Goal: Task Accomplishment & Management: Manage account settings

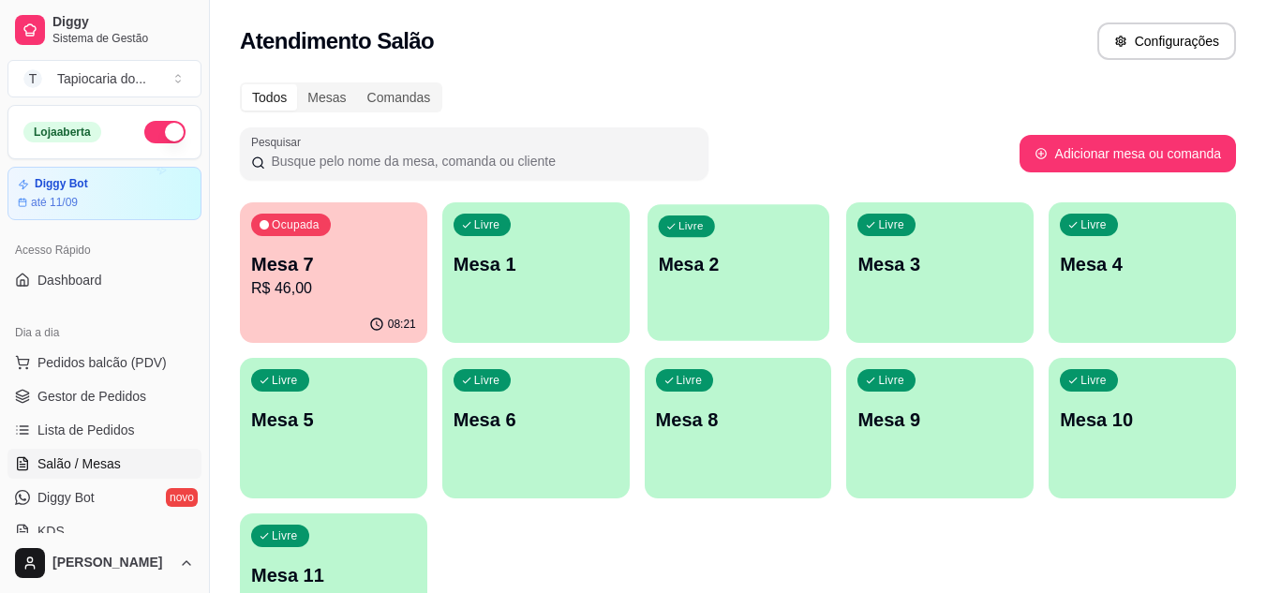
click at [754, 260] on p "Mesa 2" at bounding box center [738, 264] width 160 height 25
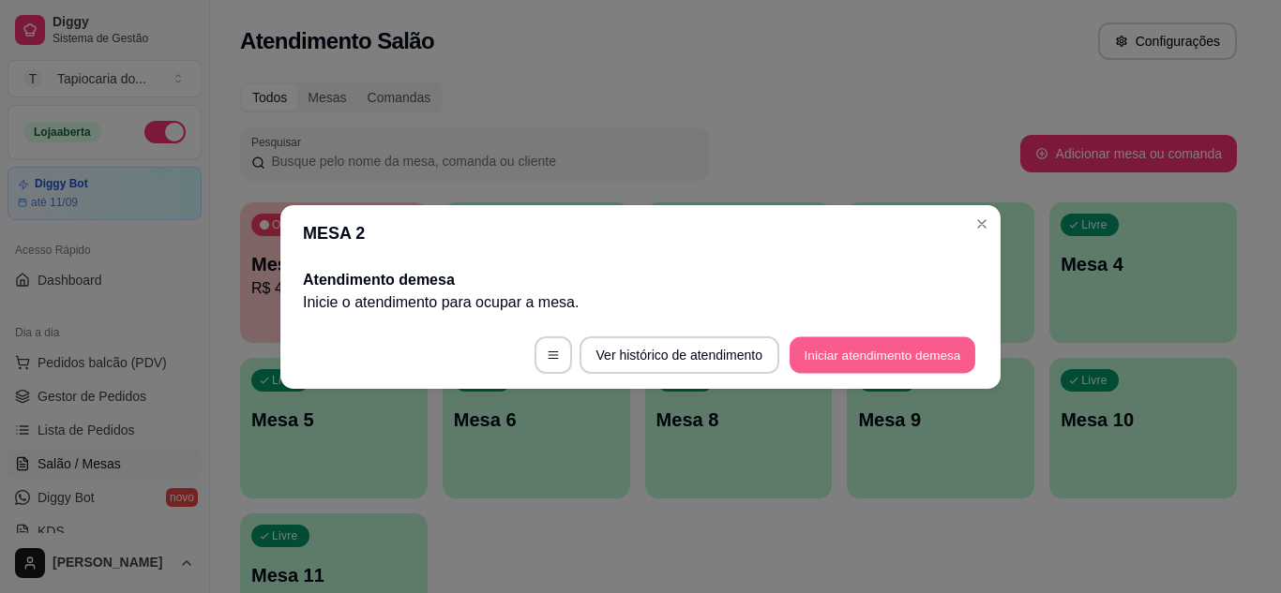
click at [818, 361] on button "Iniciar atendimento de mesa" at bounding box center [882, 355] width 186 height 37
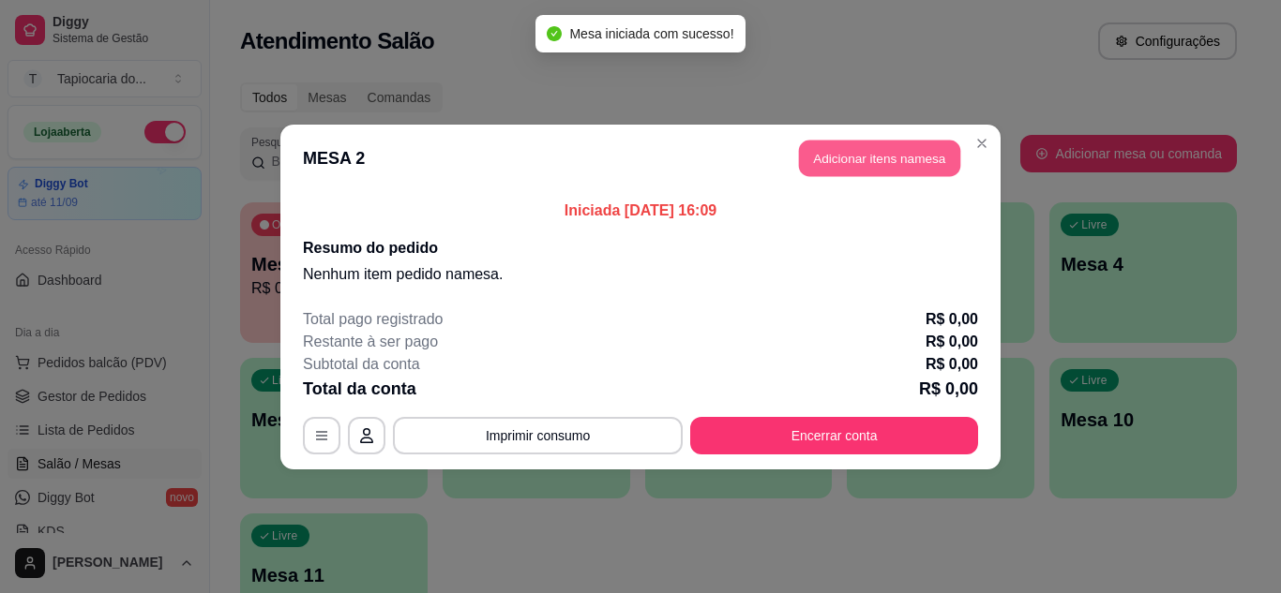
click at [834, 164] on button "Adicionar itens na mesa" at bounding box center [879, 158] width 161 height 37
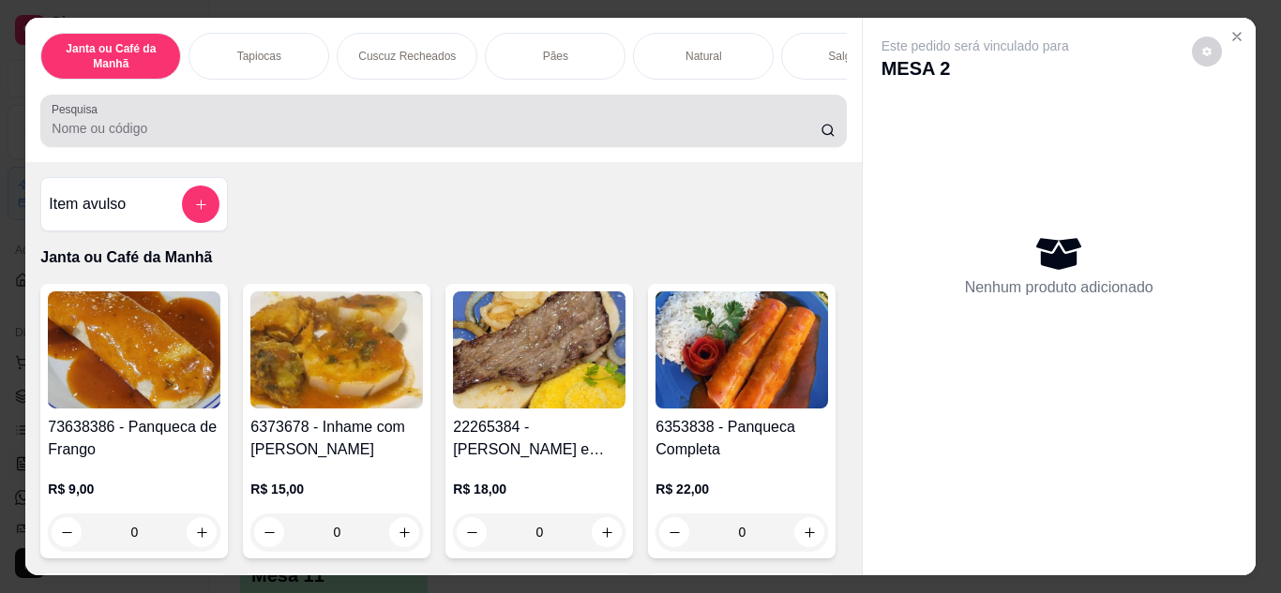
drag, startPoint x: 712, startPoint y: 111, endPoint x: 688, endPoint y: 122, distance: 26.0
click at [691, 118] on div at bounding box center [443, 120] width 783 height 37
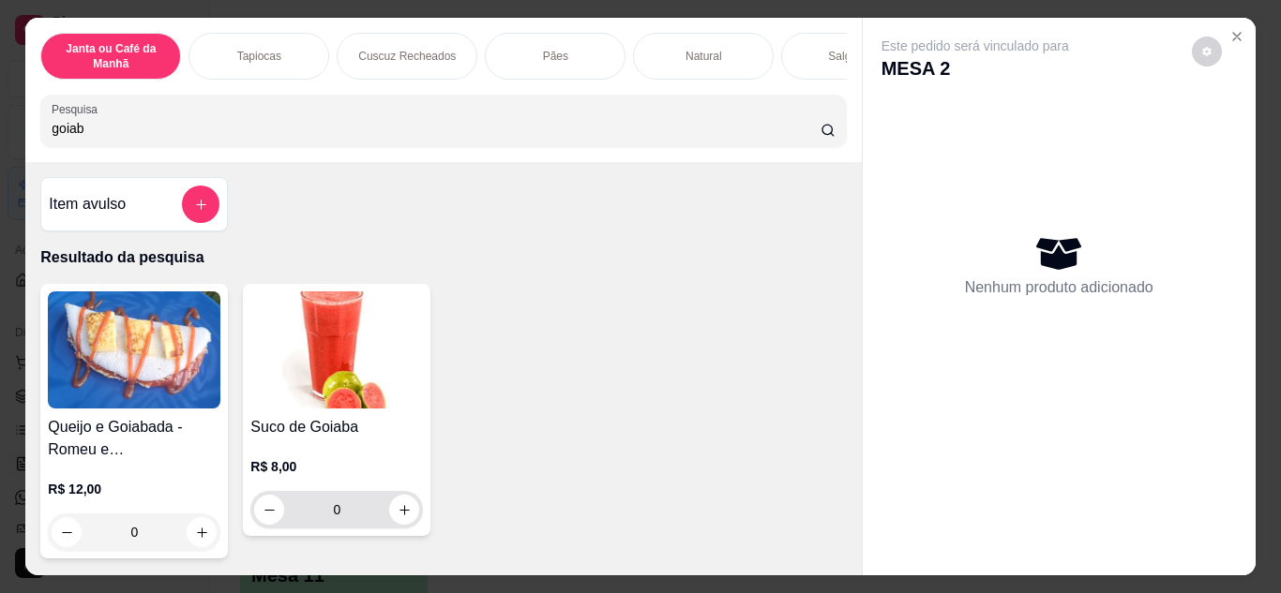
type input "goiab"
drag, startPoint x: 380, startPoint y: 512, endPoint x: 404, endPoint y: 526, distance: 28.1
click at [382, 516] on input "0" at bounding box center [336, 509] width 105 height 37
click at [390, 517] on button "increase-product-quantity" at bounding box center [404, 509] width 29 height 29
type input "1"
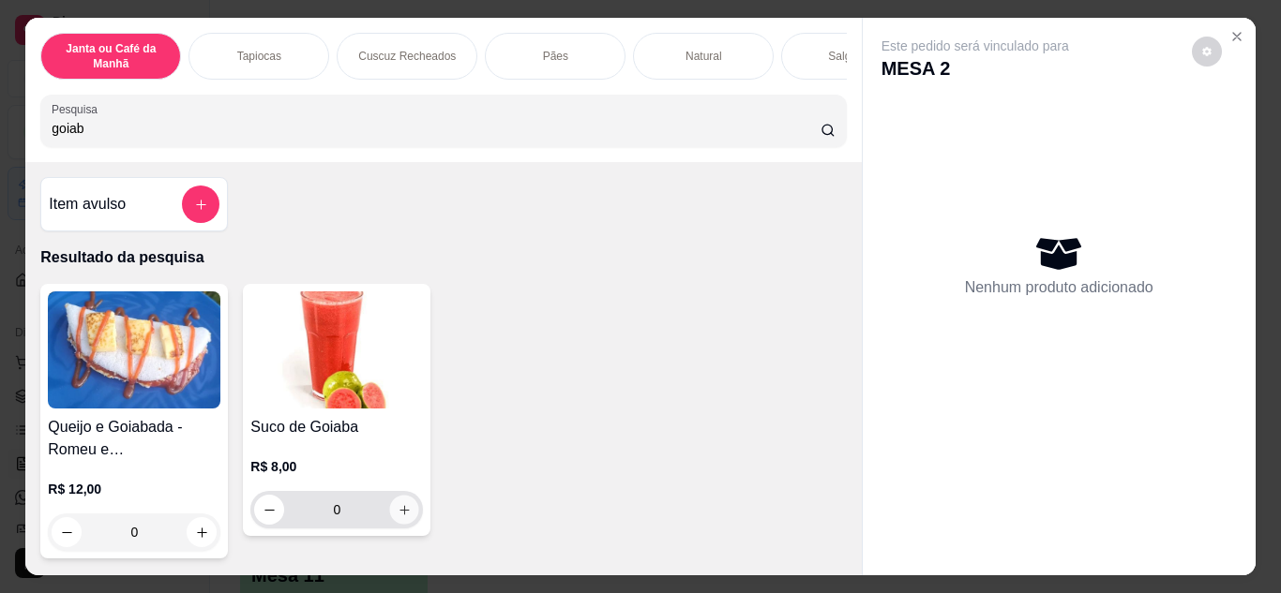
type input "1"
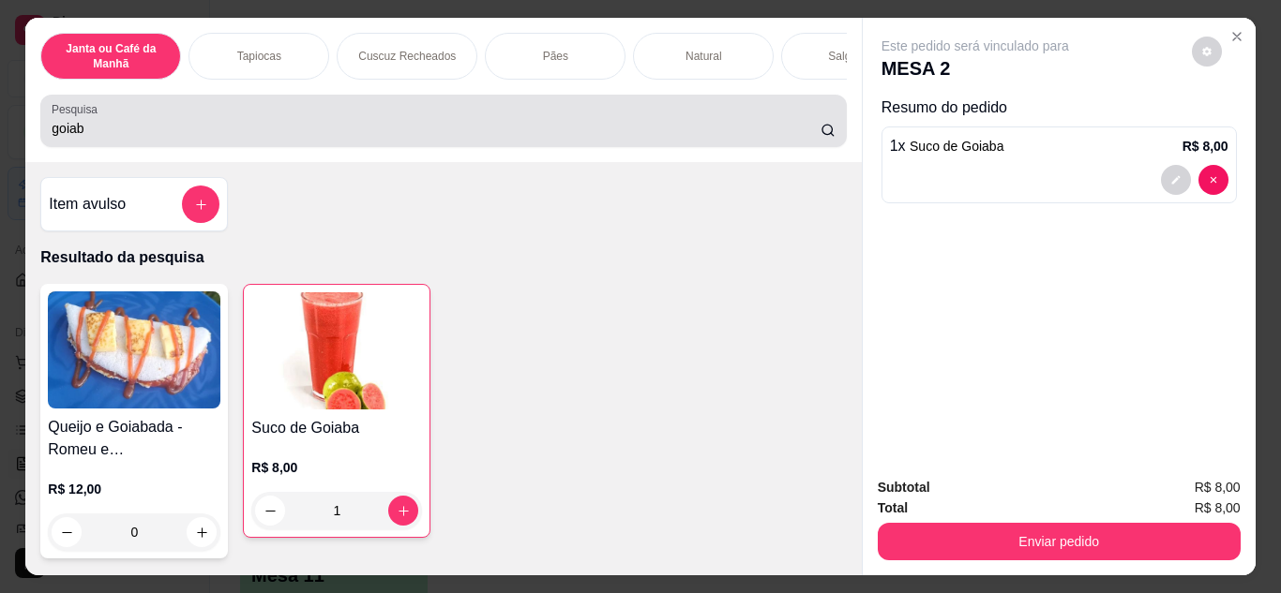
click at [538, 147] on div "Pesquisa goiab" at bounding box center [442, 121] width 805 height 52
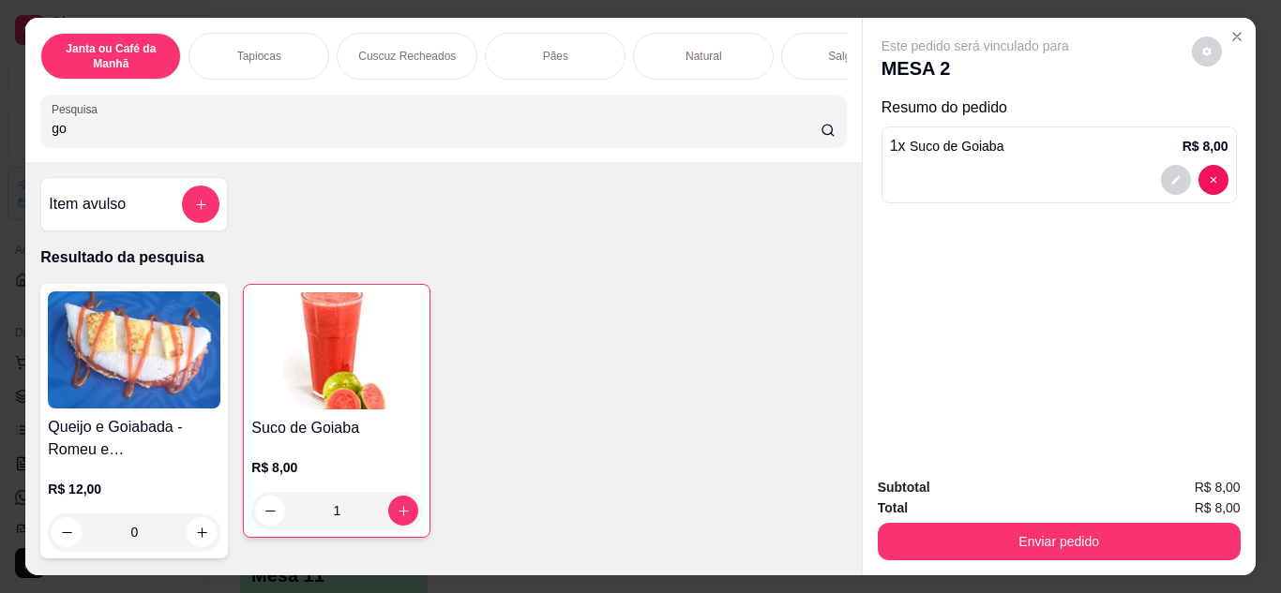
type input "g"
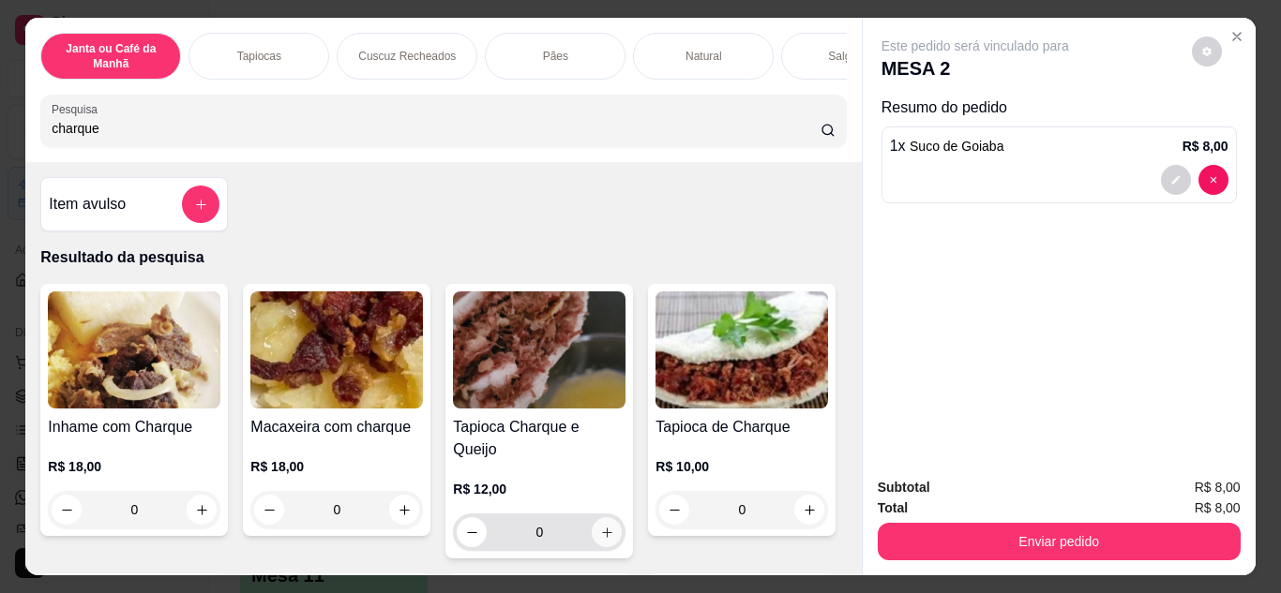
type input "charque"
click at [600, 526] on icon "increase-product-quantity" at bounding box center [607, 533] width 14 height 14
type input "1"
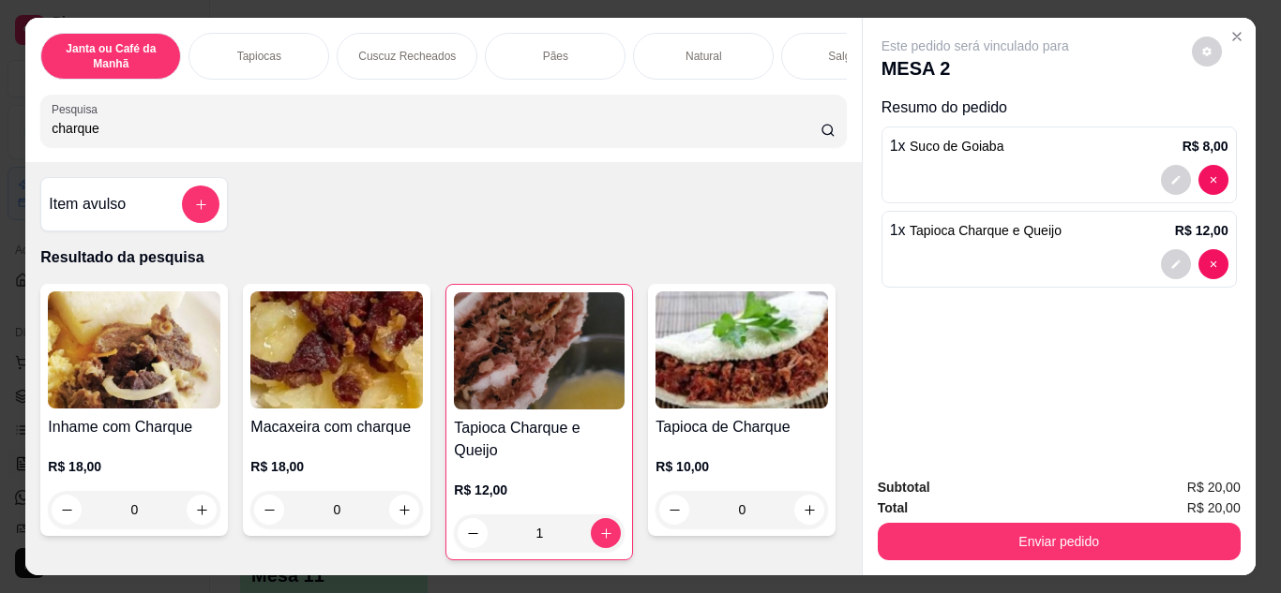
click at [552, 128] on input "charque" at bounding box center [436, 128] width 769 height 19
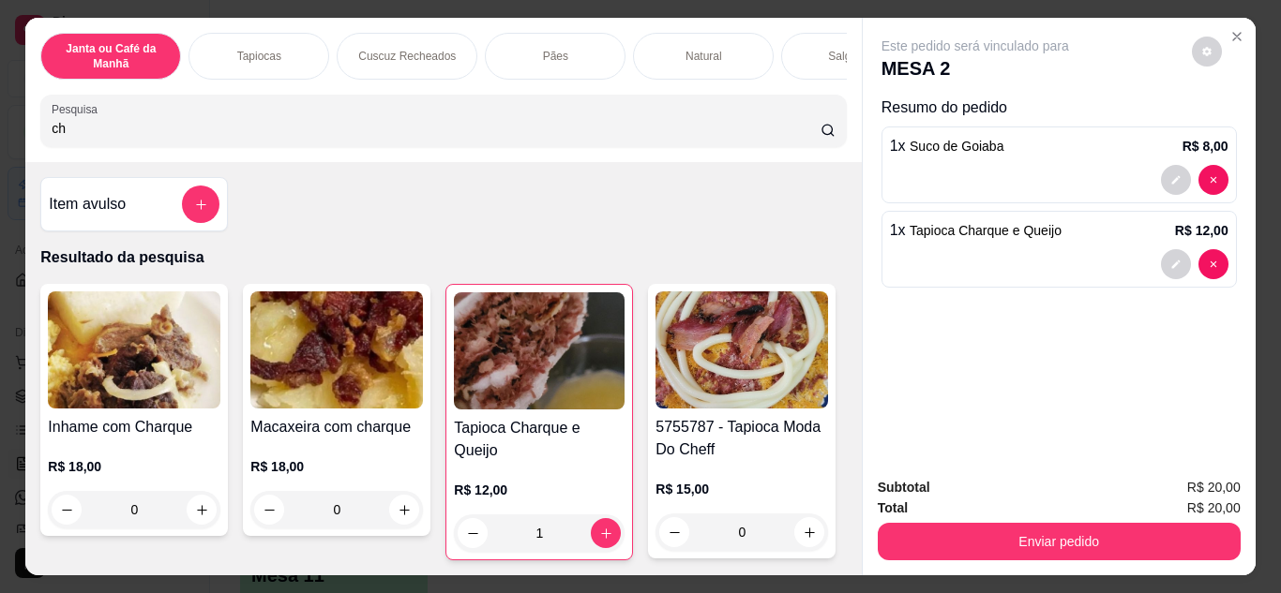
type input "c"
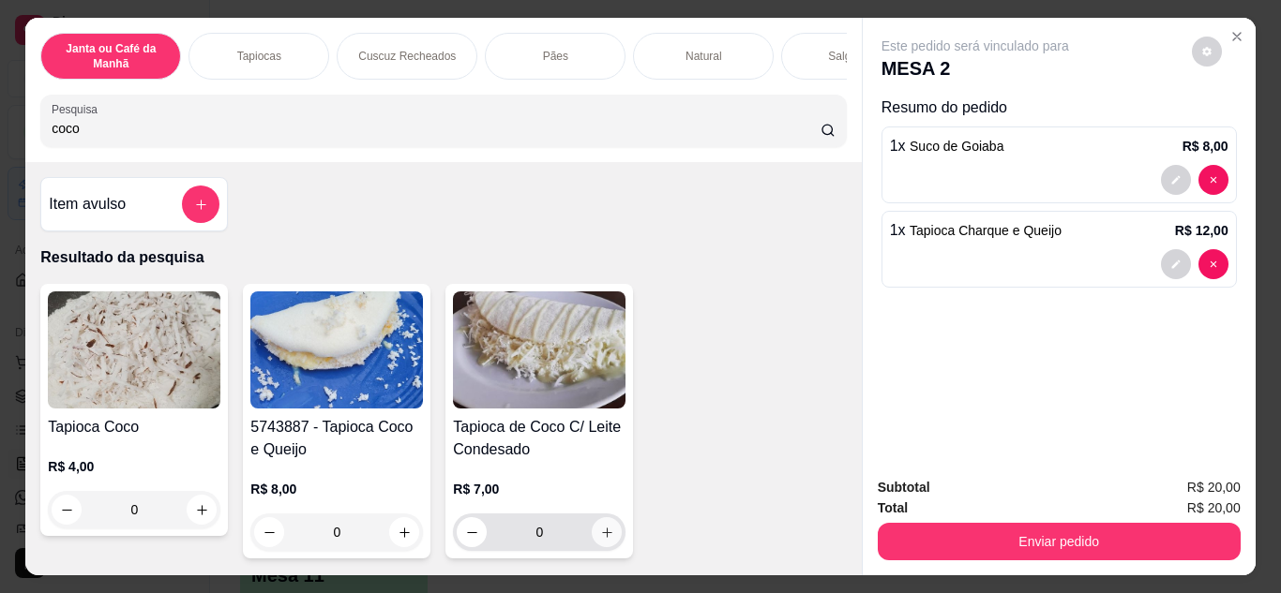
type input "coco"
click at [600, 534] on icon "increase-product-quantity" at bounding box center [607, 533] width 14 height 14
type input "1"
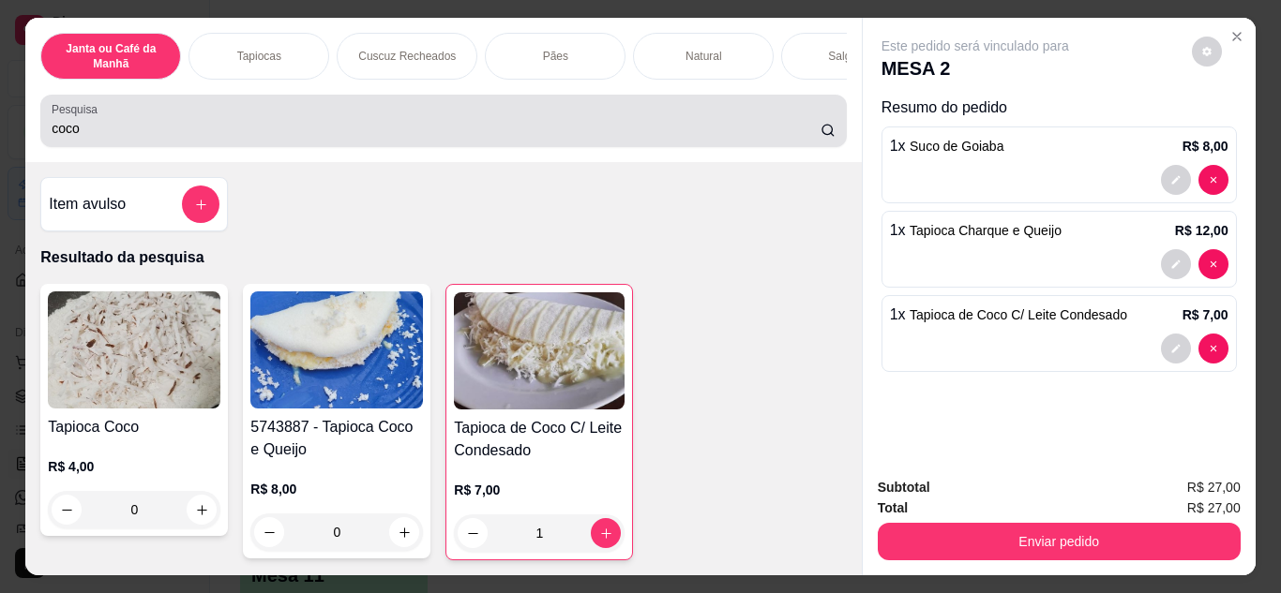
click at [800, 135] on input "coco" at bounding box center [436, 128] width 769 height 19
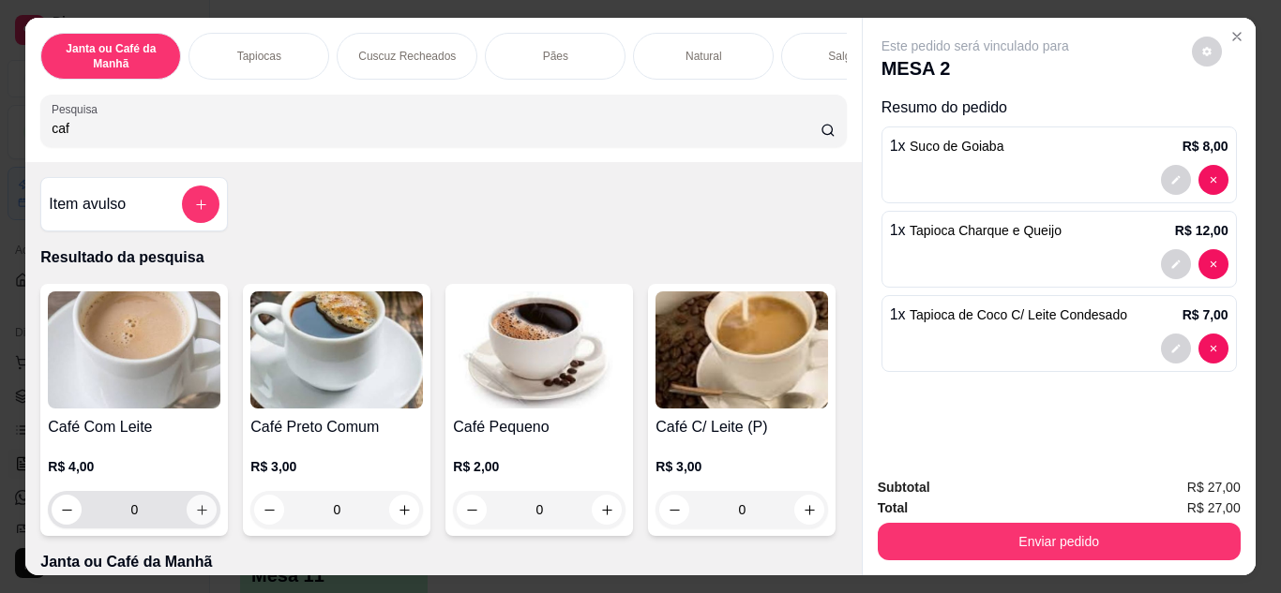
type input "caf"
click at [187, 516] on button "increase-product-quantity" at bounding box center [202, 510] width 30 height 30
type input "1"
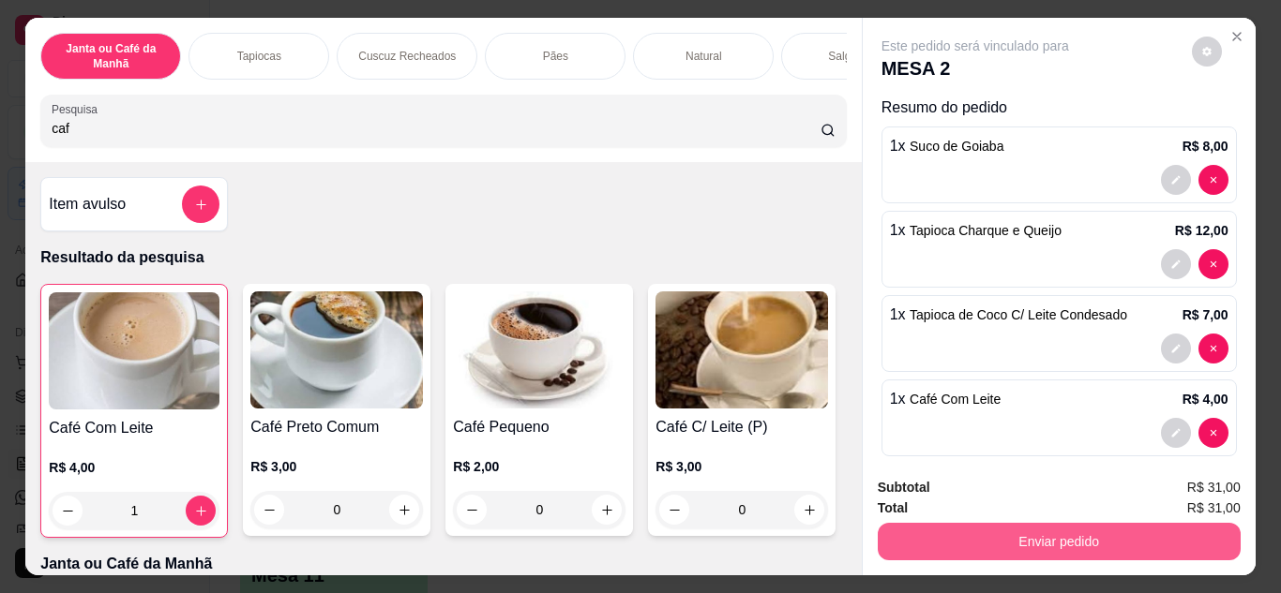
click at [1050, 532] on button "Enviar pedido" at bounding box center [1058, 541] width 363 height 37
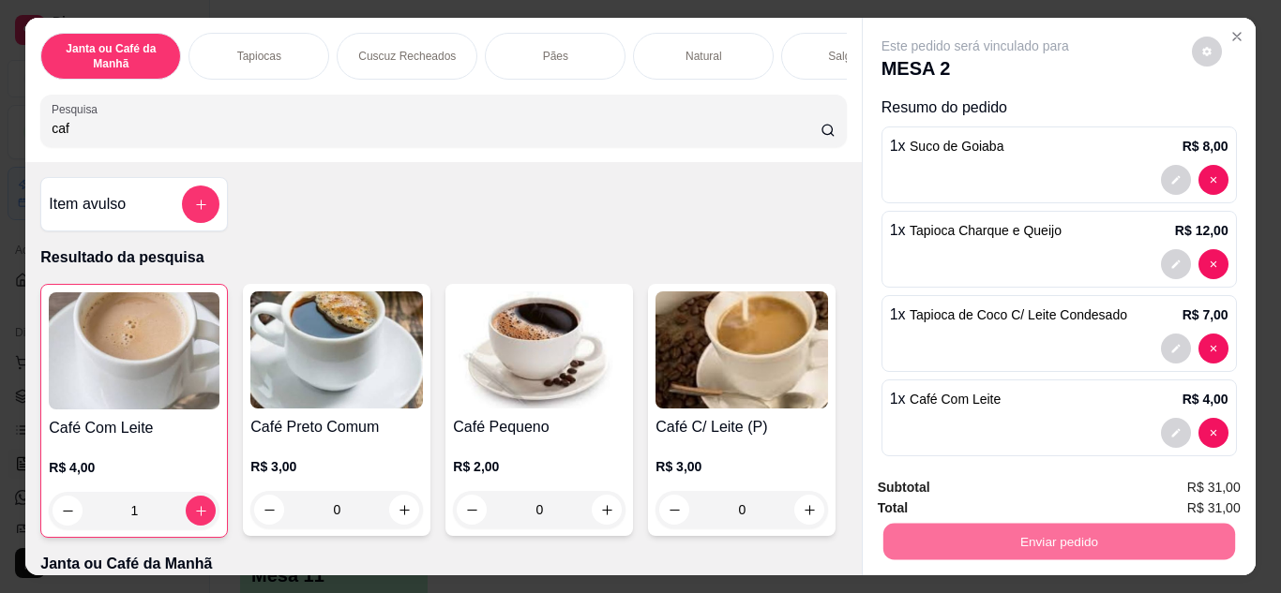
click at [1018, 499] on button "Não registrar e enviar pedido" at bounding box center [996, 490] width 195 height 36
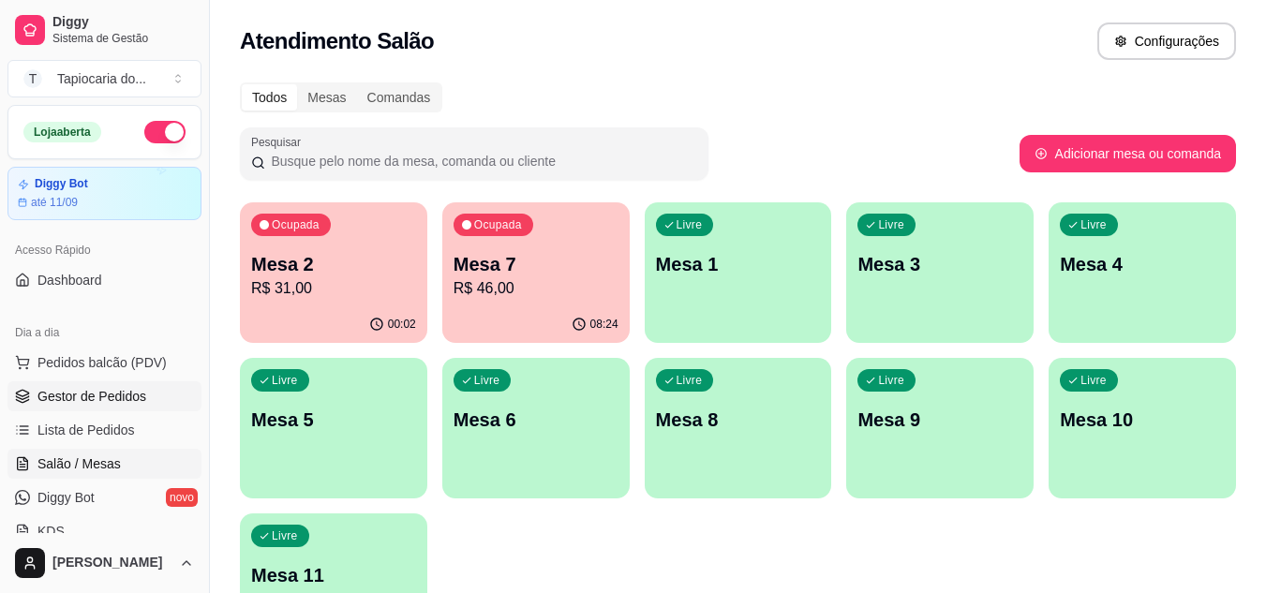
click at [146, 401] on link "Gestor de Pedidos" at bounding box center [104, 397] width 194 height 30
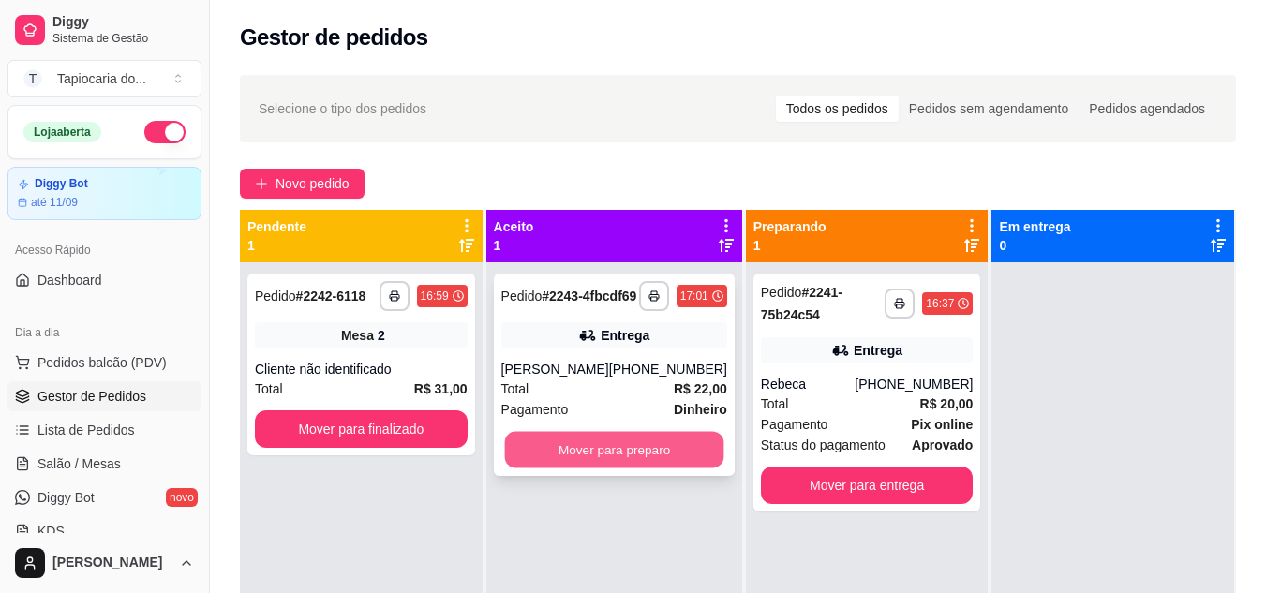
click at [610, 469] on button "Mover para preparo" at bounding box center [613, 450] width 219 height 37
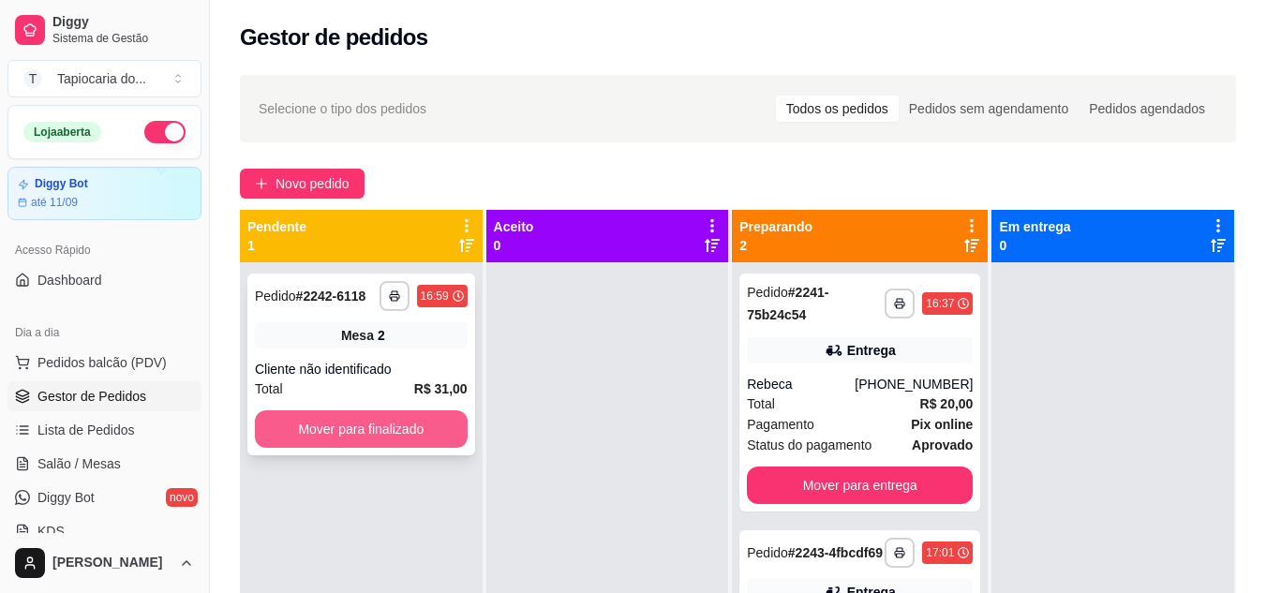
click at [383, 431] on button "Mover para finalizado" at bounding box center [361, 429] width 213 height 37
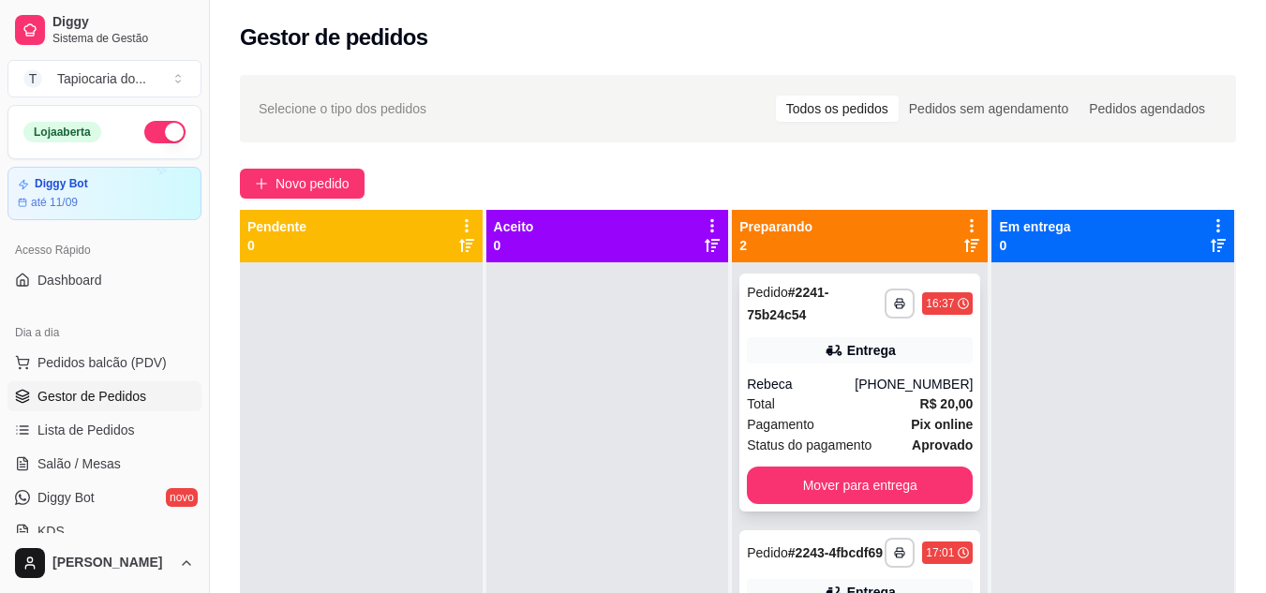
click at [866, 389] on div "[PHONE_NUMBER]" at bounding box center [914, 384] width 118 height 19
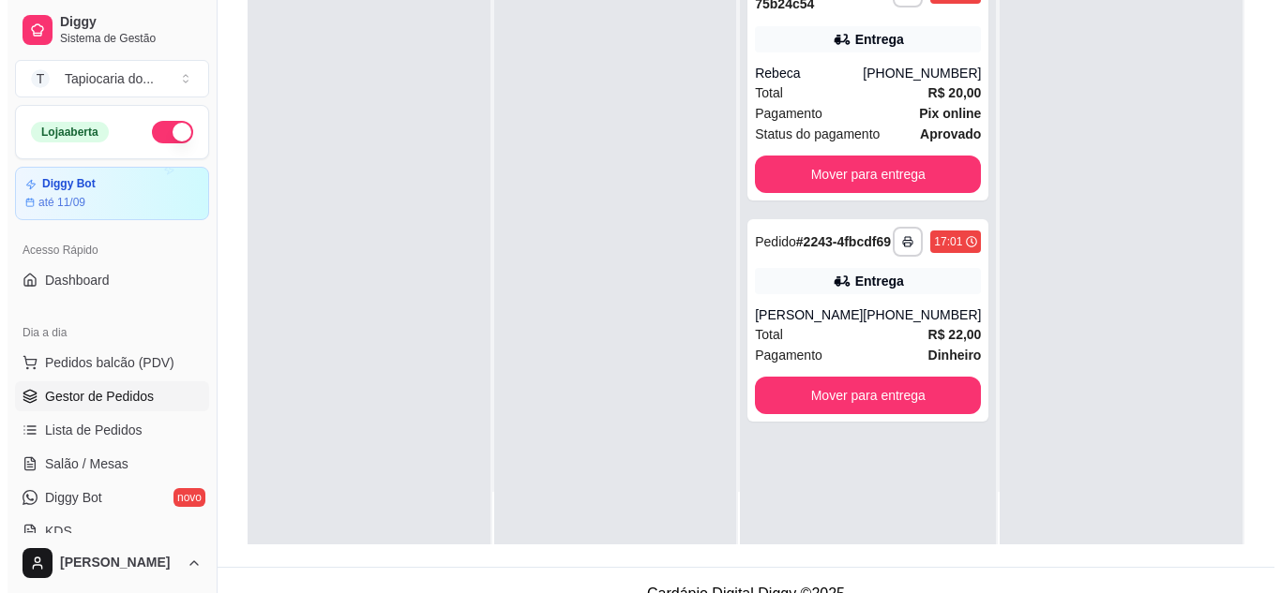
scroll to position [281, 0]
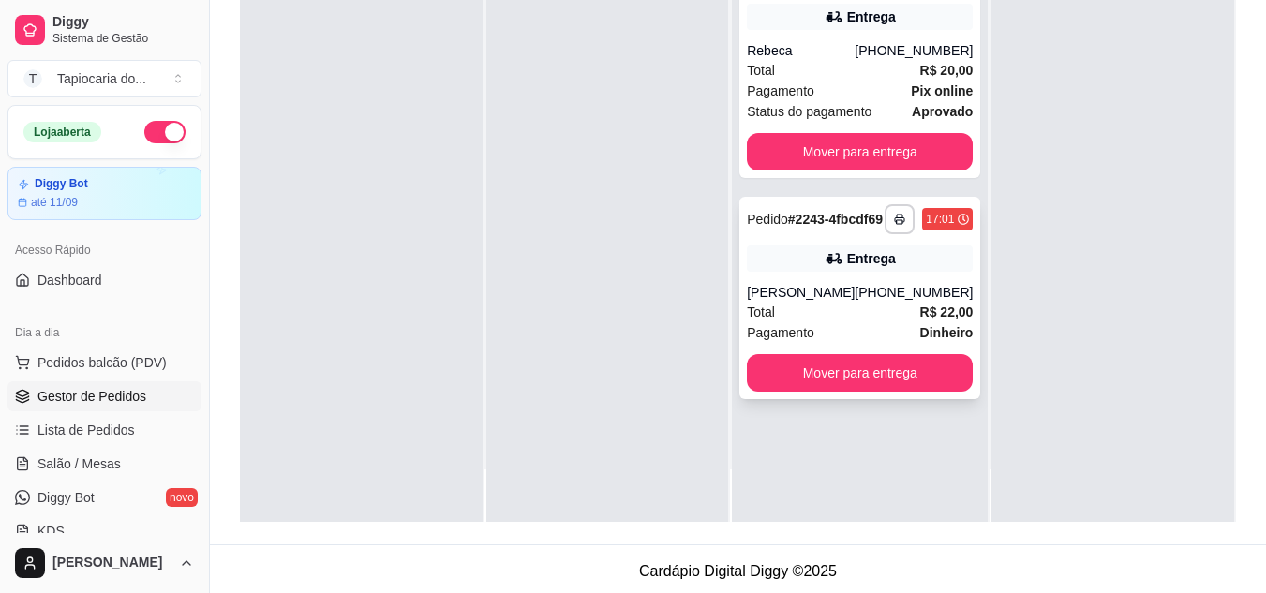
click at [820, 322] on div "Total R$ 22,00" at bounding box center [860, 312] width 226 height 21
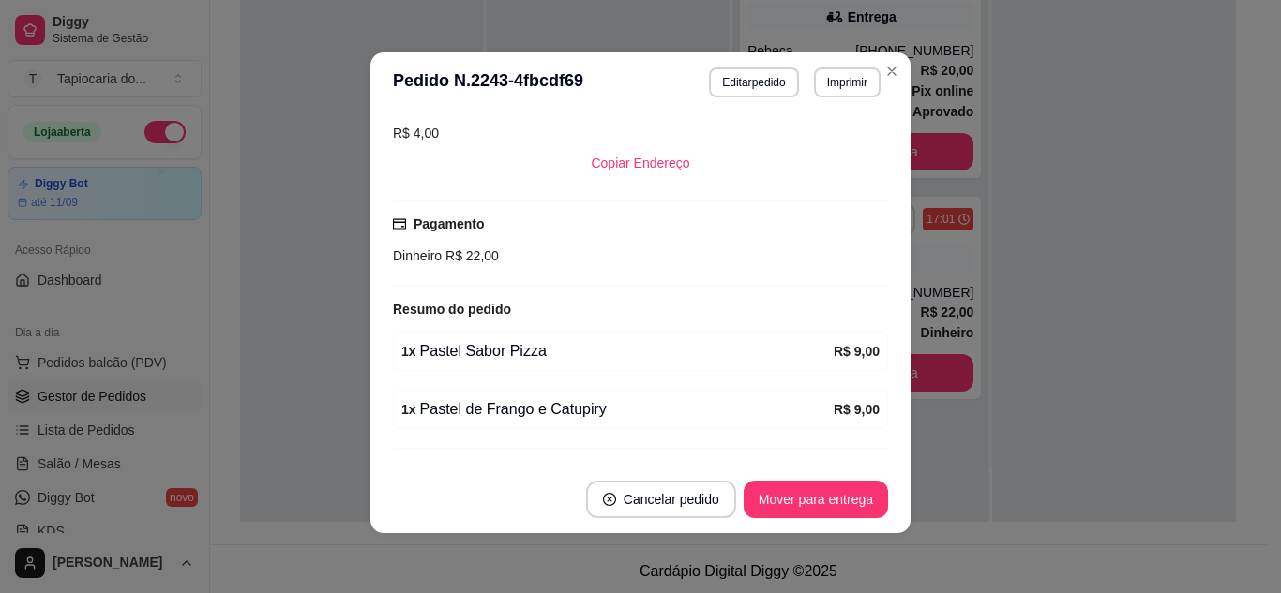
scroll to position [471, 0]
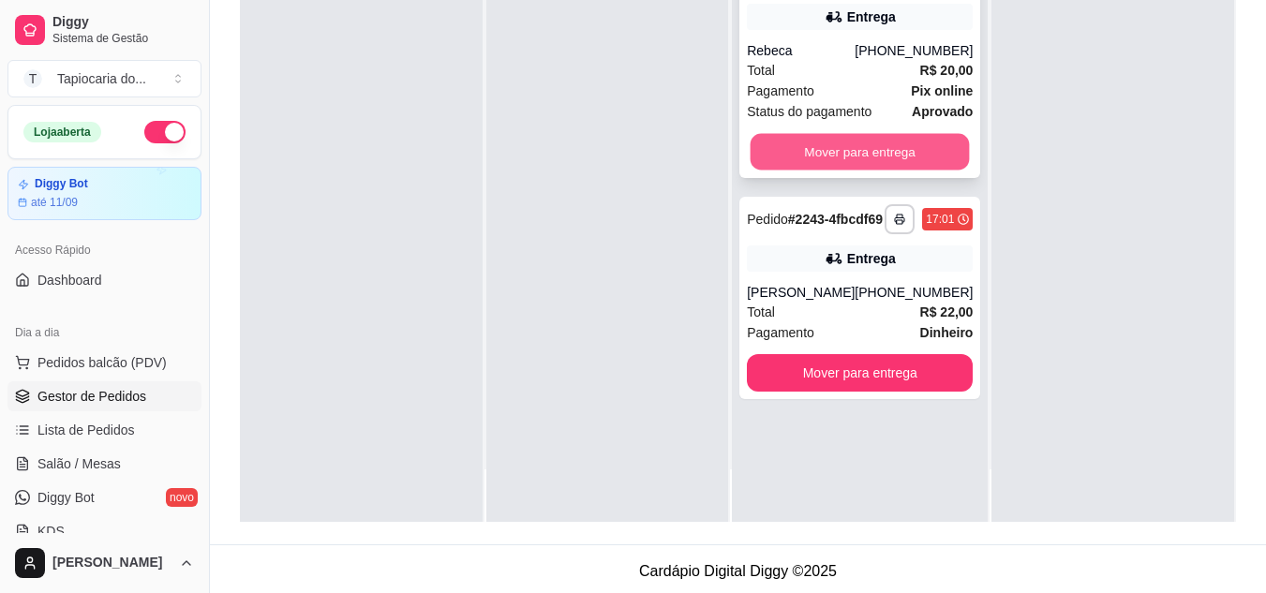
click at [862, 147] on button "Mover para entrega" at bounding box center [860, 152] width 219 height 37
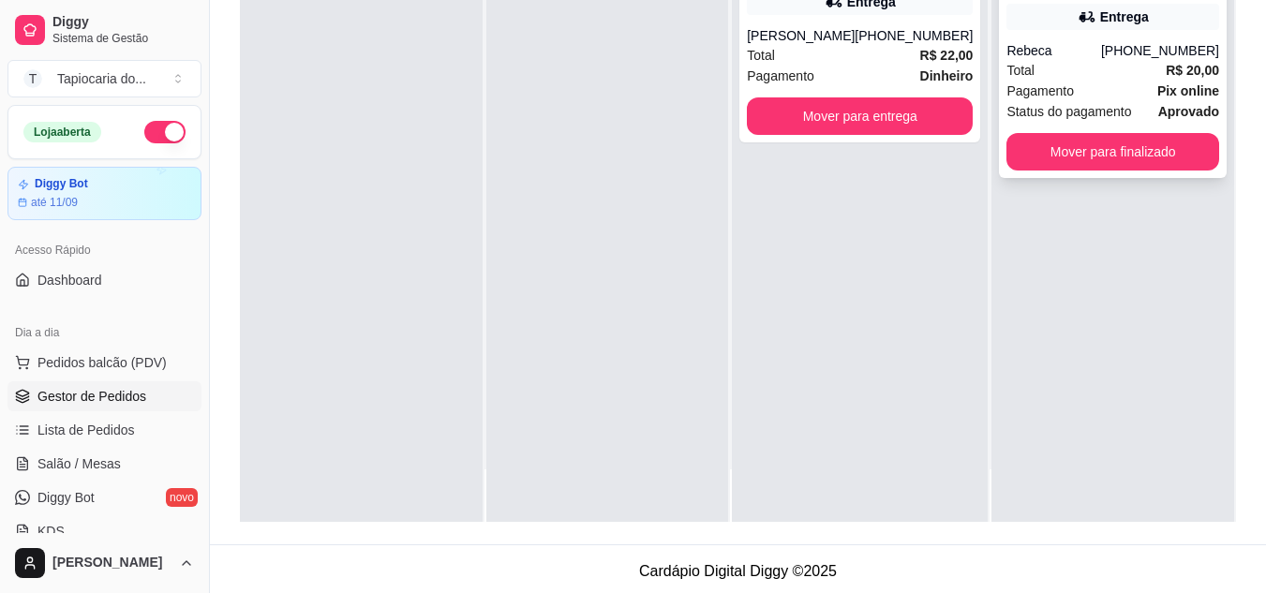
click at [1069, 57] on div "Rebeca" at bounding box center [1054, 50] width 95 height 19
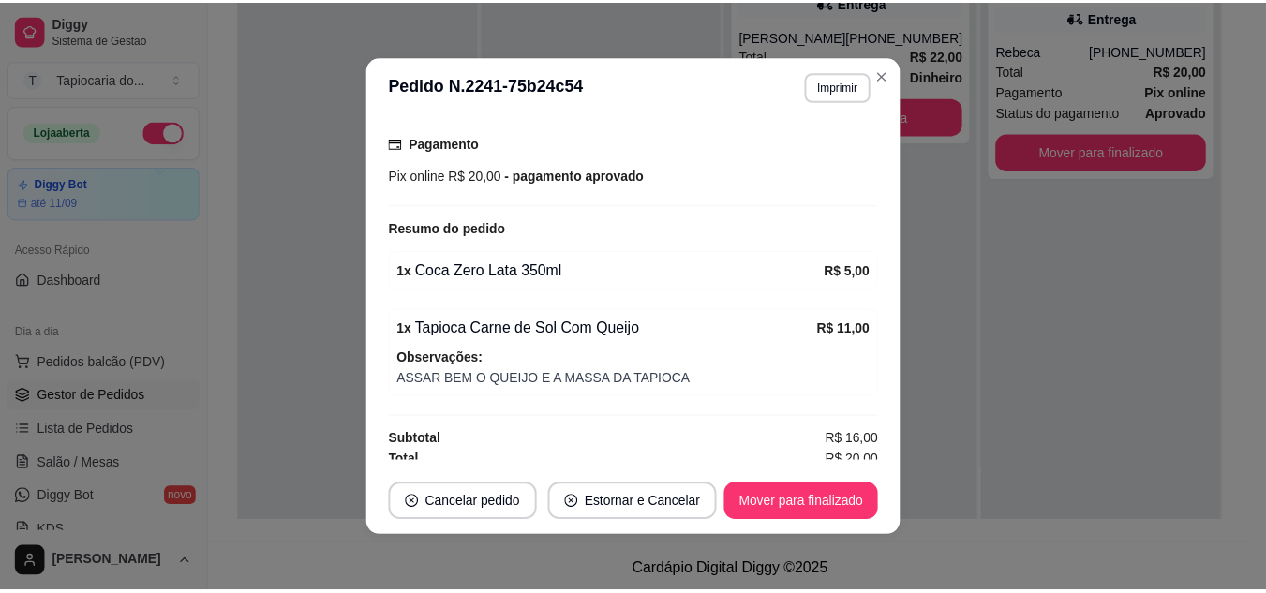
scroll to position [497, 0]
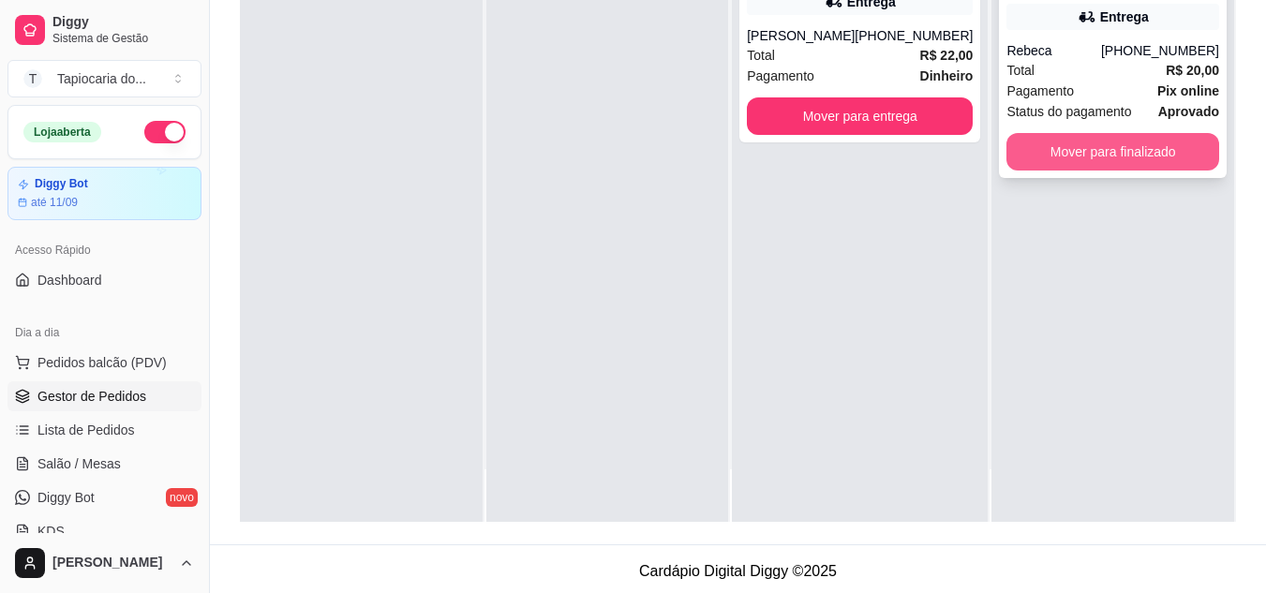
click at [1175, 155] on button "Mover para finalizado" at bounding box center [1113, 151] width 213 height 37
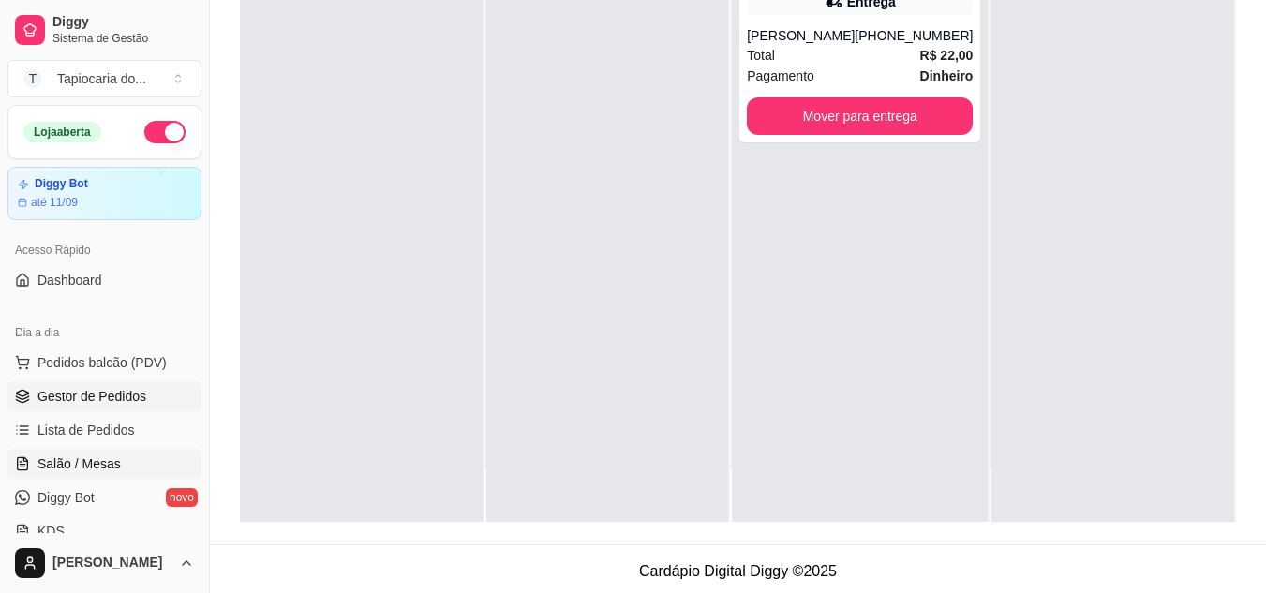
click at [138, 449] on link "Salão / Mesas" at bounding box center [104, 464] width 194 height 30
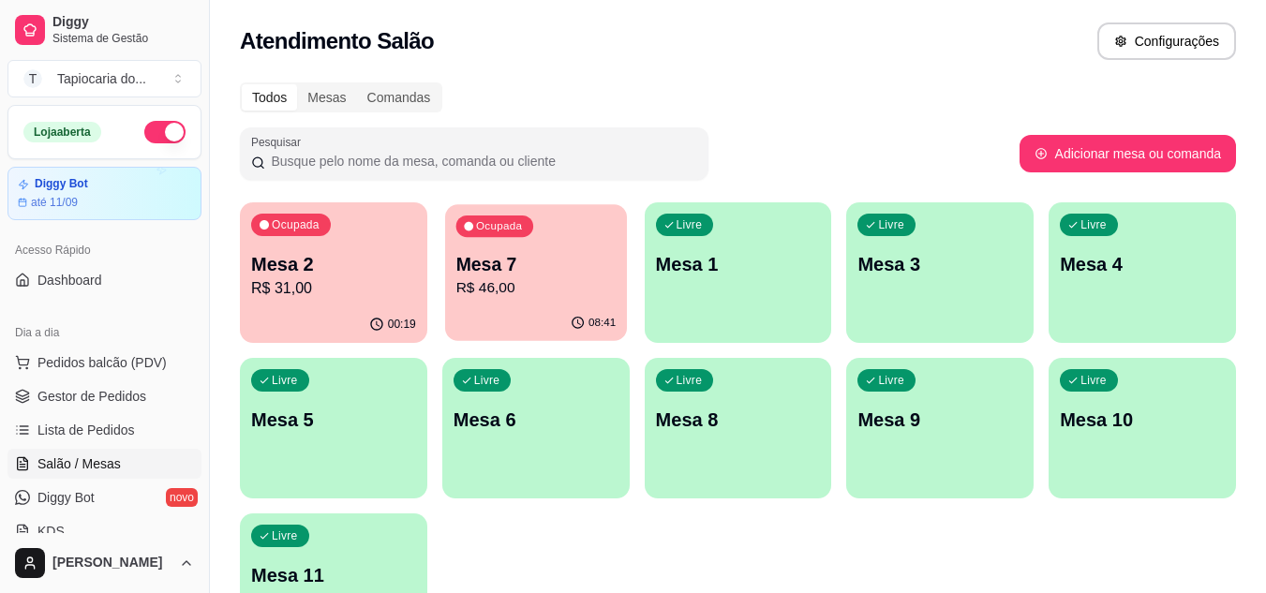
click at [528, 277] on p "R$ 46,00" at bounding box center [536, 288] width 160 height 22
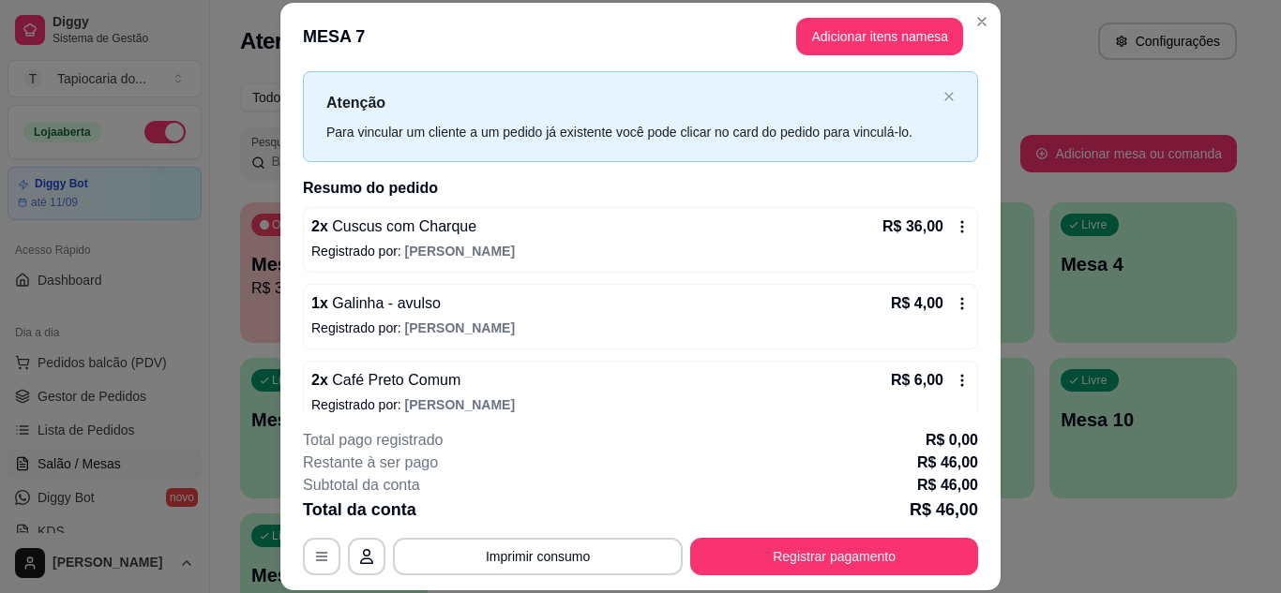
scroll to position [60, 0]
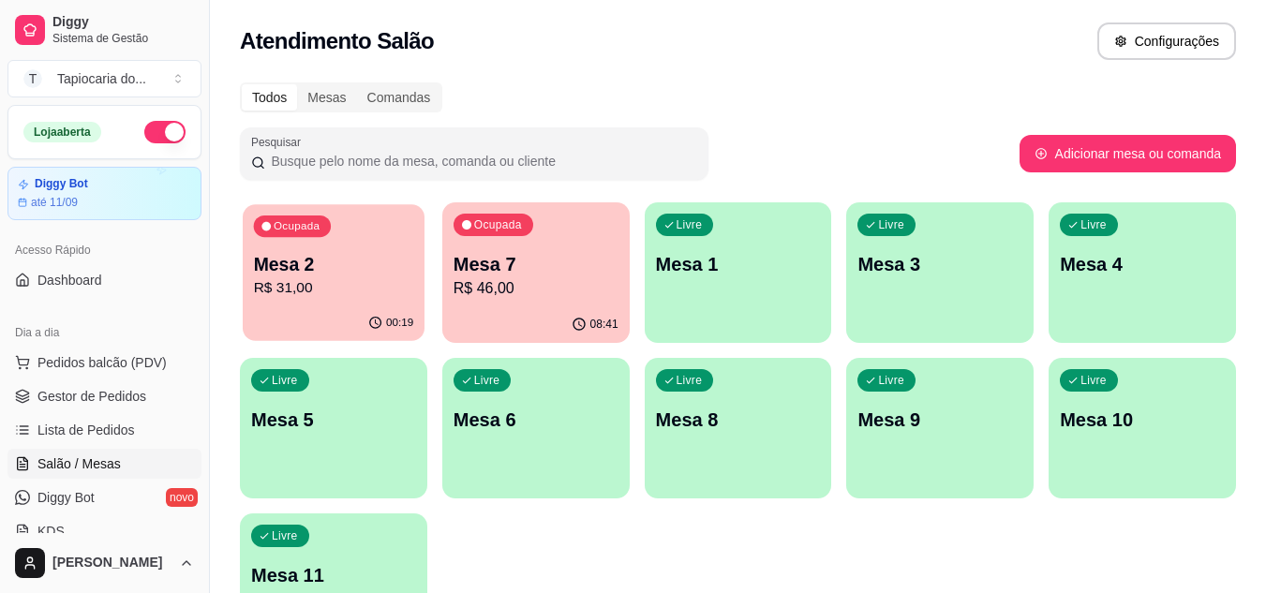
click at [284, 258] on p "Mesa 2" at bounding box center [334, 264] width 160 height 25
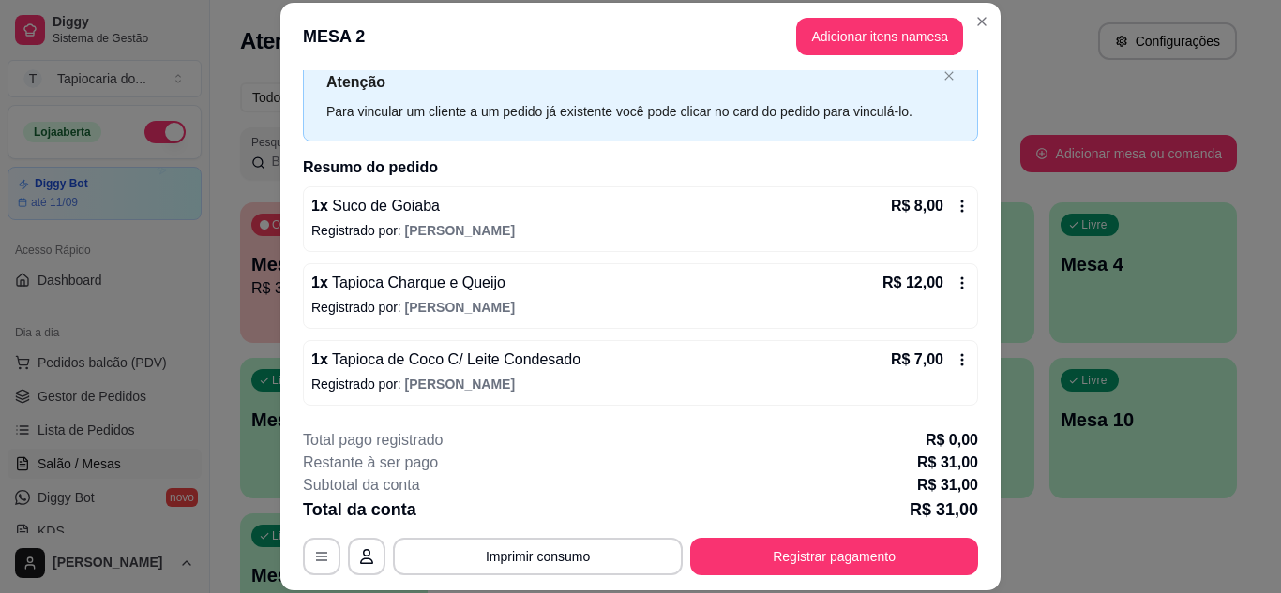
scroll to position [94, 0]
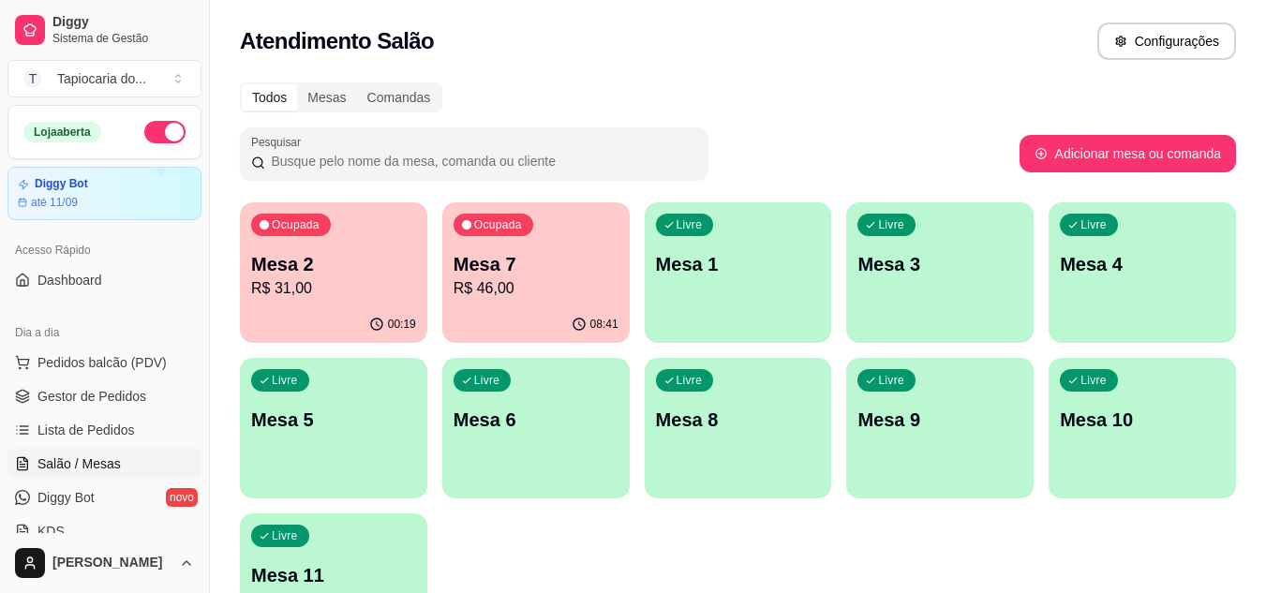
click at [351, 254] on p "Mesa 2" at bounding box center [333, 264] width 165 height 26
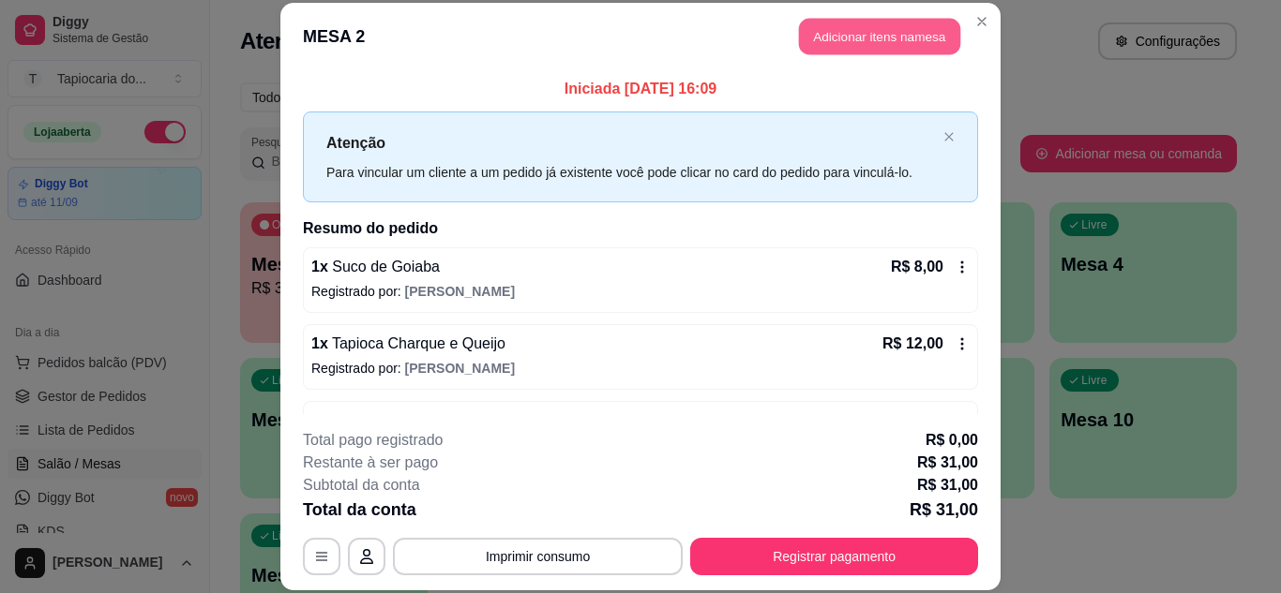
click at [843, 48] on button "Adicionar itens na mesa" at bounding box center [879, 37] width 161 height 37
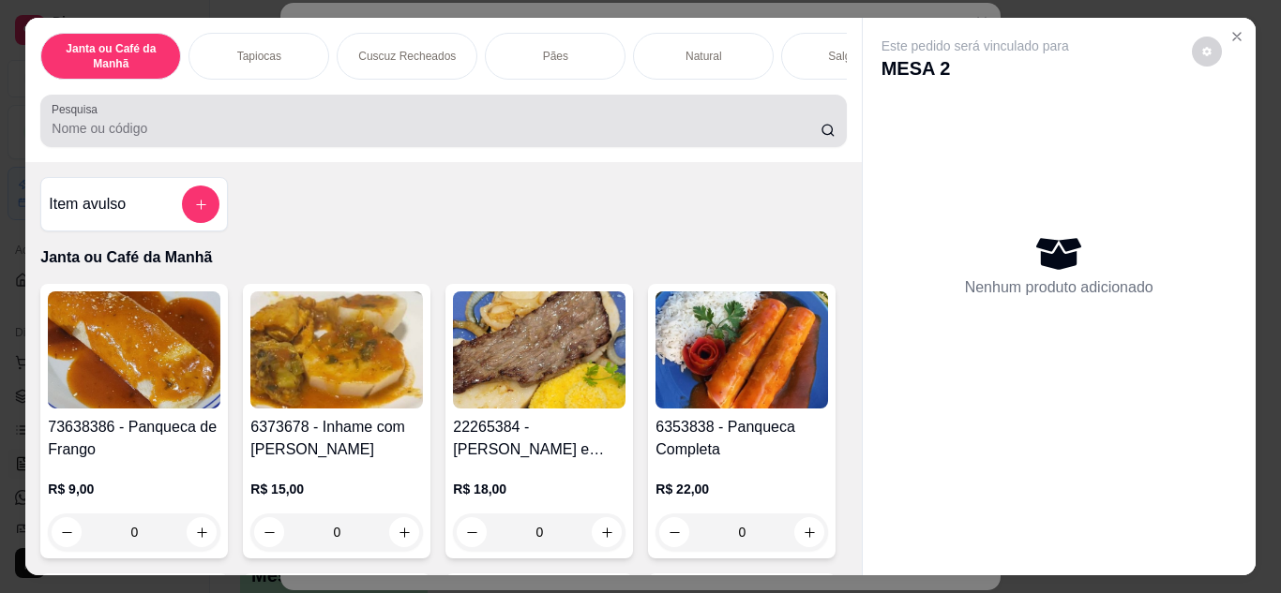
click at [692, 107] on div "Pesquisa" at bounding box center [442, 121] width 805 height 52
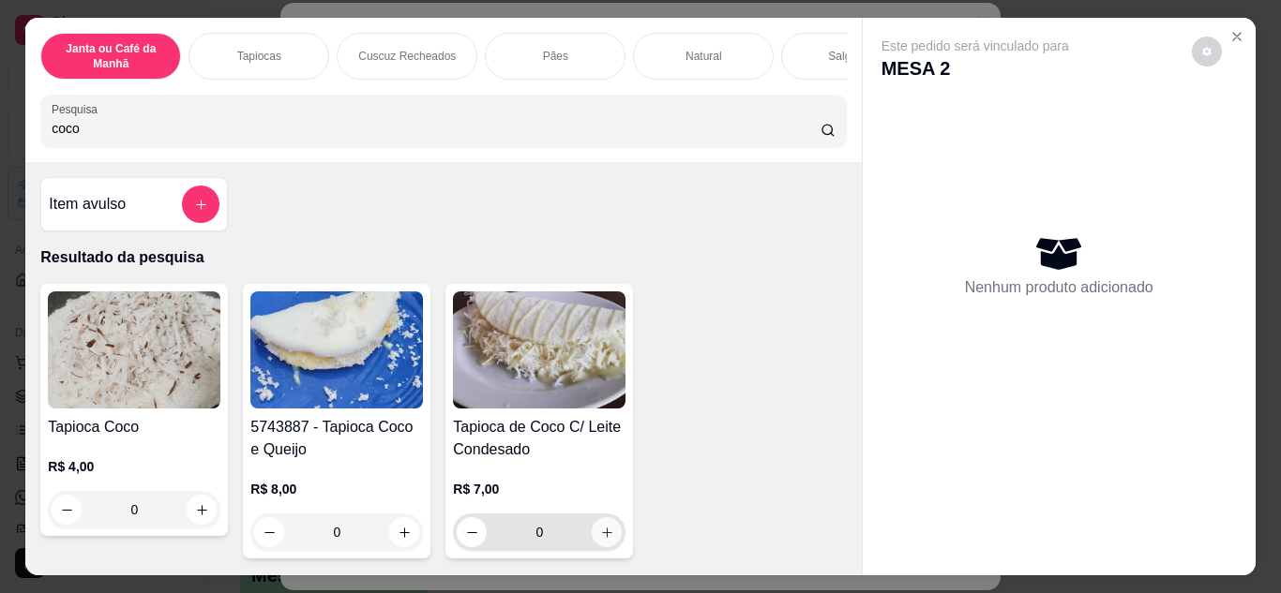
type input "coco"
click at [605, 547] on button "increase-product-quantity" at bounding box center [606, 531] width 29 height 29
type input "1"
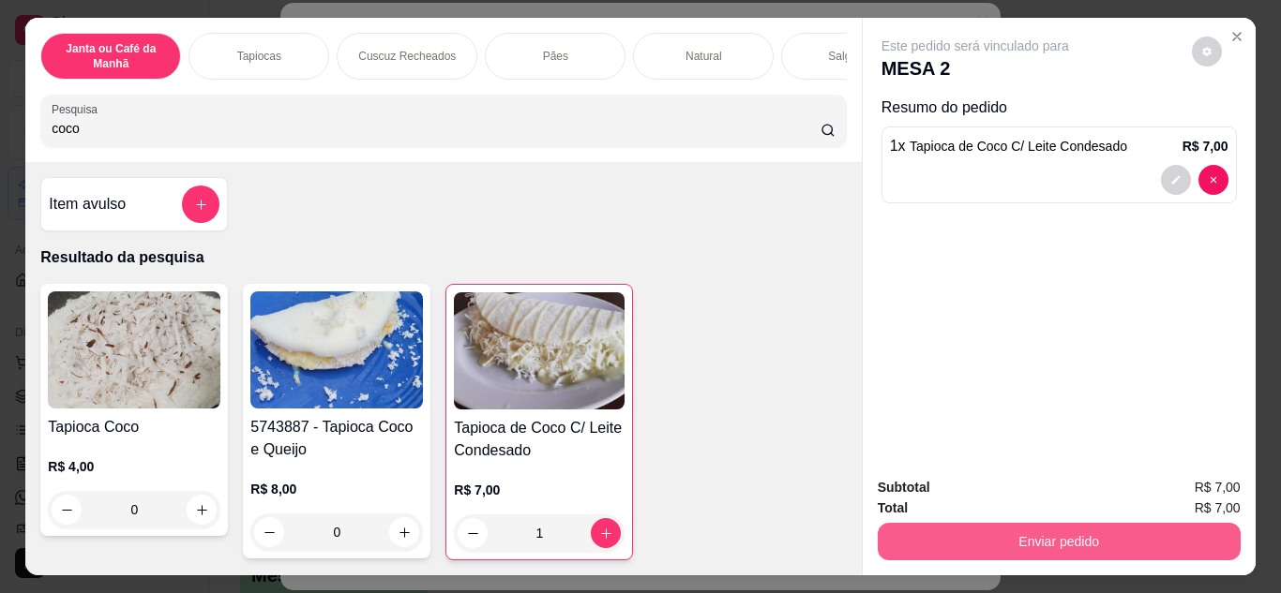
click at [968, 531] on button "Enviar pedido" at bounding box center [1058, 541] width 363 height 37
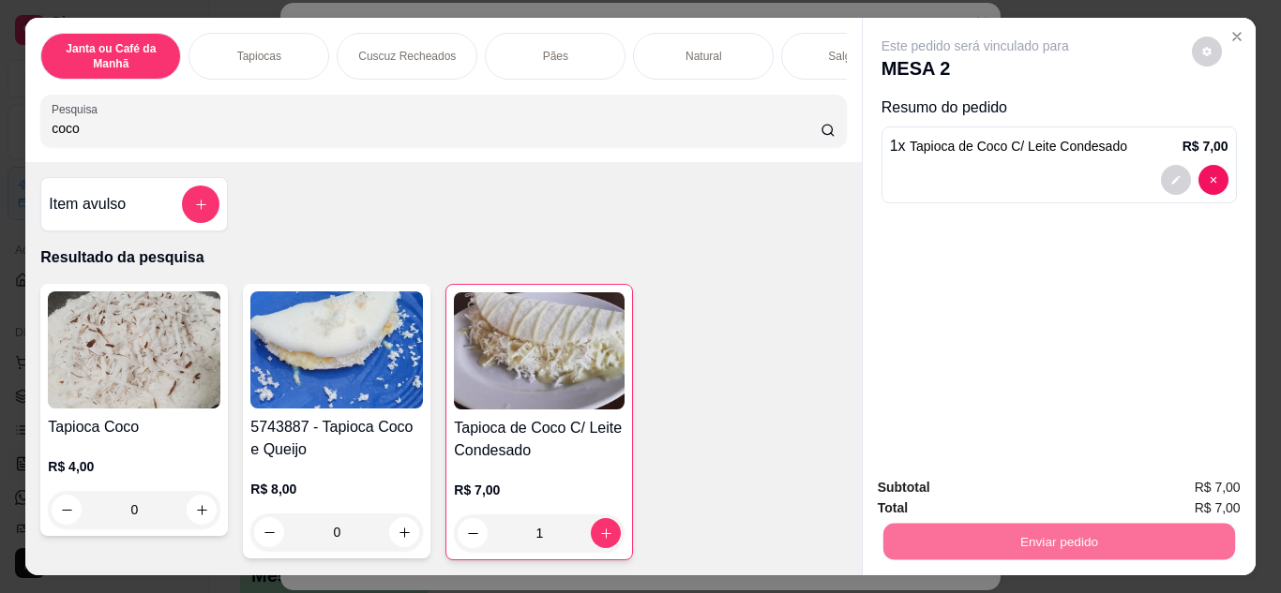
click at [957, 502] on button "Não registrar e enviar pedido" at bounding box center [996, 489] width 189 height 35
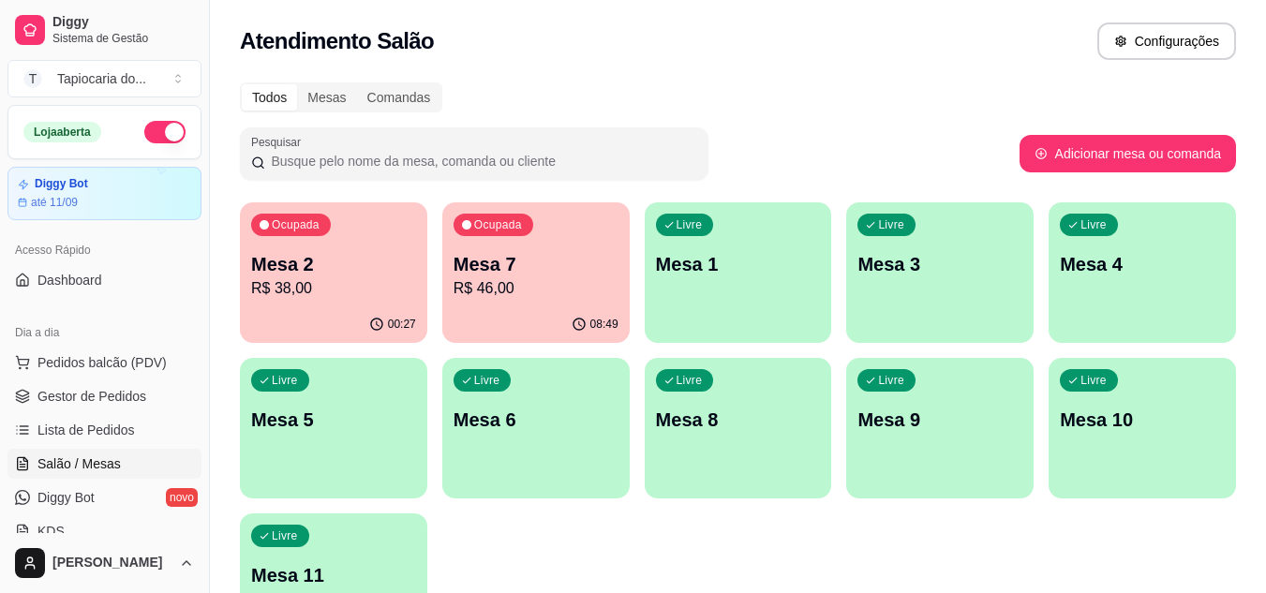
click at [877, 261] on p "Mesa 3" at bounding box center [940, 264] width 165 height 26
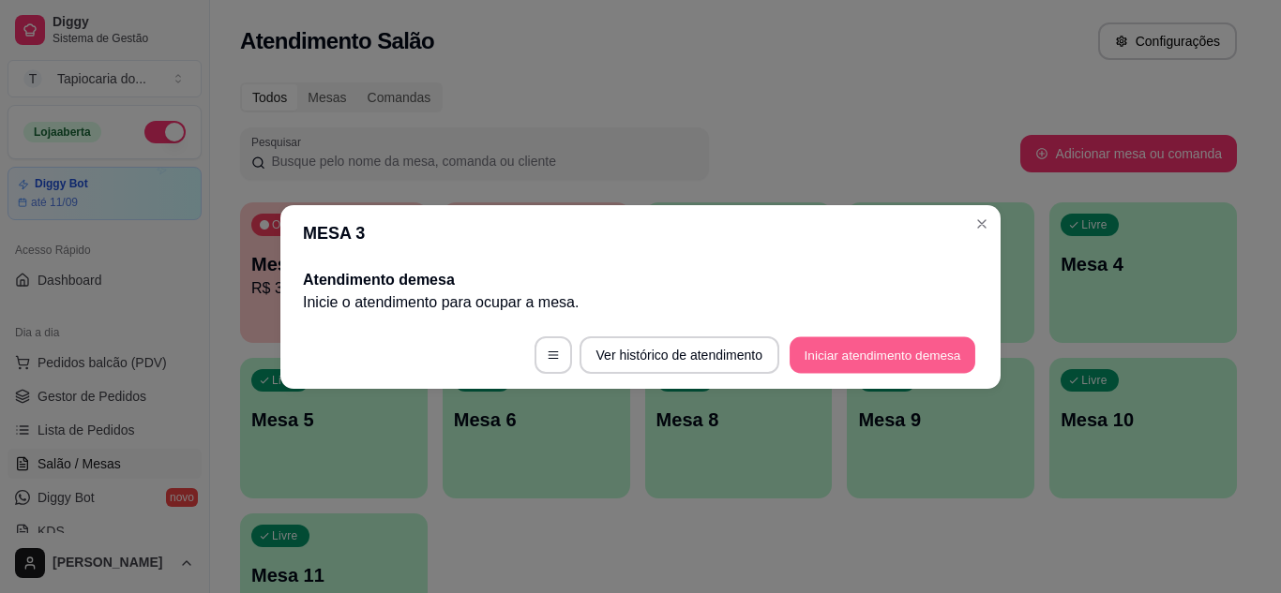
click at [857, 358] on button "Iniciar atendimento de mesa" at bounding box center [882, 355] width 186 height 37
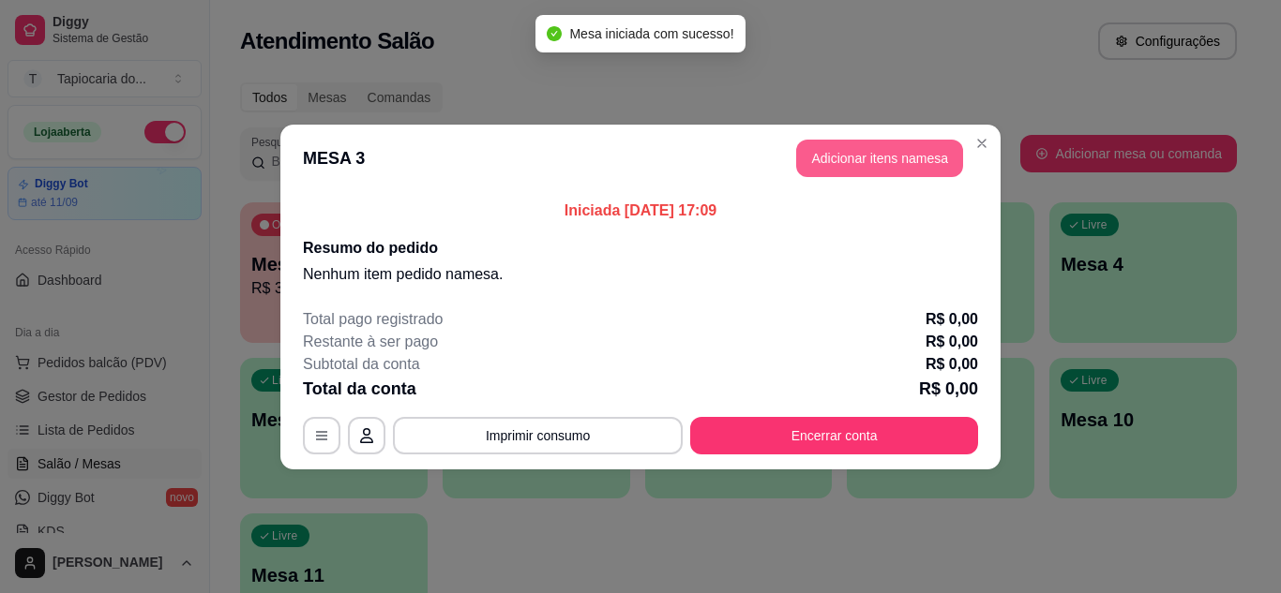
click at [897, 174] on button "Adicionar itens na mesa" at bounding box center [879, 158] width 167 height 37
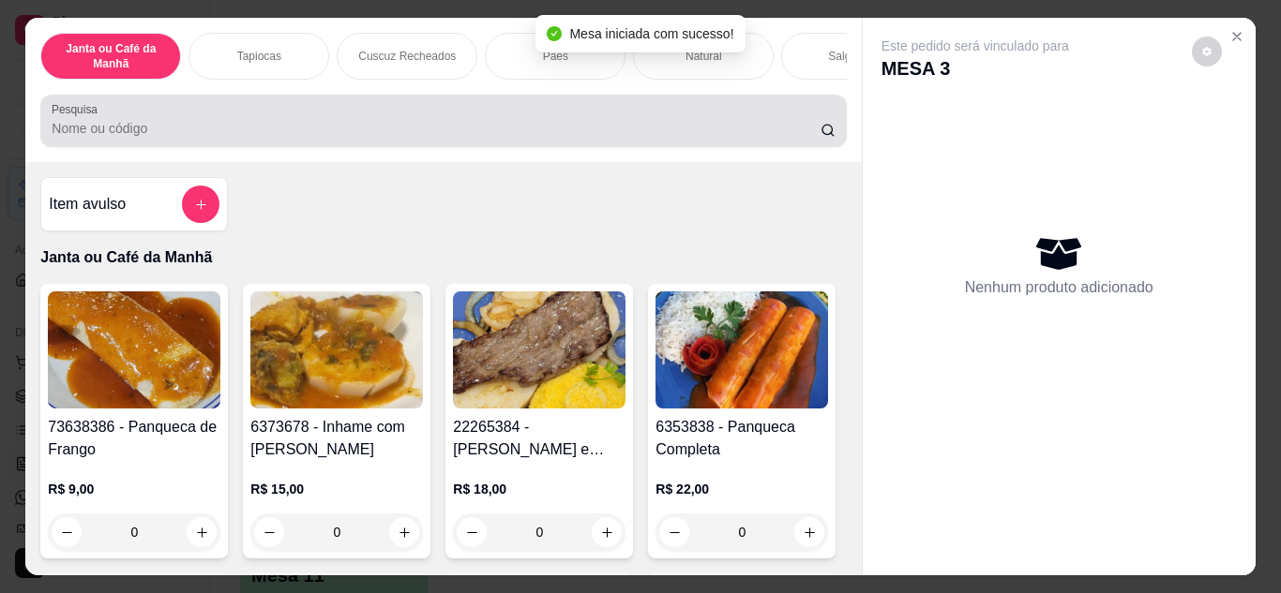
click at [746, 138] on input "Pesquisa" at bounding box center [436, 128] width 769 height 19
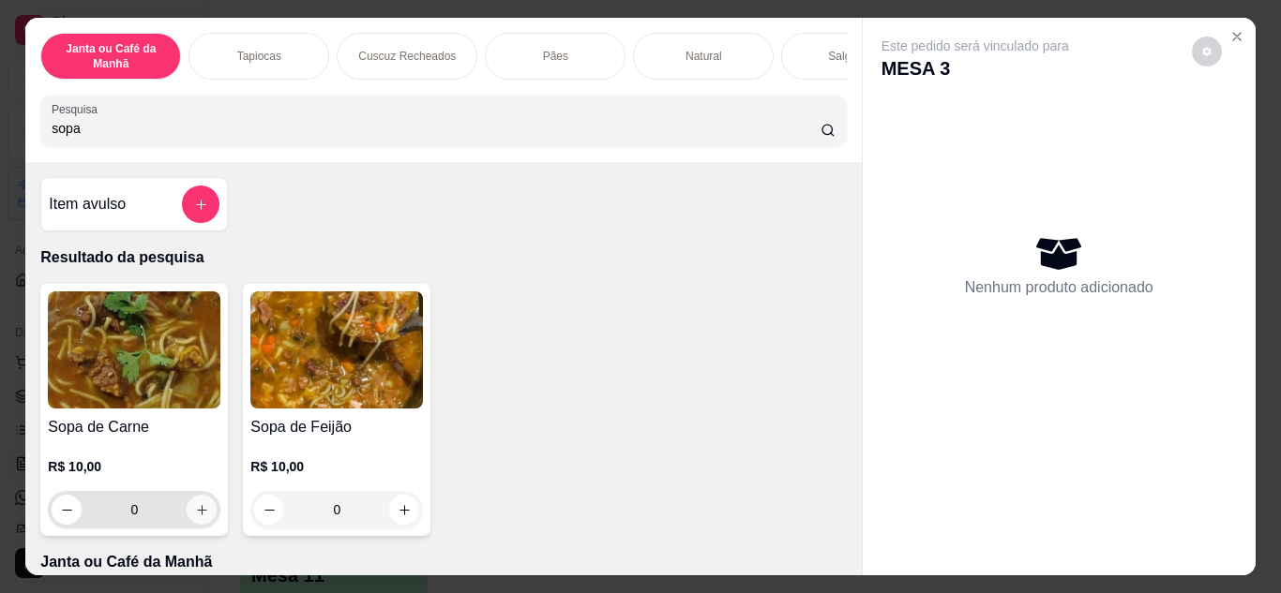
type input "sopa"
click at [195, 514] on icon "increase-product-quantity" at bounding box center [202, 510] width 14 height 14
type input "1"
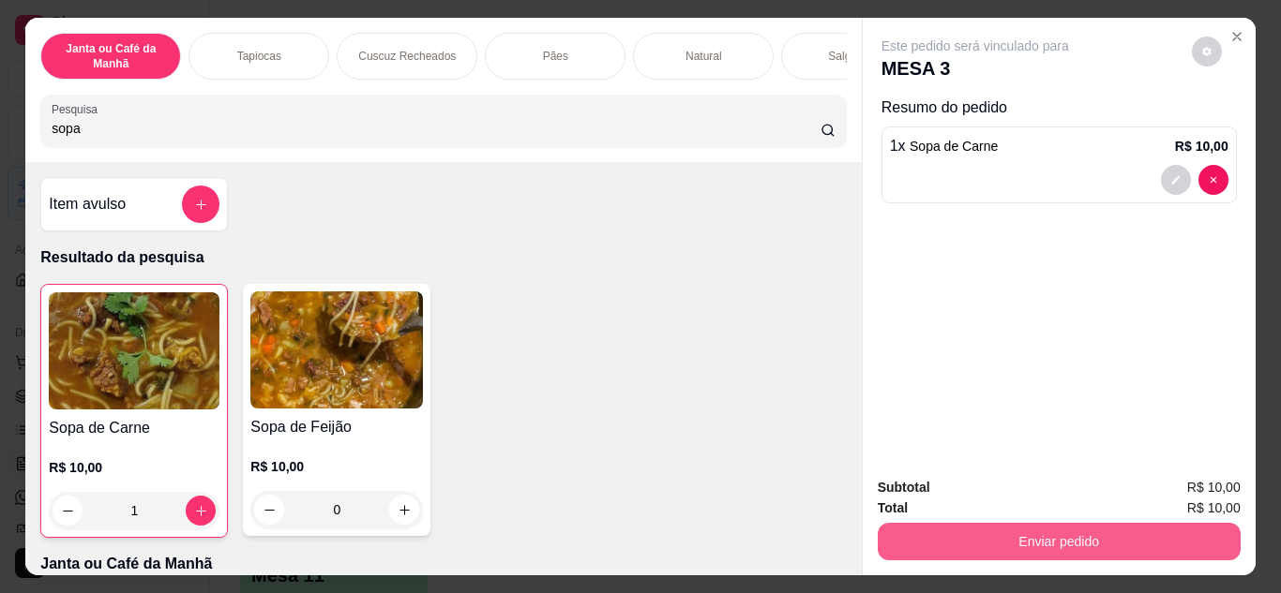
click at [970, 530] on button "Enviar pedido" at bounding box center [1058, 541] width 363 height 37
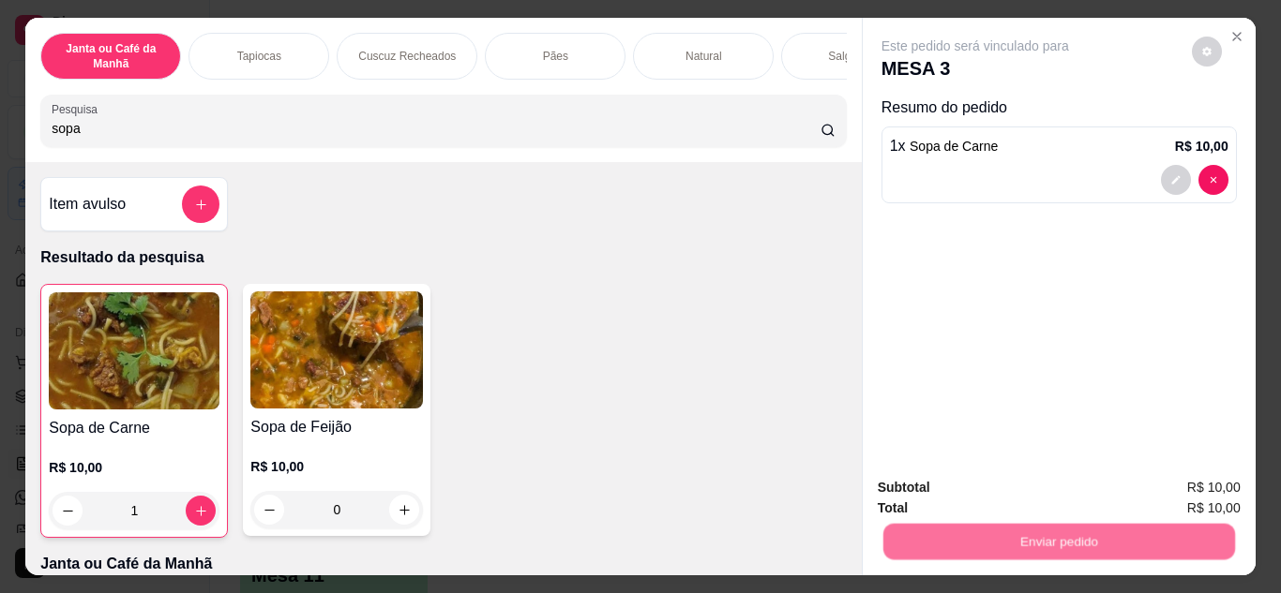
click at [986, 489] on button "Não registrar e enviar pedido" at bounding box center [996, 490] width 195 height 36
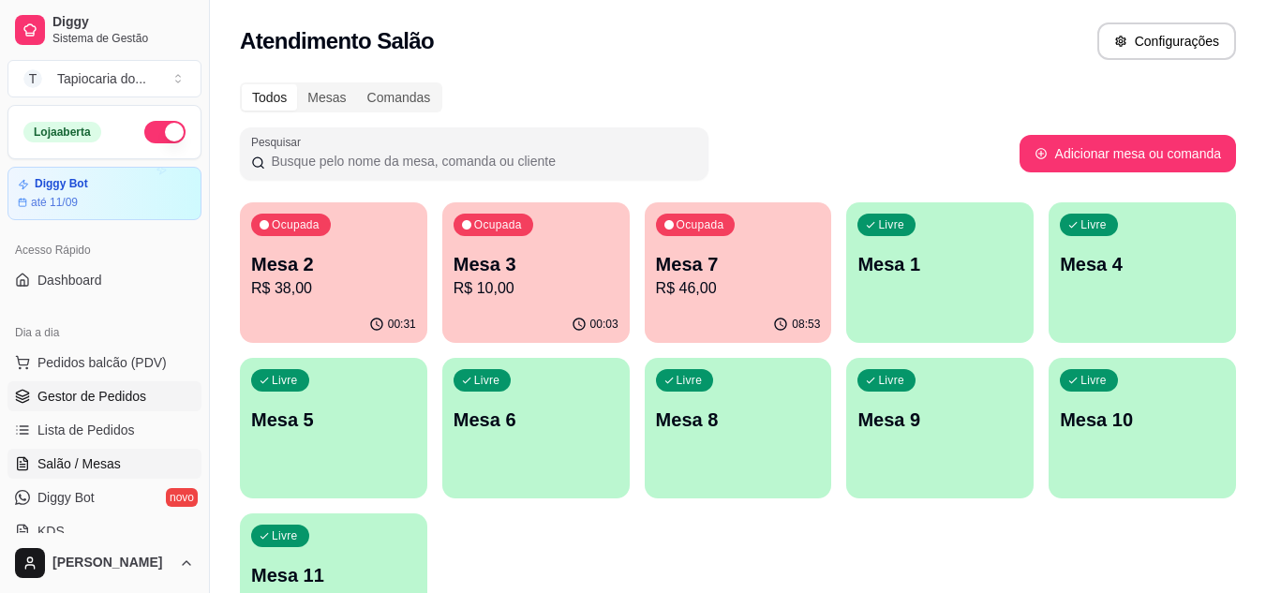
click at [125, 406] on link "Gestor de Pedidos" at bounding box center [104, 397] width 194 height 30
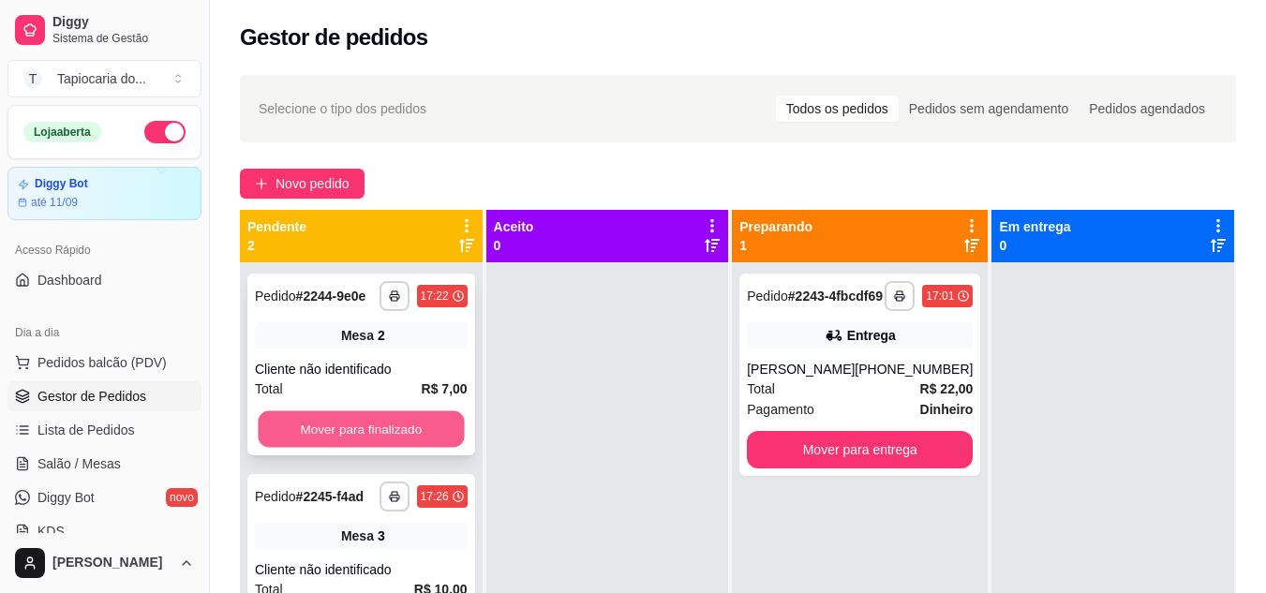
click at [432, 415] on button "Mover para finalizado" at bounding box center [361, 430] width 206 height 37
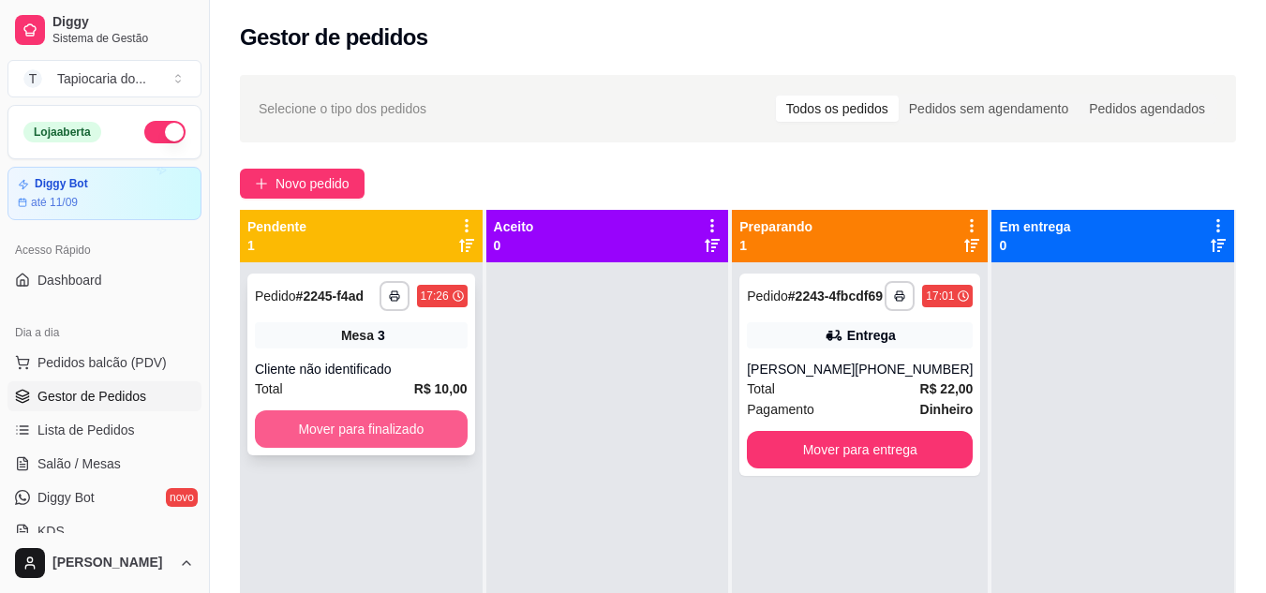
click at [441, 417] on button "Mover para finalizado" at bounding box center [361, 429] width 213 height 37
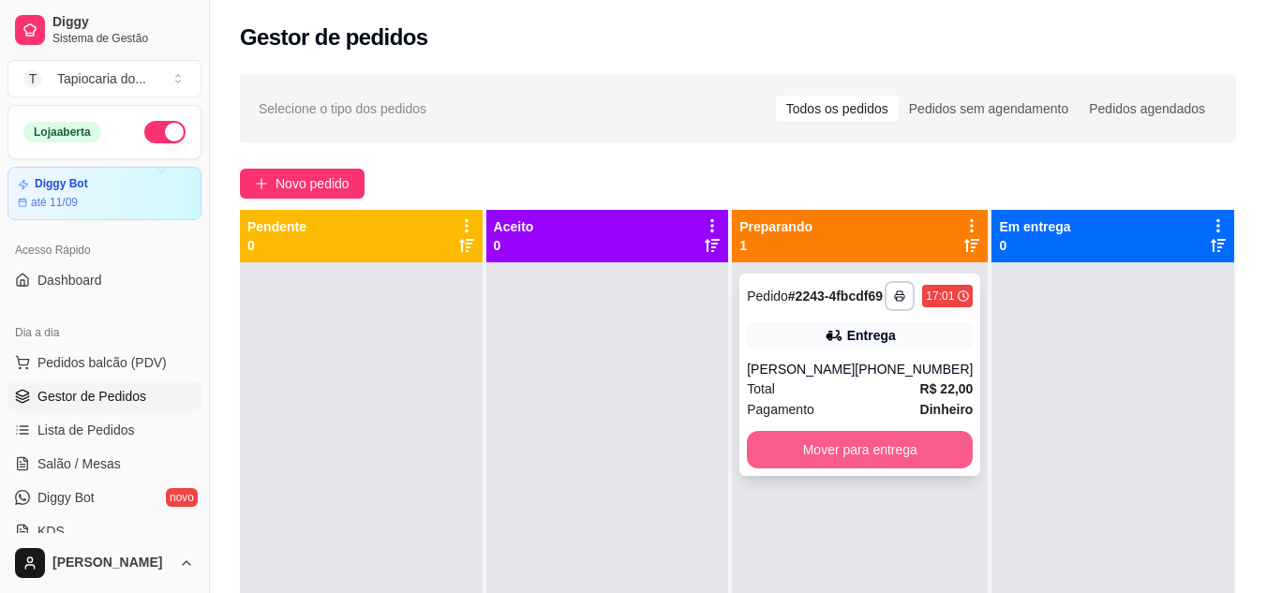
click at [821, 469] on button "Mover para entrega" at bounding box center [860, 449] width 226 height 37
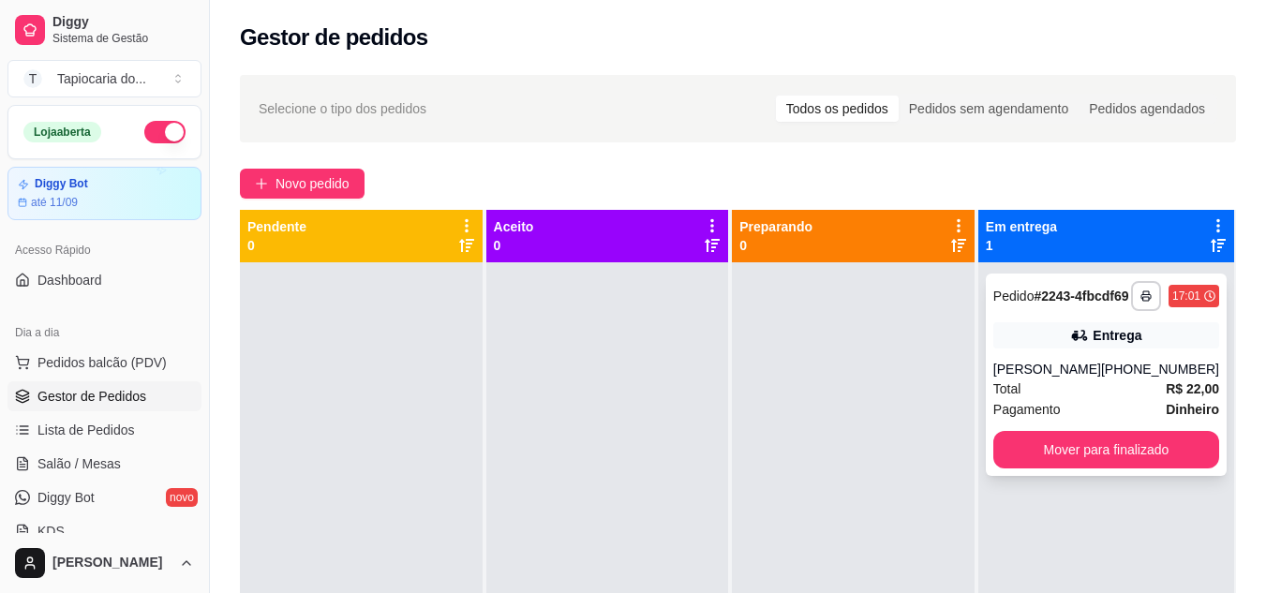
drag, startPoint x: 1145, startPoint y: 401, endPoint x: 1140, endPoint y: 392, distance: 10.5
click at [1140, 379] on div "[PHONE_NUMBER]" at bounding box center [1160, 369] width 118 height 19
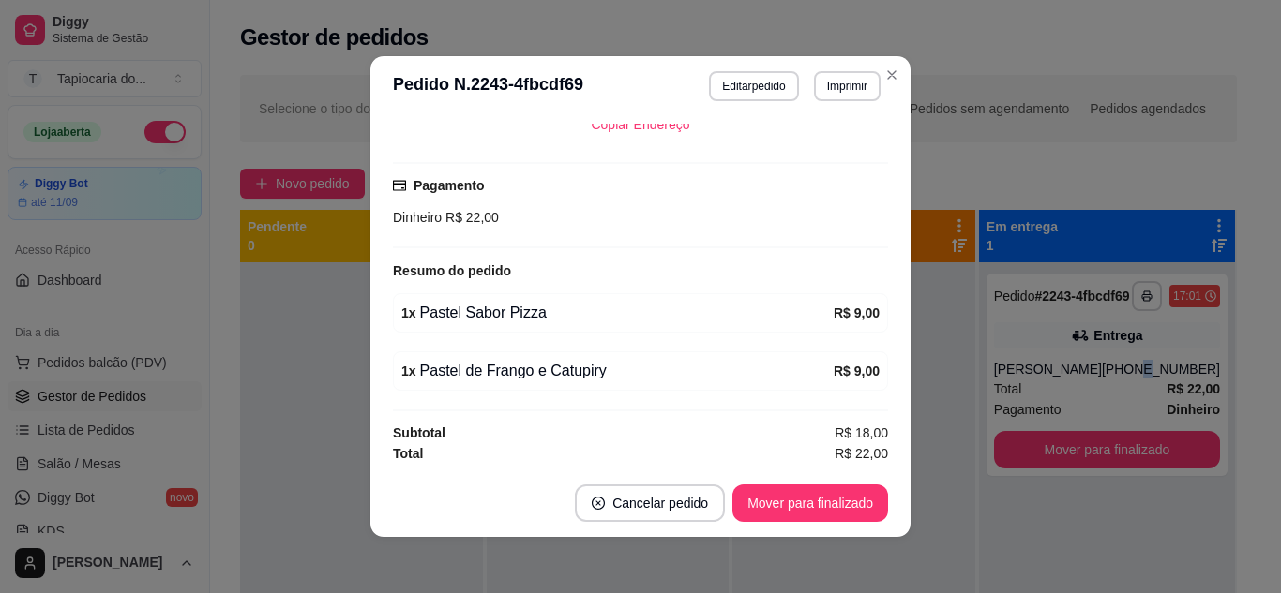
scroll to position [471, 0]
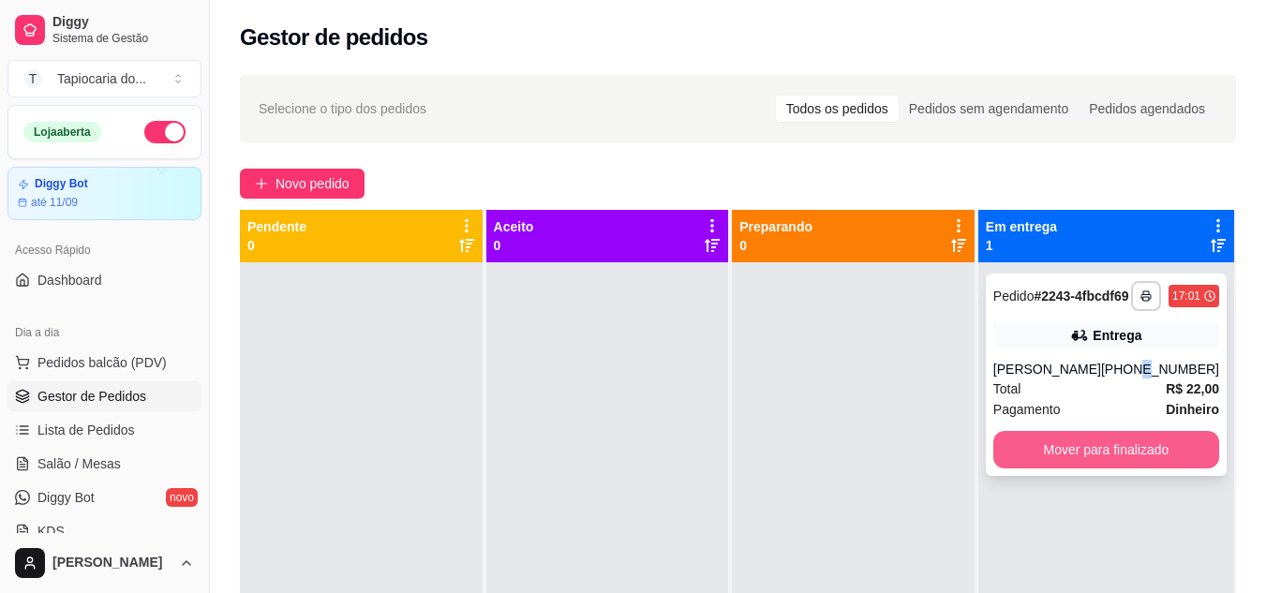
click at [1128, 469] on button "Mover para finalizado" at bounding box center [1107, 449] width 226 height 37
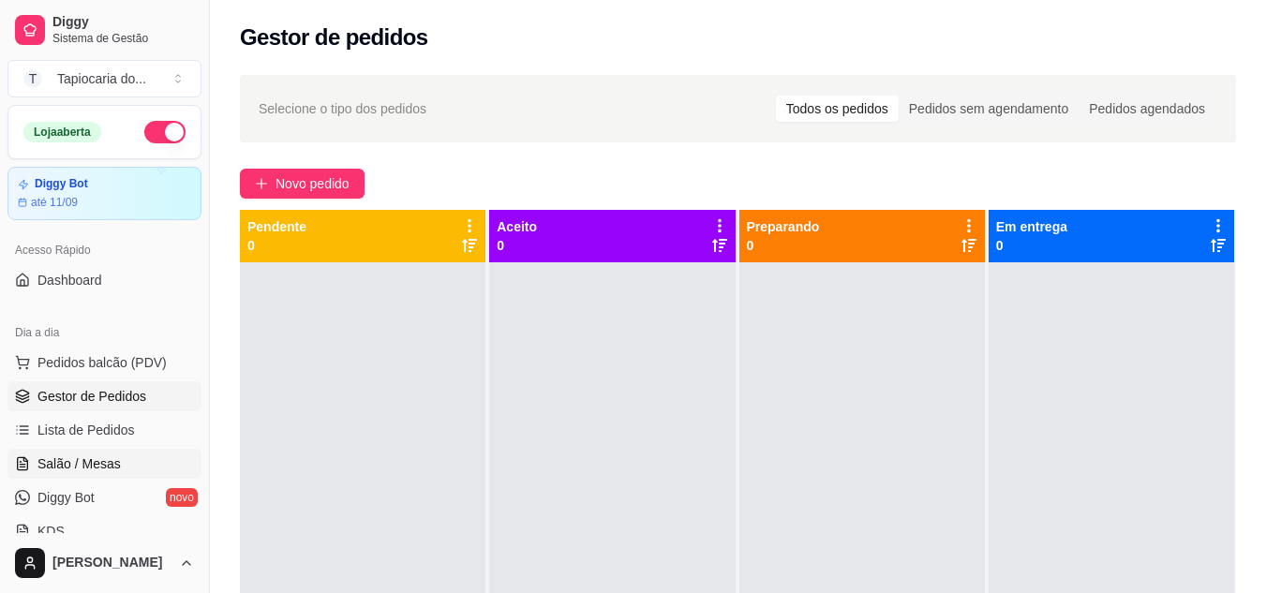
click at [115, 463] on span "Salão / Mesas" at bounding box center [78, 464] width 83 height 19
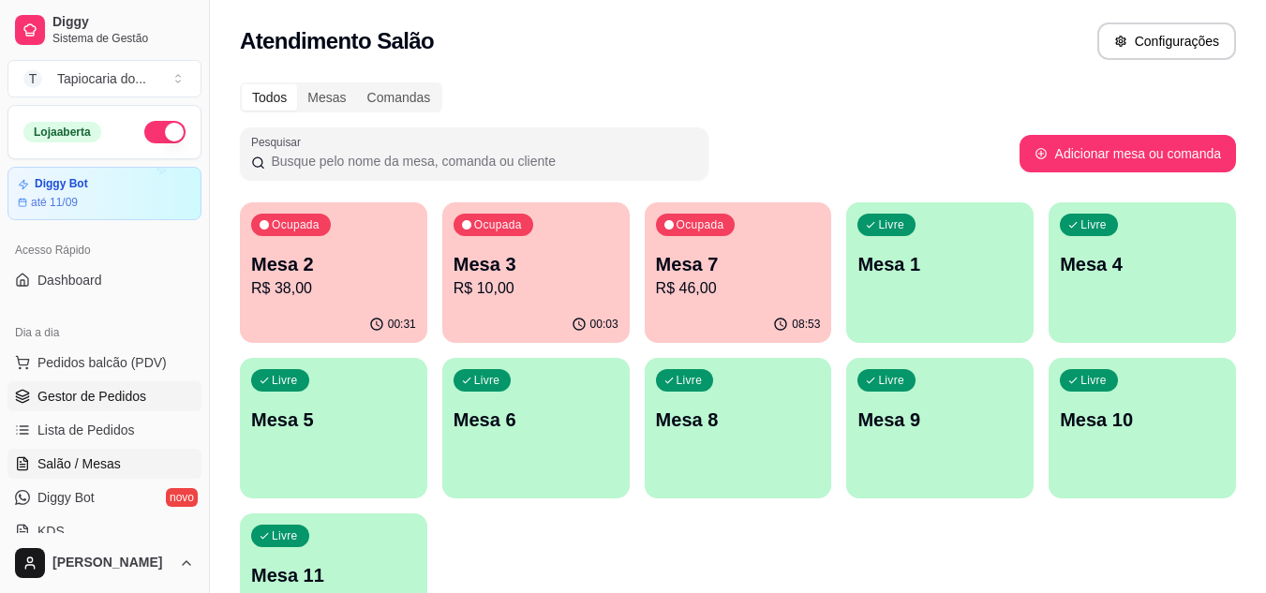
click at [158, 400] on link "Gestor de Pedidos" at bounding box center [104, 397] width 194 height 30
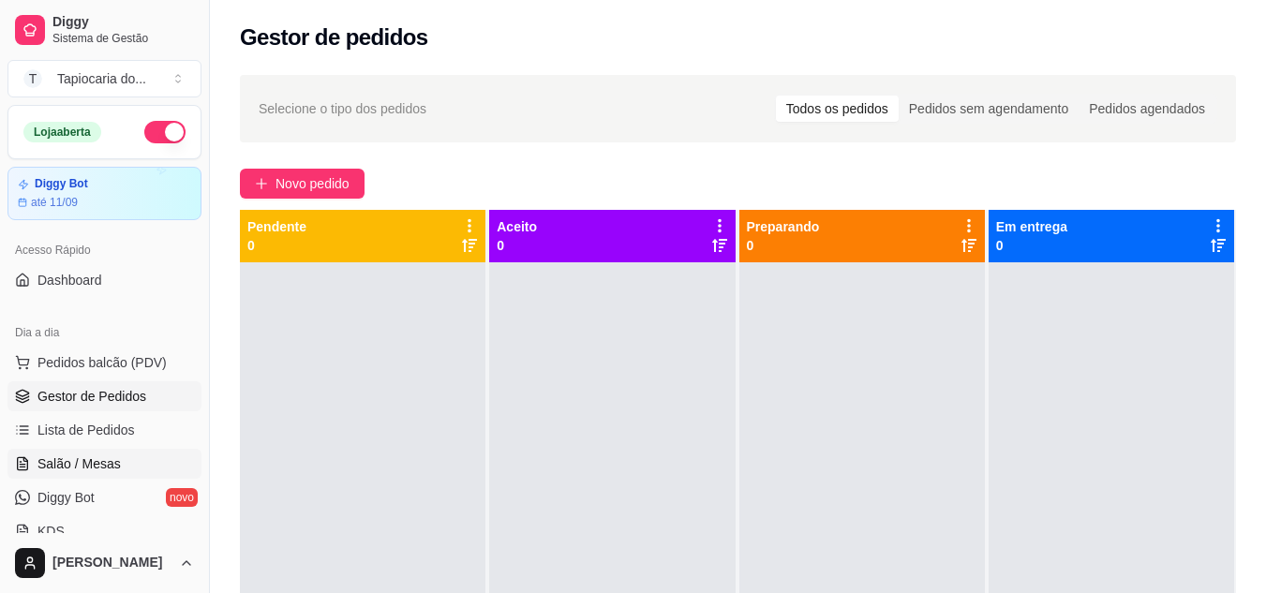
click at [106, 457] on span "Salão / Mesas" at bounding box center [78, 464] width 83 height 19
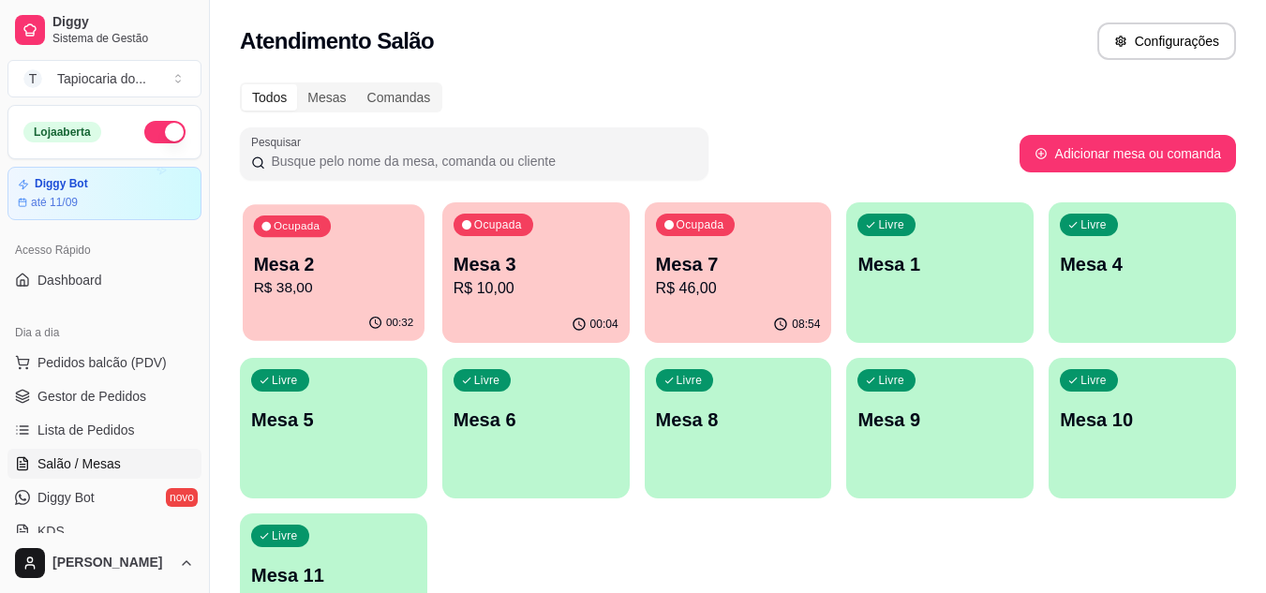
click at [351, 266] on p "Mesa 2" at bounding box center [334, 264] width 160 height 25
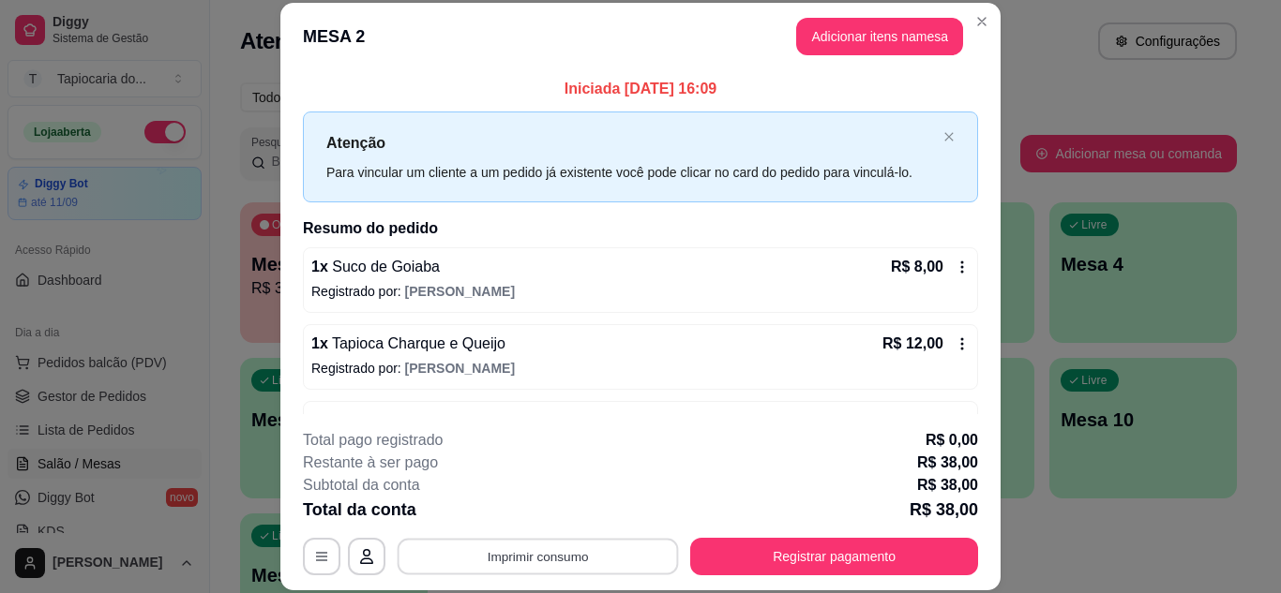
click at [629, 547] on button "Imprimir consumo" at bounding box center [537, 556] width 281 height 37
click at [579, 511] on button "Impressora" at bounding box center [537, 514] width 136 height 30
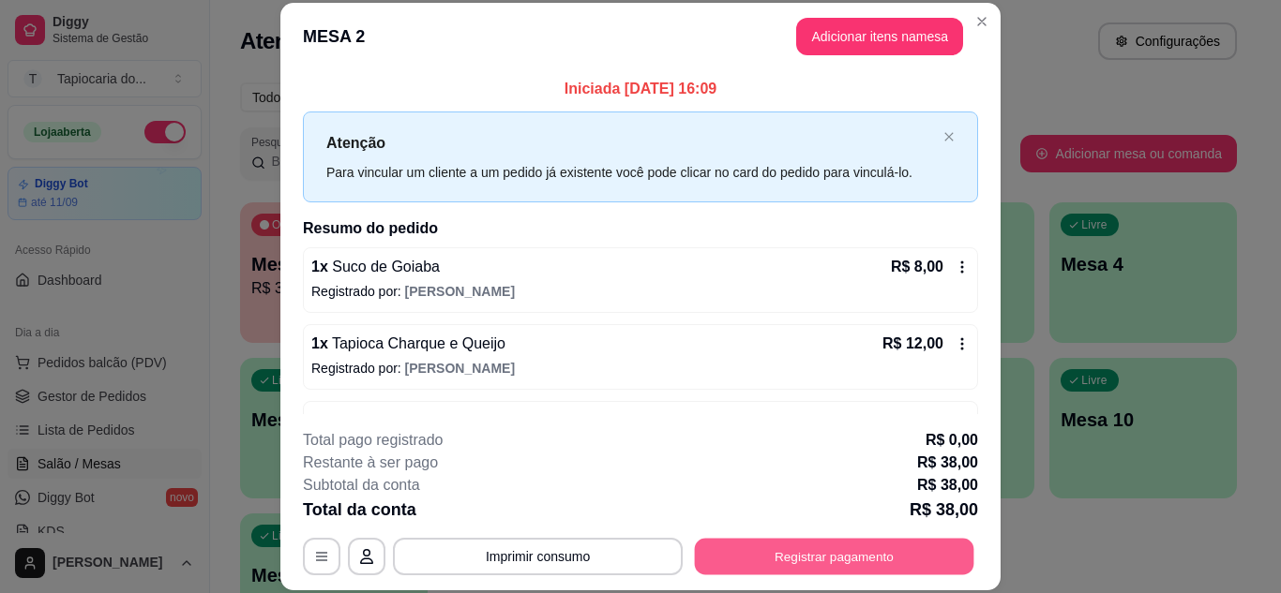
click at [752, 556] on button "Registrar pagamento" at bounding box center [834, 556] width 279 height 37
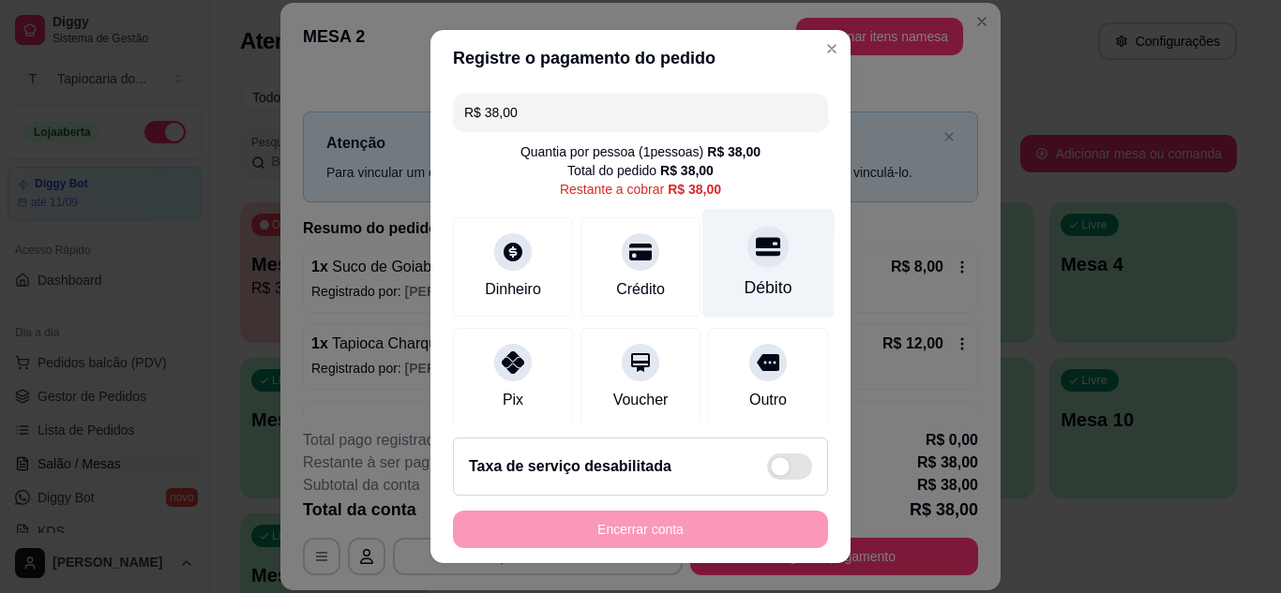
click at [724, 264] on div "Débito" at bounding box center [768, 263] width 132 height 110
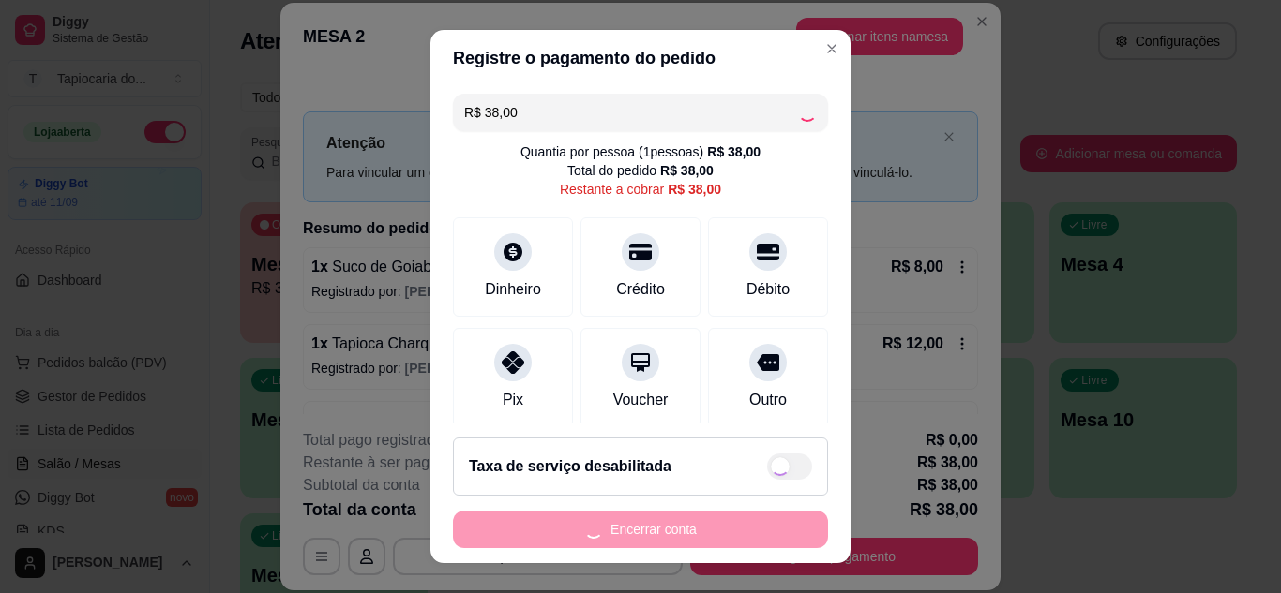
type input "R$ 0,00"
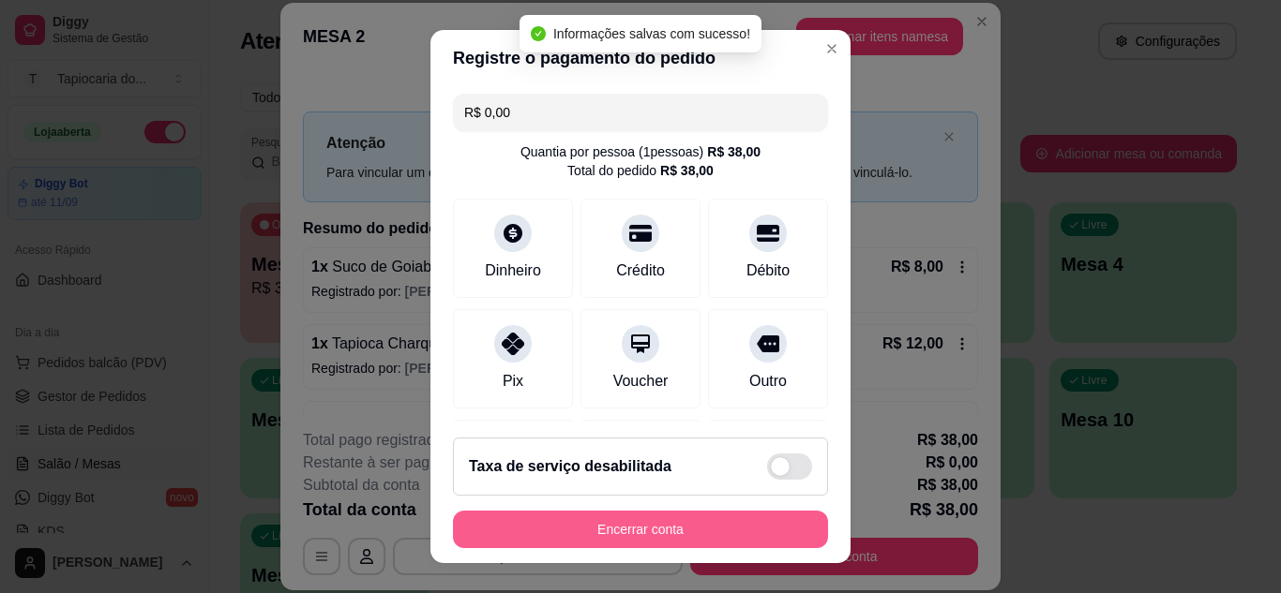
click at [777, 532] on button "Encerrar conta" at bounding box center [640, 529] width 375 height 37
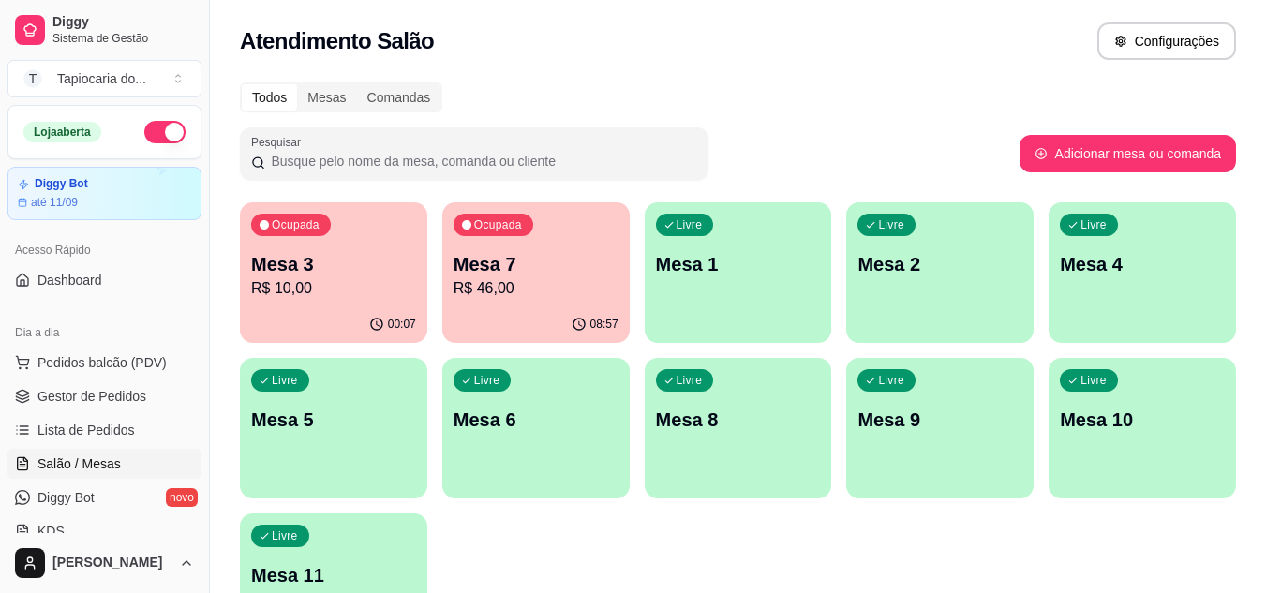
click at [294, 232] on div "Ocupada" at bounding box center [291, 225] width 80 height 22
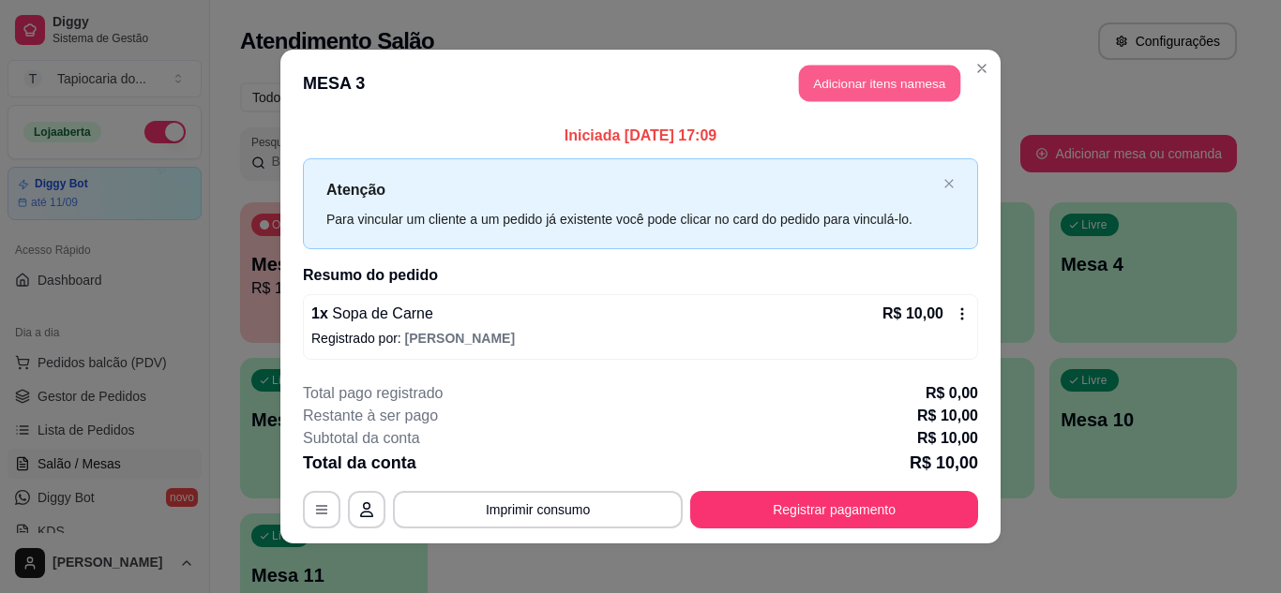
click at [837, 89] on button "Adicionar itens na mesa" at bounding box center [879, 84] width 161 height 37
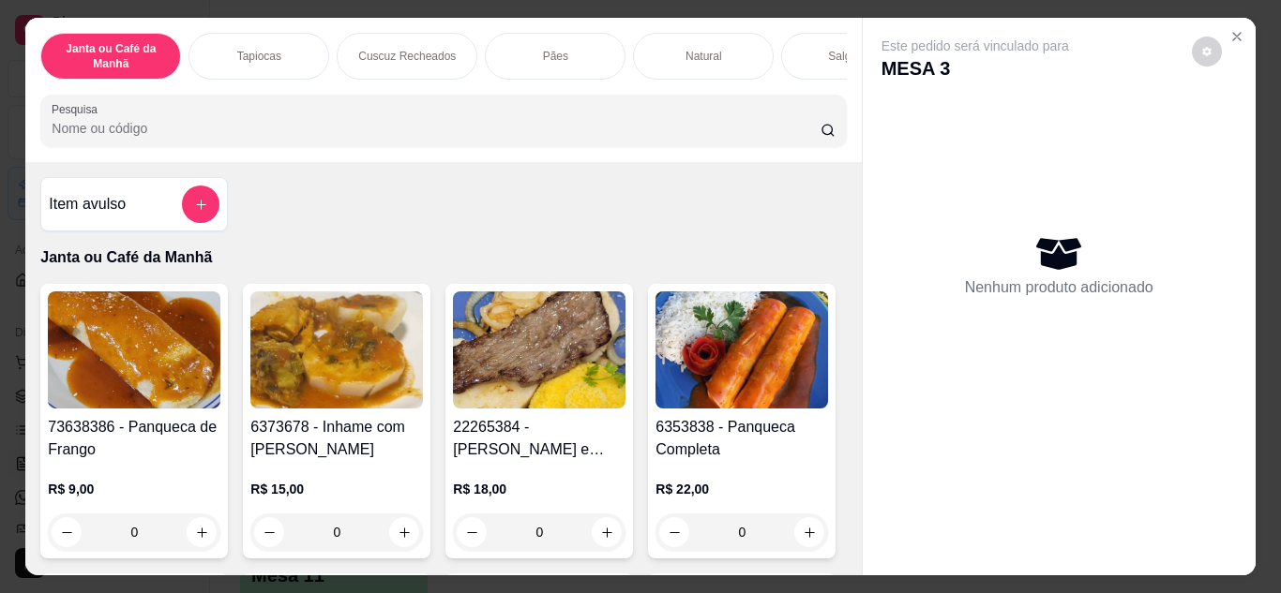
click at [770, 137] on input "Pesquisa" at bounding box center [436, 128] width 769 height 19
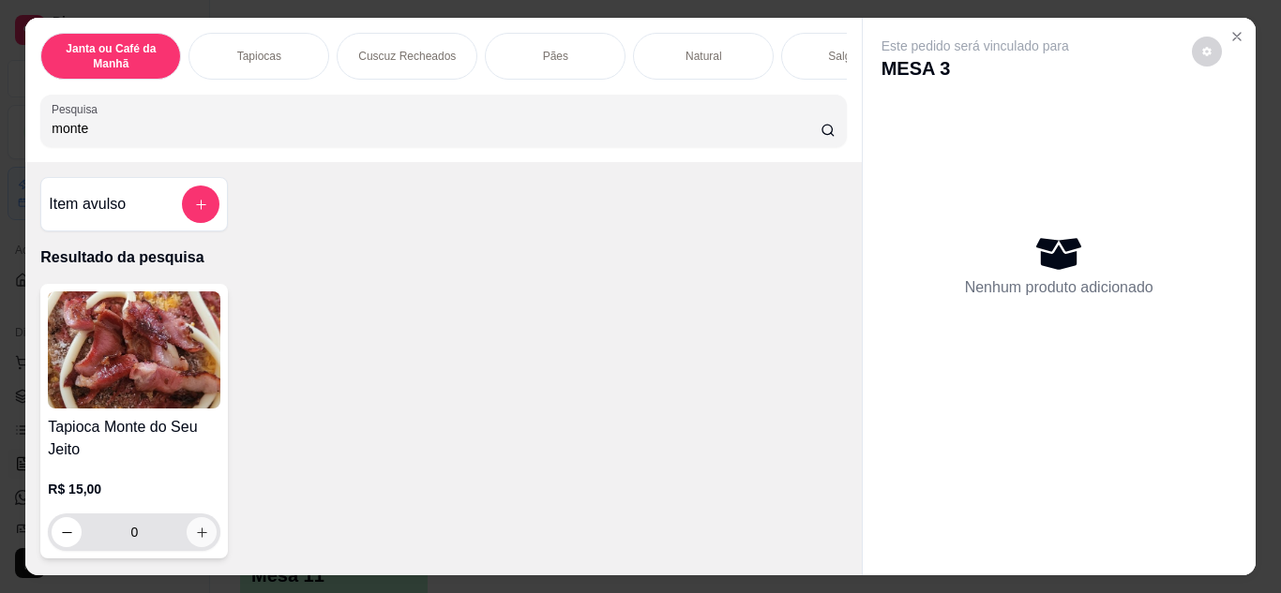
type input "monte"
click at [200, 540] on icon "increase-product-quantity" at bounding box center [202, 533] width 14 height 14
type input "1"
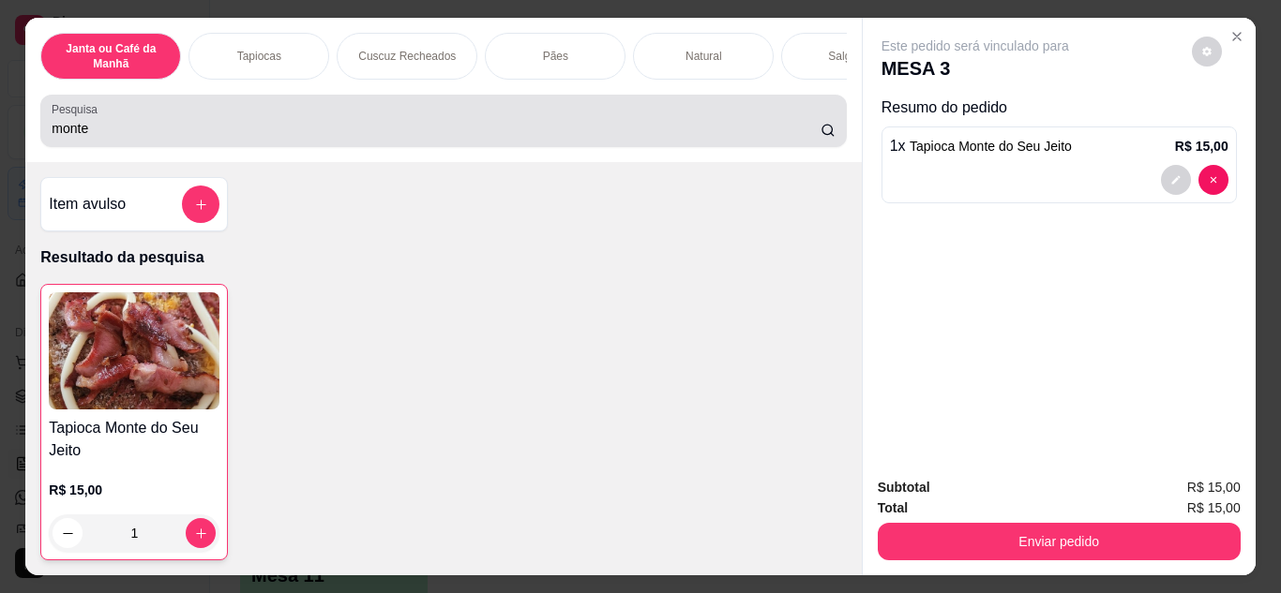
click at [395, 111] on div "monte" at bounding box center [443, 120] width 783 height 37
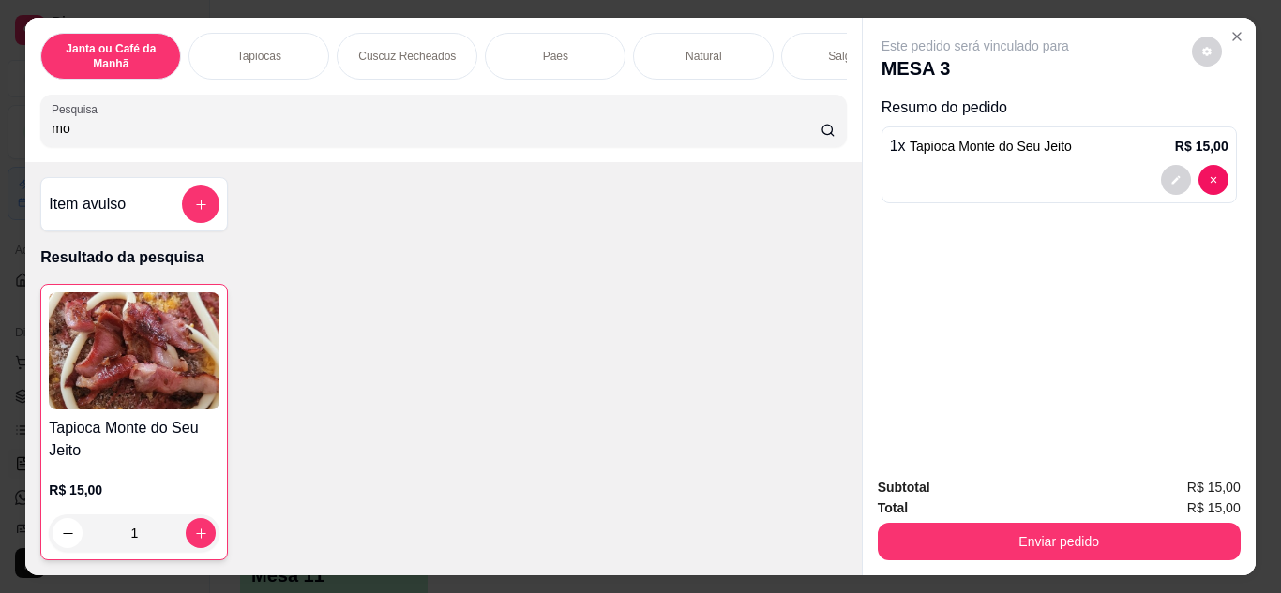
type input "m"
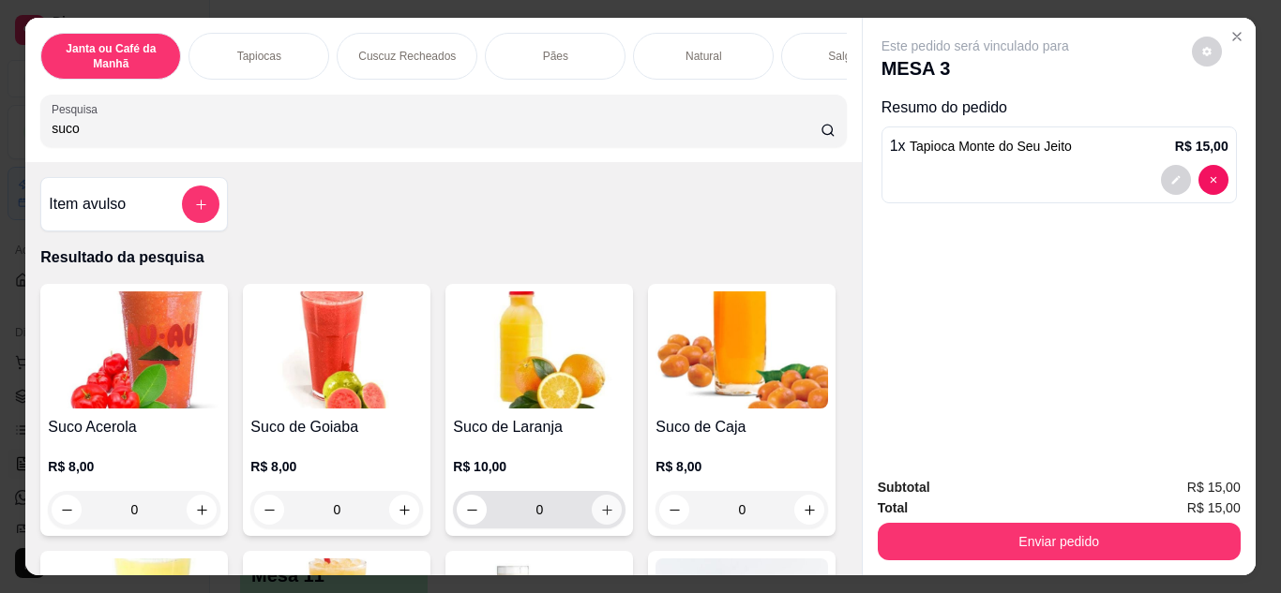
type input "suco"
click at [605, 525] on button "increase-product-quantity" at bounding box center [607, 510] width 30 height 30
type input "1"
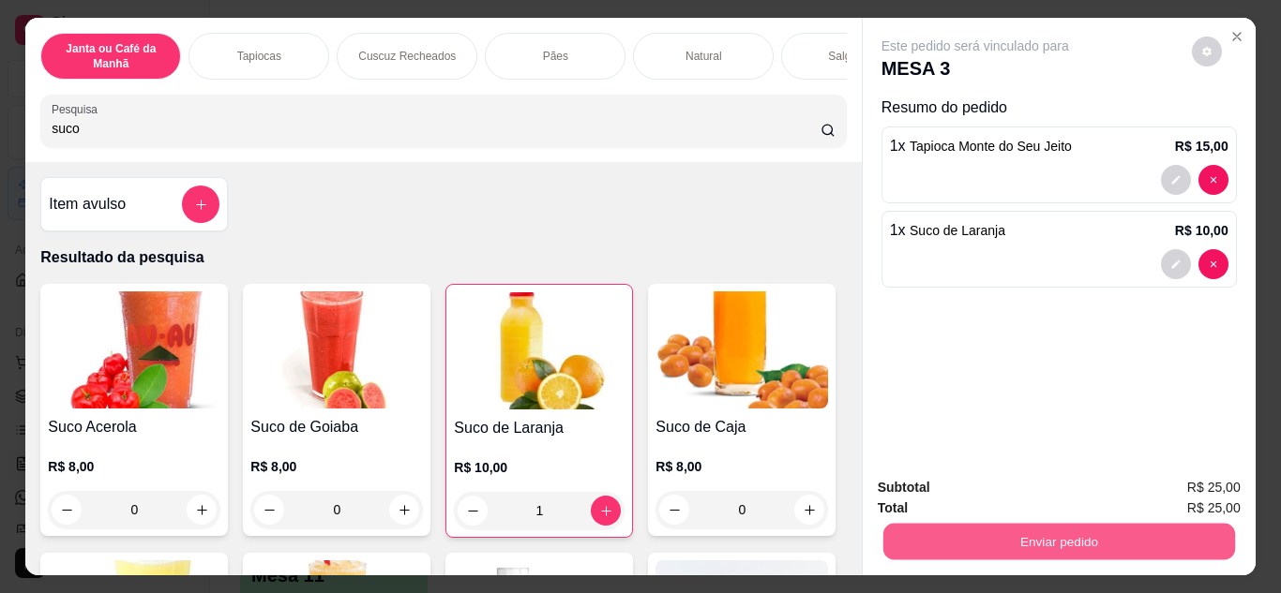
click at [1071, 539] on button "Enviar pedido" at bounding box center [1058, 542] width 352 height 37
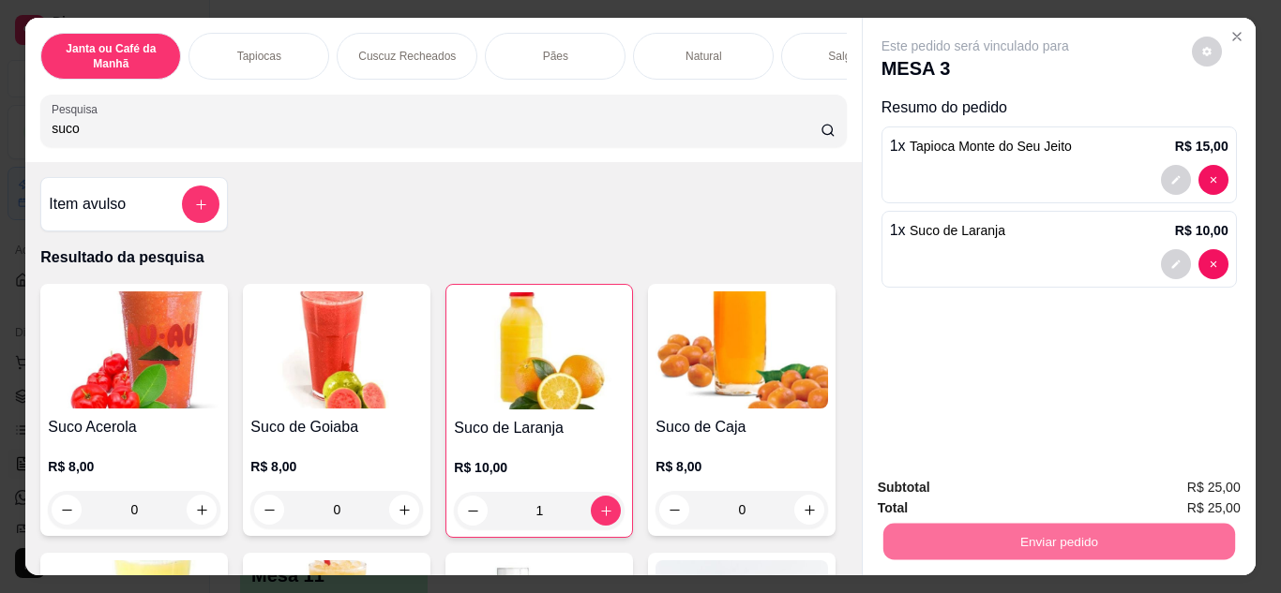
click at [1022, 487] on button "Não registrar e enviar pedido" at bounding box center [996, 490] width 195 height 36
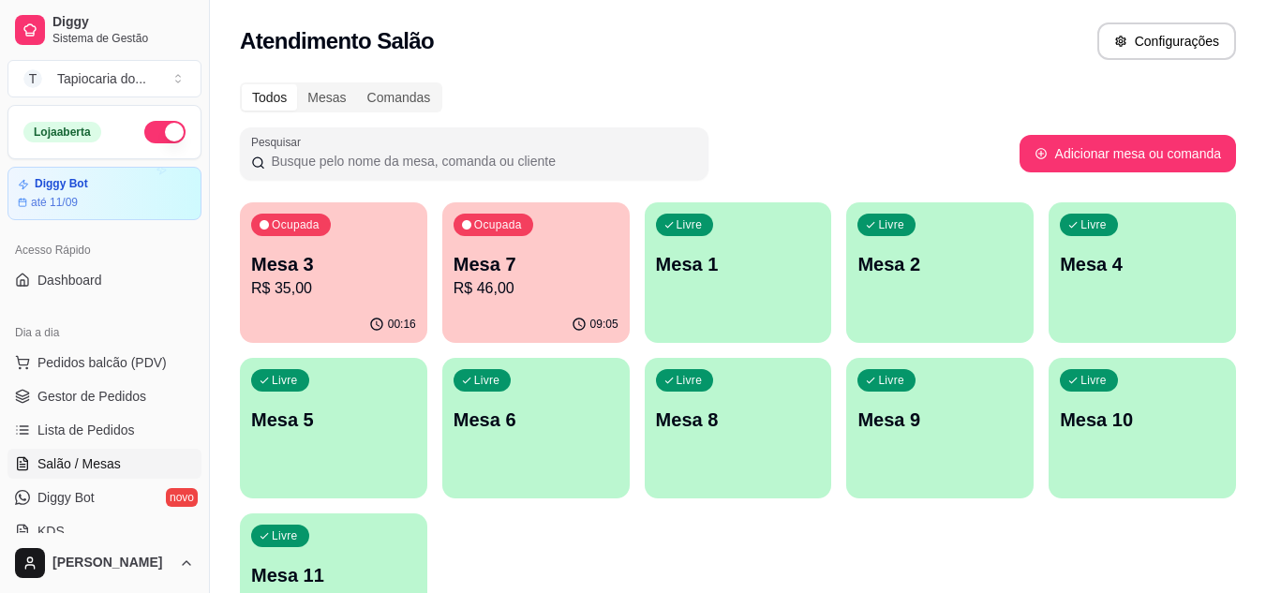
click at [301, 320] on div "00:16" at bounding box center [333, 325] width 187 height 37
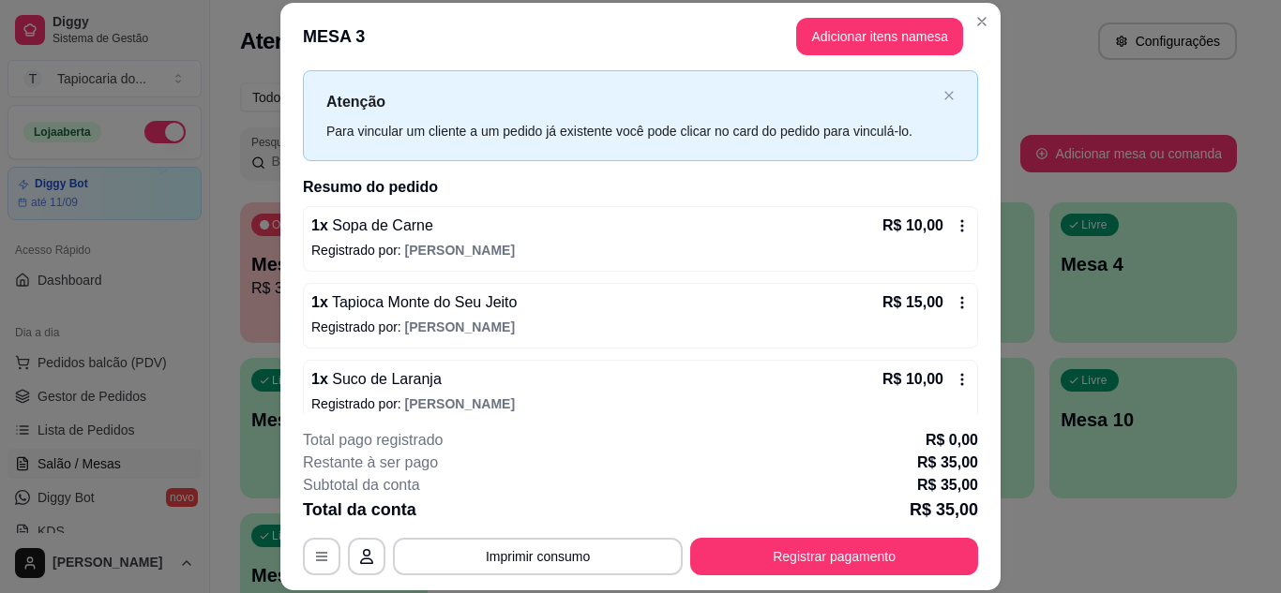
scroll to position [60, 0]
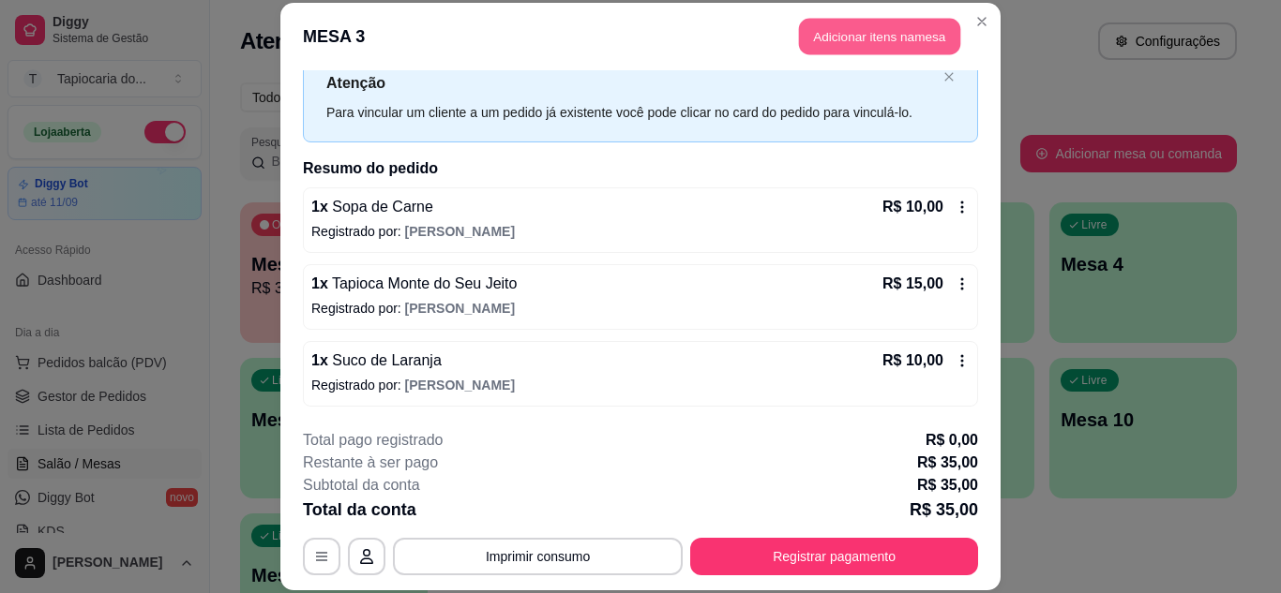
click at [876, 33] on button "Adicionar itens na mesa" at bounding box center [879, 37] width 161 height 37
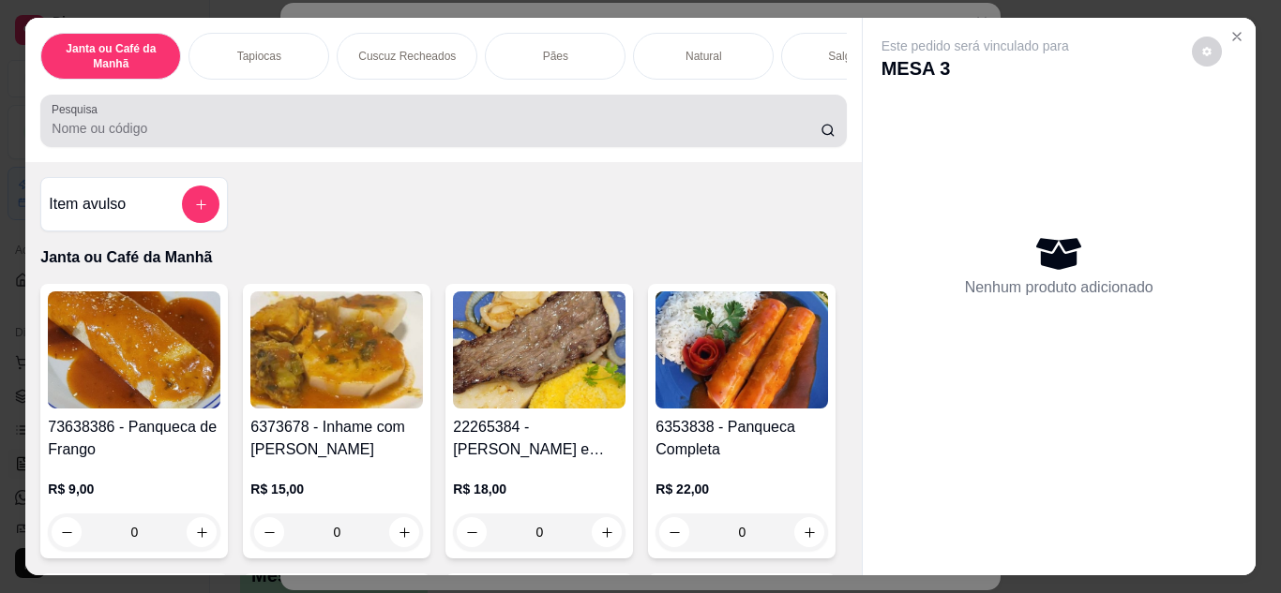
click at [765, 138] on input "Pesquisa" at bounding box center [436, 128] width 769 height 19
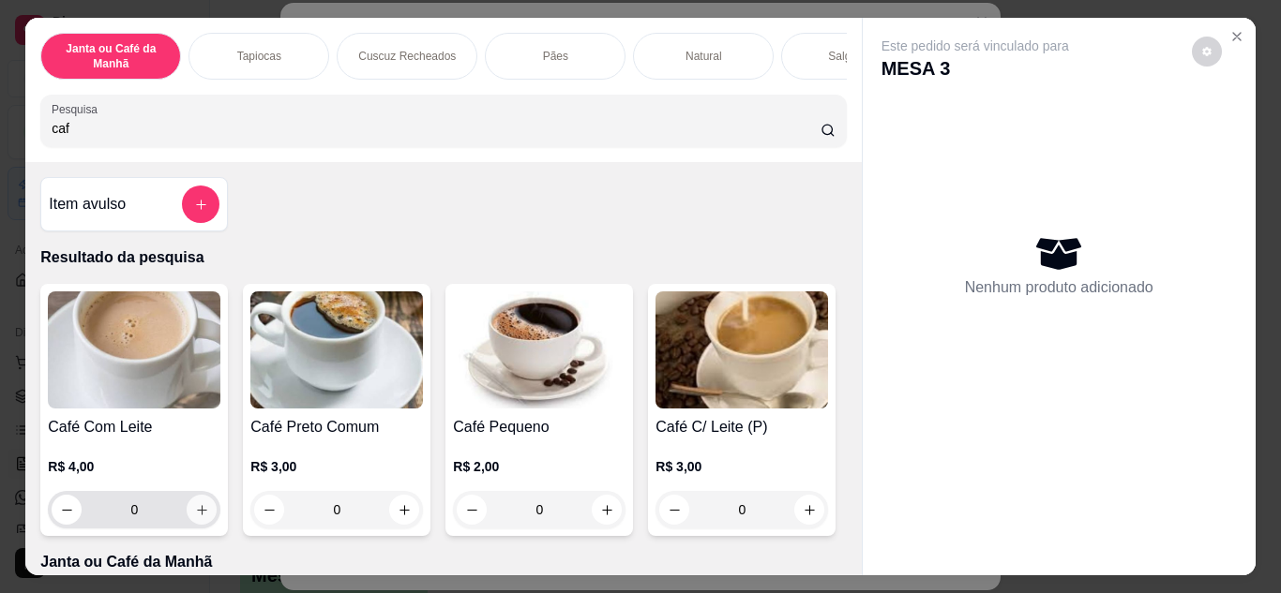
type input "caf"
click at [203, 511] on button "increase-product-quantity" at bounding box center [201, 509] width 29 height 29
type input "1"
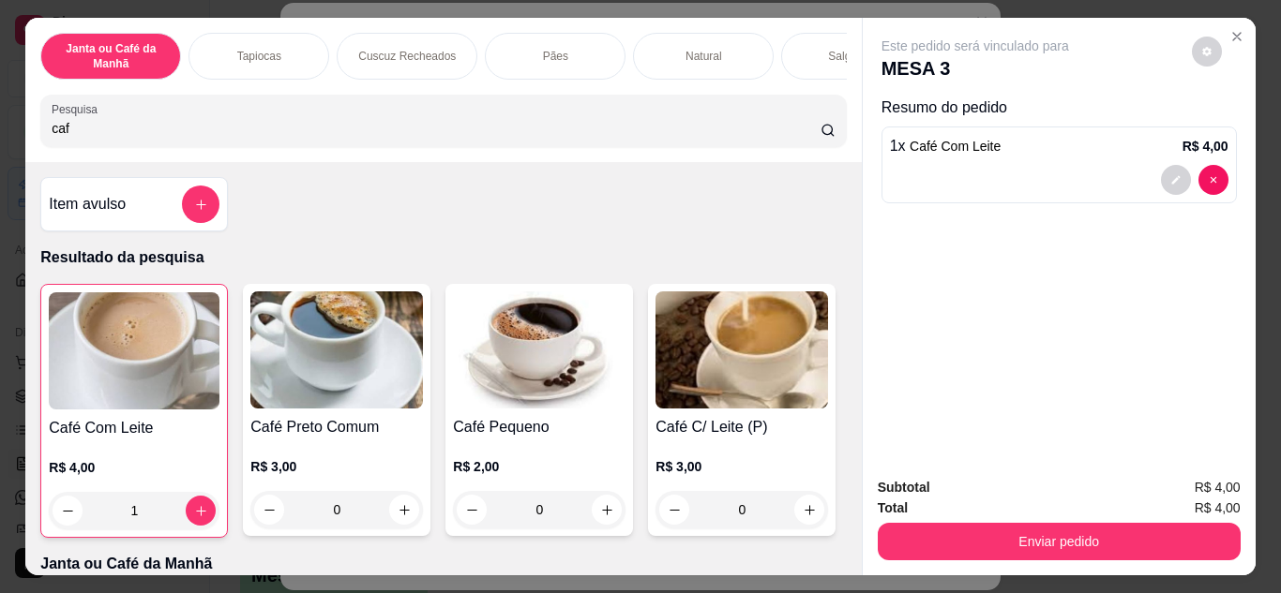
drag, startPoint x: 369, startPoint y: 140, endPoint x: 407, endPoint y: 68, distance: 80.5
click at [372, 138] on input "caf" at bounding box center [436, 128] width 769 height 19
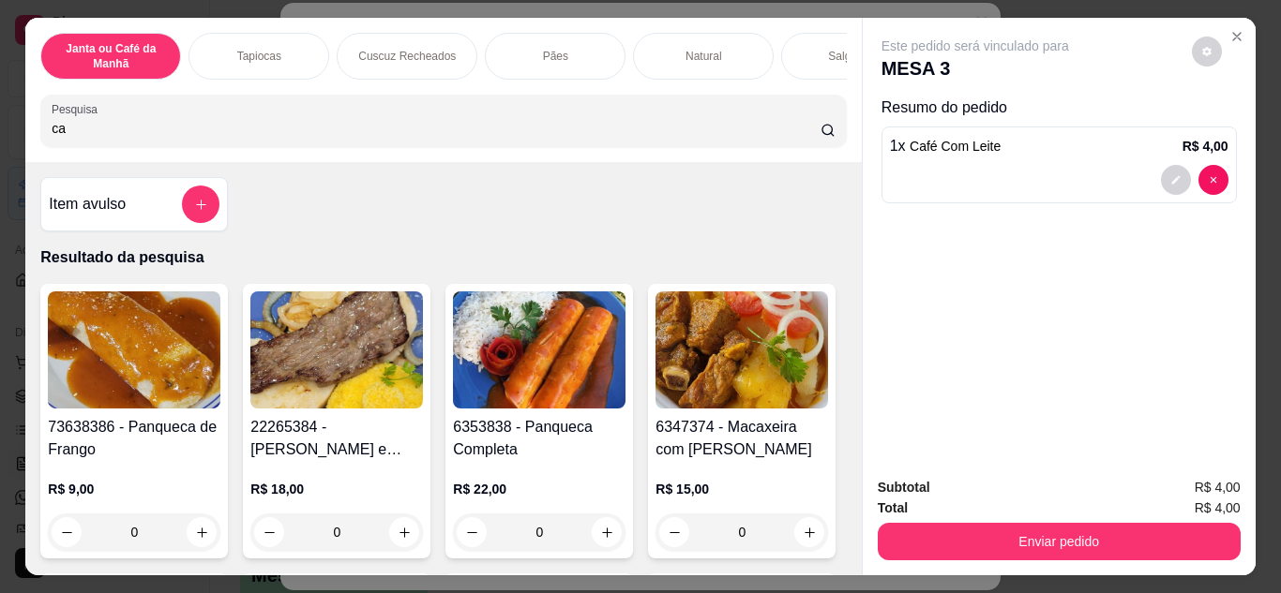
type input "c"
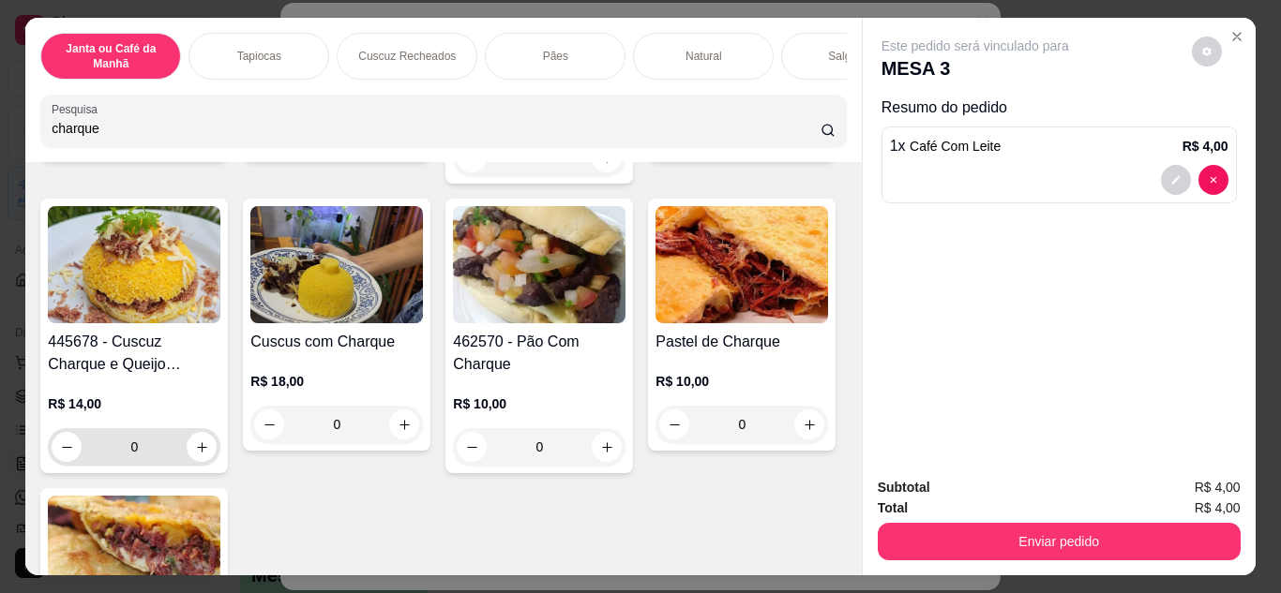
scroll to position [562, 0]
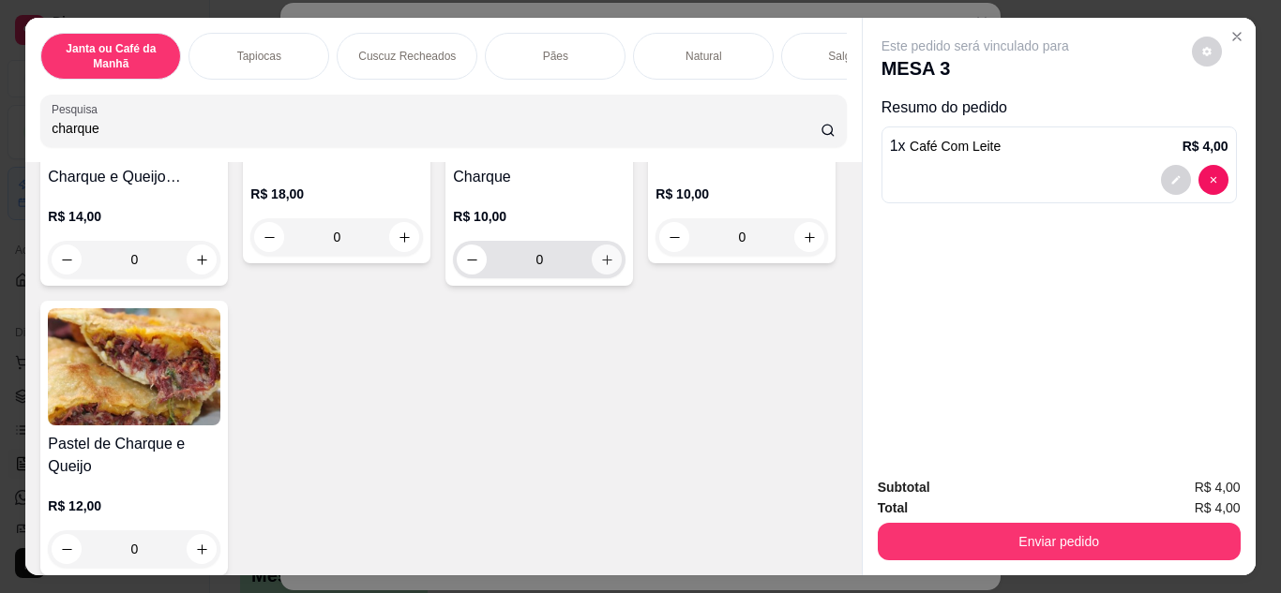
type input "charque"
click at [592, 275] on button "increase-product-quantity" at bounding box center [607, 260] width 30 height 30
type input "1"
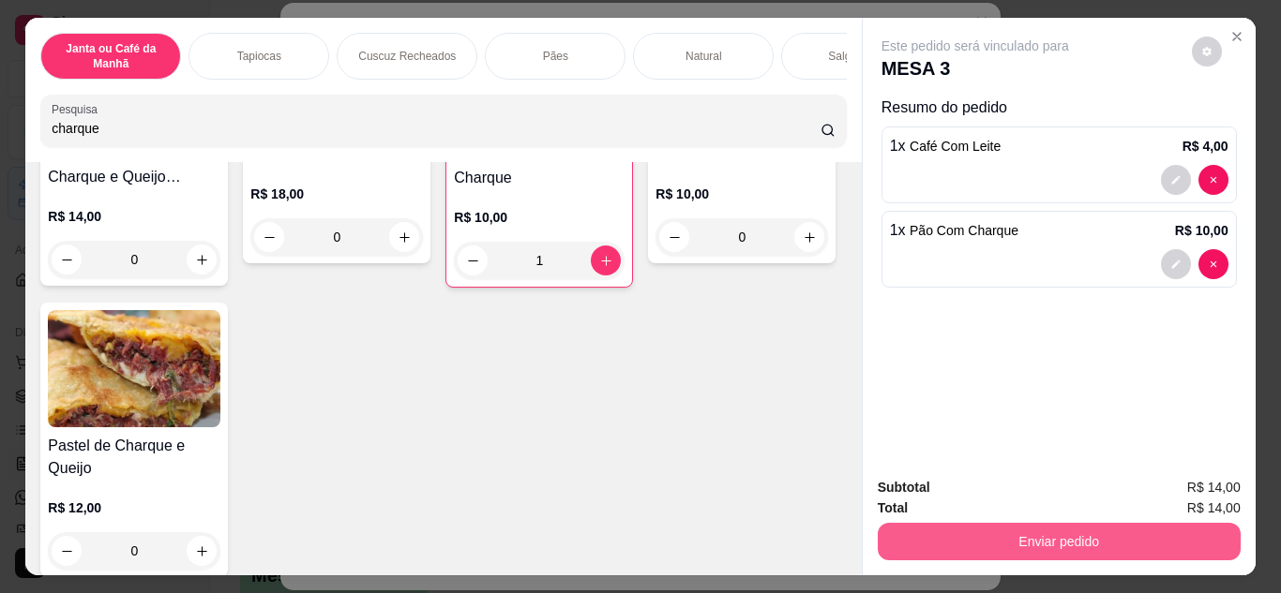
click at [958, 543] on button "Enviar pedido" at bounding box center [1058, 541] width 363 height 37
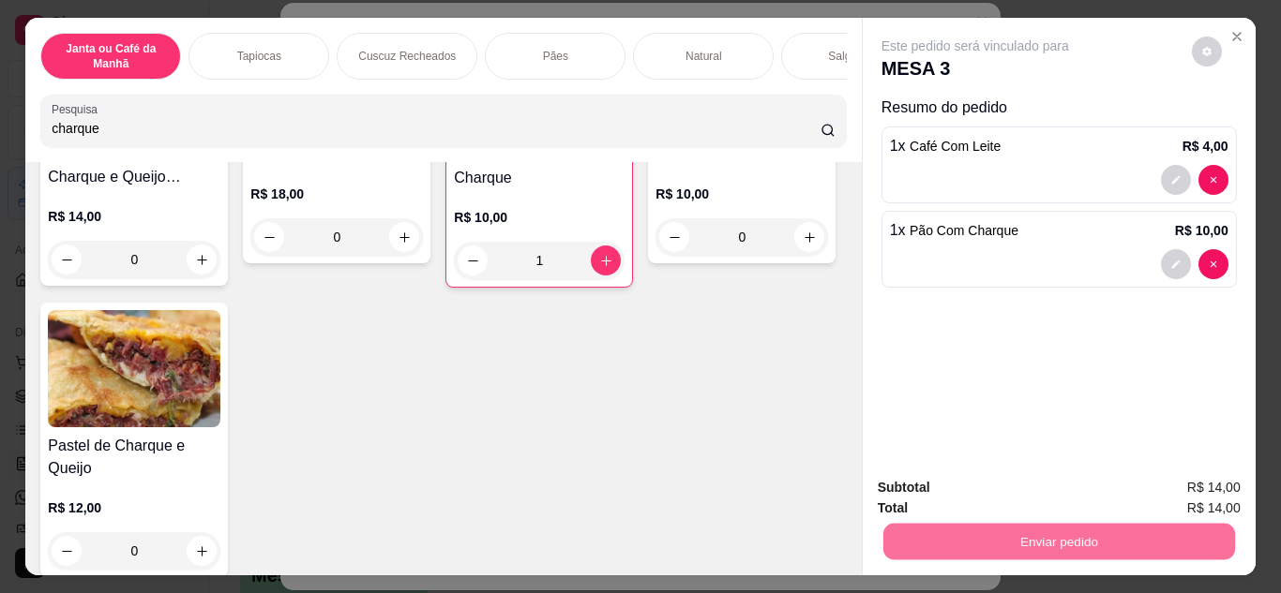
click at [936, 489] on button "Não registrar e enviar pedido" at bounding box center [996, 489] width 189 height 35
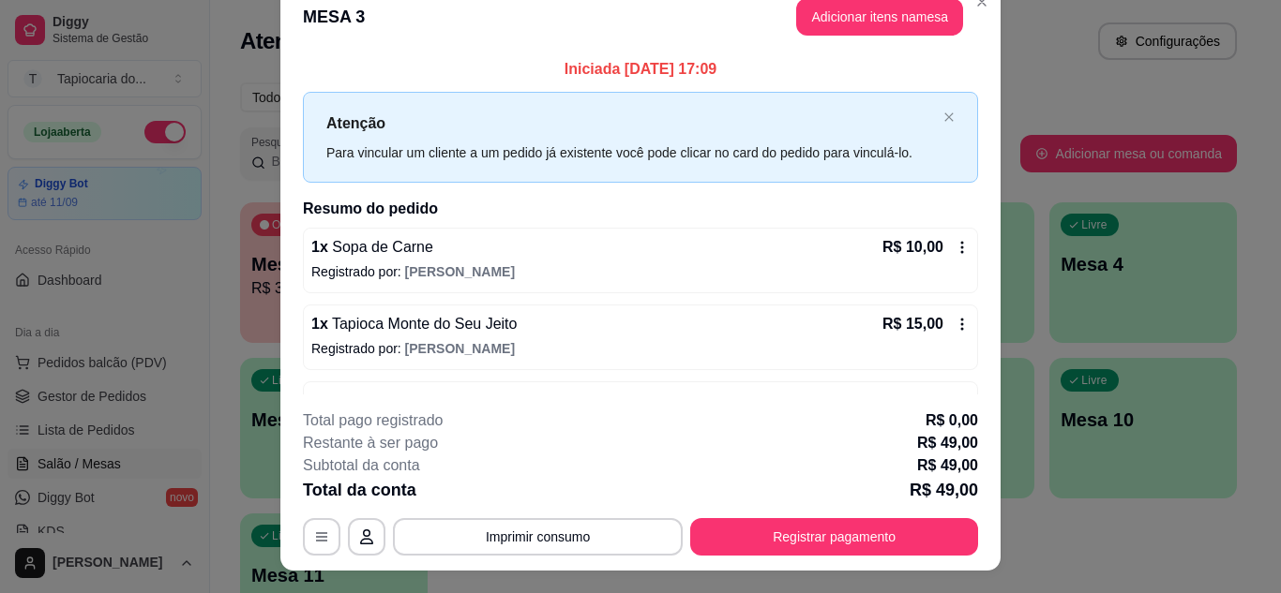
scroll to position [0, 0]
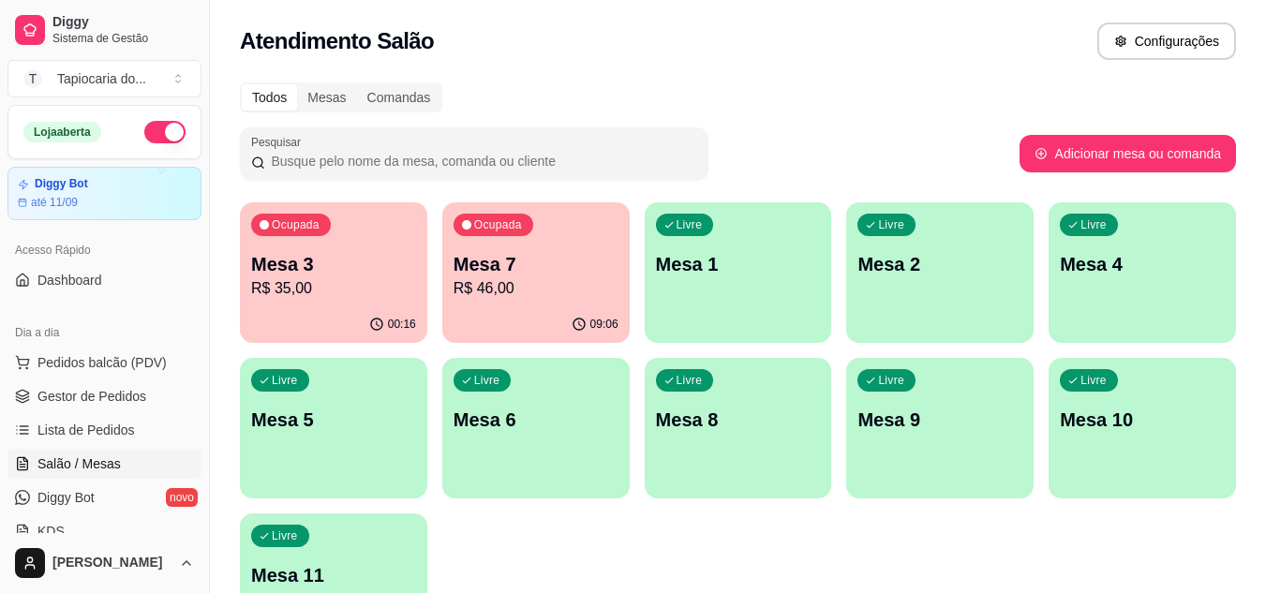
click at [508, 238] on div "Ocupada Mesa 7 R$ 46,00" at bounding box center [535, 254] width 187 height 104
click at [71, 401] on span "Gestor de Pedidos" at bounding box center [91, 396] width 109 height 19
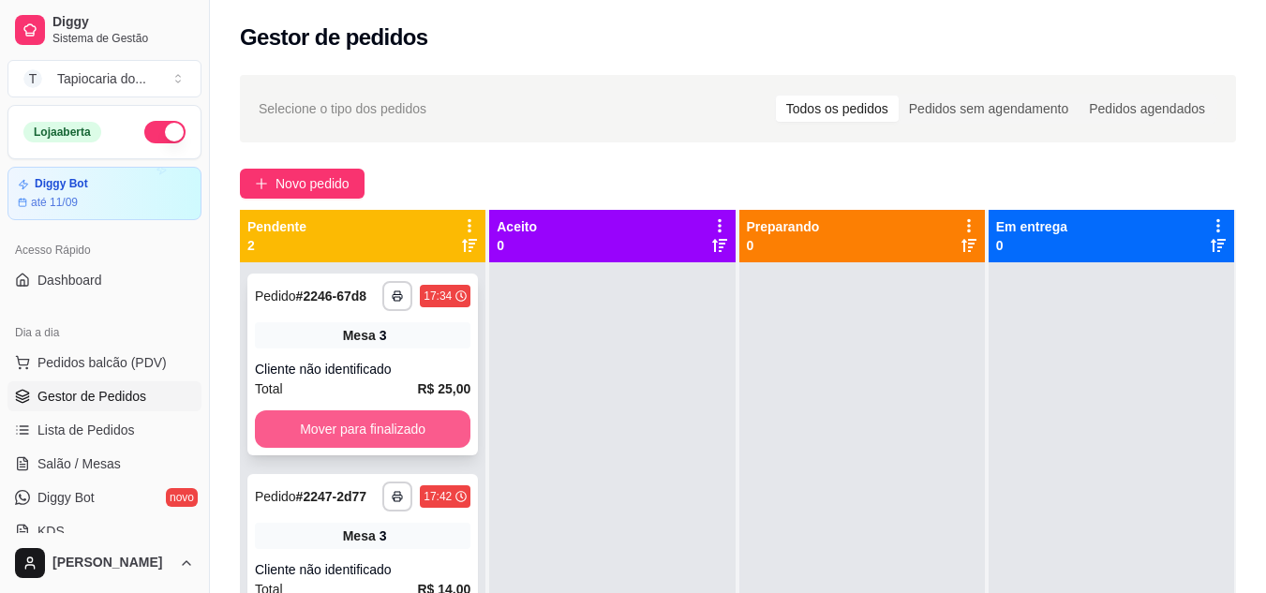
click at [458, 419] on button "Mover para finalizado" at bounding box center [363, 429] width 216 height 37
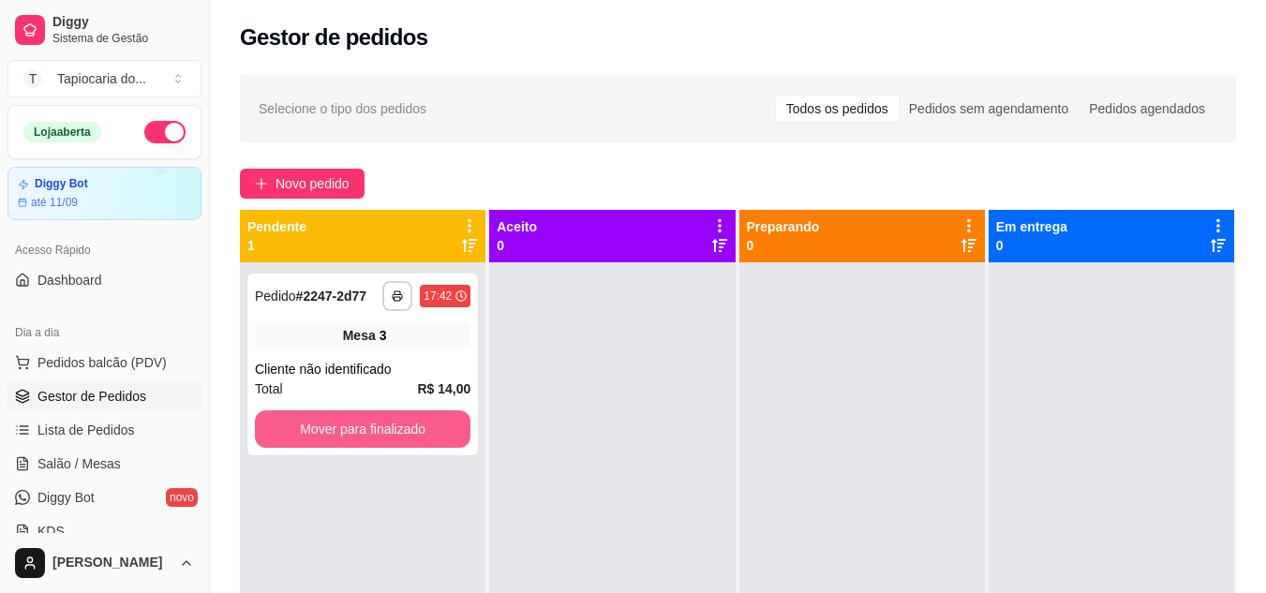
click at [432, 430] on button "Mover para finalizado" at bounding box center [363, 429] width 216 height 37
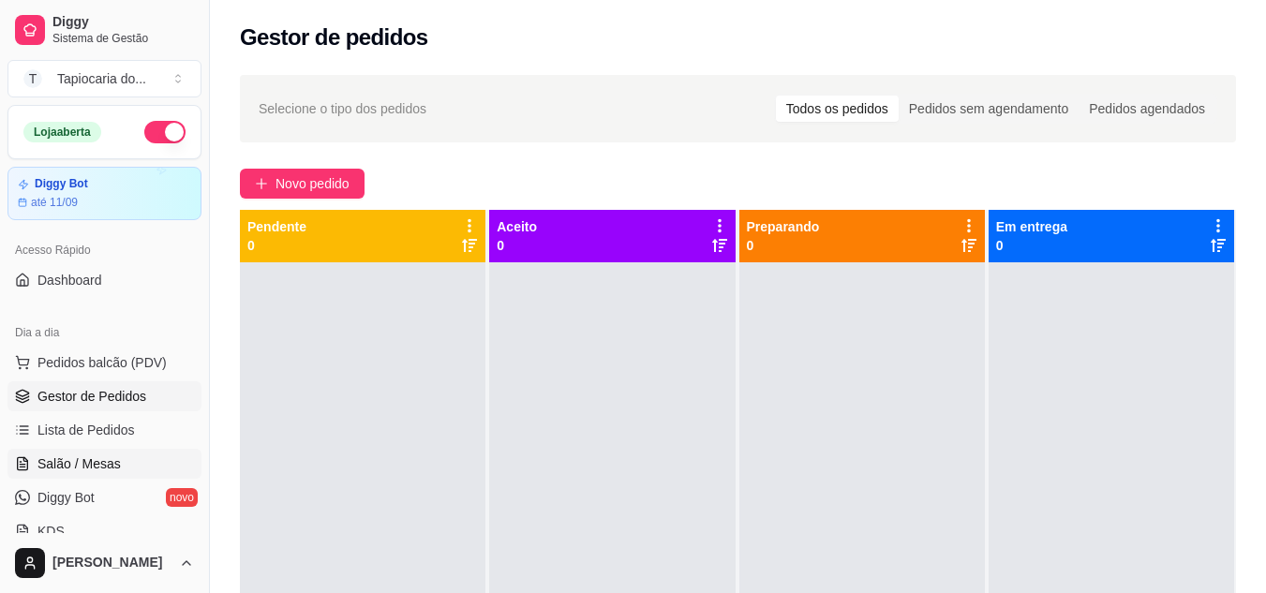
click at [158, 459] on link "Salão / Mesas" at bounding box center [104, 464] width 194 height 30
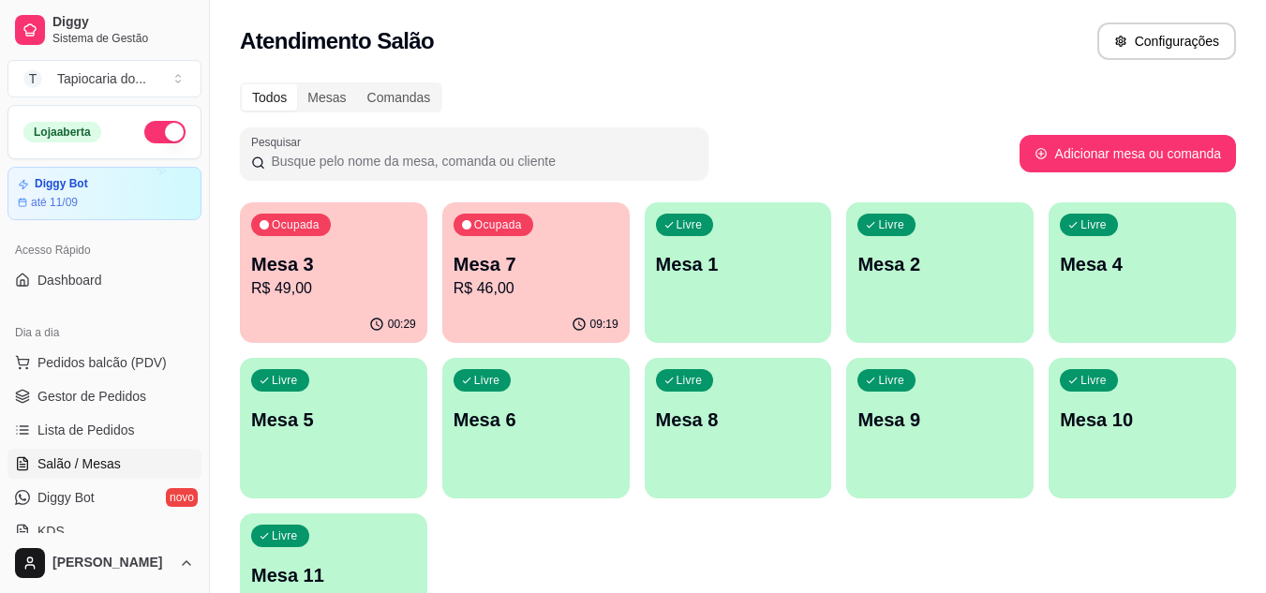
click at [376, 293] on p "R$ 49,00" at bounding box center [333, 288] width 165 height 22
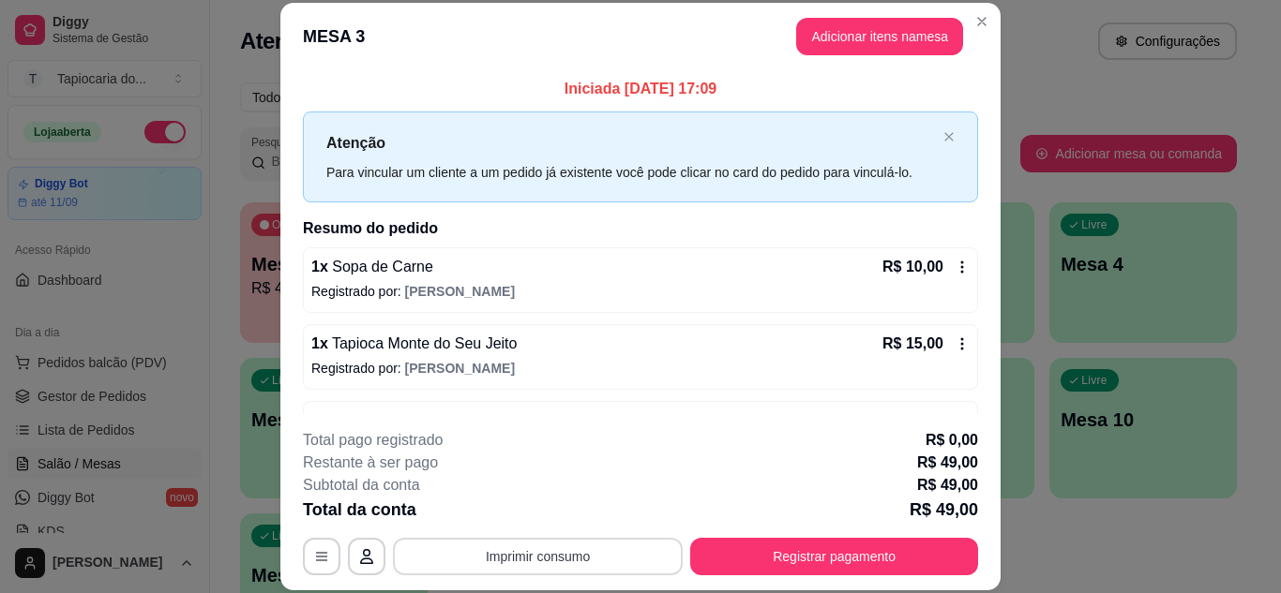
click at [529, 547] on button "Imprimir consumo" at bounding box center [538, 556] width 290 height 37
click at [531, 517] on button "Impressora" at bounding box center [537, 514] width 136 height 30
click at [889, 576] on footer "**********" at bounding box center [640, 502] width 720 height 176
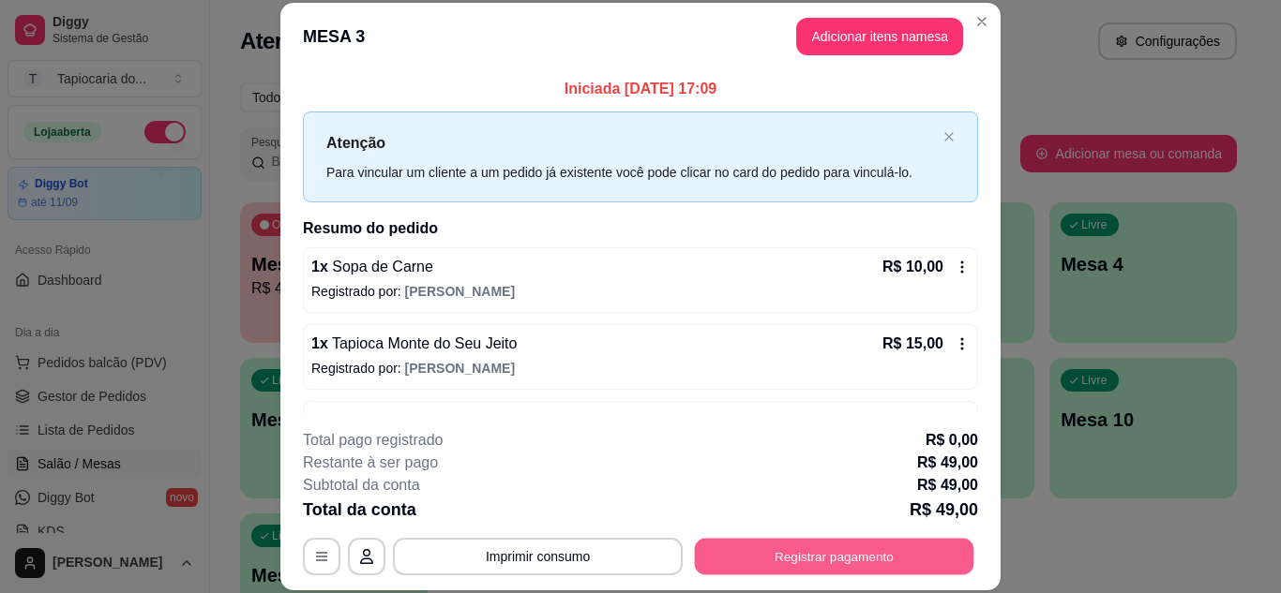
click at [885, 554] on button "Registrar pagamento" at bounding box center [834, 556] width 279 height 37
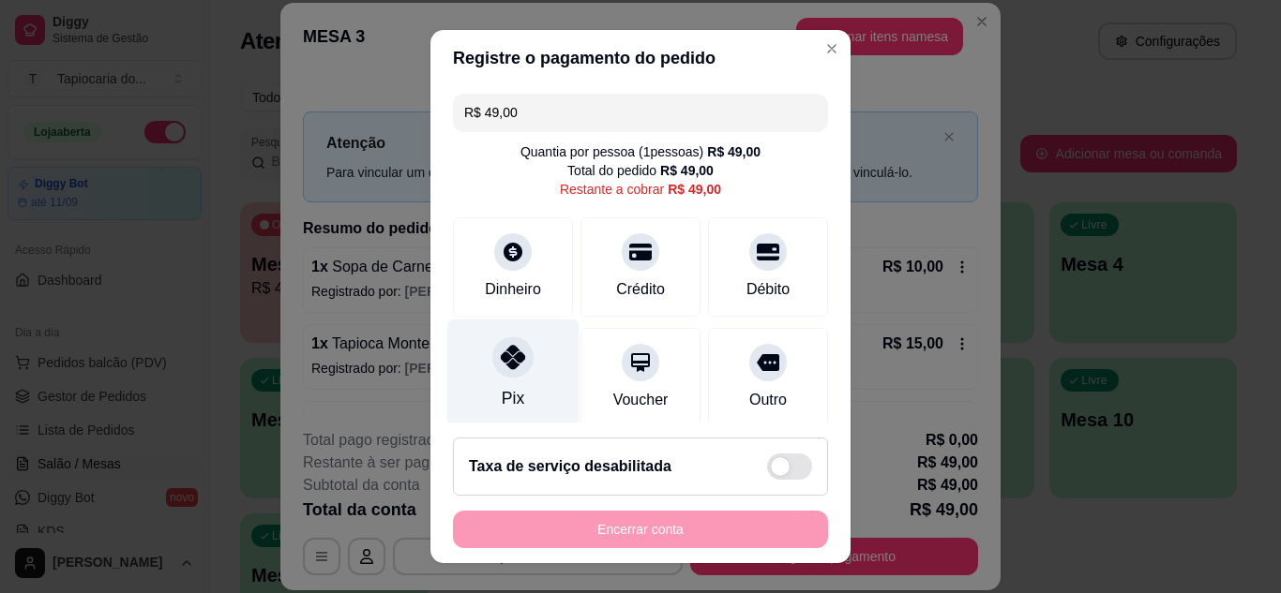
click at [492, 365] on div at bounding box center [512, 357] width 41 height 41
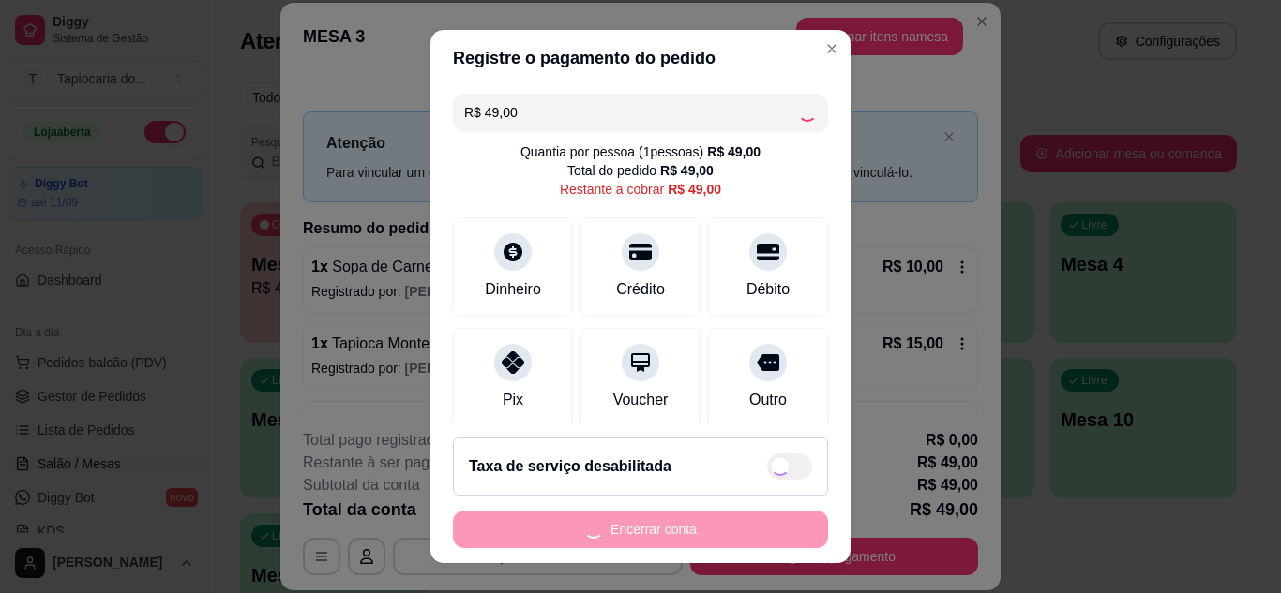
type input "R$ 0,00"
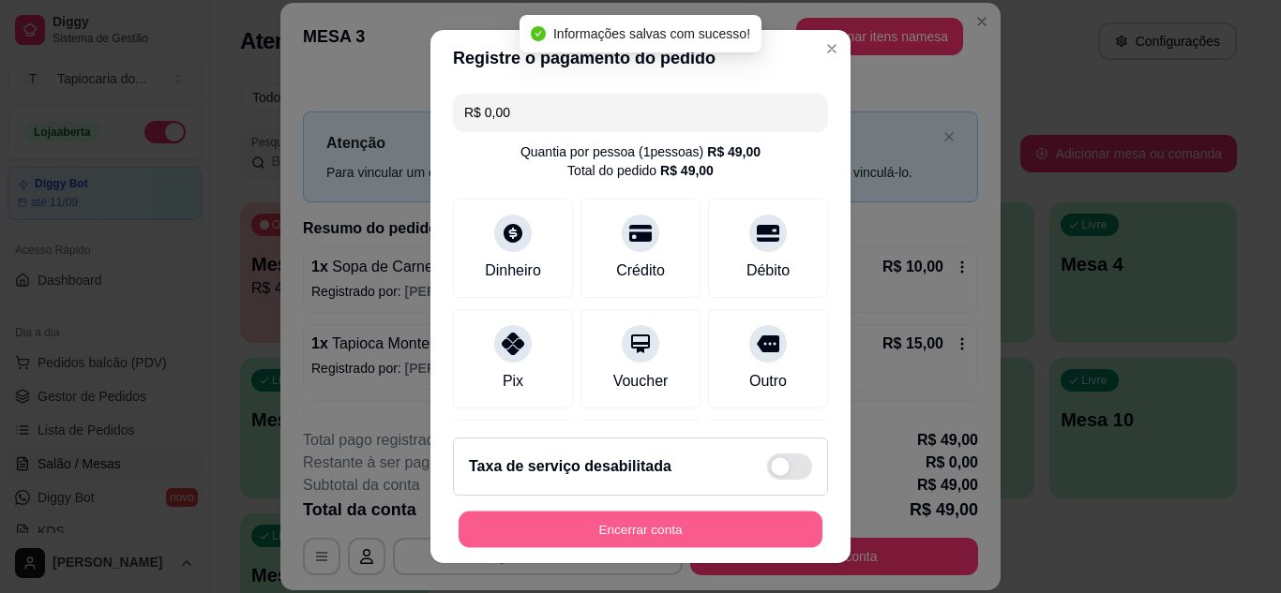
click at [723, 532] on button "Encerrar conta" at bounding box center [640, 530] width 364 height 37
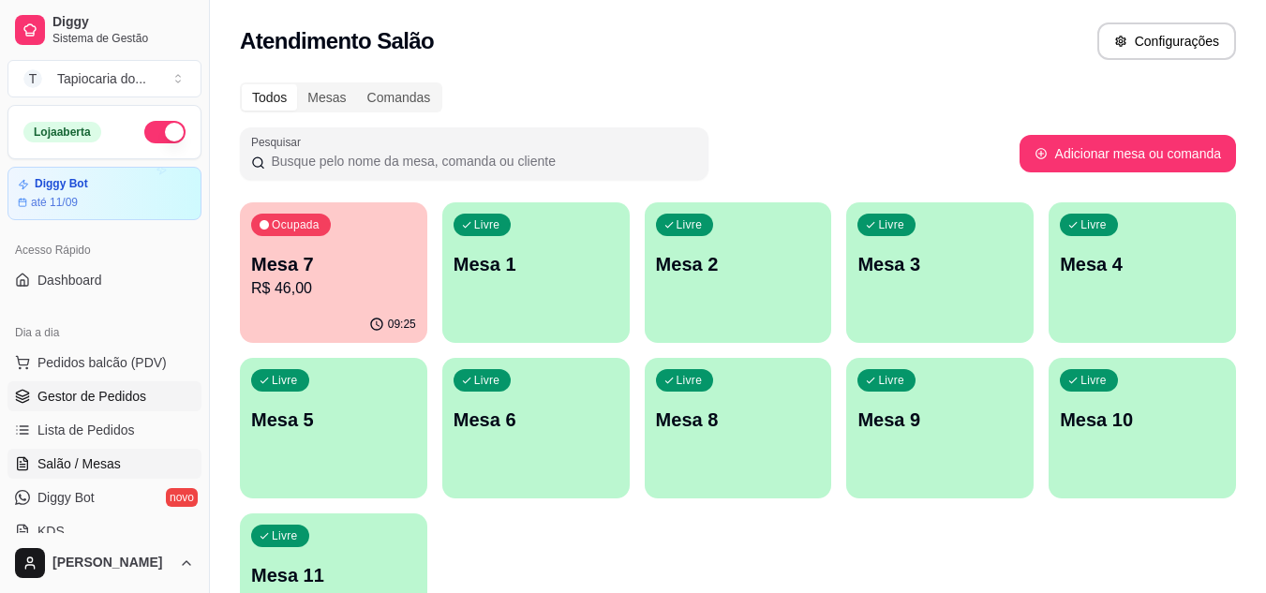
click at [86, 396] on span "Gestor de Pedidos" at bounding box center [91, 396] width 109 height 19
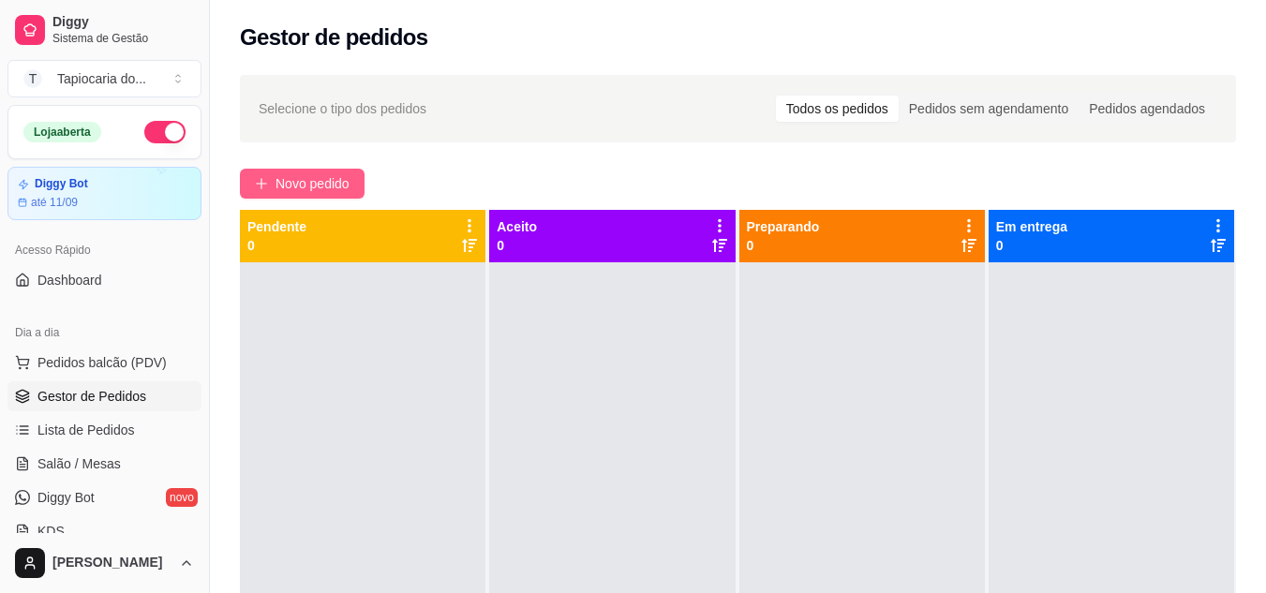
click at [281, 195] on button "Novo pedido" at bounding box center [302, 184] width 125 height 30
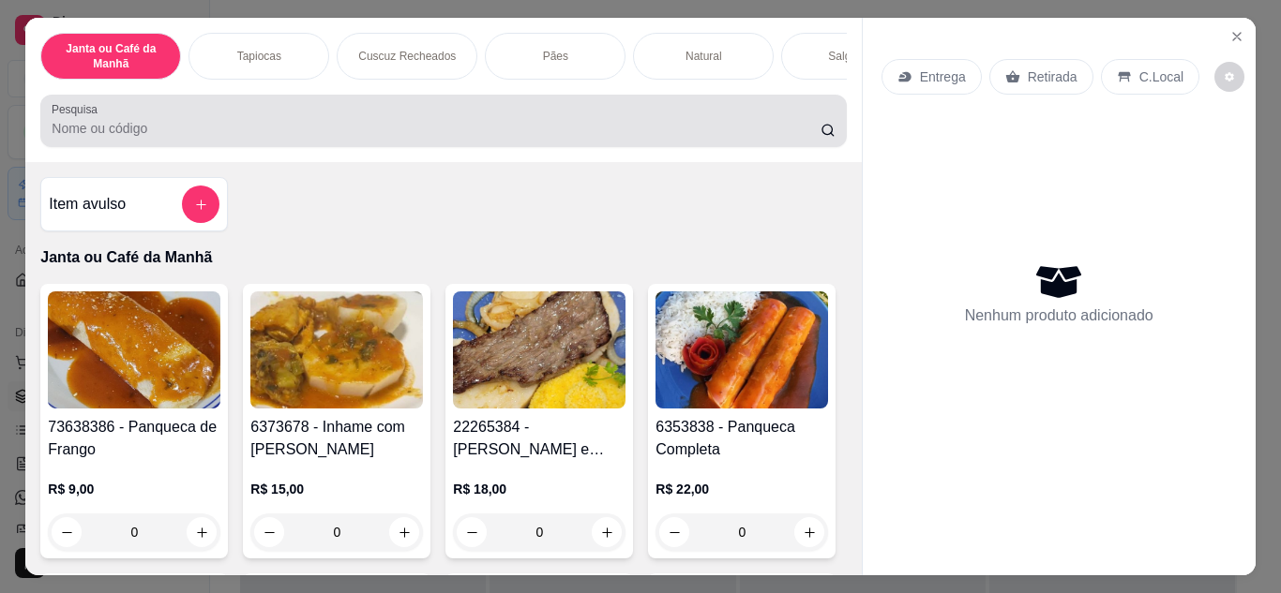
click at [367, 123] on div at bounding box center [443, 120] width 783 height 37
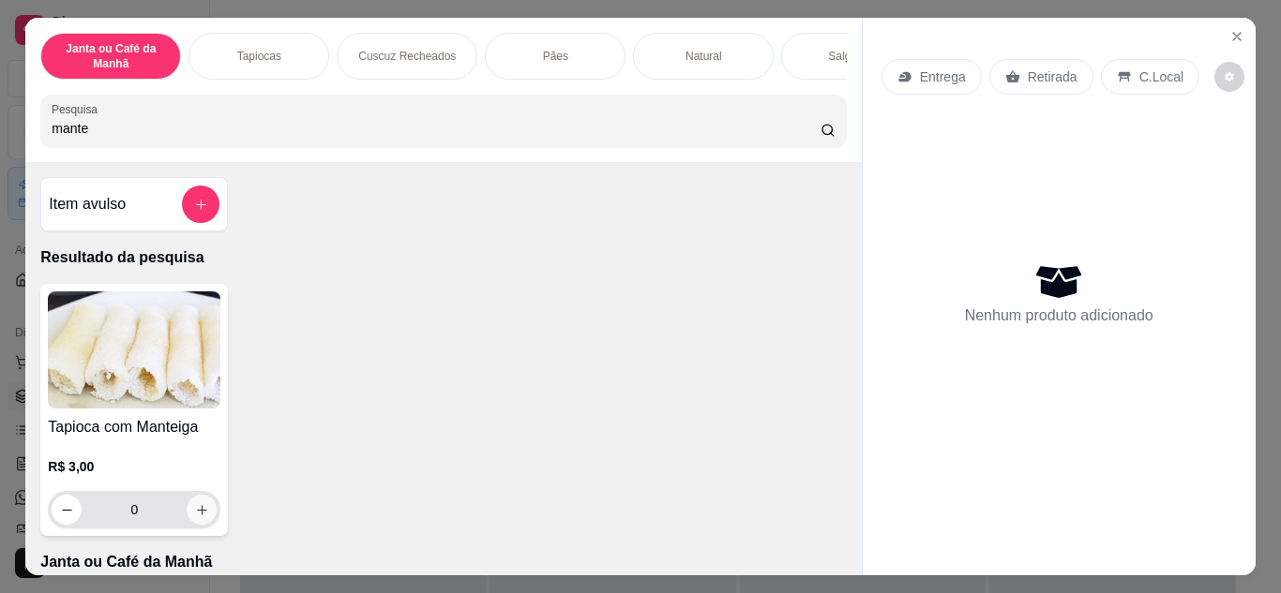
type input "mante"
click at [200, 524] on button "increase-product-quantity" at bounding box center [201, 509] width 29 height 29
type input "1"
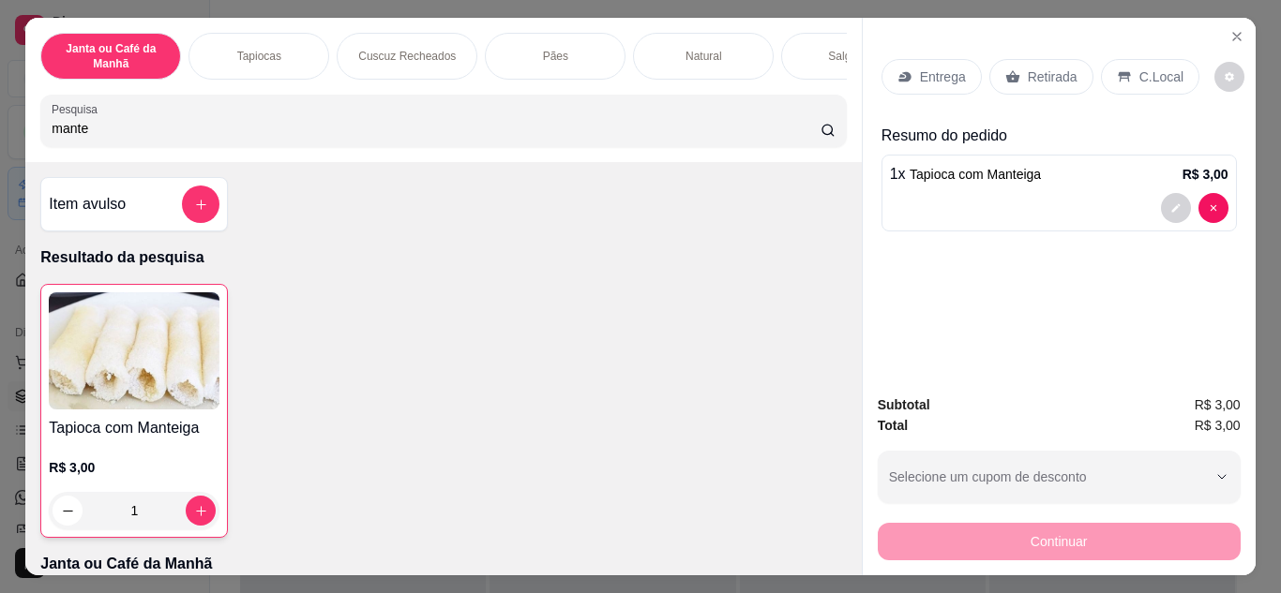
click at [920, 67] on p "Entrega" at bounding box center [943, 76] width 46 height 19
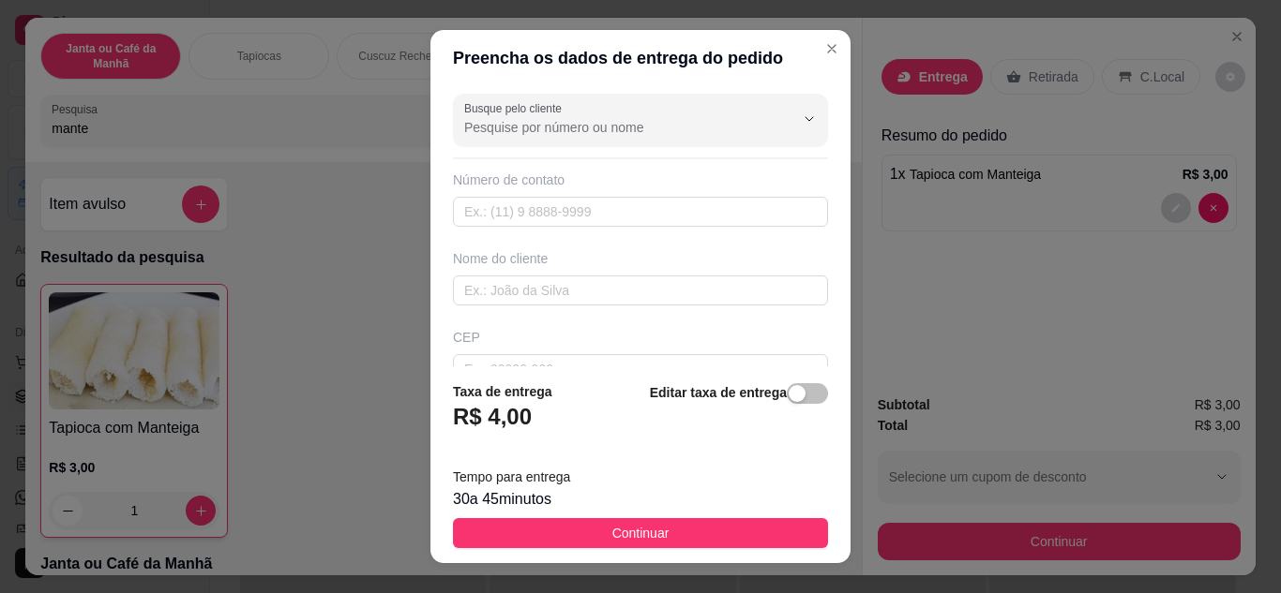
scroll to position [351, 0]
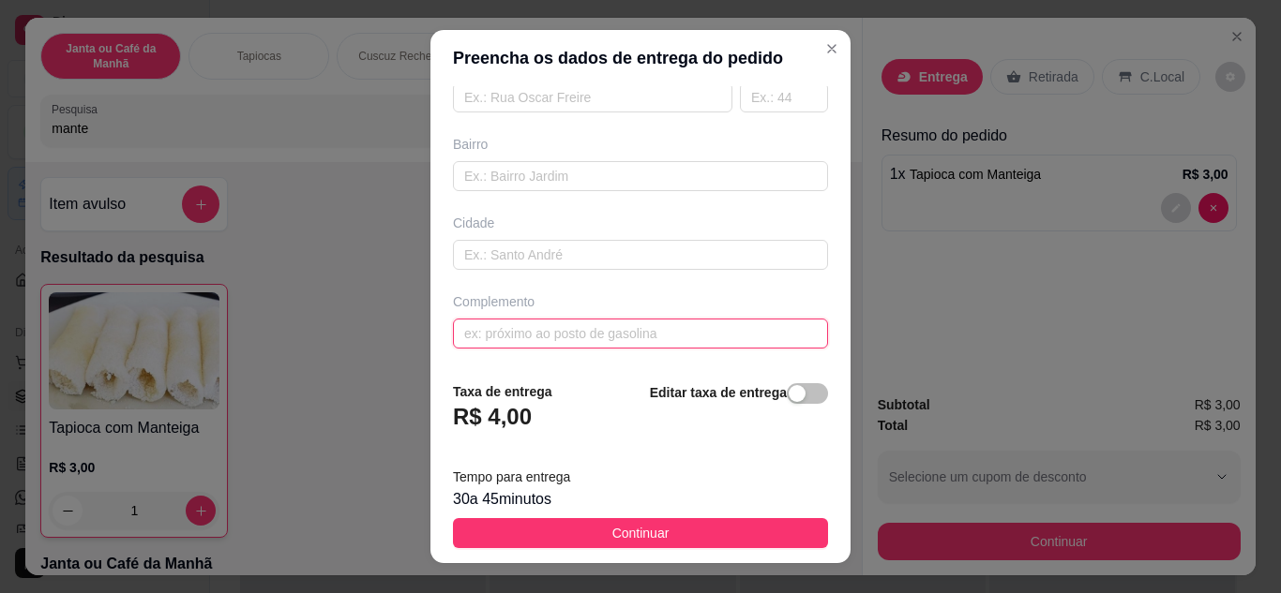
click at [669, 339] on input "text" at bounding box center [640, 334] width 375 height 30
type input "prefeitura"
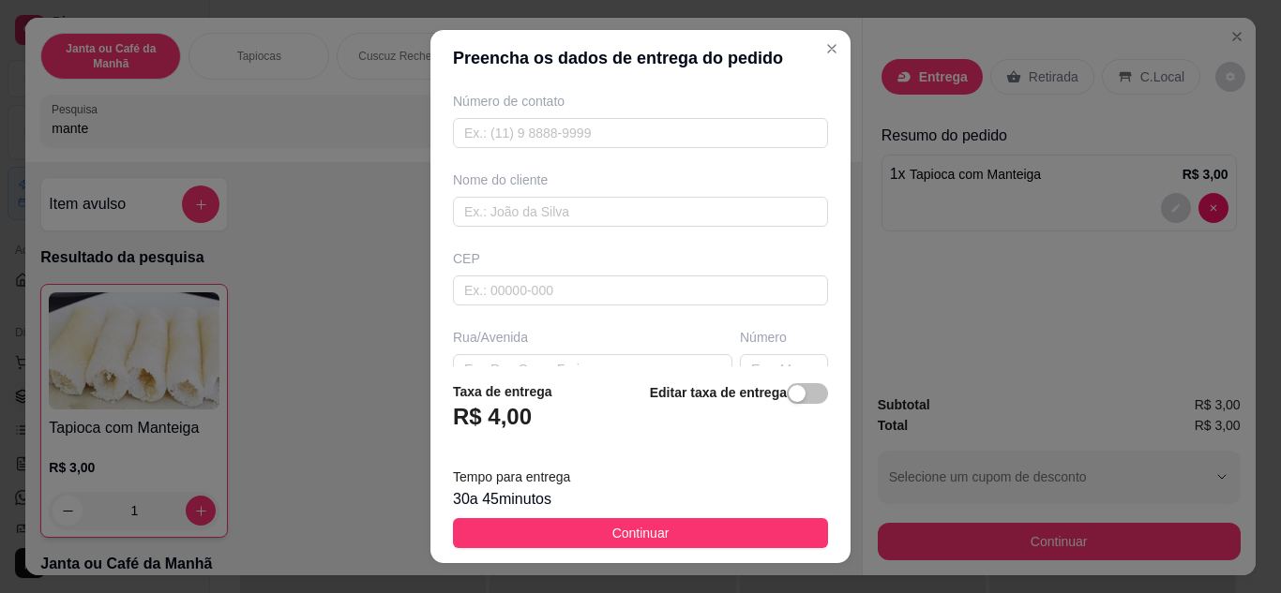
scroll to position [0, 0]
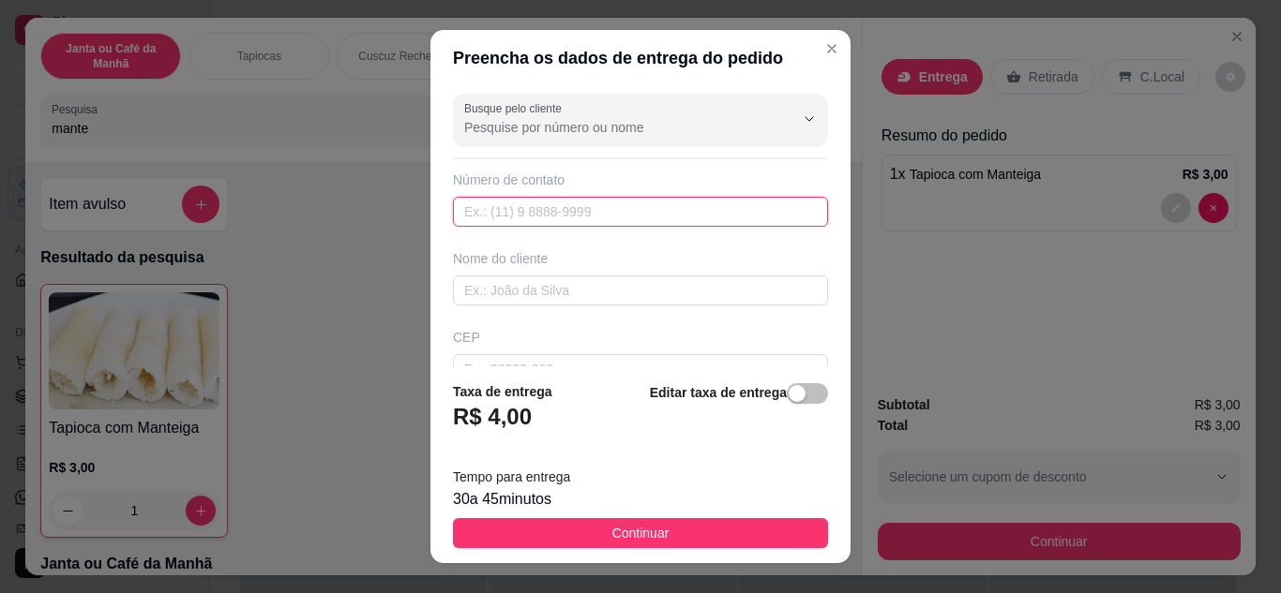
paste input "[PHONE_NUMBER]"
type input "[PHONE_NUMBER]"
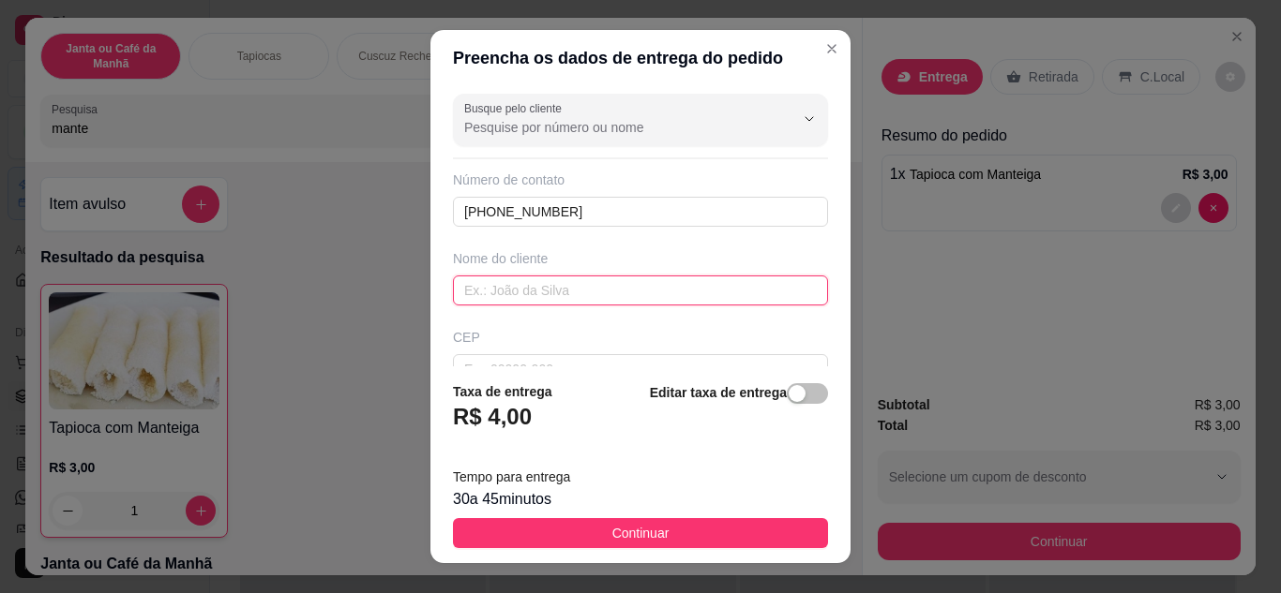
click at [541, 295] on input "text" at bounding box center [640, 291] width 375 height 30
type input "."
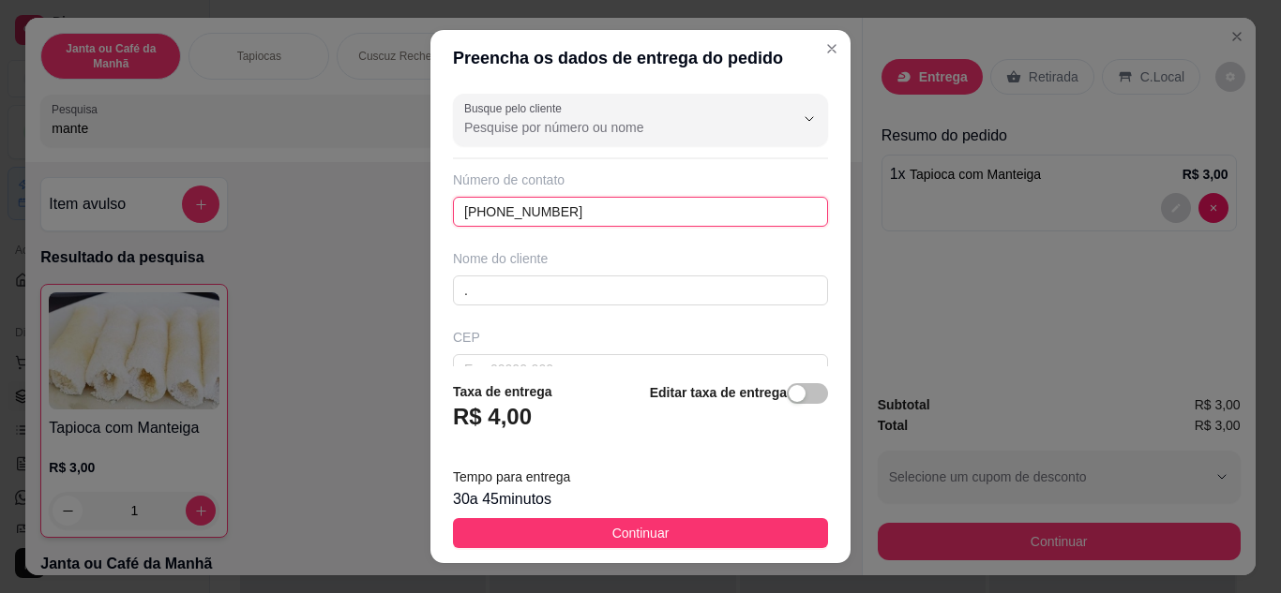
click at [481, 212] on input "[PHONE_NUMBER]" at bounding box center [640, 212] width 375 height 30
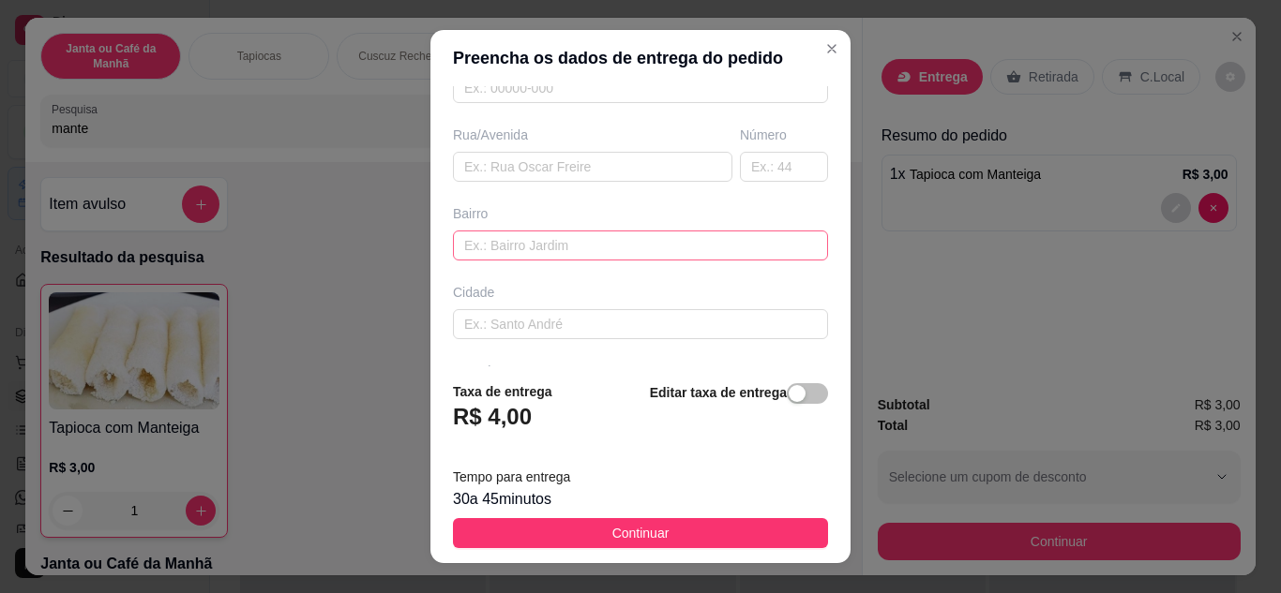
scroll to position [351, 0]
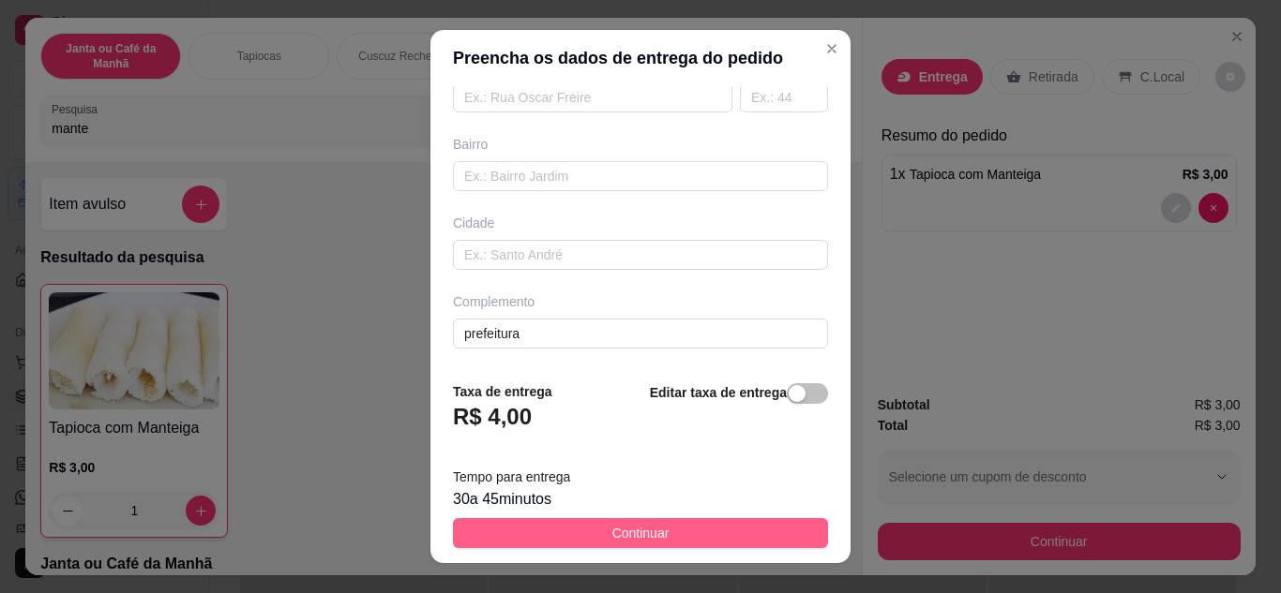
type input "[PHONE_NUMBER]"
click at [647, 529] on span "Continuar" at bounding box center [640, 533] width 57 height 21
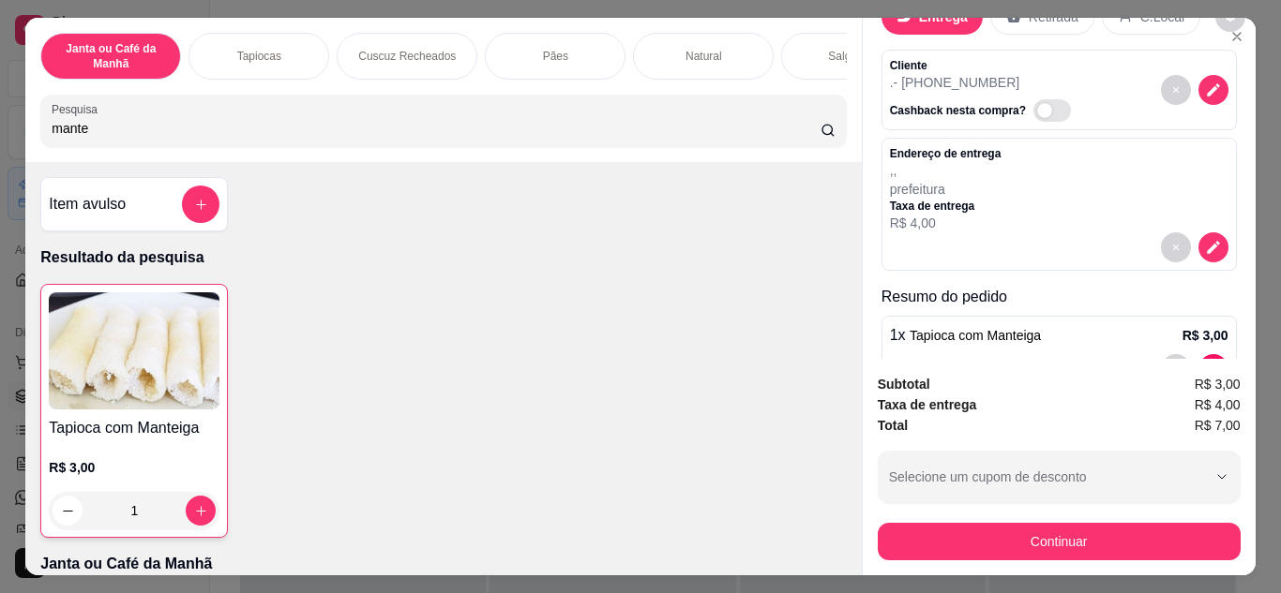
scroll to position [120, 0]
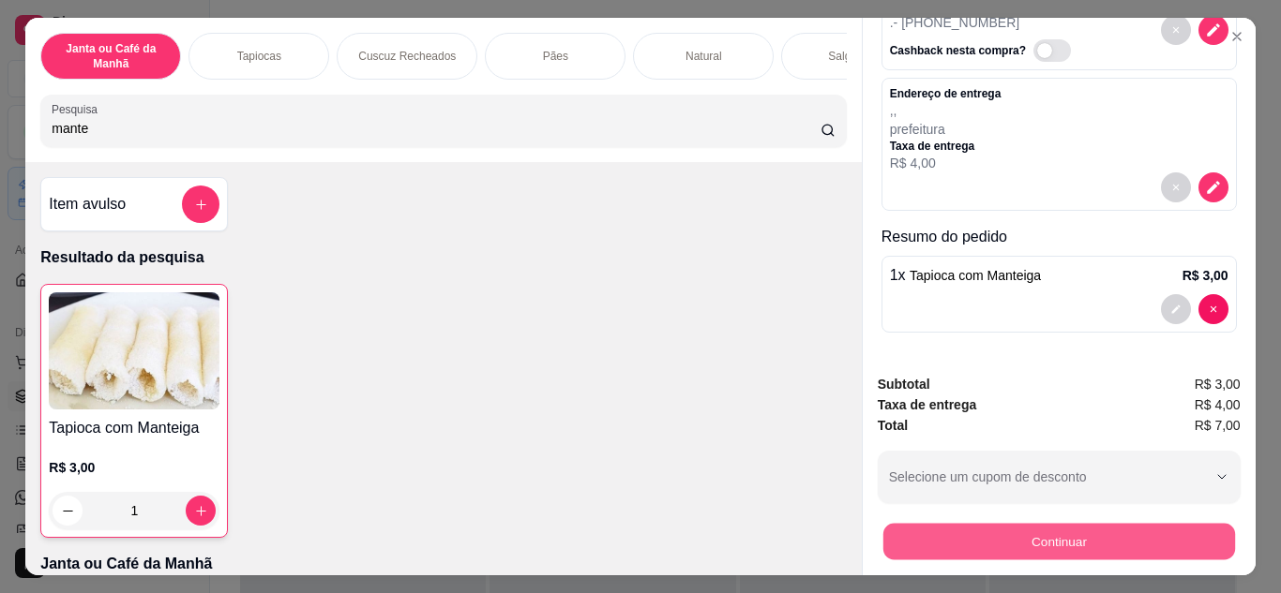
click at [1142, 547] on button "Continuar" at bounding box center [1058, 542] width 352 height 37
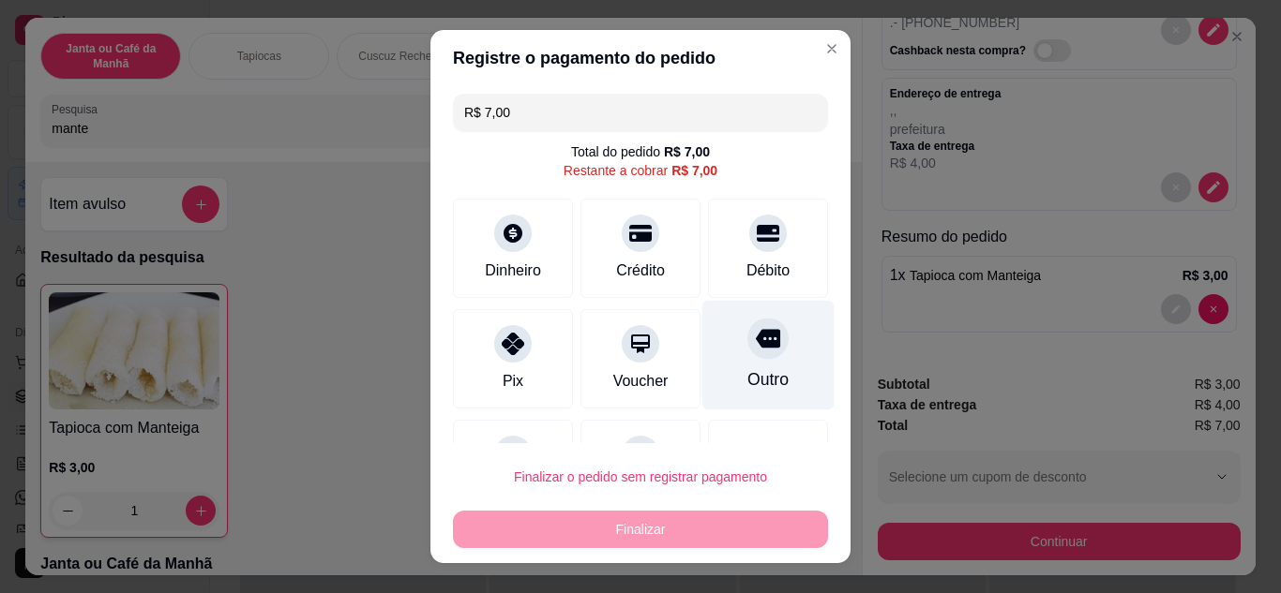
drag, startPoint x: 749, startPoint y: 226, endPoint x: 752, endPoint y: 307, distance: 80.7
click at [757, 228] on icon at bounding box center [768, 233] width 22 height 17
type input "R$ 0,00"
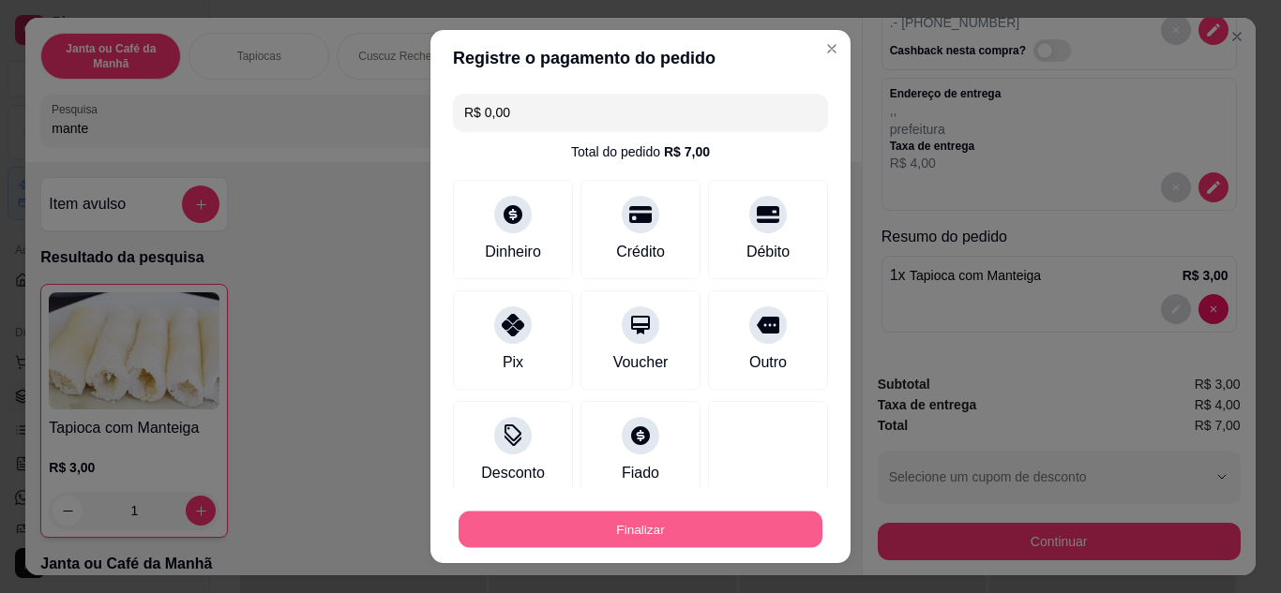
click at [715, 524] on button "Finalizar" at bounding box center [640, 530] width 364 height 37
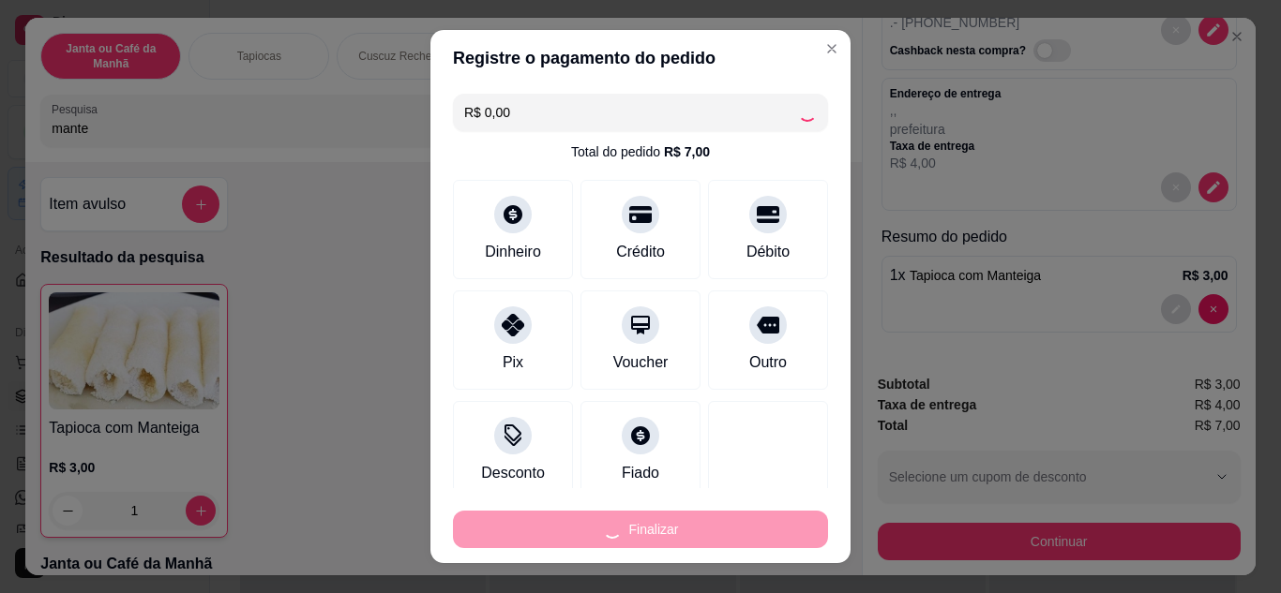
type input "0"
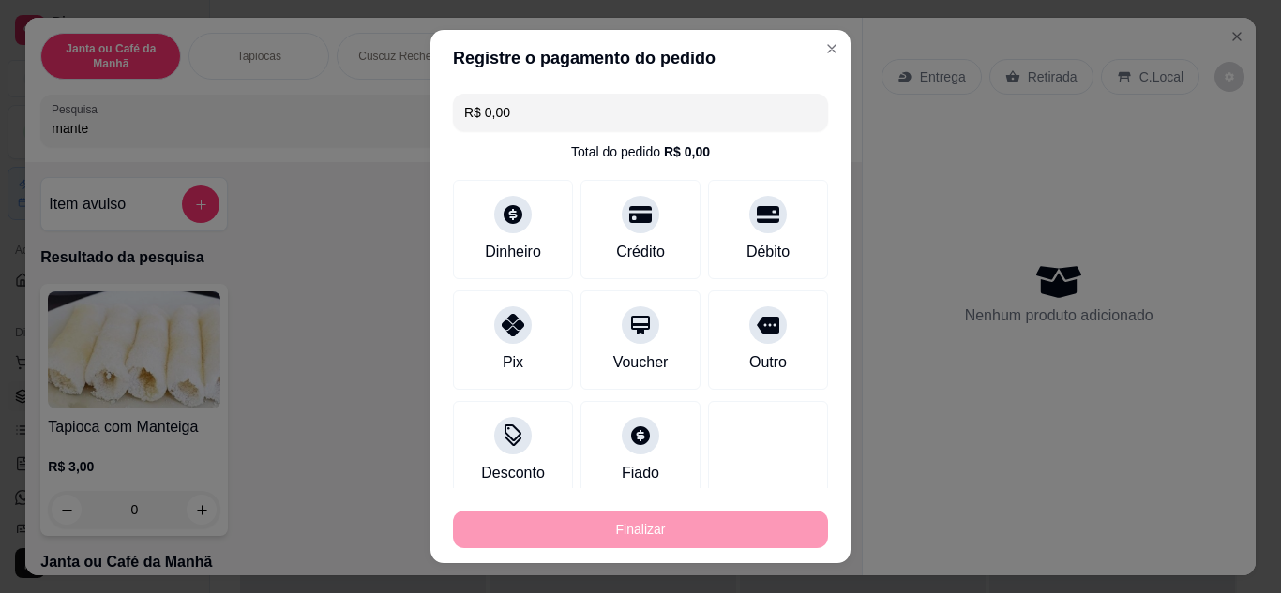
type input "-R$ 7,00"
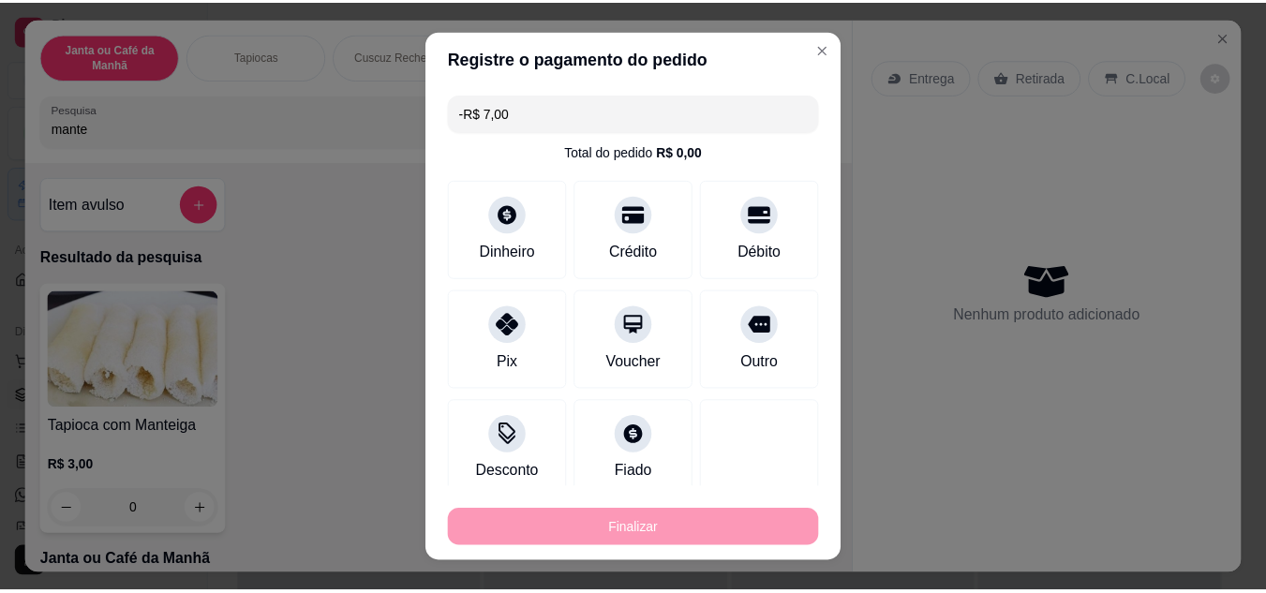
scroll to position [0, 0]
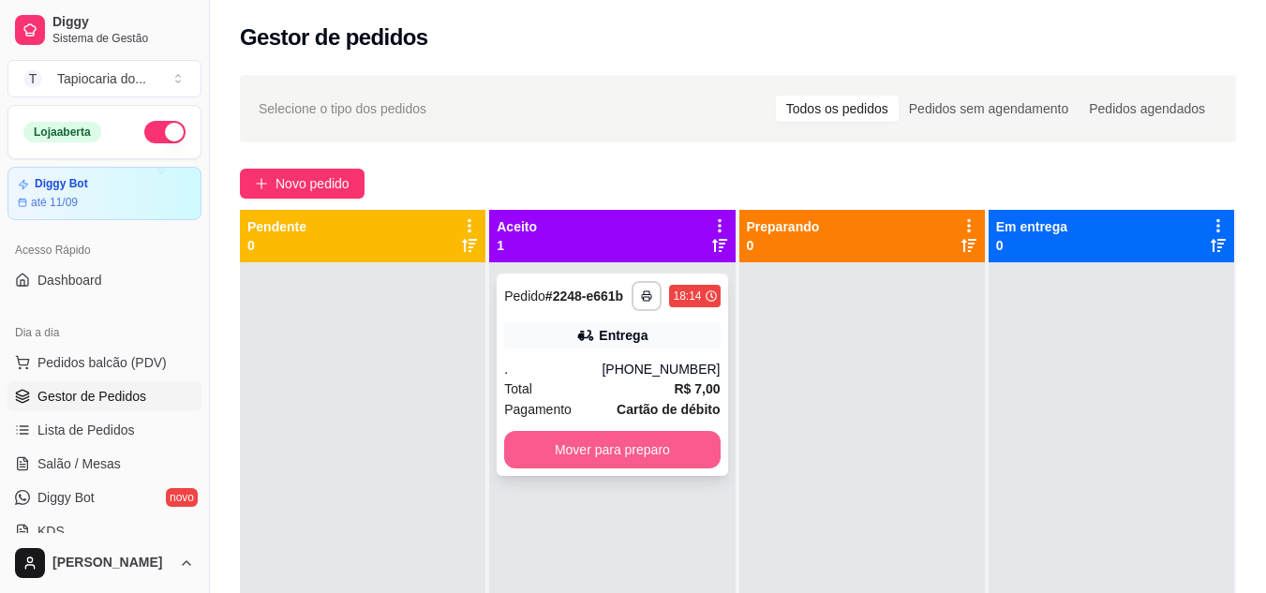
click at [562, 446] on button "Mover para preparo" at bounding box center [612, 449] width 216 height 37
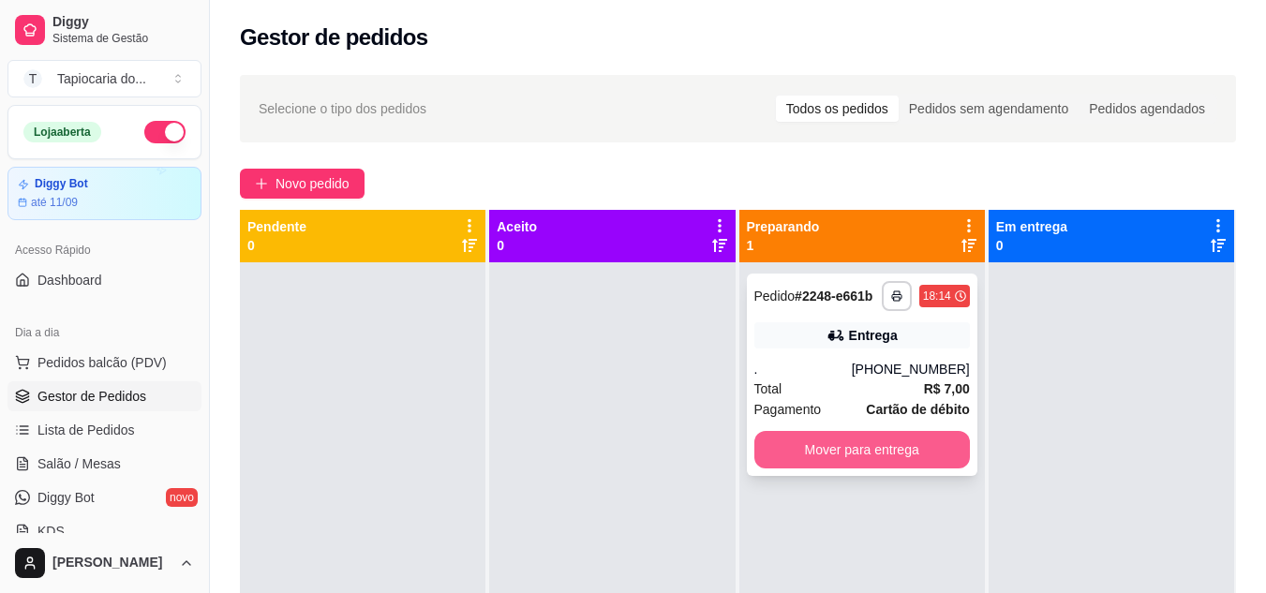
click at [883, 457] on button "Mover para entrega" at bounding box center [863, 449] width 216 height 37
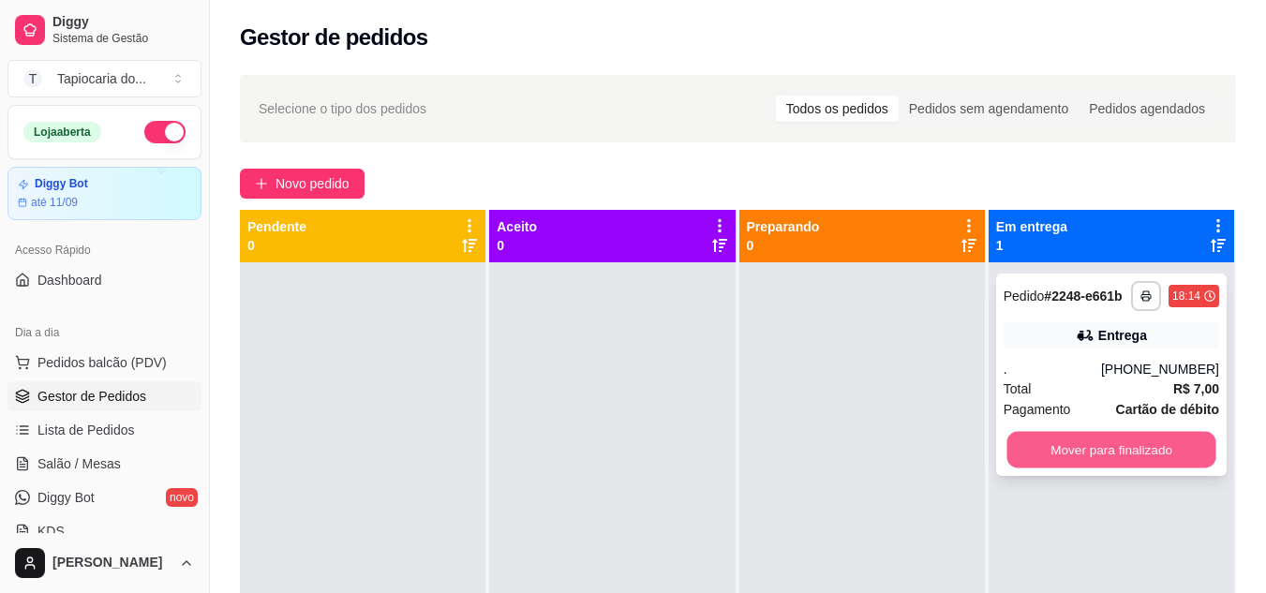
click at [1064, 451] on button "Mover para finalizado" at bounding box center [1111, 450] width 209 height 37
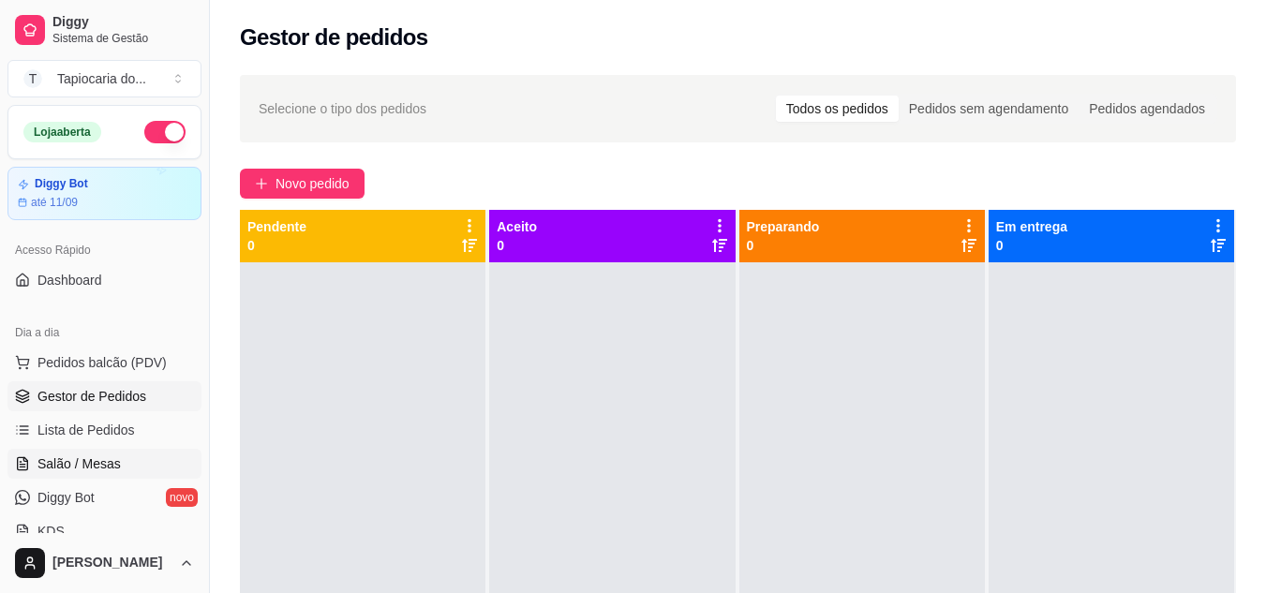
click at [34, 460] on link "Salão / Mesas" at bounding box center [104, 464] width 194 height 30
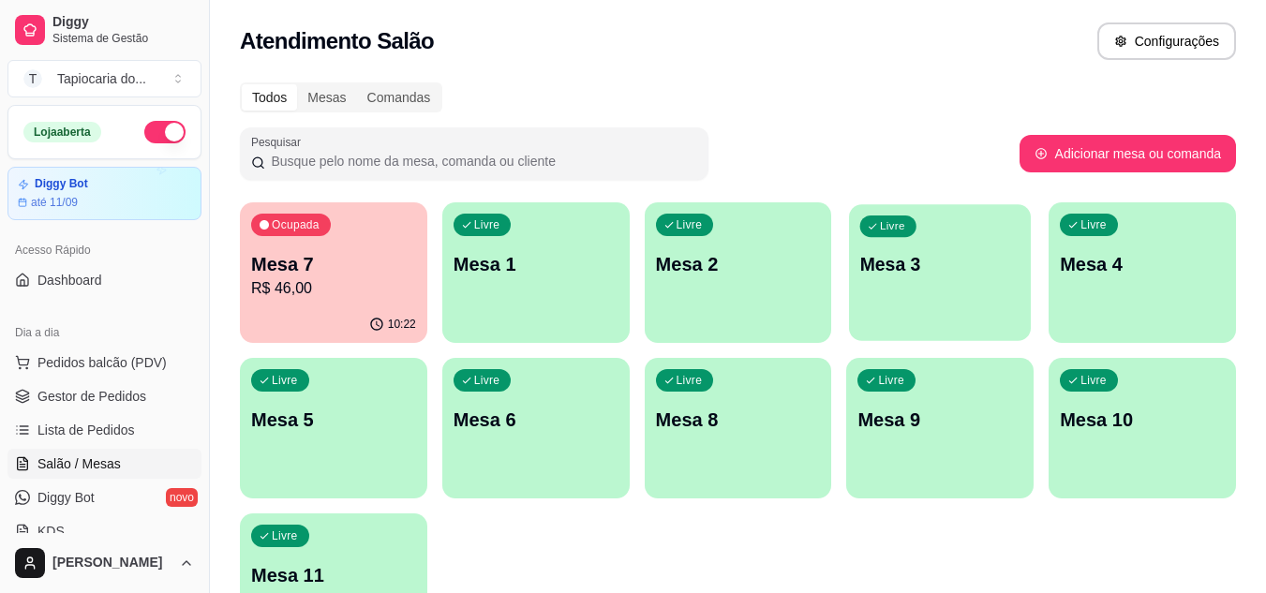
click at [945, 258] on p "Mesa 3" at bounding box center [941, 264] width 160 height 25
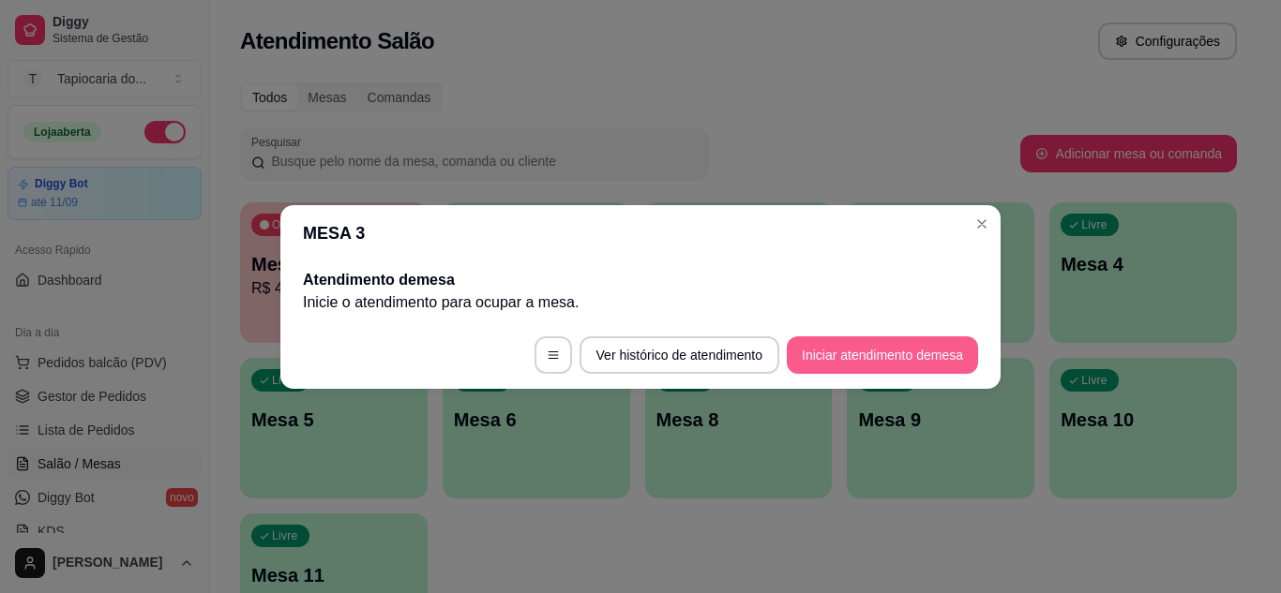
click at [884, 343] on button "Iniciar atendimento de mesa" at bounding box center [882, 355] width 191 height 37
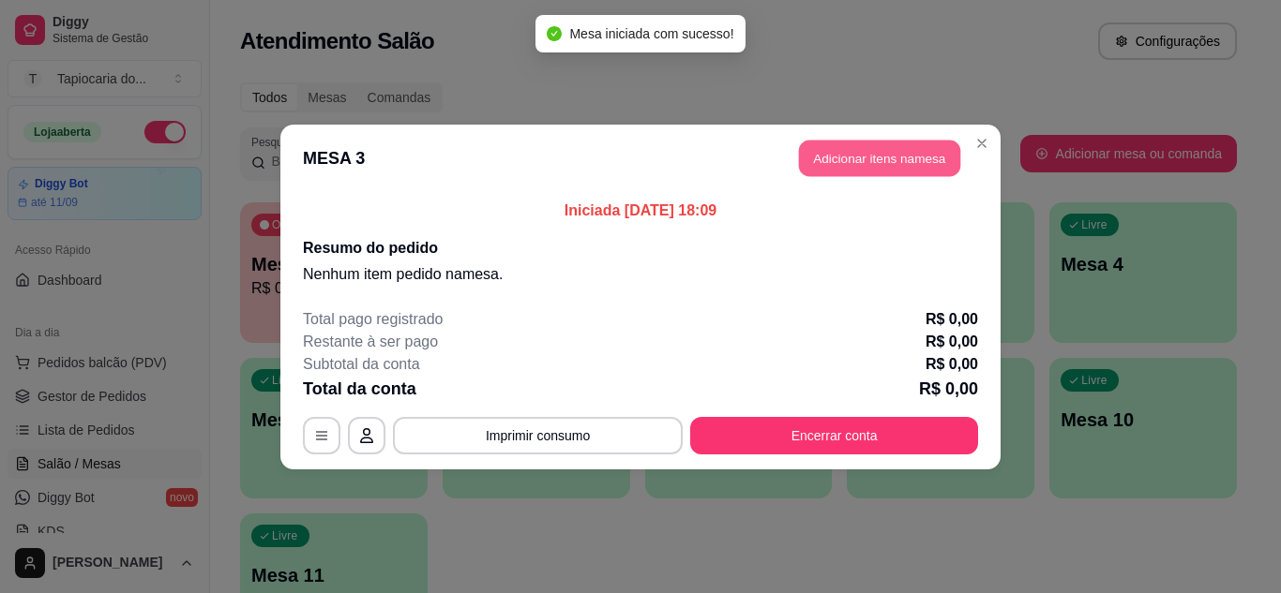
click at [801, 168] on button "Adicionar itens na mesa" at bounding box center [879, 158] width 161 height 37
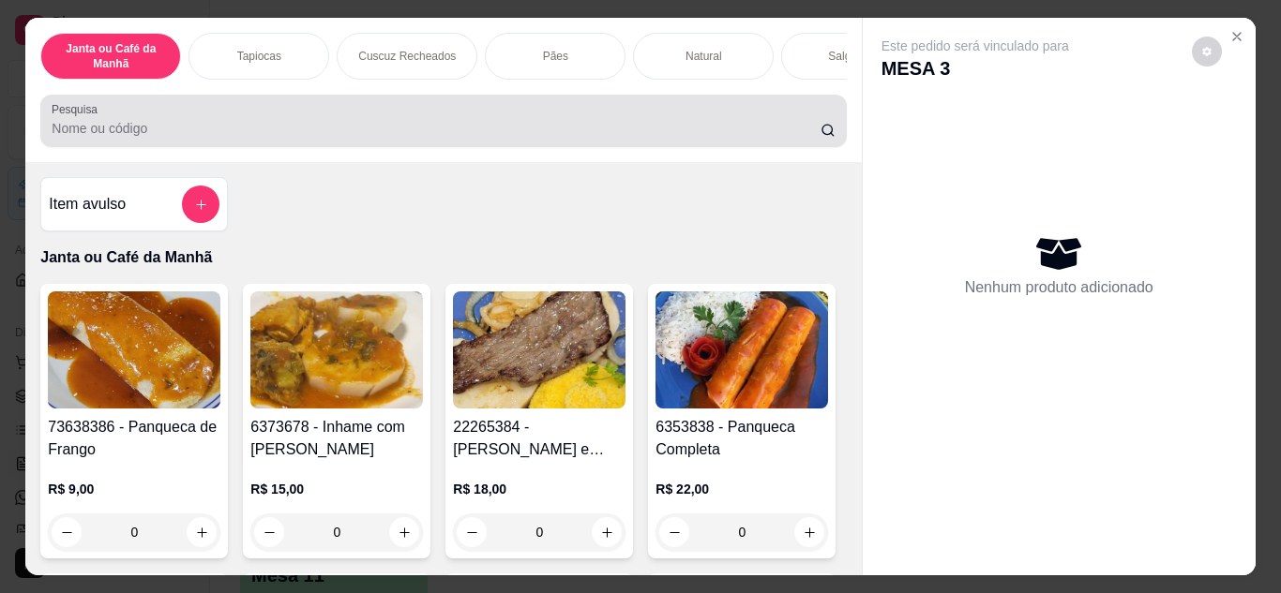
click at [763, 147] on div "Pesquisa" at bounding box center [442, 121] width 805 height 52
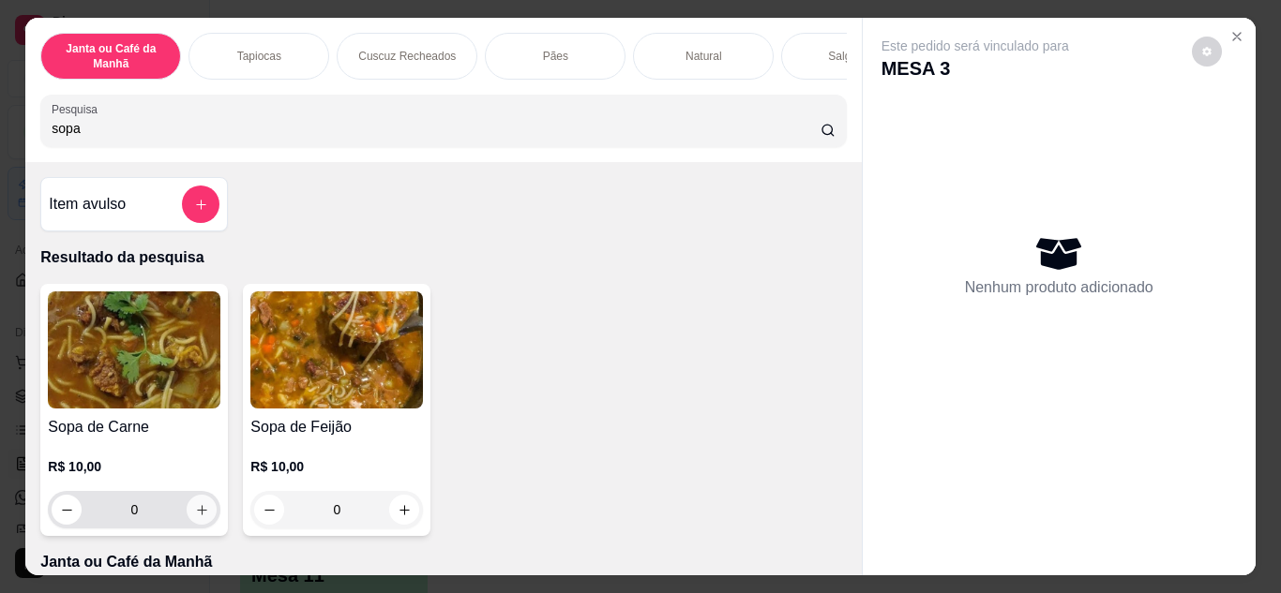
type input "sopa"
click at [200, 517] on icon "increase-product-quantity" at bounding box center [202, 510] width 14 height 14
type input "1"
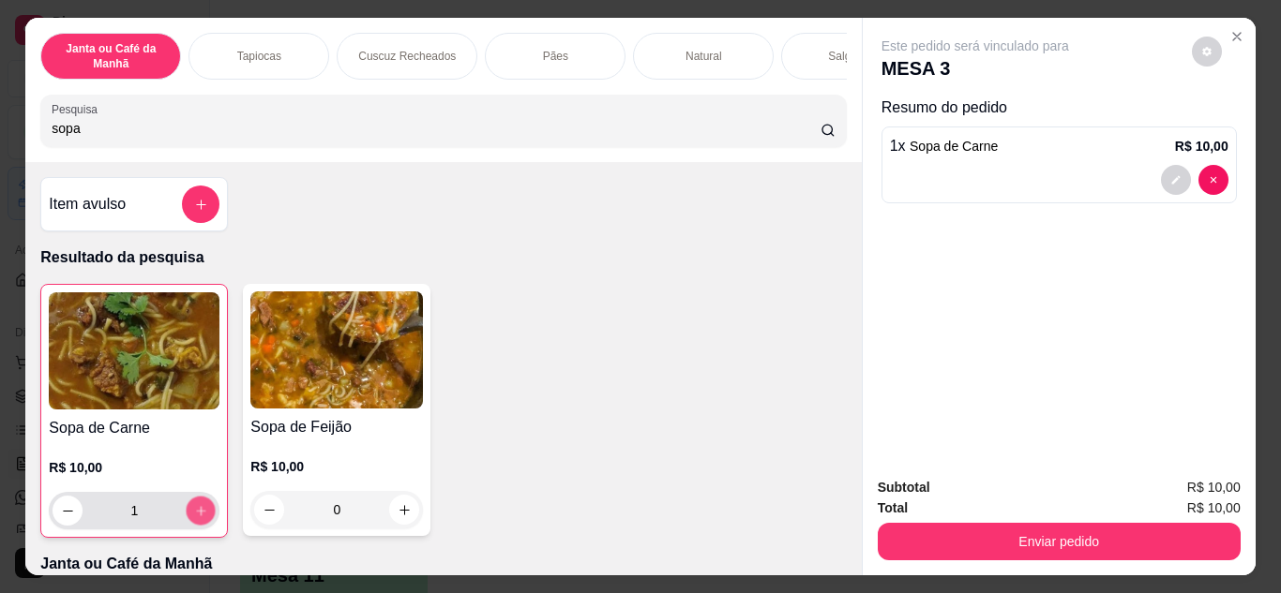
click at [200, 518] on icon "increase-product-quantity" at bounding box center [201, 511] width 14 height 14
type input "2"
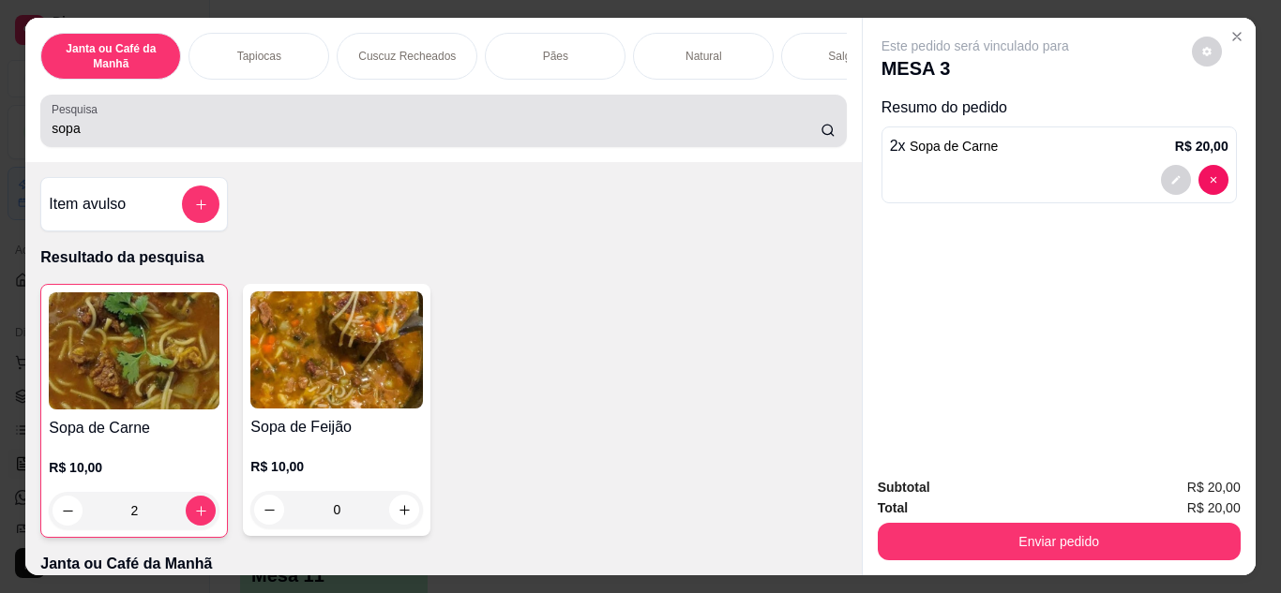
click at [282, 127] on input "sopa" at bounding box center [436, 128] width 769 height 19
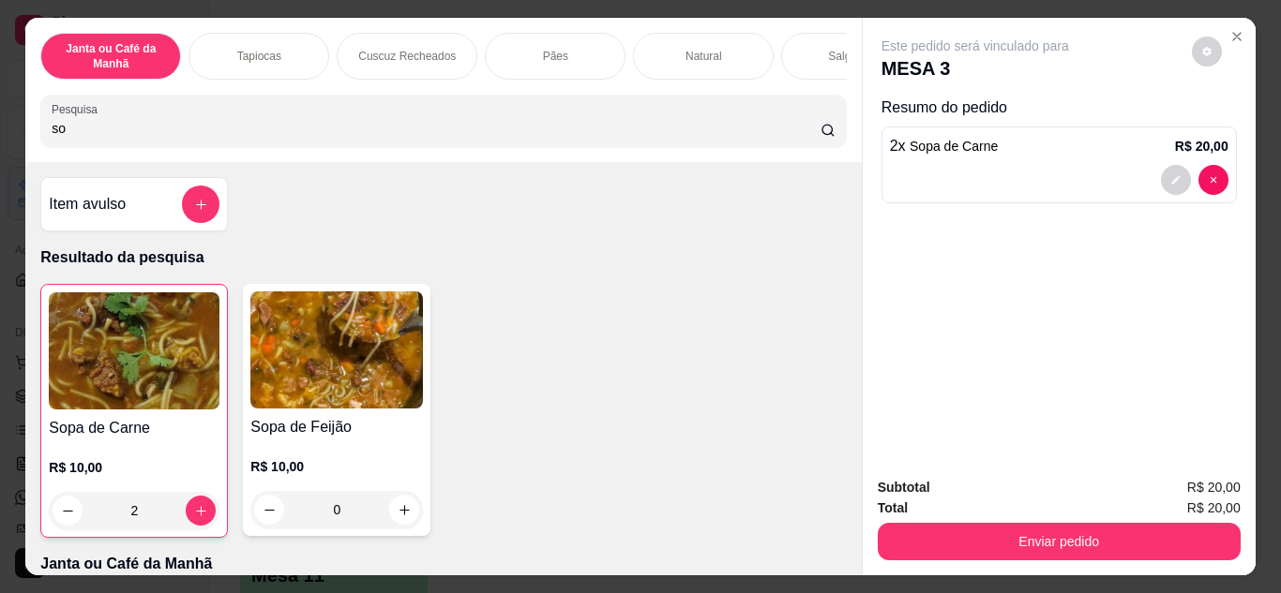
type input "s"
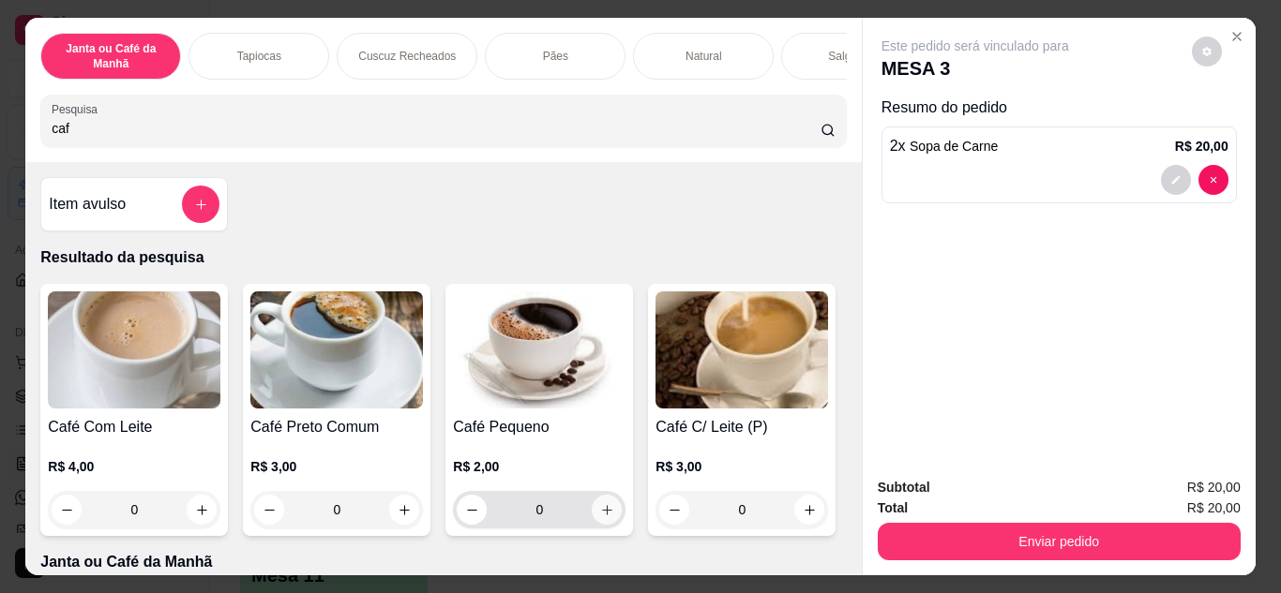
type input "caf"
drag, startPoint x: 617, startPoint y: 515, endPoint x: 590, endPoint y: 514, distance: 27.2
click at [609, 514] on div "0" at bounding box center [539, 509] width 172 height 37
click at [600, 514] on icon "increase-product-quantity" at bounding box center [607, 510] width 14 height 14
type input "1"
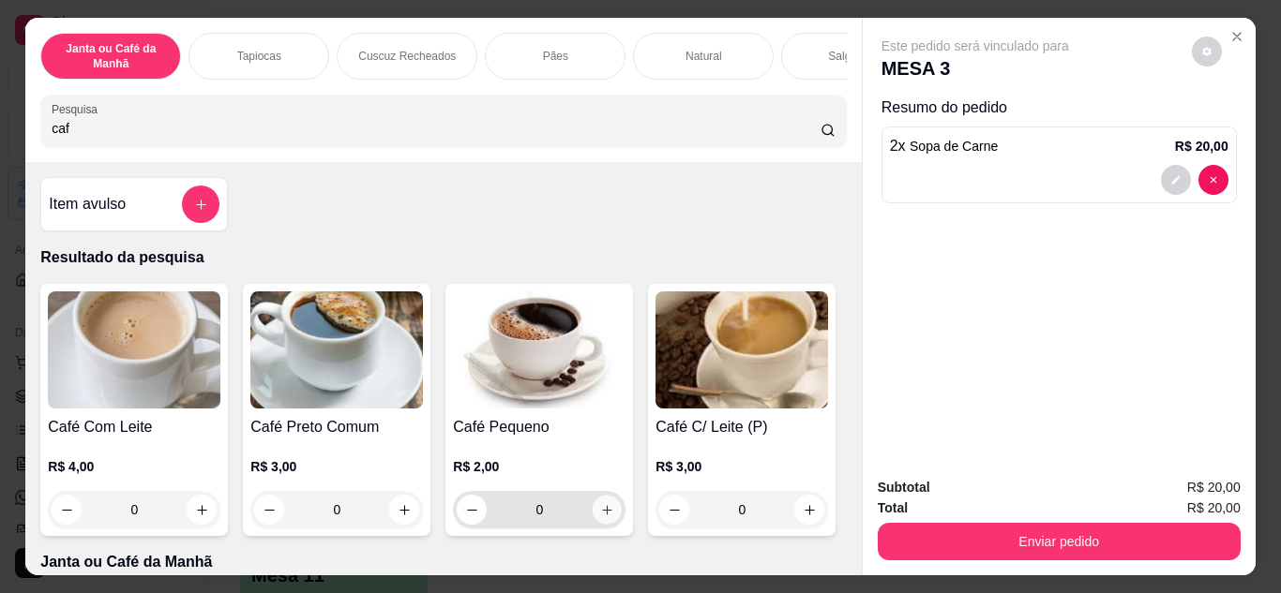
type input "1"
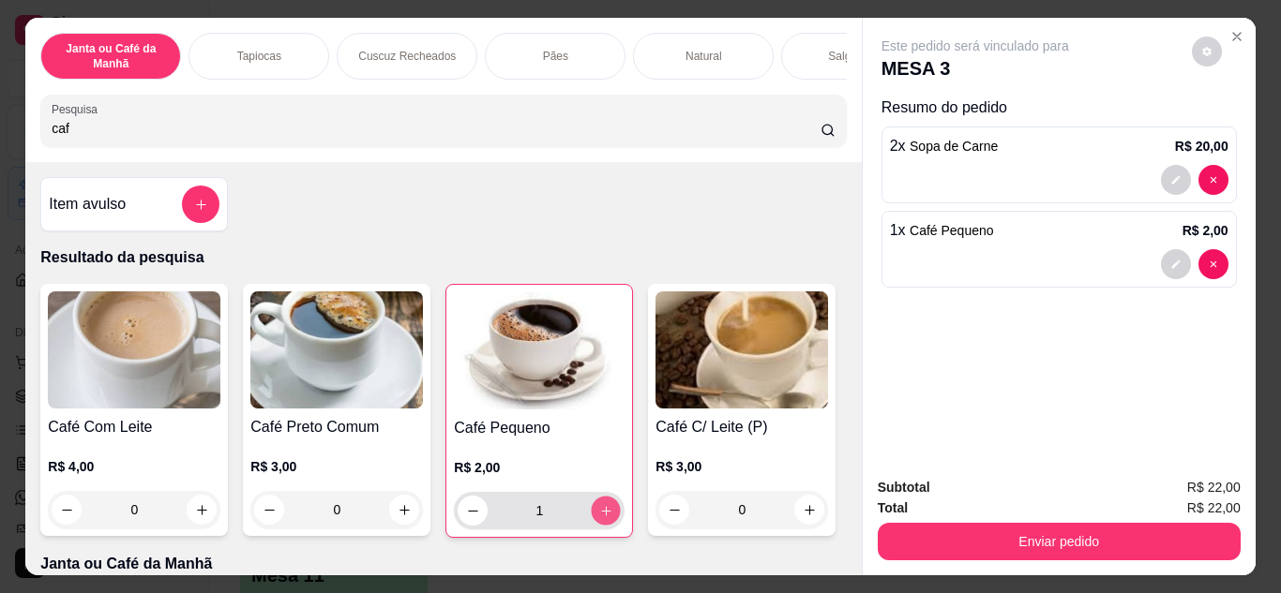
click at [599, 514] on icon "increase-product-quantity" at bounding box center [606, 511] width 14 height 14
type input "2"
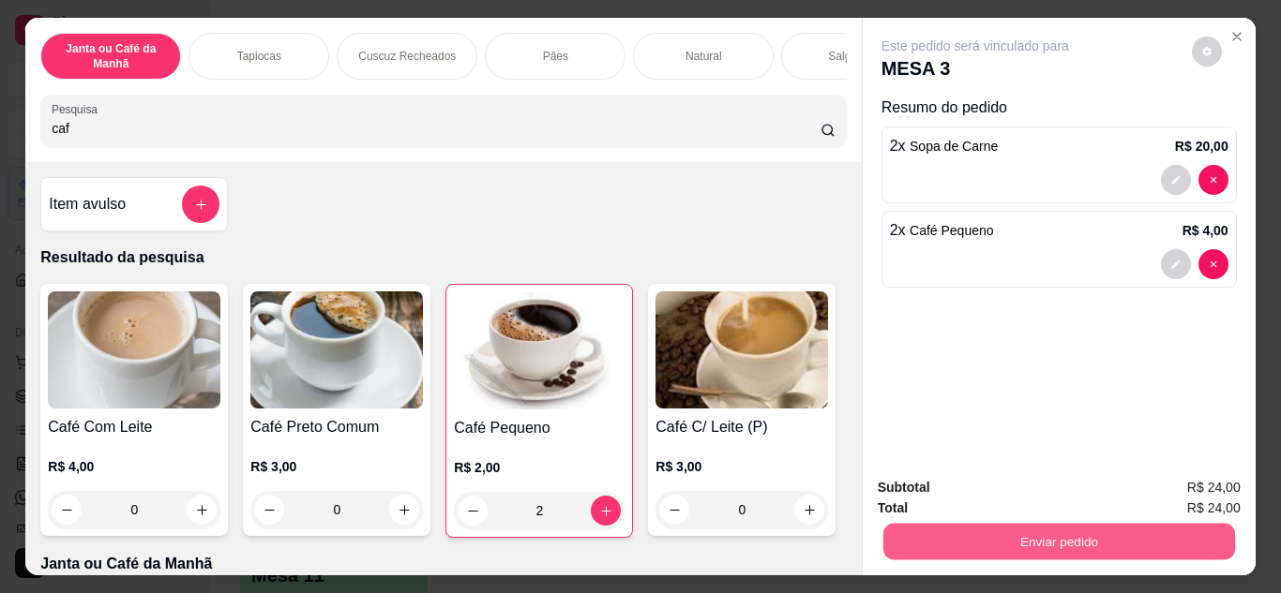
click at [939, 524] on button "Enviar pedido" at bounding box center [1058, 542] width 352 height 37
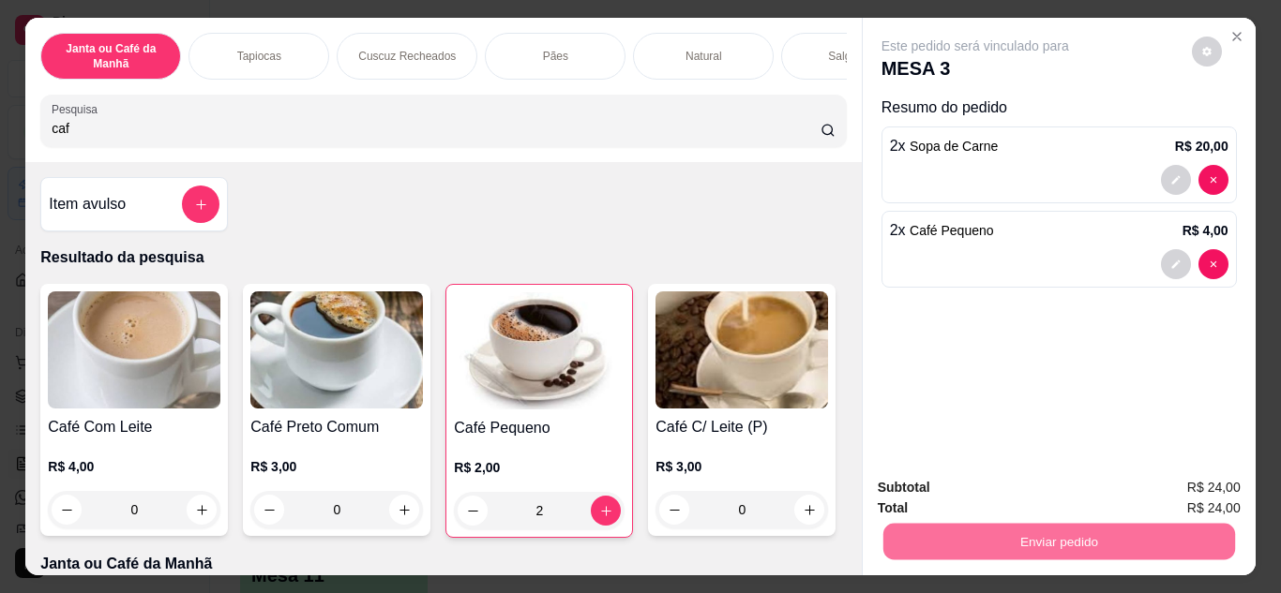
click at [912, 489] on button "Não registrar e enviar pedido" at bounding box center [996, 489] width 189 height 35
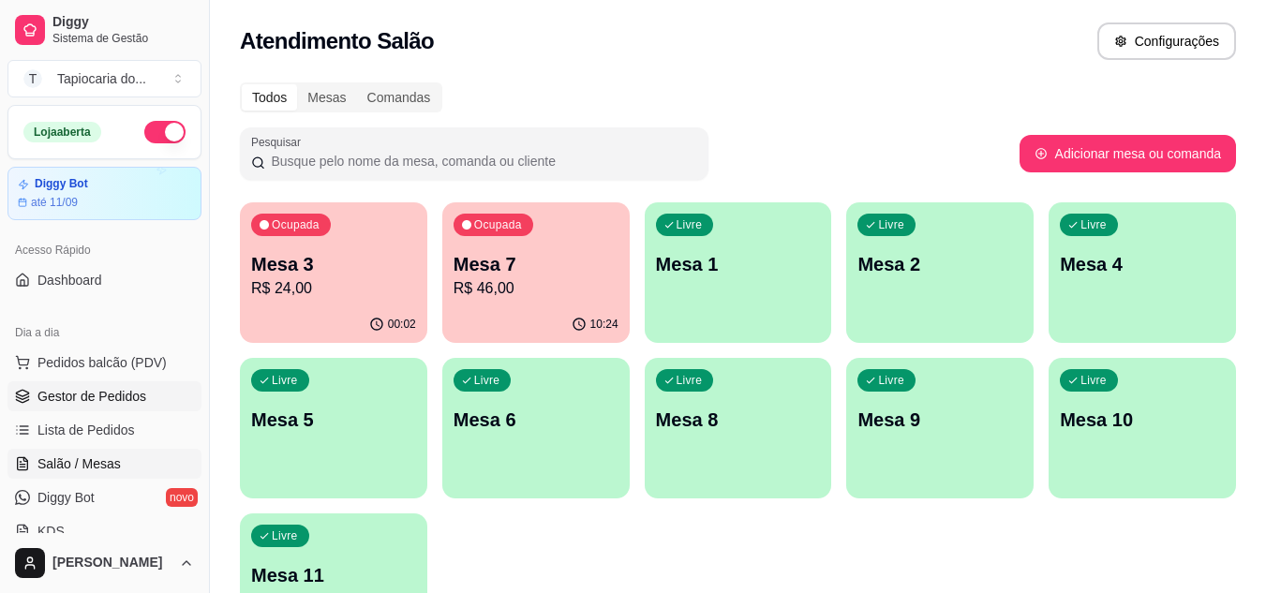
click at [73, 394] on span "Gestor de Pedidos" at bounding box center [91, 396] width 109 height 19
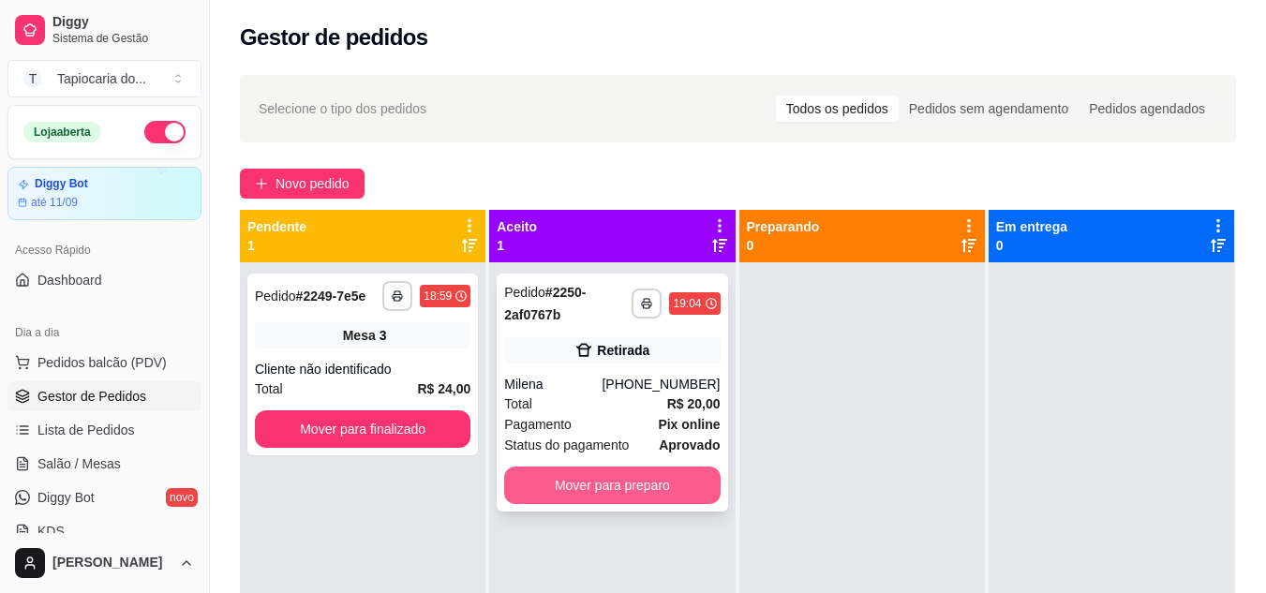
click at [693, 491] on button "Mover para preparo" at bounding box center [612, 485] width 216 height 37
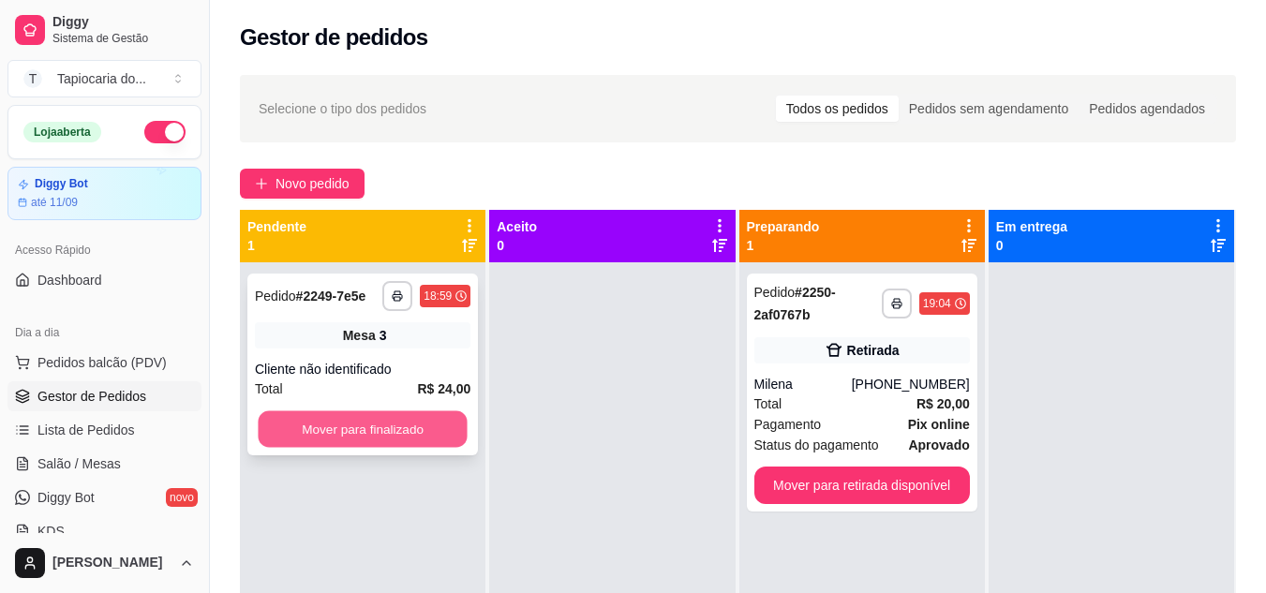
click at [312, 399] on div "**********" at bounding box center [362, 365] width 231 height 182
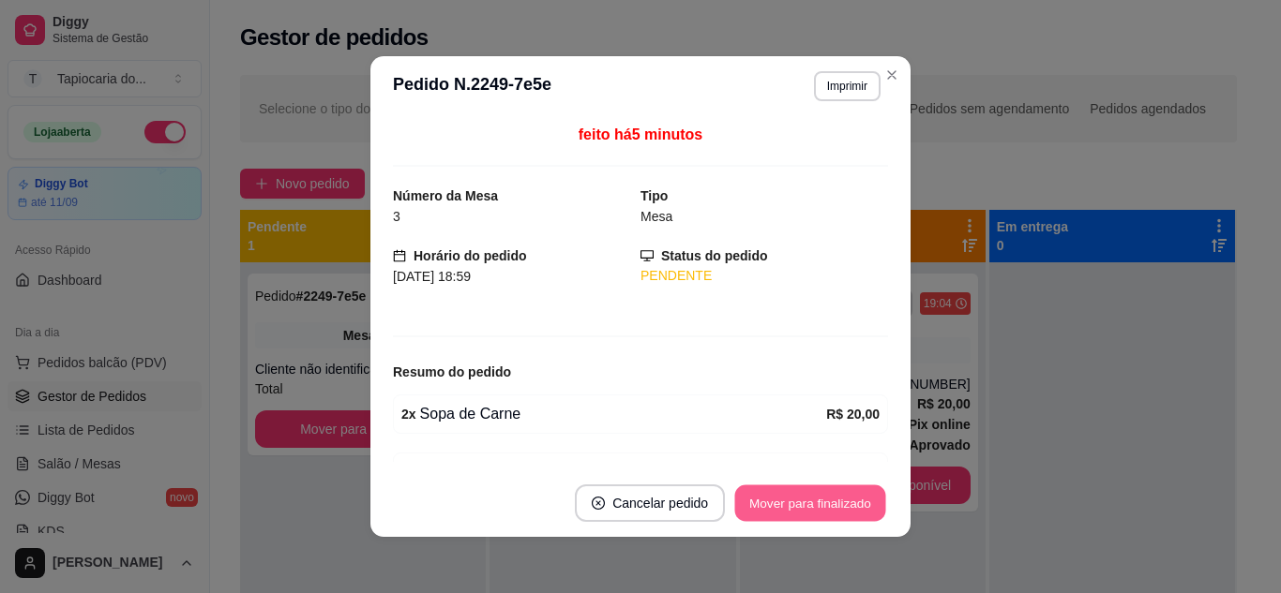
click at [793, 506] on button "Mover para finalizado" at bounding box center [810, 504] width 151 height 37
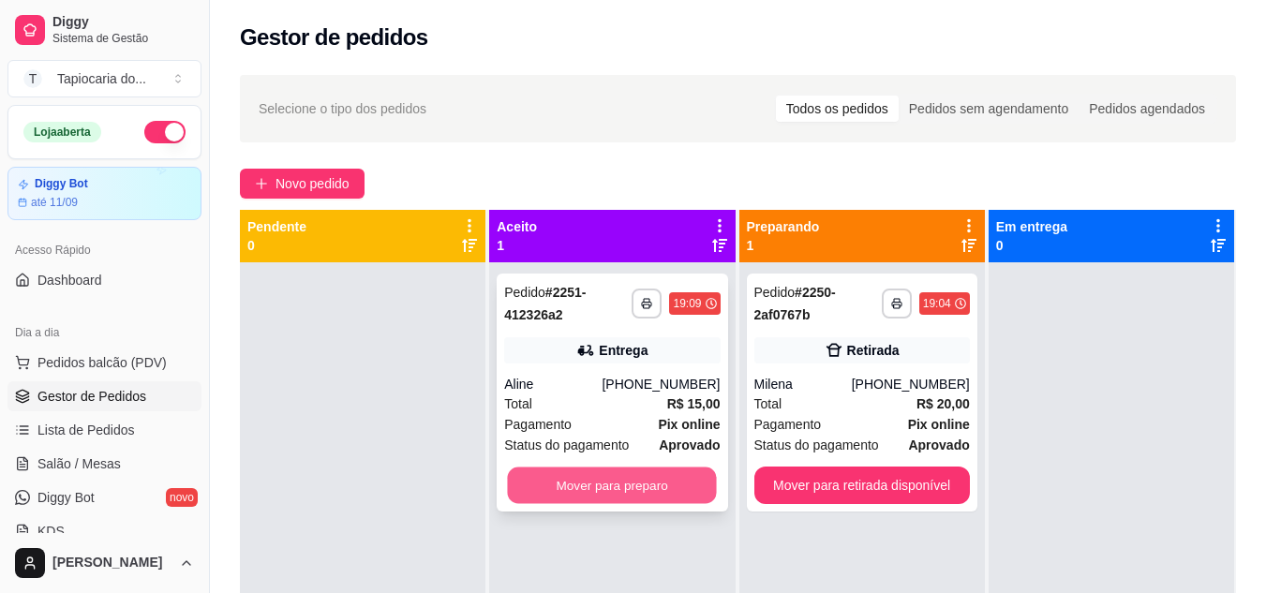
click at [644, 500] on button "Mover para preparo" at bounding box center [612, 486] width 209 height 37
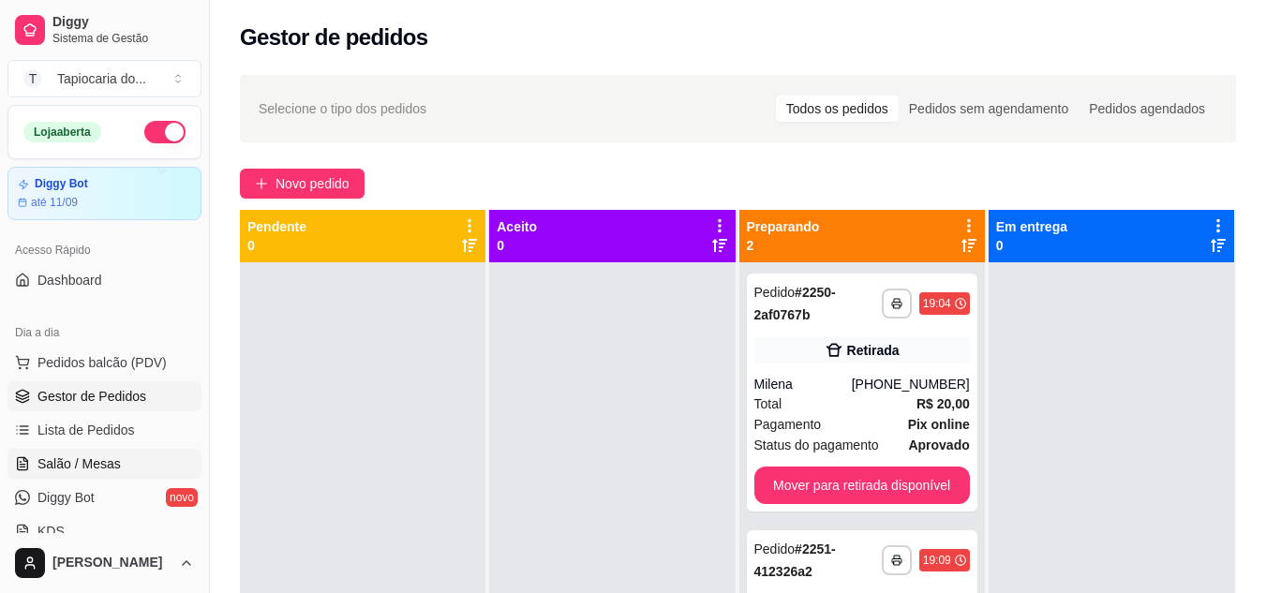
click at [150, 463] on link "Salão / Mesas" at bounding box center [104, 464] width 194 height 30
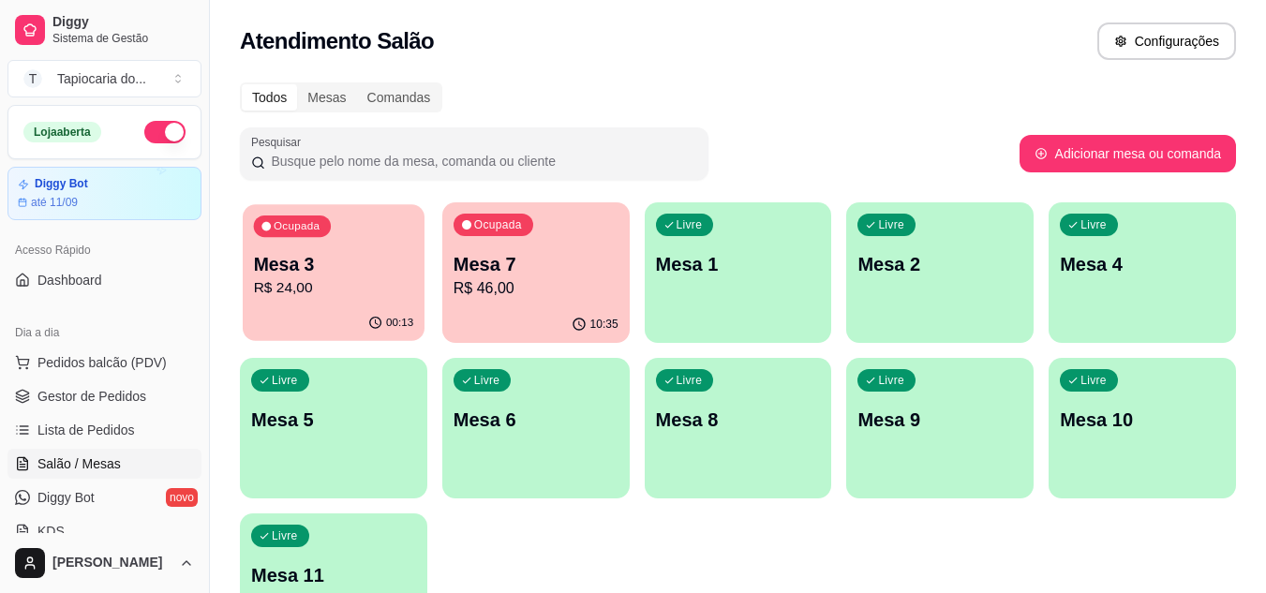
click at [312, 296] on p "R$ 24,00" at bounding box center [334, 288] width 160 height 22
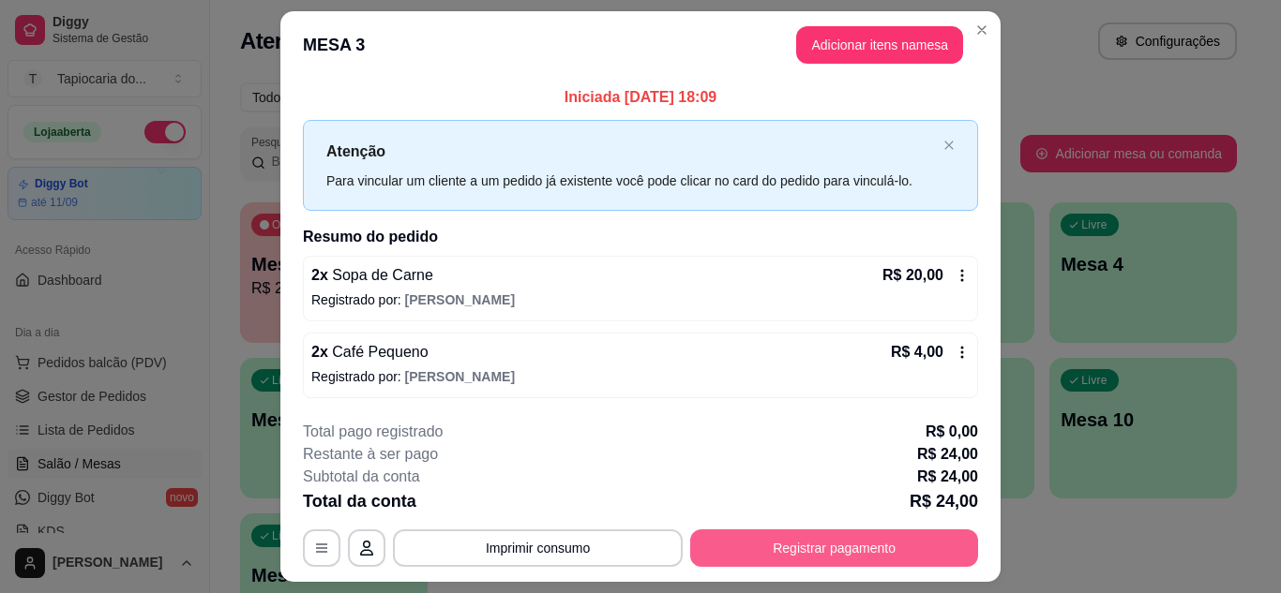
click at [772, 532] on button "Registrar pagamento" at bounding box center [834, 548] width 288 height 37
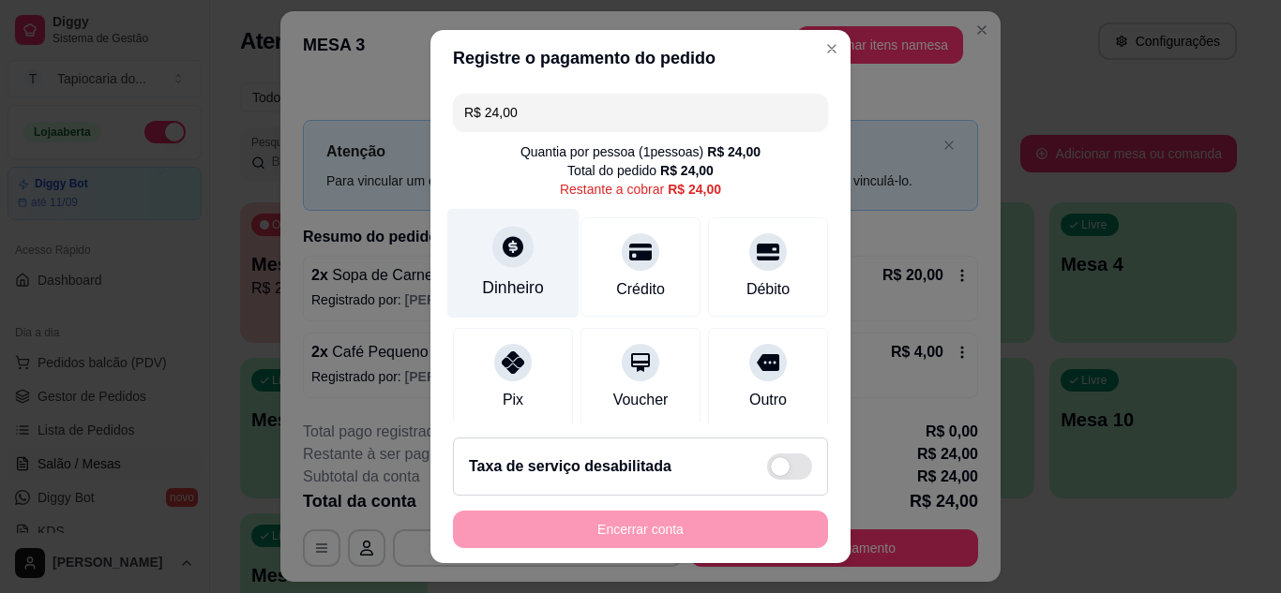
click at [497, 276] on div "Dinheiro" at bounding box center [513, 288] width 62 height 24
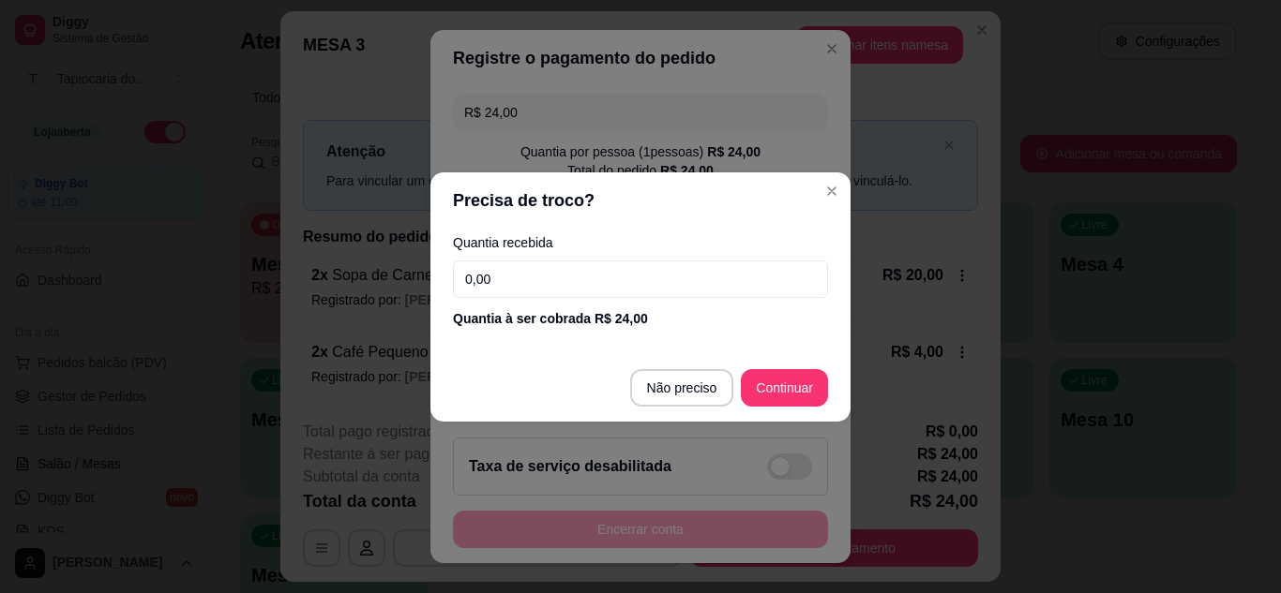
click at [527, 270] on input "0,00" at bounding box center [640, 279] width 375 height 37
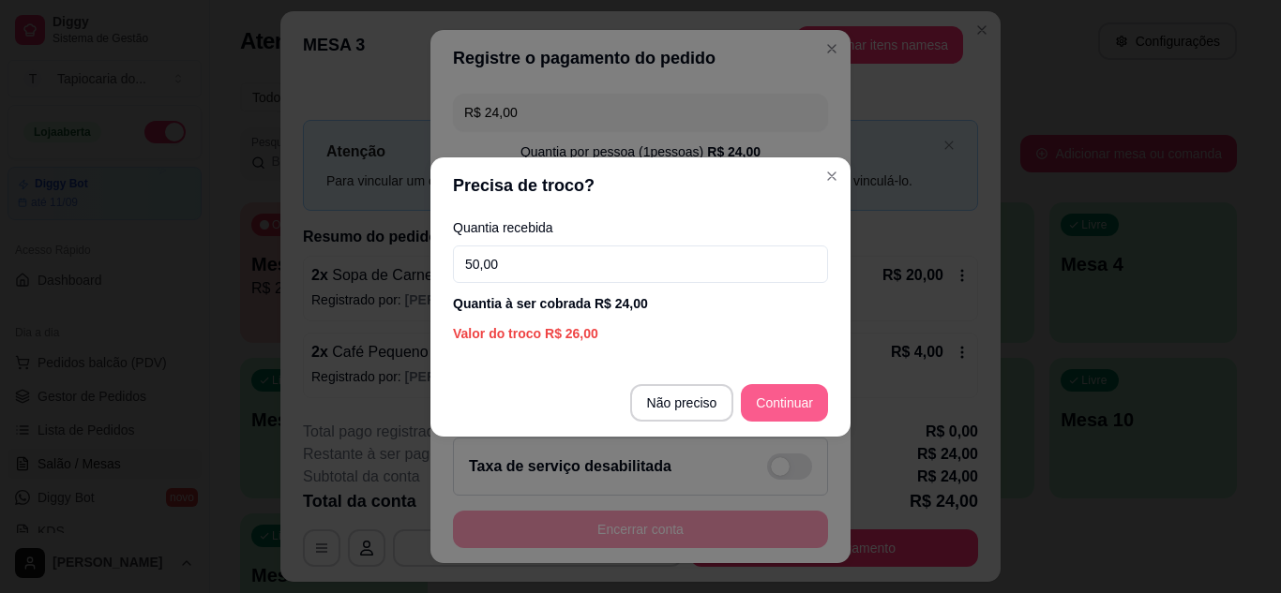
type input "50,00"
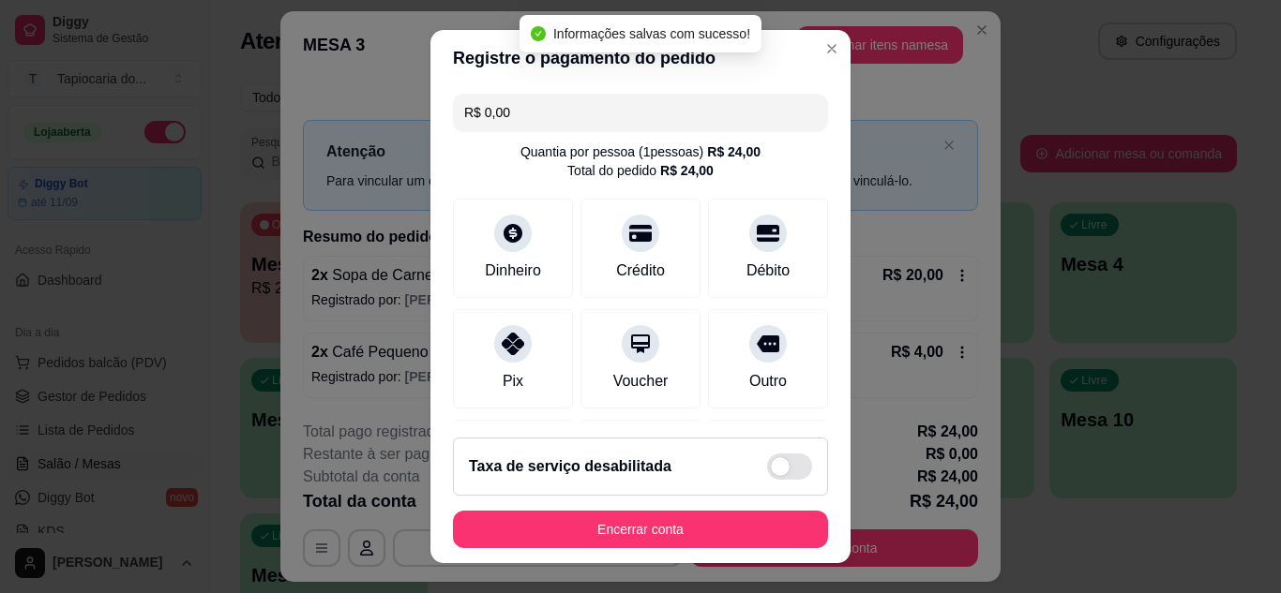
type input "R$ 0,00"
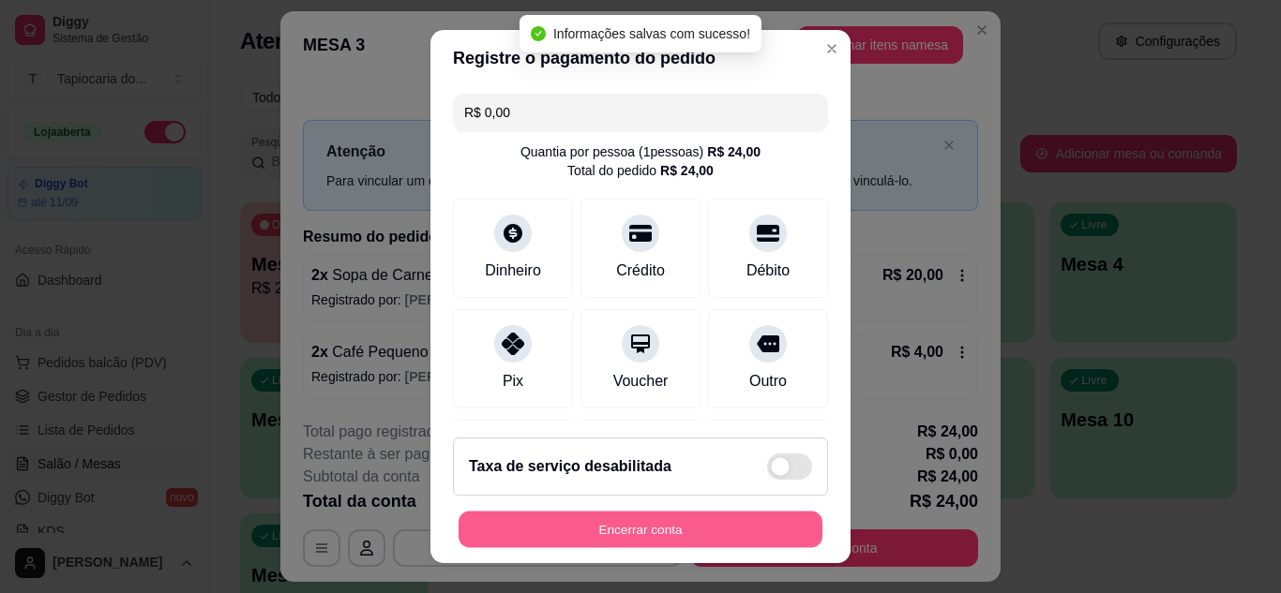
click at [760, 525] on button "Encerrar conta" at bounding box center [640, 530] width 364 height 37
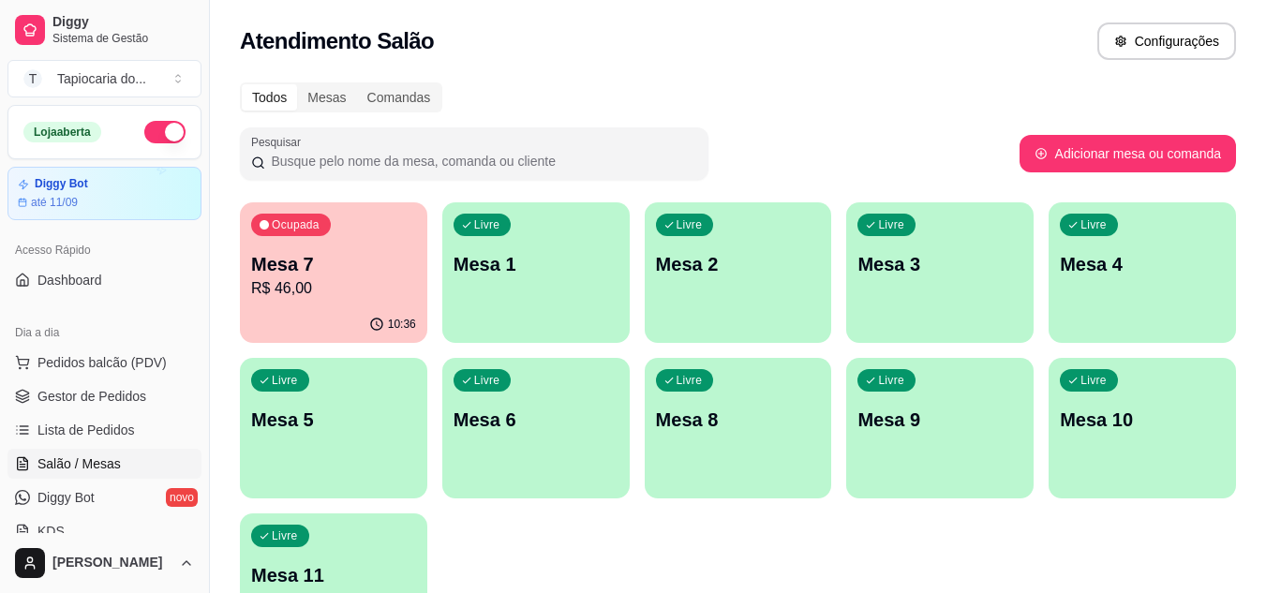
click at [534, 288] on div "Livre Mesa 1" at bounding box center [535, 261] width 187 height 118
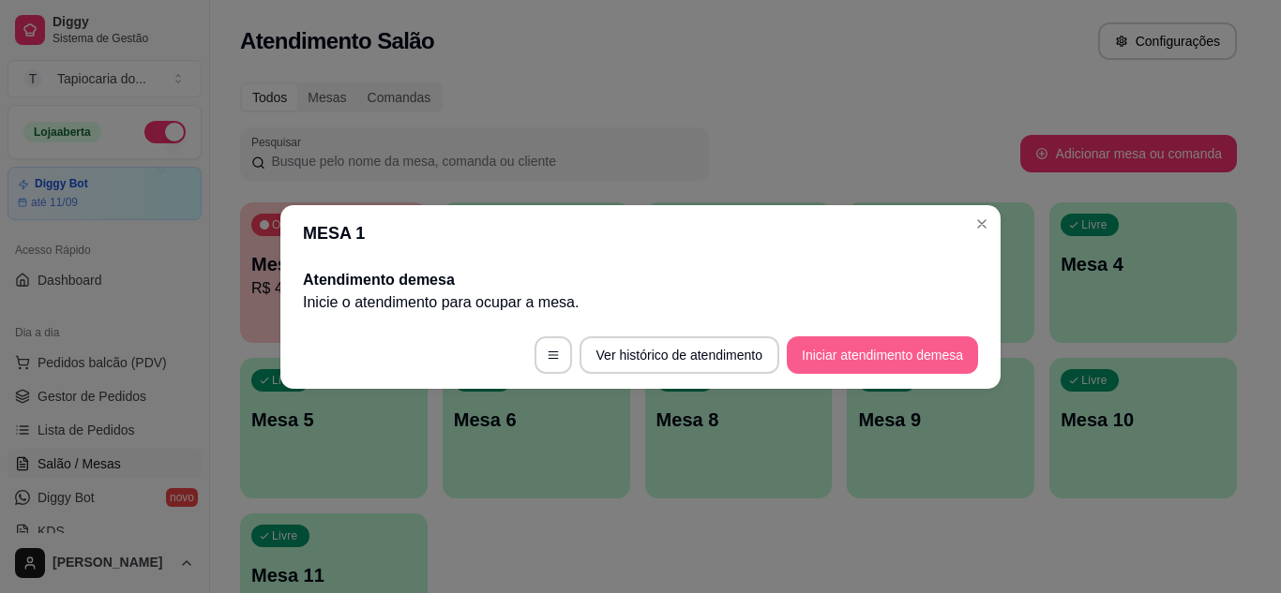
click at [811, 355] on button "Iniciar atendimento de mesa" at bounding box center [882, 355] width 191 height 37
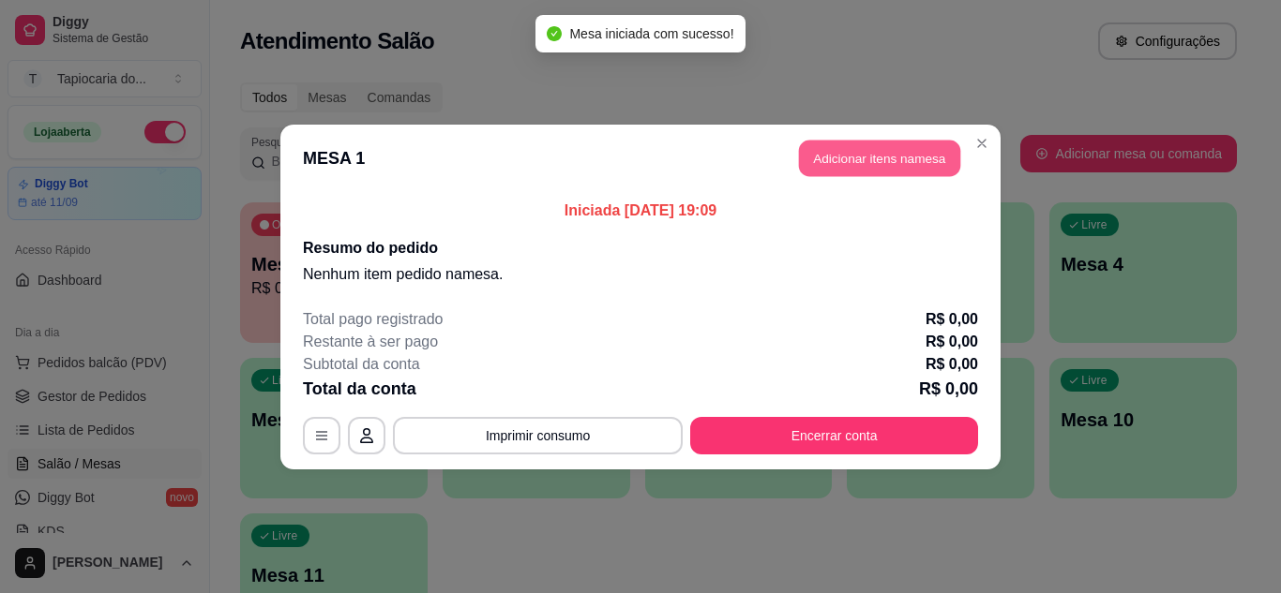
click at [875, 168] on button "Adicionar itens na mesa" at bounding box center [879, 158] width 161 height 37
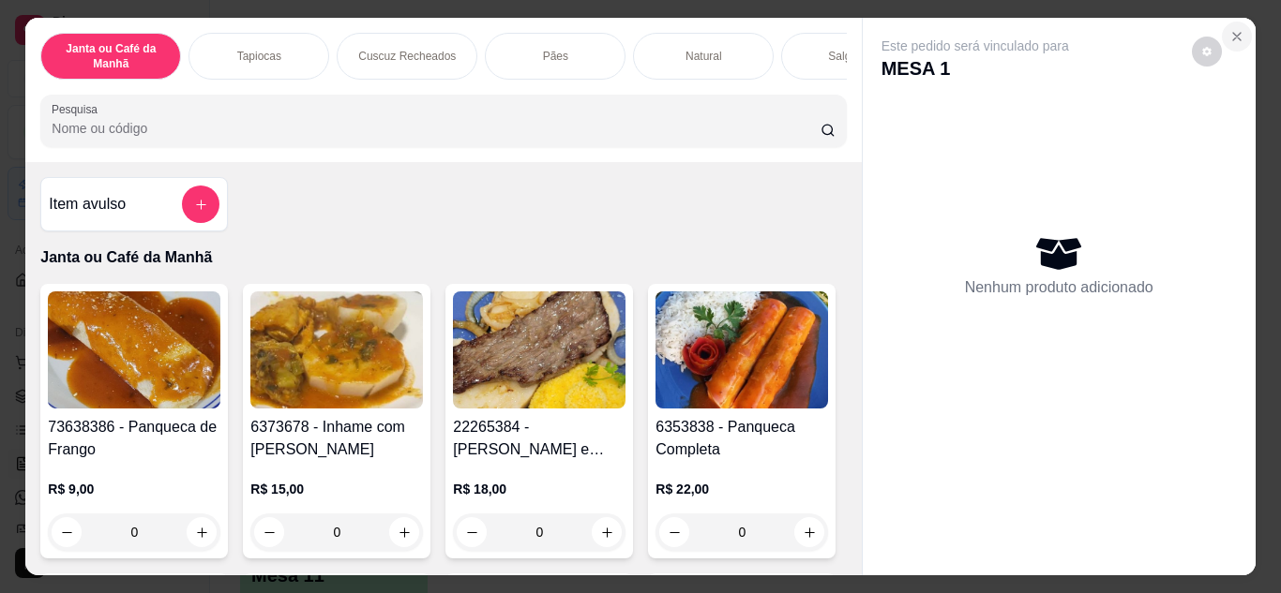
click at [1229, 29] on icon "Close" at bounding box center [1236, 36] width 15 height 15
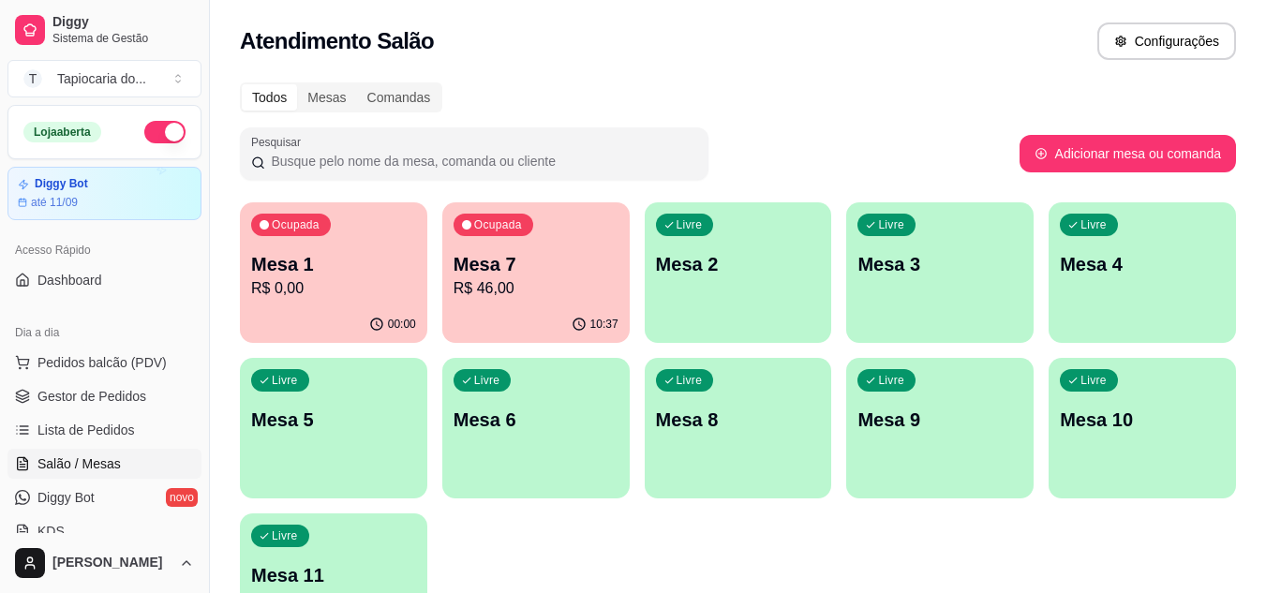
click at [515, 319] on div "10:37" at bounding box center [535, 325] width 187 height 37
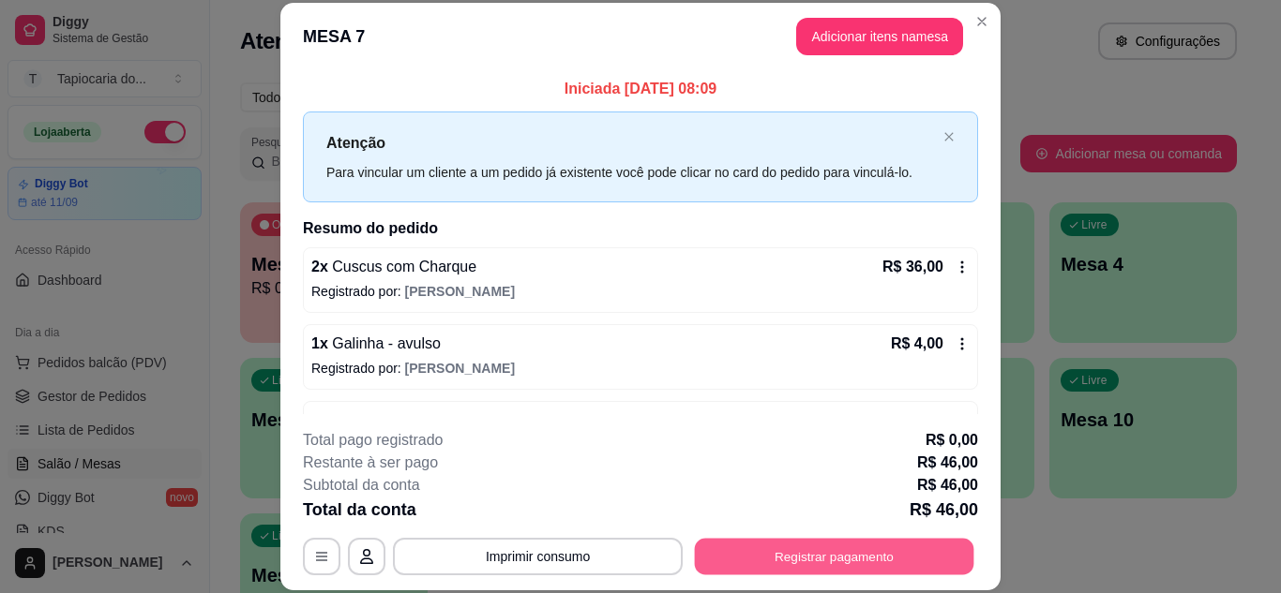
click at [821, 551] on button "Registrar pagamento" at bounding box center [834, 556] width 279 height 37
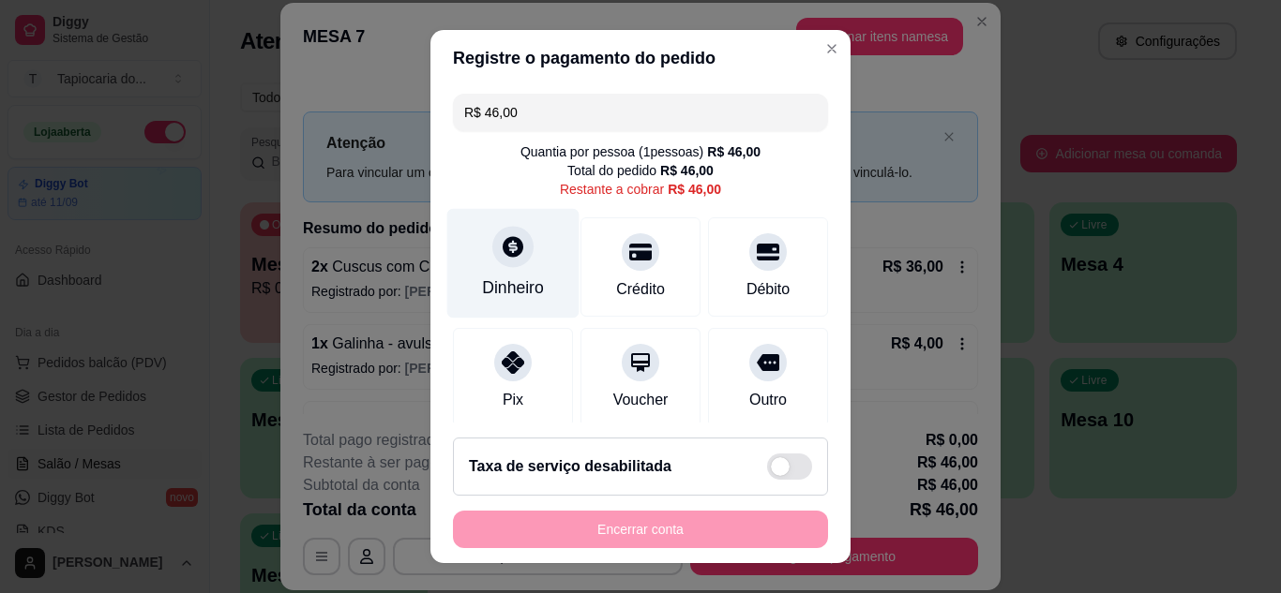
click at [515, 267] on div "Dinheiro" at bounding box center [513, 263] width 132 height 110
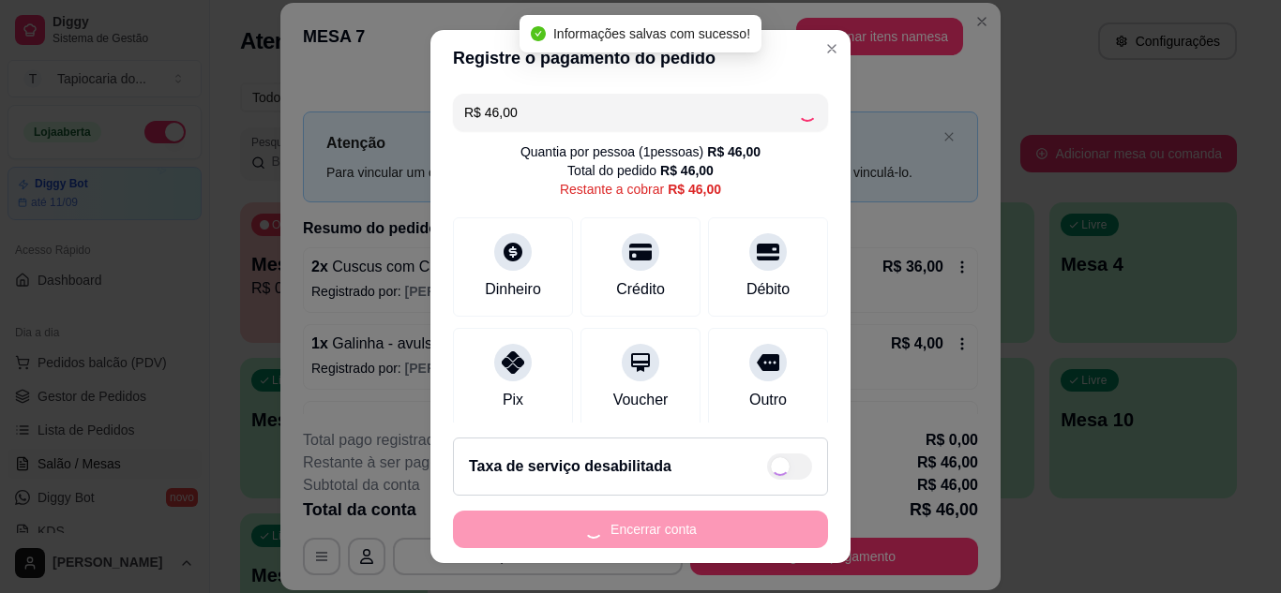
type input "R$ 0,00"
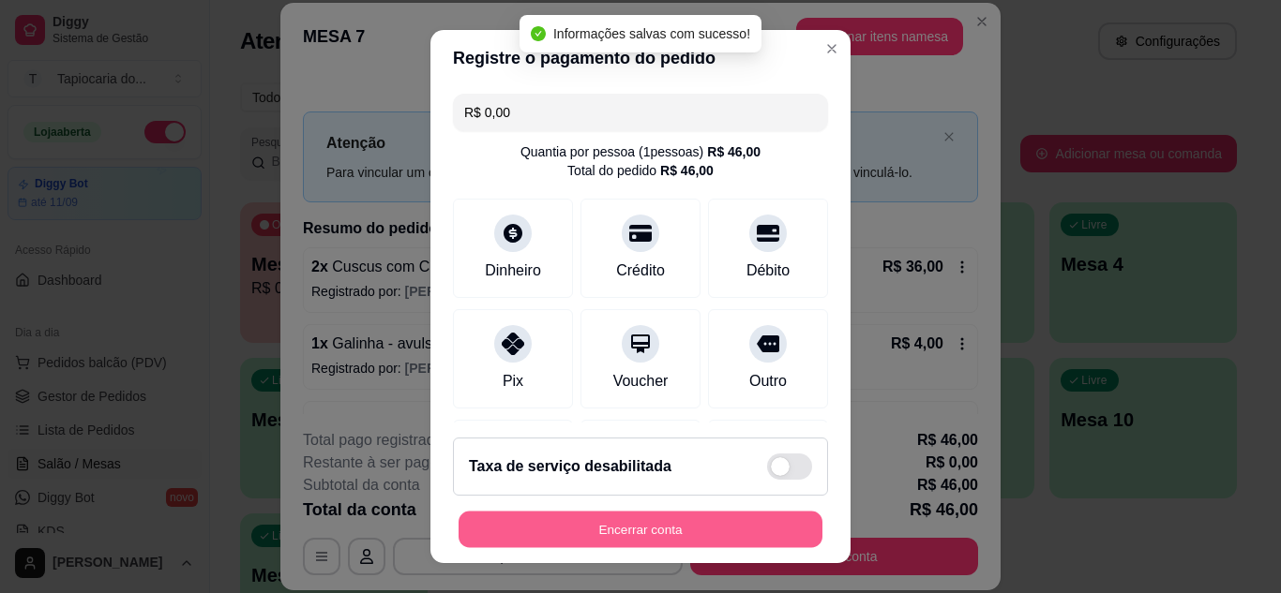
click at [718, 540] on button "Encerrar conta" at bounding box center [640, 530] width 364 height 37
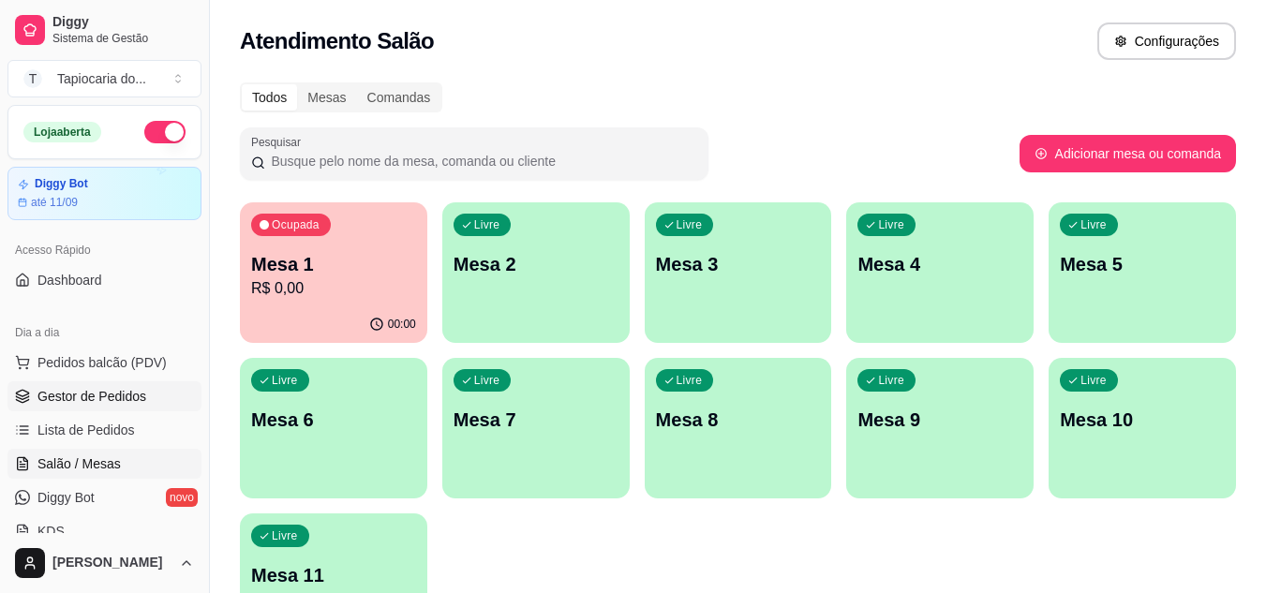
click at [104, 394] on span "Gestor de Pedidos" at bounding box center [91, 396] width 109 height 19
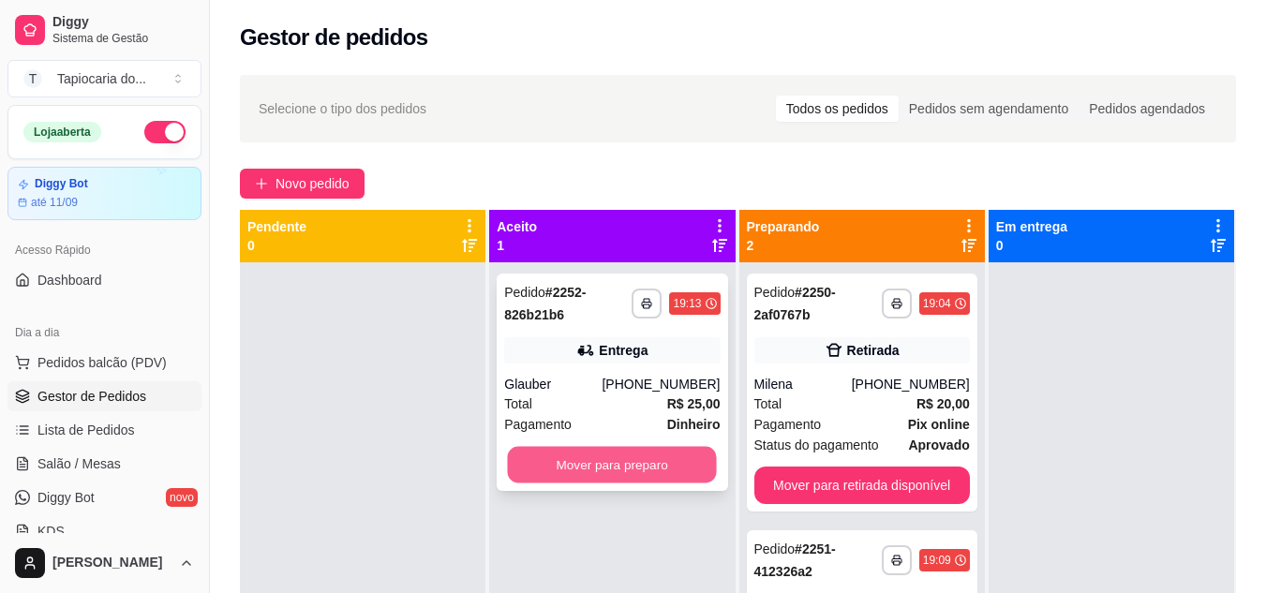
click at [637, 450] on button "Mover para preparo" at bounding box center [612, 465] width 209 height 37
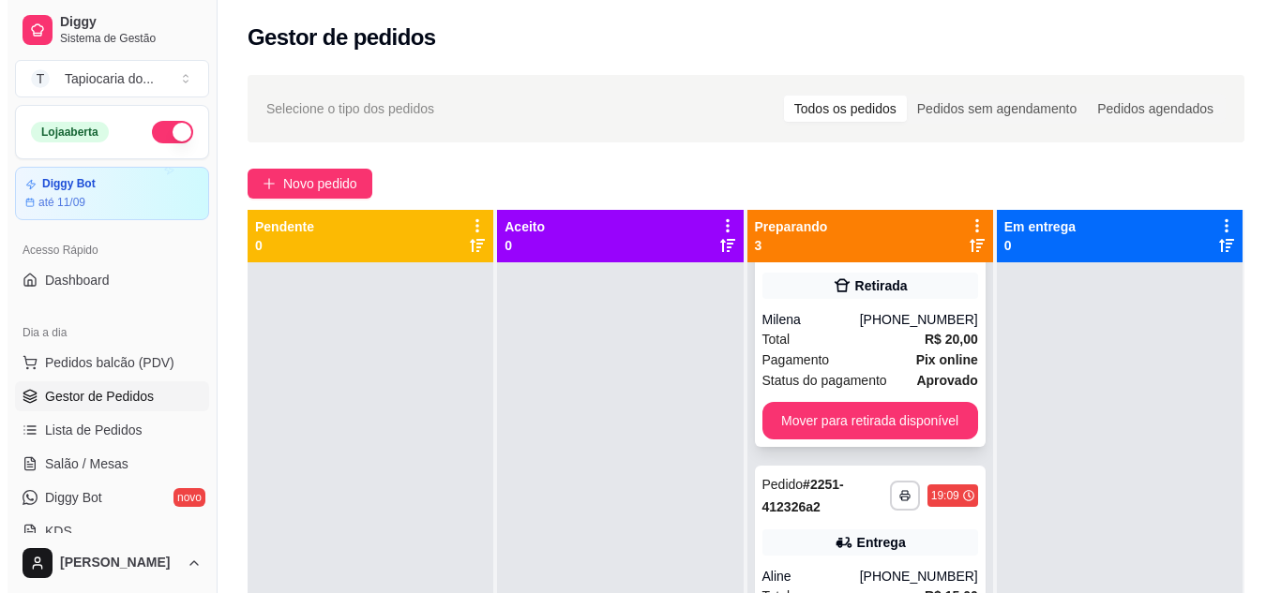
scroll to position [94, 0]
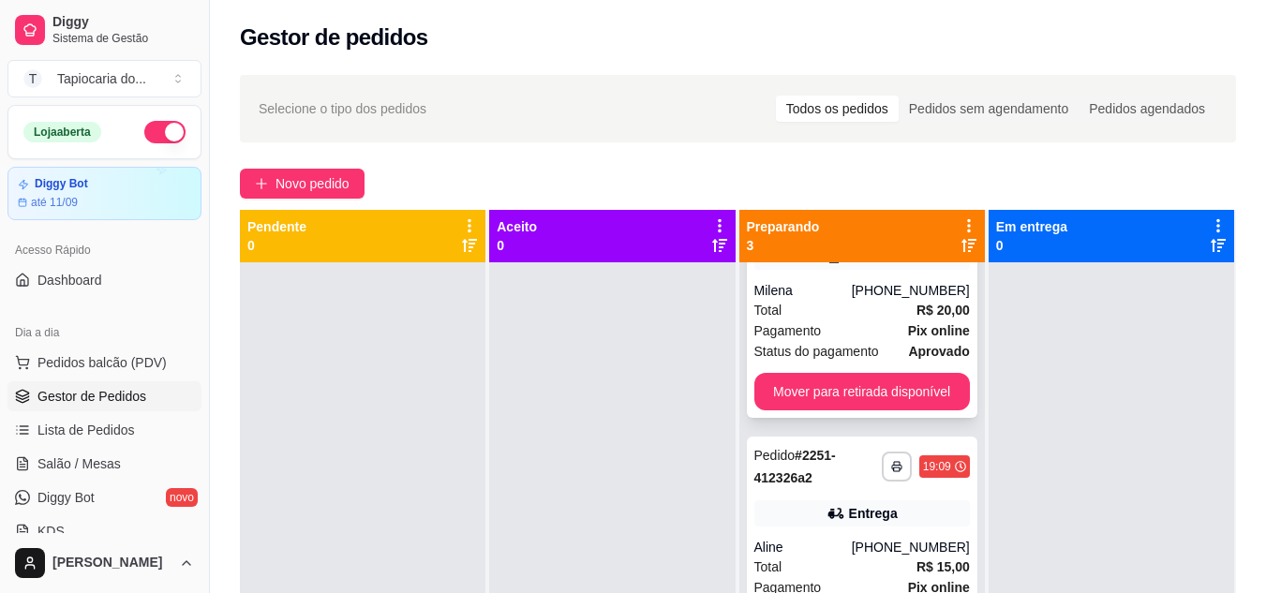
click at [860, 333] on div "Pagamento Pix online" at bounding box center [863, 331] width 216 height 21
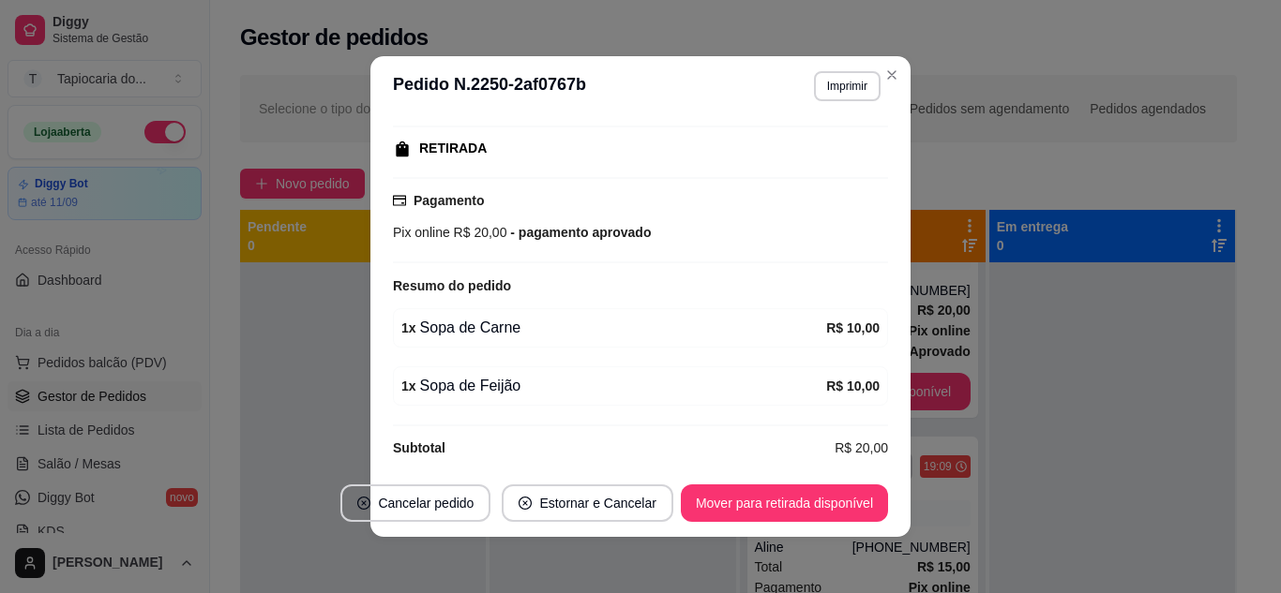
scroll to position [302, 0]
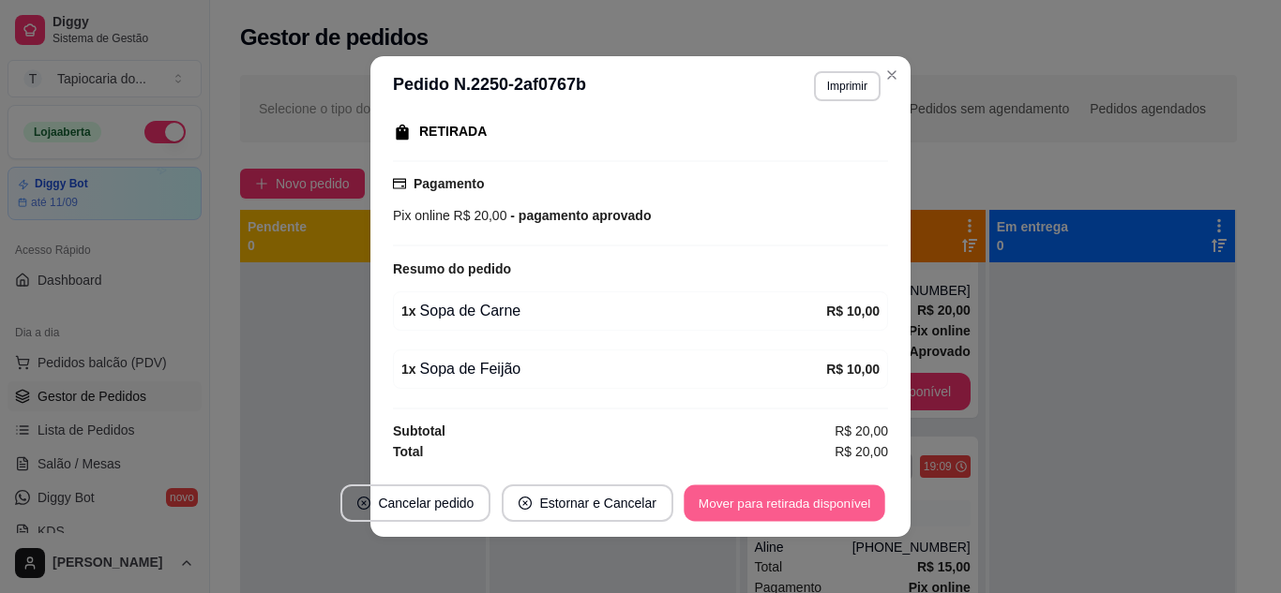
click at [832, 512] on button "Mover para retirada disponível" at bounding box center [783, 504] width 201 height 37
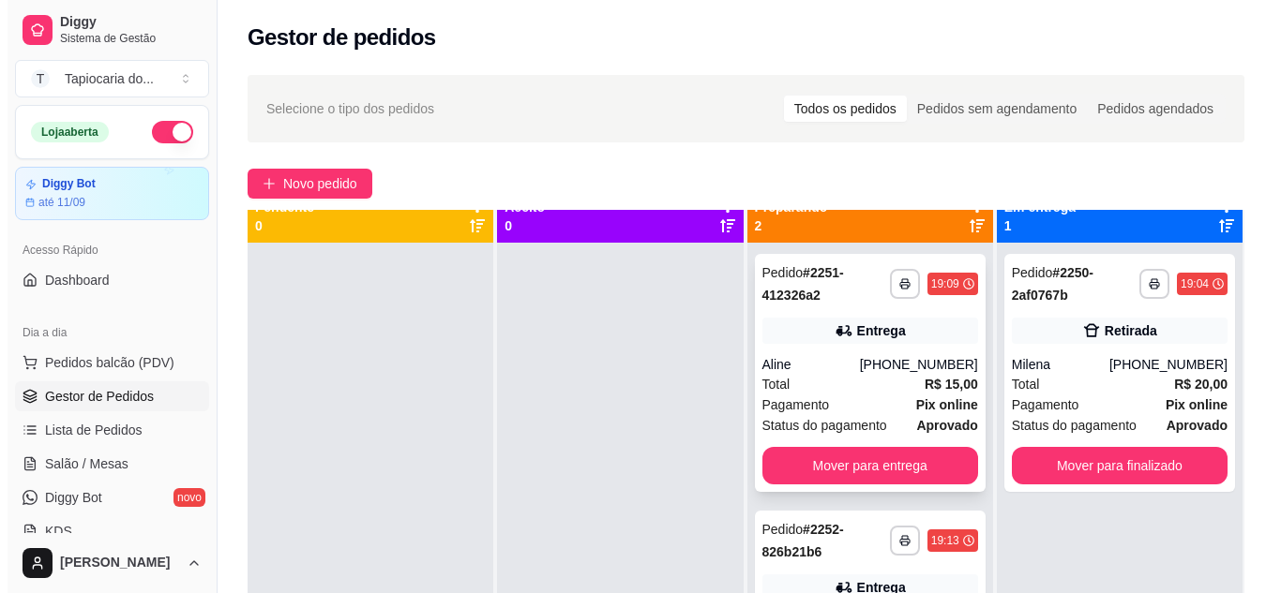
scroll to position [52, 0]
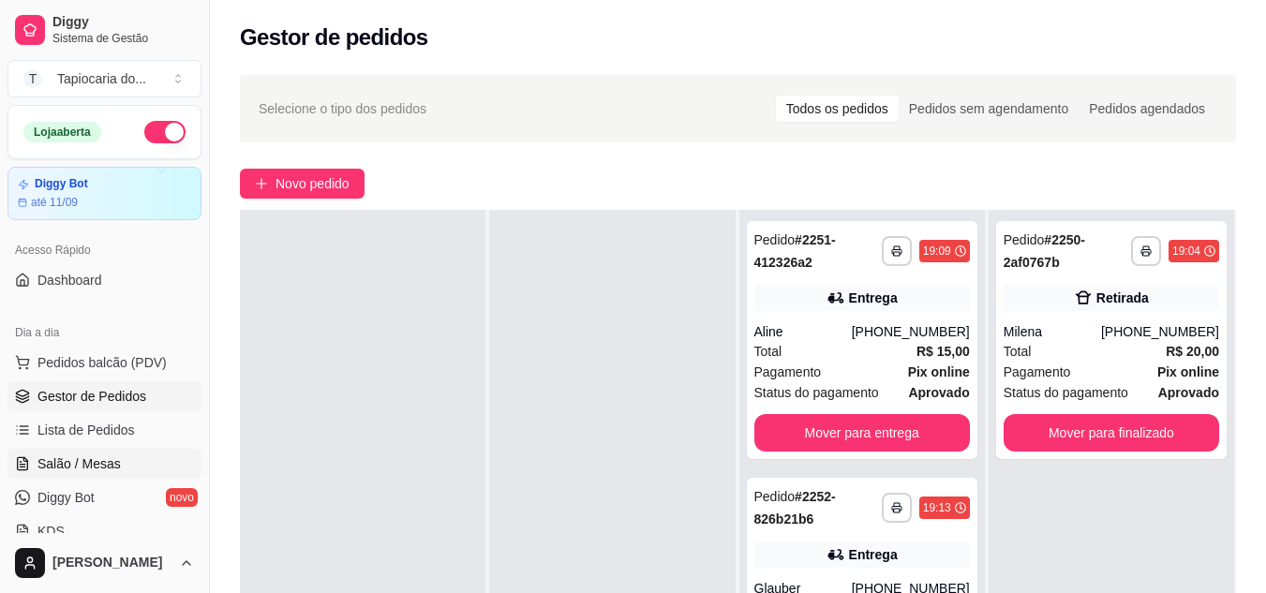
click at [119, 468] on link "Salão / Mesas" at bounding box center [104, 464] width 194 height 30
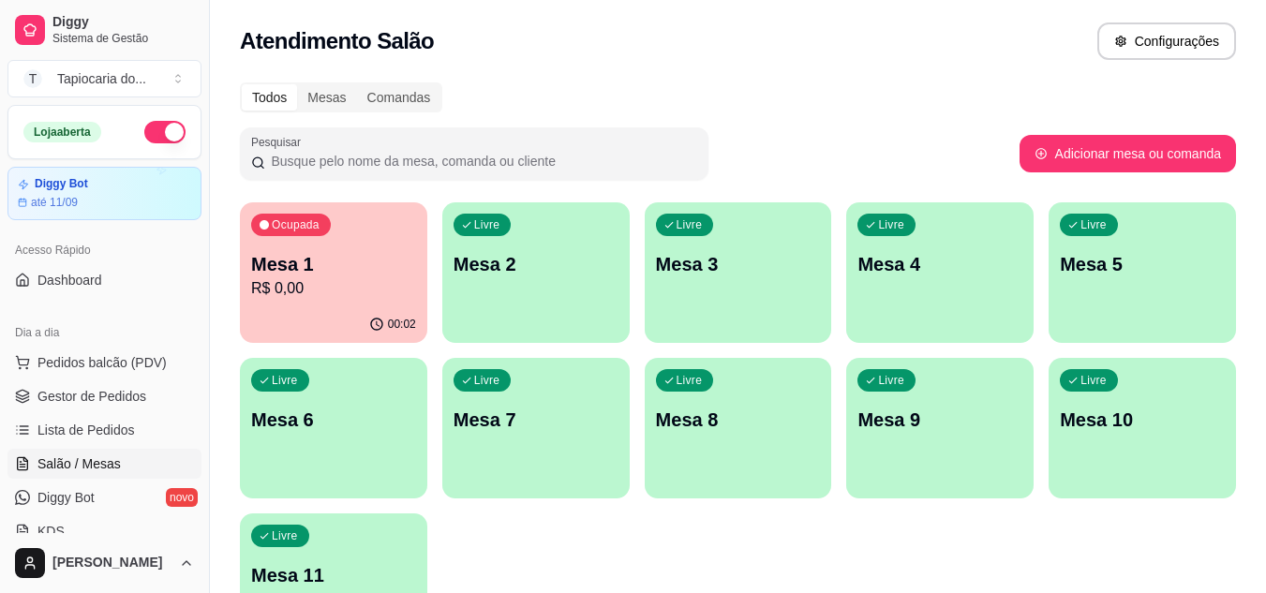
click at [475, 465] on div "Livre Mesa 7" at bounding box center [535, 417] width 187 height 118
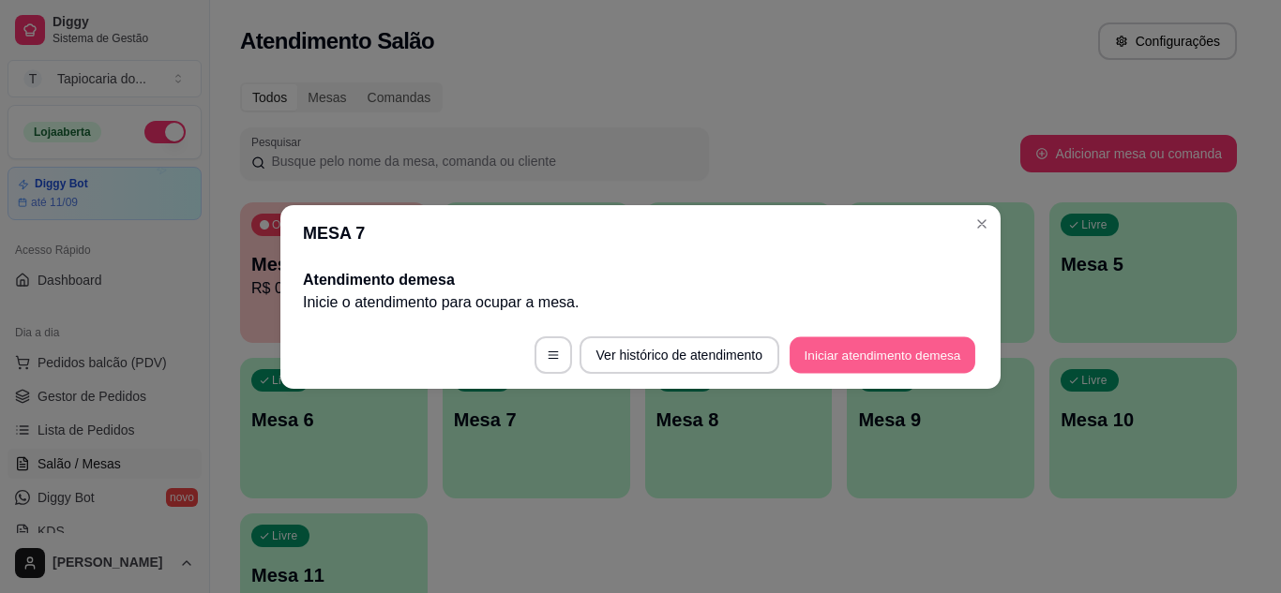
click at [860, 353] on button "Iniciar atendimento de mesa" at bounding box center [882, 355] width 186 height 37
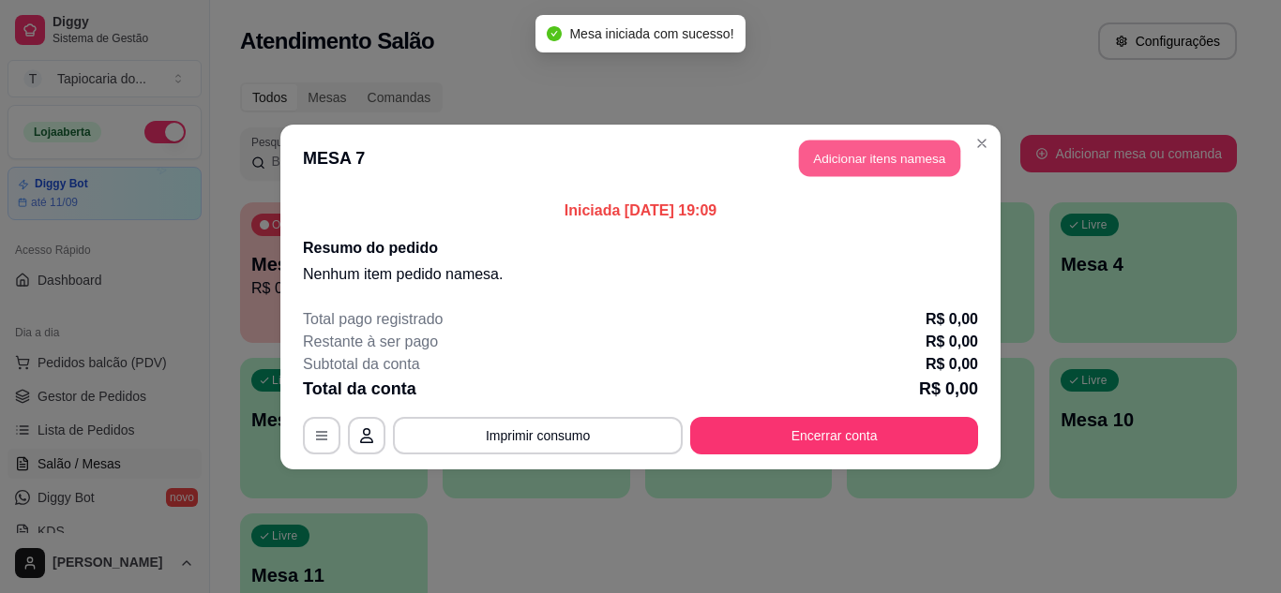
click at [878, 160] on button "Adicionar itens na mesa" at bounding box center [879, 158] width 161 height 37
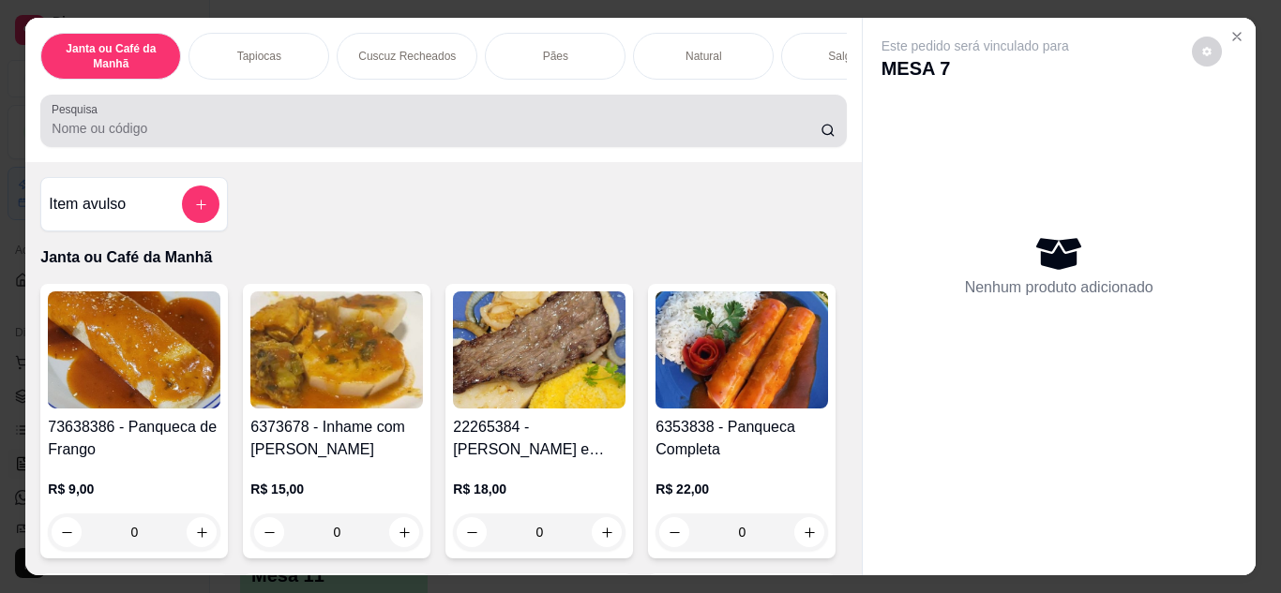
click at [680, 110] on div "Pesquisa" at bounding box center [442, 121] width 805 height 52
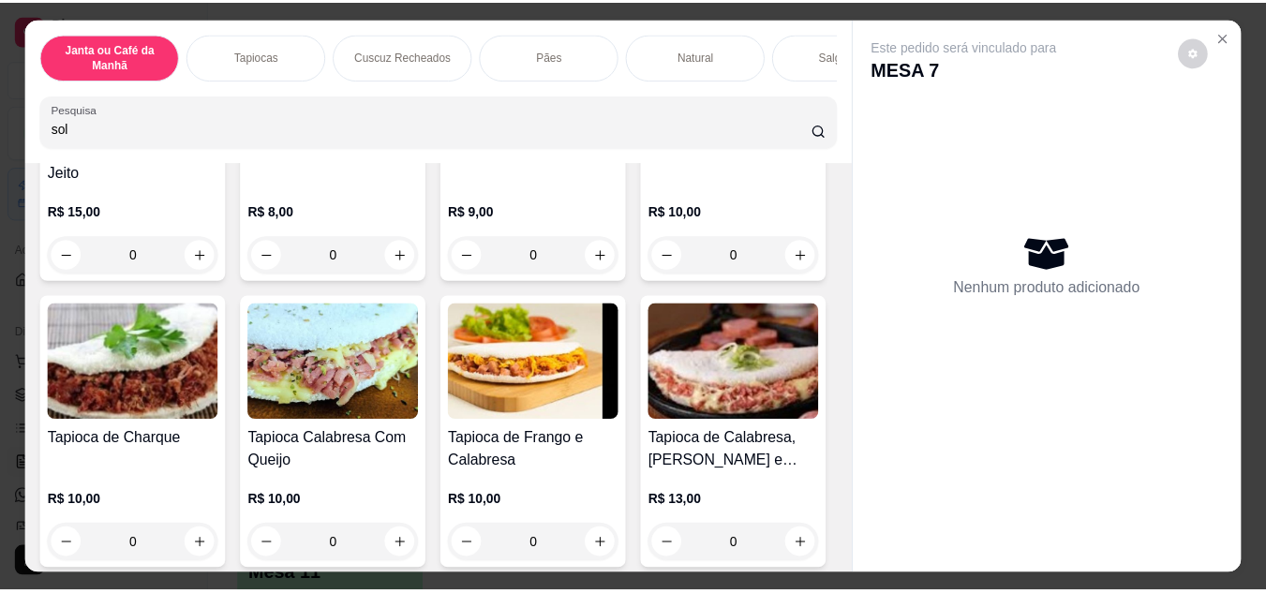
scroll to position [2719, 0]
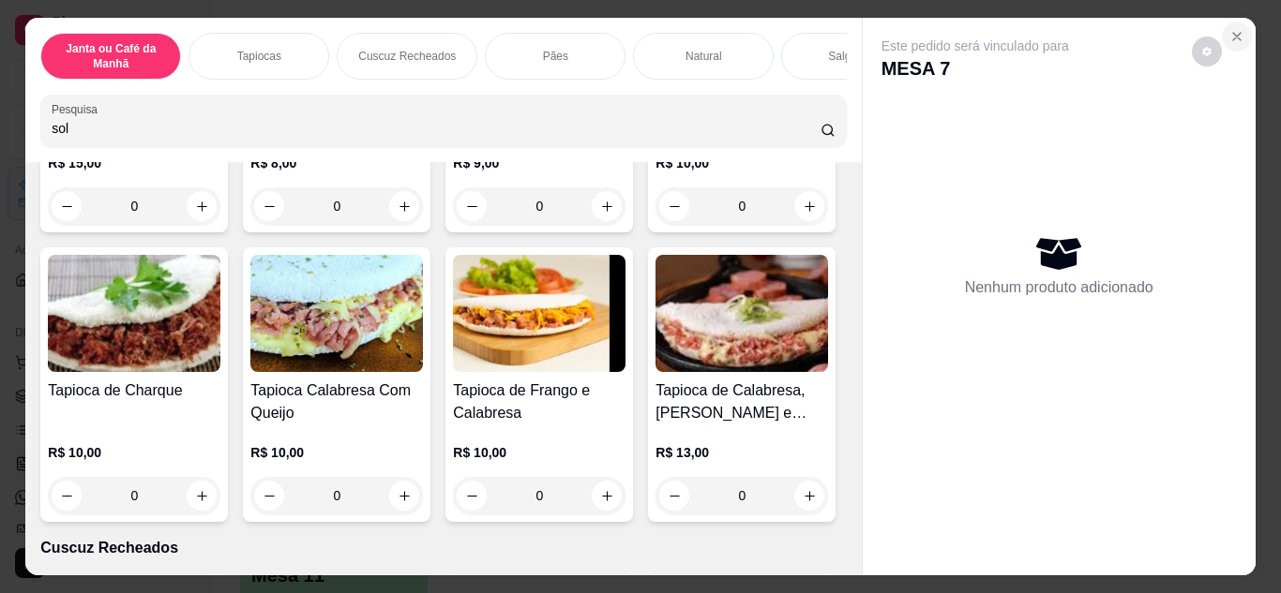
type input "sol"
click at [1234, 41] on button "Close" at bounding box center [1236, 37] width 30 height 30
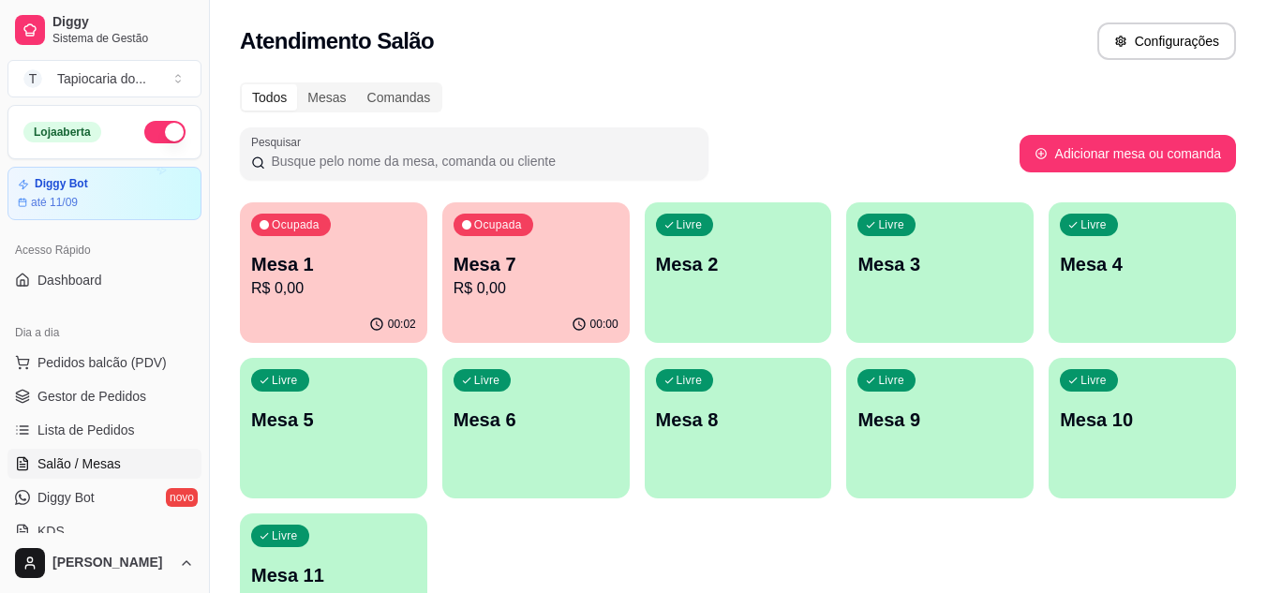
scroll to position [187, 0]
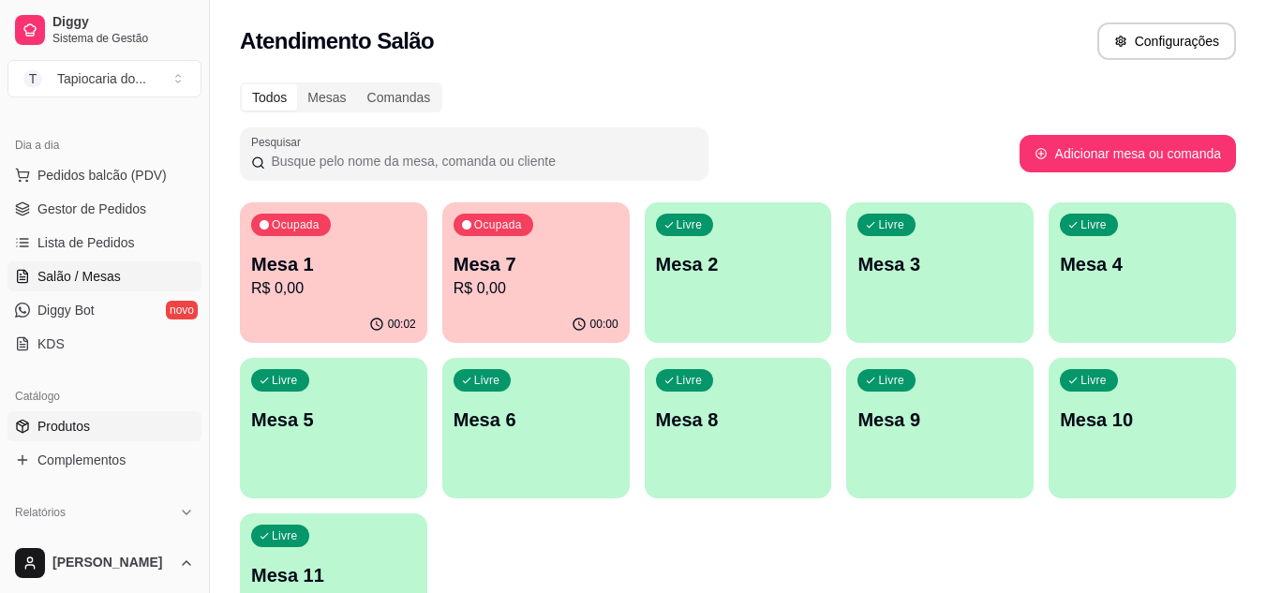
click at [81, 421] on span "Produtos" at bounding box center [63, 426] width 52 height 19
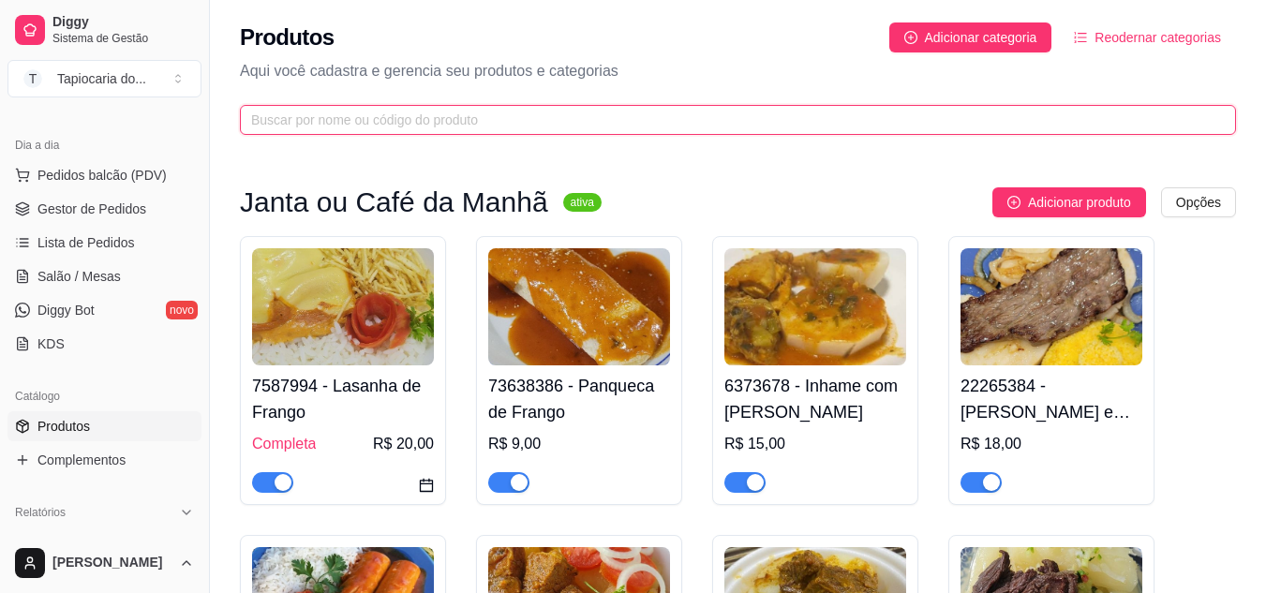
click at [351, 110] on input "text" at bounding box center [730, 120] width 959 height 21
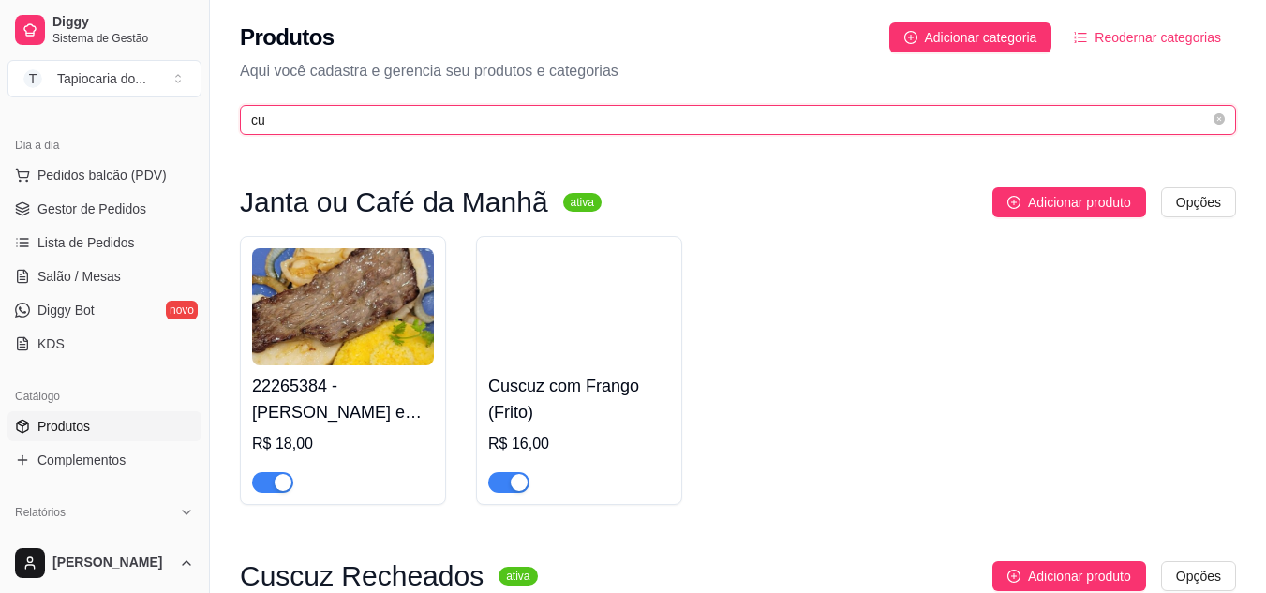
type input "c"
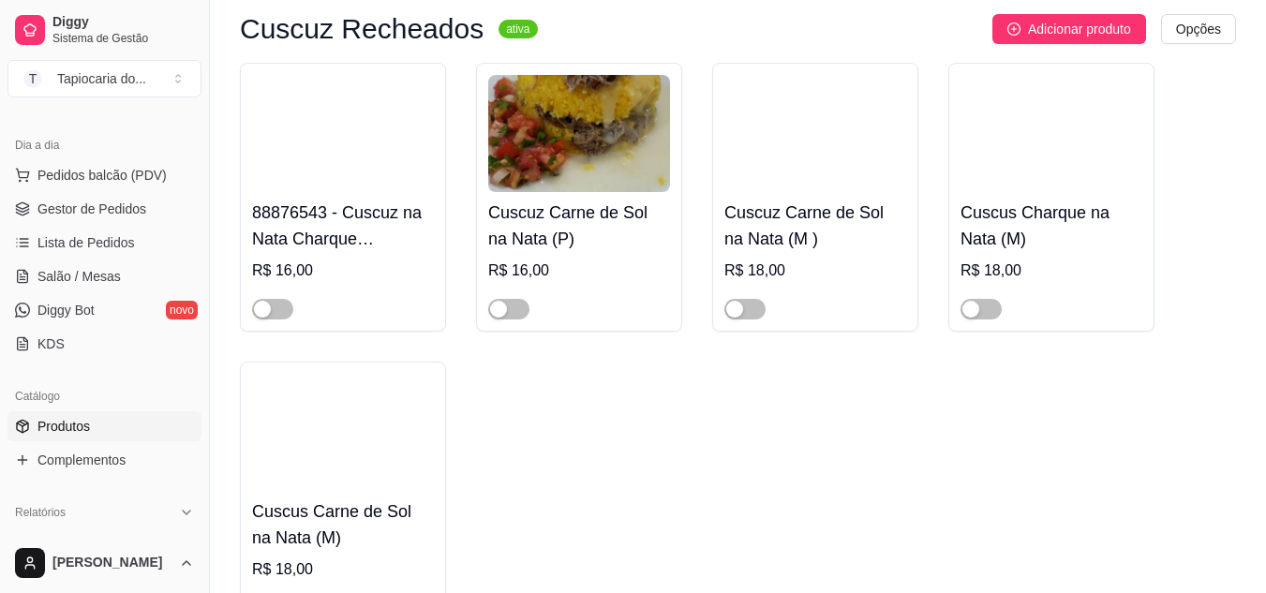
scroll to position [187, 0]
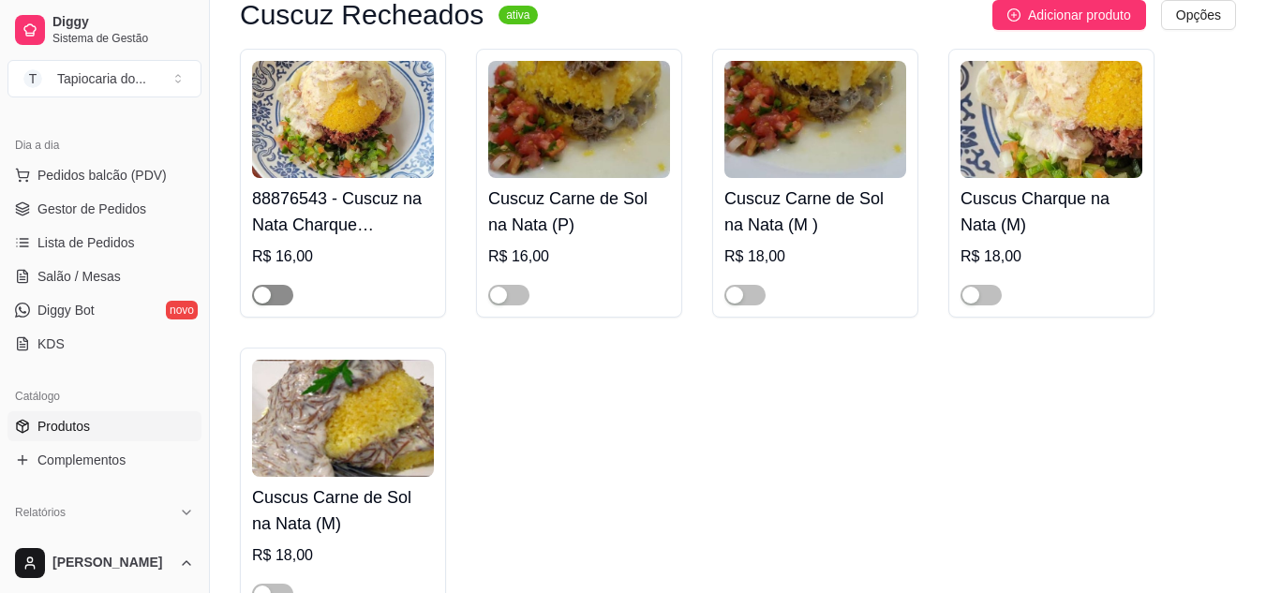
type input "nata"
click at [263, 294] on div "button" at bounding box center [262, 295] width 17 height 17
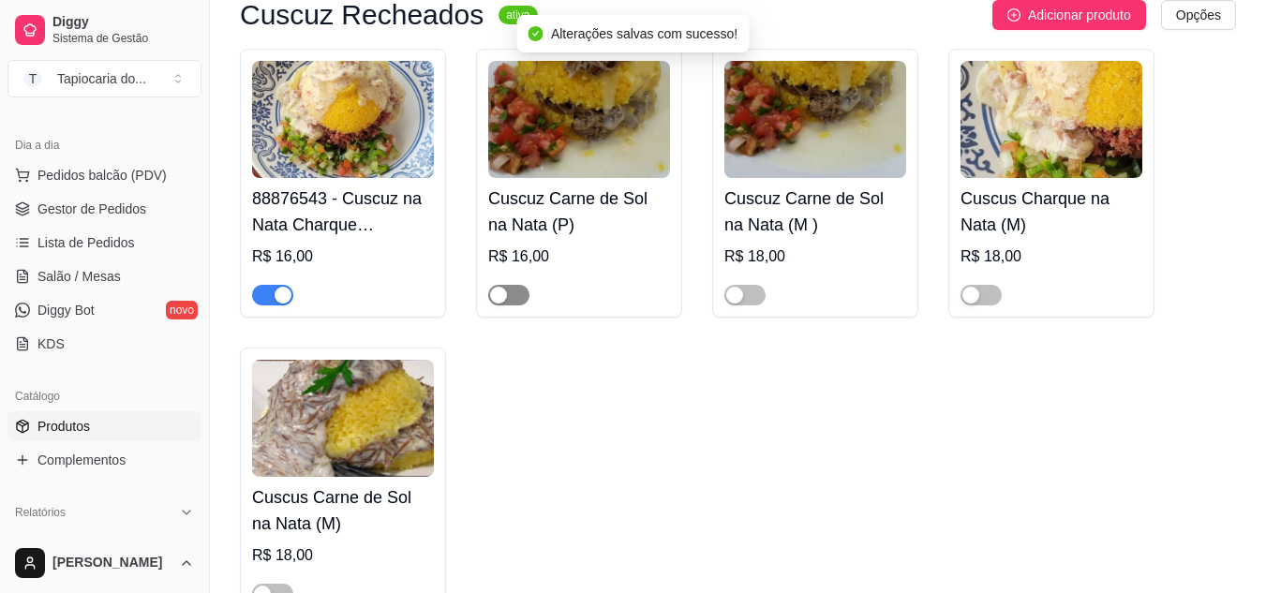
click at [494, 295] on div "button" at bounding box center [498, 295] width 17 height 17
click at [727, 294] on div "button" at bounding box center [735, 295] width 17 height 17
click at [978, 290] on div "button" at bounding box center [971, 295] width 17 height 17
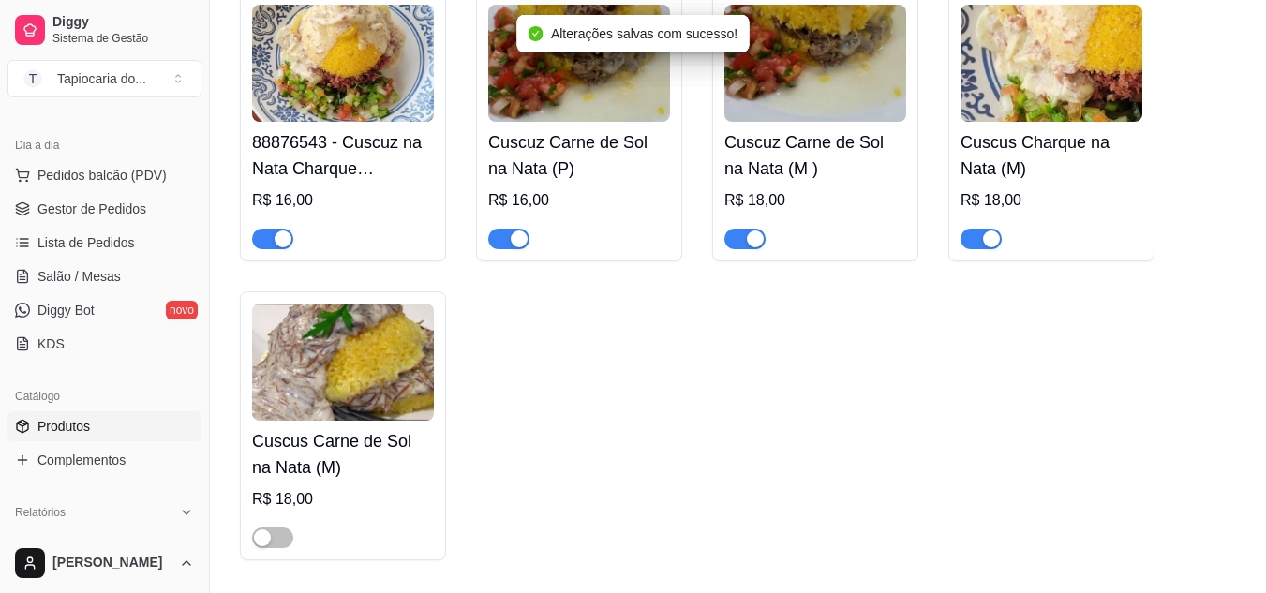
scroll to position [307, 0]
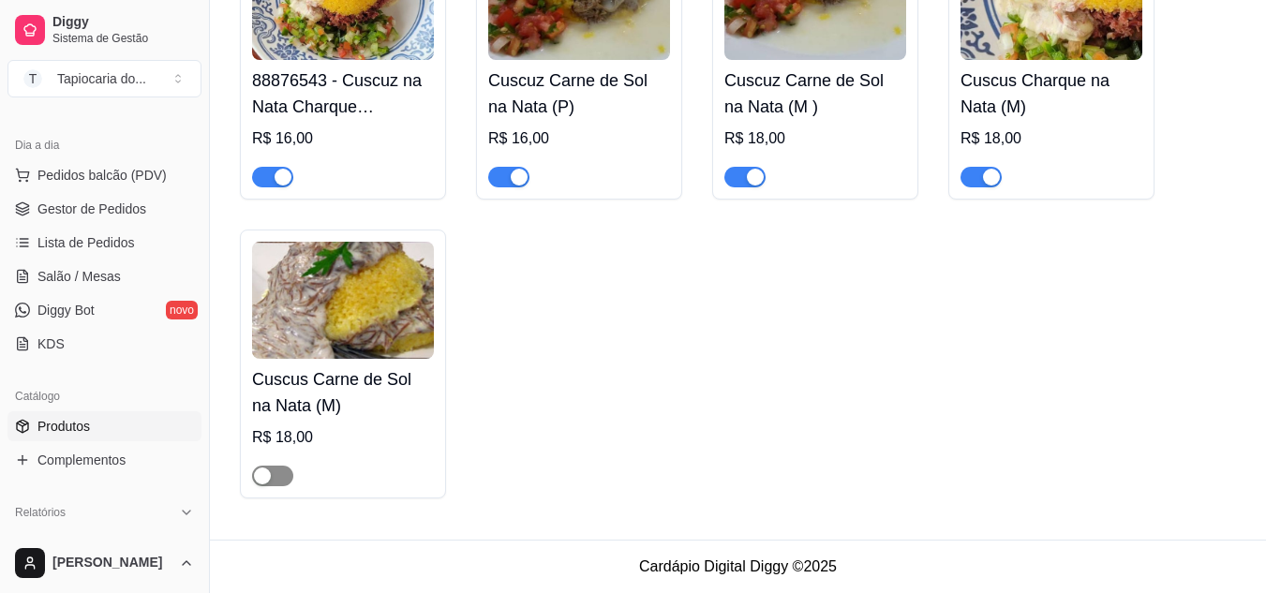
click at [280, 476] on span "button" at bounding box center [272, 476] width 41 height 21
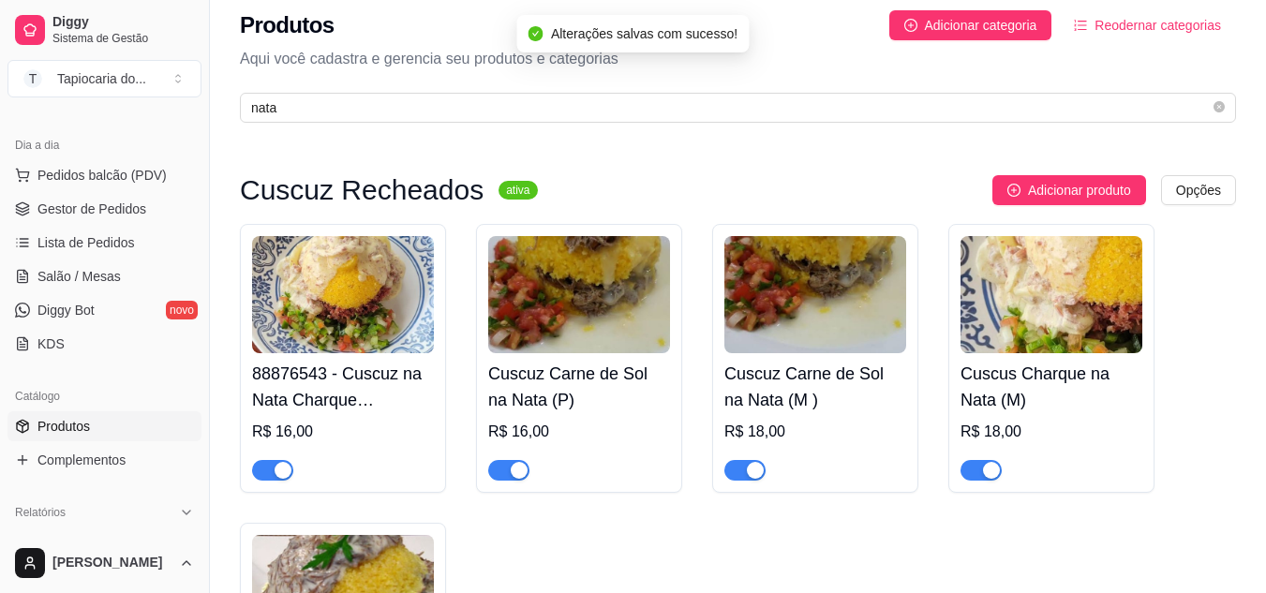
scroll to position [0, 0]
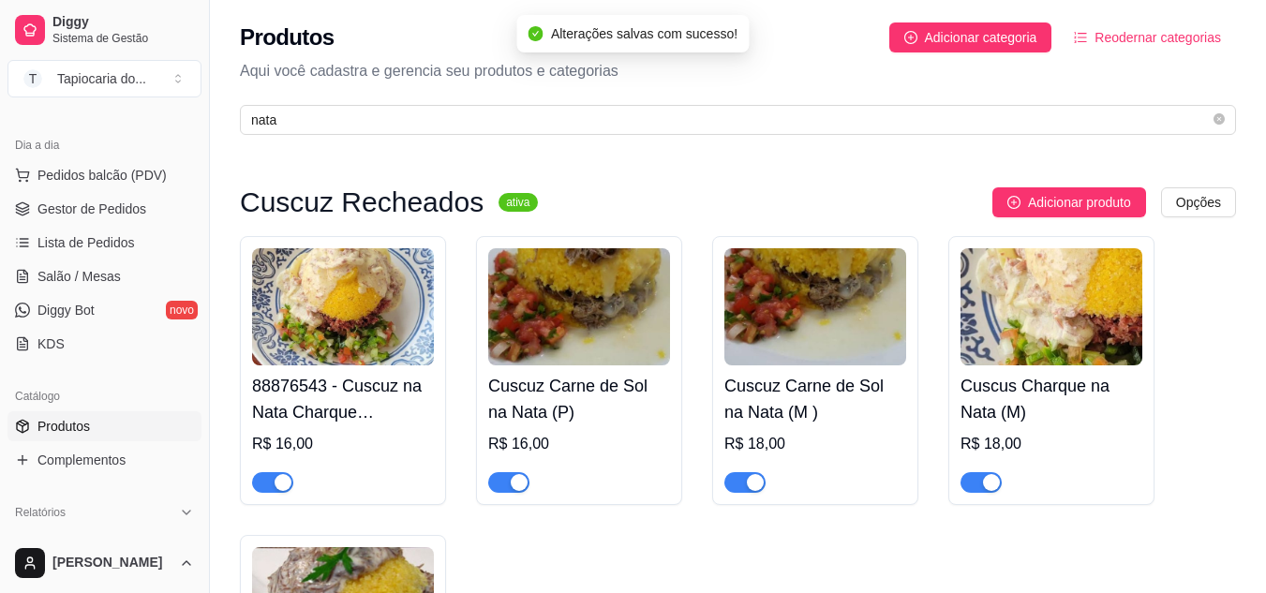
click at [710, 146] on div "Cuscuz Recheados ativa Adicionar produto Opções 88876543 - Cuscuz na Nata Charq…" at bounding box center [738, 495] width 1056 height 699
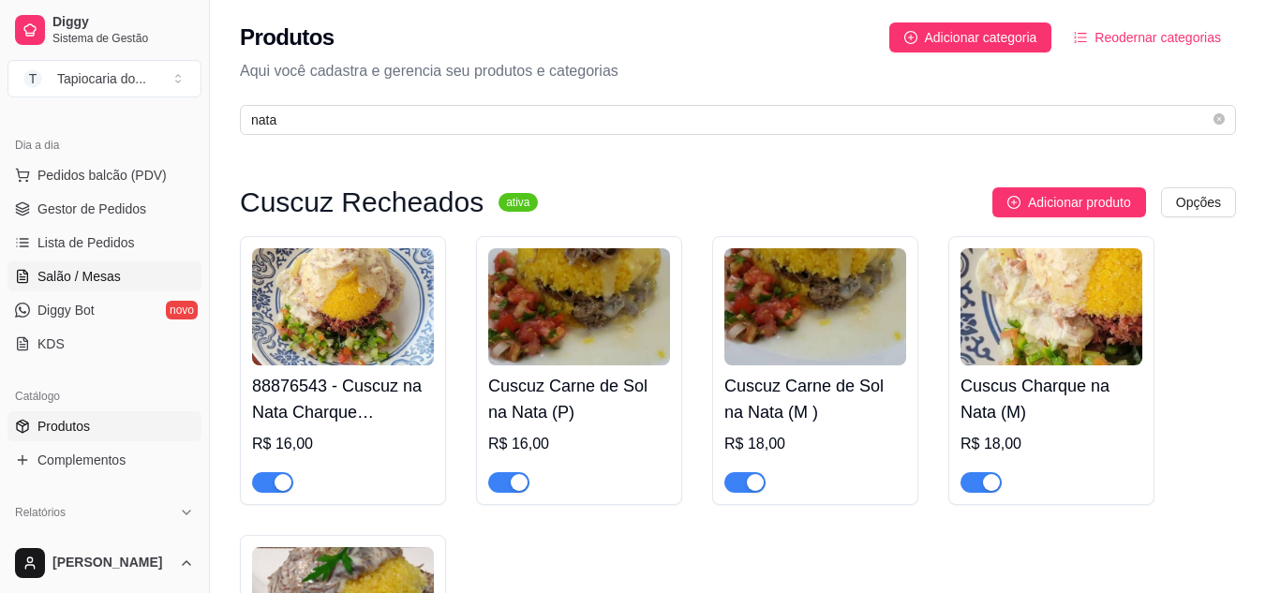
click at [86, 286] on link "Salão / Mesas" at bounding box center [104, 277] width 194 height 30
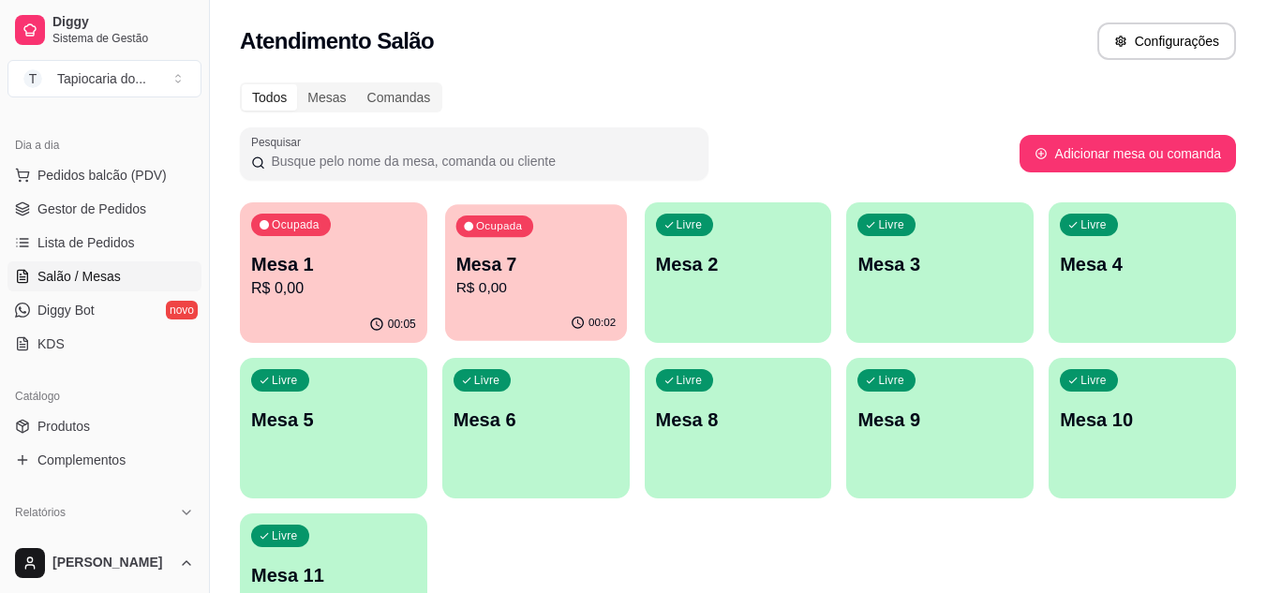
click at [507, 287] on p "R$ 0,00" at bounding box center [536, 288] width 160 height 22
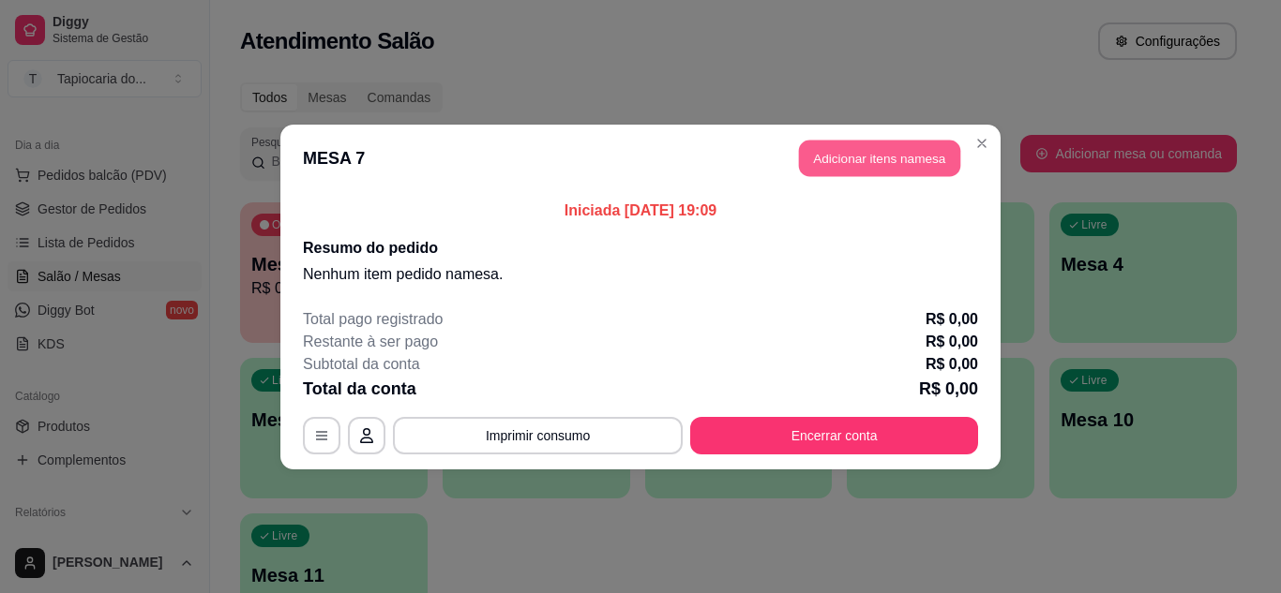
click at [917, 158] on button "Adicionar itens na mesa" at bounding box center [879, 158] width 161 height 37
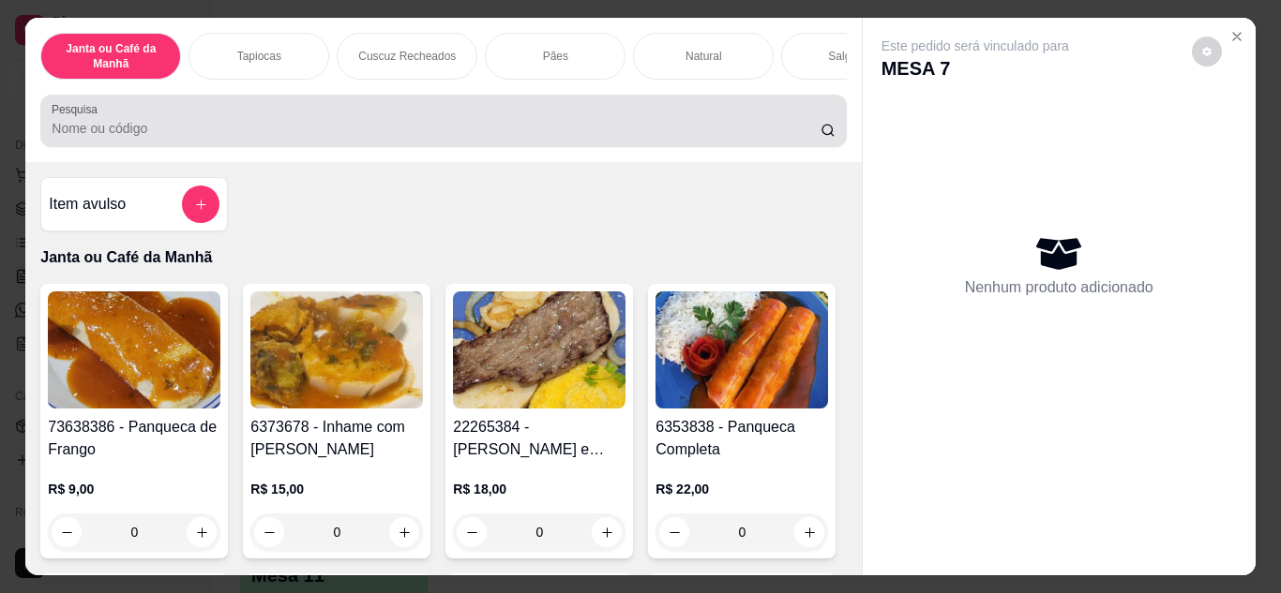
click at [407, 127] on input "Pesquisa" at bounding box center [436, 128] width 769 height 19
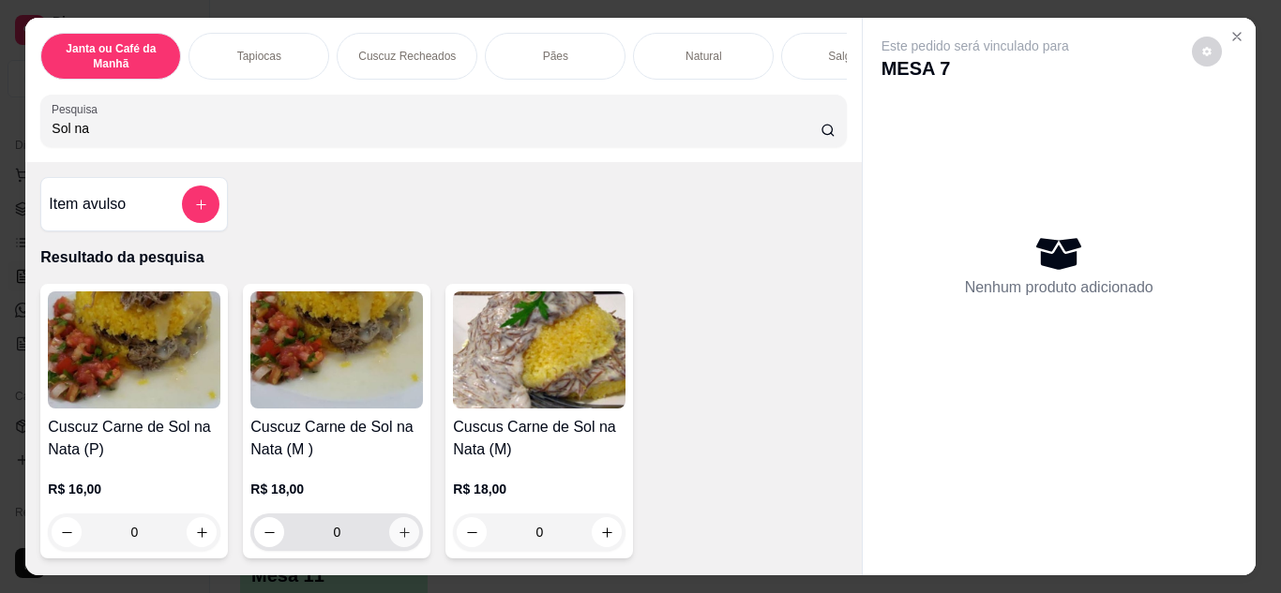
type input "Sol na"
click at [397, 524] on div "0" at bounding box center [336, 532] width 165 height 37
click at [399, 535] on icon "increase-product-quantity" at bounding box center [404, 533] width 14 height 14
type input "1"
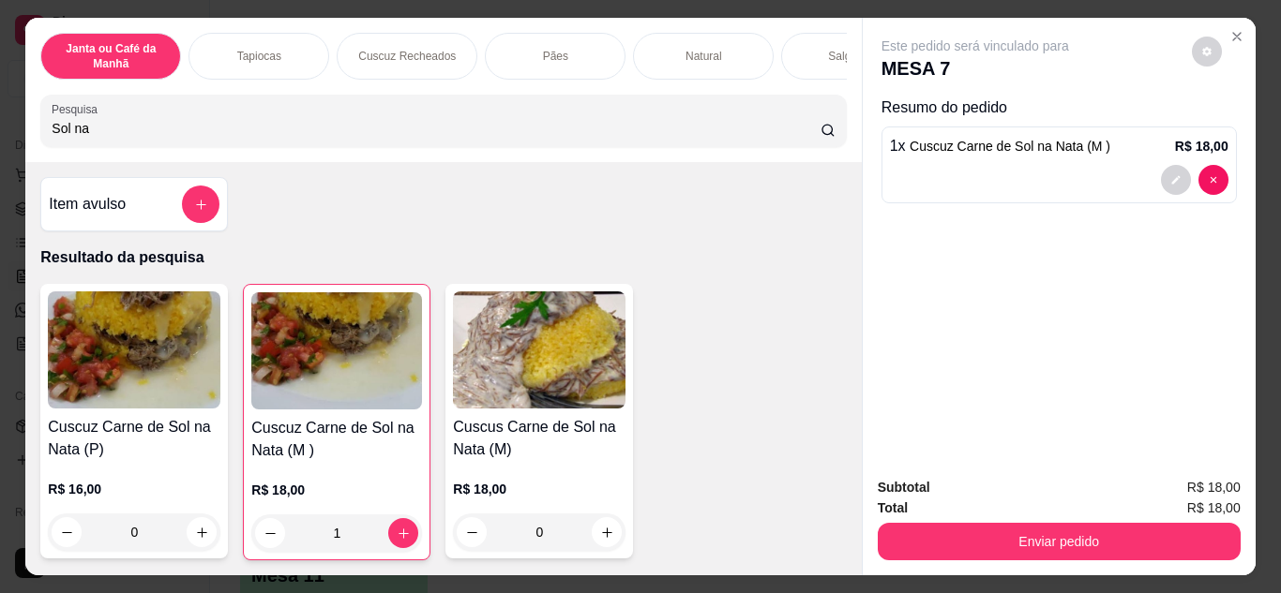
drag, startPoint x: 298, startPoint y: 141, endPoint x: 0, endPoint y: 135, distance: 298.2
click at [0, 135] on div "Janta ou Café da Manhã Tapiocas Cuscuz Recheados Pães Natural Salgados Tapiocas…" at bounding box center [640, 296] width 1281 height 593
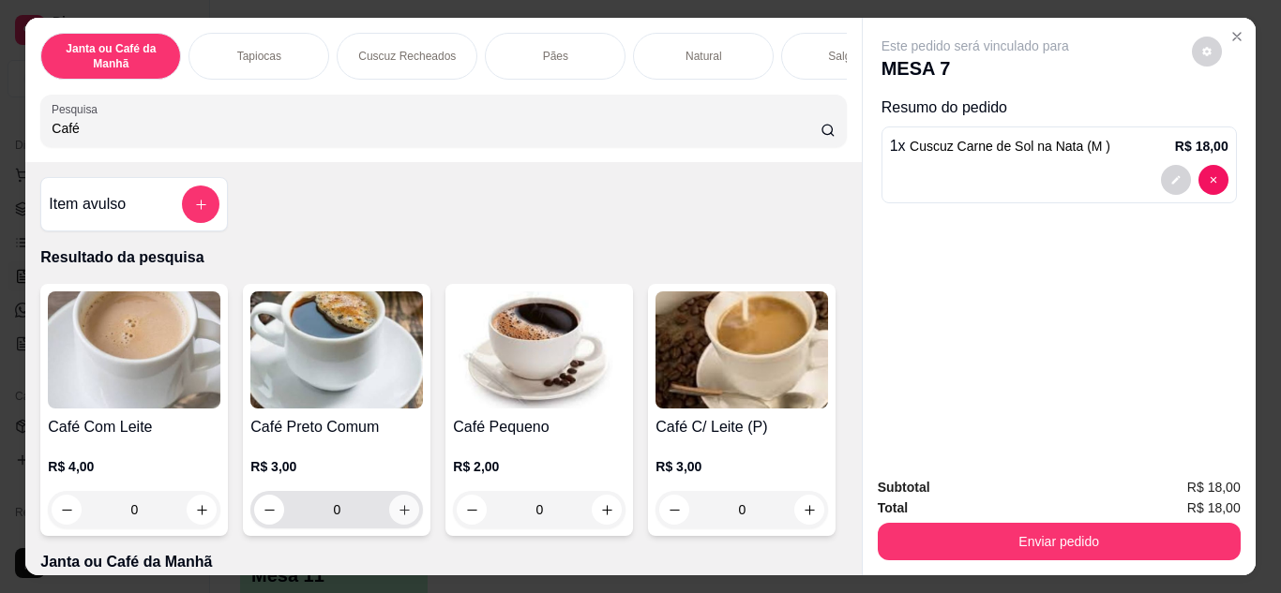
type input "Café"
click at [398, 516] on icon "increase-product-quantity" at bounding box center [404, 510] width 14 height 14
type input "1"
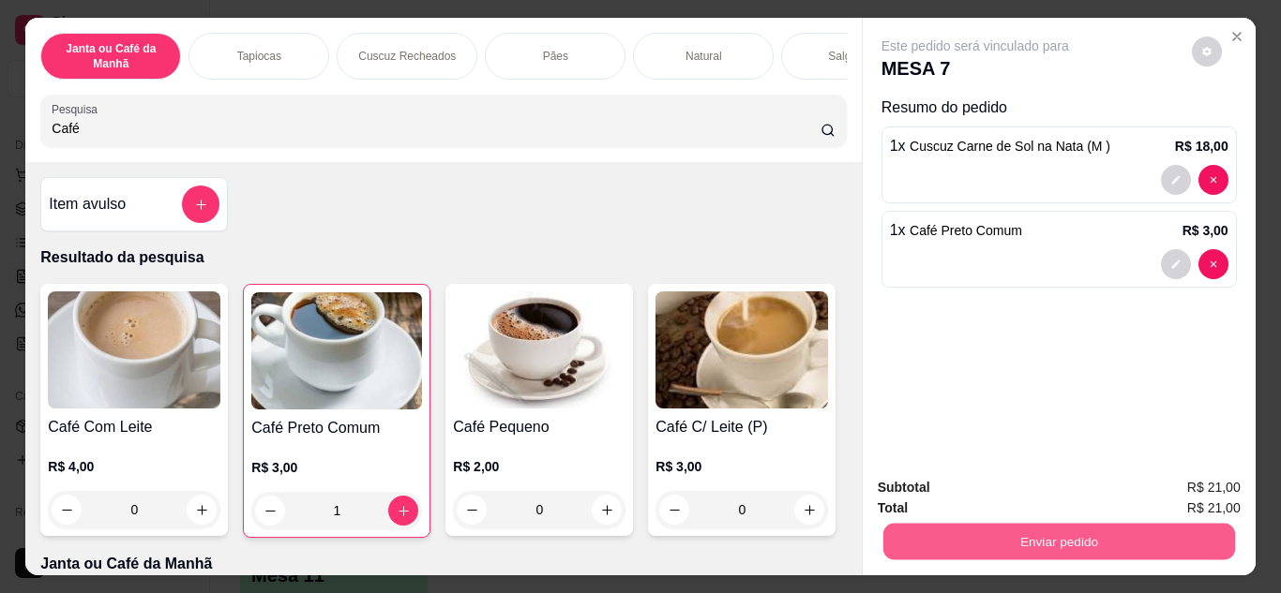
click at [1066, 539] on button "Enviar pedido" at bounding box center [1058, 542] width 352 height 37
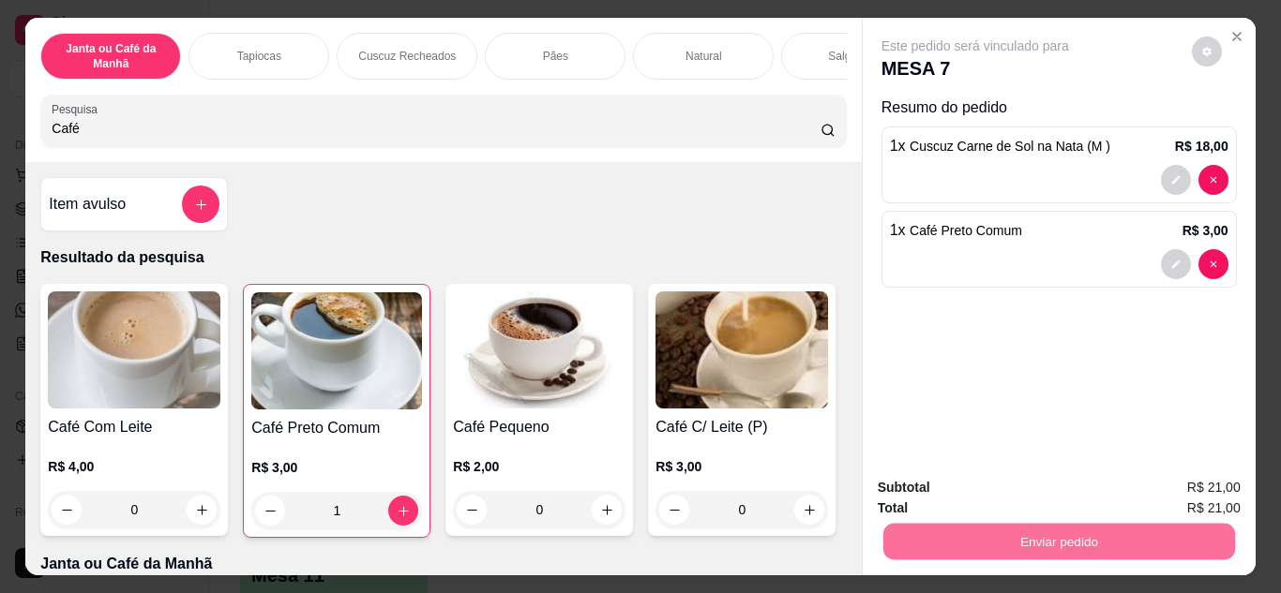
click at [1041, 488] on button "Não registrar e enviar pedido" at bounding box center [996, 488] width 189 height 35
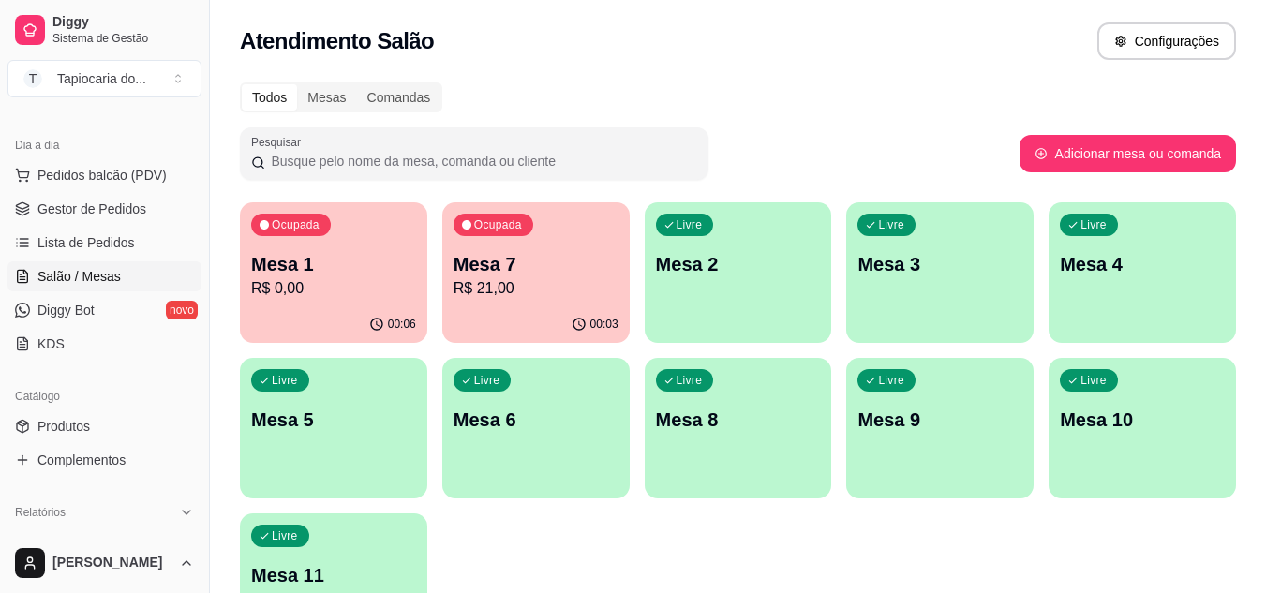
click at [343, 247] on div "Ocupada Mesa 1 R$ 0,00" at bounding box center [333, 254] width 187 height 104
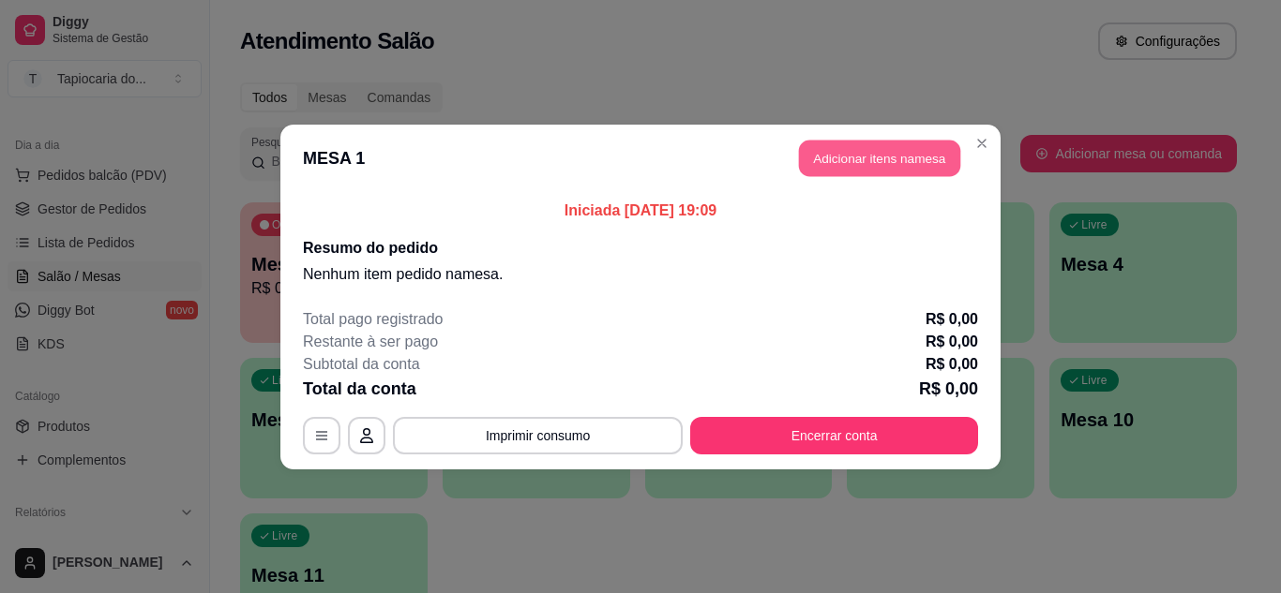
click at [859, 160] on button "Adicionar itens na mesa" at bounding box center [879, 158] width 161 height 37
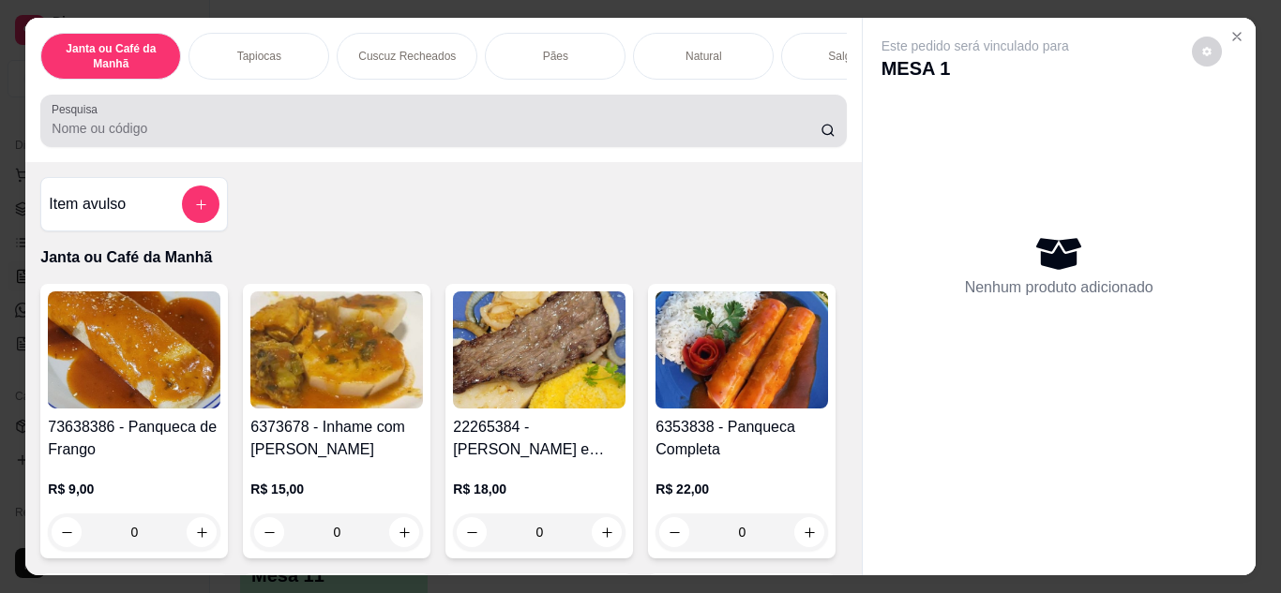
click at [771, 128] on input "Pesquisa" at bounding box center [436, 128] width 769 height 19
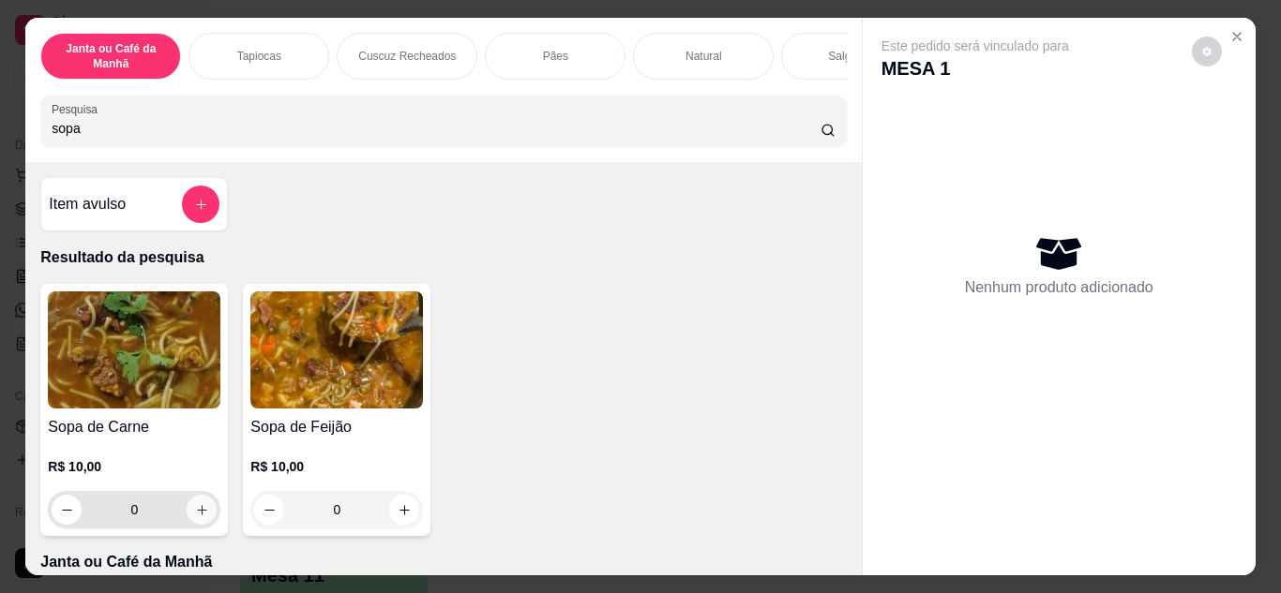
type input "sopa"
click at [189, 524] on button "increase-product-quantity" at bounding box center [201, 509] width 29 height 29
type input "1"
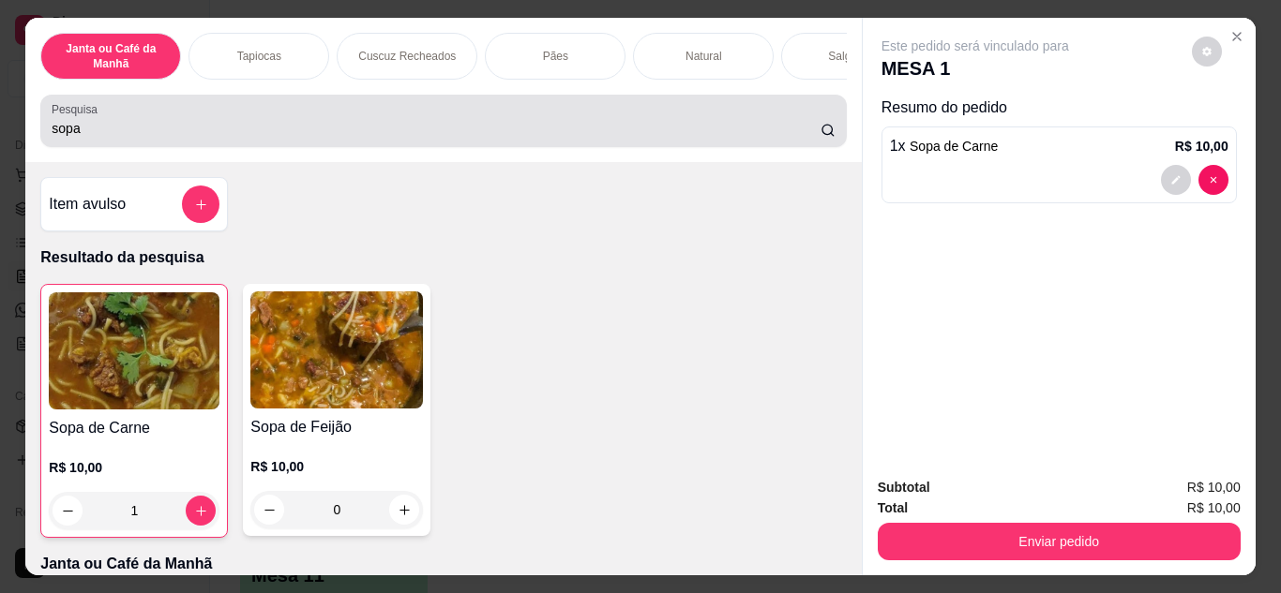
click at [459, 140] on div "sopa" at bounding box center [443, 120] width 783 height 37
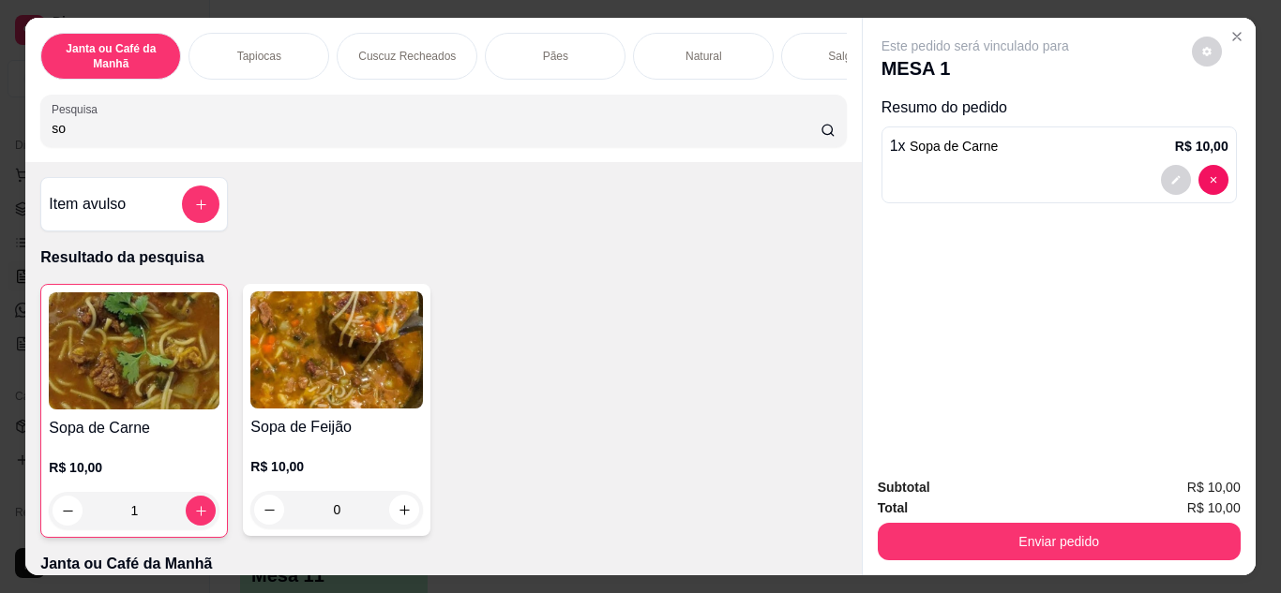
type input "s"
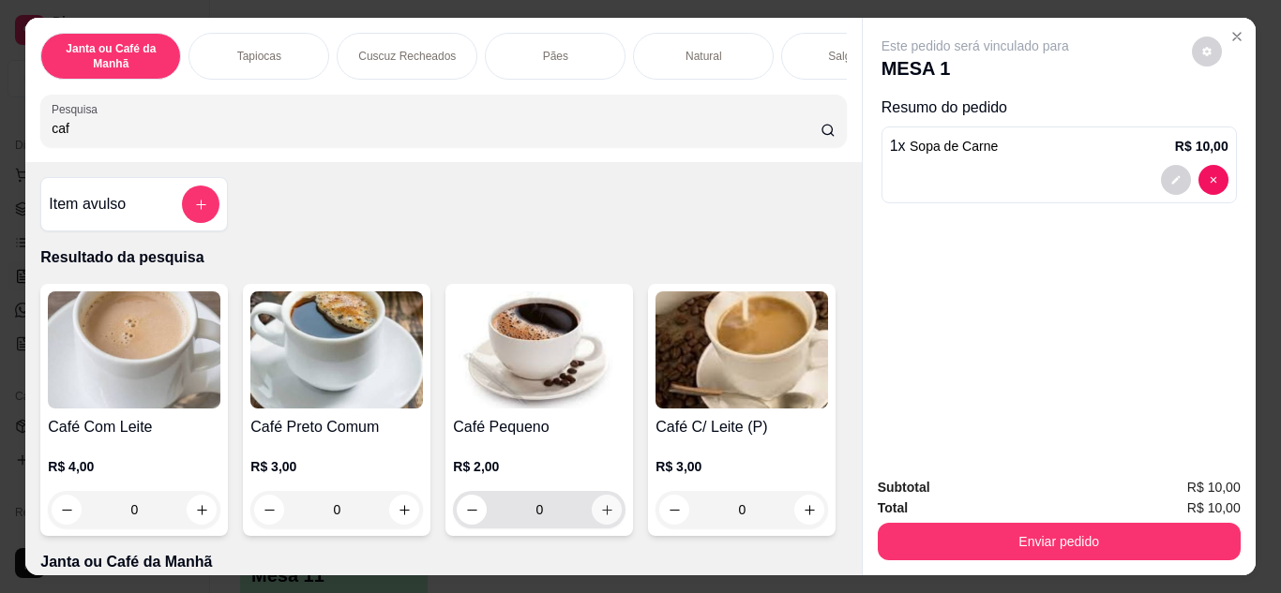
type input "caf"
click at [600, 517] on icon "increase-product-quantity" at bounding box center [607, 510] width 14 height 14
type input "1"
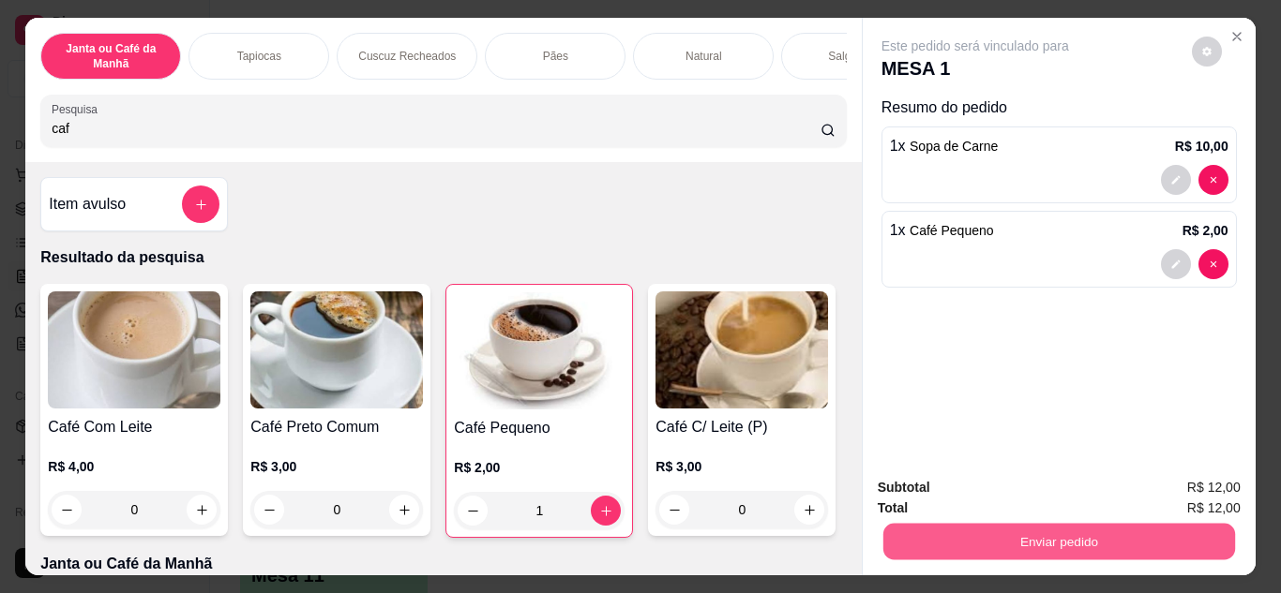
click at [882, 524] on button "Enviar pedido" at bounding box center [1058, 542] width 352 height 37
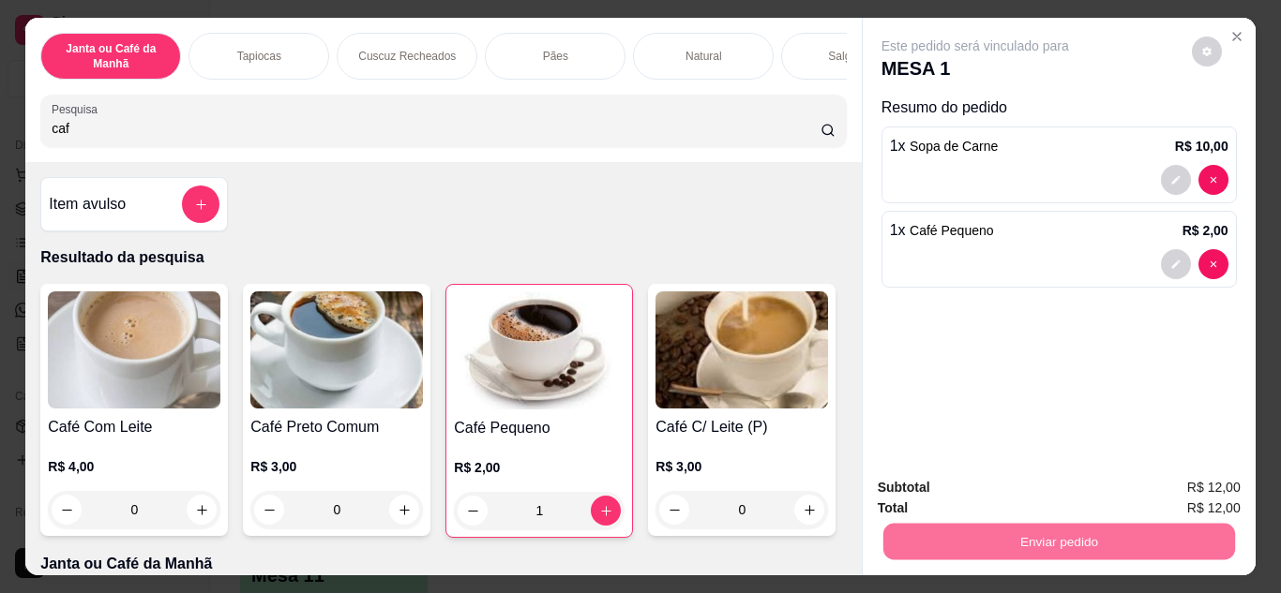
click at [918, 491] on button "Não registrar e enviar pedido" at bounding box center [996, 490] width 195 height 36
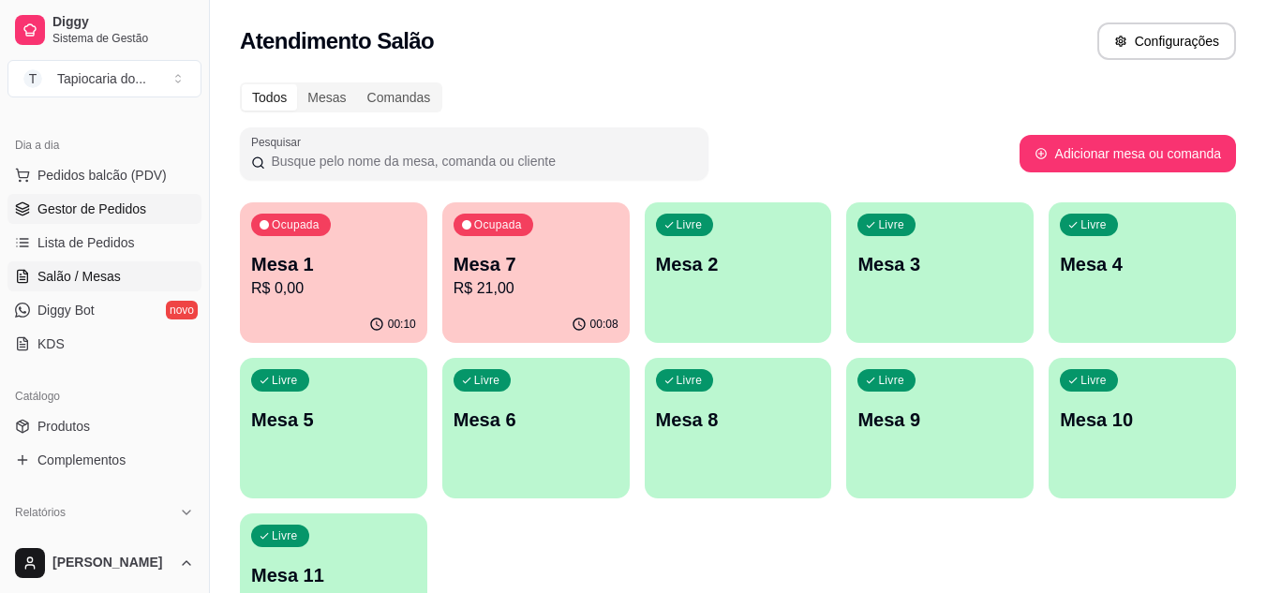
click at [115, 213] on span "Gestor de Pedidos" at bounding box center [91, 209] width 109 height 19
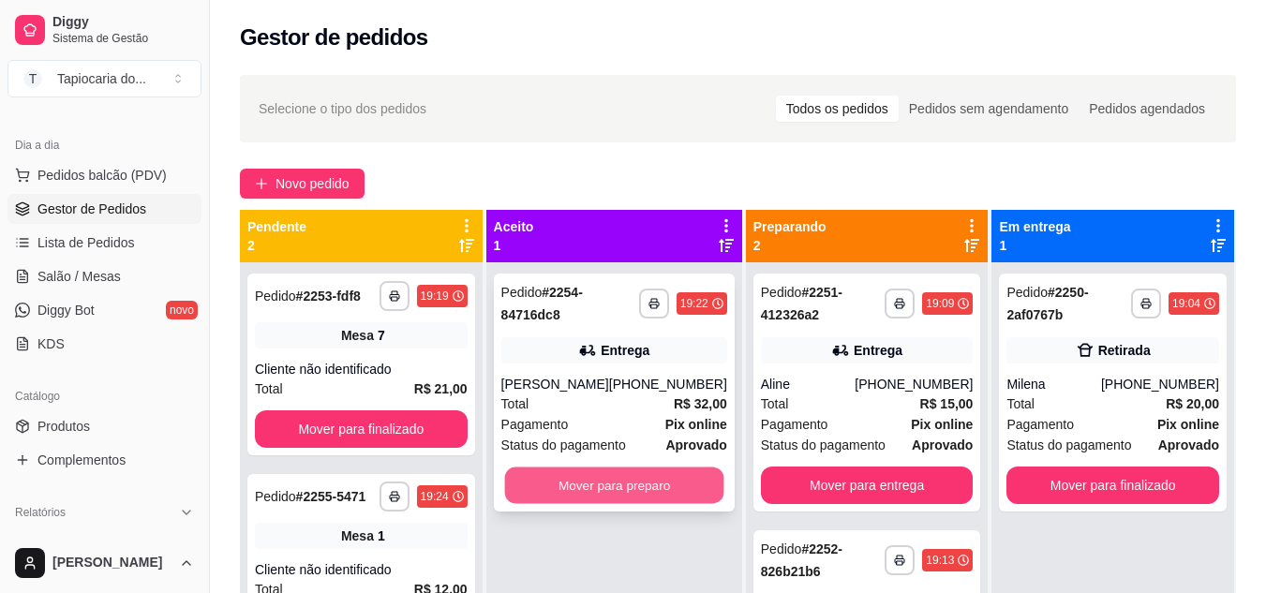
click at [630, 472] on button "Mover para preparo" at bounding box center [613, 486] width 219 height 37
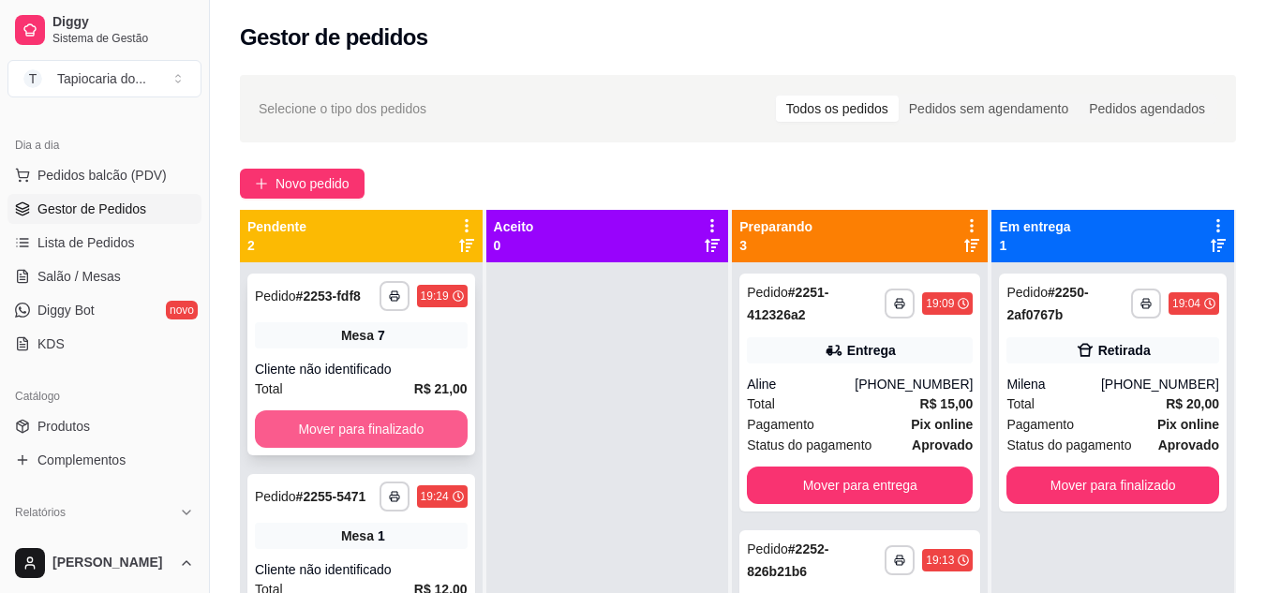
click at [423, 427] on button "Mover para finalizado" at bounding box center [361, 429] width 213 height 37
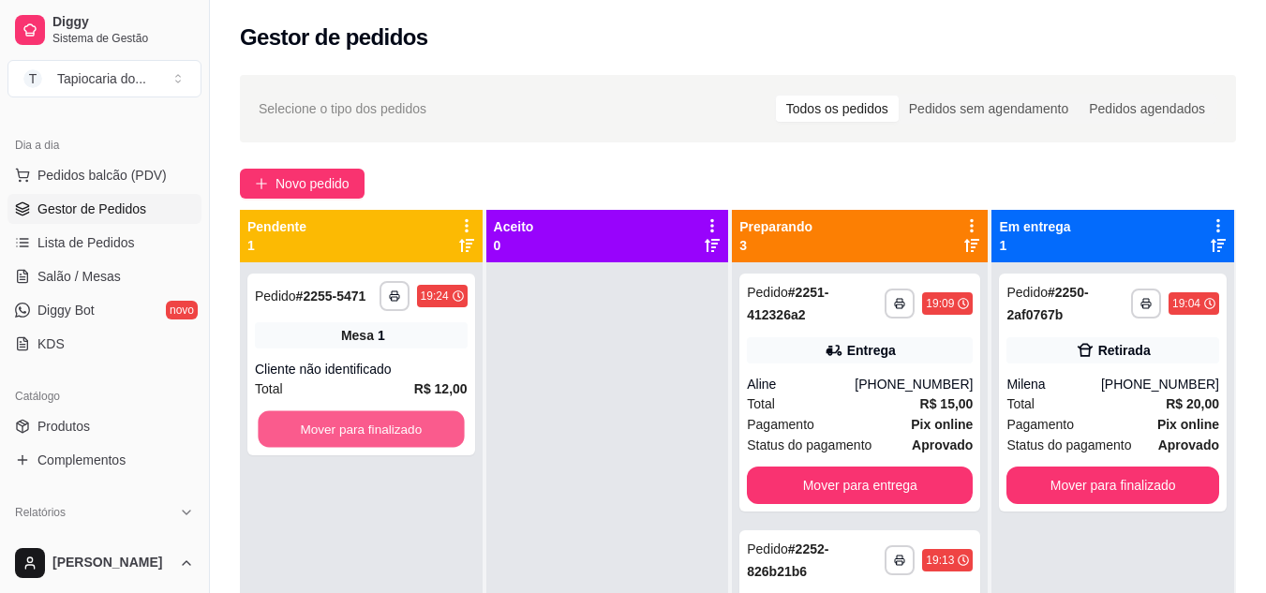
click at [423, 427] on button "Mover para finalizado" at bounding box center [361, 430] width 206 height 37
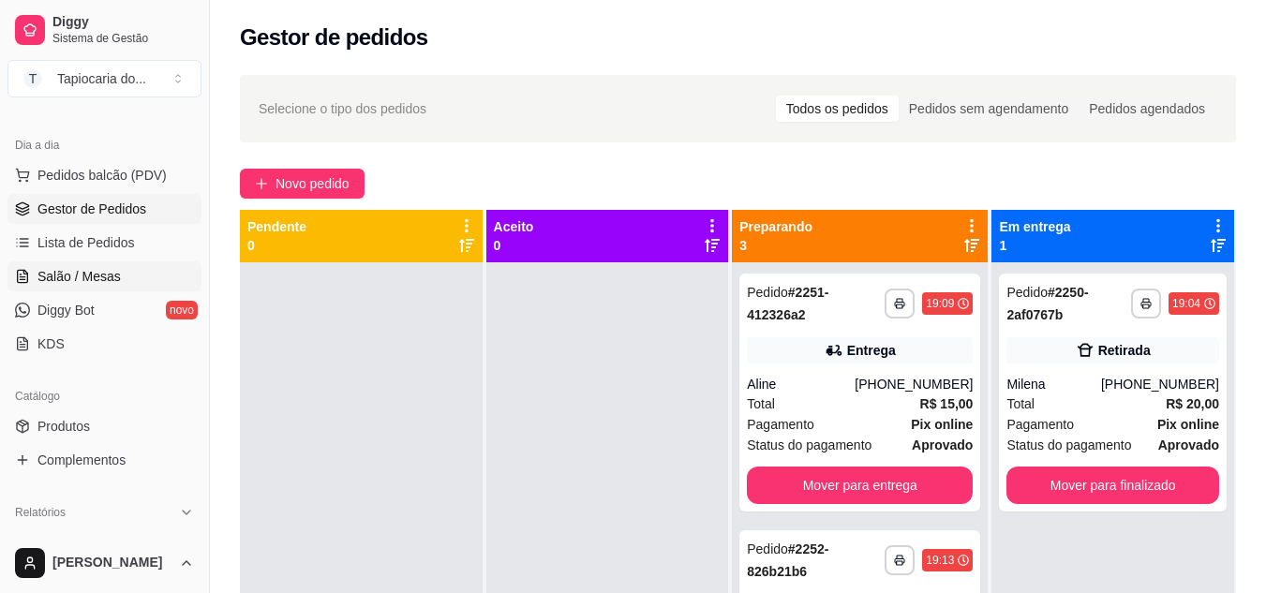
click at [52, 263] on link "Salão / Mesas" at bounding box center [104, 277] width 194 height 30
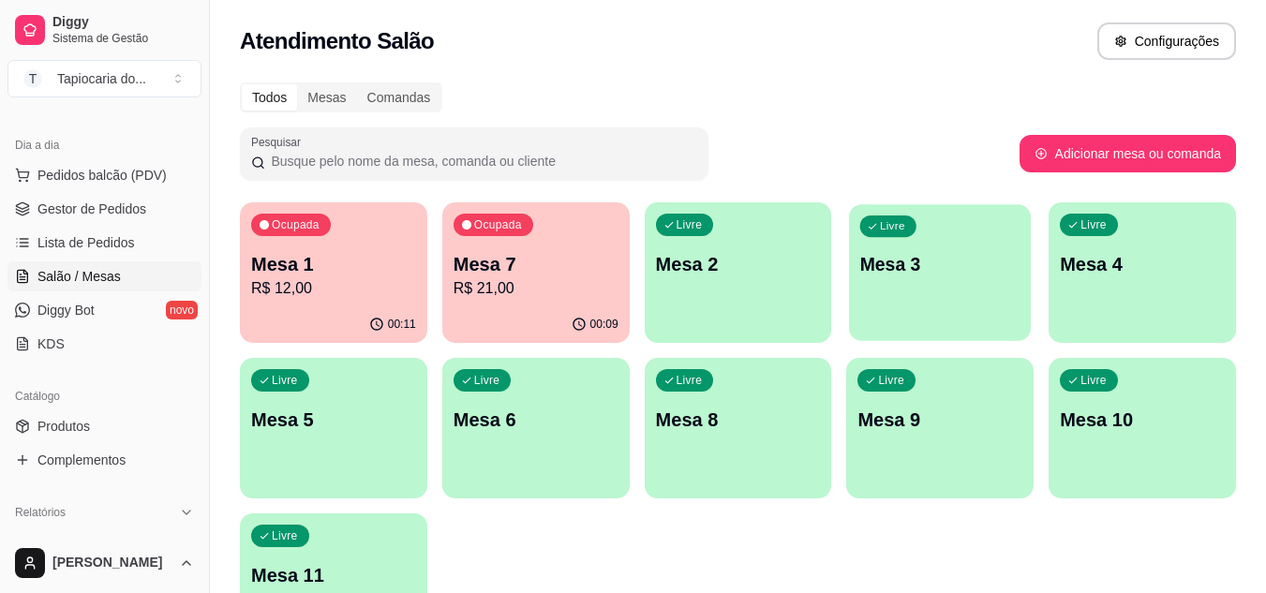
click at [922, 246] on div "Livre Mesa 3" at bounding box center [940, 261] width 182 height 114
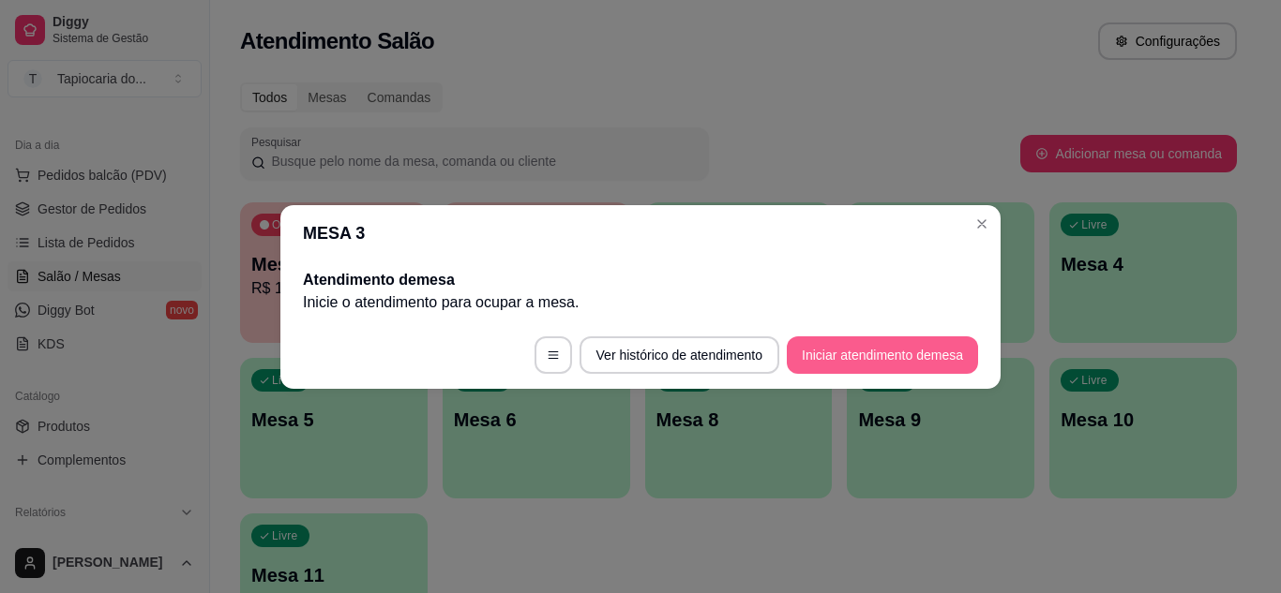
click at [924, 349] on button "Iniciar atendimento de mesa" at bounding box center [882, 355] width 191 height 37
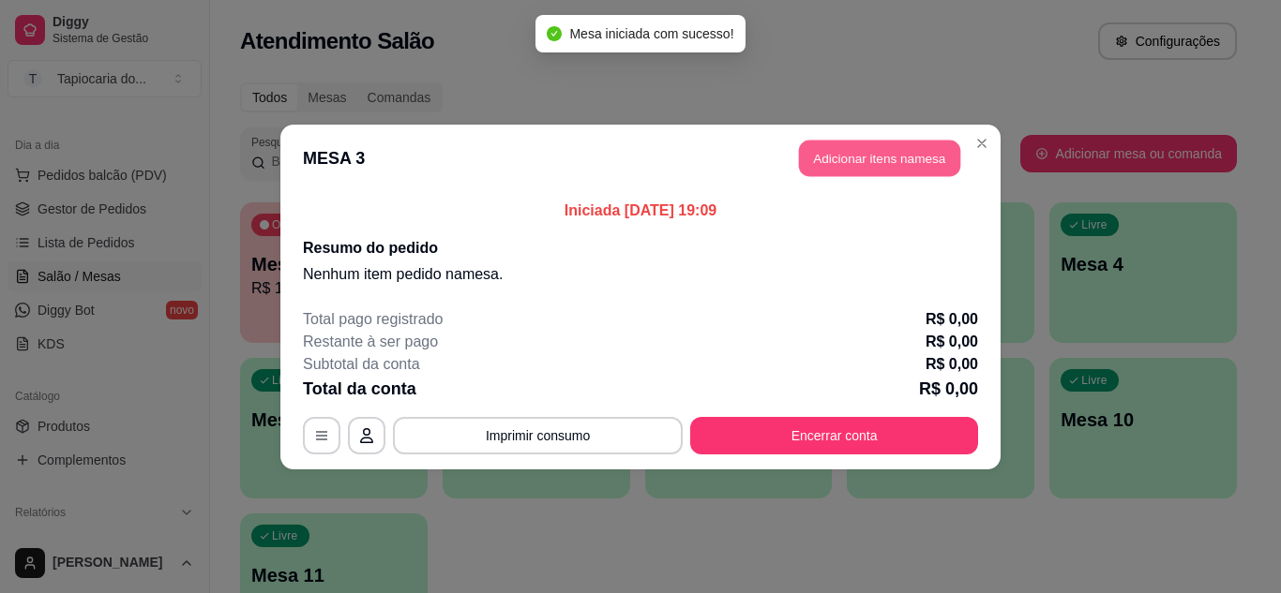
click at [832, 148] on button "Adicionar itens na mesa" at bounding box center [879, 158] width 161 height 37
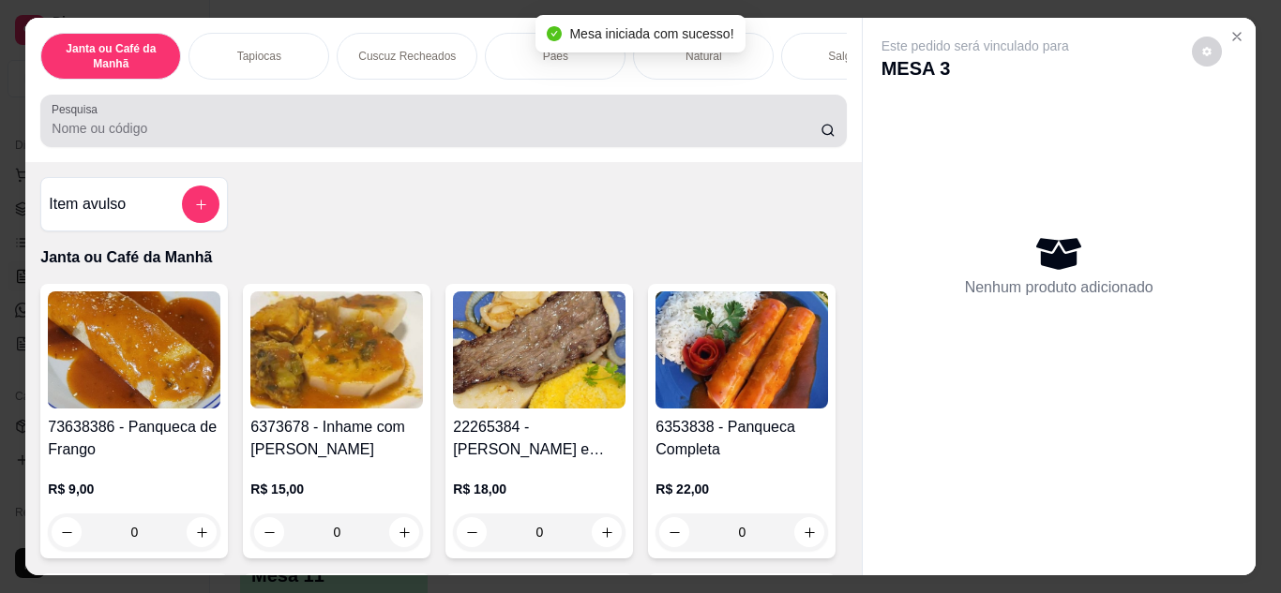
click at [655, 147] on div "Pesquisa" at bounding box center [442, 121] width 805 height 52
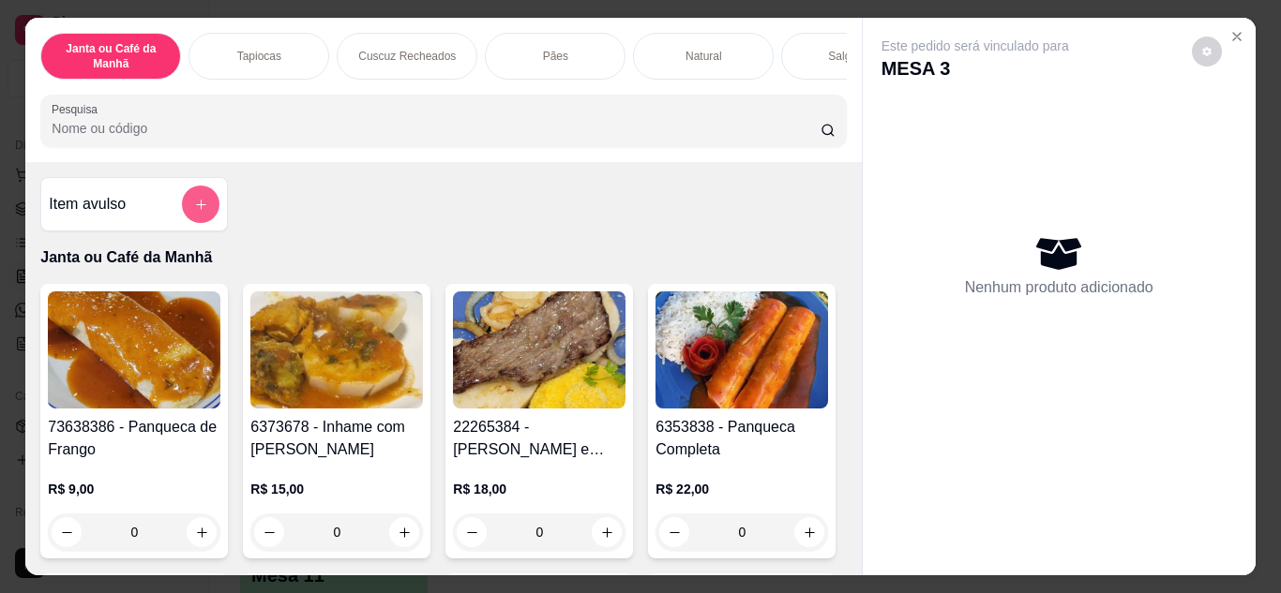
click at [198, 210] on icon "add-separate-item" at bounding box center [201, 205] width 14 height 14
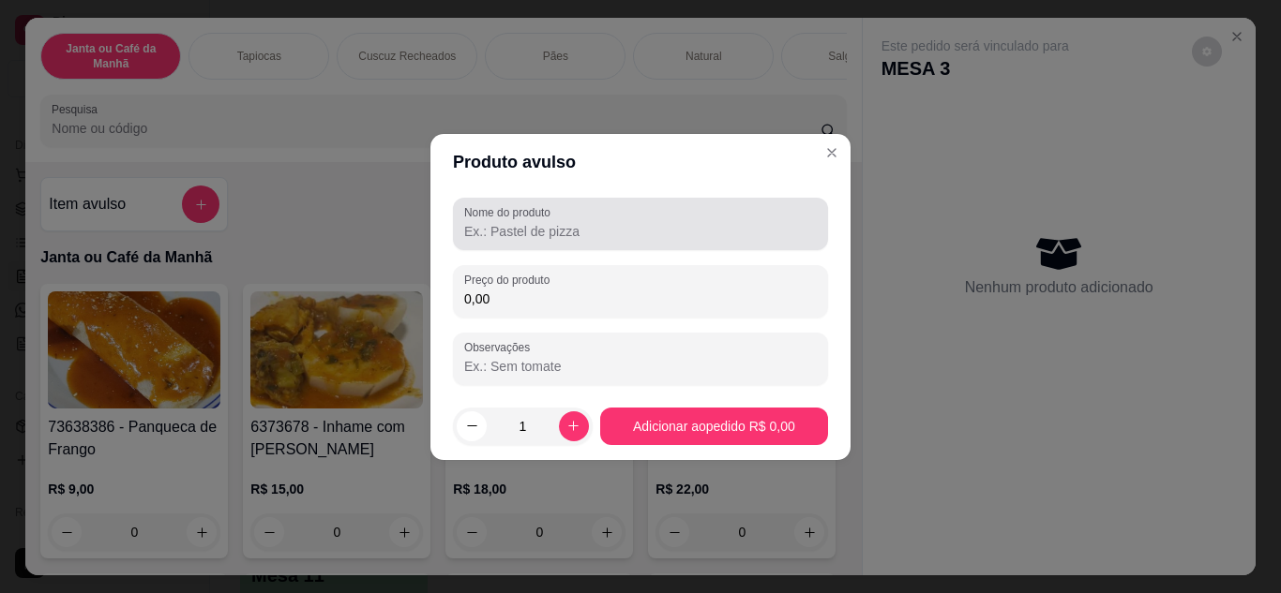
click at [489, 218] on label "Nome do produto" at bounding box center [510, 212] width 93 height 16
click at [489, 222] on input "Nome do produto" at bounding box center [640, 231] width 352 height 19
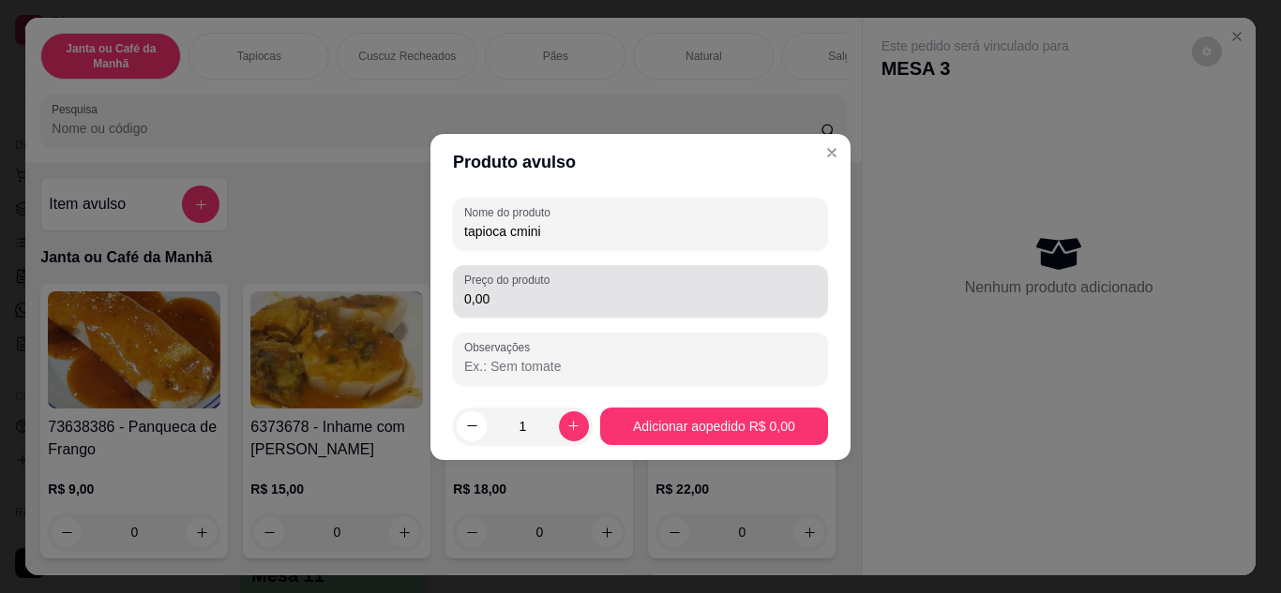
type input "tapioca cmini"
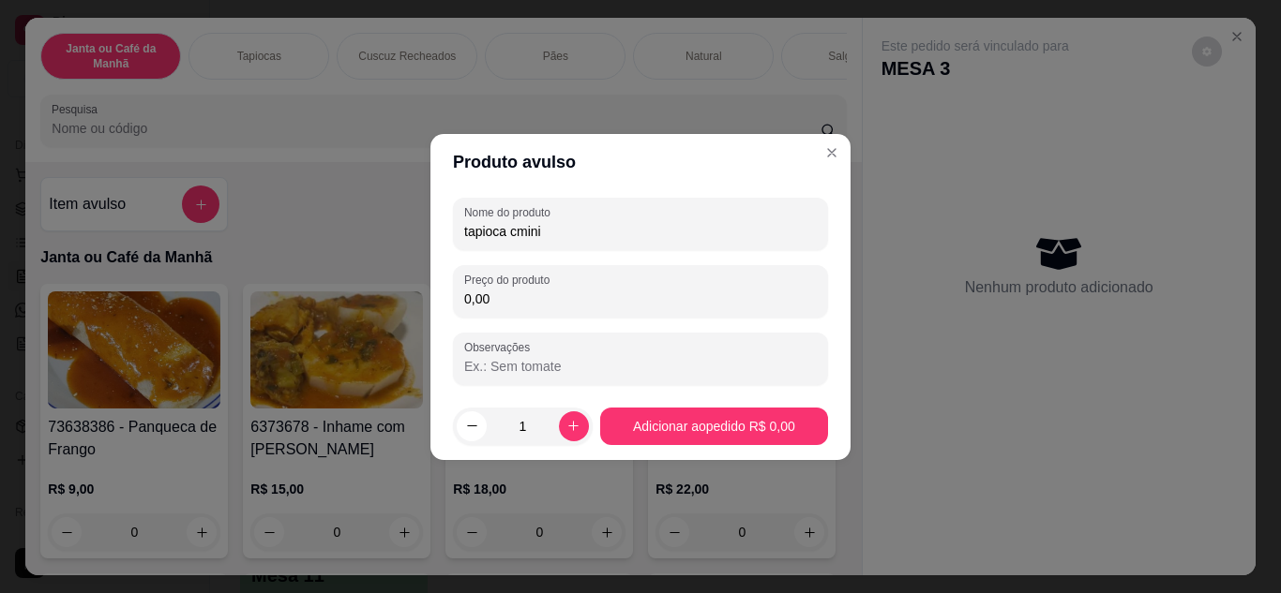
click at [516, 303] on input "0,00" at bounding box center [640, 299] width 352 height 19
type input "5,00"
click at [575, 427] on icon "increase-product-quantity" at bounding box center [573, 426] width 14 height 14
type input "2"
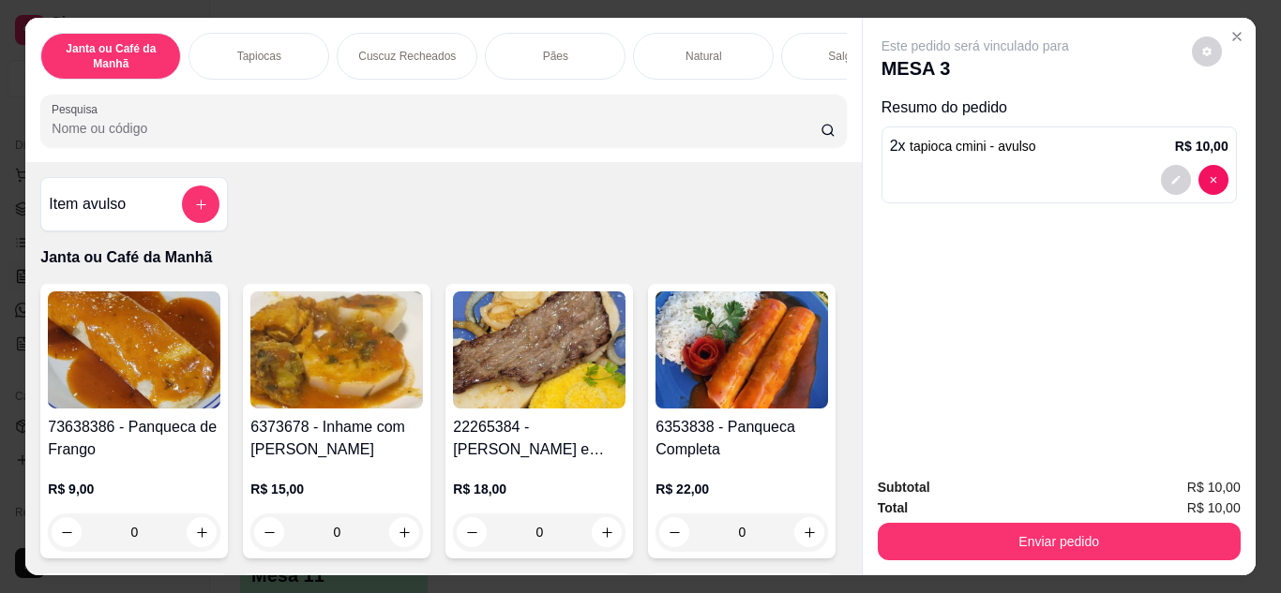
click at [714, 155] on div "Janta ou Café da Manhã Tapiocas Cuscuz Recheados Pães Natural Salgados Tapiocas…" at bounding box center [442, 90] width 835 height 144
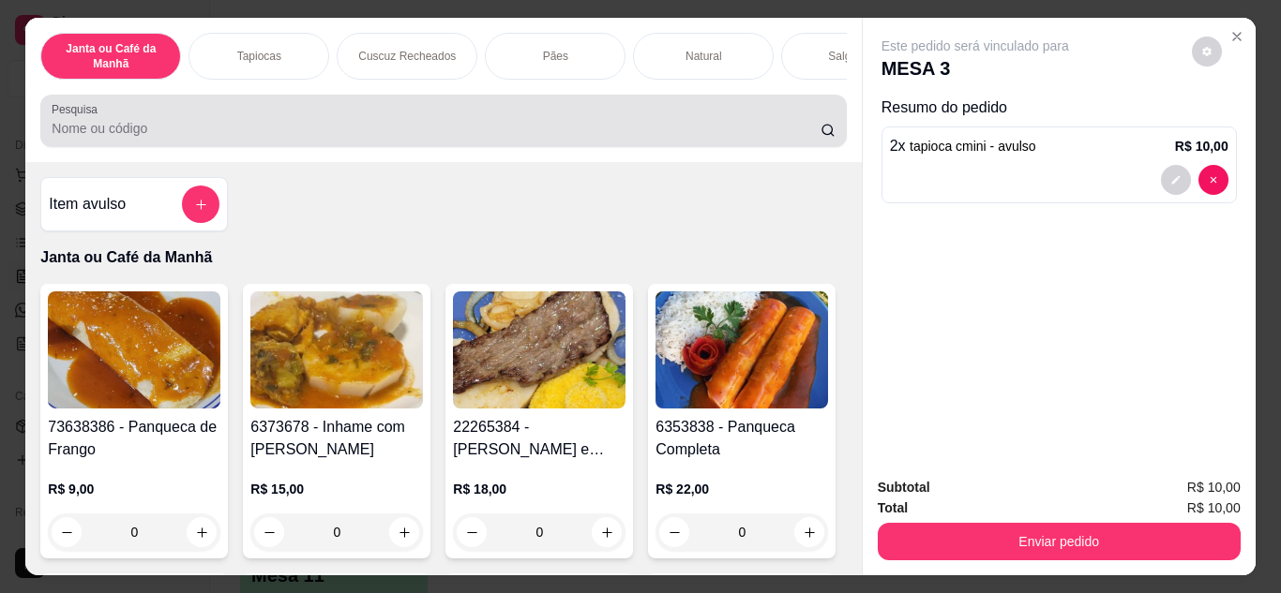
click at [805, 140] on div at bounding box center [443, 120] width 783 height 37
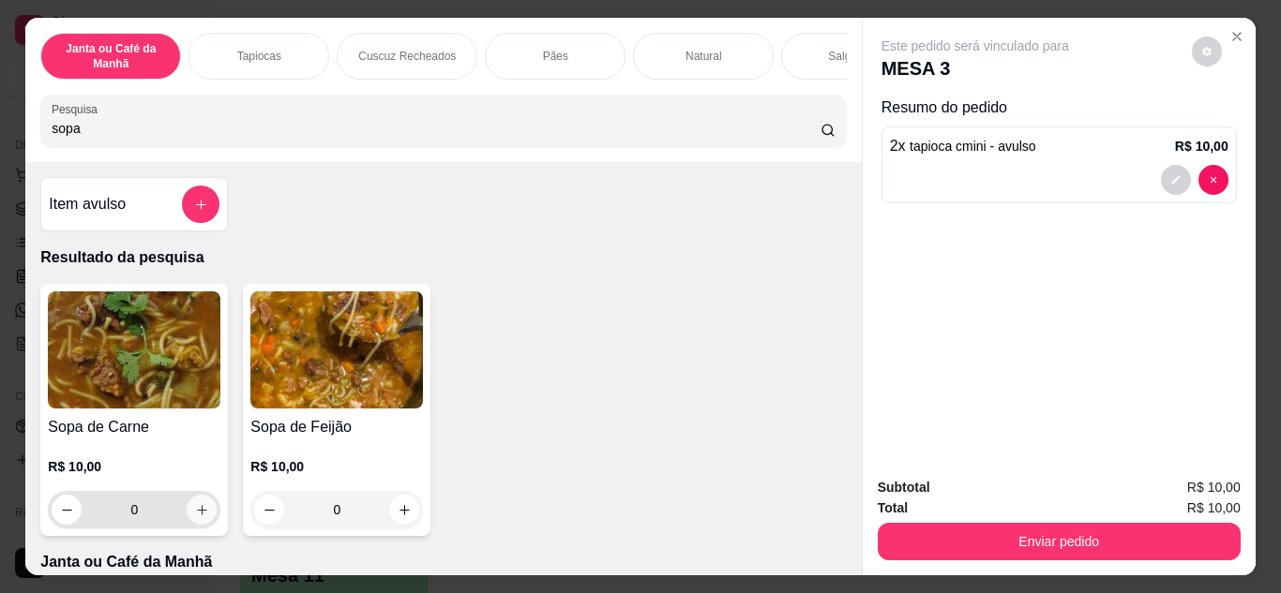
type input "sopa"
click at [182, 526] on div "0" at bounding box center [134, 509] width 165 height 37
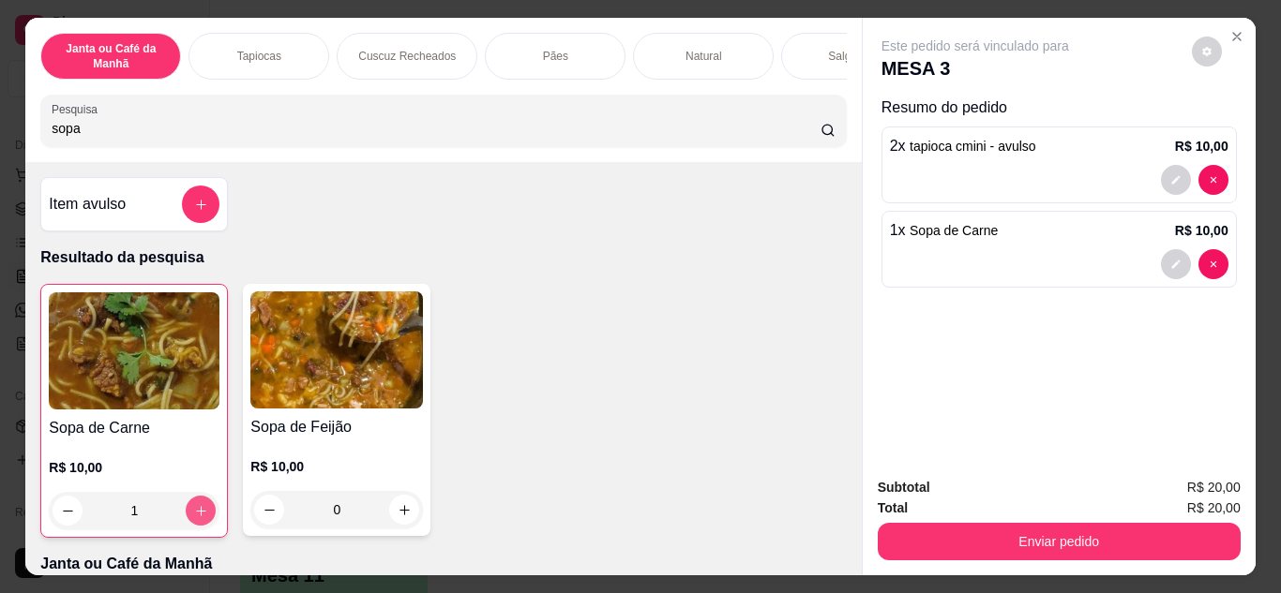
type input "1"
click at [191, 525] on button "increase-product-quantity" at bounding box center [201, 510] width 29 height 29
type input "2"
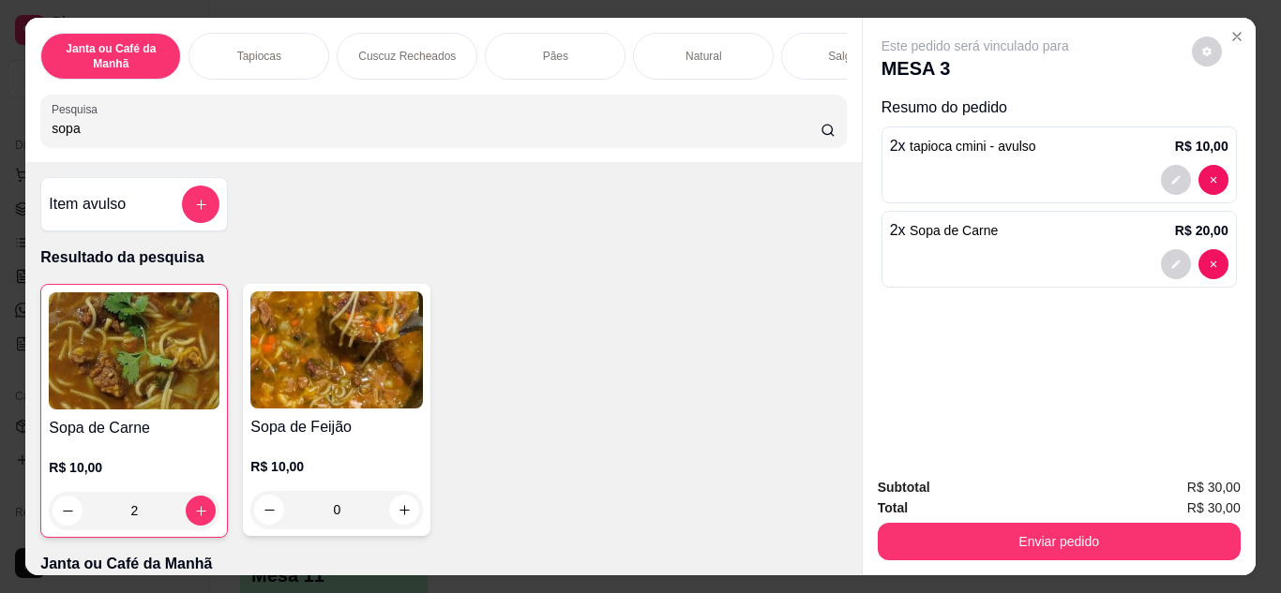
click at [529, 129] on input "sopa" at bounding box center [436, 128] width 769 height 19
click at [803, 138] on input "sopa" at bounding box center [436, 128] width 769 height 19
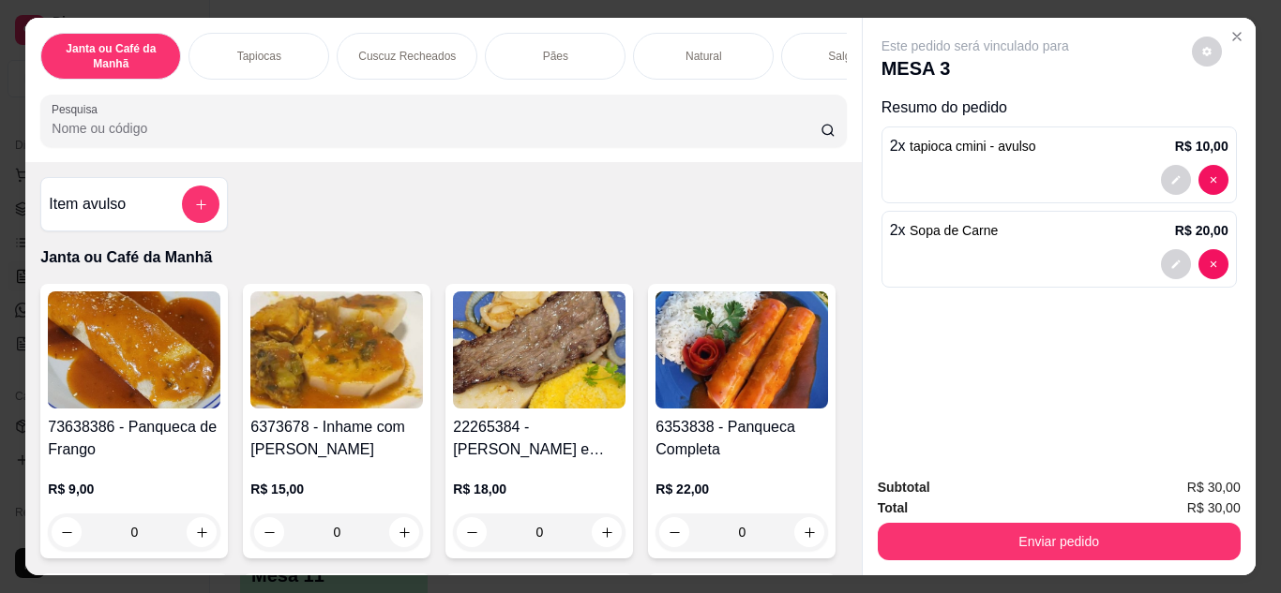
click at [751, 157] on div "Janta ou Café da Manhã Tapiocas Cuscuz Recheados Pães Natural Salgados Tapiocas…" at bounding box center [442, 90] width 835 height 144
click at [721, 138] on input "Pesquisa" at bounding box center [436, 128] width 769 height 19
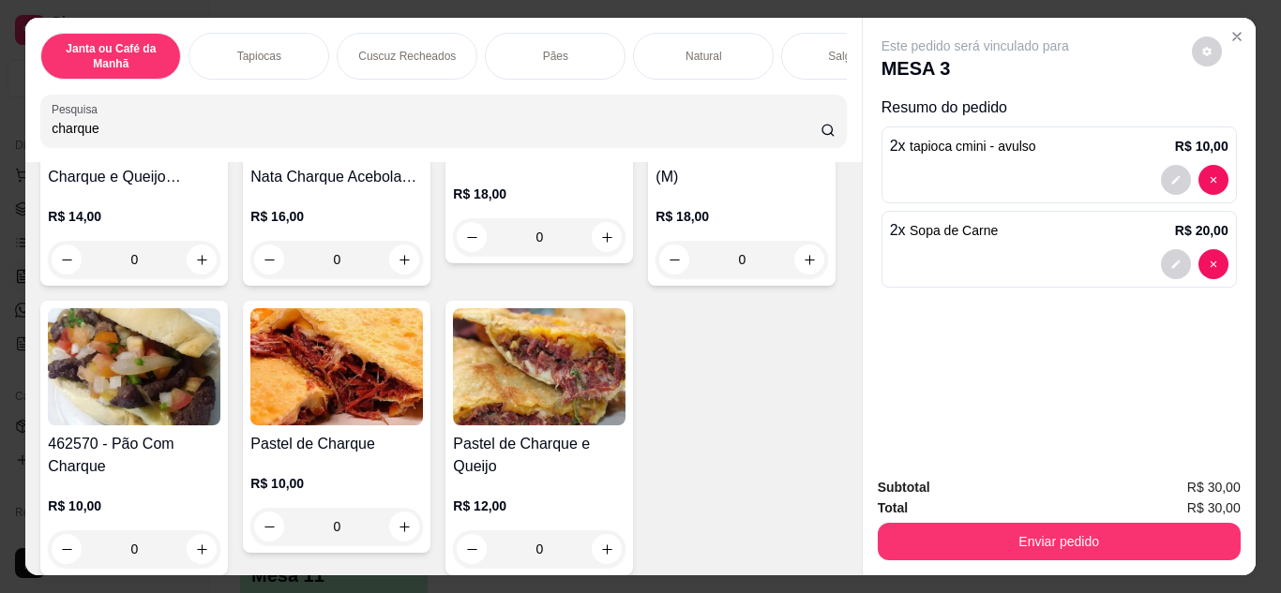
scroll to position [656, 0]
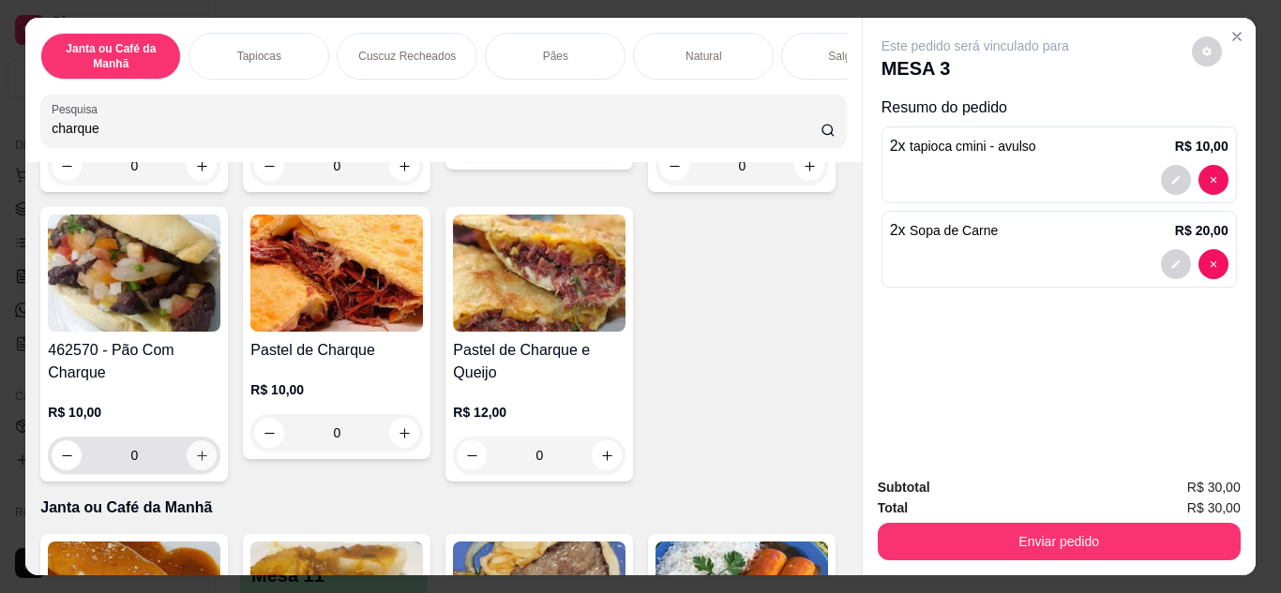
type input "charque"
click at [209, 449] on icon "increase-product-quantity" at bounding box center [202, 456] width 14 height 14
type input "1"
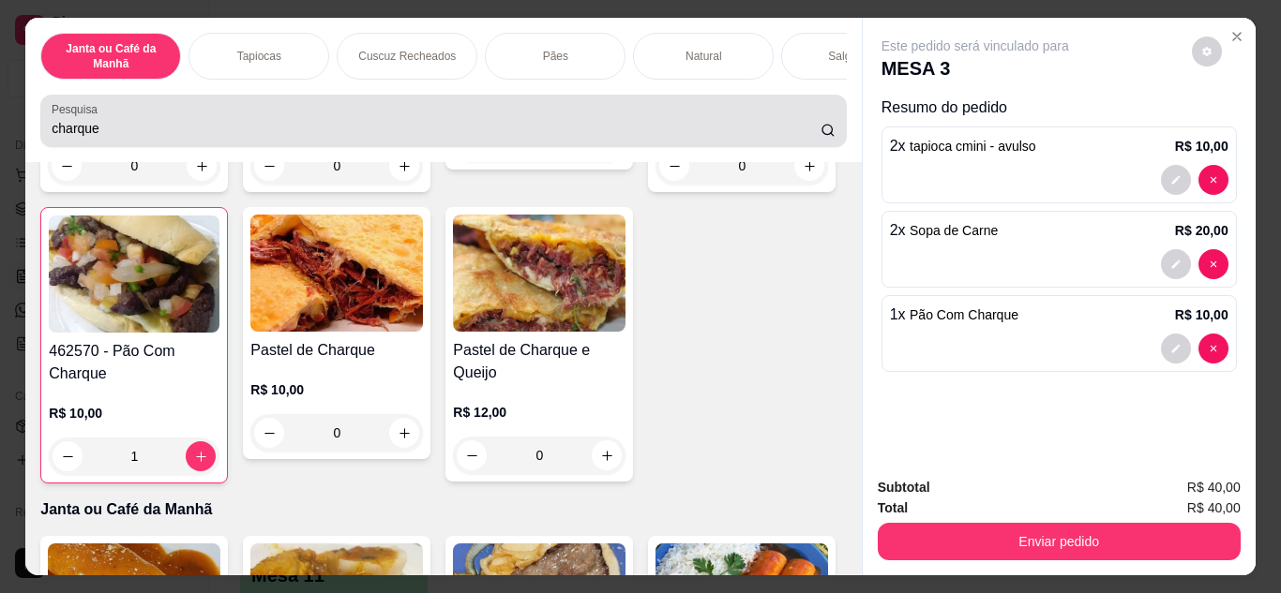
scroll to position [281, 0]
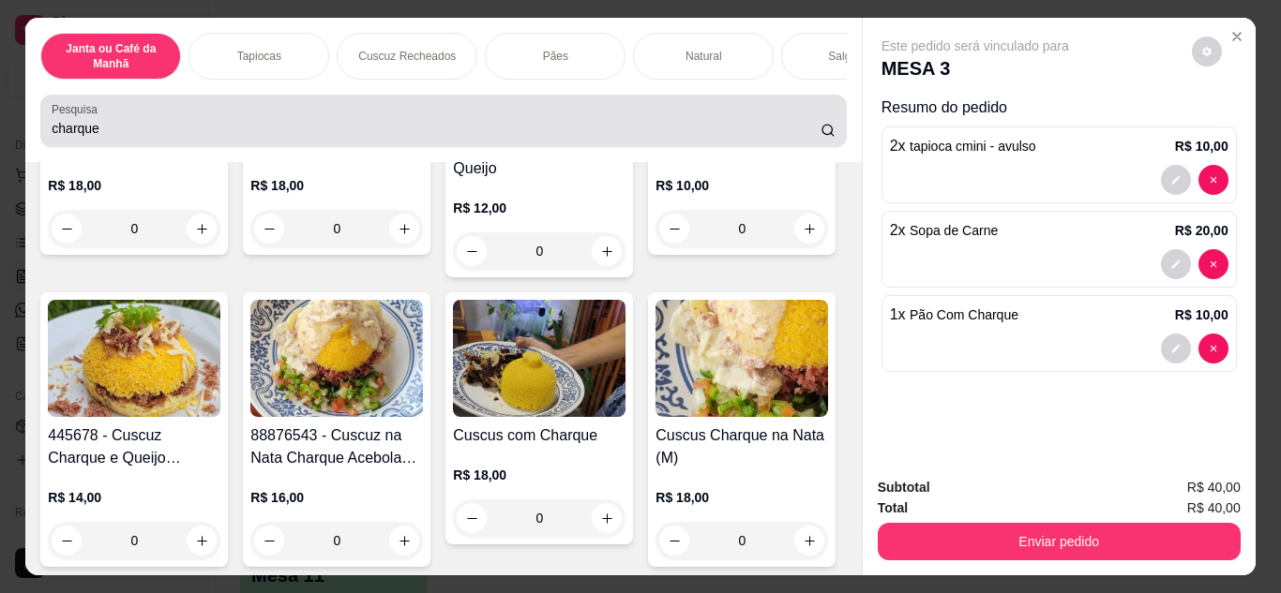
click at [659, 110] on div "charque" at bounding box center [443, 120] width 783 height 37
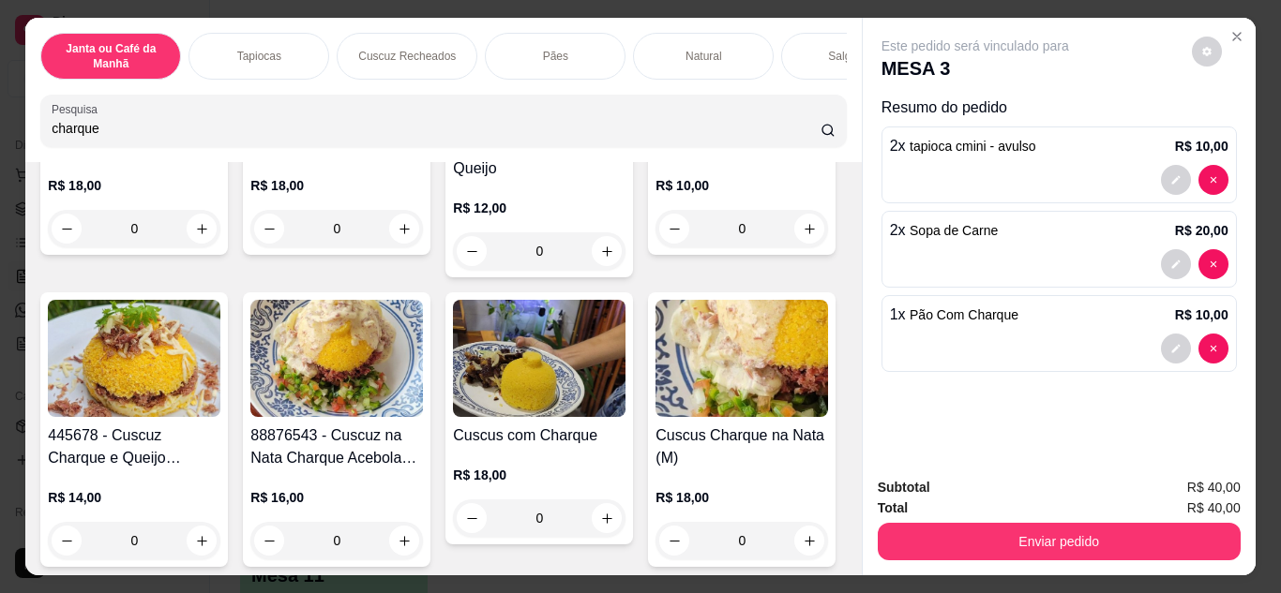
click at [802, 132] on input "charque" at bounding box center [436, 128] width 769 height 19
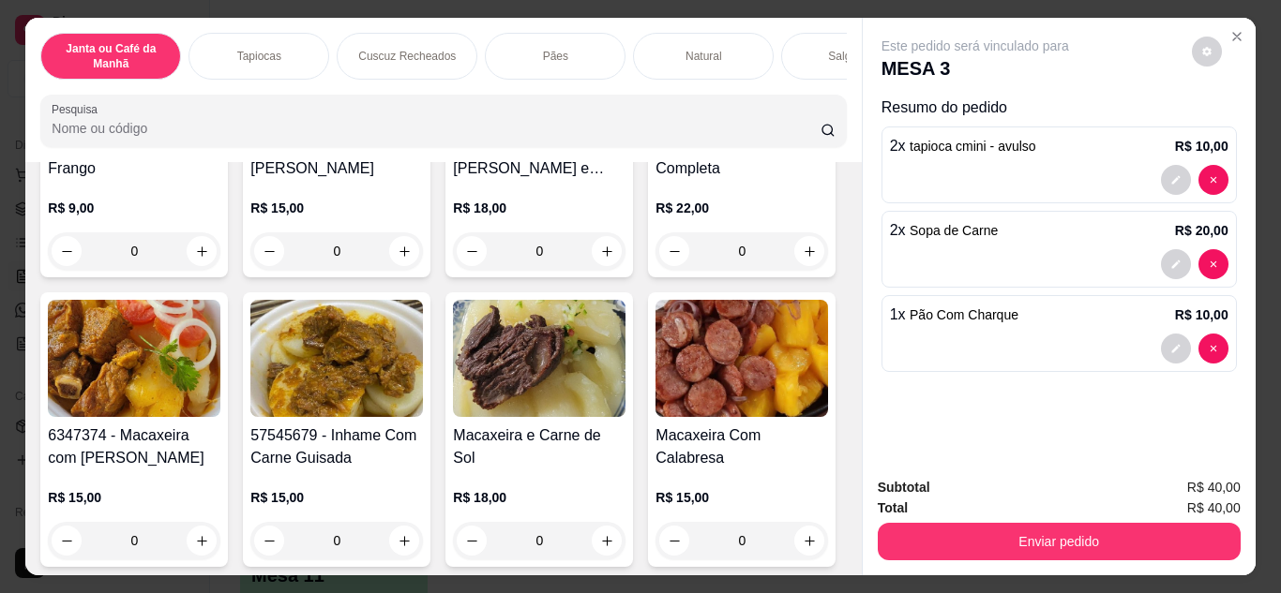
click at [735, 127] on input "Pesquisa" at bounding box center [436, 128] width 769 height 19
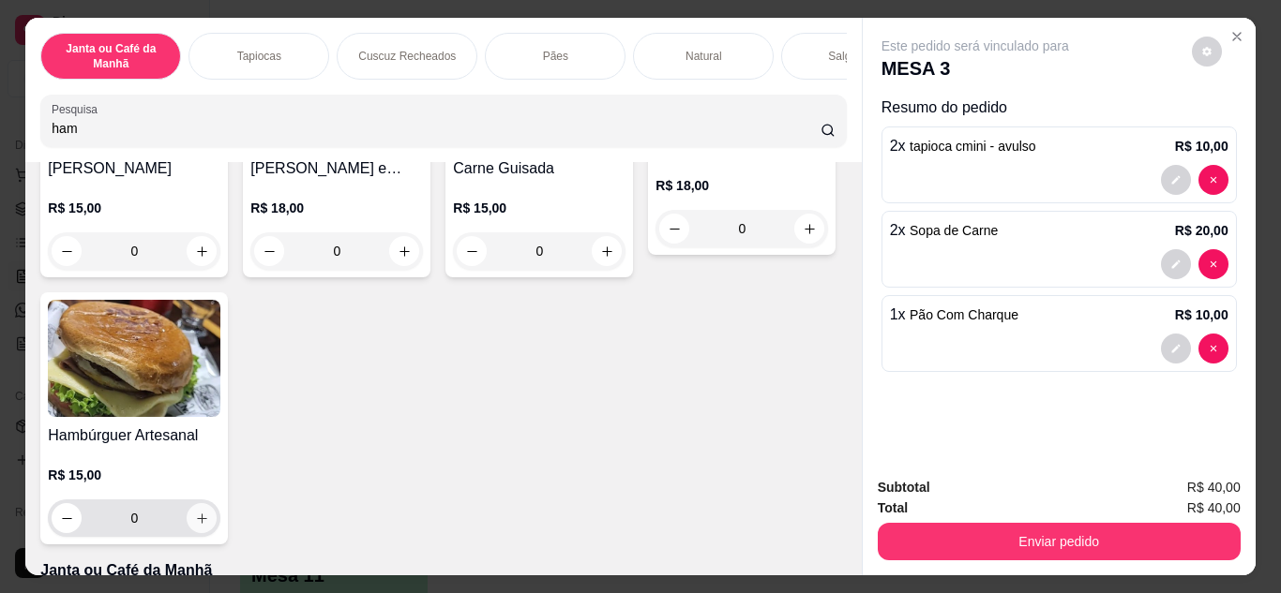
type input "ham"
click at [217, 533] on button "increase-product-quantity" at bounding box center [202, 518] width 30 height 30
type input "1"
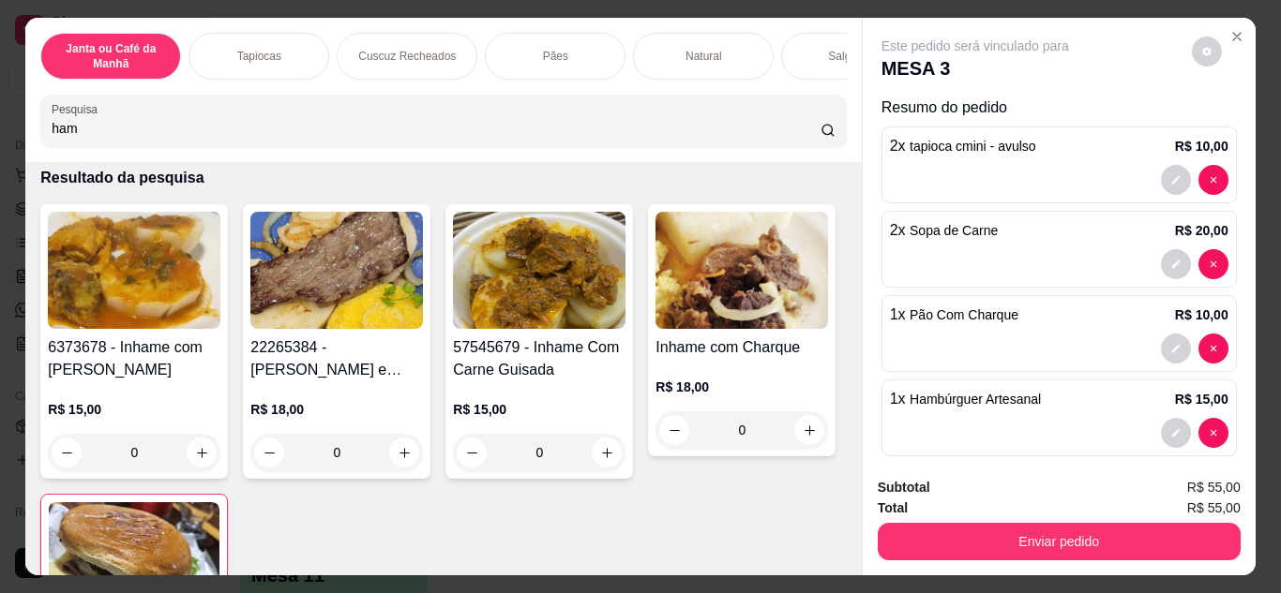
scroll to position [0, 0]
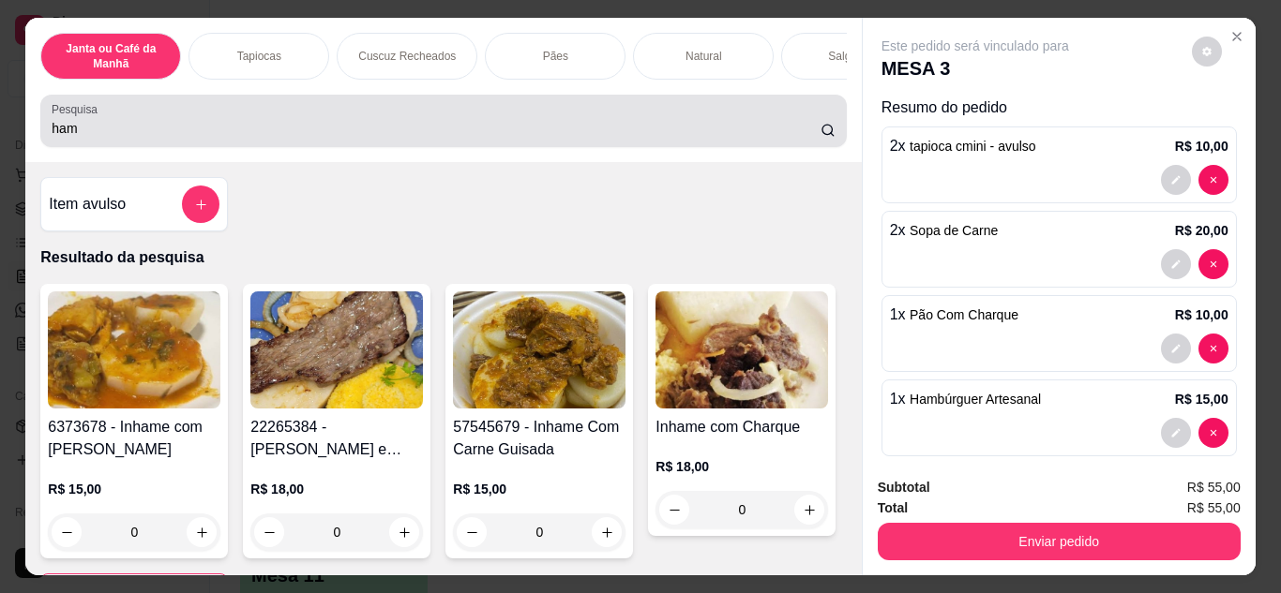
click at [551, 138] on input "ham" at bounding box center [436, 128] width 769 height 19
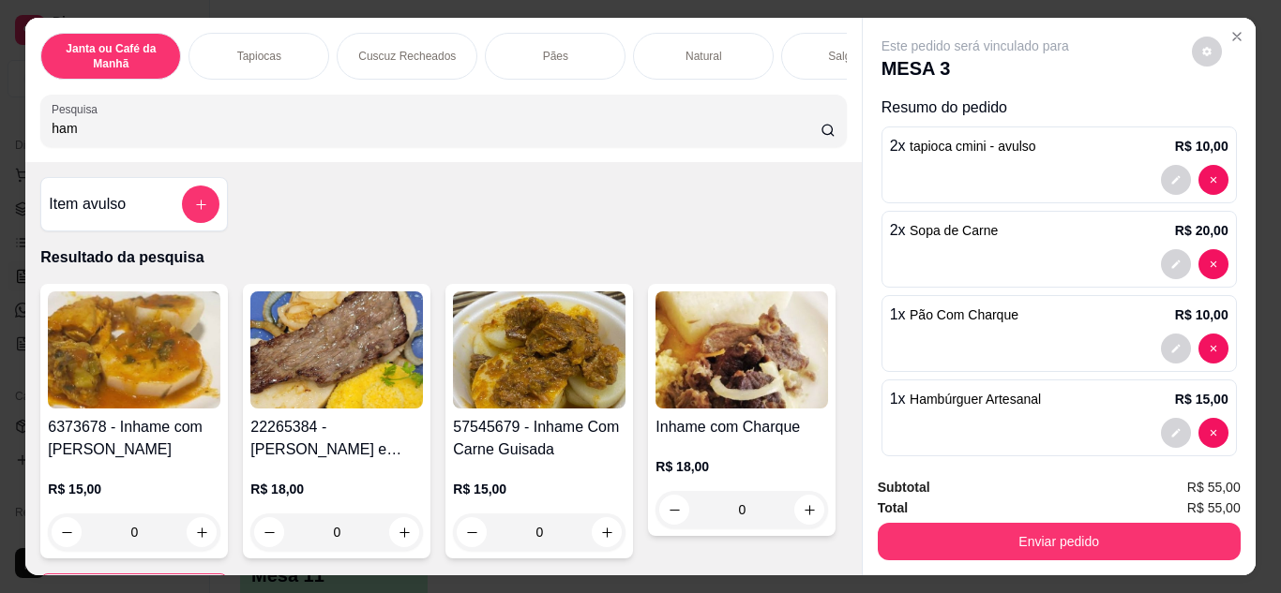
click at [802, 138] on input "ham" at bounding box center [436, 128] width 769 height 19
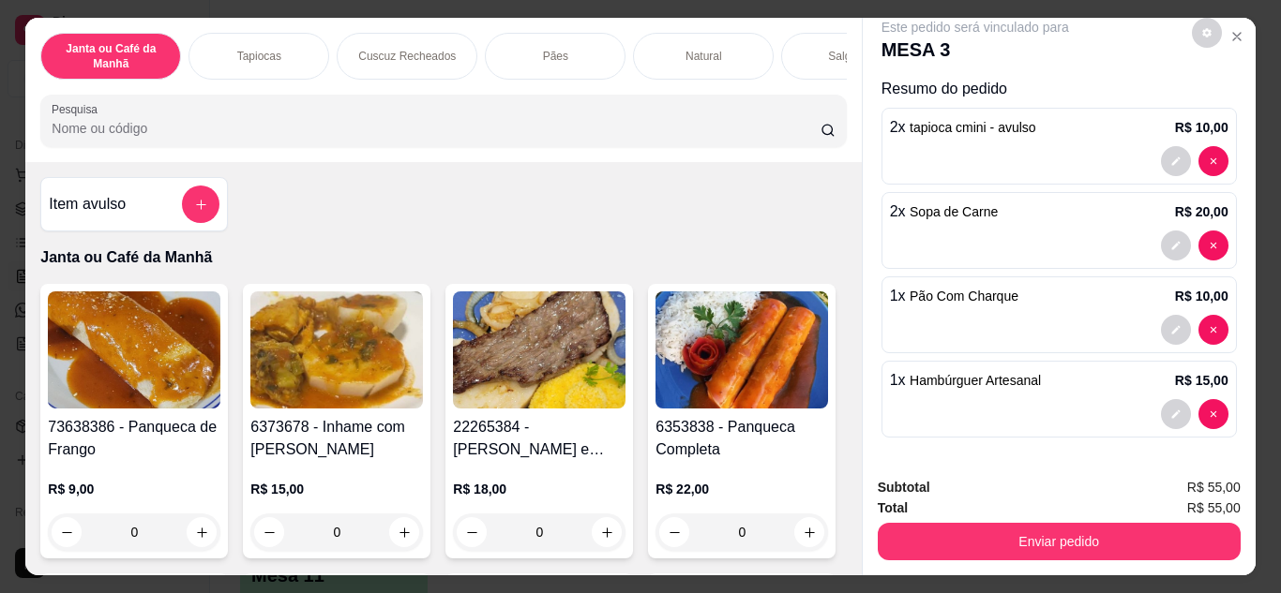
scroll to position [21, 0]
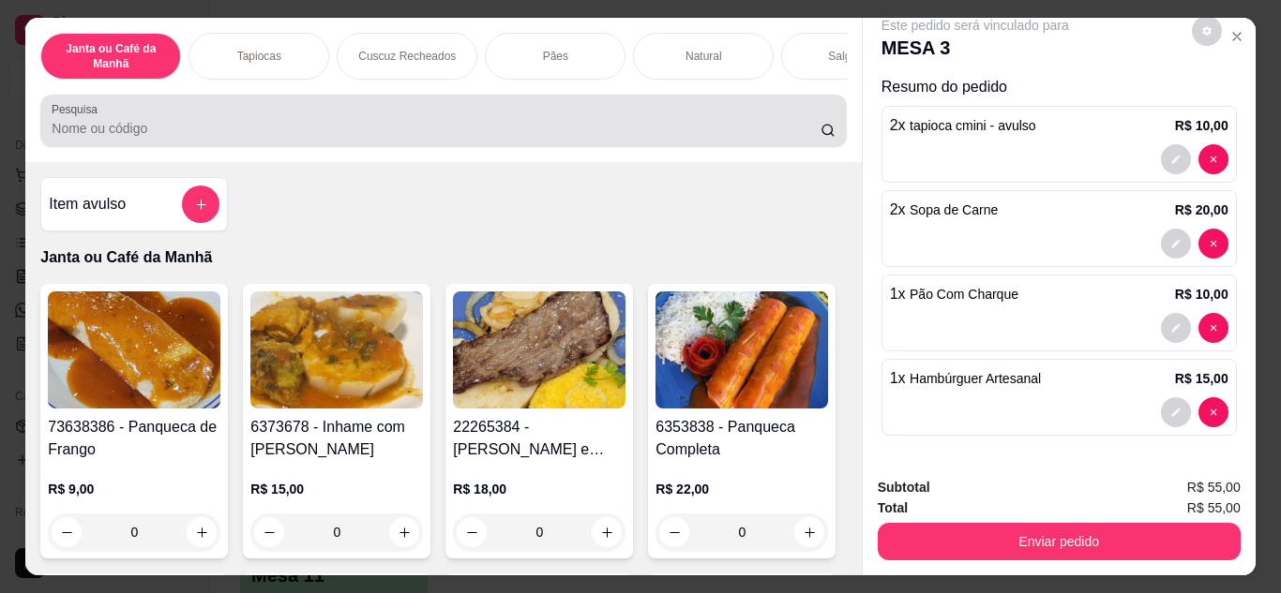
click at [761, 147] on div "Pesquisa" at bounding box center [442, 121] width 805 height 52
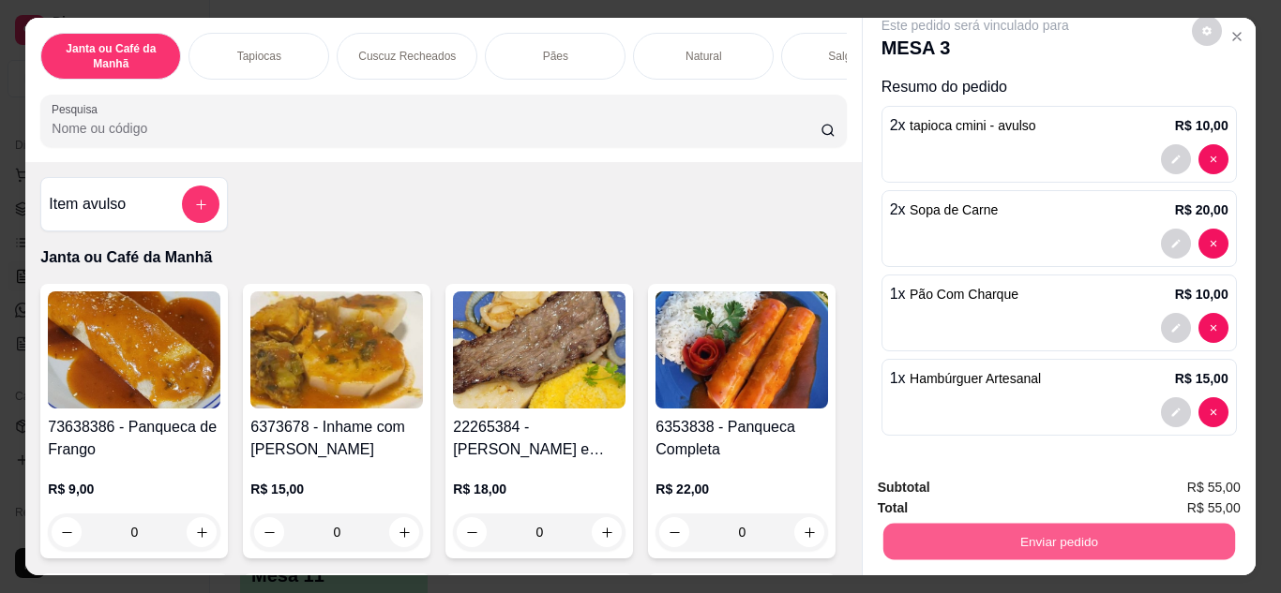
click at [1102, 546] on button "Enviar pedido" at bounding box center [1058, 542] width 352 height 37
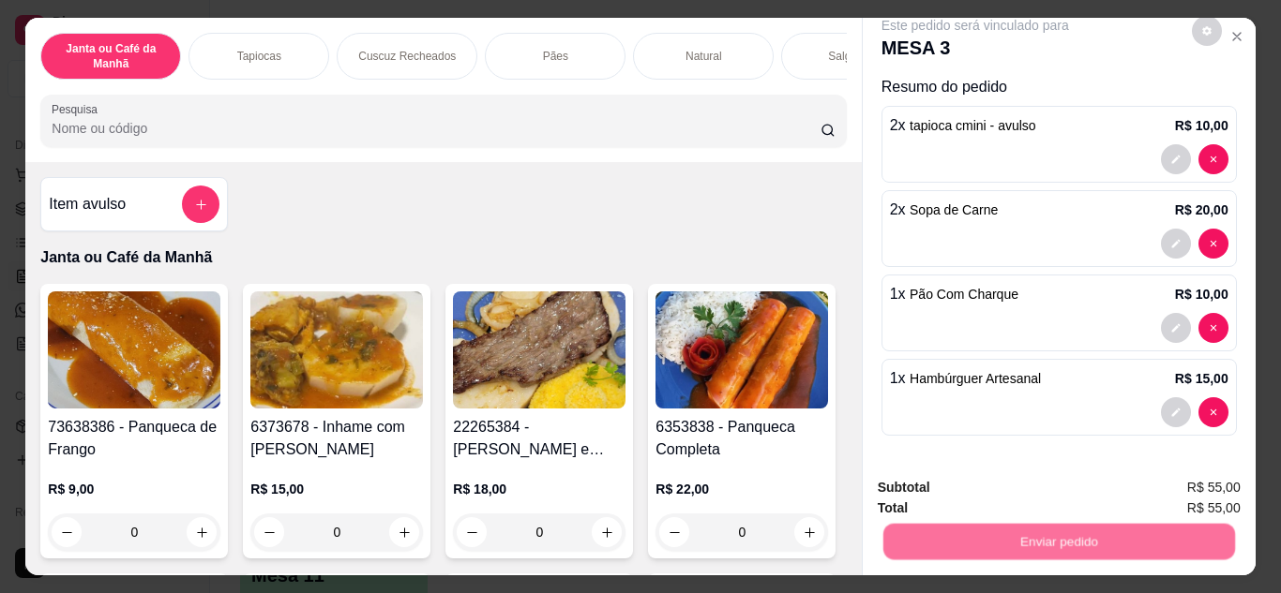
click at [1044, 502] on button "Não registrar e enviar pedido" at bounding box center [996, 489] width 189 height 35
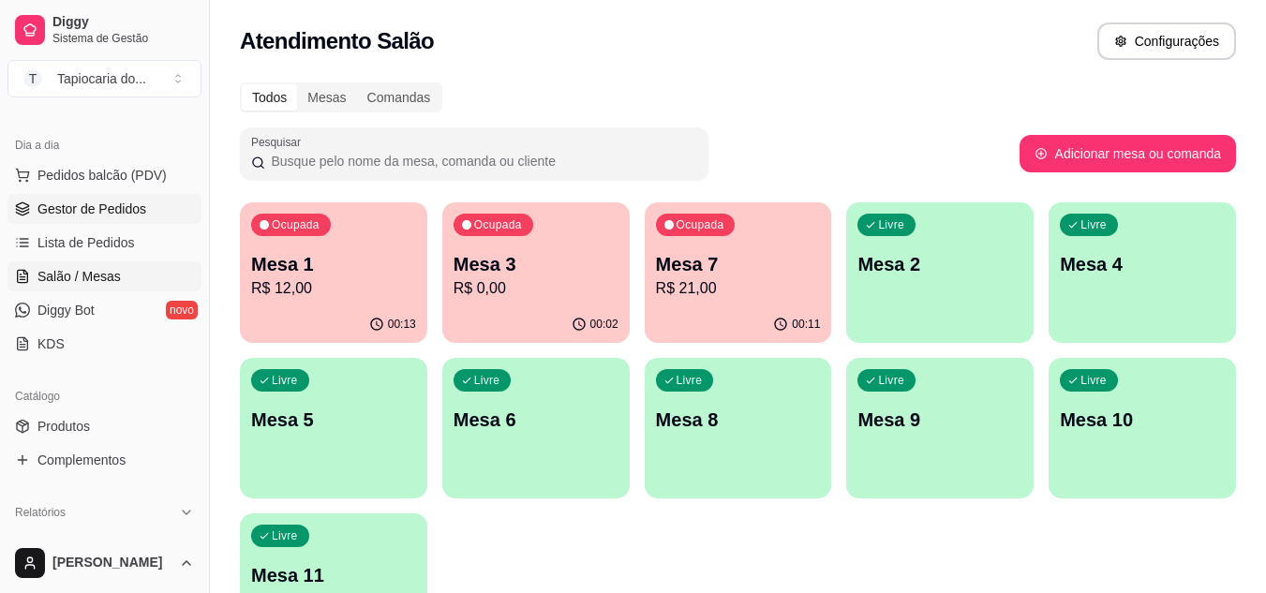
click at [103, 207] on span "Gestor de Pedidos" at bounding box center [91, 209] width 109 height 19
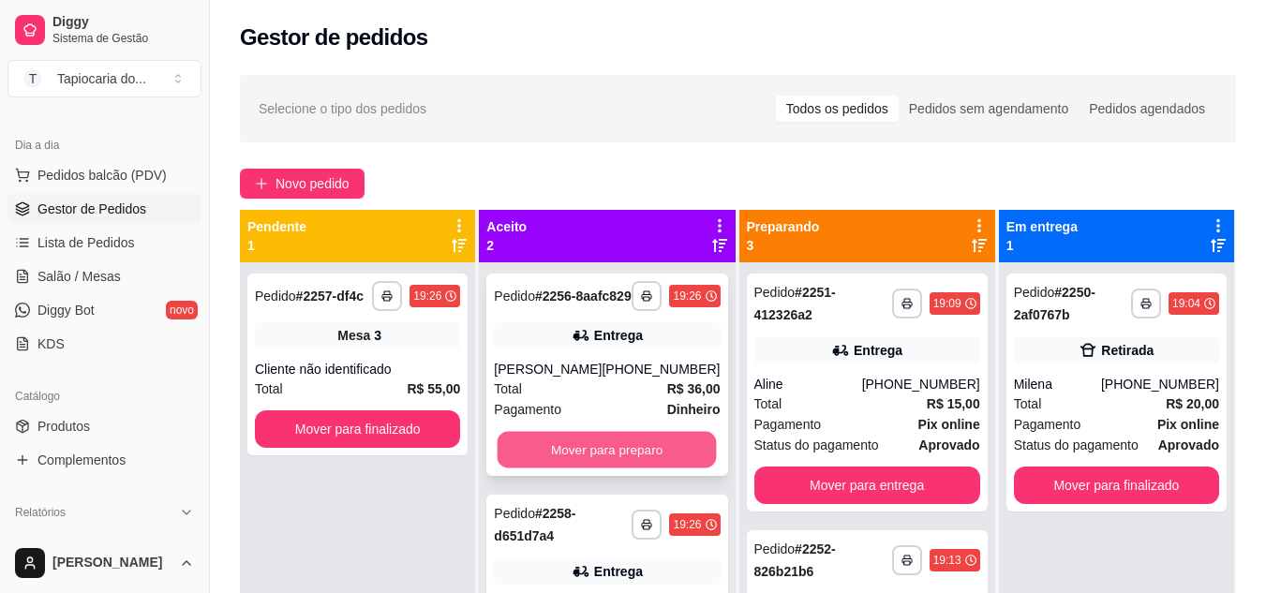
click at [676, 468] on button "Mover para preparo" at bounding box center [607, 450] width 219 height 37
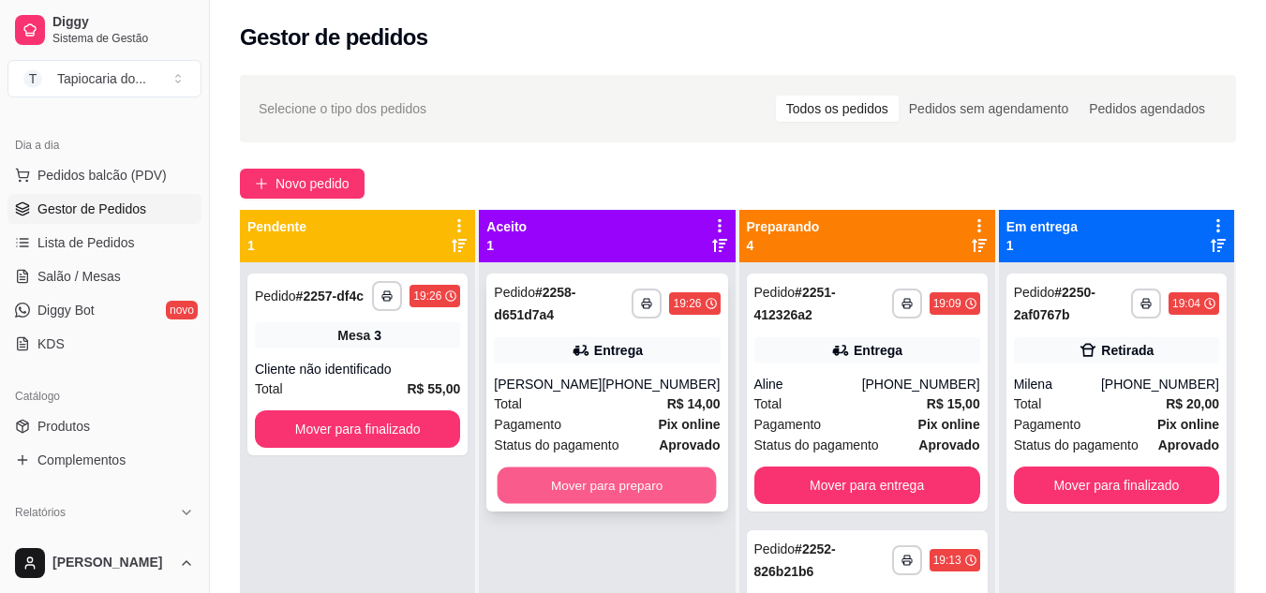
click at [652, 484] on button "Mover para preparo" at bounding box center [607, 486] width 219 height 37
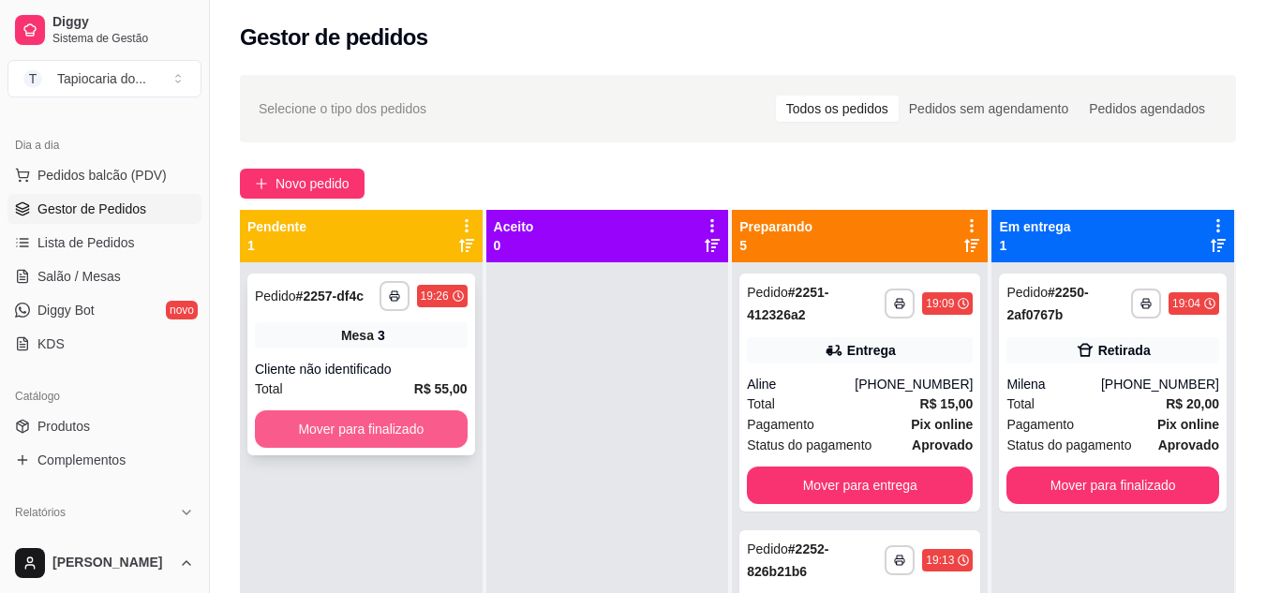
click at [427, 436] on button "Mover para finalizado" at bounding box center [361, 429] width 213 height 37
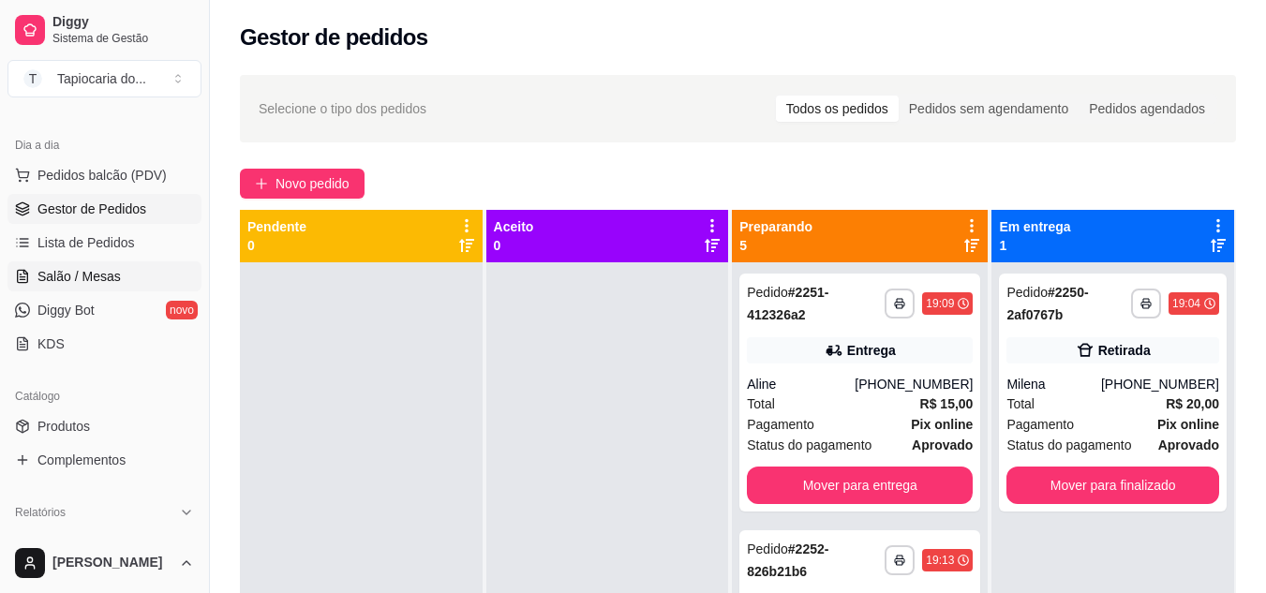
click at [40, 274] on span "Salão / Mesas" at bounding box center [78, 276] width 83 height 19
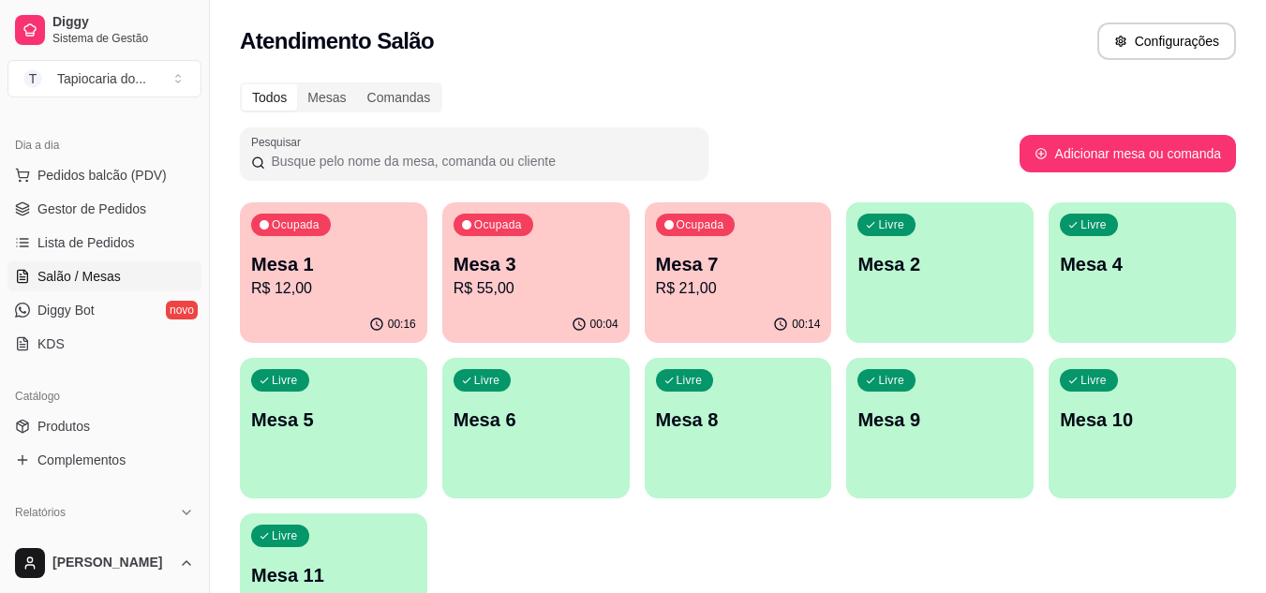
click at [723, 267] on p "Mesa 7" at bounding box center [738, 264] width 165 height 26
click at [95, 213] on span "Gestor de Pedidos" at bounding box center [91, 209] width 109 height 19
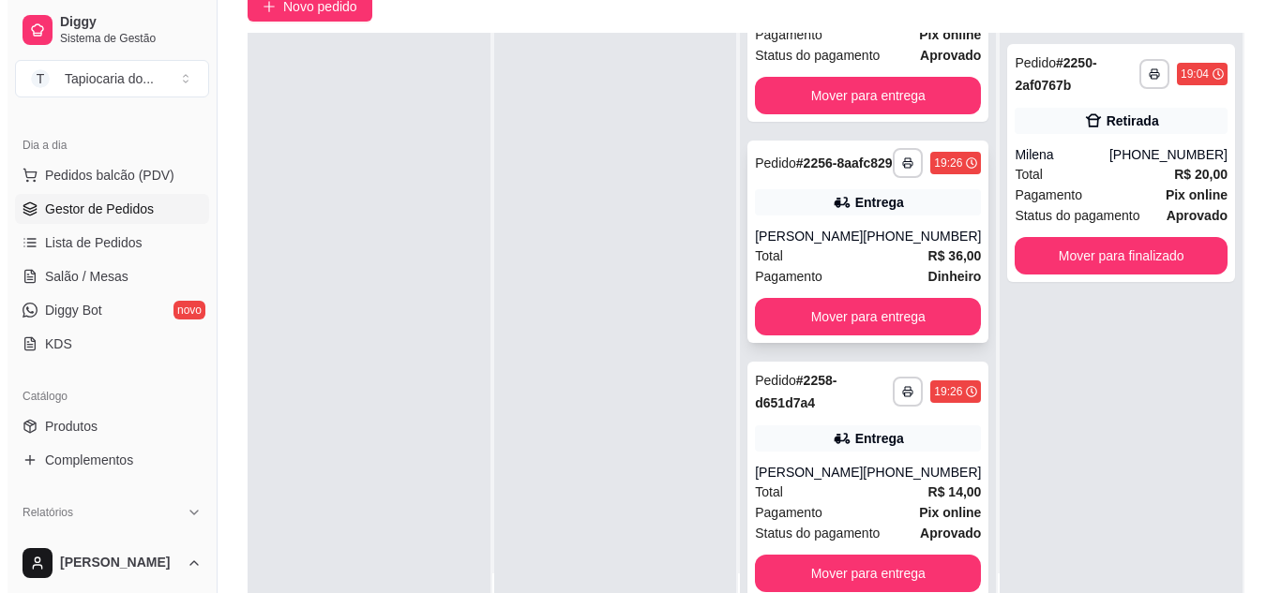
scroll to position [286, 0]
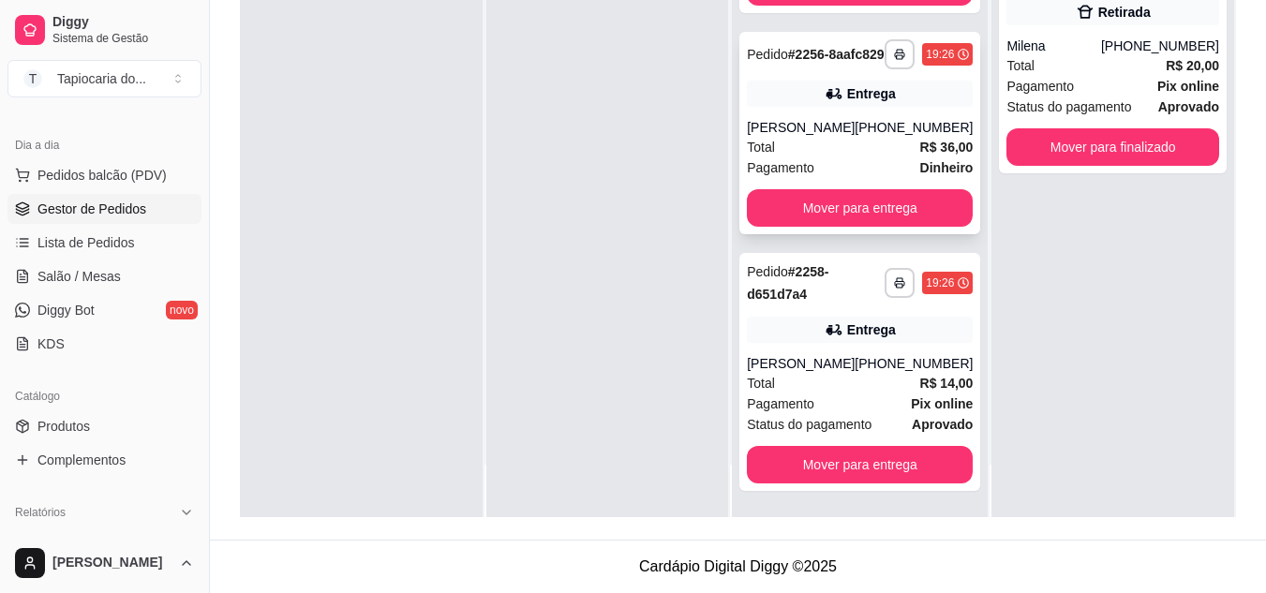
click at [855, 367] on div "[PHONE_NUMBER]" at bounding box center [914, 363] width 118 height 19
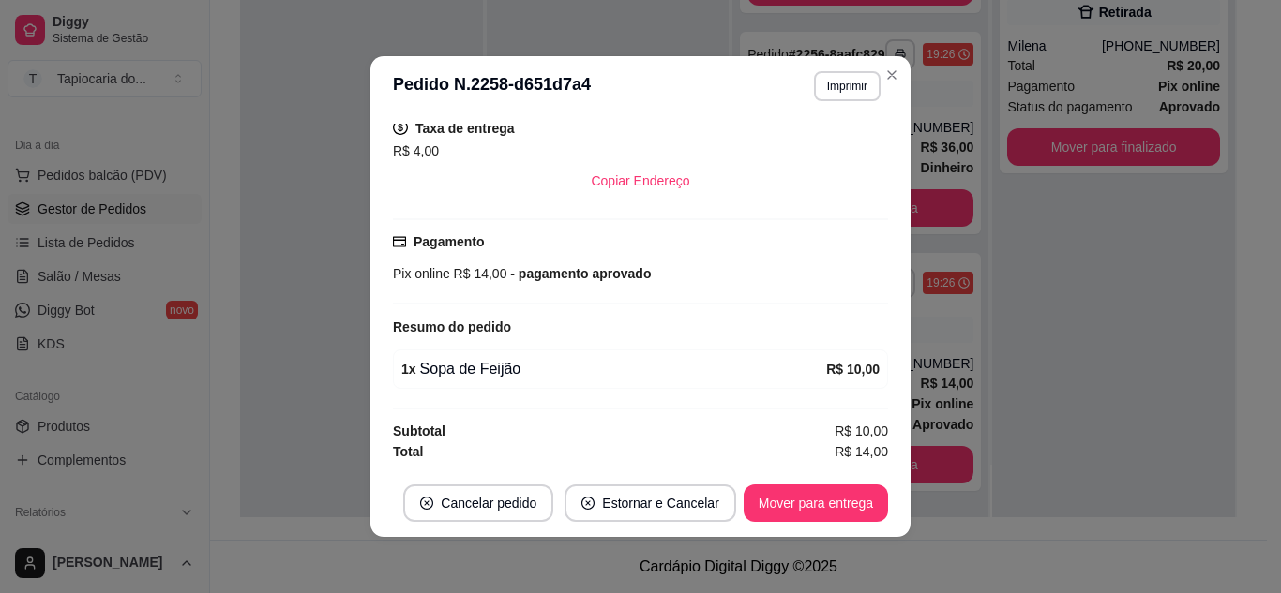
scroll to position [4, 0]
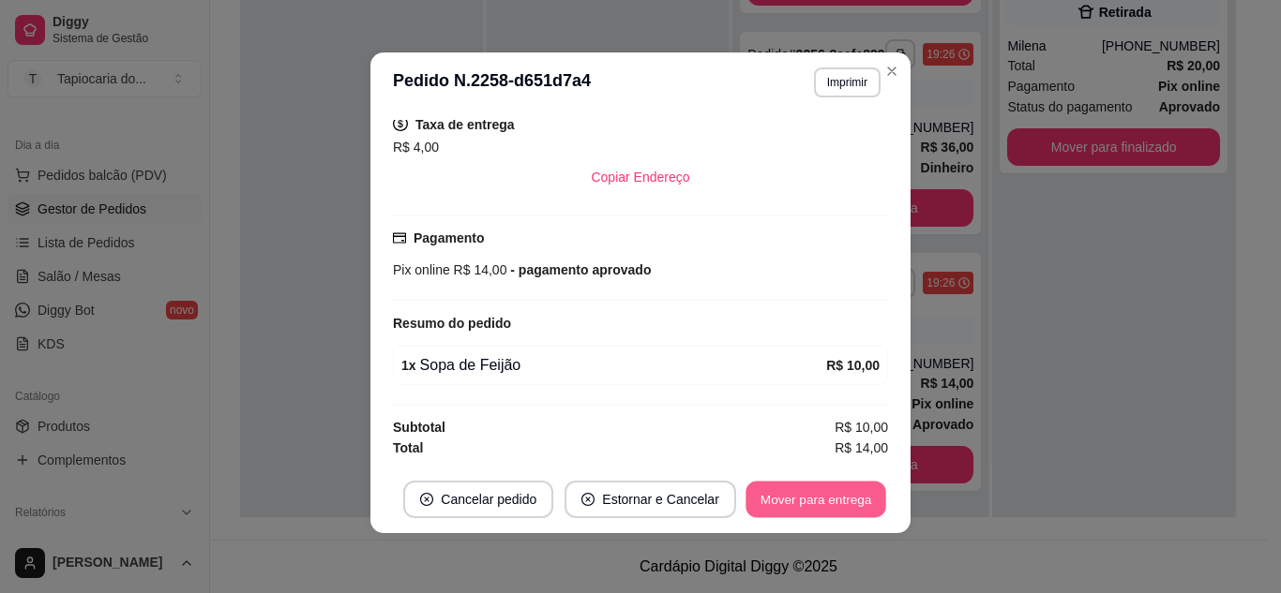
click at [875, 495] on button "Mover para entrega" at bounding box center [815, 500] width 141 height 37
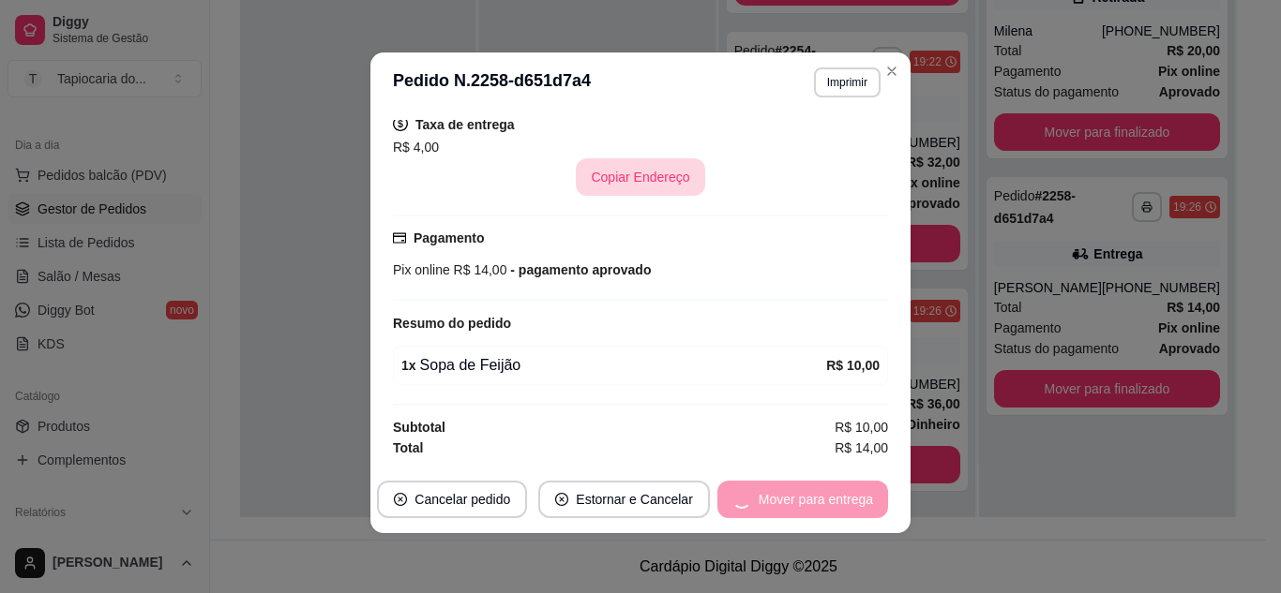
scroll to position [412, 0]
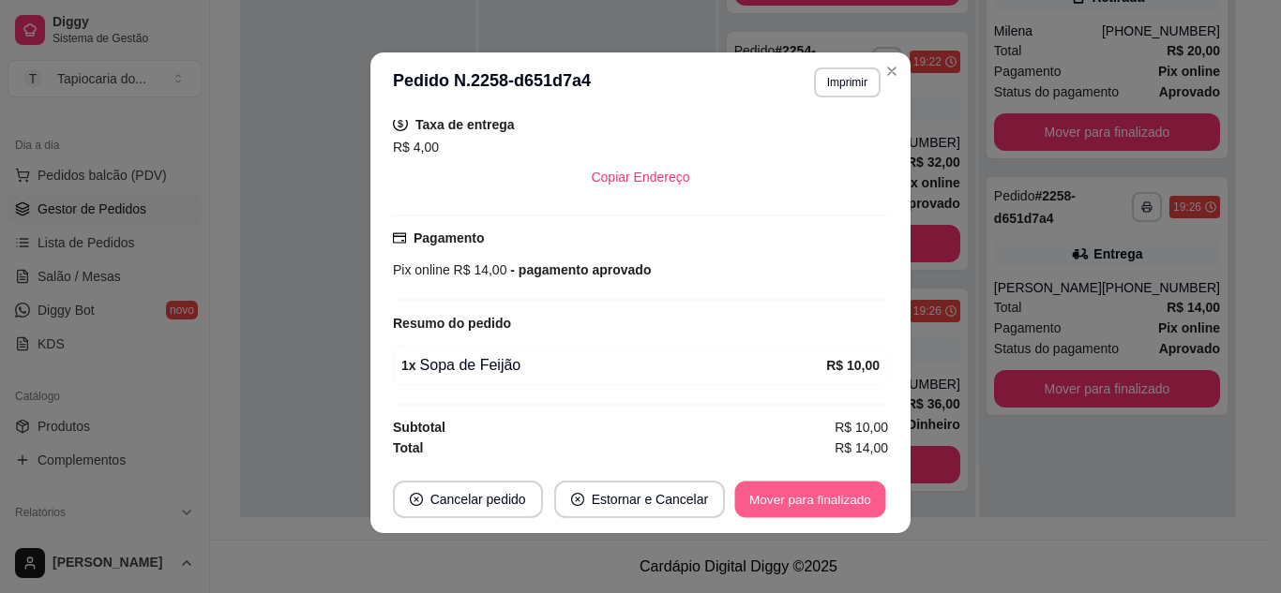
click at [832, 493] on button "Mover para finalizado" at bounding box center [810, 500] width 151 height 37
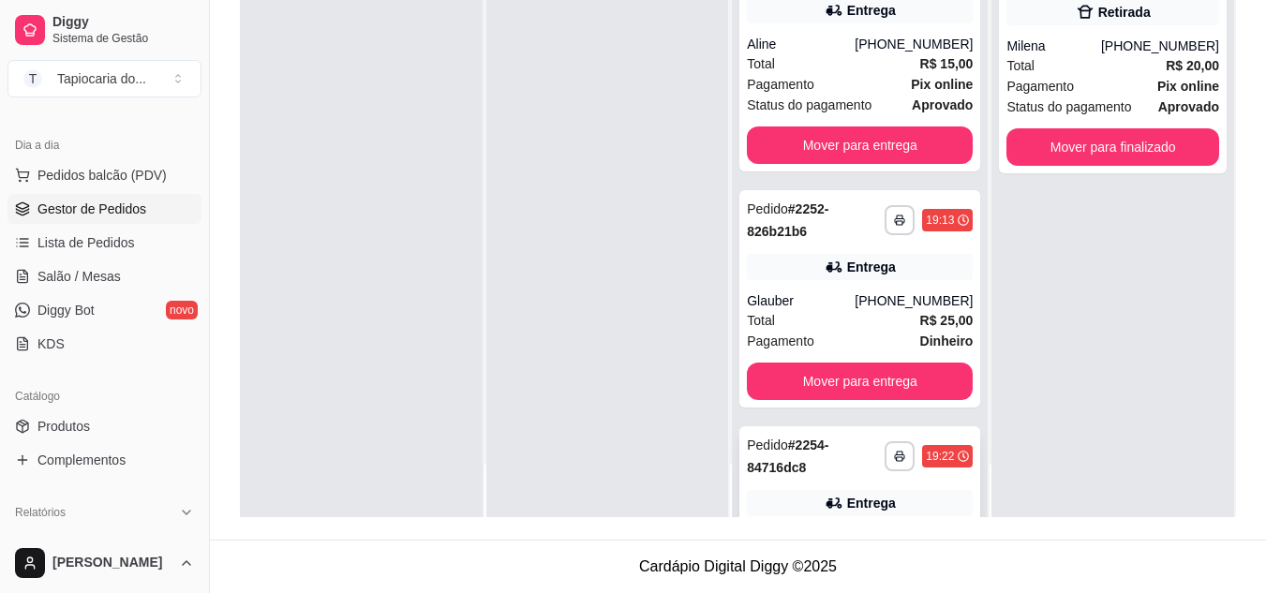
scroll to position [0, 0]
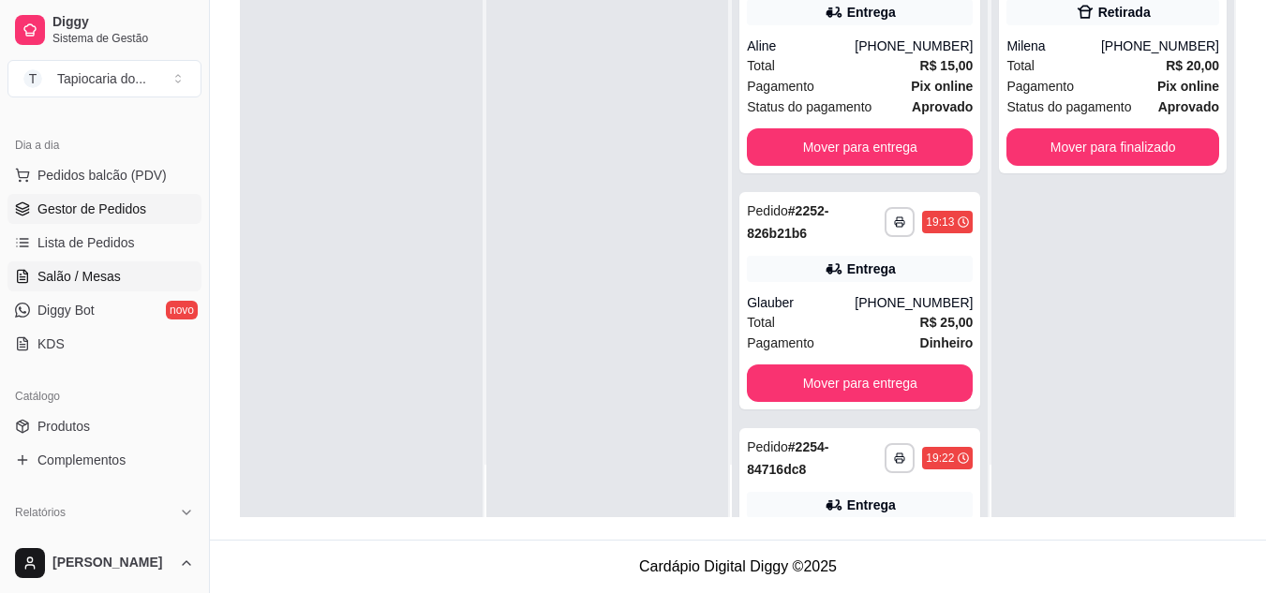
click at [127, 280] on link "Salão / Mesas" at bounding box center [104, 277] width 194 height 30
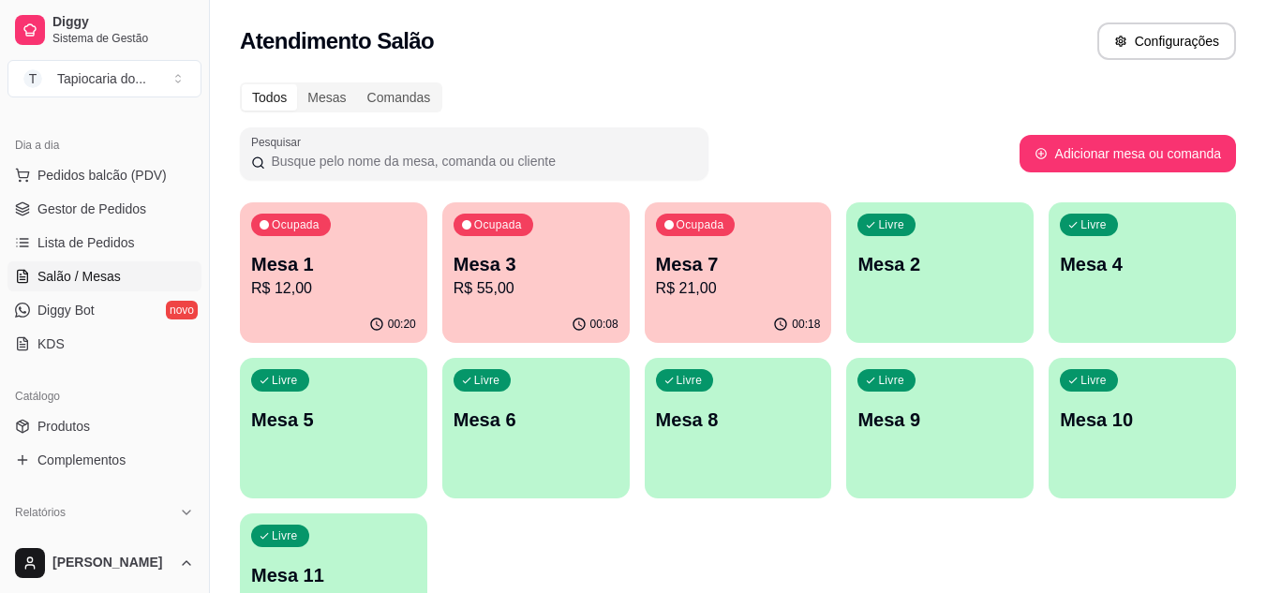
click at [711, 247] on div "Ocupada Mesa 7 R$ 21,00" at bounding box center [738, 254] width 187 height 104
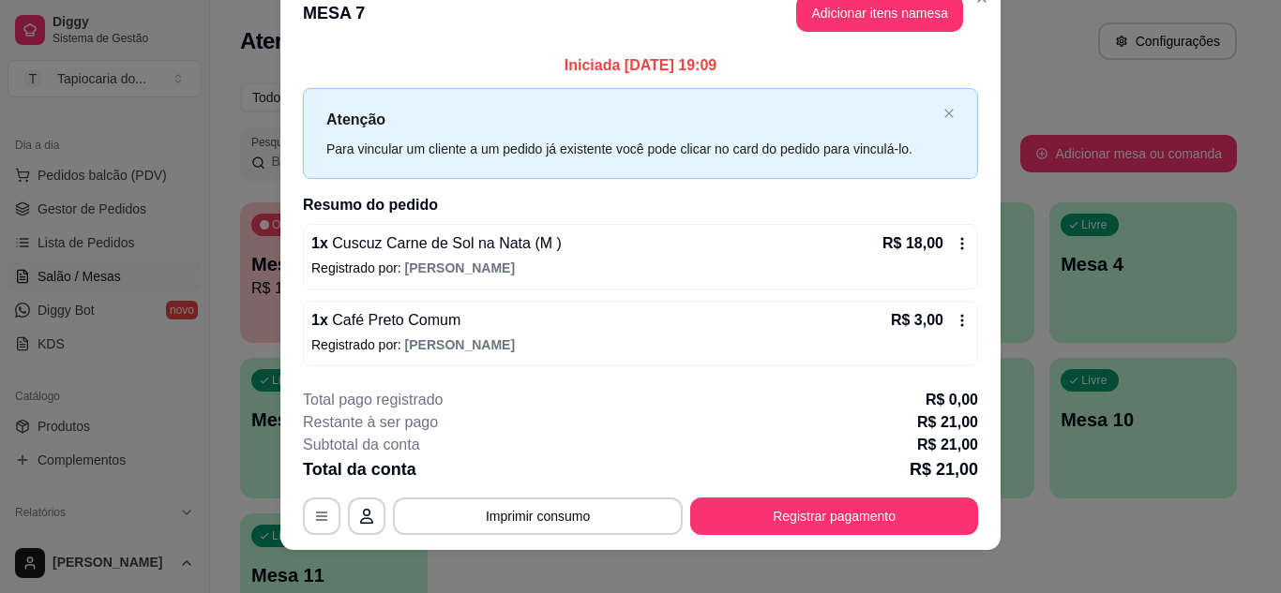
scroll to position [49, 0]
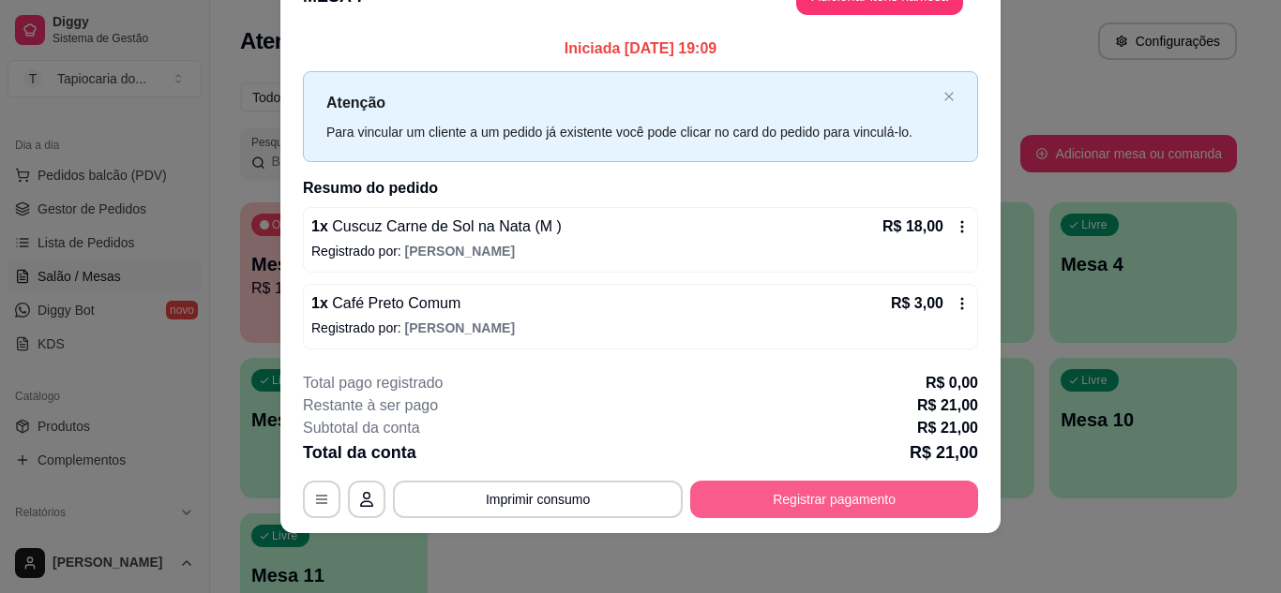
click at [785, 502] on button "Registrar pagamento" at bounding box center [834, 499] width 288 height 37
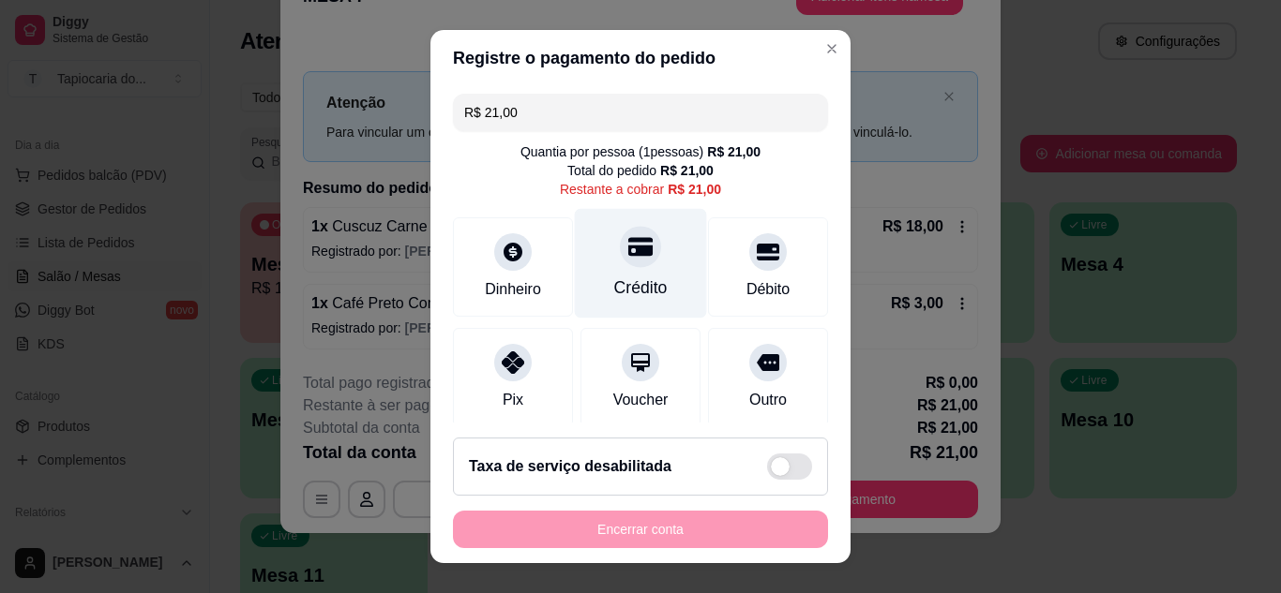
click at [630, 285] on div "Crédito" at bounding box center [640, 288] width 53 height 24
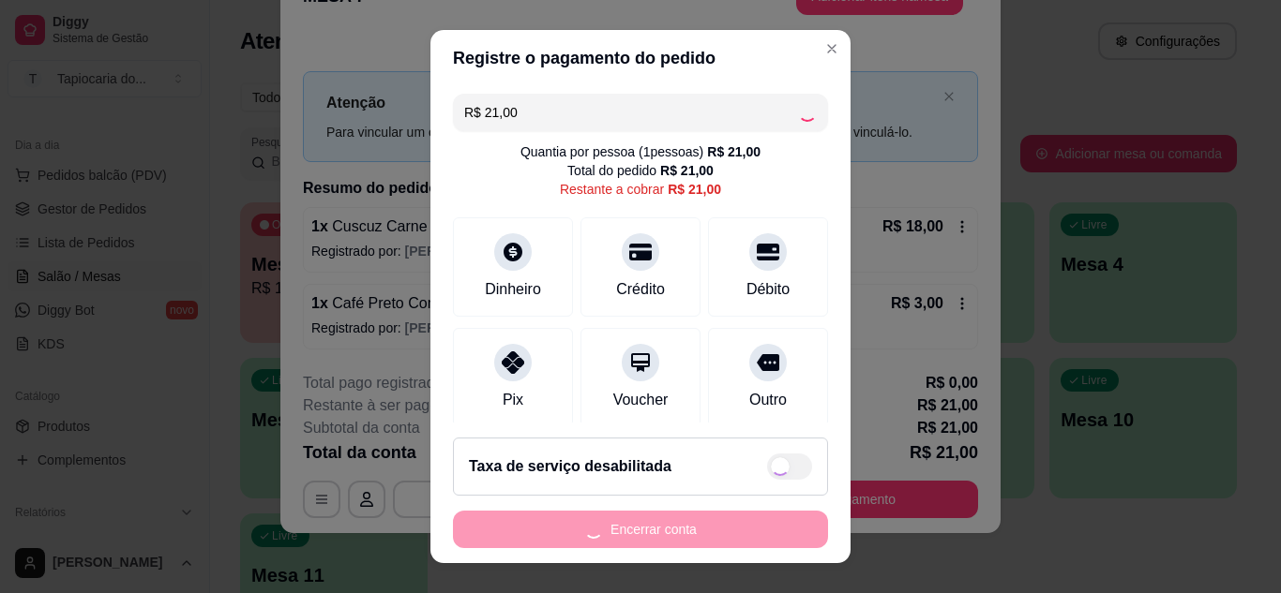
type input "R$ 0,00"
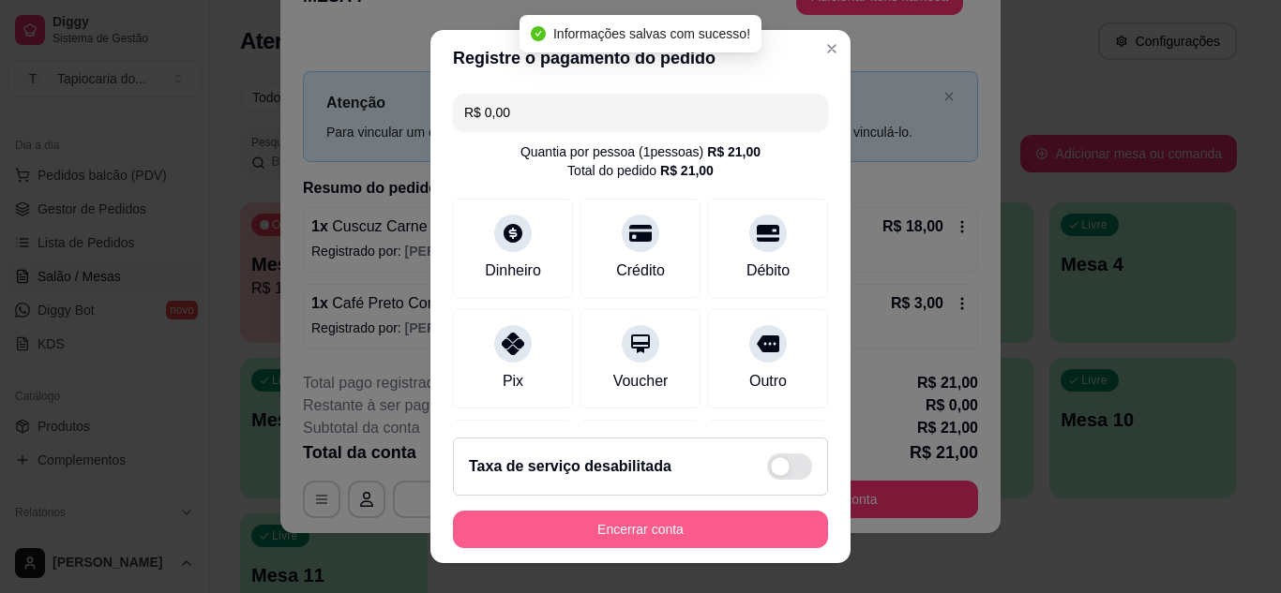
click at [653, 530] on button "Encerrar conta" at bounding box center [640, 529] width 375 height 37
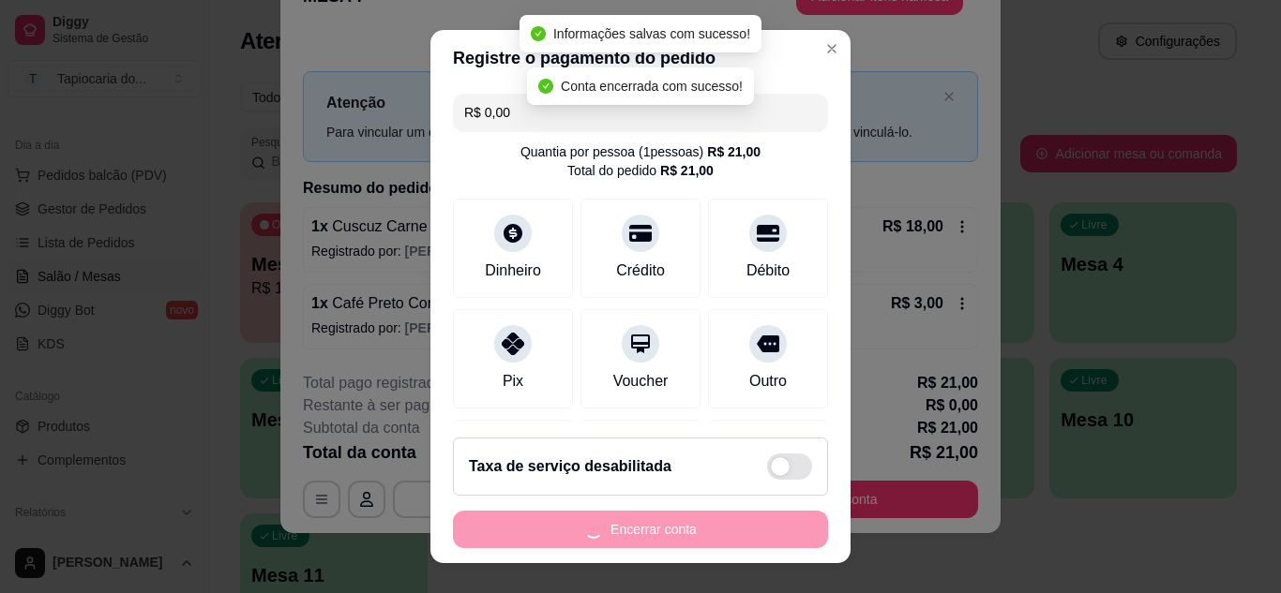
scroll to position [0, 0]
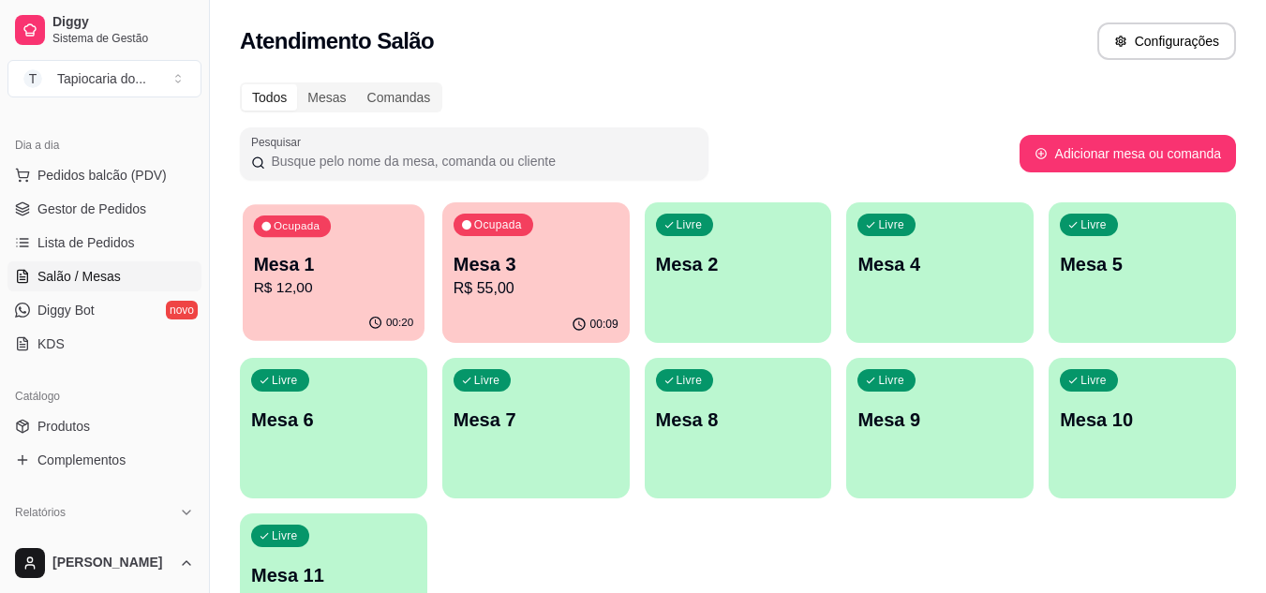
click at [371, 309] on div "00:20" at bounding box center [334, 324] width 182 height 36
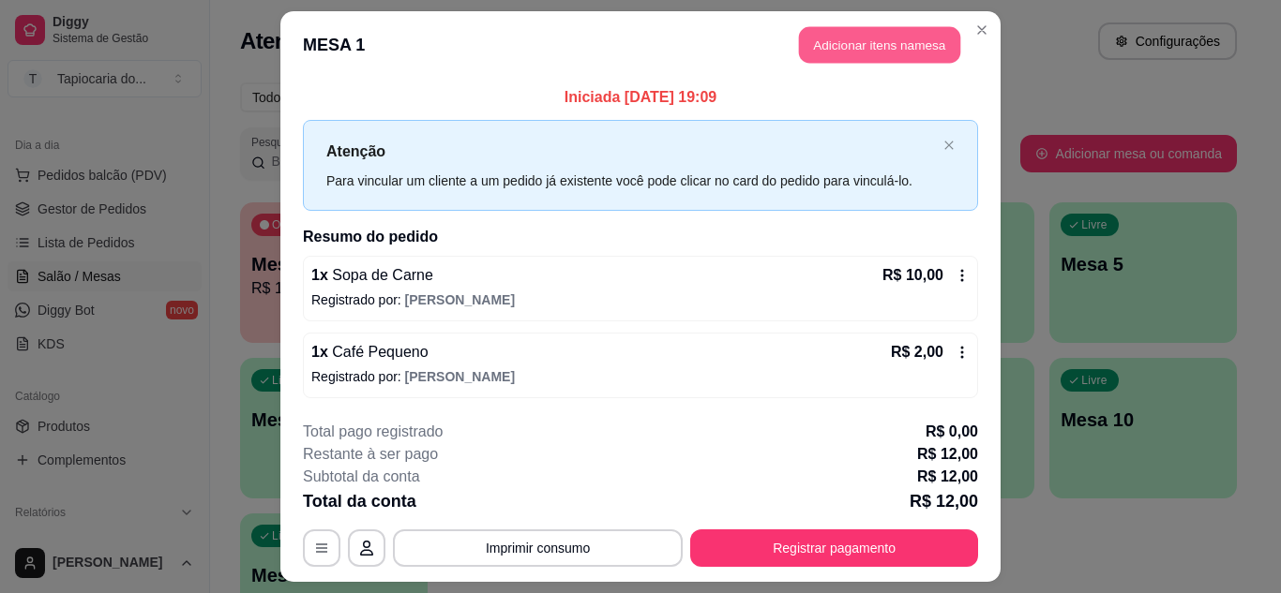
click at [879, 45] on button "Adicionar itens na mesa" at bounding box center [879, 45] width 161 height 37
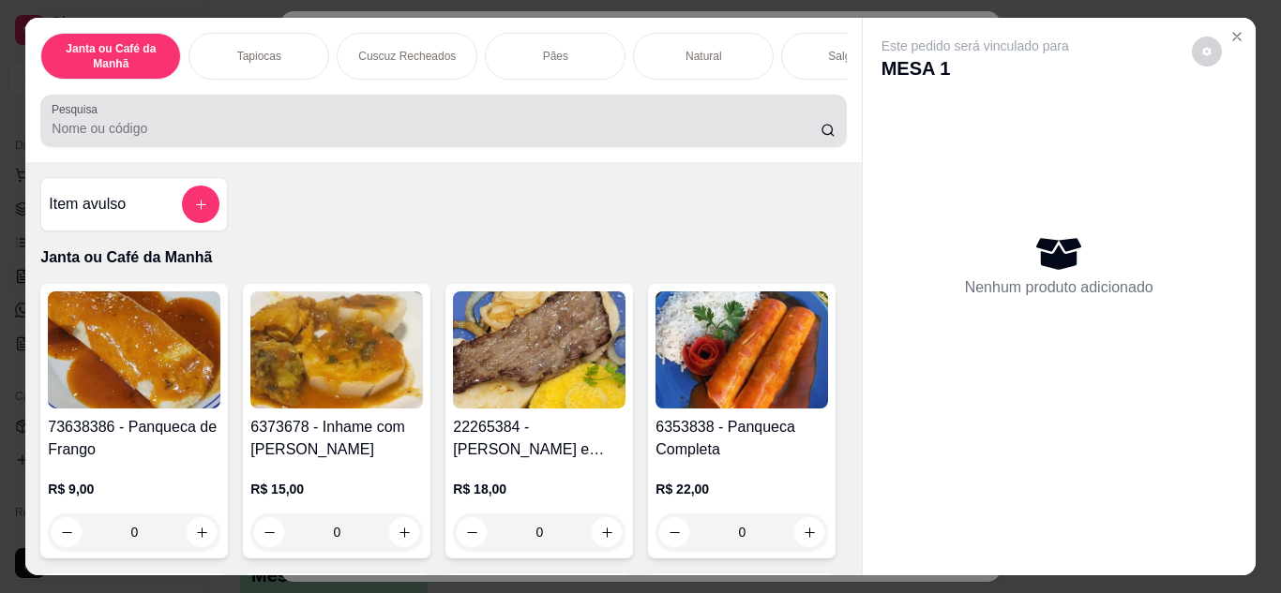
click at [777, 136] on input "Pesquisa" at bounding box center [436, 128] width 769 height 19
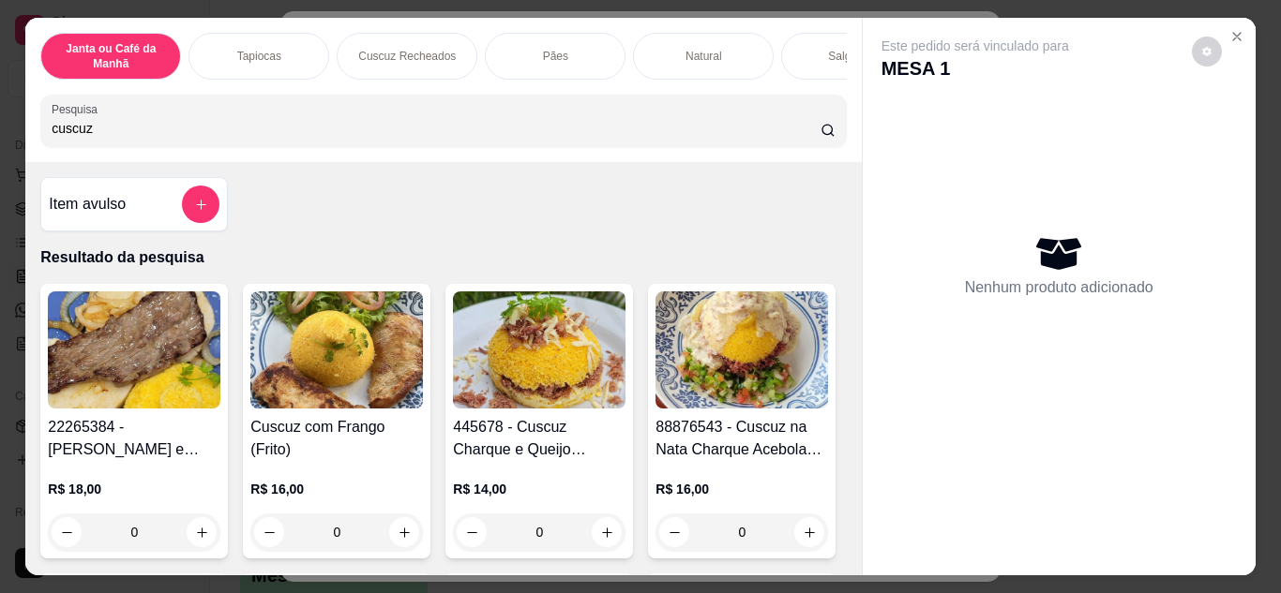
type input "cuscuz"
click at [217, 210] on div "Item avulso" at bounding box center [133, 204] width 187 height 54
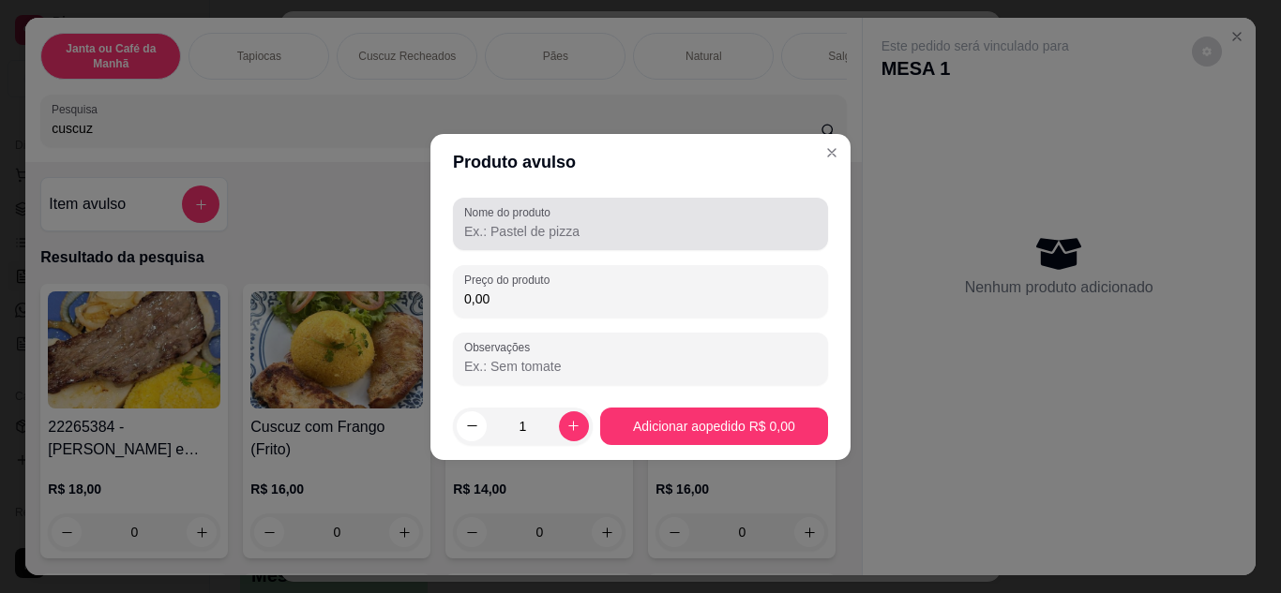
click at [527, 214] on label "Nome do produto" at bounding box center [510, 212] width 93 height 16
click at [527, 222] on input "Nome do produto" at bounding box center [640, 231] width 352 height 19
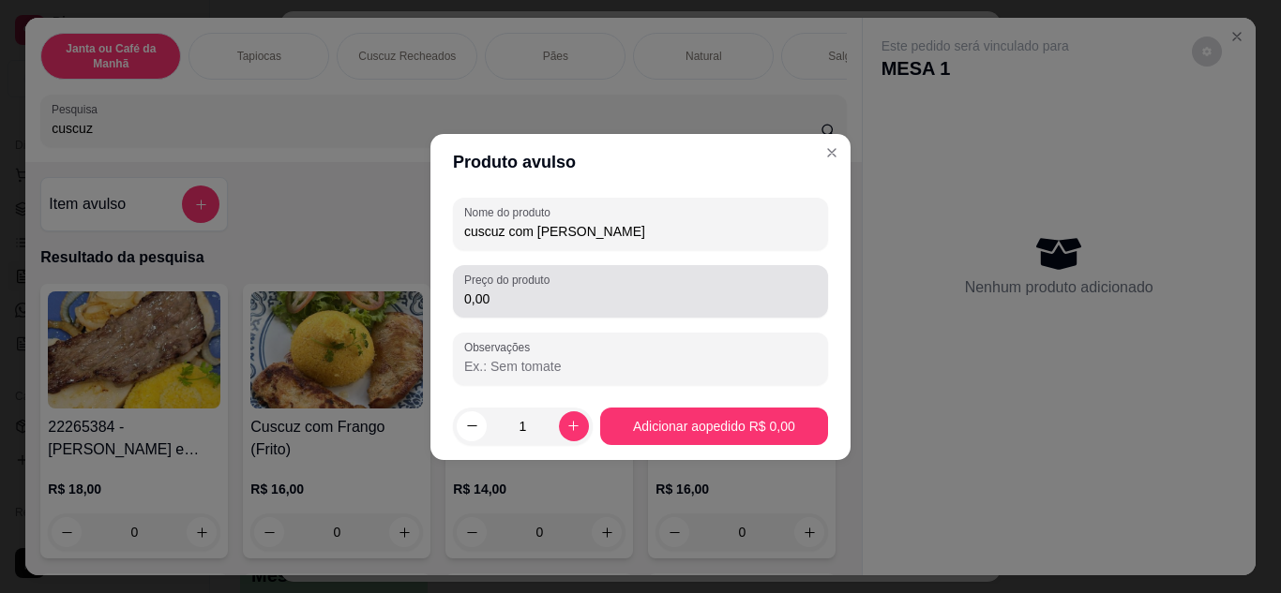
type input "cuscuz com [PERSON_NAME]"
click at [603, 282] on div "0,00" at bounding box center [640, 291] width 352 height 37
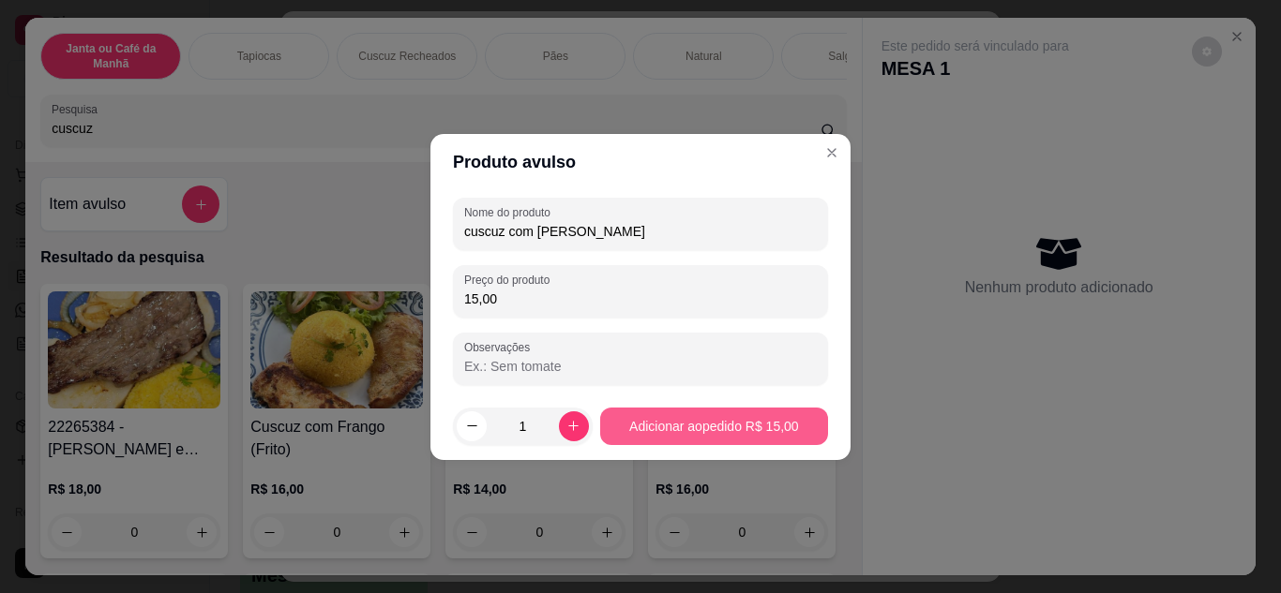
type input "15,00"
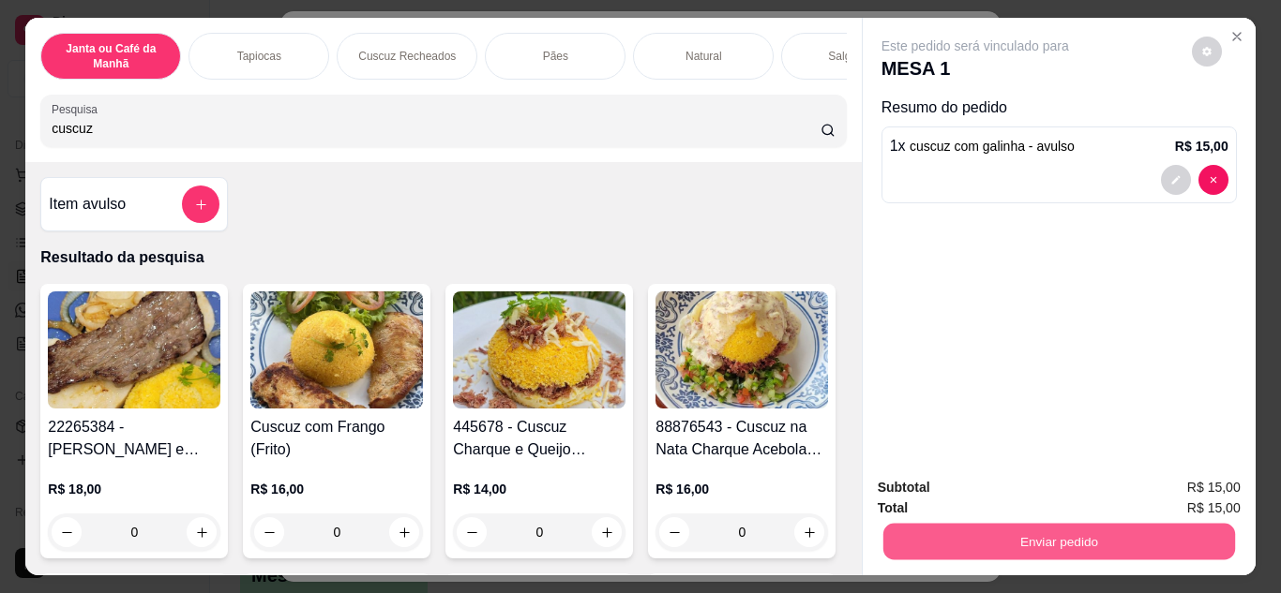
click at [1119, 528] on button "Enviar pedido" at bounding box center [1058, 542] width 352 height 37
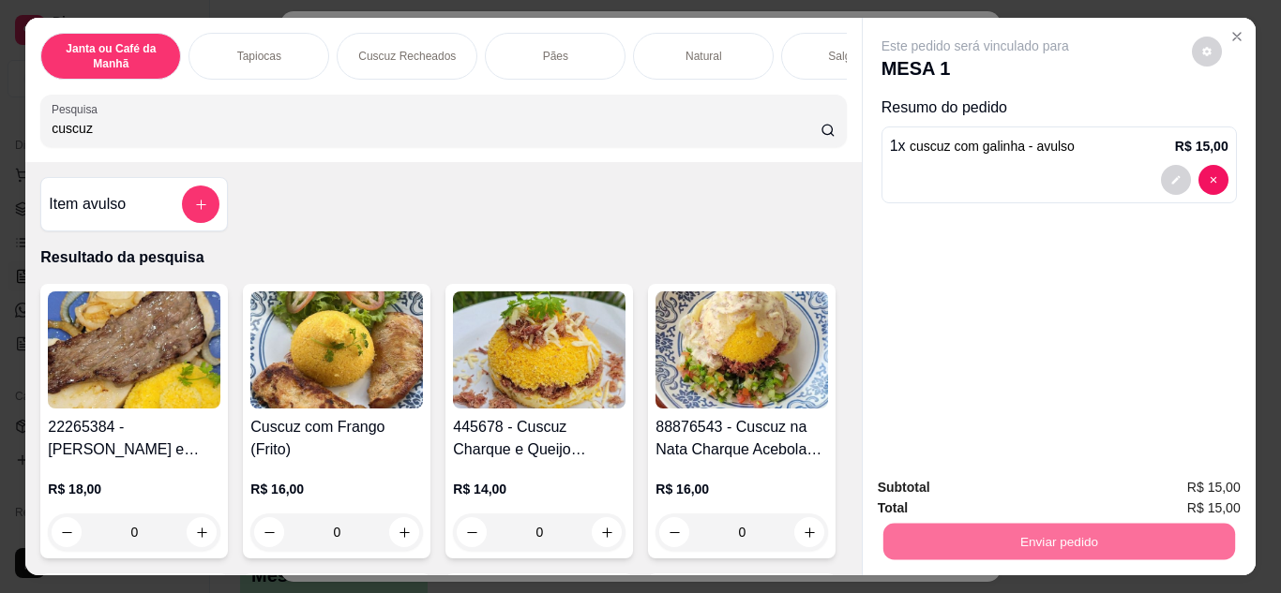
click at [1053, 496] on button "Não registrar e enviar pedido" at bounding box center [996, 489] width 189 height 35
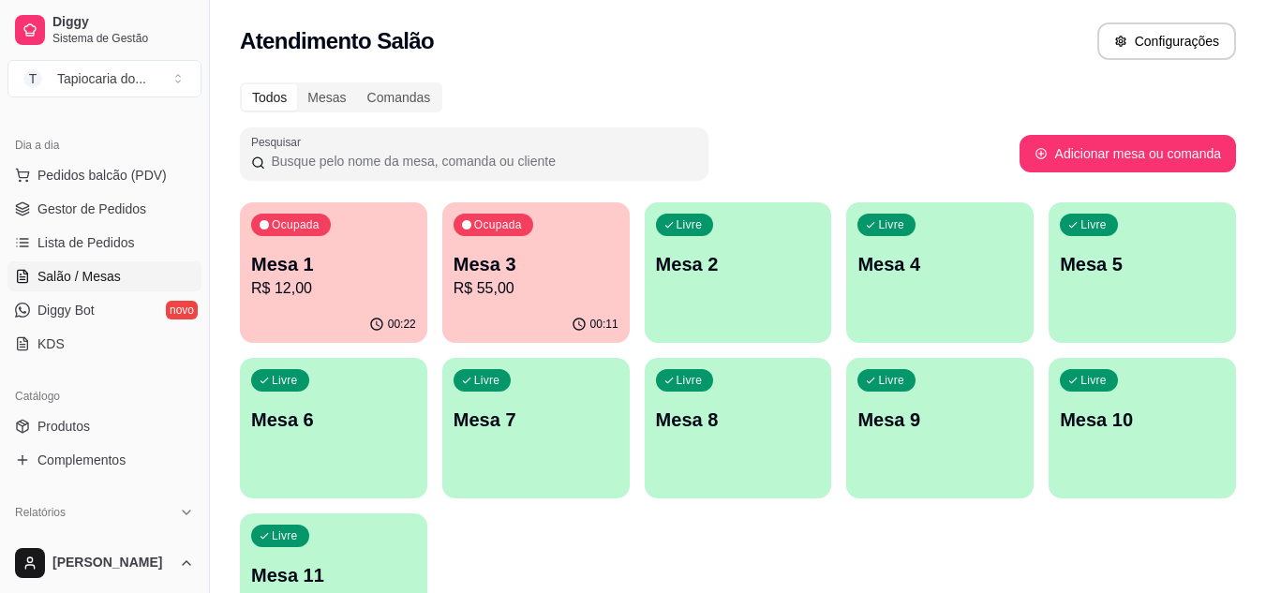
click at [532, 307] on div "00:11" at bounding box center [535, 325] width 187 height 37
click at [488, 277] on div "Mesa 3 R$ 55,00" at bounding box center [536, 275] width 160 height 47
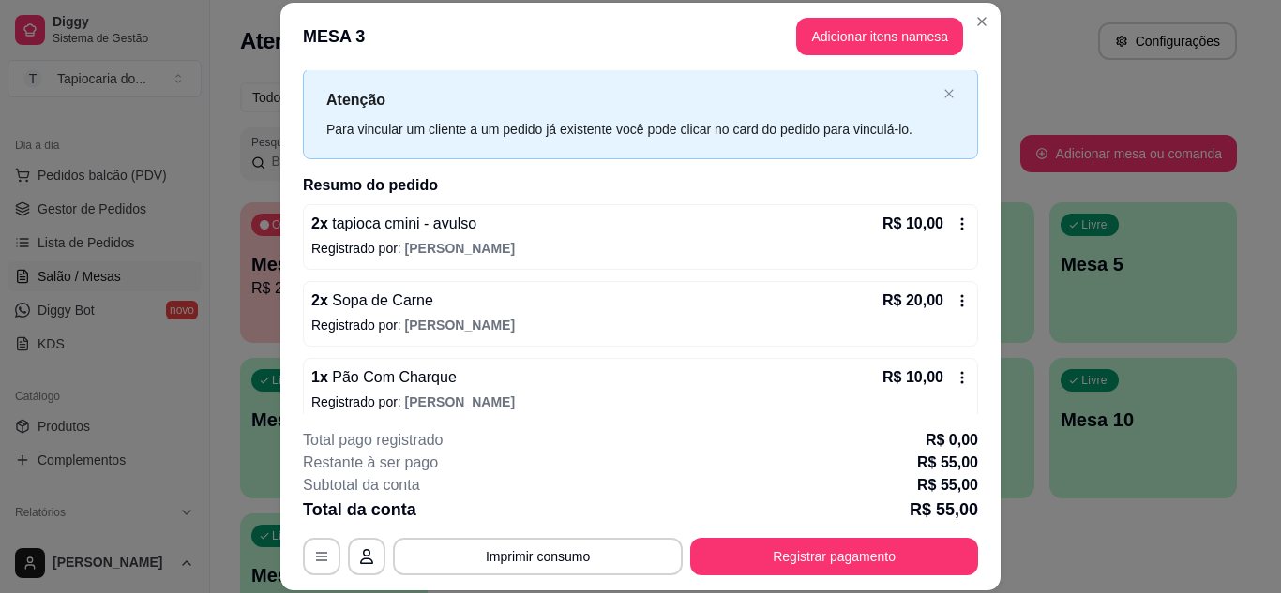
scroll to position [137, 0]
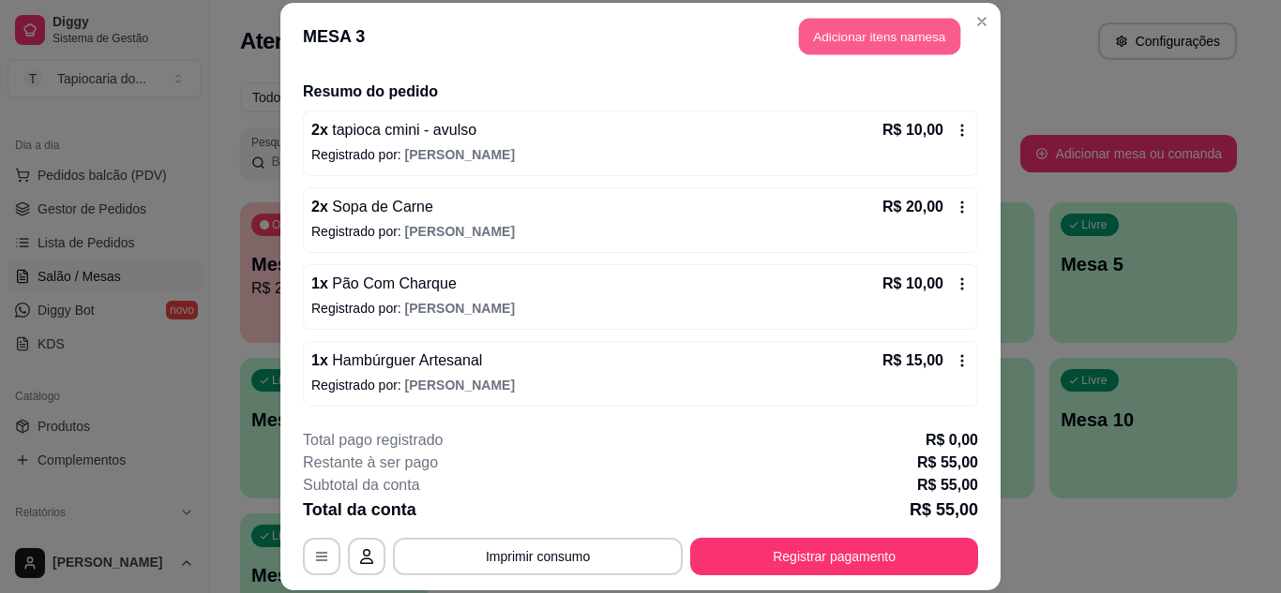
click at [858, 39] on button "Adicionar itens na mesa" at bounding box center [879, 37] width 161 height 37
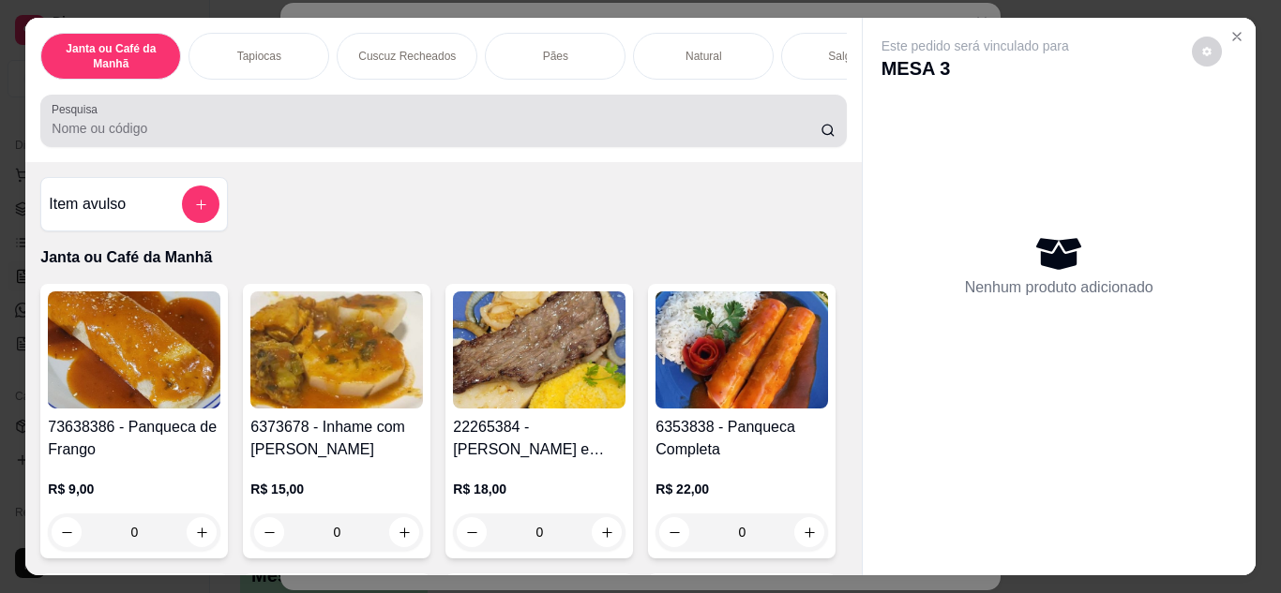
click at [768, 138] on input "Pesquisa" at bounding box center [436, 128] width 769 height 19
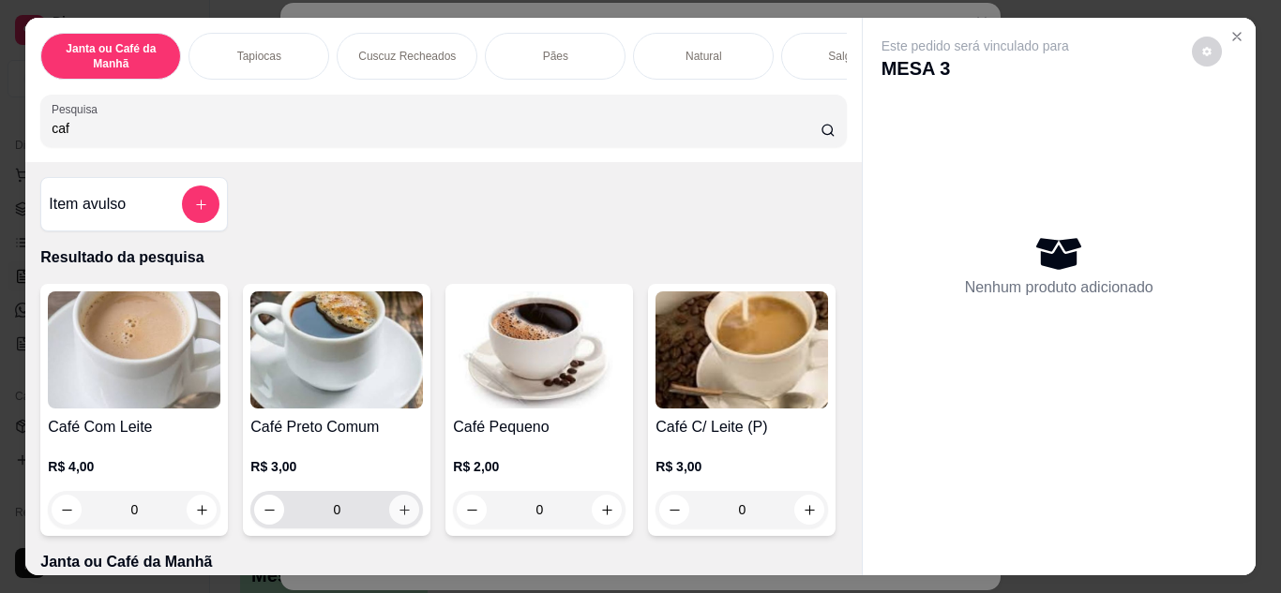
type input "caf"
click at [402, 514] on icon "increase-product-quantity" at bounding box center [404, 510] width 14 height 14
type input "1"
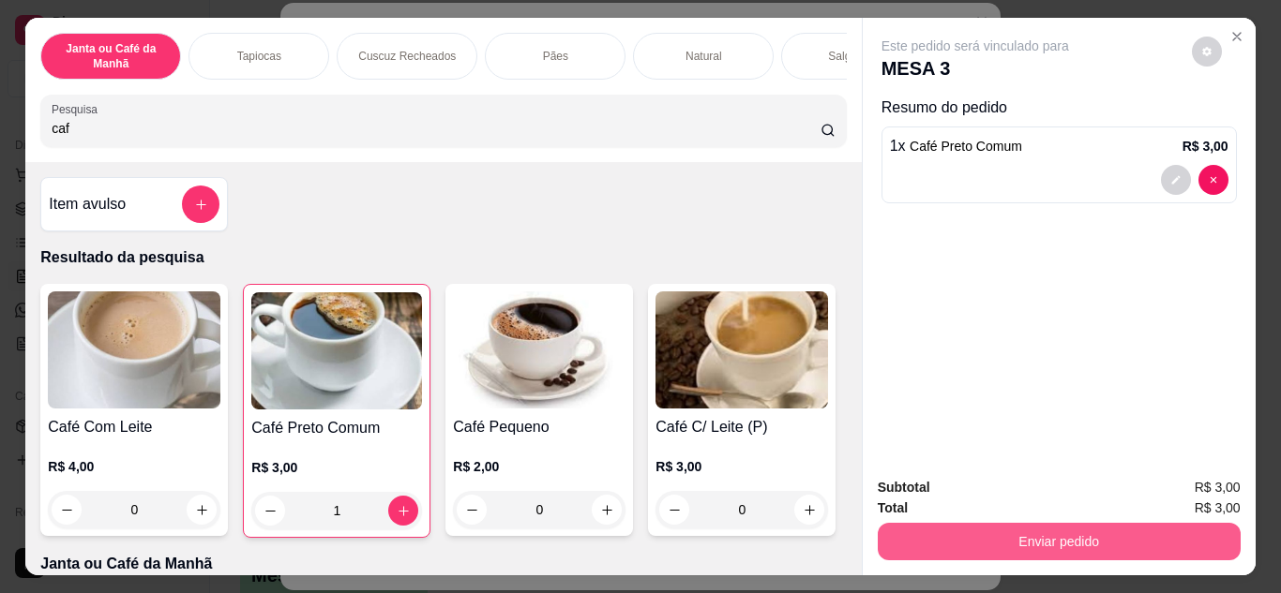
click at [1097, 538] on button "Enviar pedido" at bounding box center [1058, 541] width 363 height 37
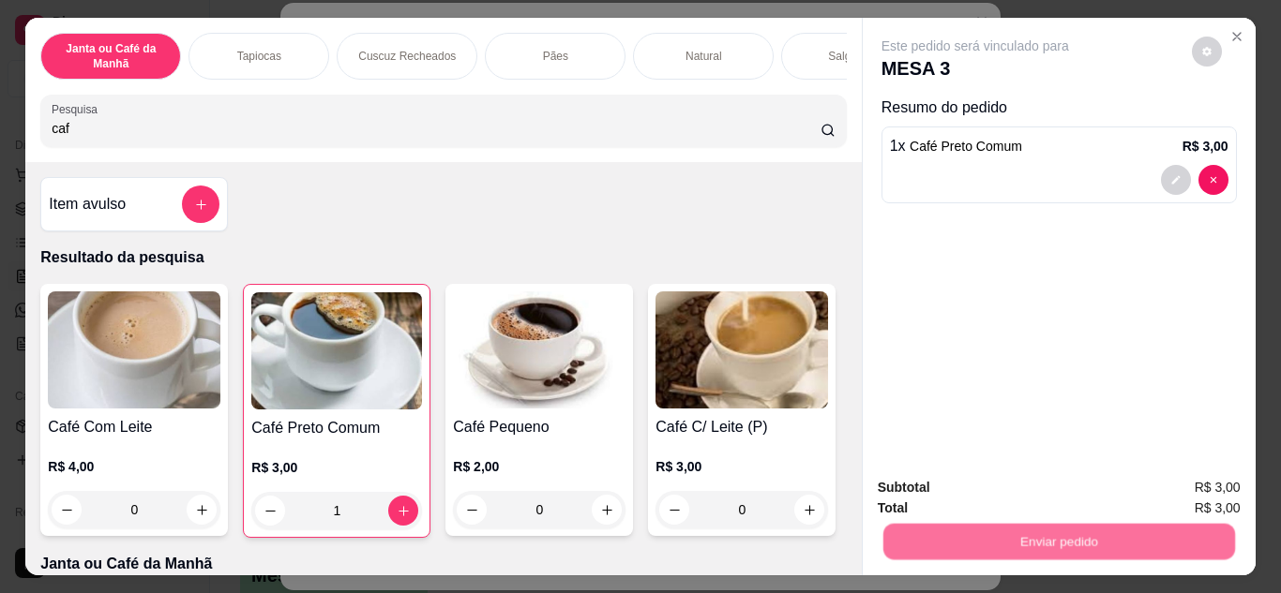
click at [973, 484] on button "Não registrar e enviar pedido" at bounding box center [996, 490] width 195 height 36
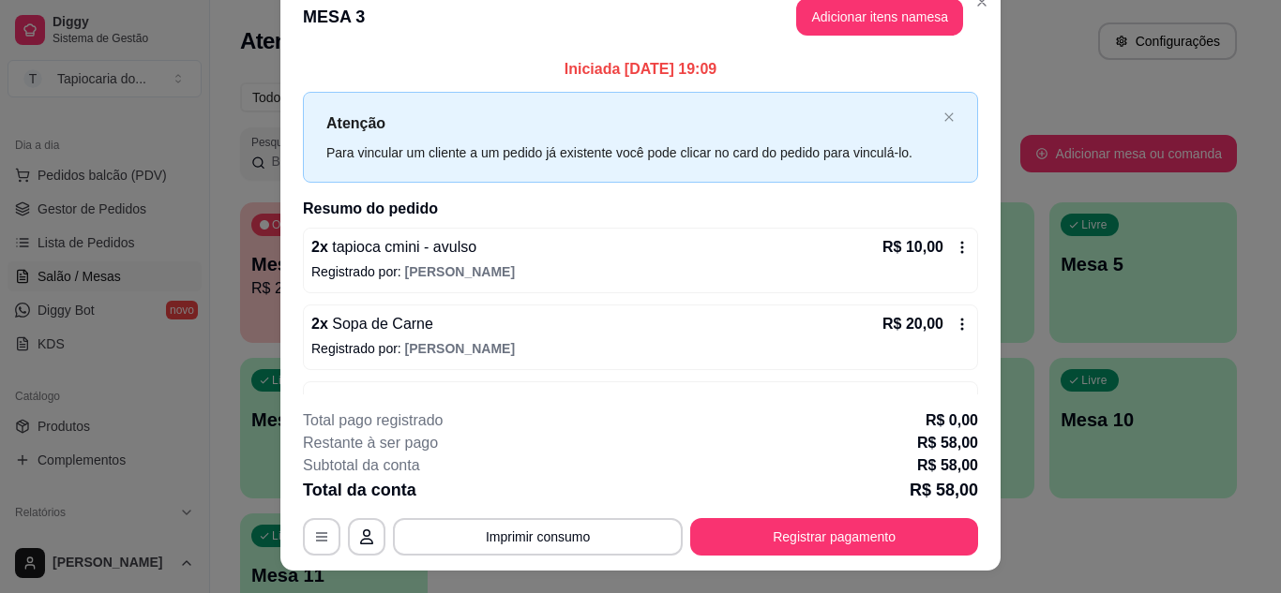
scroll to position [0, 0]
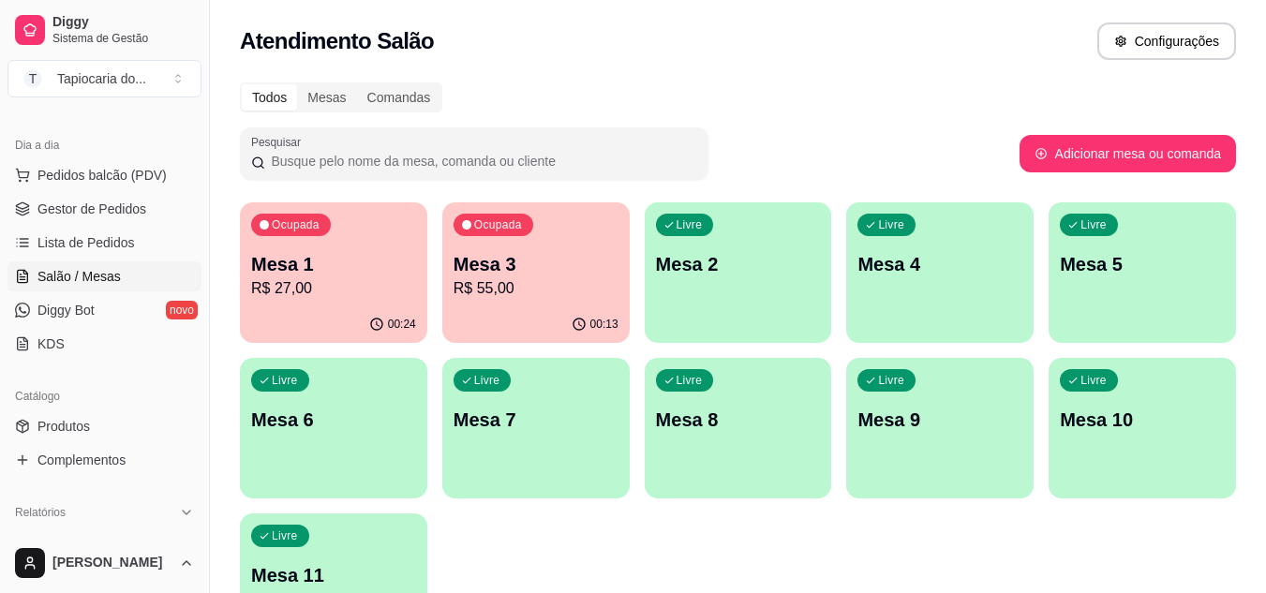
click at [379, 264] on p "Mesa 1" at bounding box center [333, 264] width 165 height 26
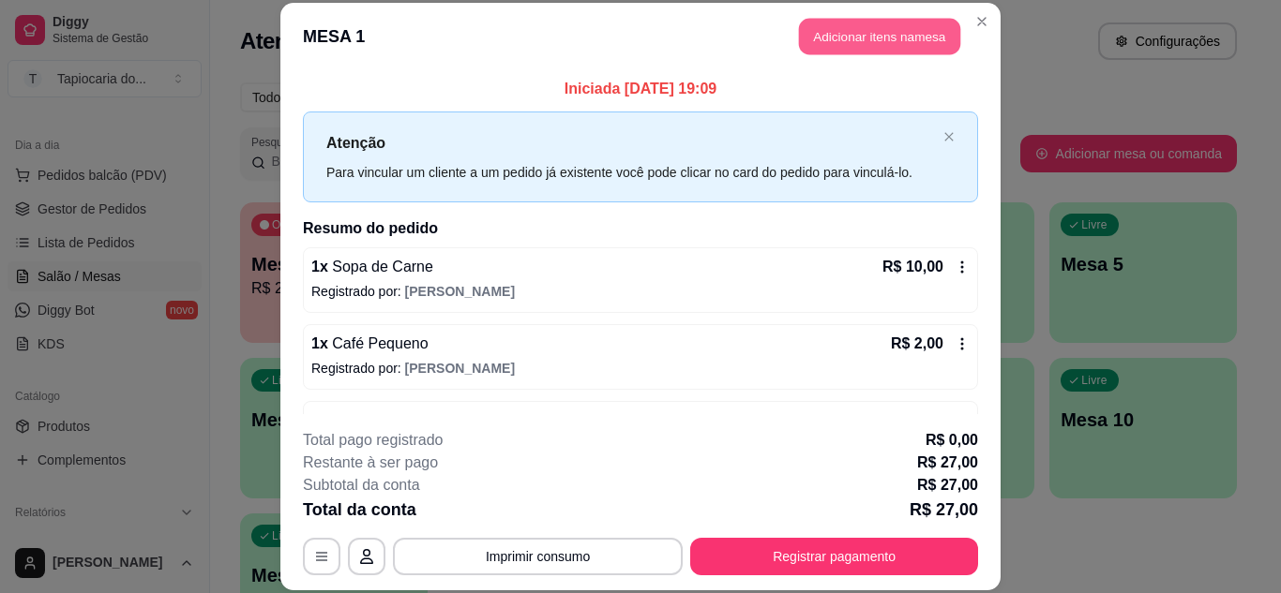
click at [875, 39] on button "Adicionar itens na mesa" at bounding box center [879, 37] width 161 height 37
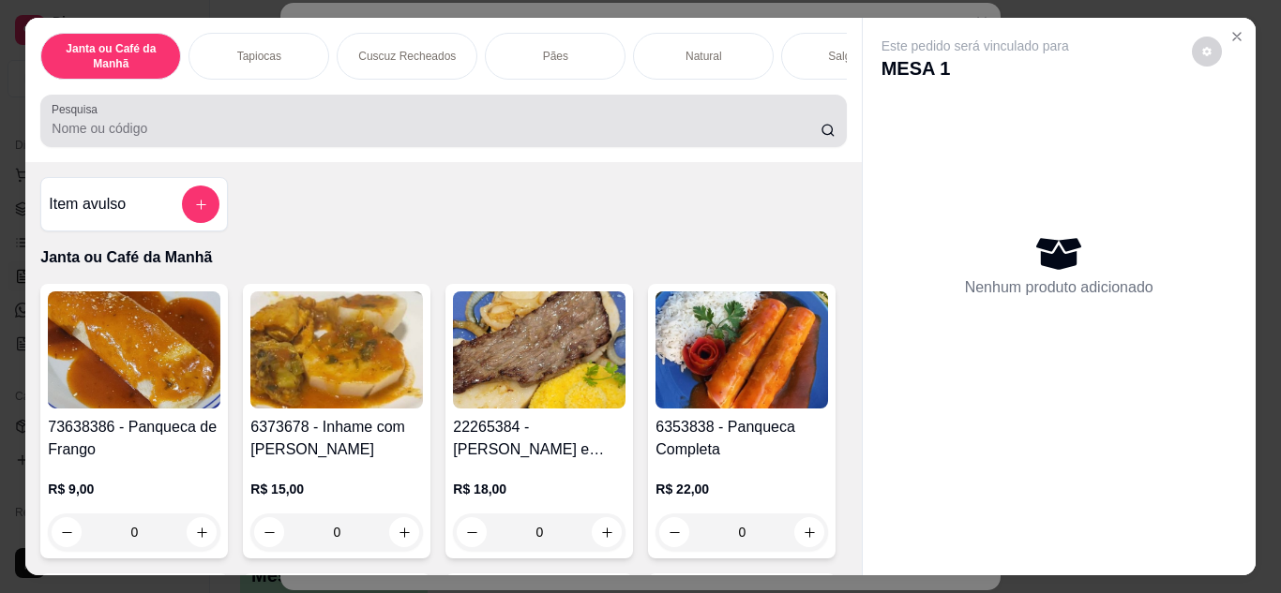
click at [789, 121] on div at bounding box center [443, 120] width 783 height 37
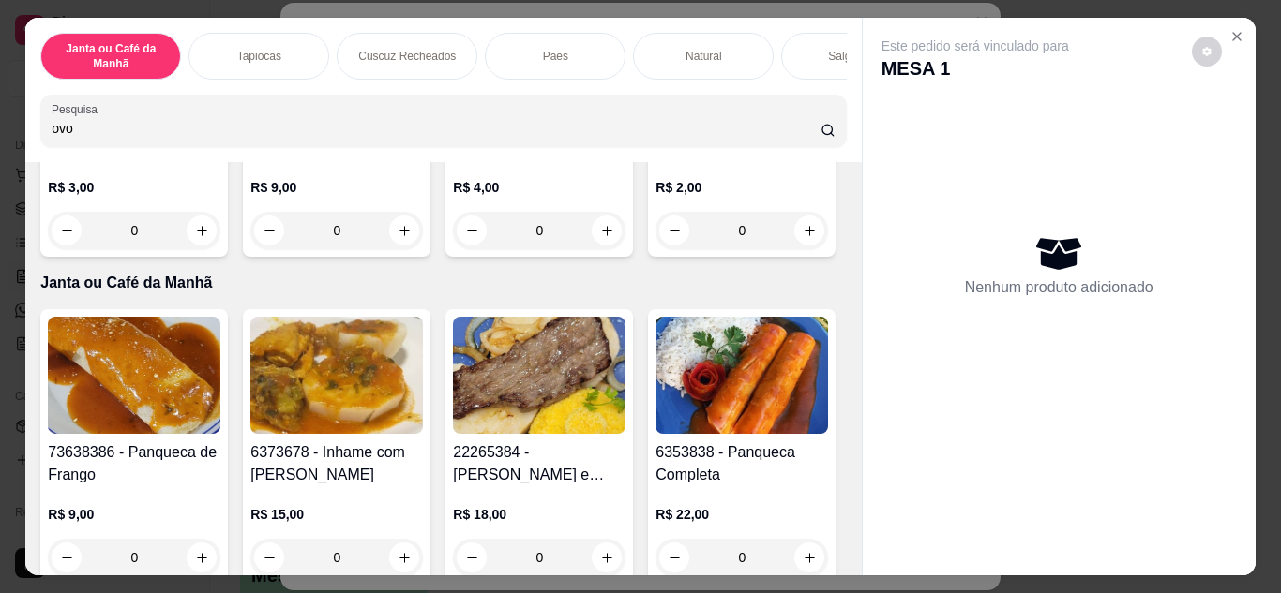
scroll to position [281, 0]
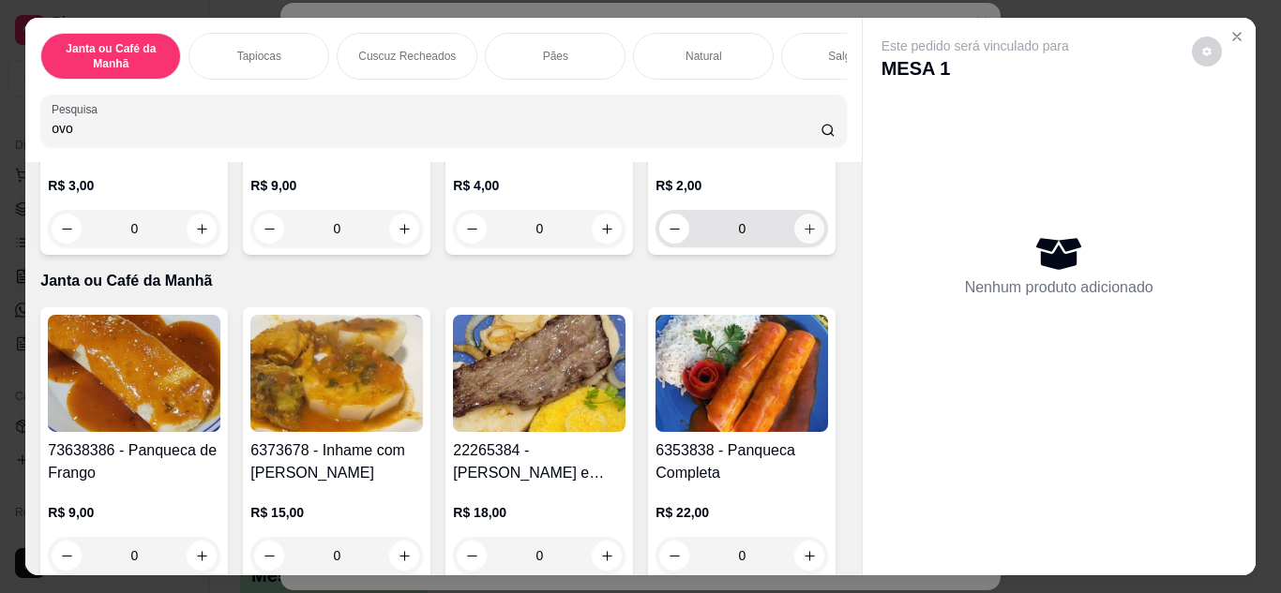
type input "ovo"
click at [802, 236] on icon "increase-product-quantity" at bounding box center [809, 229] width 14 height 14
type input "1"
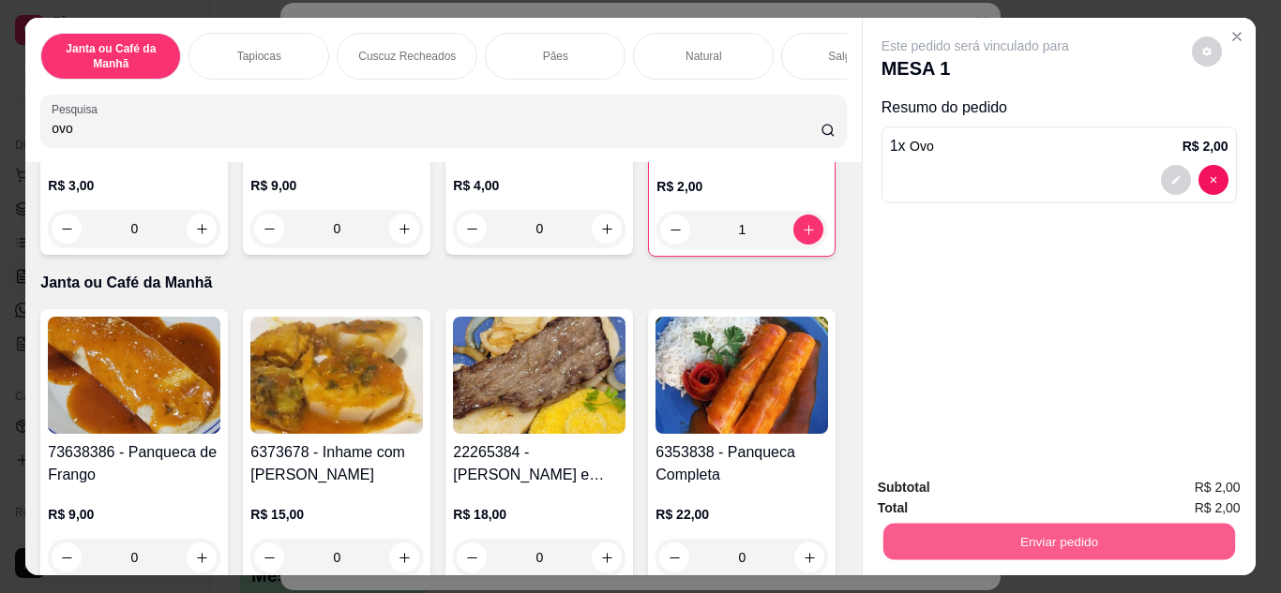
click at [937, 553] on button "Enviar pedido" at bounding box center [1058, 542] width 352 height 37
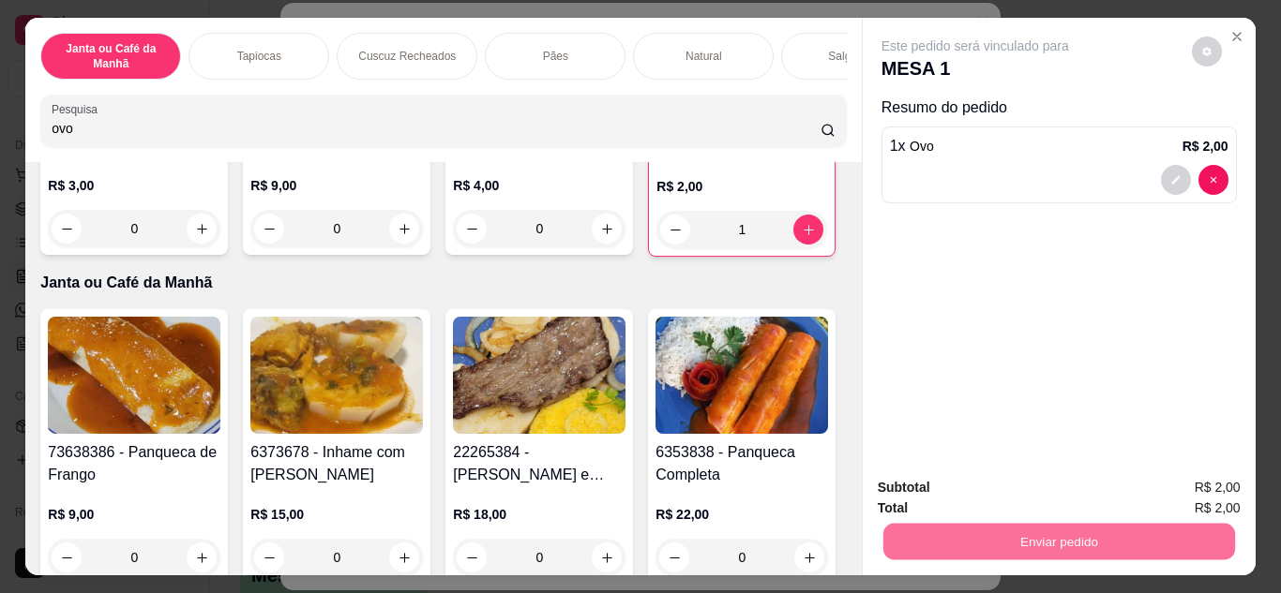
click at [923, 494] on button "Não registrar e enviar pedido" at bounding box center [996, 490] width 195 height 36
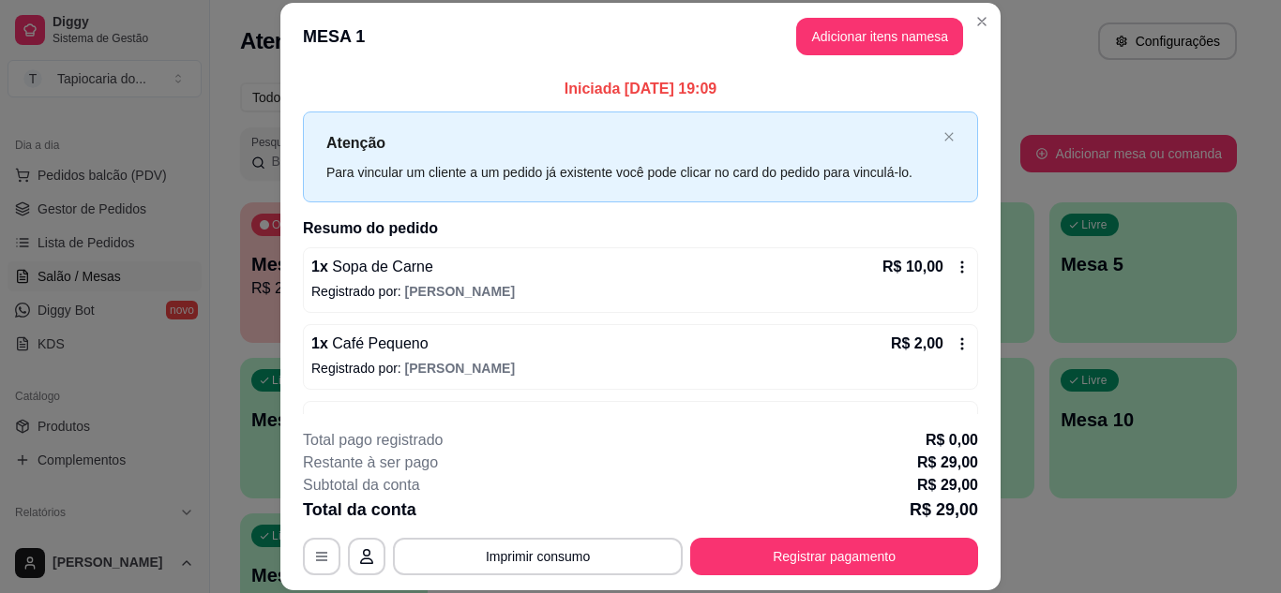
scroll to position [94, 0]
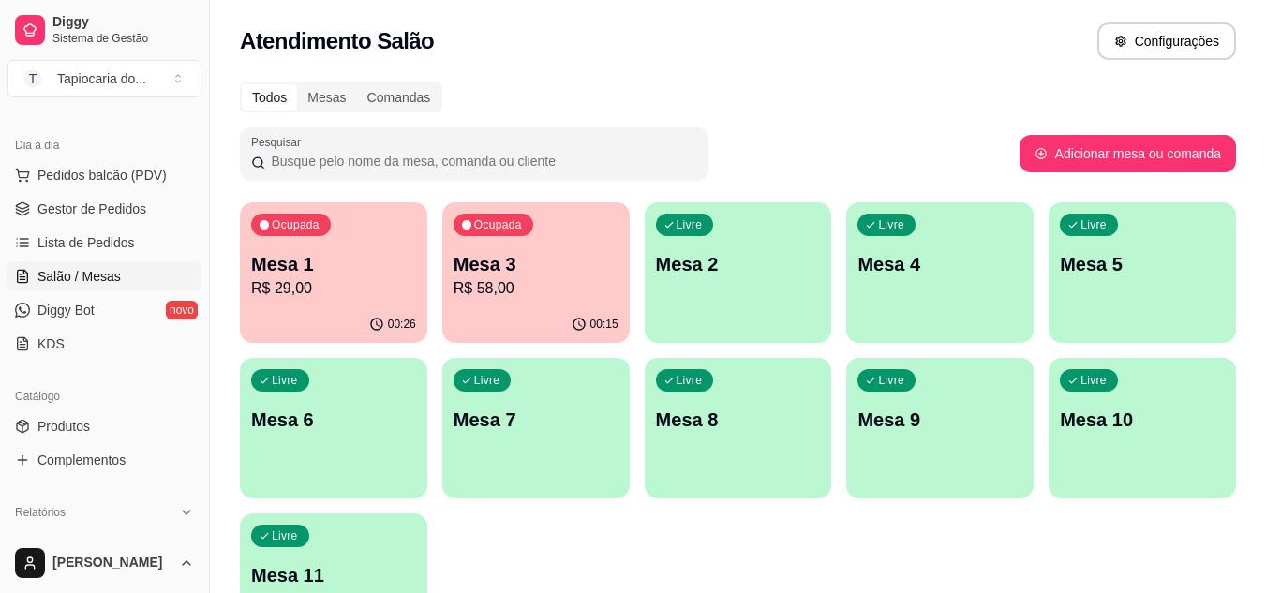
click at [304, 268] on p "Mesa 1" at bounding box center [333, 264] width 165 height 26
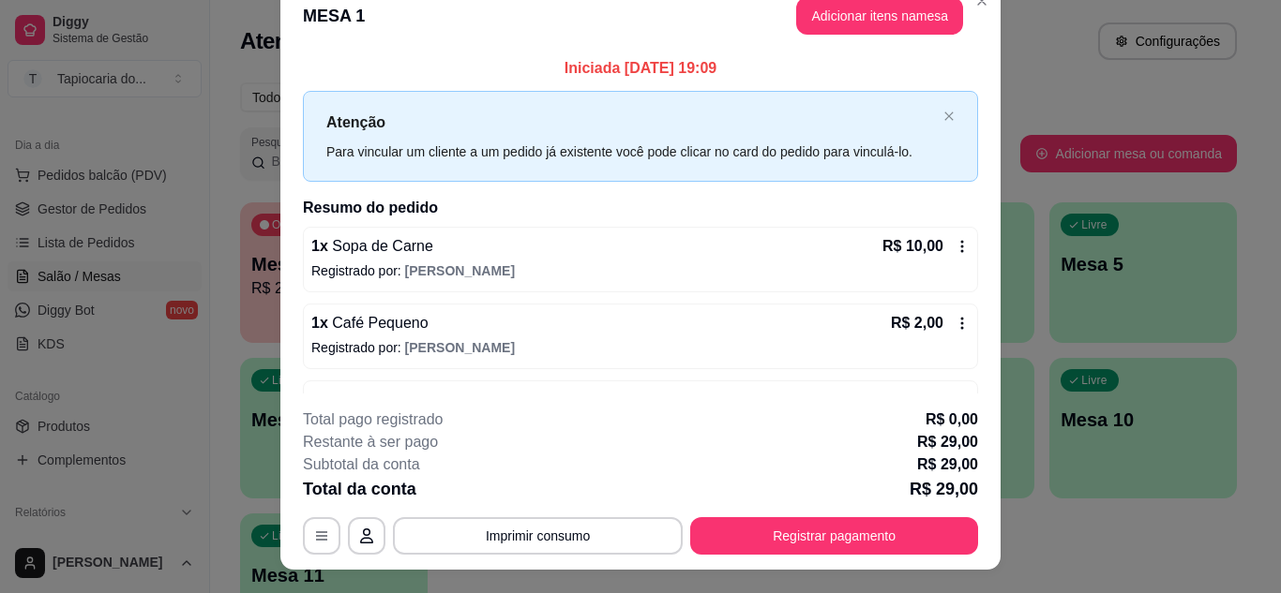
scroll to position [0, 0]
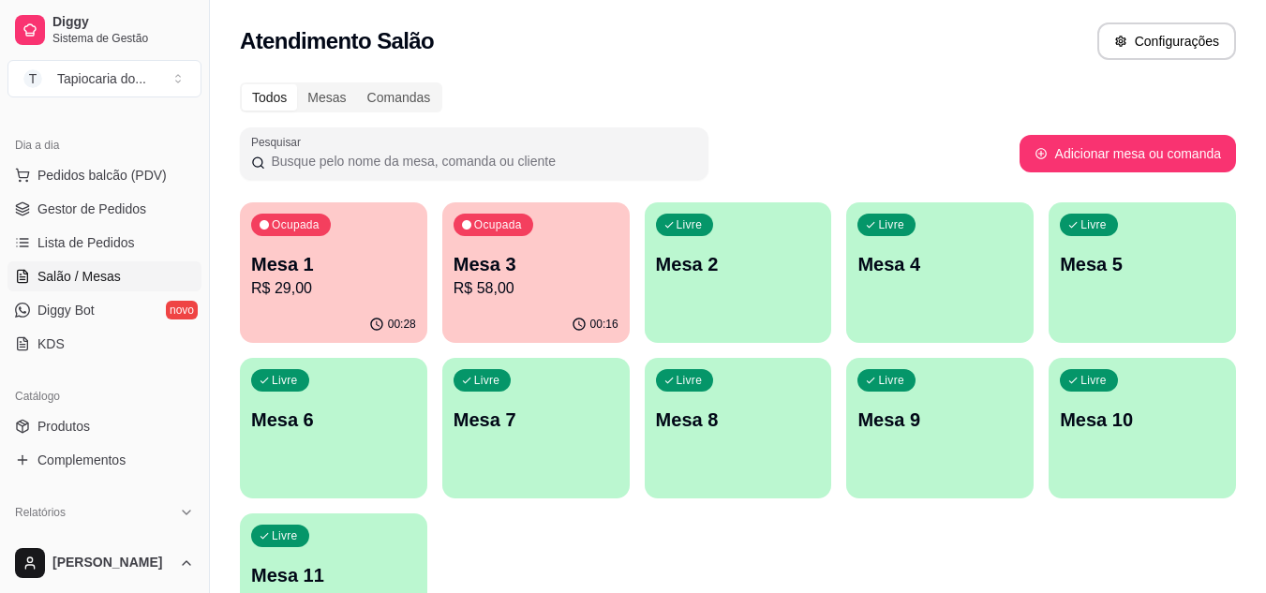
click at [545, 267] on p "Mesa 3" at bounding box center [536, 264] width 165 height 26
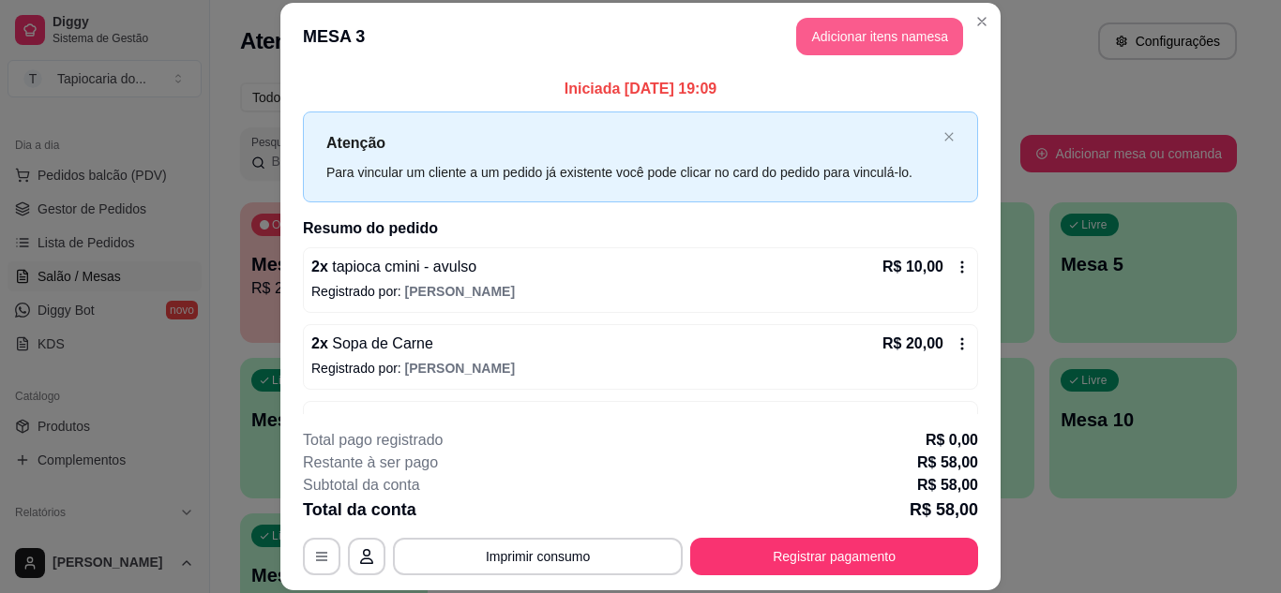
click at [888, 55] on header "MESA 3 Adicionar itens na mesa" at bounding box center [640, 36] width 720 height 67
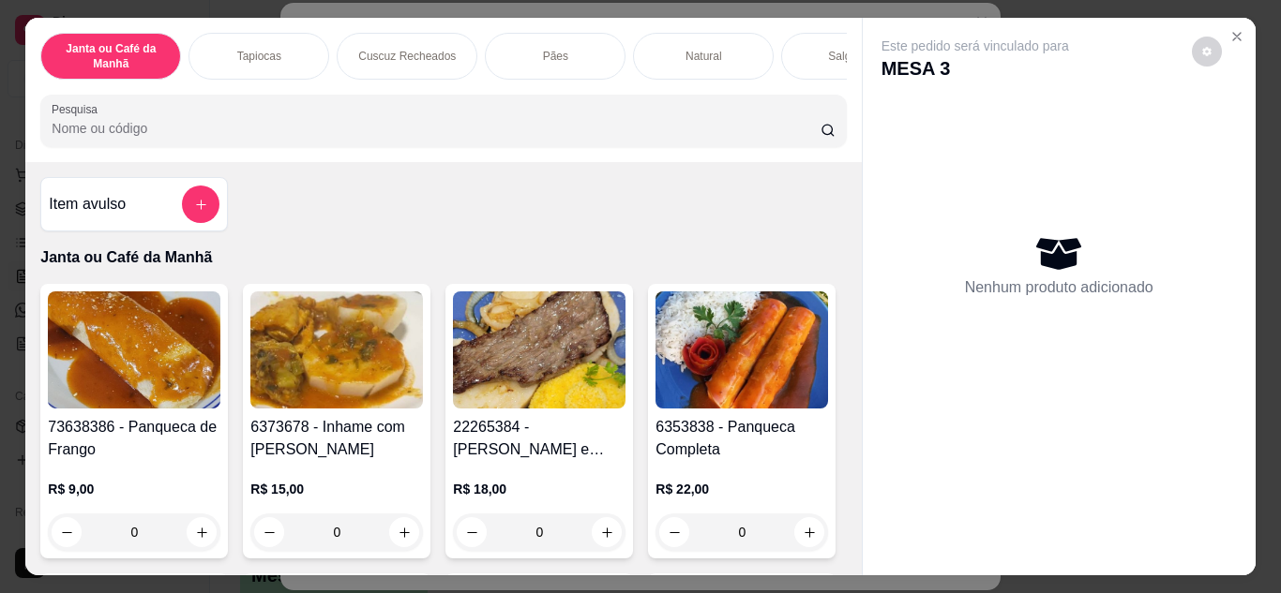
click at [772, 116] on div at bounding box center [443, 120] width 783 height 37
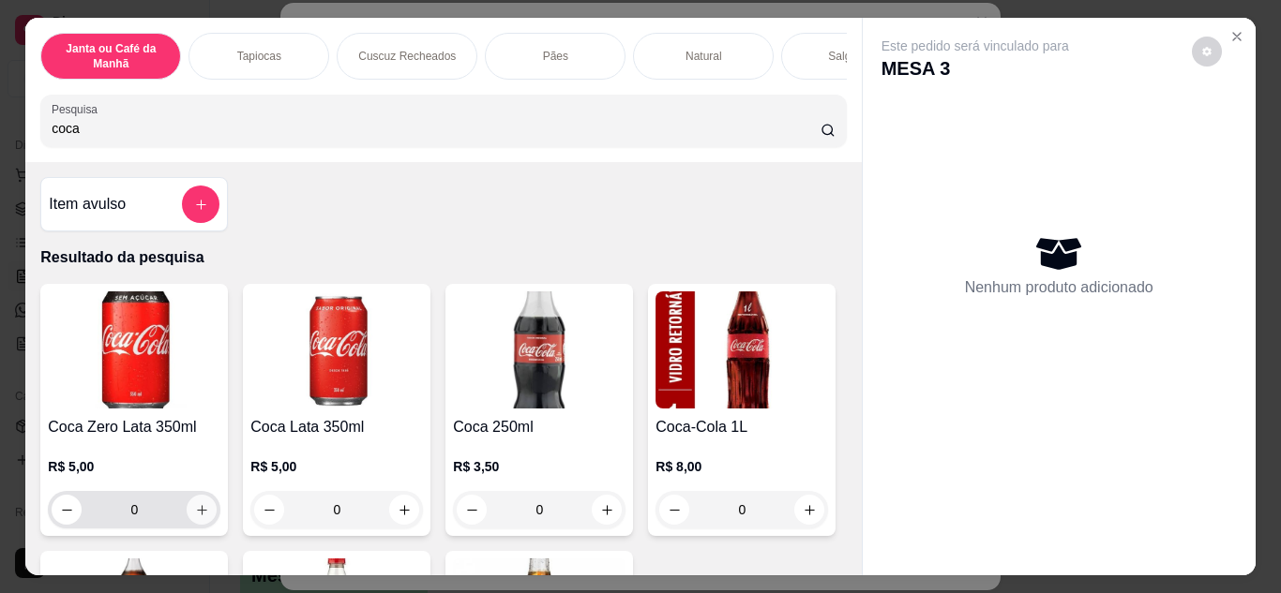
type input "coca"
click at [199, 517] on icon "increase-product-quantity" at bounding box center [202, 510] width 14 height 14
type input "1"
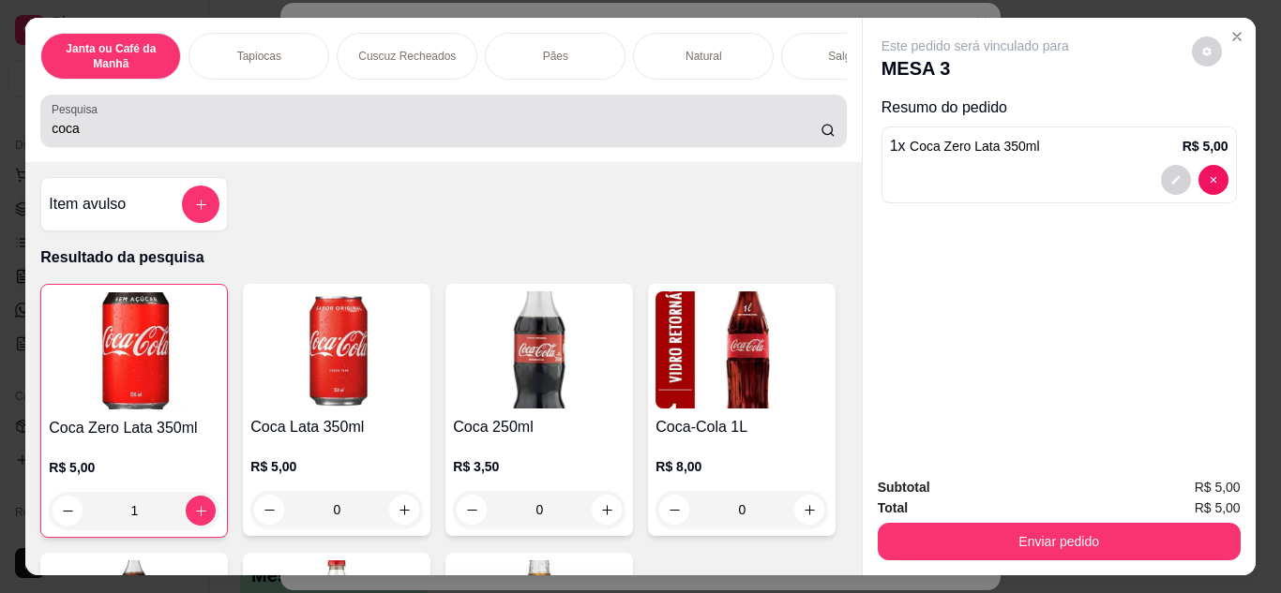
click at [443, 120] on div "coca" at bounding box center [443, 120] width 783 height 37
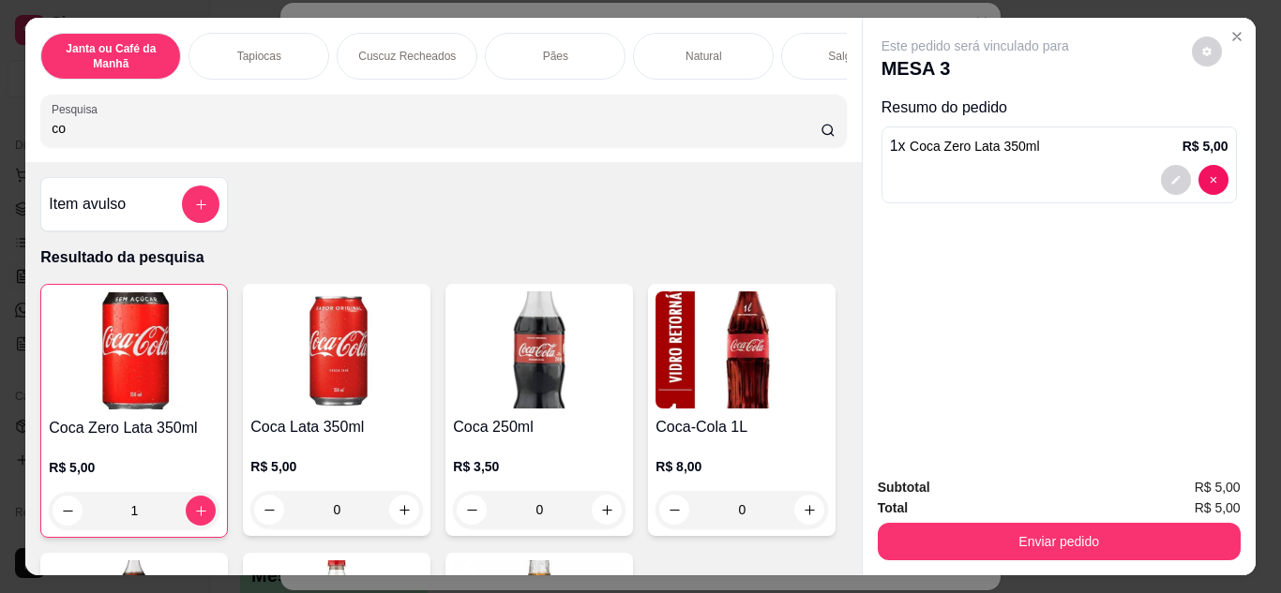
type input "c"
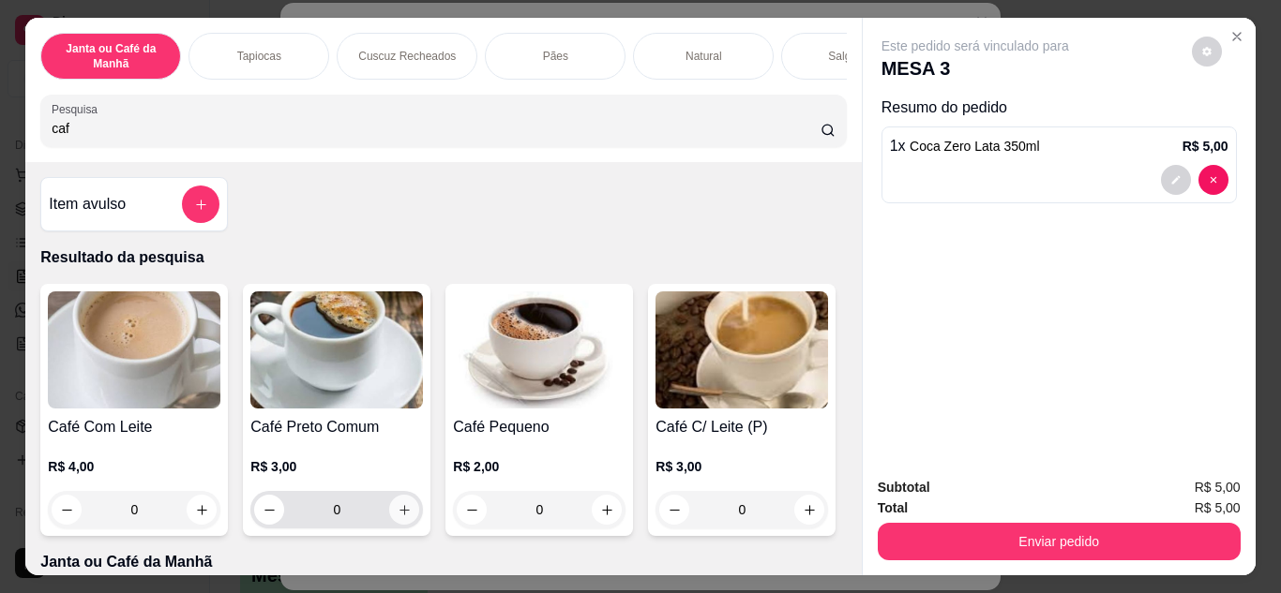
type input "caf"
click at [400, 524] on button "increase-product-quantity" at bounding box center [404, 510] width 30 height 30
type input "1"
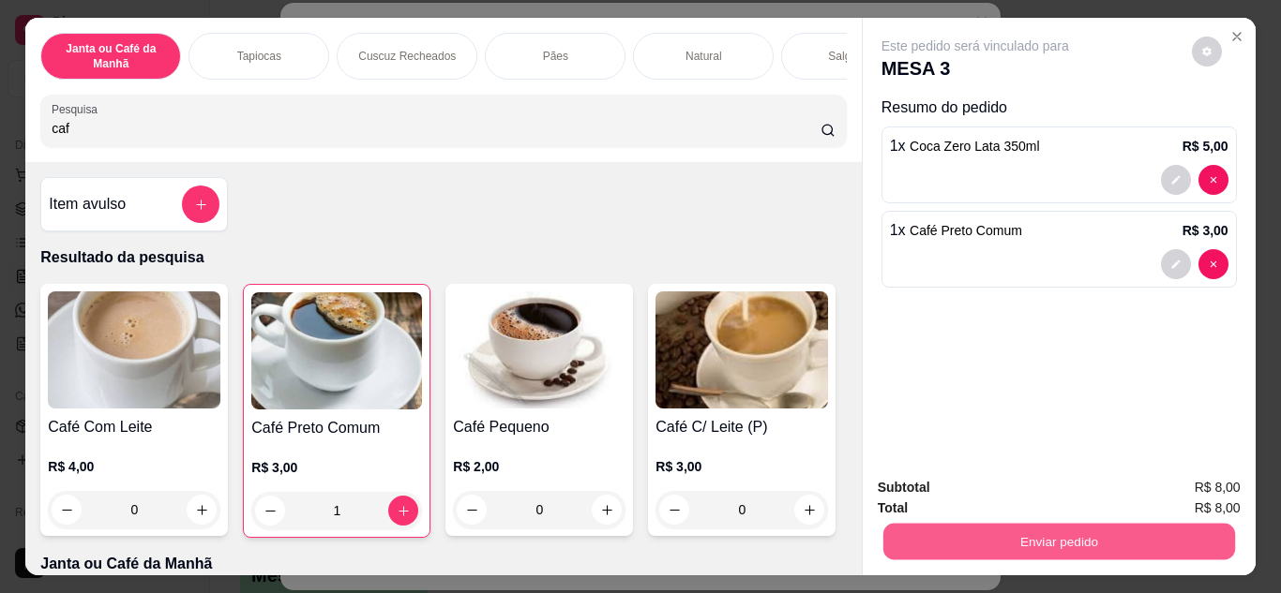
click at [1071, 543] on button "Enviar pedido" at bounding box center [1058, 542] width 352 height 37
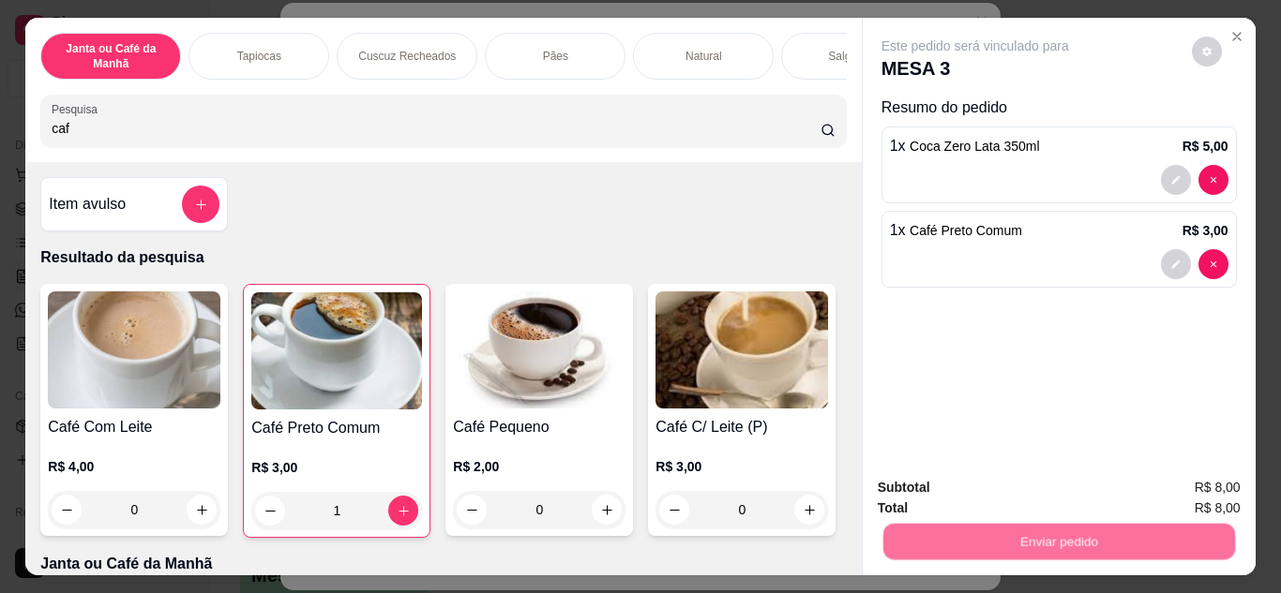
click at [1046, 497] on button "Não registrar e enviar pedido" at bounding box center [996, 489] width 189 height 35
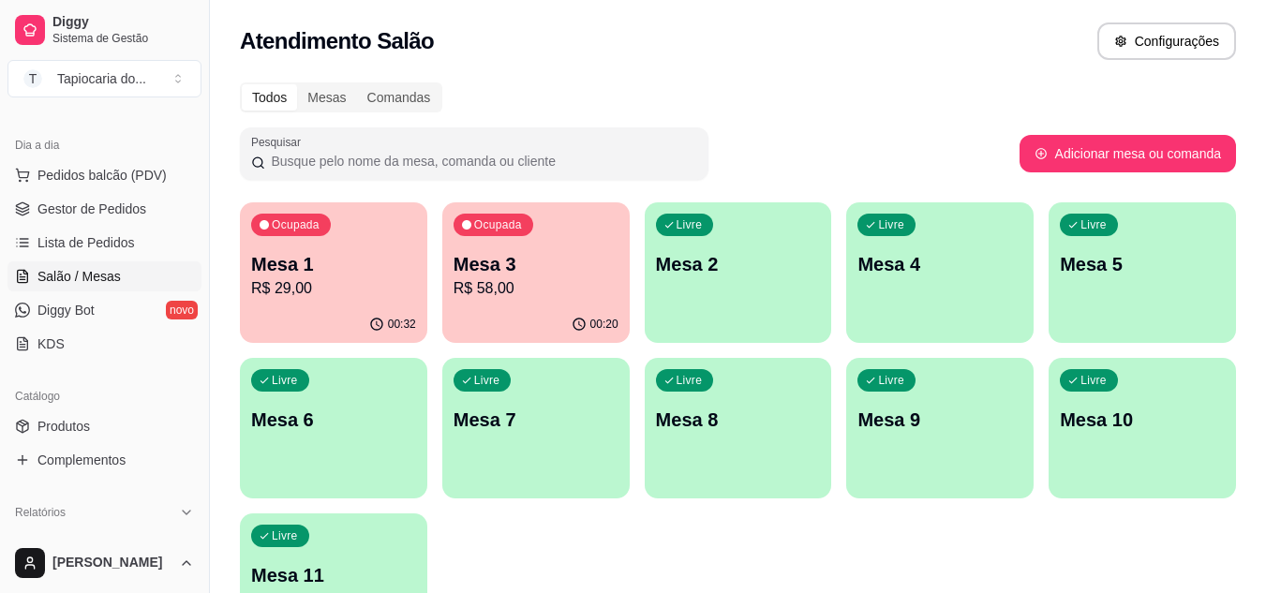
click at [389, 303] on div "Ocupada Mesa 1 R$ 29,00" at bounding box center [333, 254] width 187 height 104
click at [85, 199] on link "Gestor de Pedidos" at bounding box center [104, 209] width 194 height 30
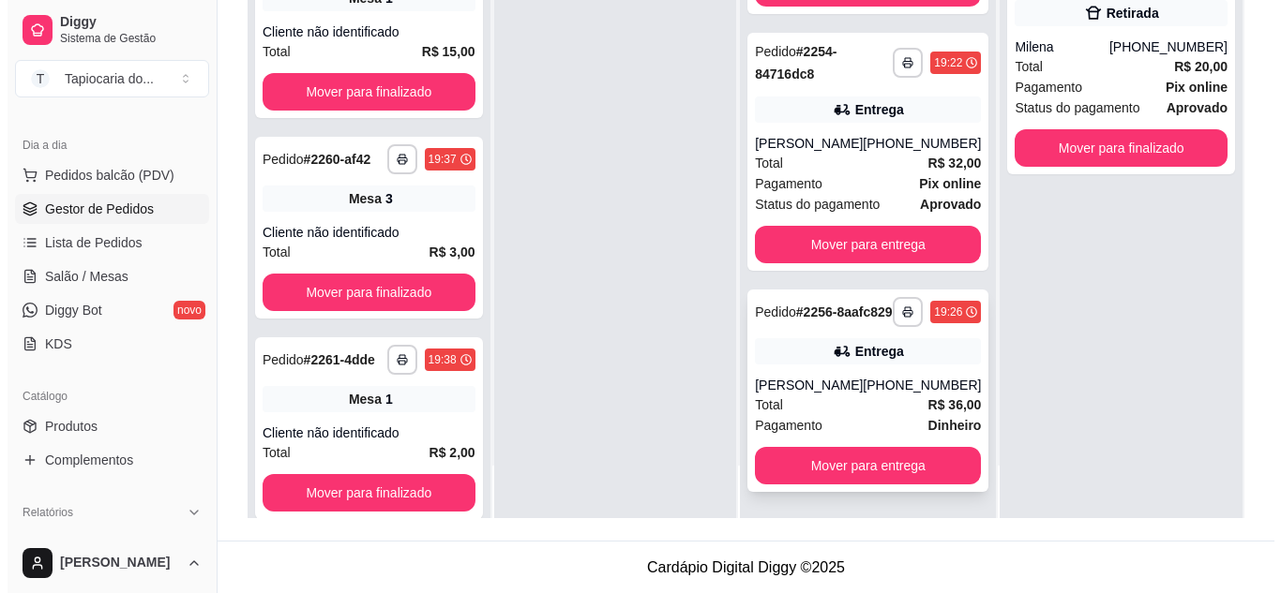
scroll to position [286, 0]
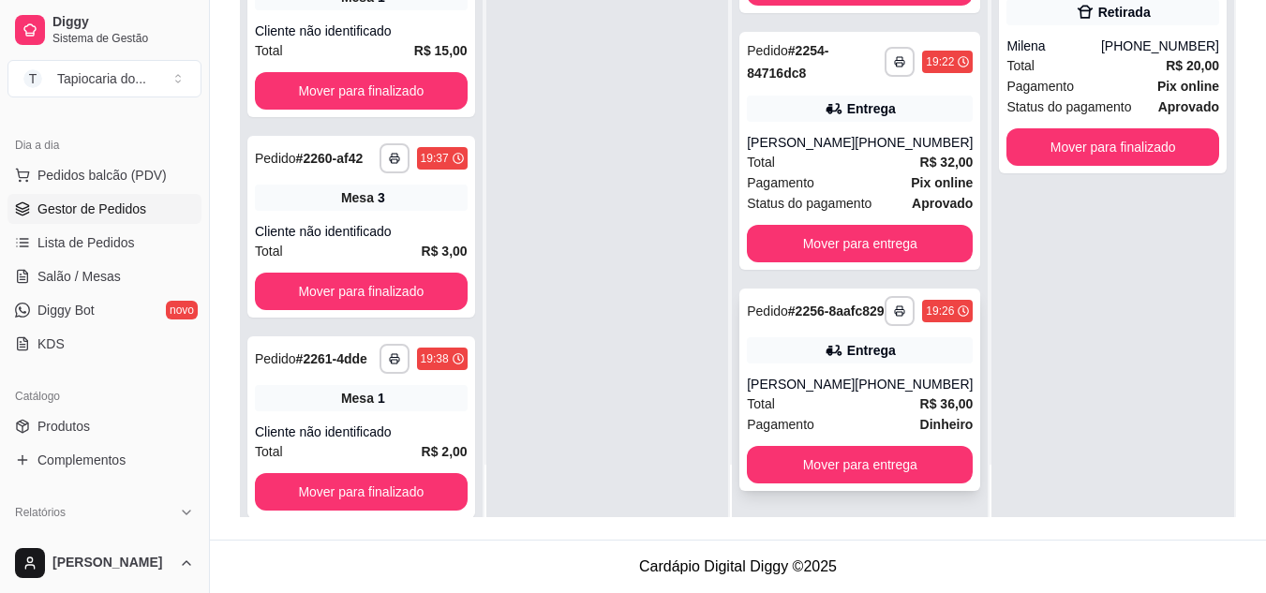
click at [862, 382] on div "[PHONE_NUMBER]" at bounding box center [914, 384] width 118 height 19
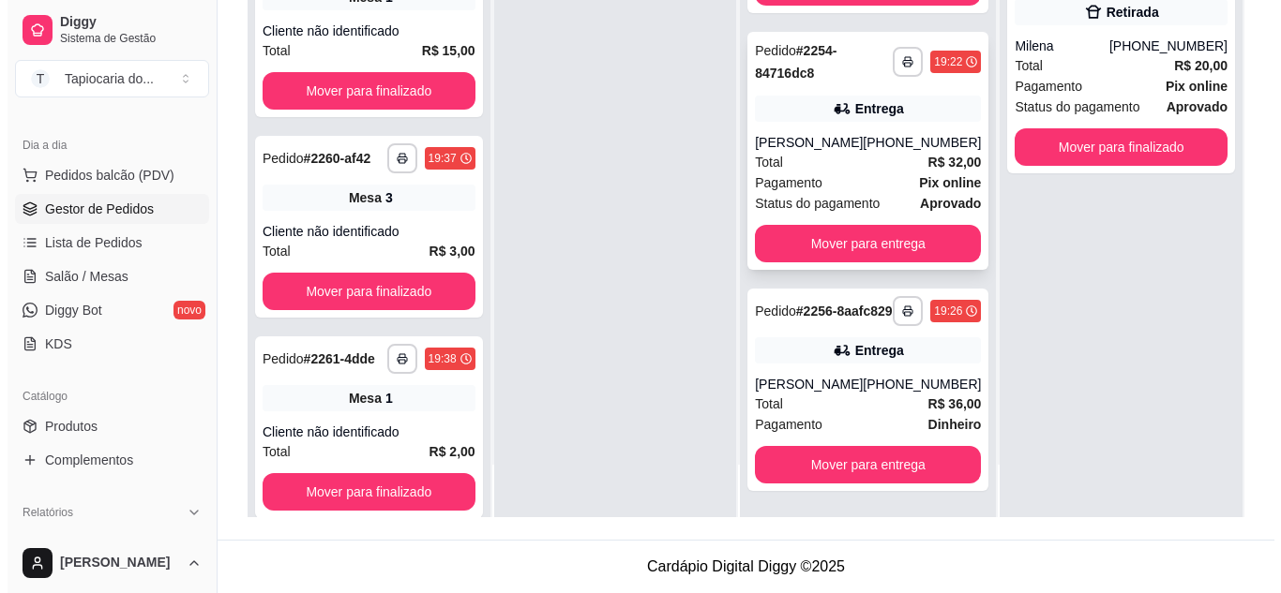
scroll to position [318, 0]
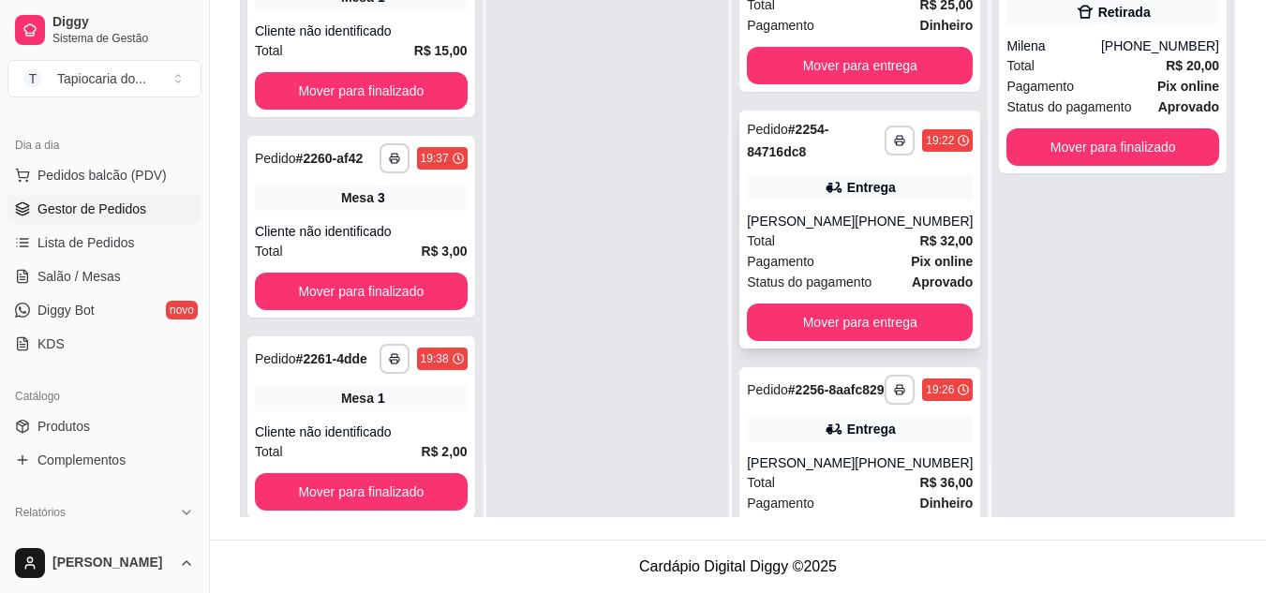
click at [870, 202] on div "**********" at bounding box center [860, 230] width 241 height 238
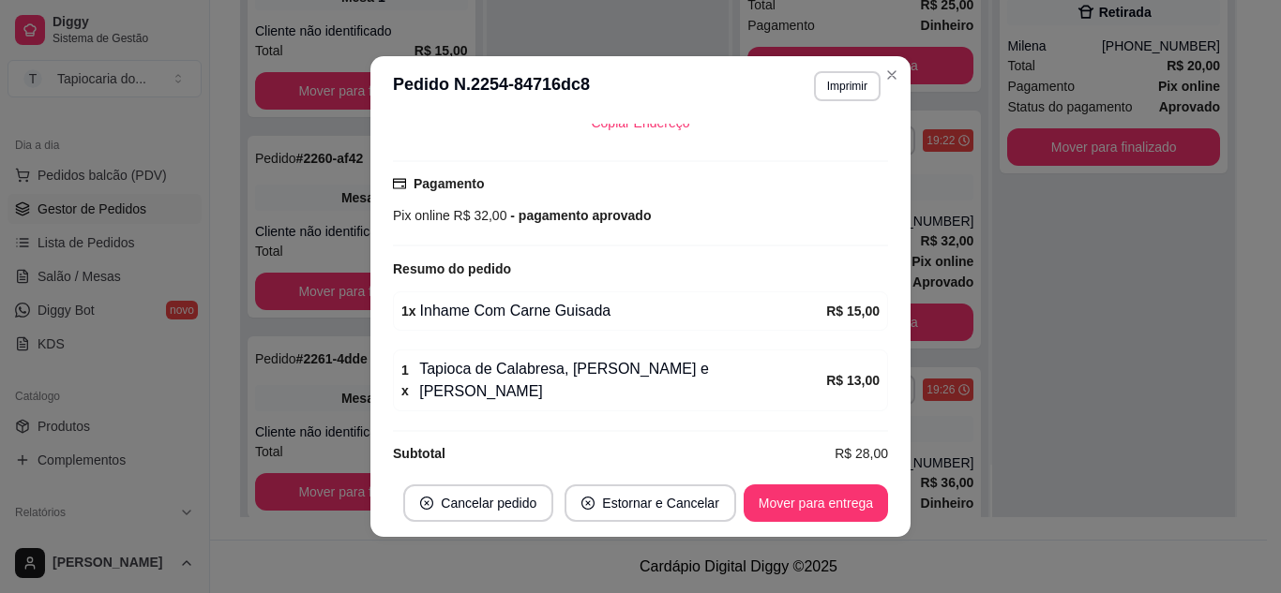
scroll to position [4, 0]
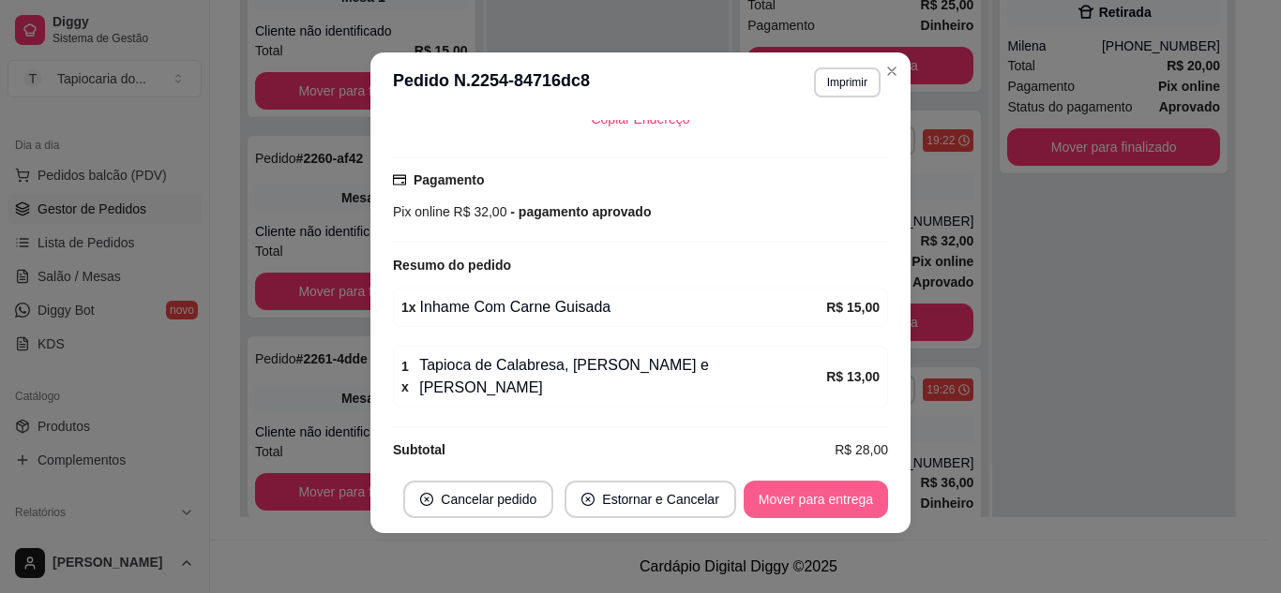
click at [773, 504] on button "Mover para entrega" at bounding box center [815, 499] width 144 height 37
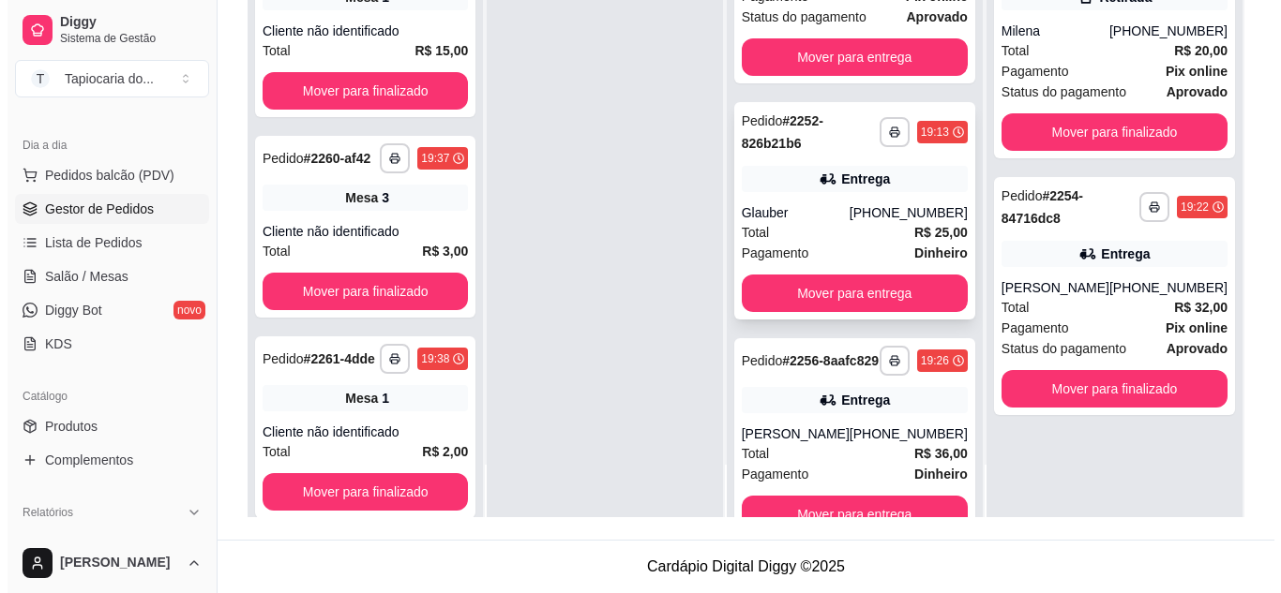
scroll to position [61, 0]
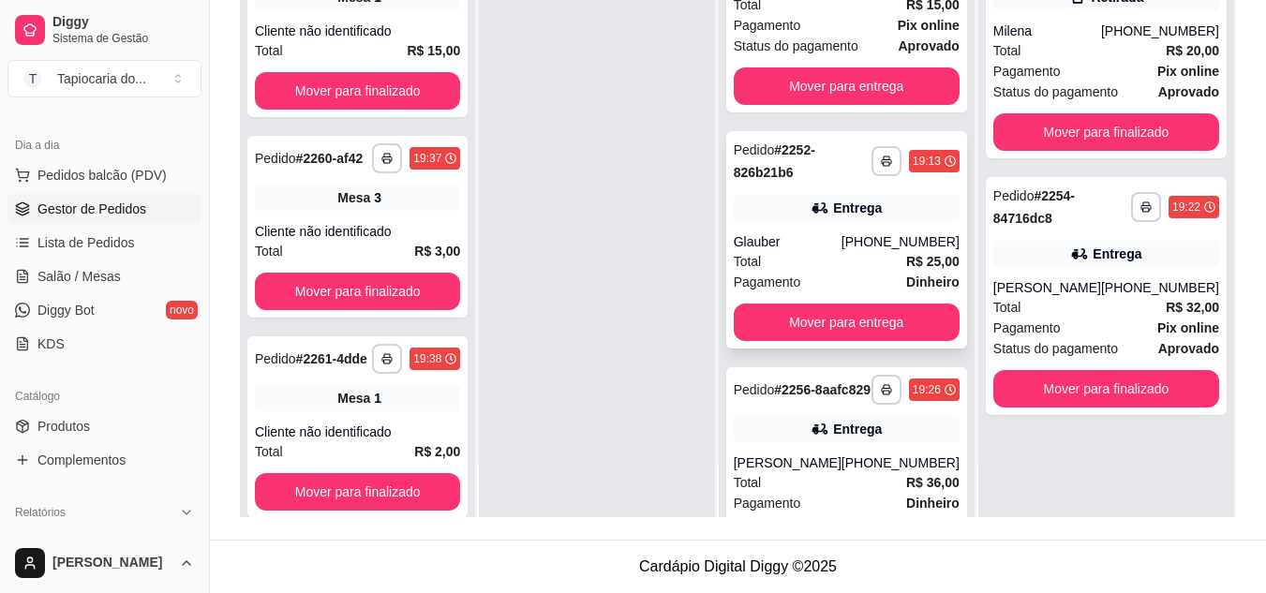
click at [852, 229] on div "**********" at bounding box center [847, 239] width 241 height 217
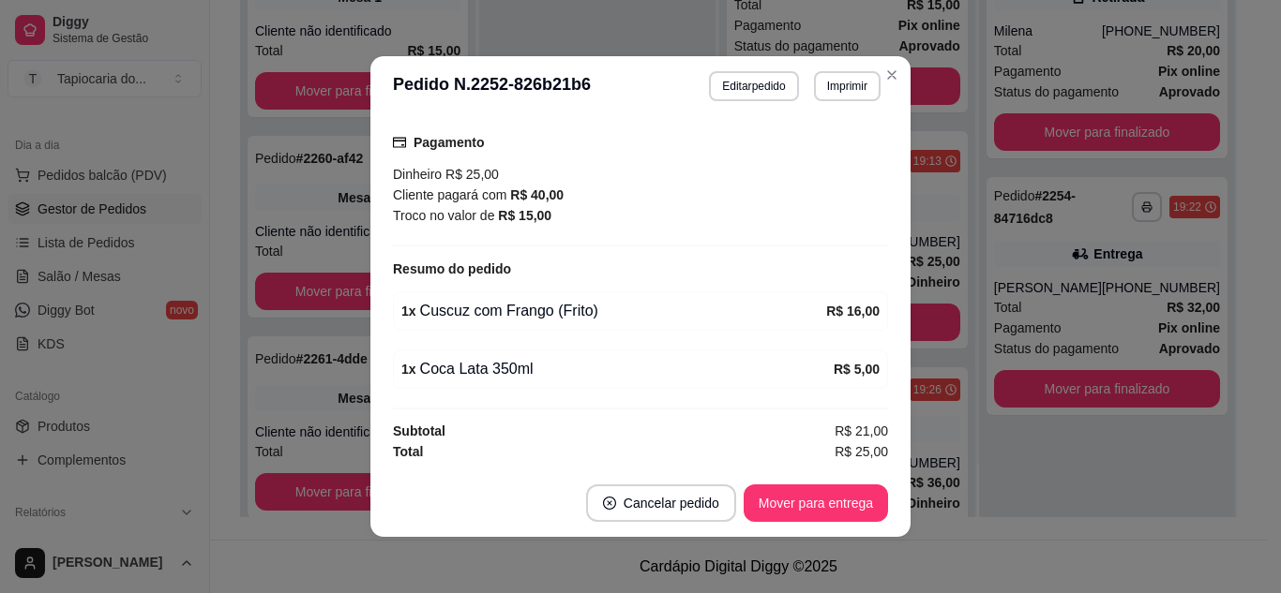
scroll to position [512, 0]
click at [779, 507] on button "Mover para entrega" at bounding box center [815, 504] width 141 height 37
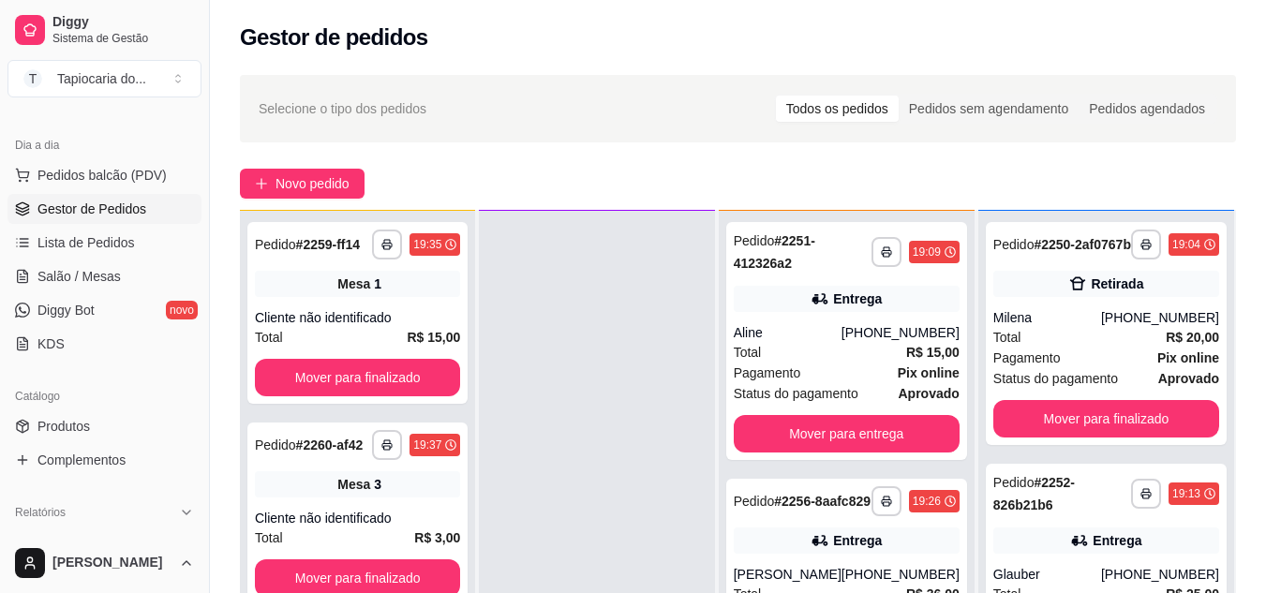
scroll to position [52, 0]
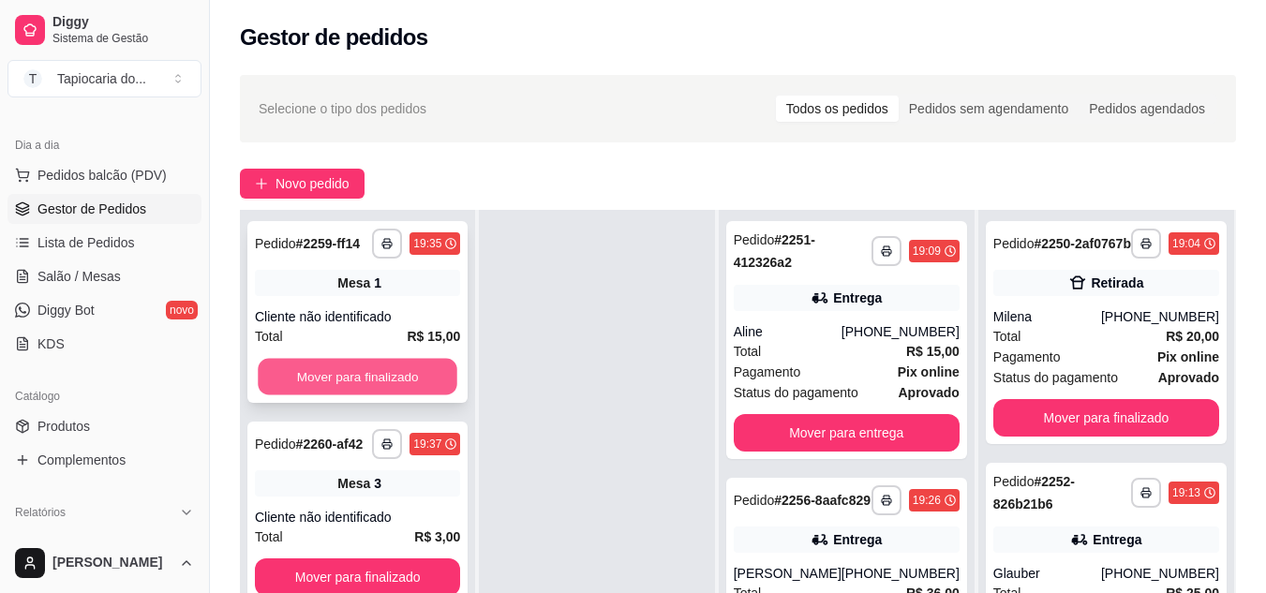
click at [415, 365] on button "Mover para finalizado" at bounding box center [358, 377] width 200 height 37
click at [411, 388] on button "Mover para finalizado" at bounding box center [357, 376] width 205 height 37
click at [411, 388] on button "Mover para finalizado" at bounding box center [358, 377] width 200 height 37
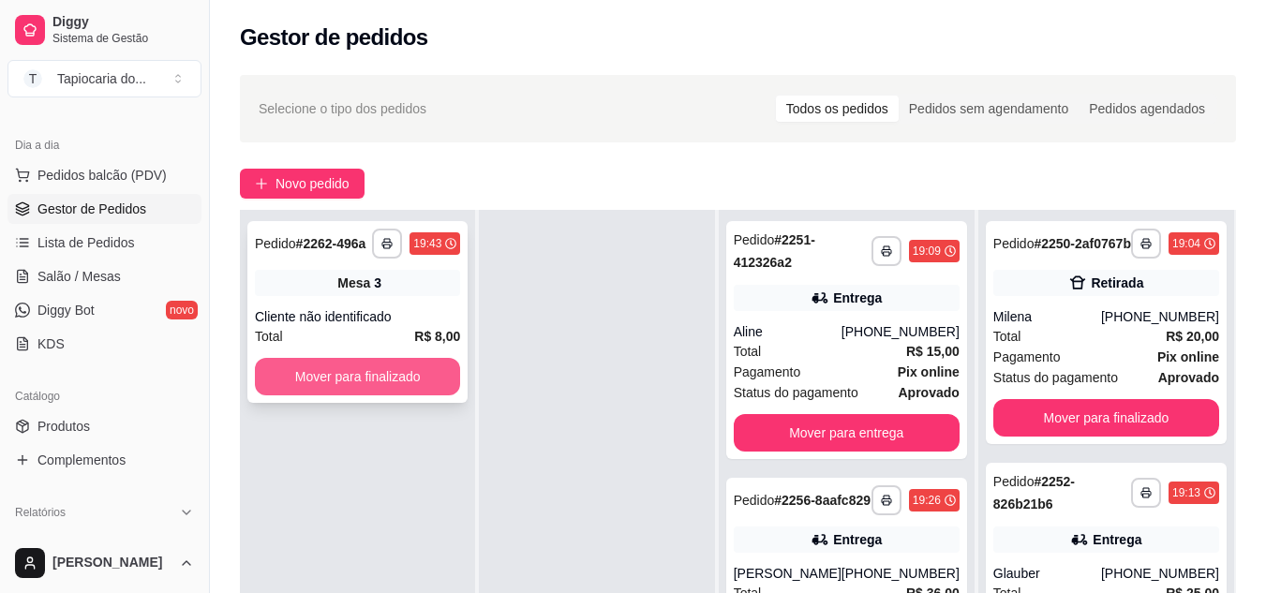
click at [409, 389] on button "Mover para finalizado" at bounding box center [357, 376] width 205 height 37
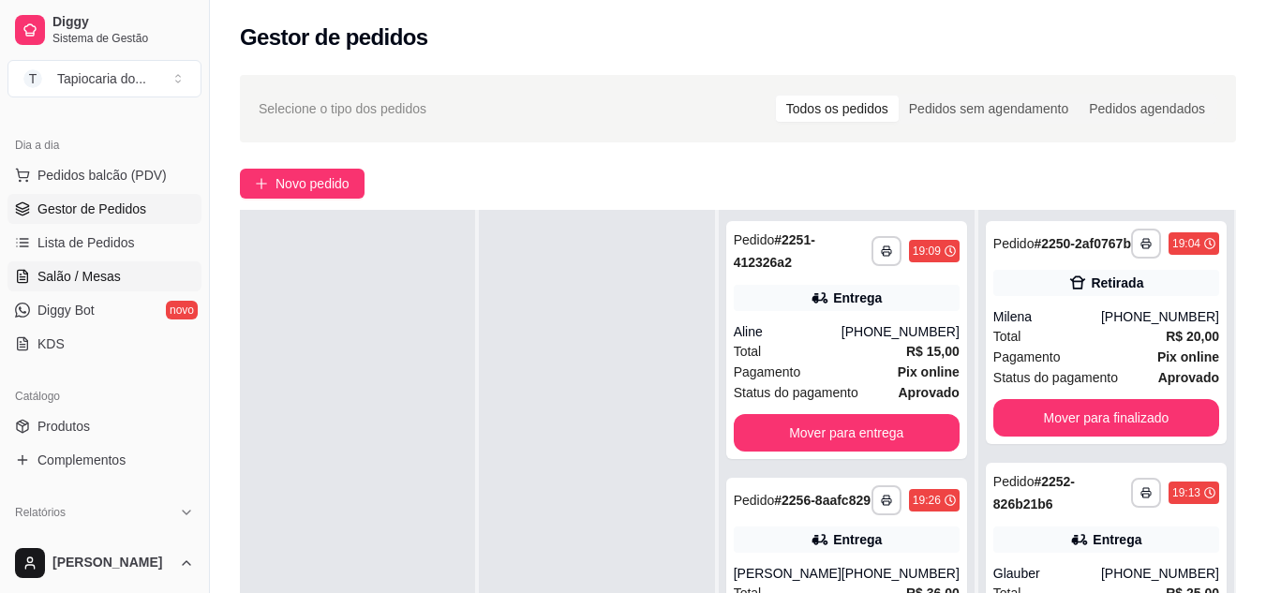
click at [94, 283] on span "Salão / Mesas" at bounding box center [78, 276] width 83 height 19
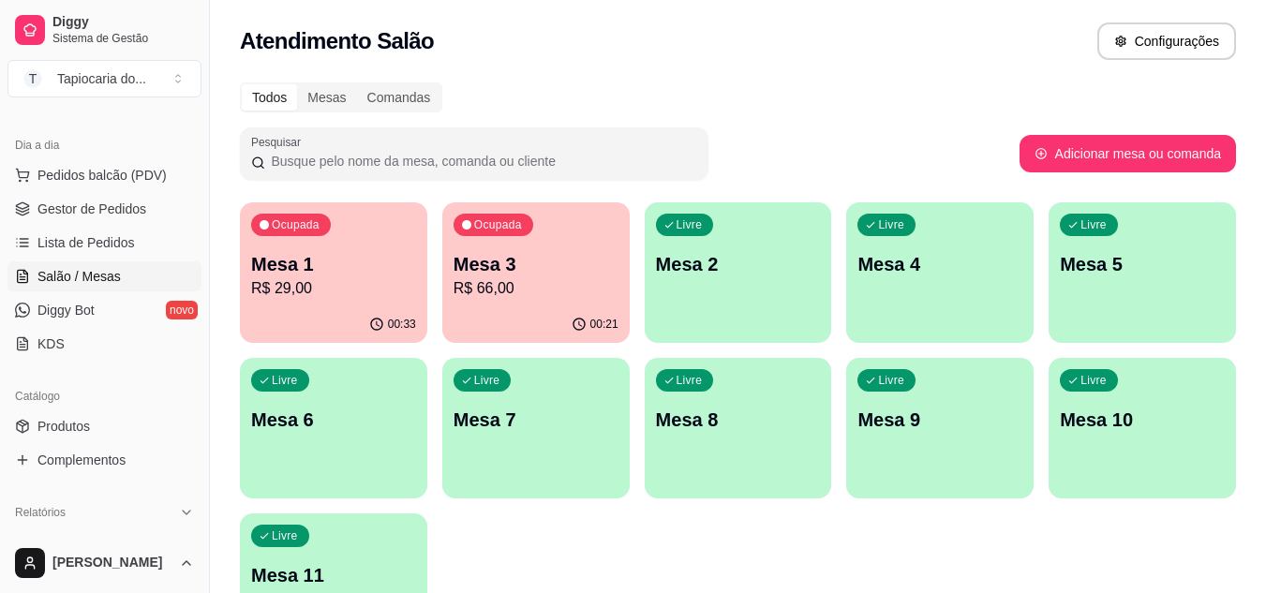
click at [1124, 247] on div "Livre Mesa 5" at bounding box center [1142, 261] width 187 height 118
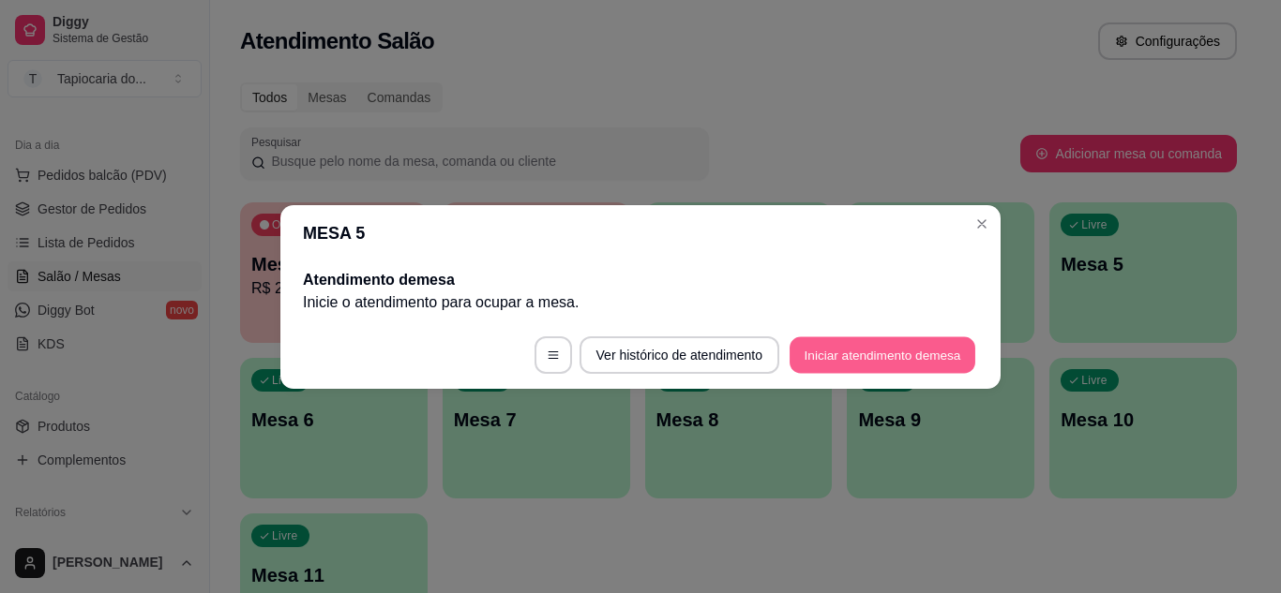
click at [916, 357] on button "Iniciar atendimento de mesa" at bounding box center [882, 355] width 186 height 37
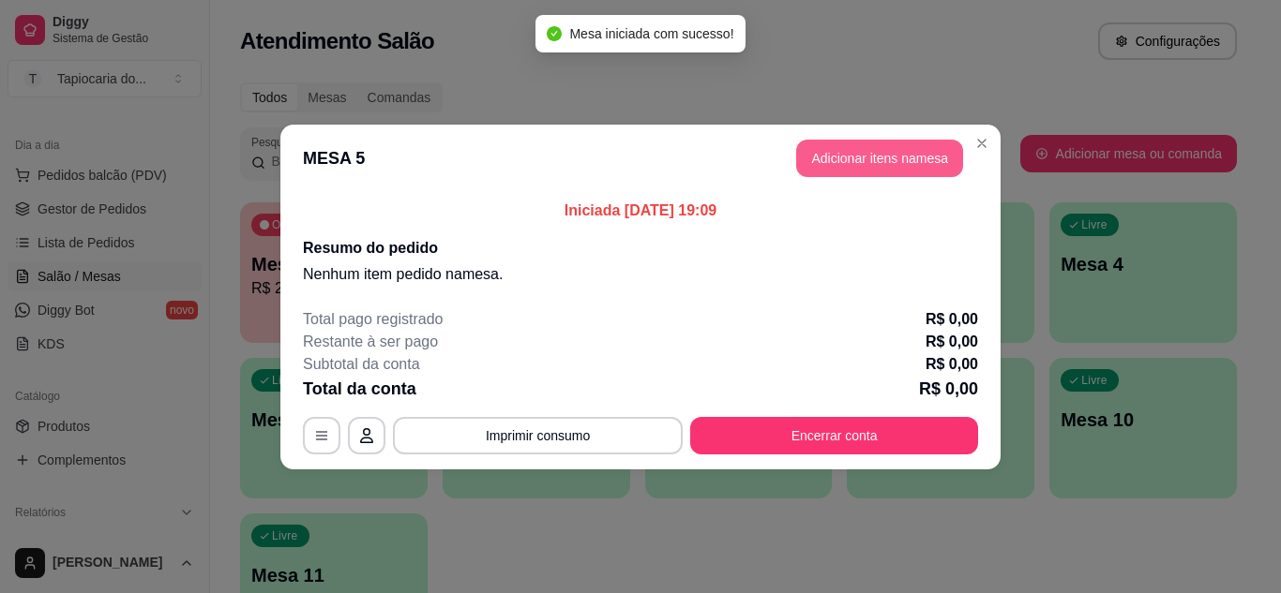
click at [836, 150] on button "Adicionar itens na mesa" at bounding box center [879, 158] width 167 height 37
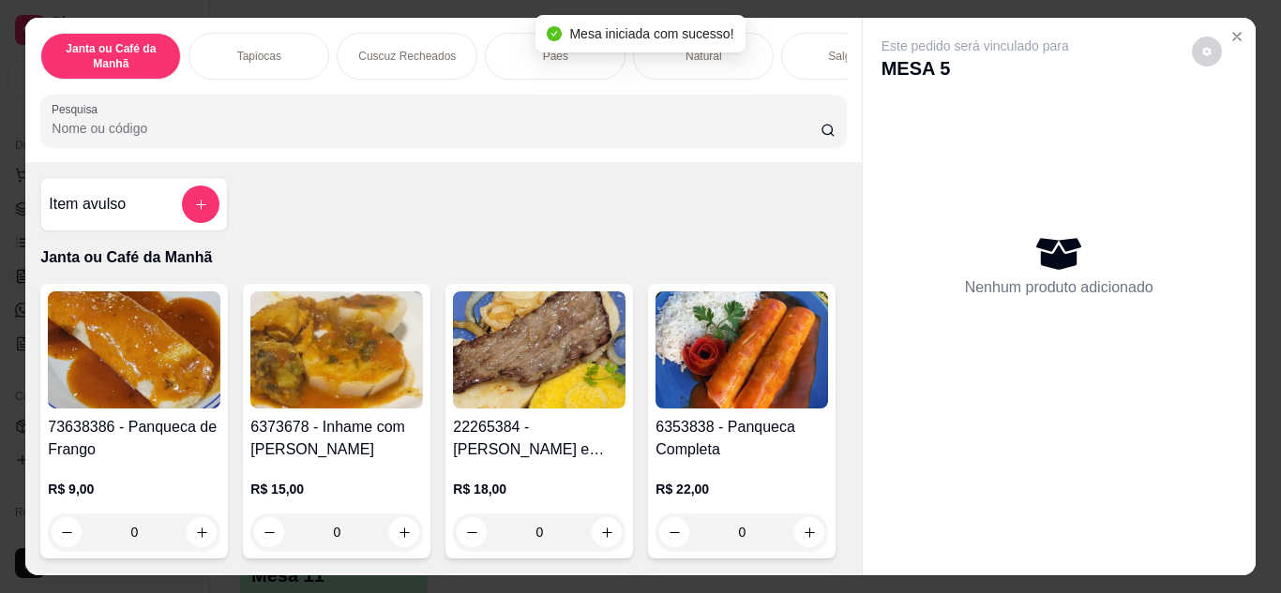
click at [710, 138] on input "Pesquisa" at bounding box center [436, 128] width 769 height 19
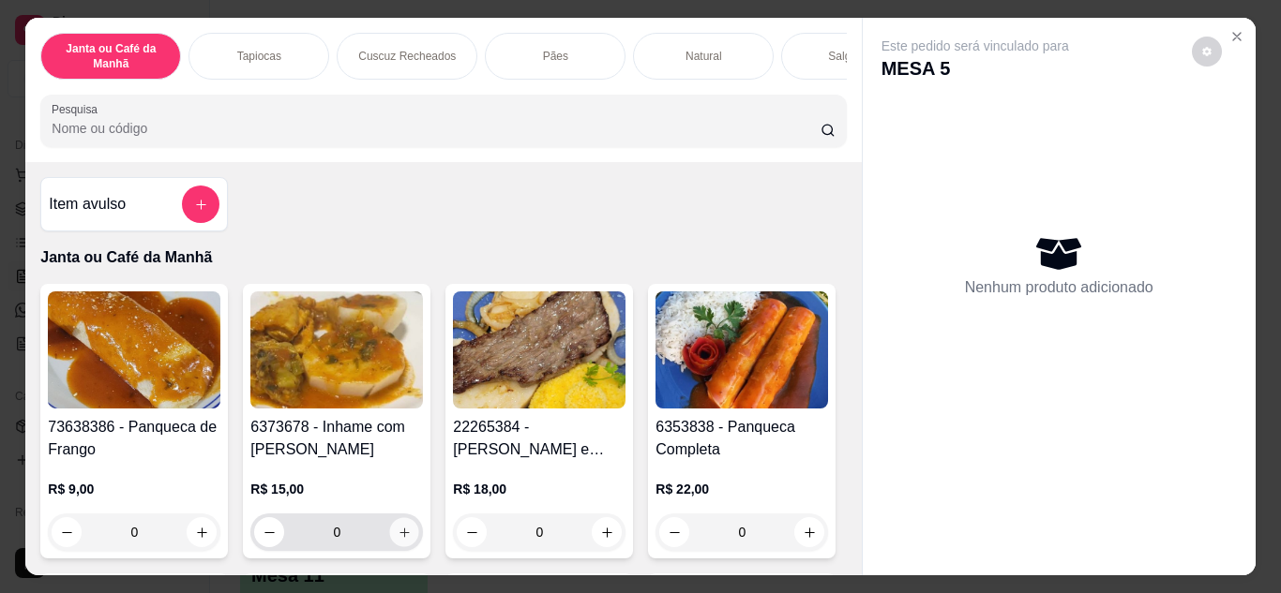
click at [397, 540] on icon "increase-product-quantity" at bounding box center [404, 533] width 14 height 14
type input "1"
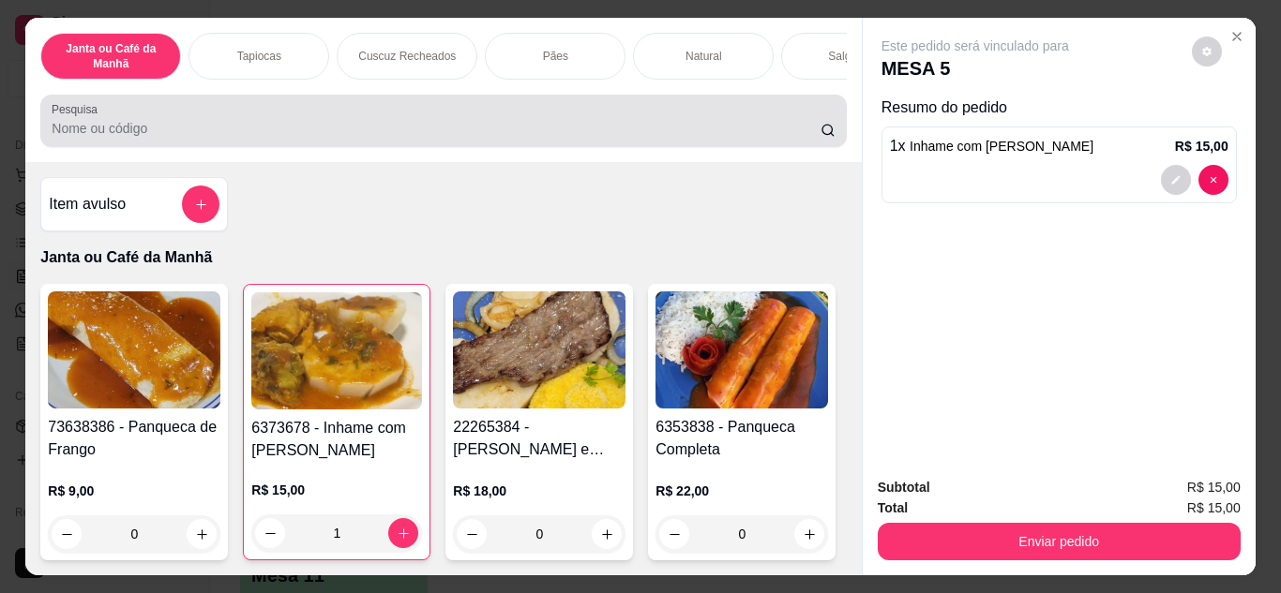
click at [473, 138] on input "Pesquisa" at bounding box center [436, 128] width 769 height 19
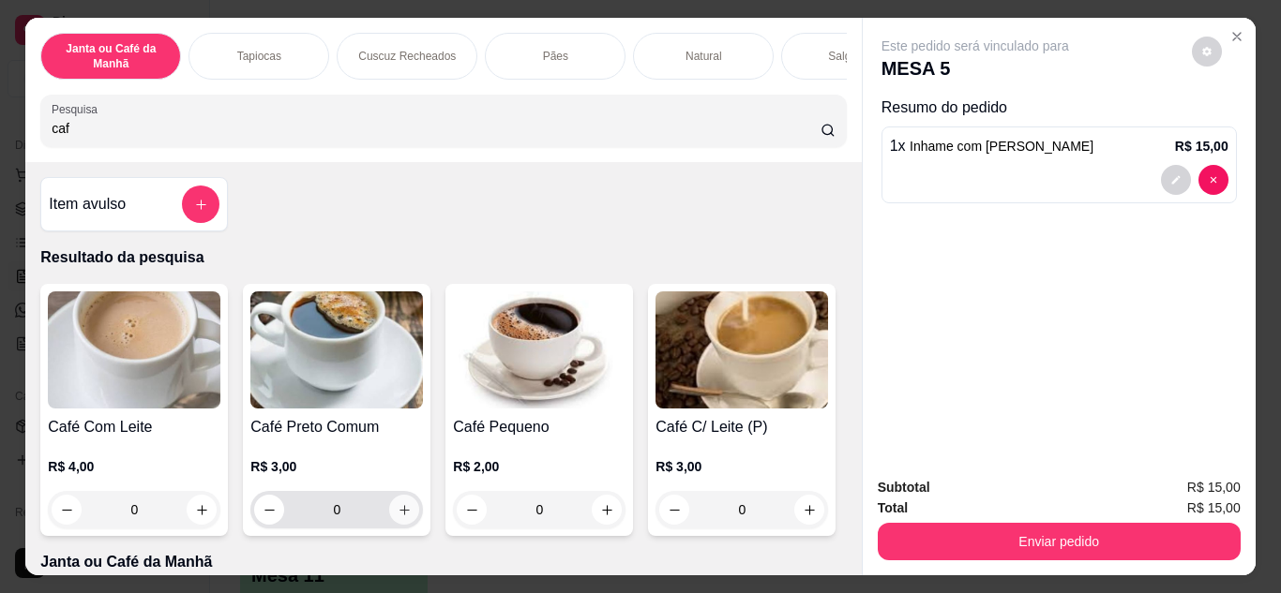
type input "caf"
click at [397, 517] on icon "increase-product-quantity" at bounding box center [404, 510] width 14 height 14
type input "1"
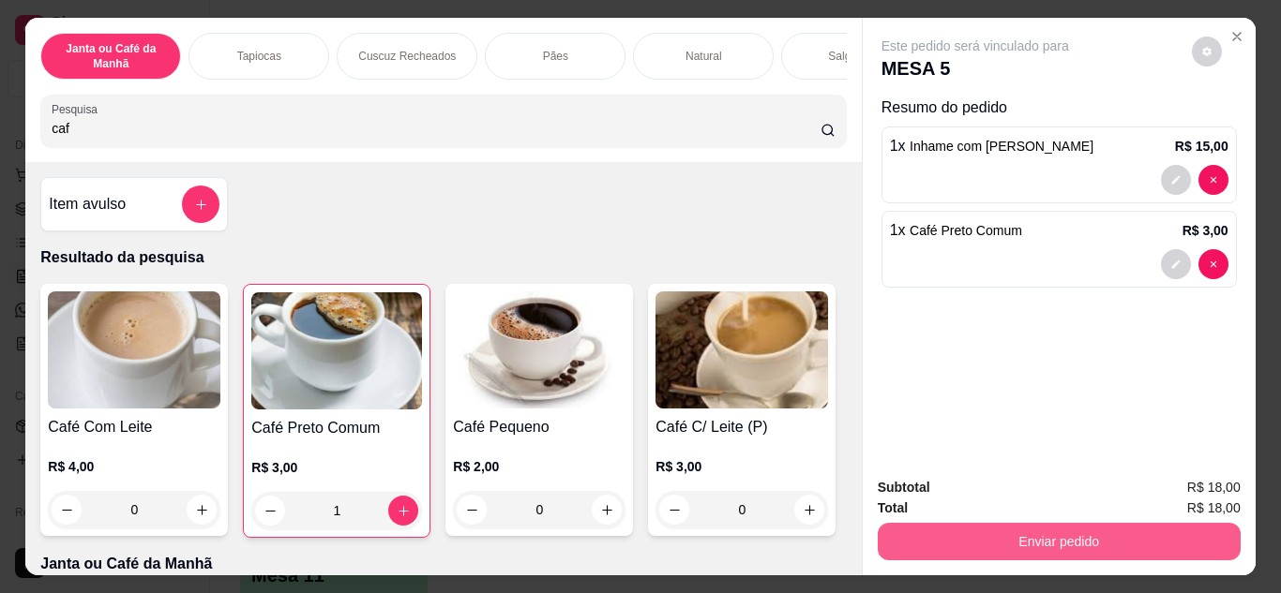
click at [1014, 524] on button "Enviar pedido" at bounding box center [1058, 541] width 363 height 37
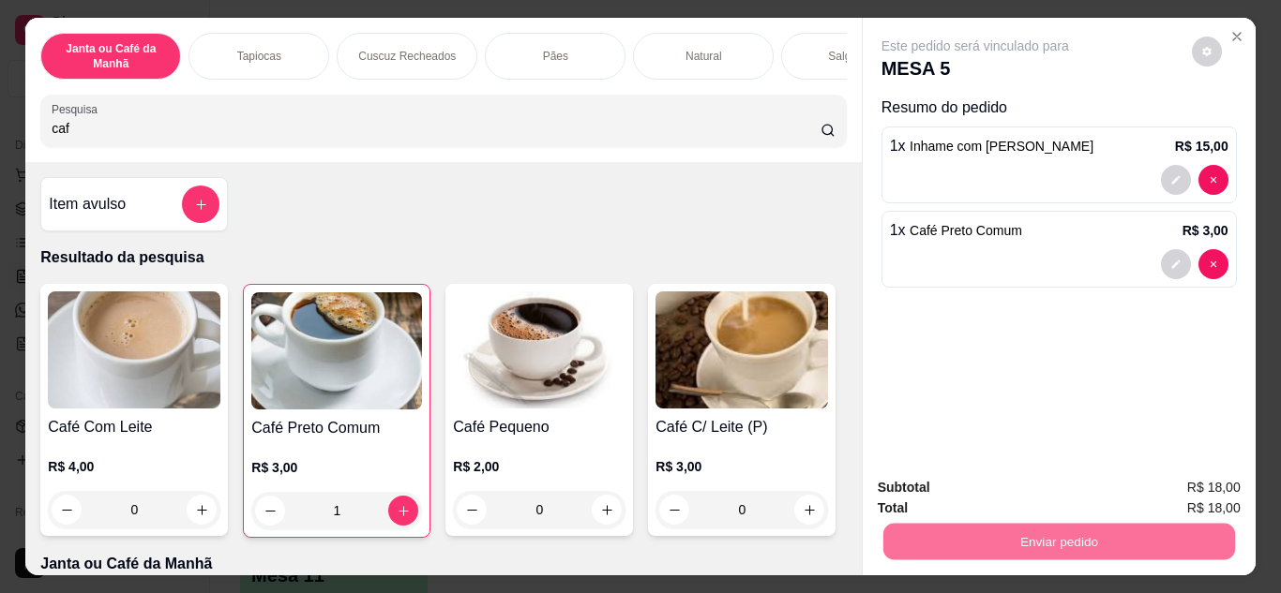
click at [1034, 483] on button "Não registrar e enviar pedido" at bounding box center [996, 489] width 195 height 36
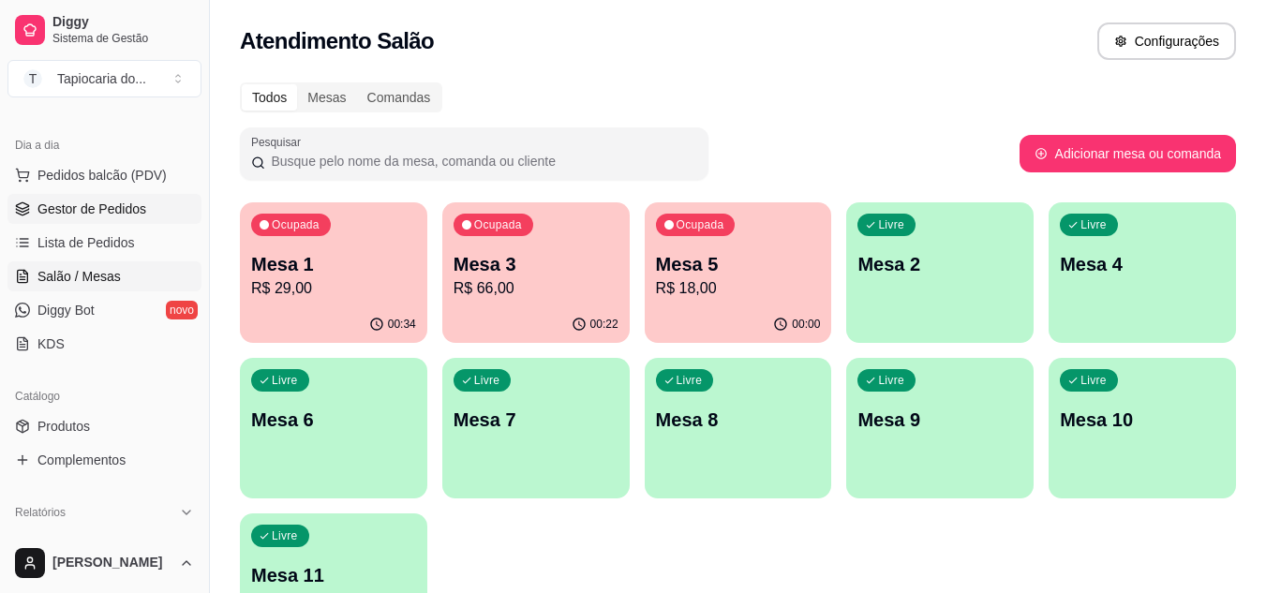
click at [126, 202] on span "Gestor de Pedidos" at bounding box center [91, 209] width 109 height 19
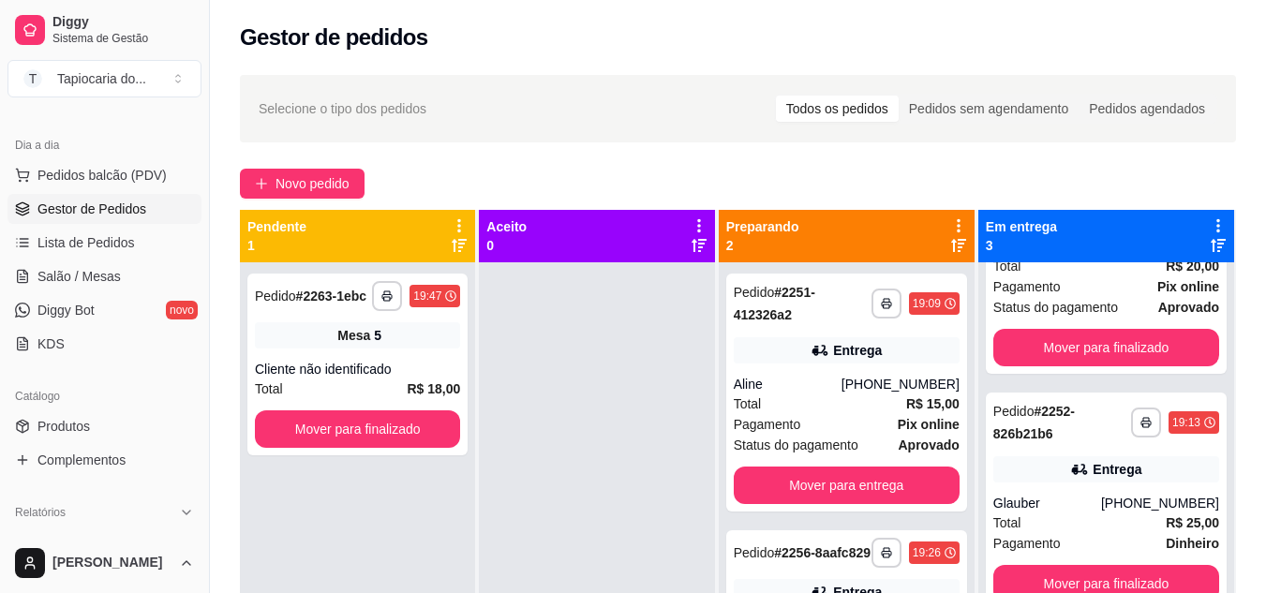
scroll to position [82, 0]
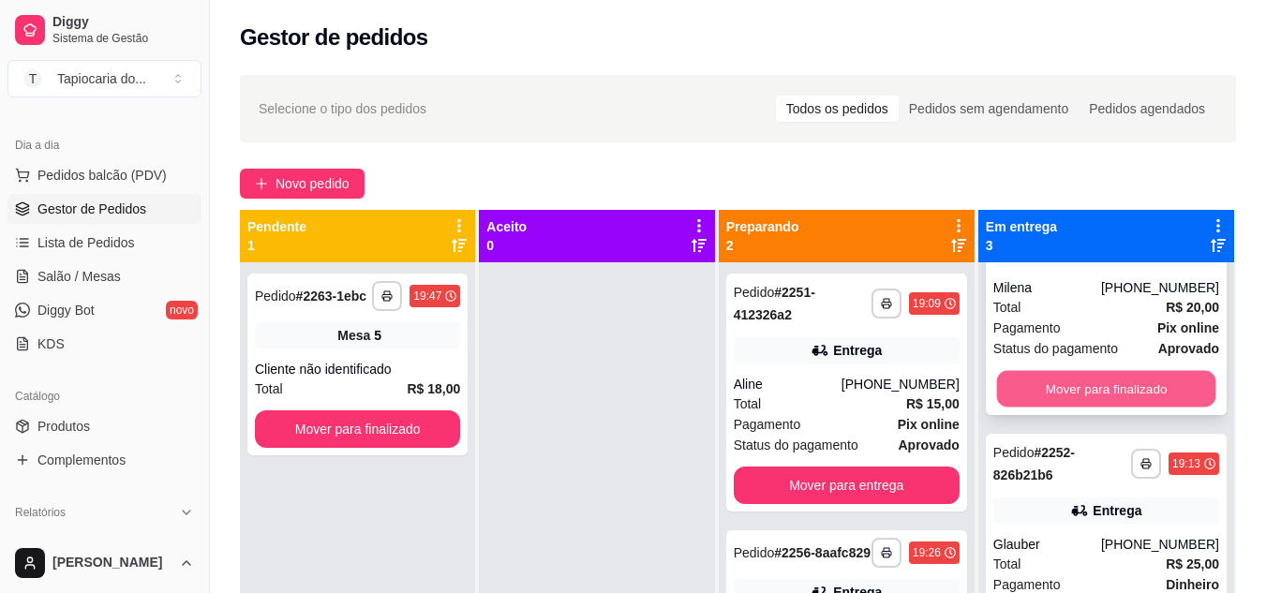
click at [1081, 404] on button "Mover para finalizado" at bounding box center [1105, 389] width 219 height 37
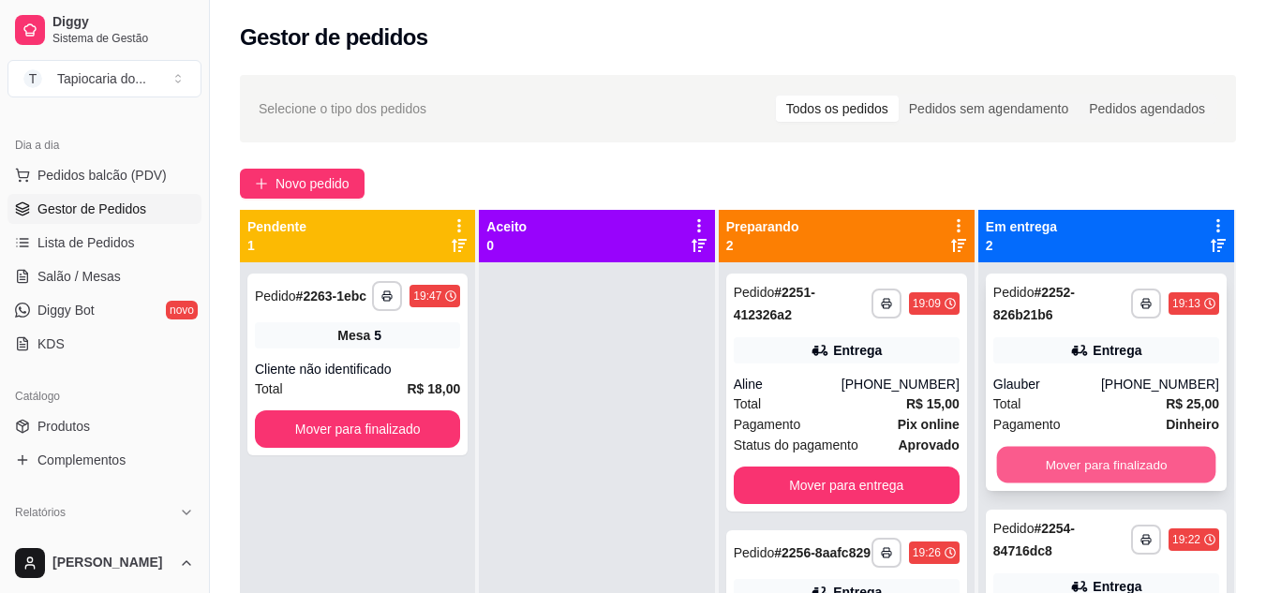
click at [1116, 463] on button "Mover para finalizado" at bounding box center [1105, 465] width 219 height 37
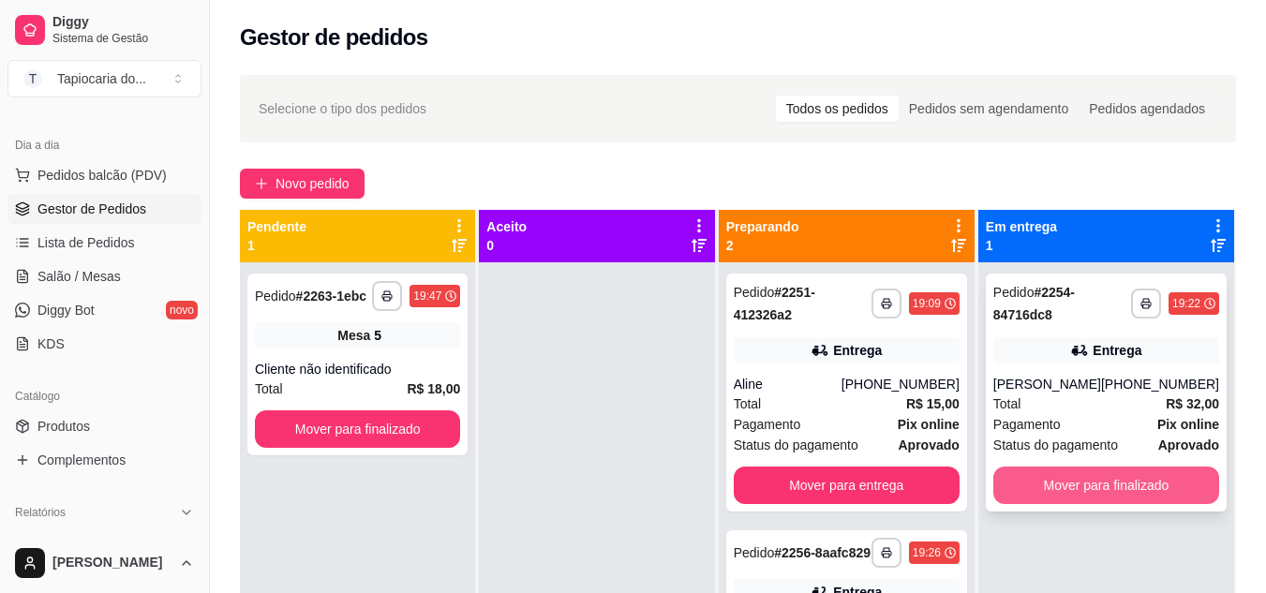
click at [1112, 476] on button "Mover para finalizado" at bounding box center [1107, 485] width 226 height 37
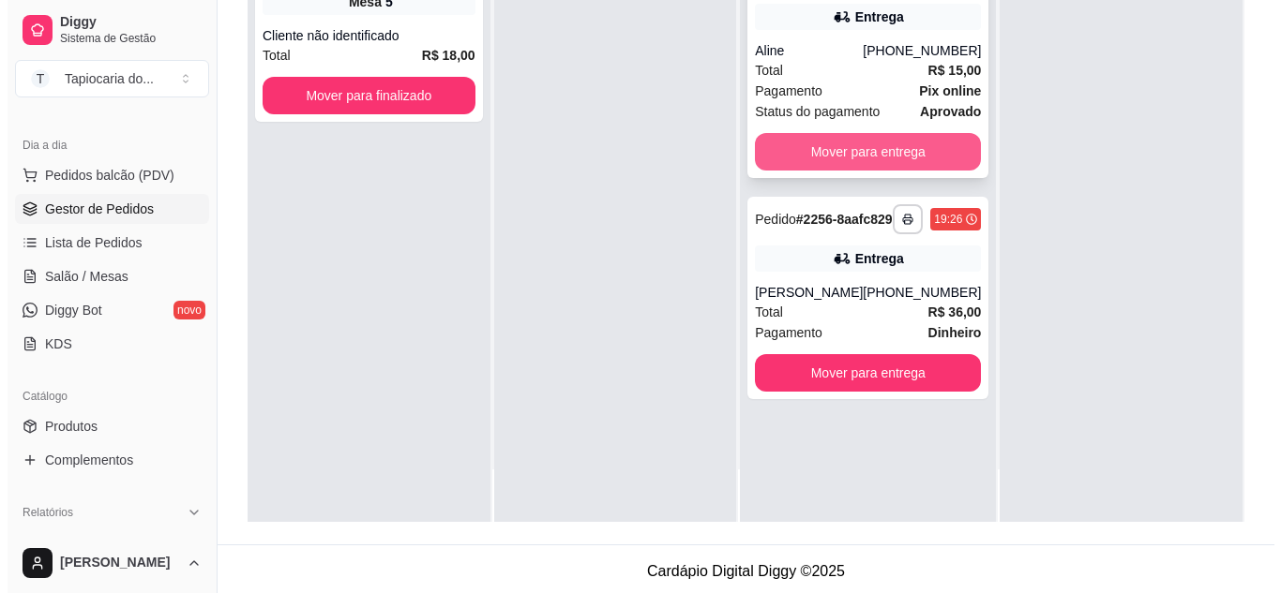
scroll to position [286, 0]
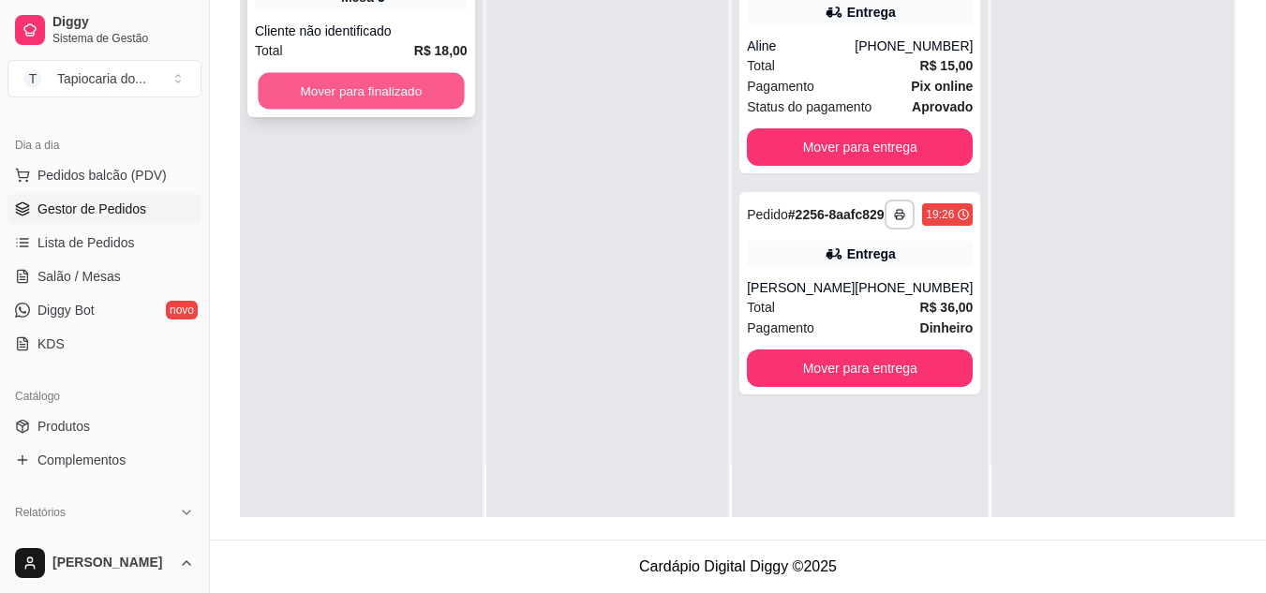
click at [319, 86] on button "Mover para finalizado" at bounding box center [361, 91] width 206 height 37
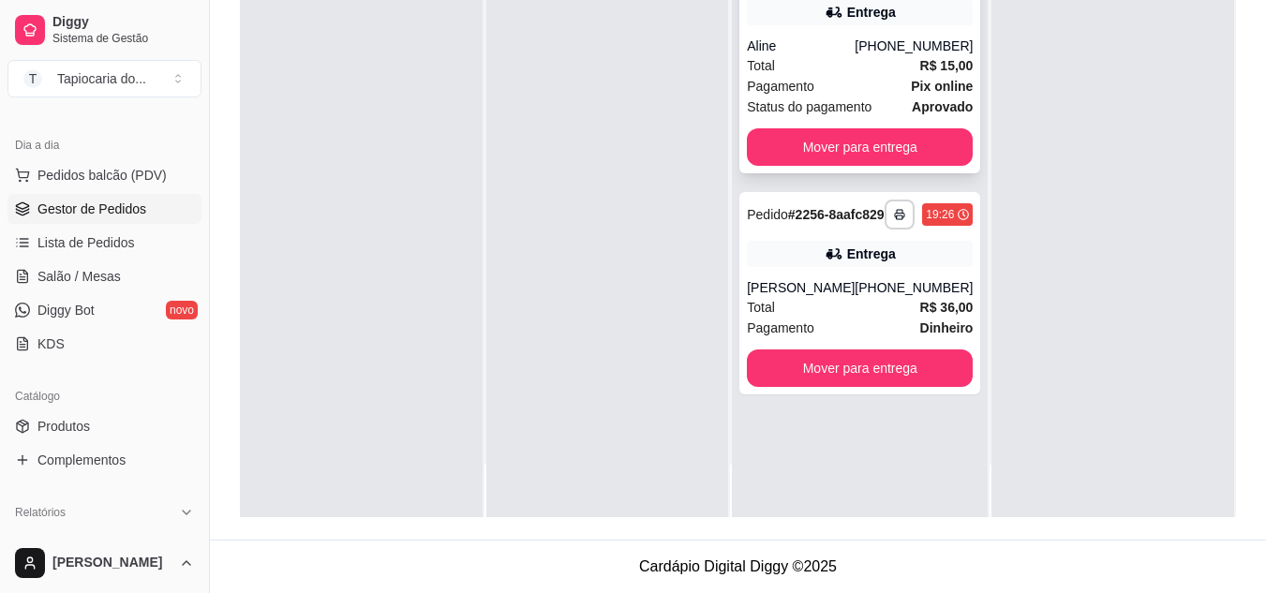
click at [913, 30] on div "**********" at bounding box center [860, 54] width 241 height 238
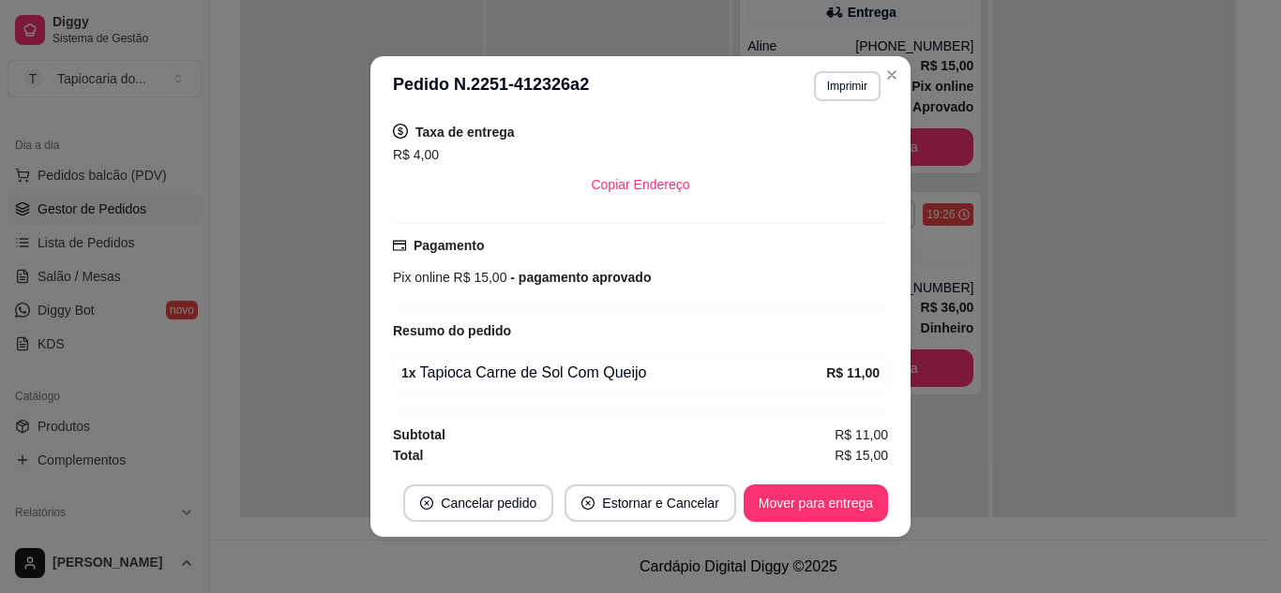
scroll to position [390, 0]
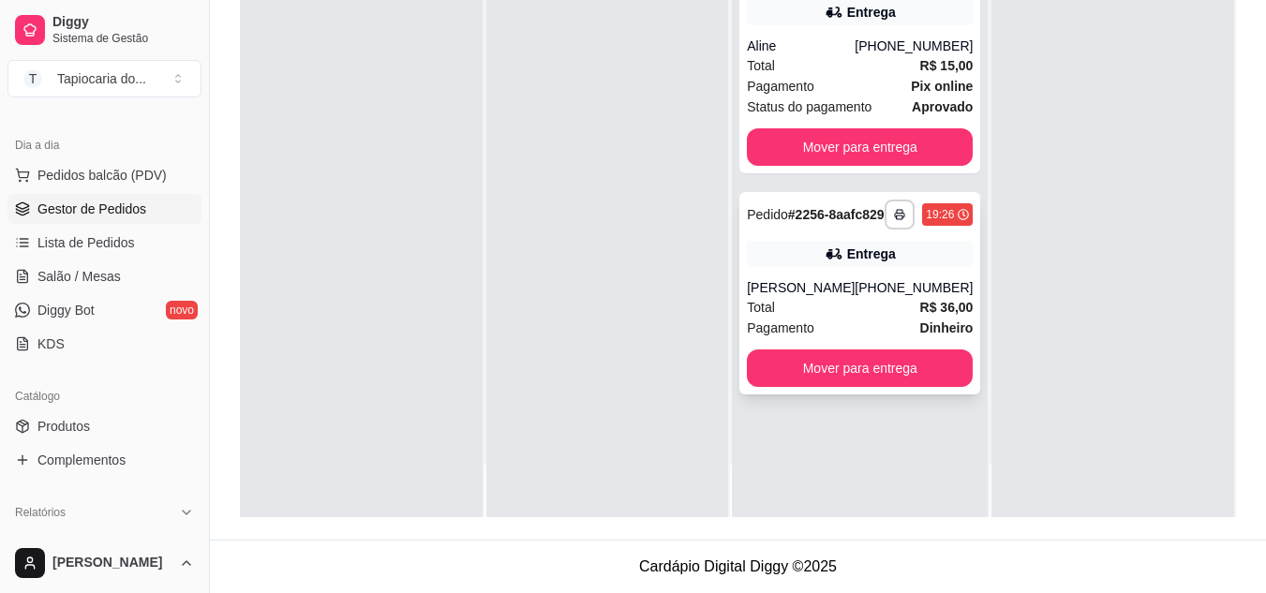
click at [799, 297] on div "[PERSON_NAME]" at bounding box center [801, 287] width 108 height 19
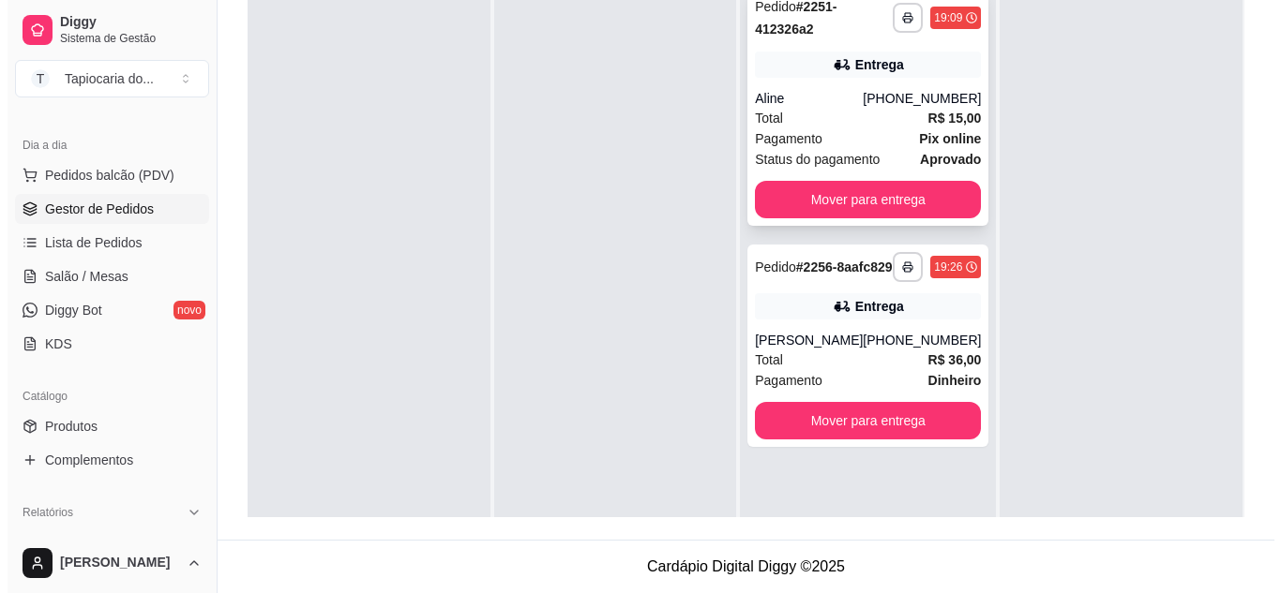
scroll to position [0, 0]
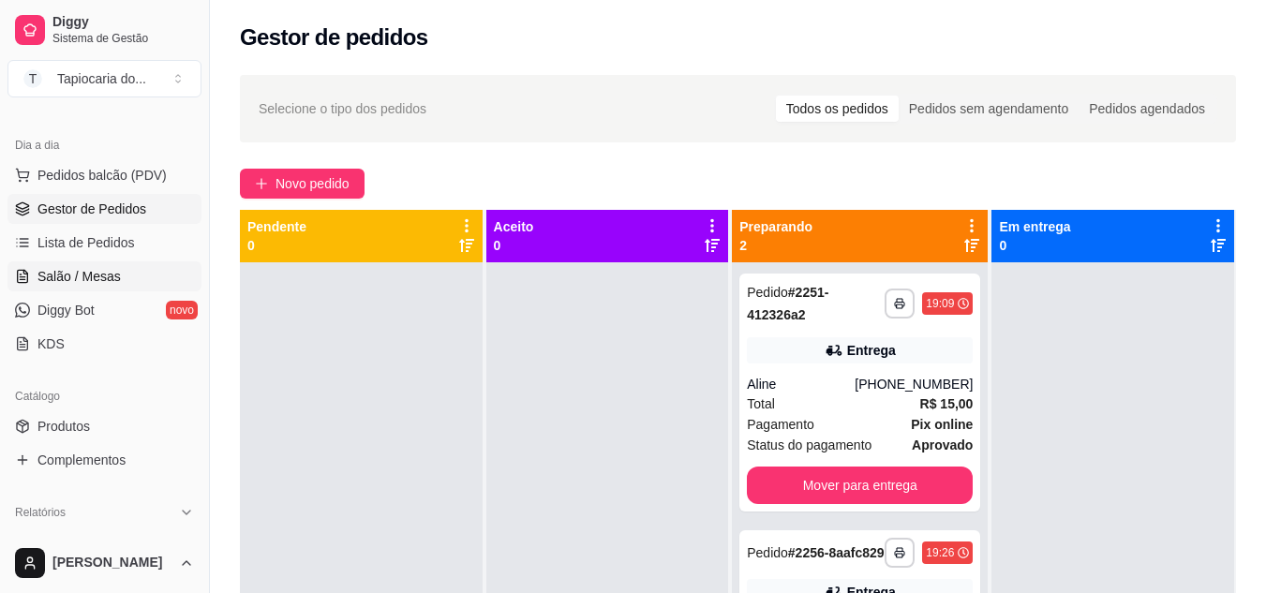
click at [47, 277] on span "Salão / Mesas" at bounding box center [78, 276] width 83 height 19
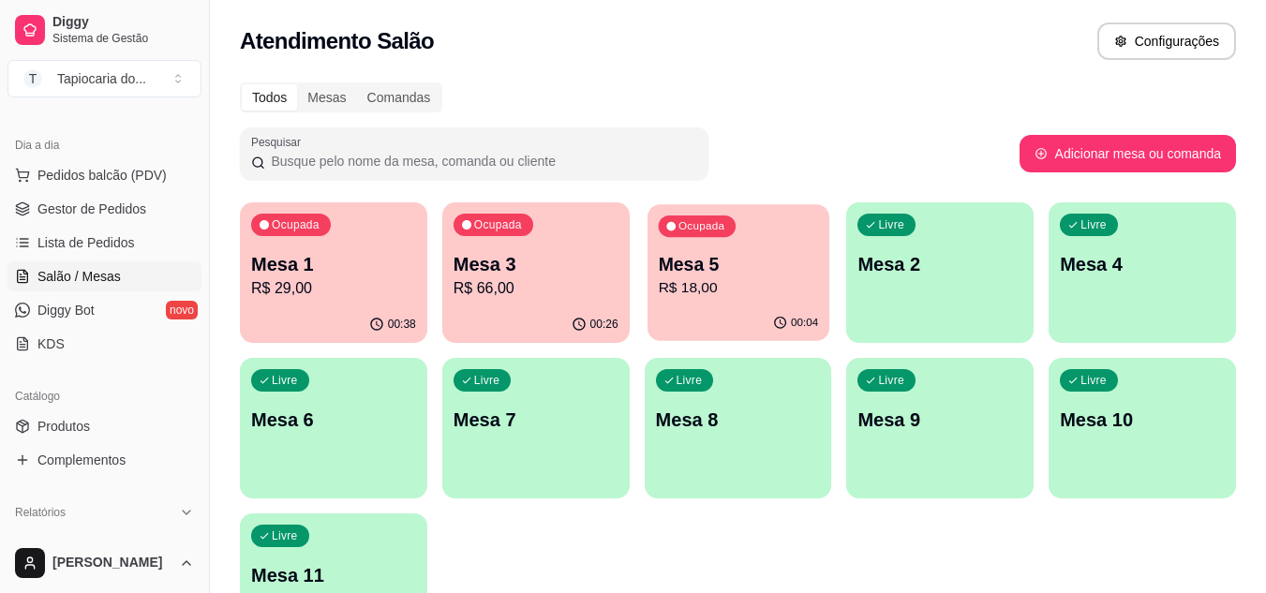
click at [730, 261] on p "Mesa 5" at bounding box center [738, 264] width 160 height 25
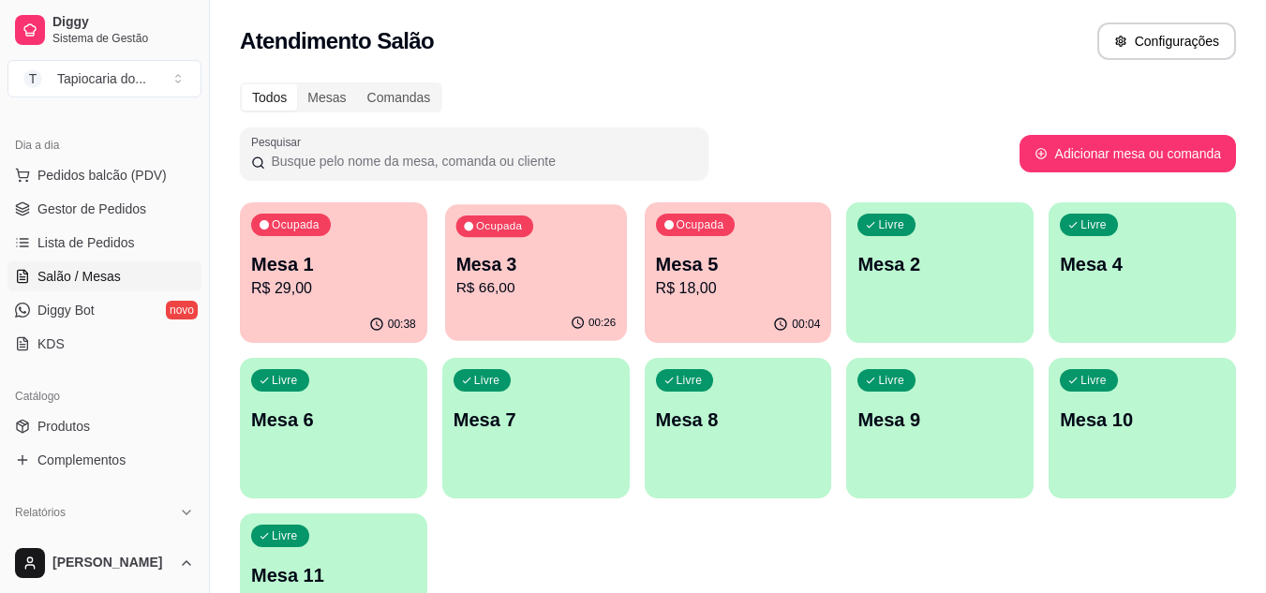
click at [534, 288] on p "R$ 66,00" at bounding box center [536, 288] width 160 height 22
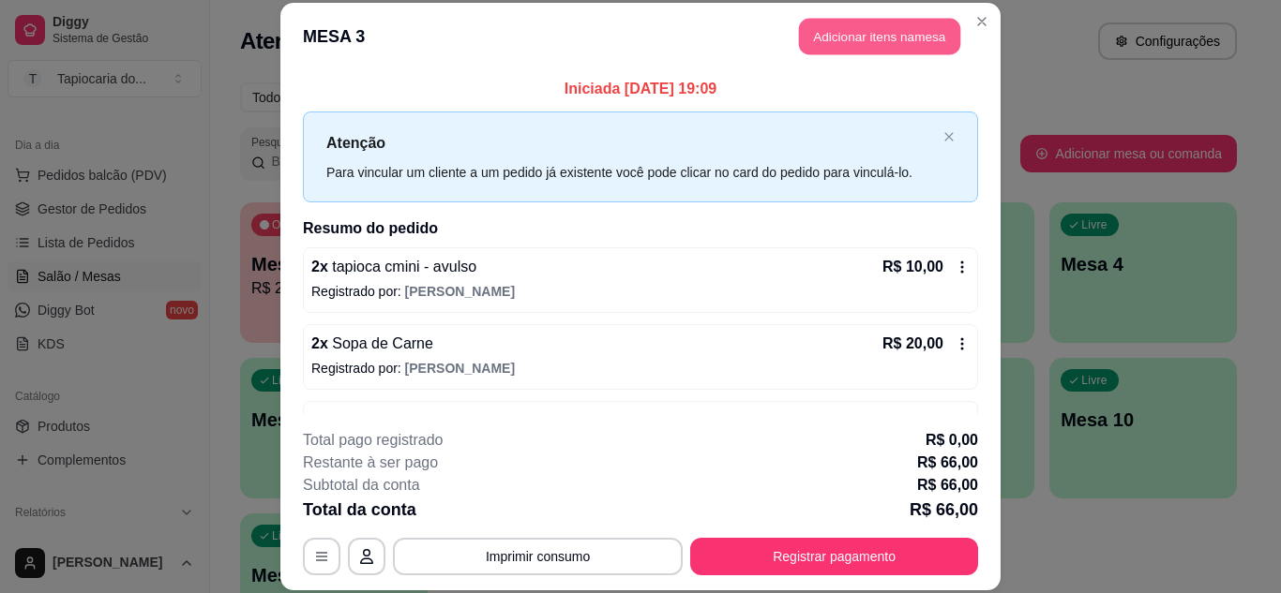
click at [880, 45] on button "Adicionar itens na mesa" at bounding box center [879, 37] width 161 height 37
drag, startPoint x: 666, startPoint y: 135, endPoint x: 675, endPoint y: 112, distance: 25.2
click at [665, 132] on input "Pesquisa" at bounding box center [436, 128] width 769 height 19
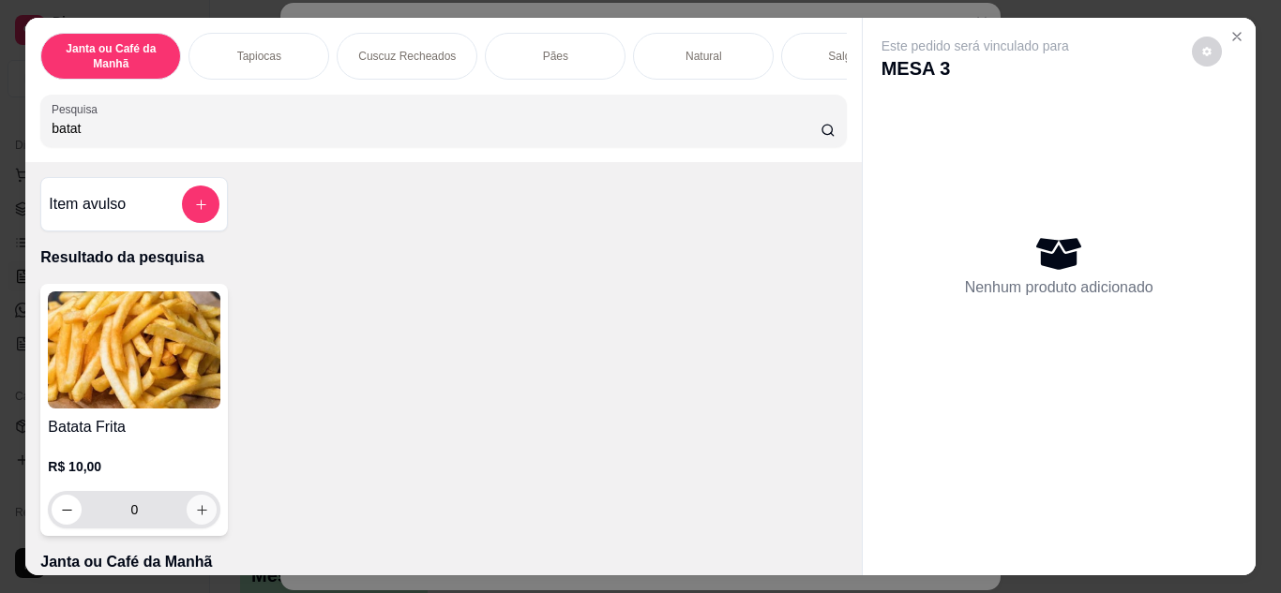
type input "batat"
click at [195, 517] on icon "increase-product-quantity" at bounding box center [202, 510] width 14 height 14
type input "1"
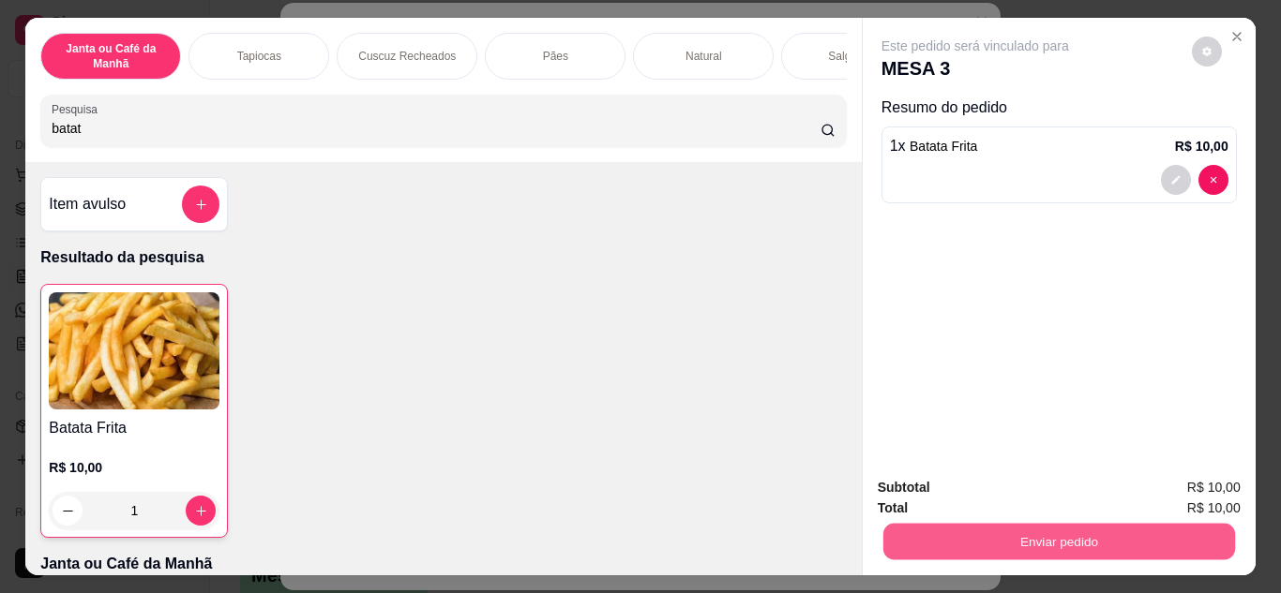
click at [1107, 542] on button "Enviar pedido" at bounding box center [1058, 542] width 352 height 37
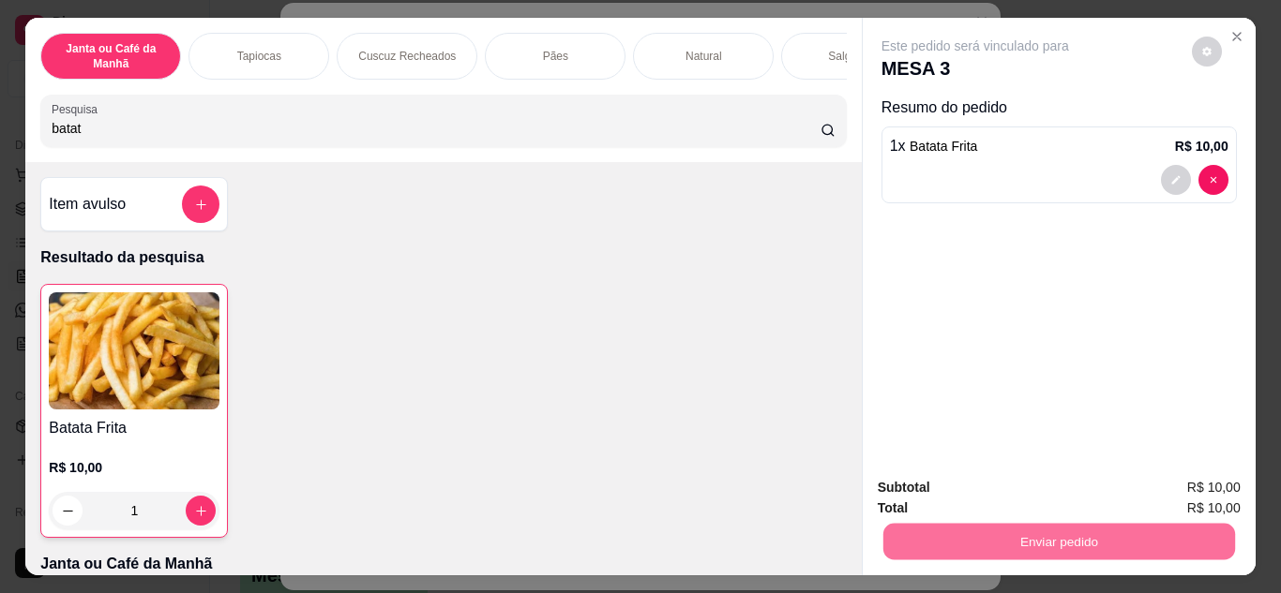
click at [1064, 502] on button "Não registrar e enviar pedido" at bounding box center [996, 489] width 189 height 35
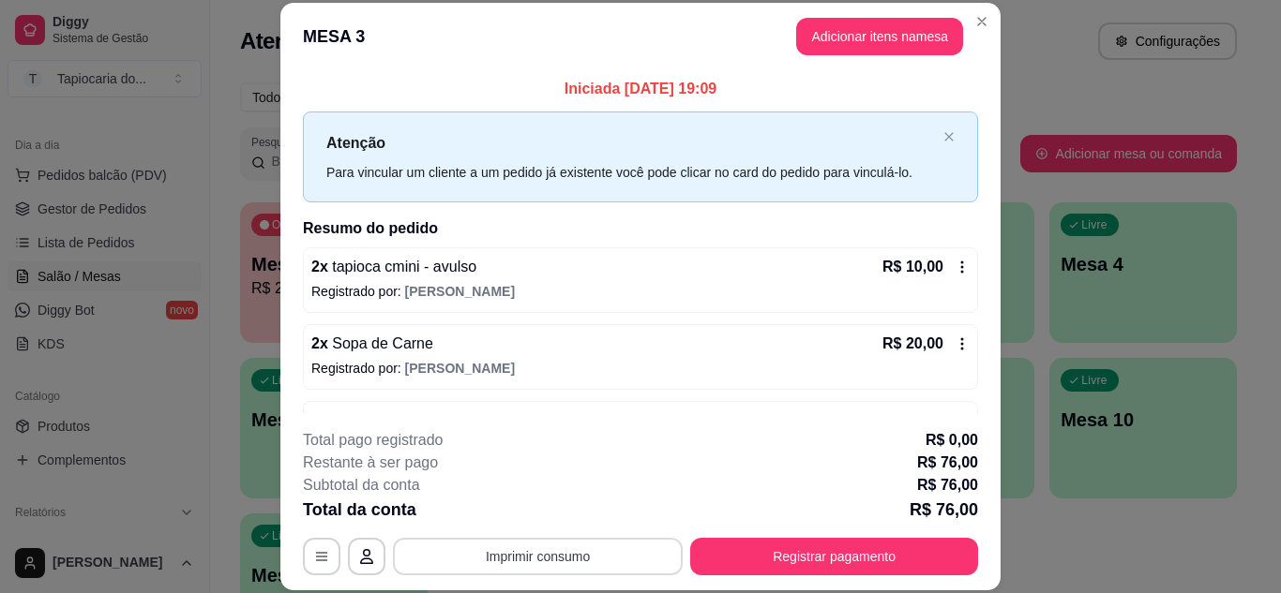
click at [611, 547] on button "Imprimir consumo" at bounding box center [538, 556] width 290 height 37
click at [591, 509] on button "Impressora" at bounding box center [537, 514] width 136 height 30
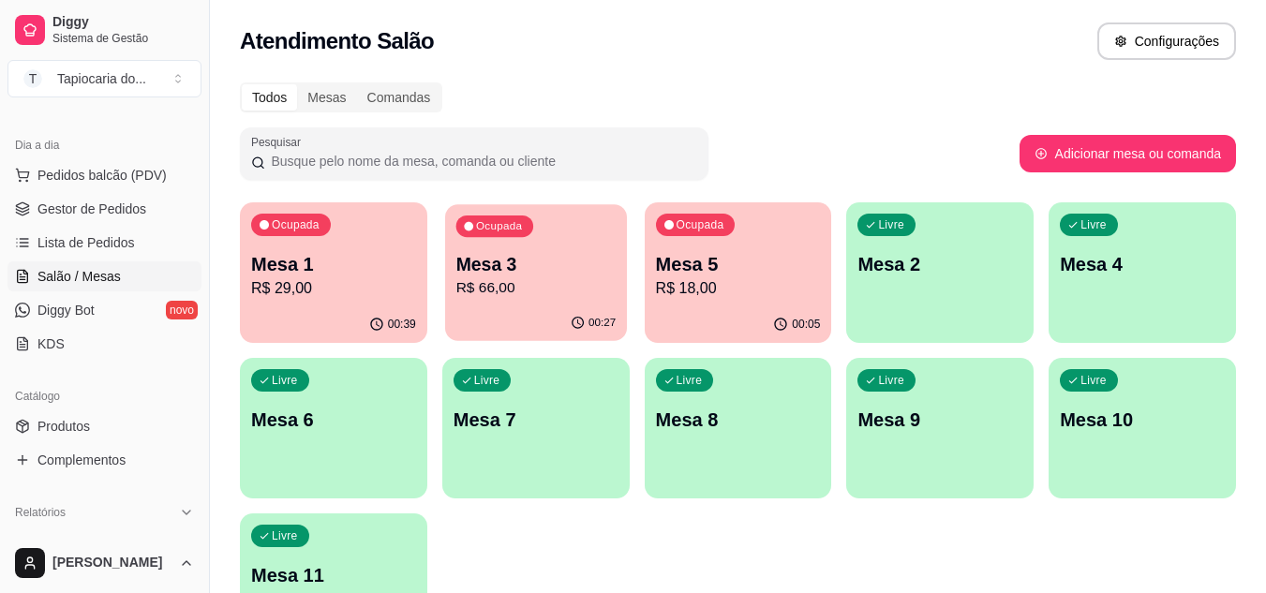
click at [502, 307] on div "00:27" at bounding box center [536, 324] width 182 height 36
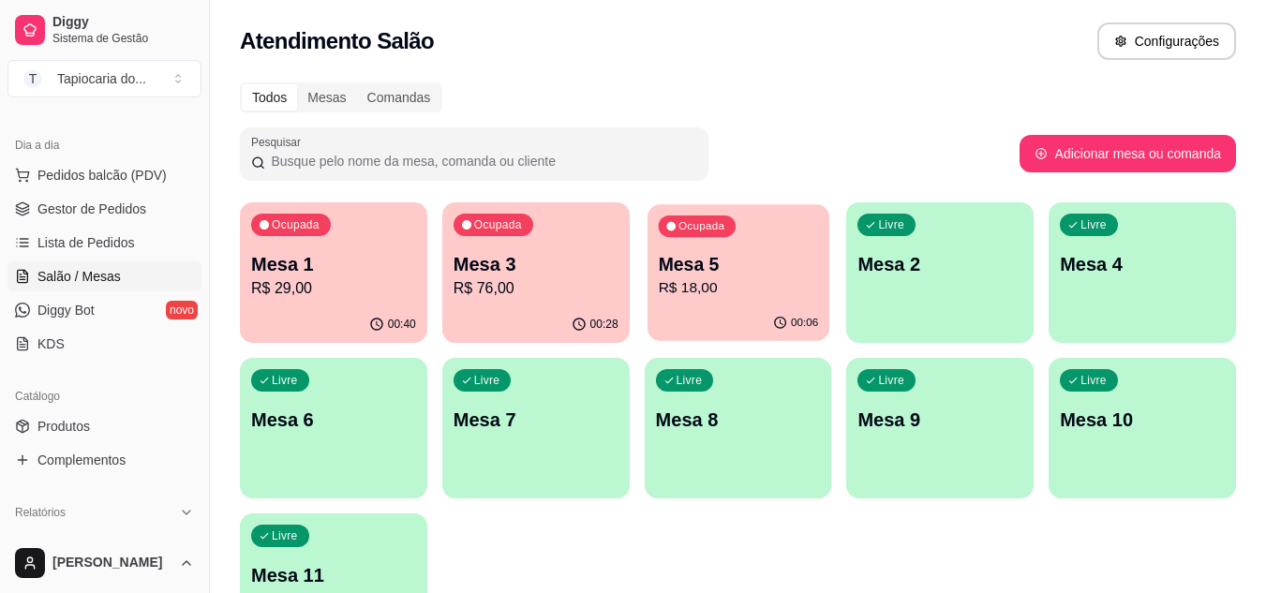
click at [710, 291] on p "R$ 18,00" at bounding box center [738, 288] width 160 height 22
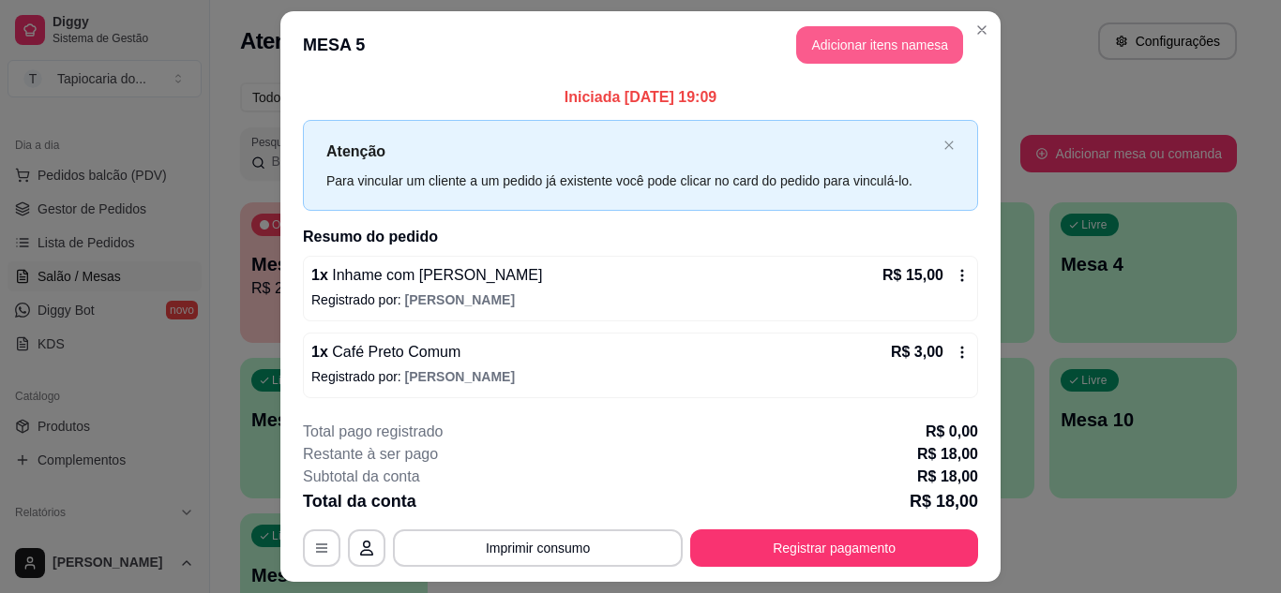
click at [846, 36] on button "Adicionar itens na mesa" at bounding box center [879, 44] width 167 height 37
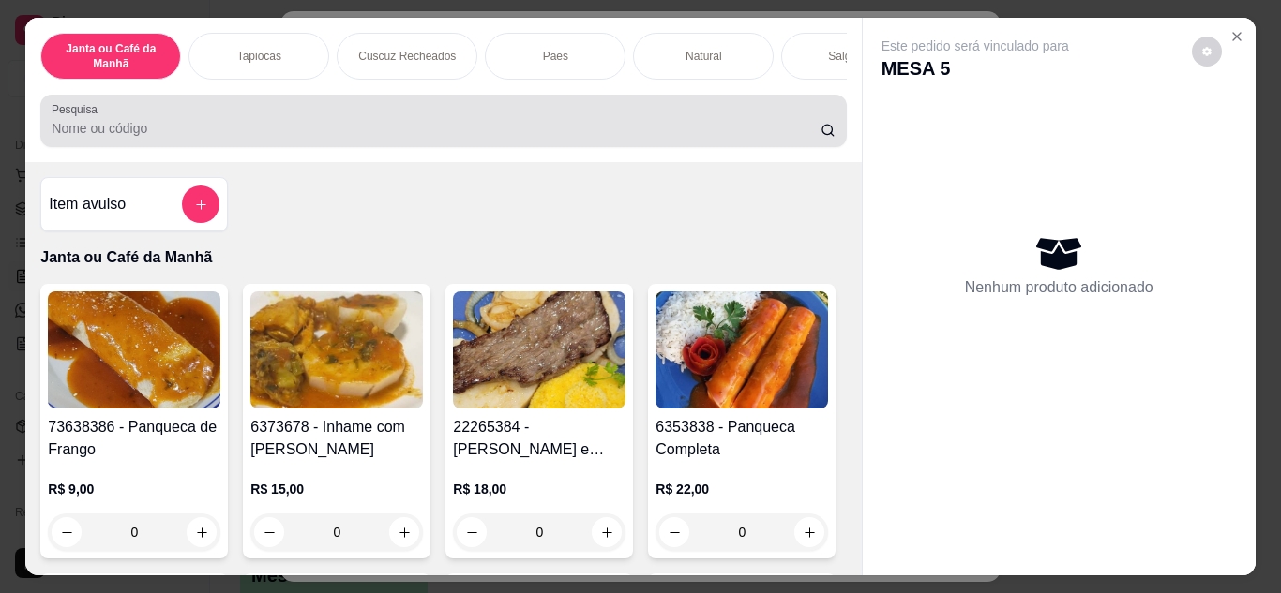
click at [458, 147] on div "Pesquisa" at bounding box center [442, 121] width 805 height 52
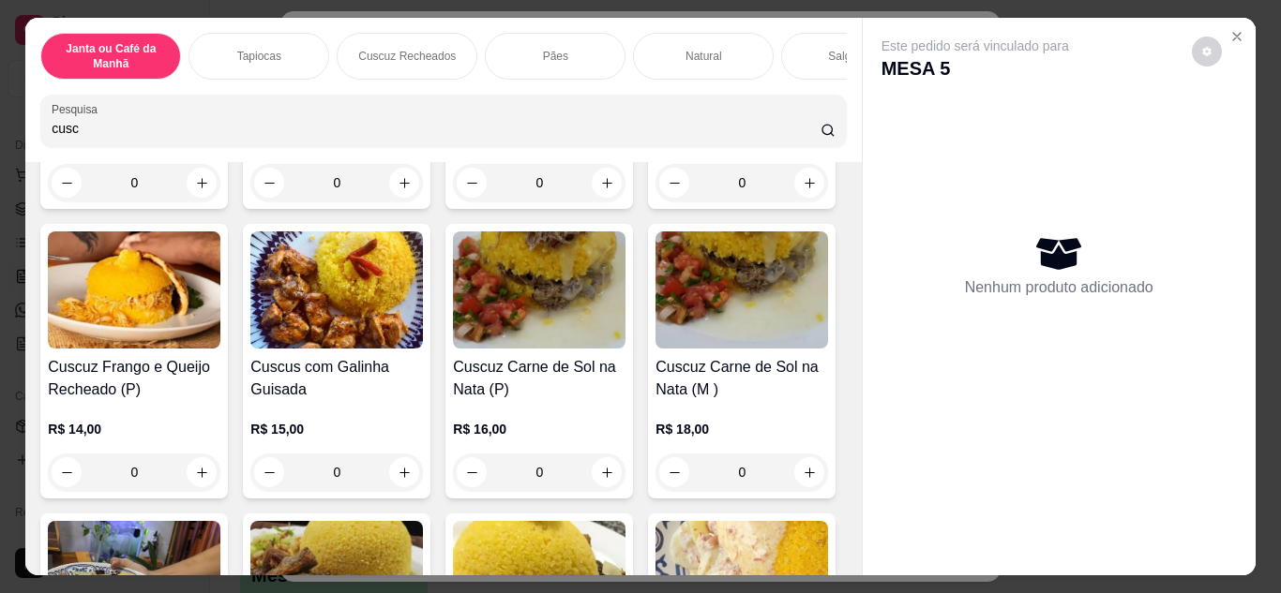
scroll to position [375, 0]
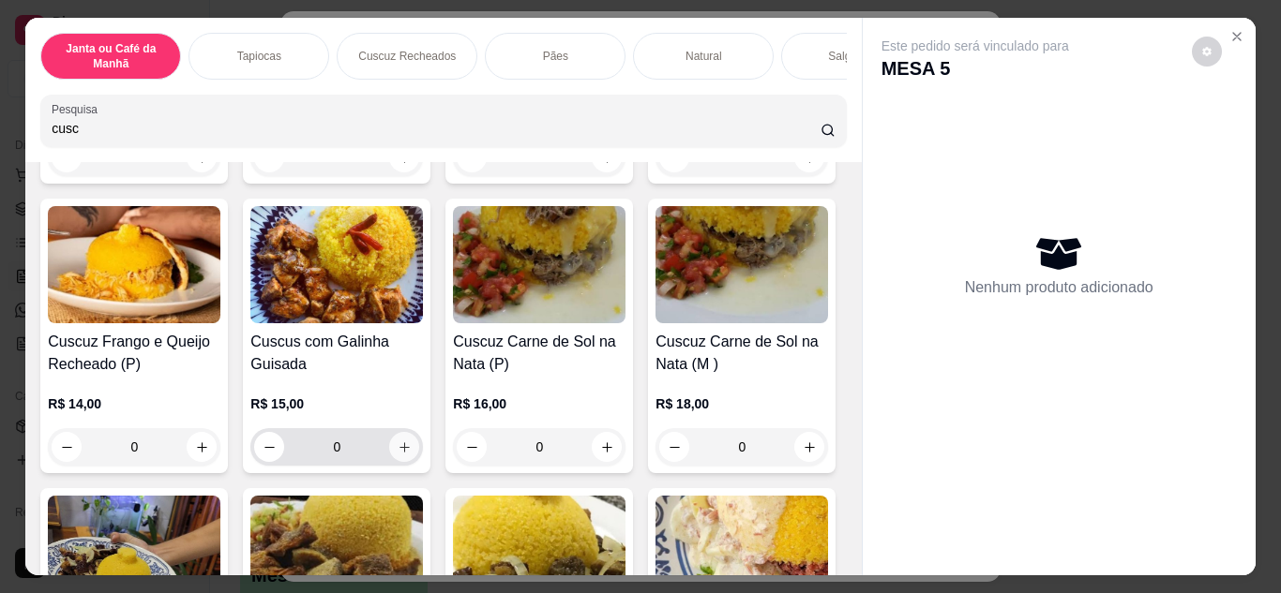
type input "cusc"
click at [419, 456] on button "increase-product-quantity" at bounding box center [404, 446] width 29 height 29
type input "1"
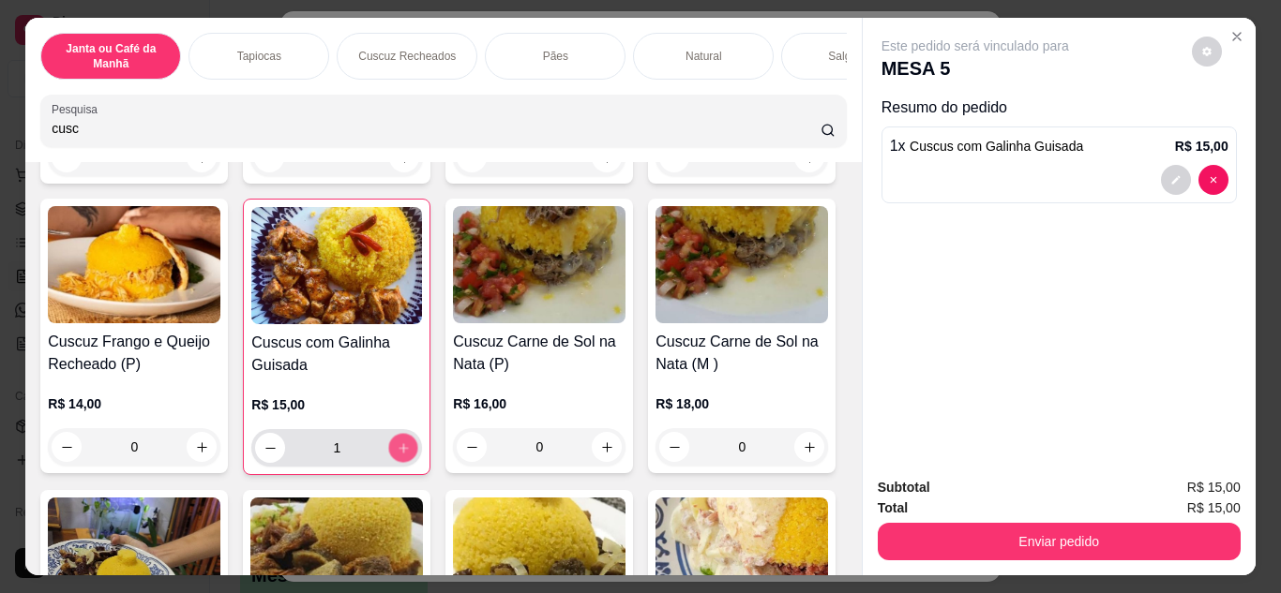
click at [418, 456] on button "increase-product-quantity" at bounding box center [403, 447] width 29 height 29
type input "2"
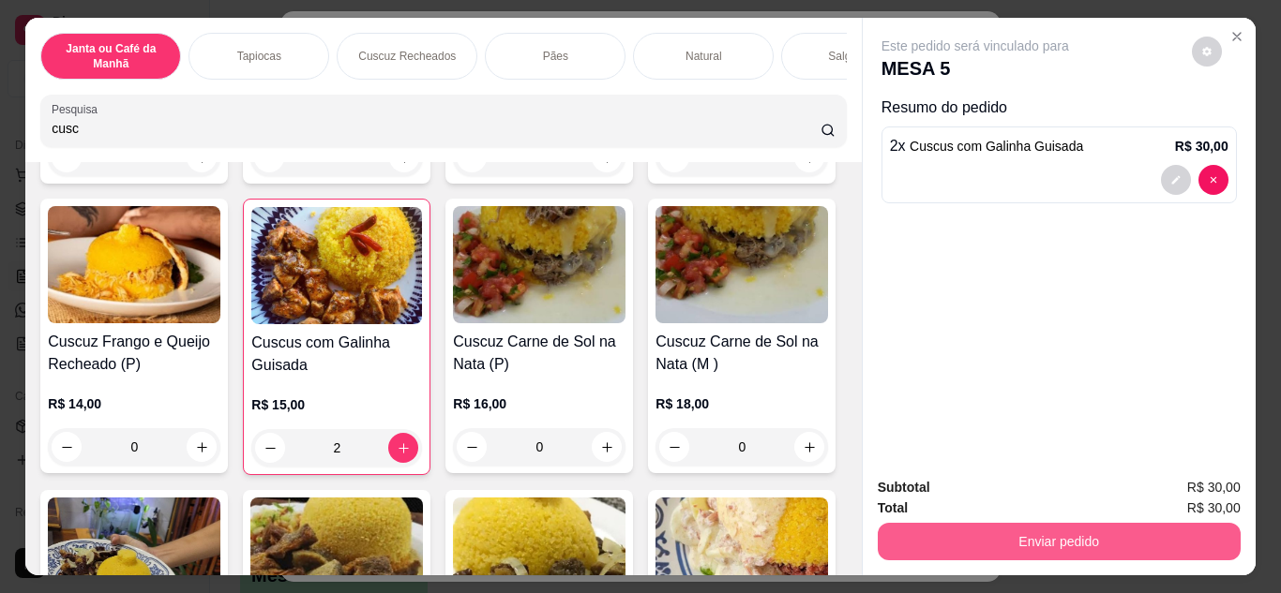
click at [965, 537] on button "Enviar pedido" at bounding box center [1058, 541] width 363 height 37
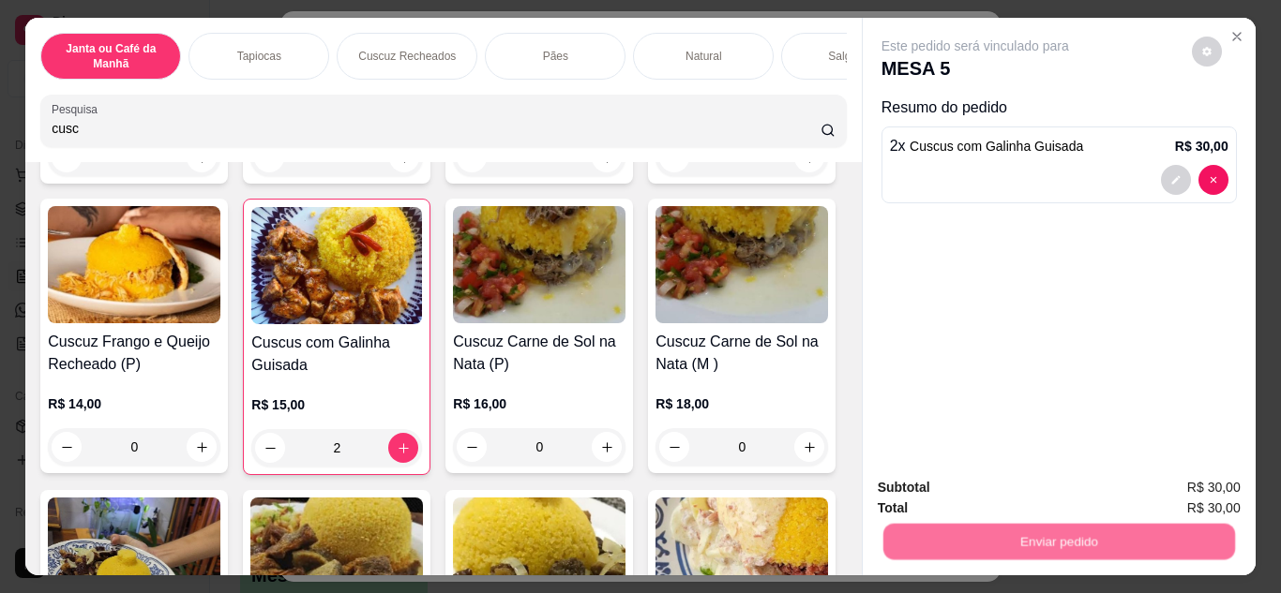
click at [984, 497] on button "Não registrar e enviar pedido" at bounding box center [996, 490] width 195 height 36
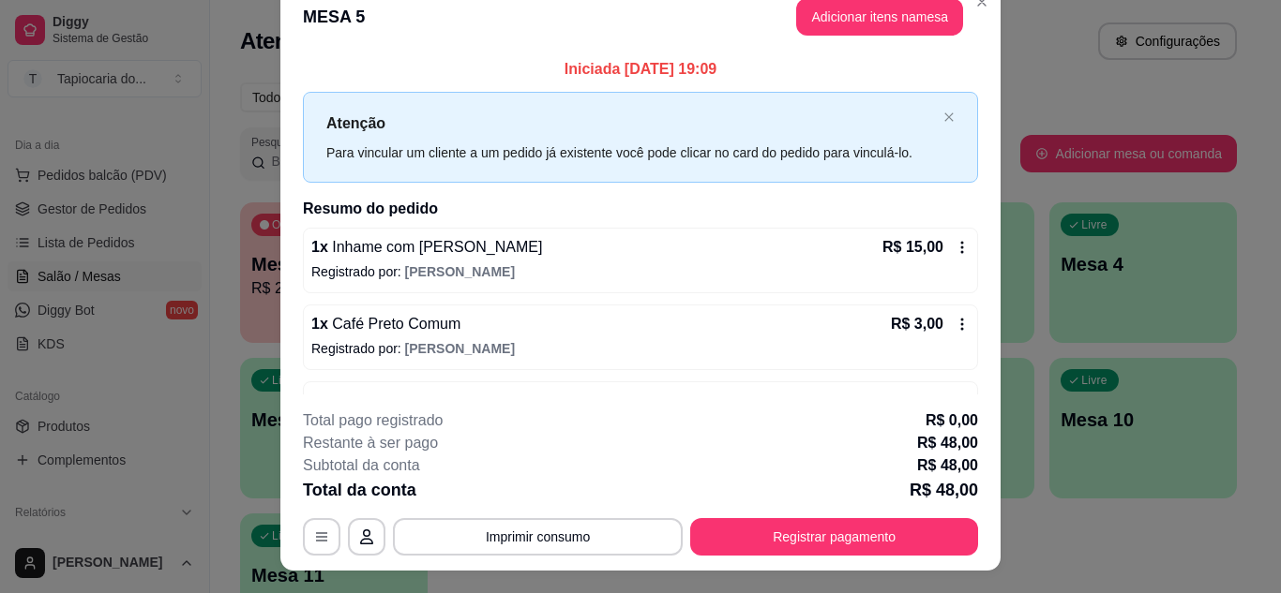
scroll to position [0, 0]
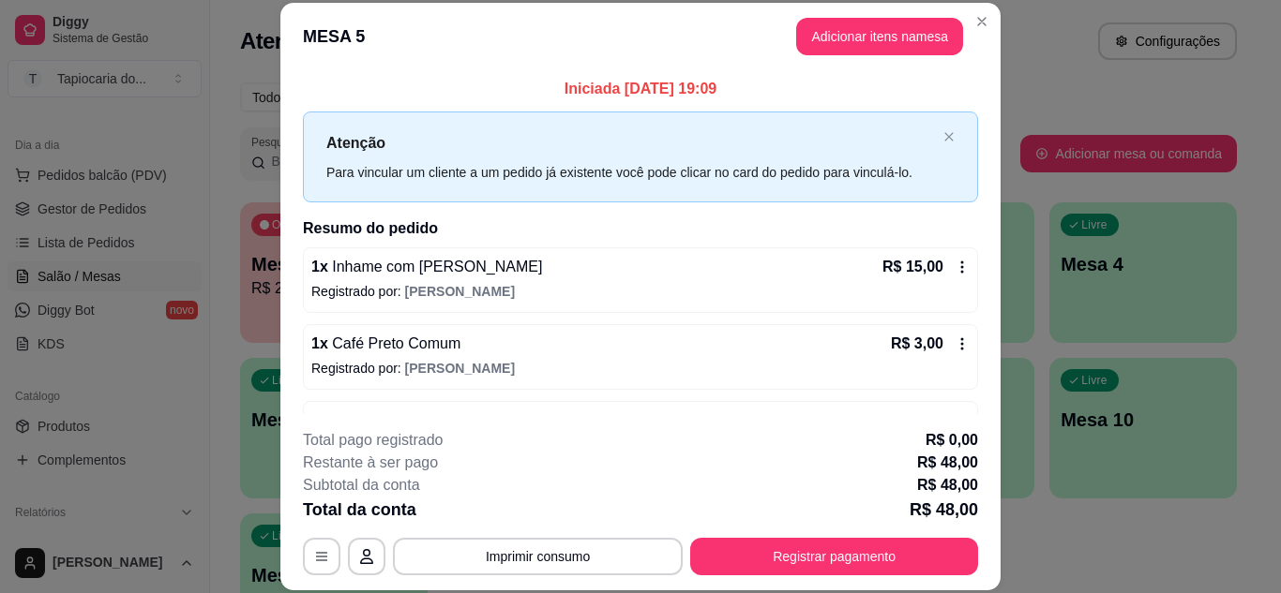
click at [838, 40] on button "Adicionar itens na mesa" at bounding box center [879, 36] width 167 height 37
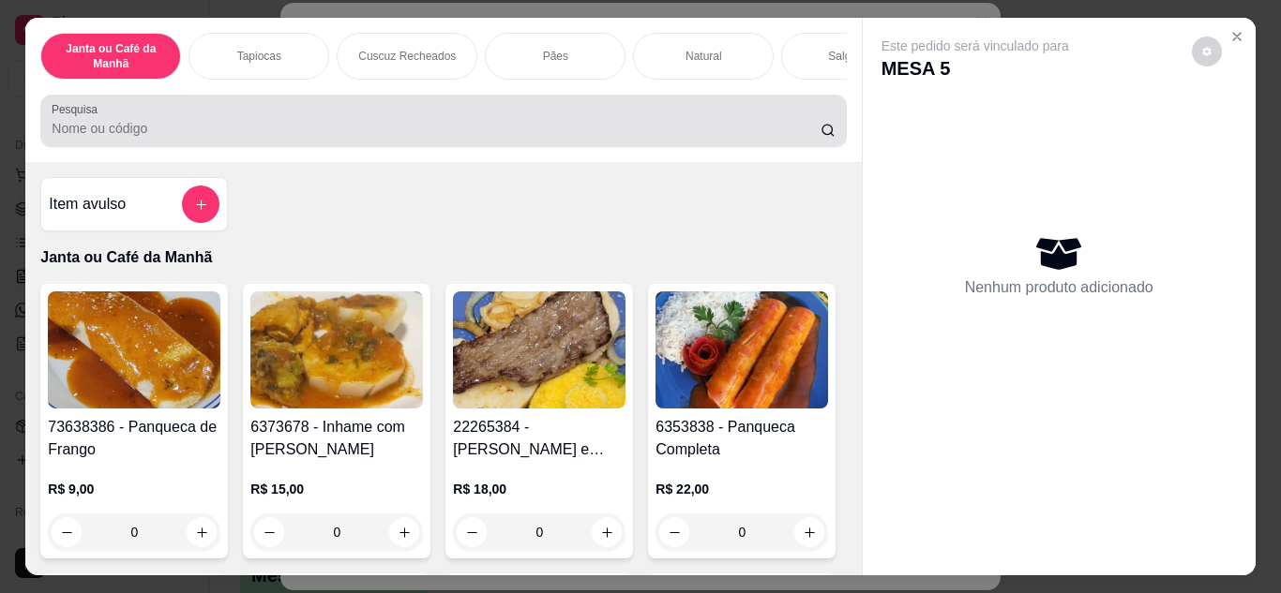
click at [761, 133] on input "Pesquisa" at bounding box center [436, 128] width 769 height 19
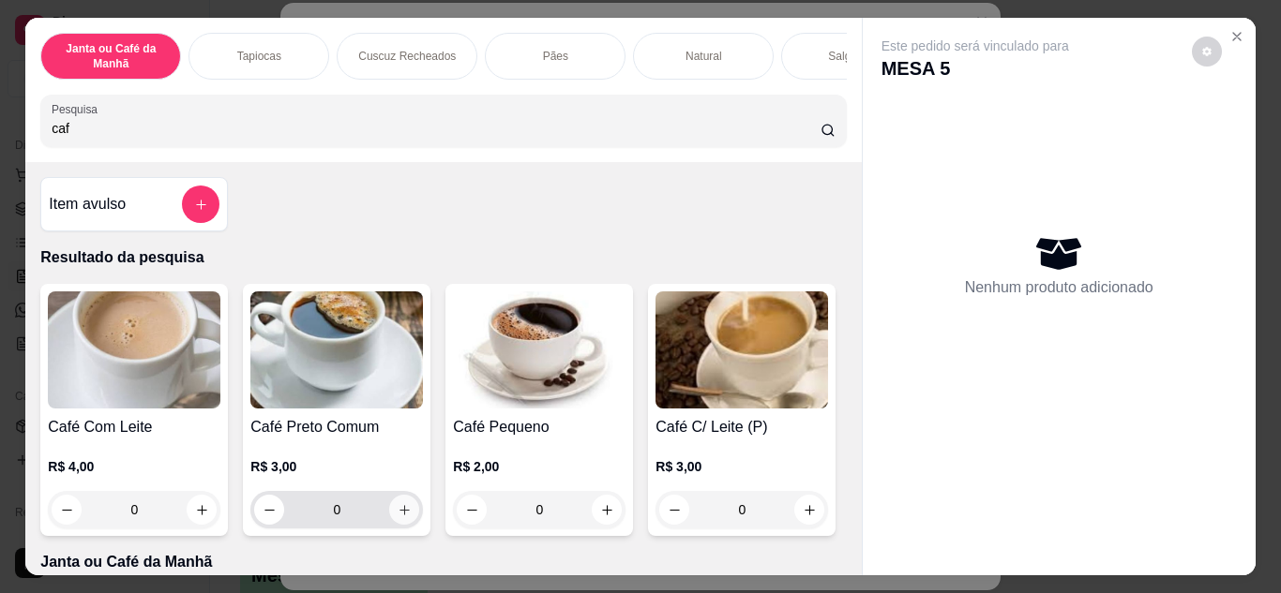
type input "caf"
click at [395, 524] on button "increase-product-quantity" at bounding box center [404, 510] width 30 height 30
type input "1"
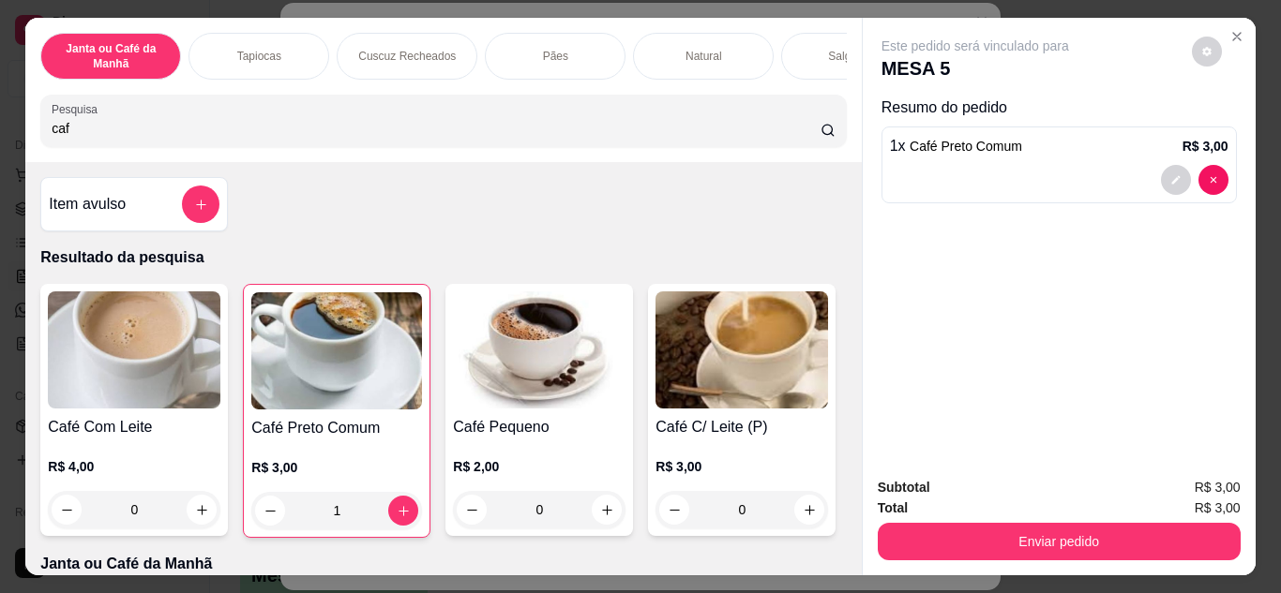
scroll to position [94, 0]
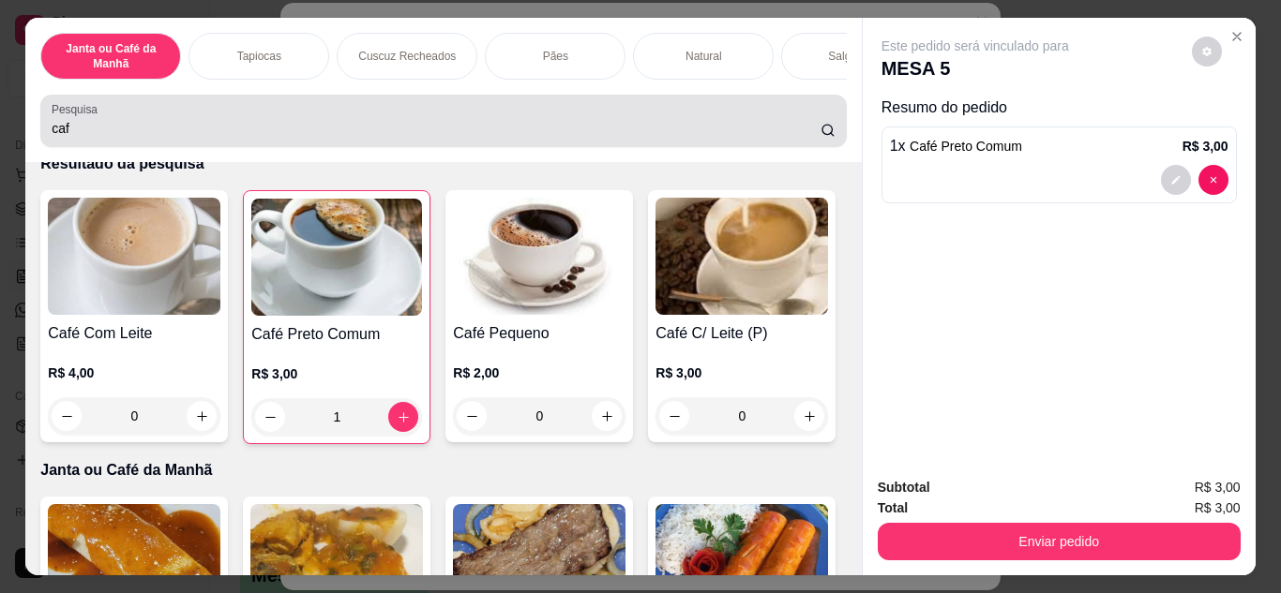
click at [467, 130] on input "caf" at bounding box center [436, 128] width 769 height 19
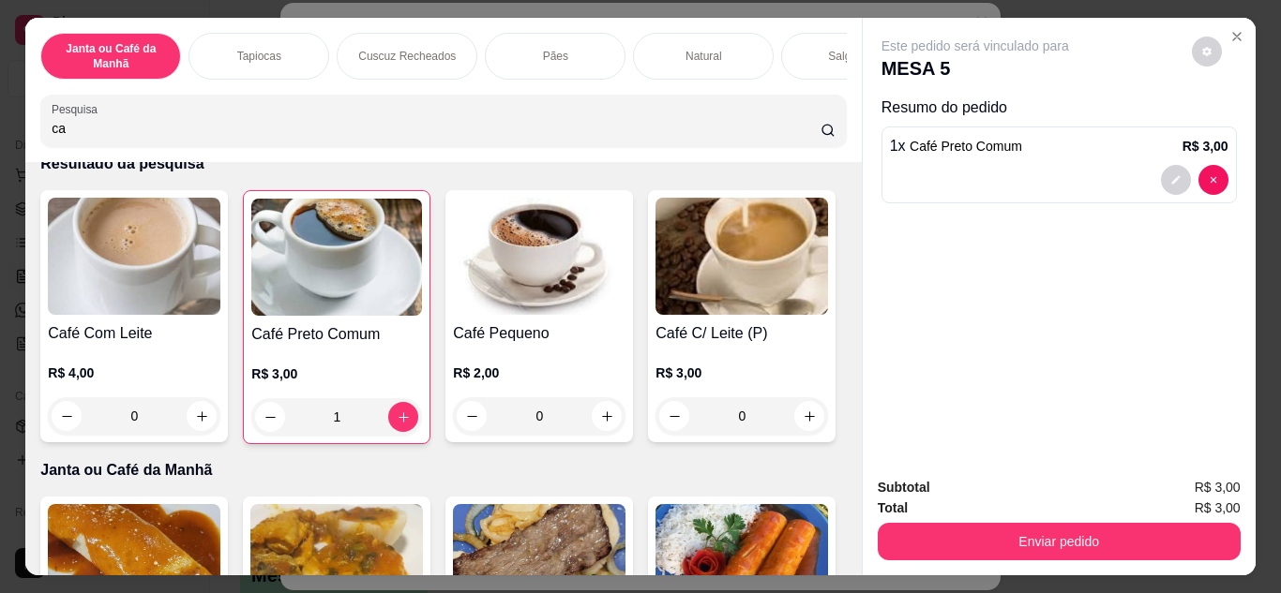
type input "c"
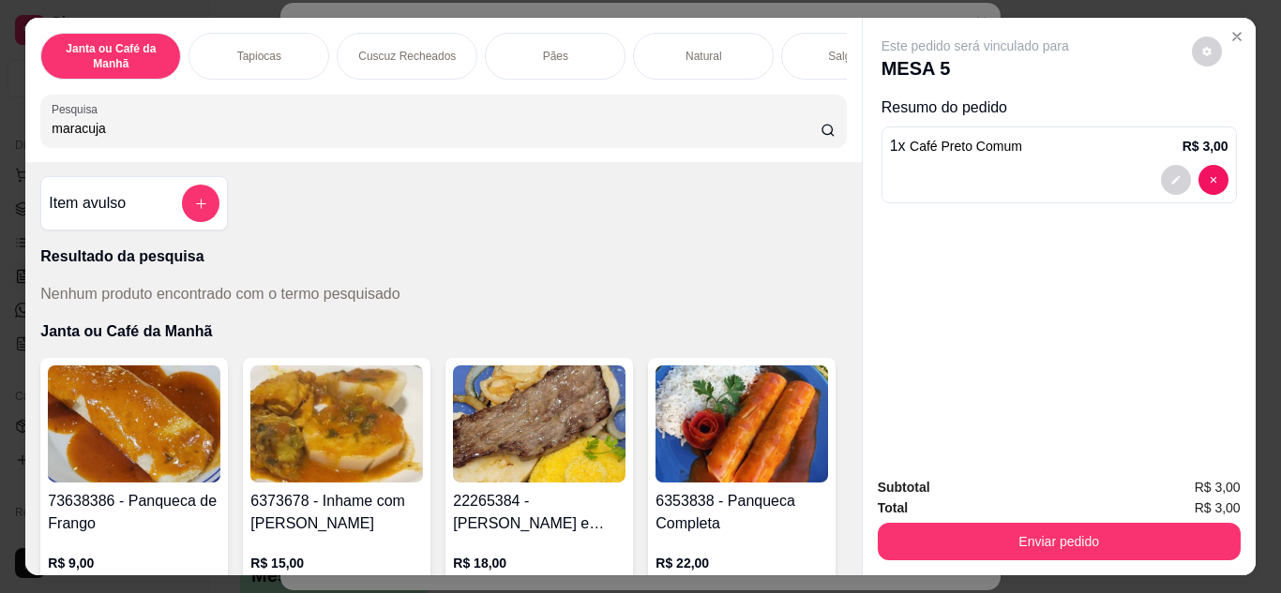
scroll to position [0, 0]
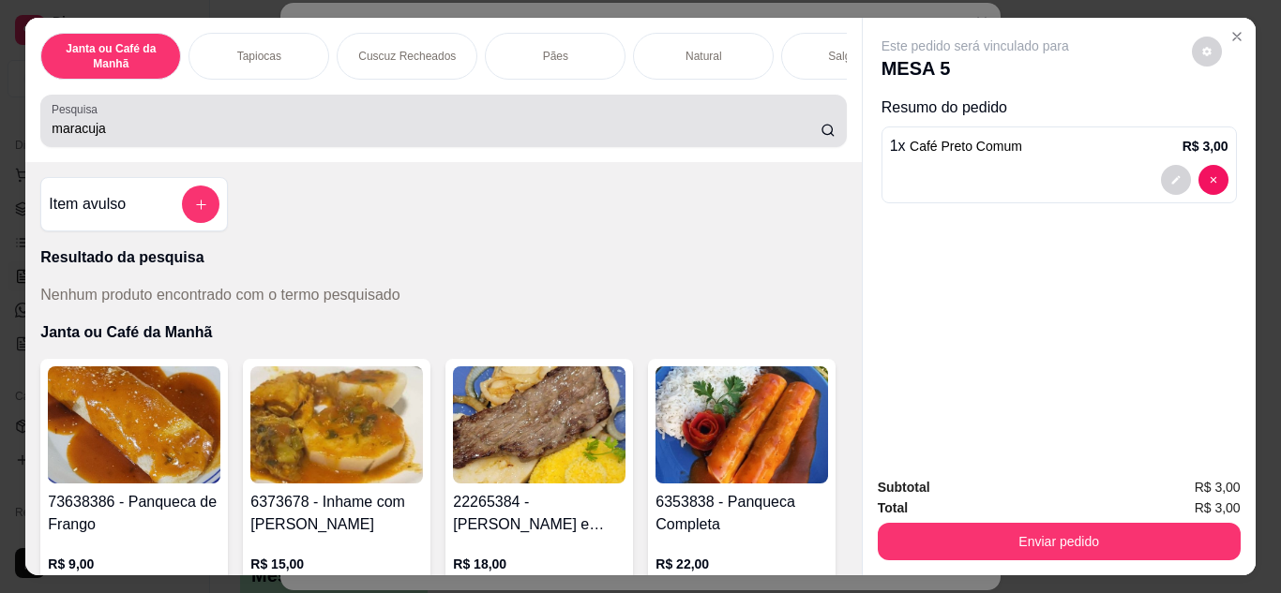
click at [275, 124] on div "maracuja" at bounding box center [443, 120] width 783 height 37
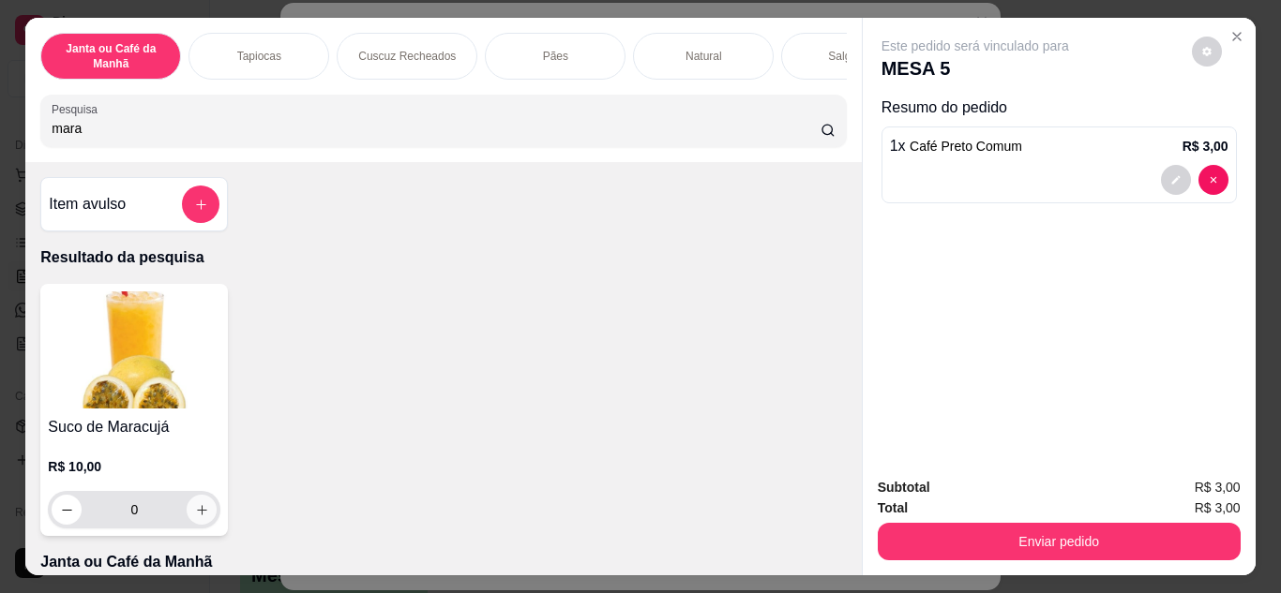
type input "mara"
click at [195, 517] on icon "increase-product-quantity" at bounding box center [202, 510] width 14 height 14
type input "1"
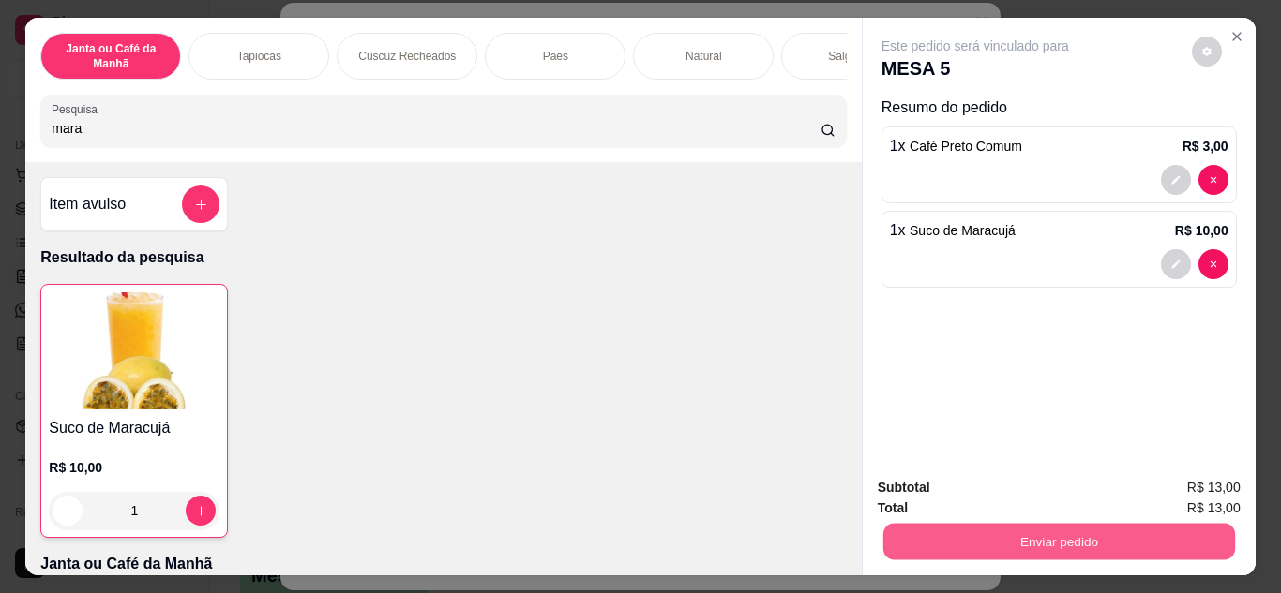
click at [1017, 540] on button "Enviar pedido" at bounding box center [1058, 542] width 352 height 37
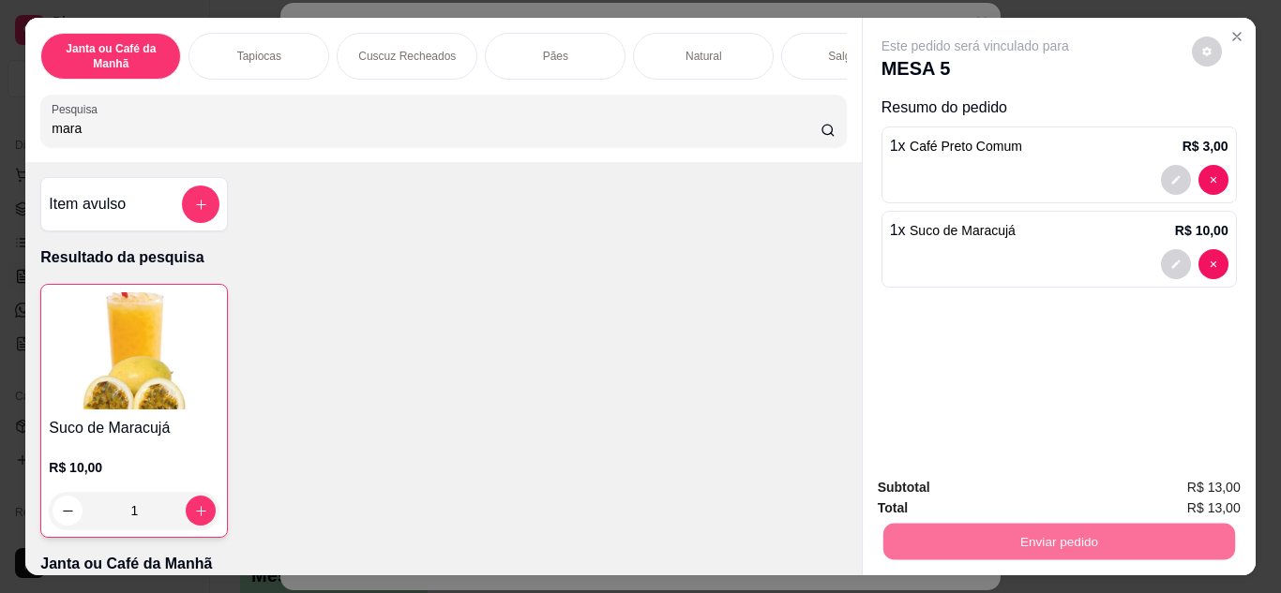
click at [993, 499] on button "Não registrar e enviar pedido" at bounding box center [996, 489] width 189 height 35
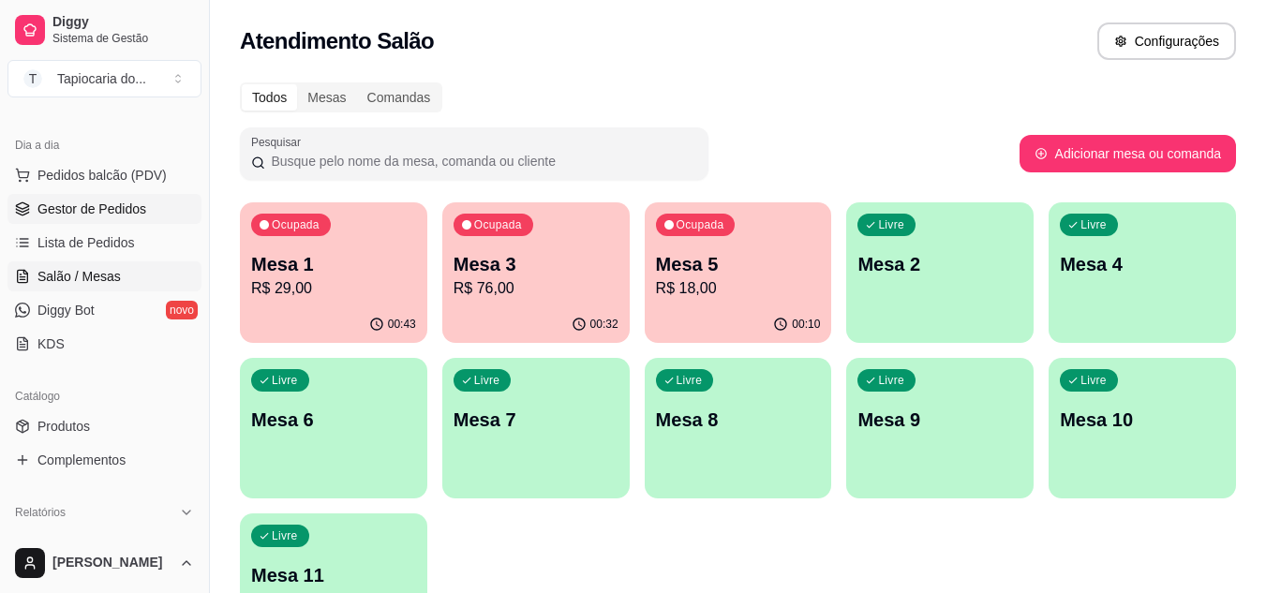
click at [164, 212] on link "Gestor de Pedidos" at bounding box center [104, 209] width 194 height 30
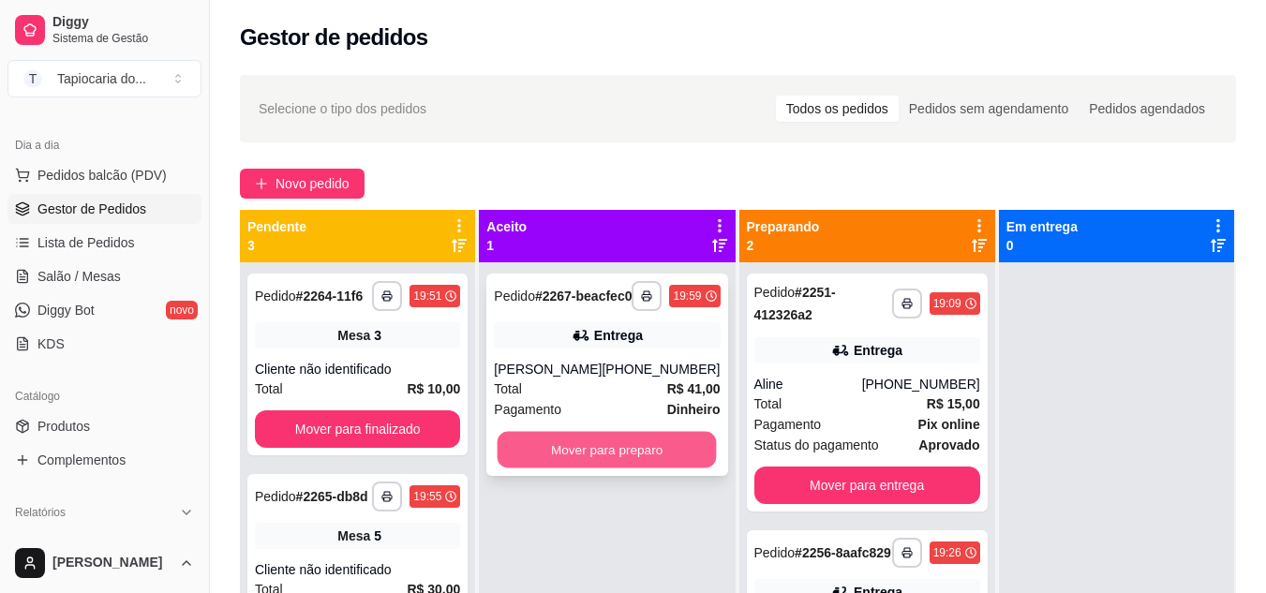
click at [612, 469] on button "Mover para preparo" at bounding box center [607, 450] width 219 height 37
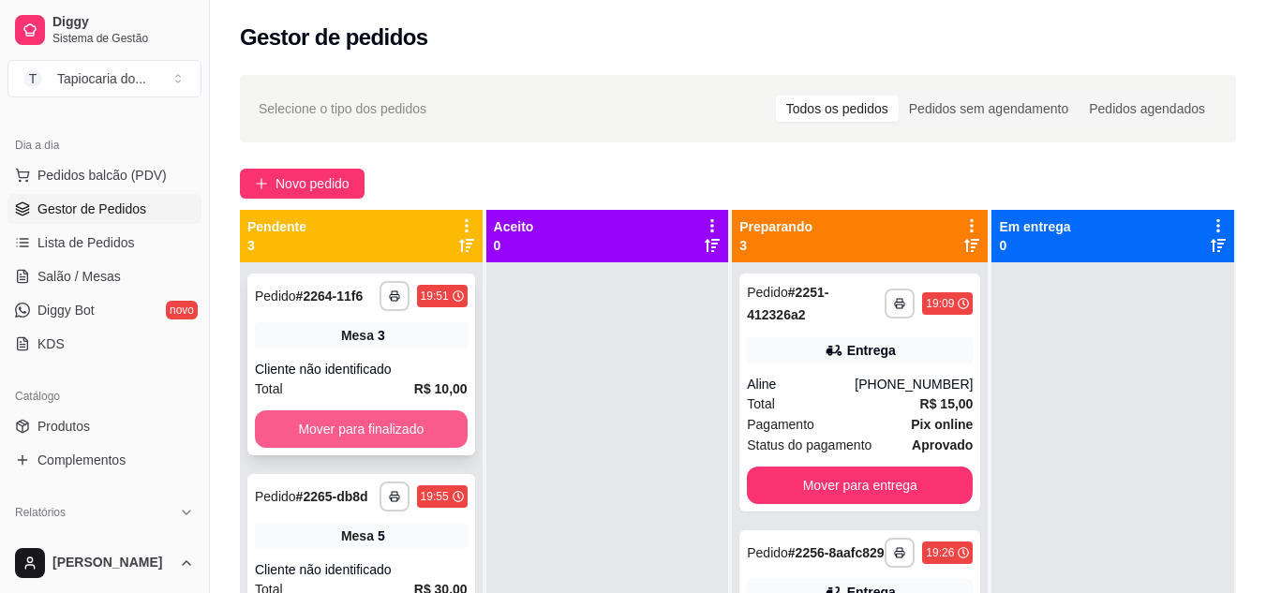
click at [397, 418] on button "Mover para finalizado" at bounding box center [361, 429] width 213 height 37
click at [397, 418] on button "Mover para finalizado" at bounding box center [361, 430] width 206 height 37
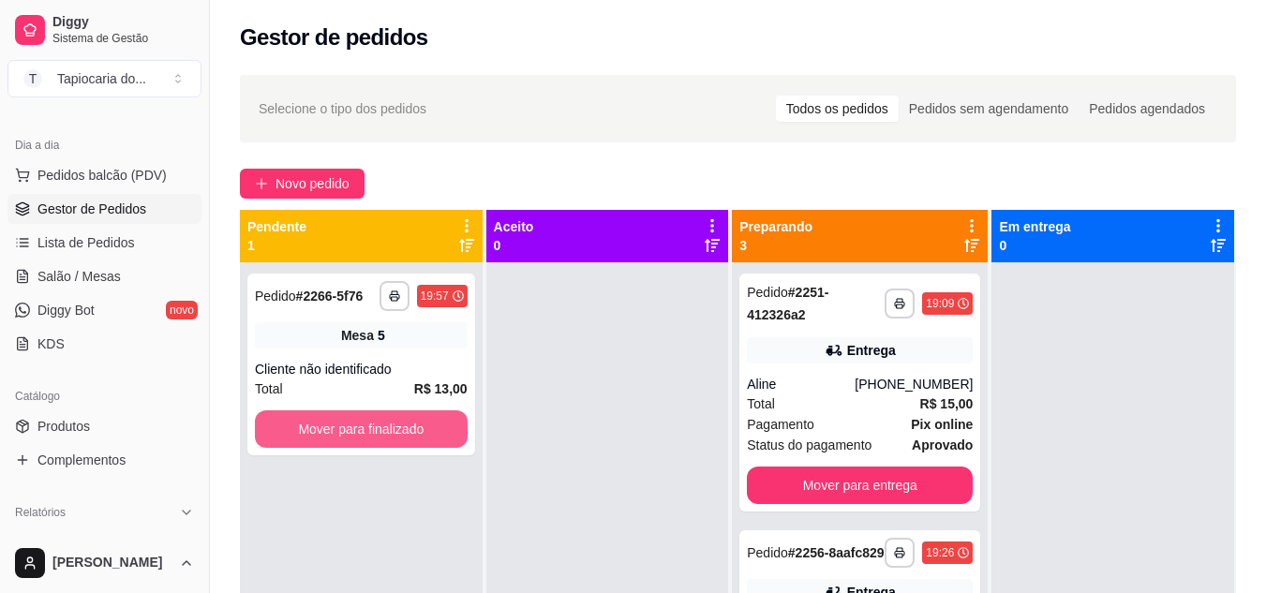
click at [397, 418] on button "Mover para finalizado" at bounding box center [361, 429] width 213 height 37
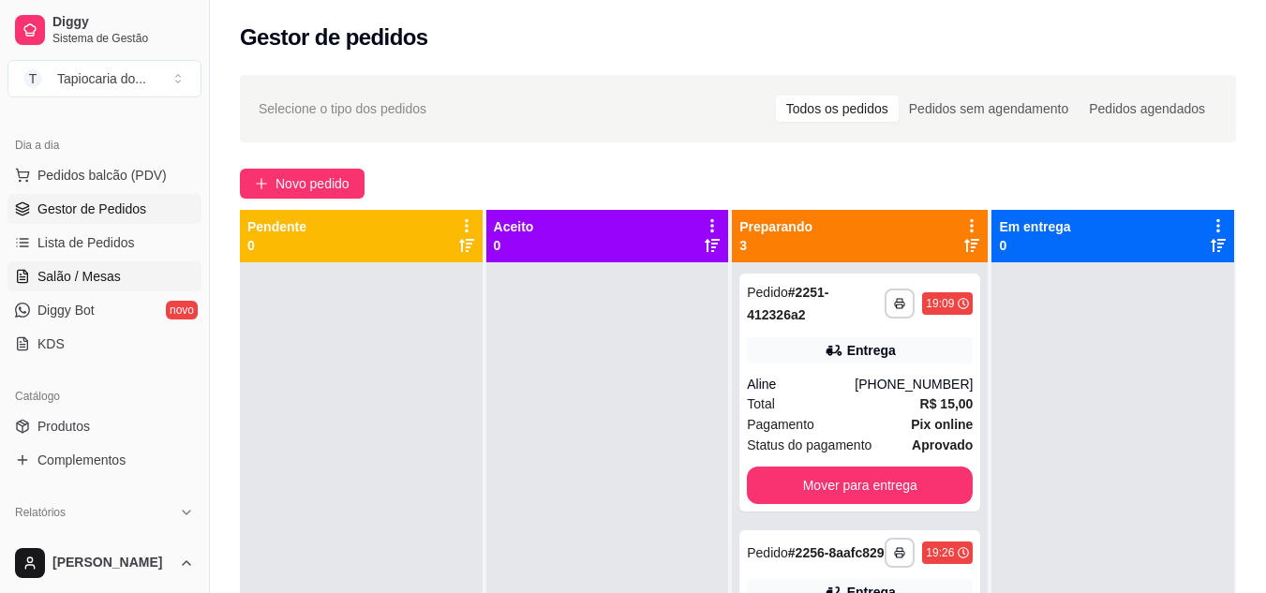
click at [137, 271] on link "Salão / Mesas" at bounding box center [104, 277] width 194 height 30
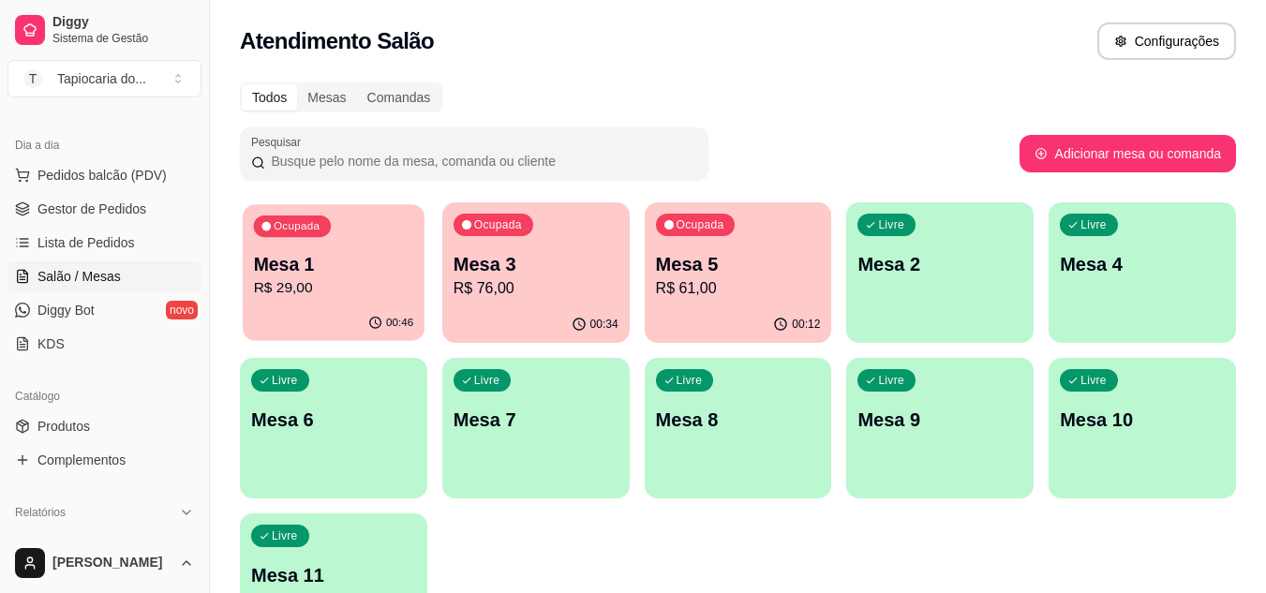
click at [357, 319] on div "00:46" at bounding box center [334, 324] width 182 height 36
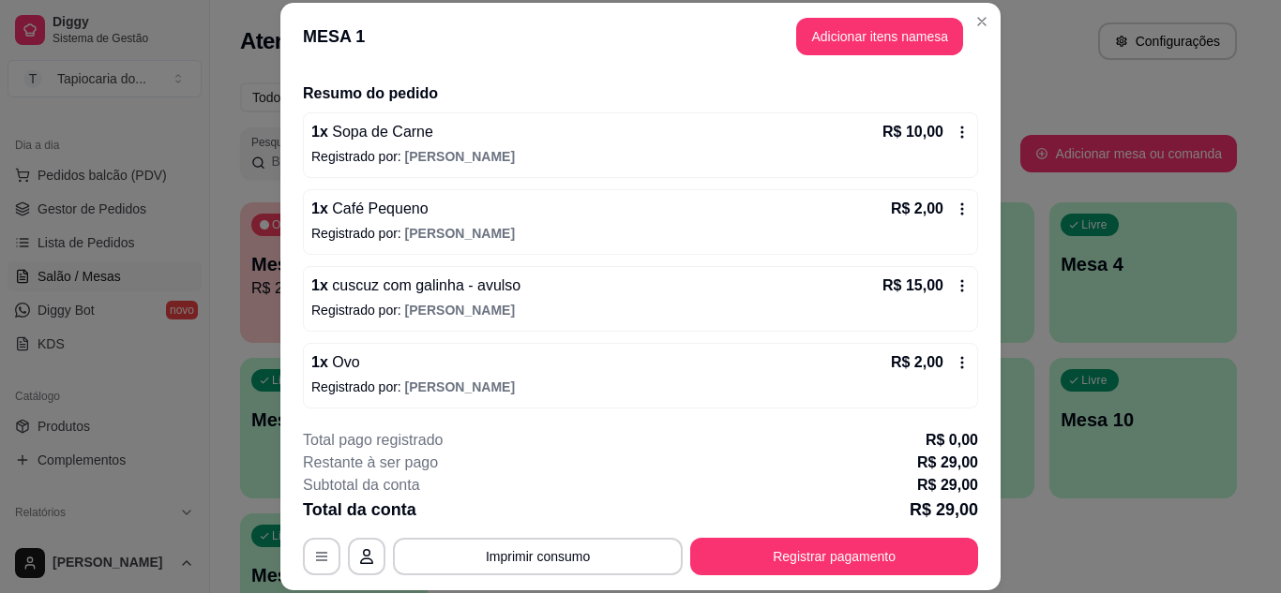
scroll to position [137, 0]
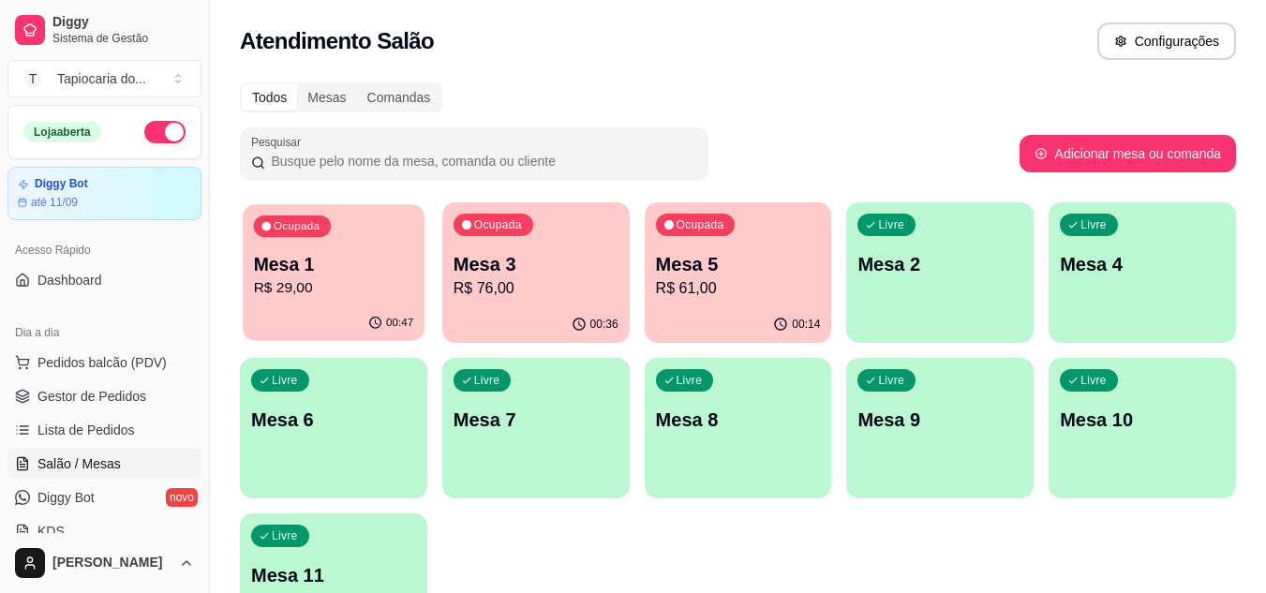
click at [342, 309] on div "00:47" at bounding box center [334, 324] width 182 height 36
click at [76, 397] on span "Gestor de Pedidos" at bounding box center [91, 396] width 109 height 19
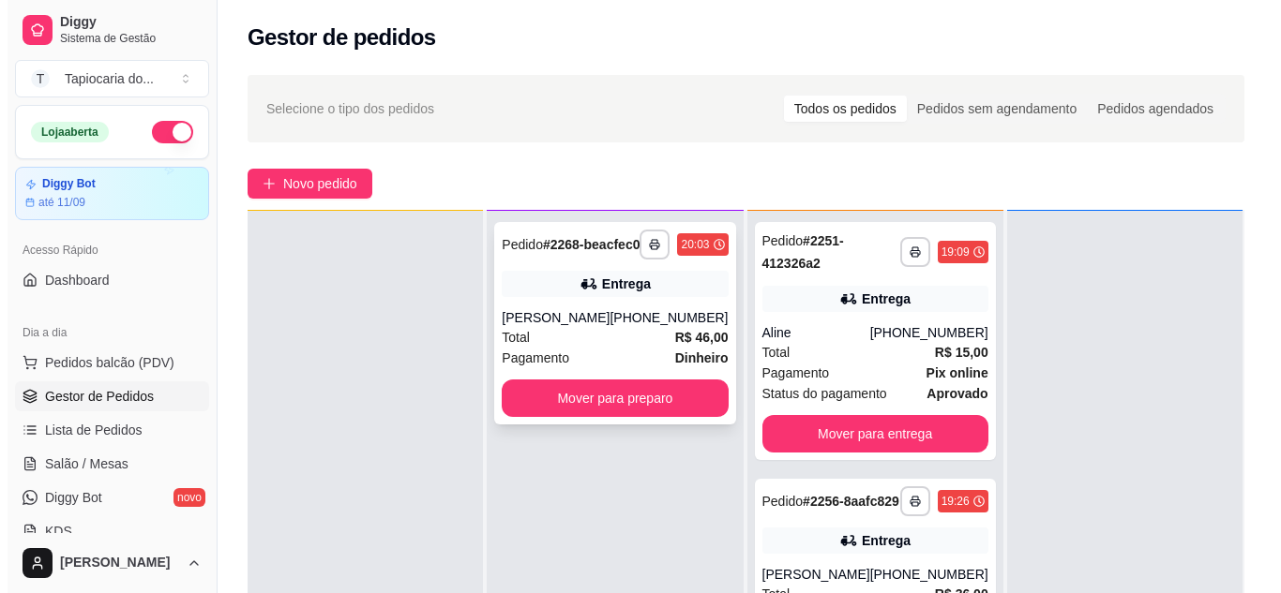
scroll to position [52, 0]
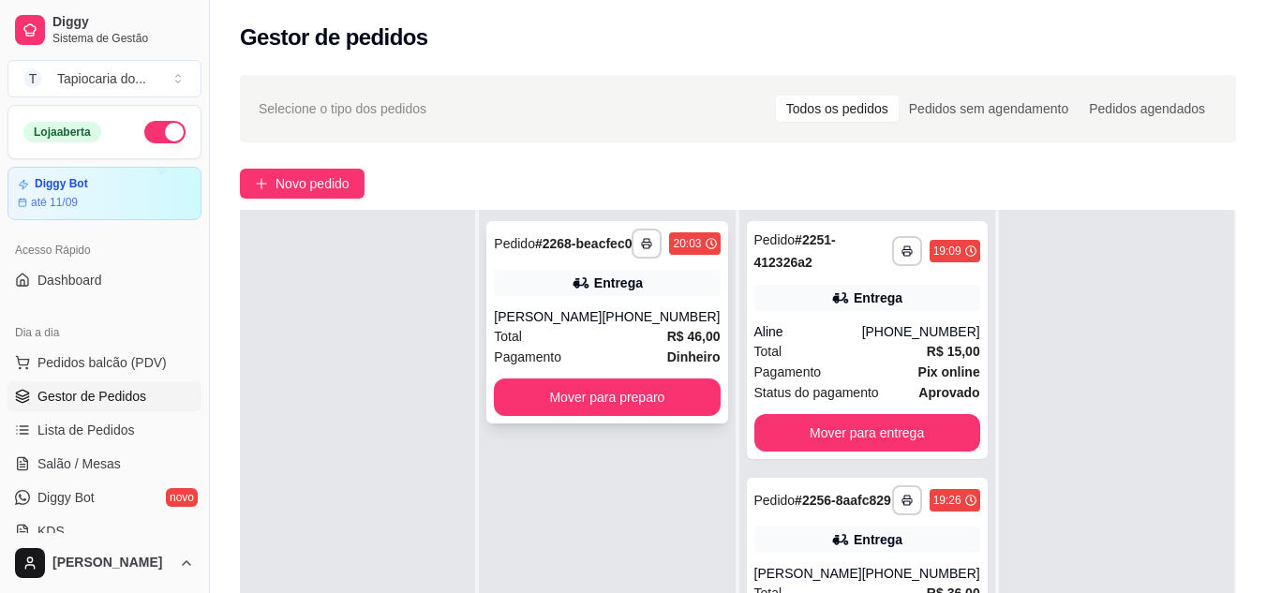
click at [648, 326] on div "[PHONE_NUMBER]" at bounding box center [661, 316] width 118 height 19
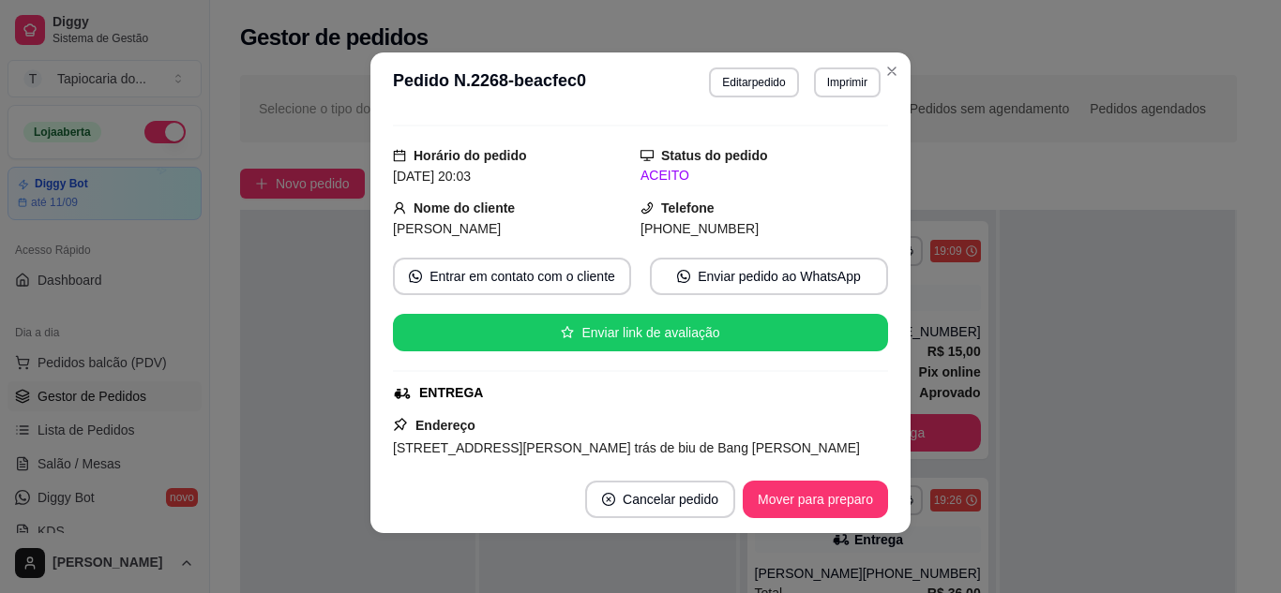
scroll to position [0, 0]
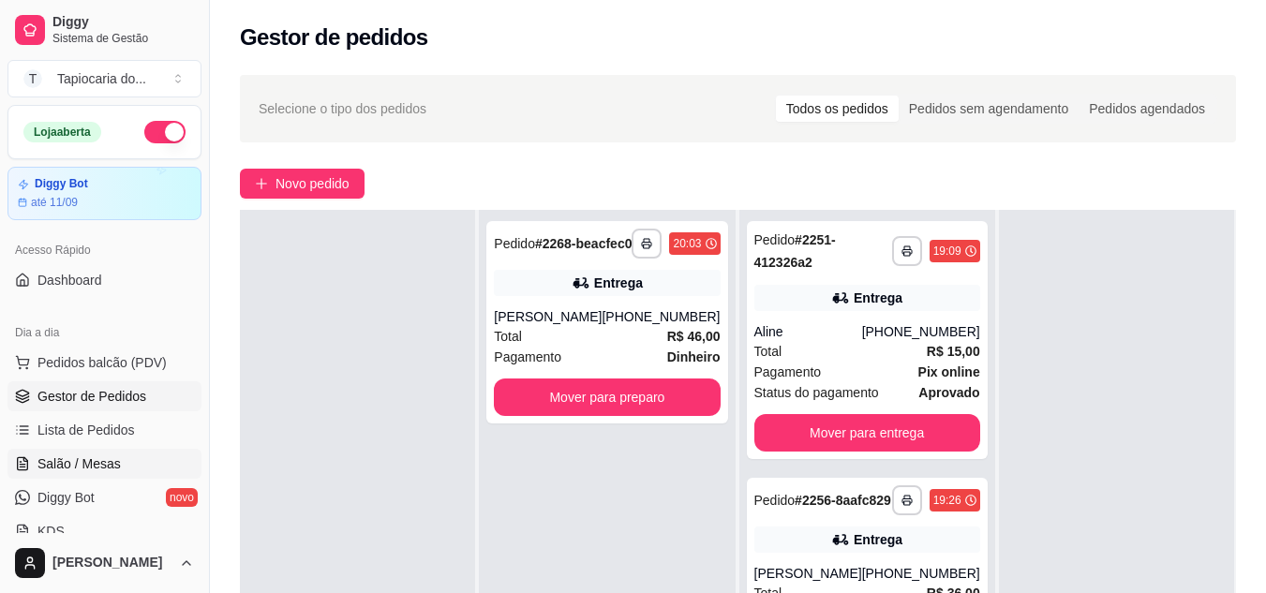
click at [75, 462] on span "Salão / Mesas" at bounding box center [78, 464] width 83 height 19
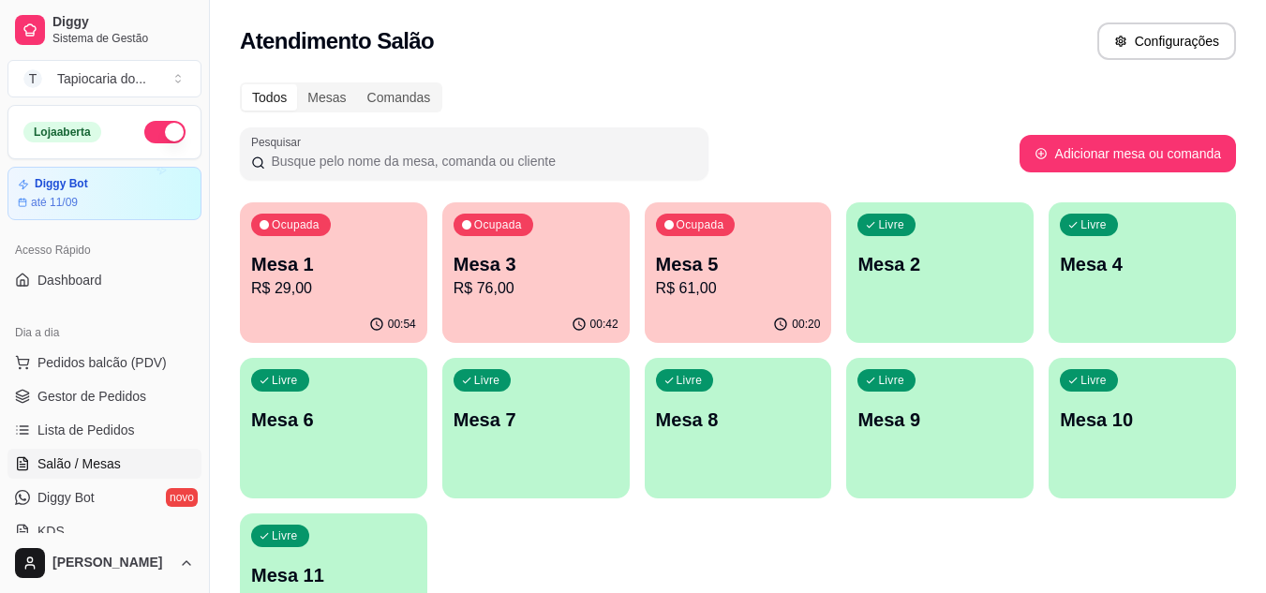
click at [569, 285] on p "R$ 76,00" at bounding box center [536, 288] width 165 height 22
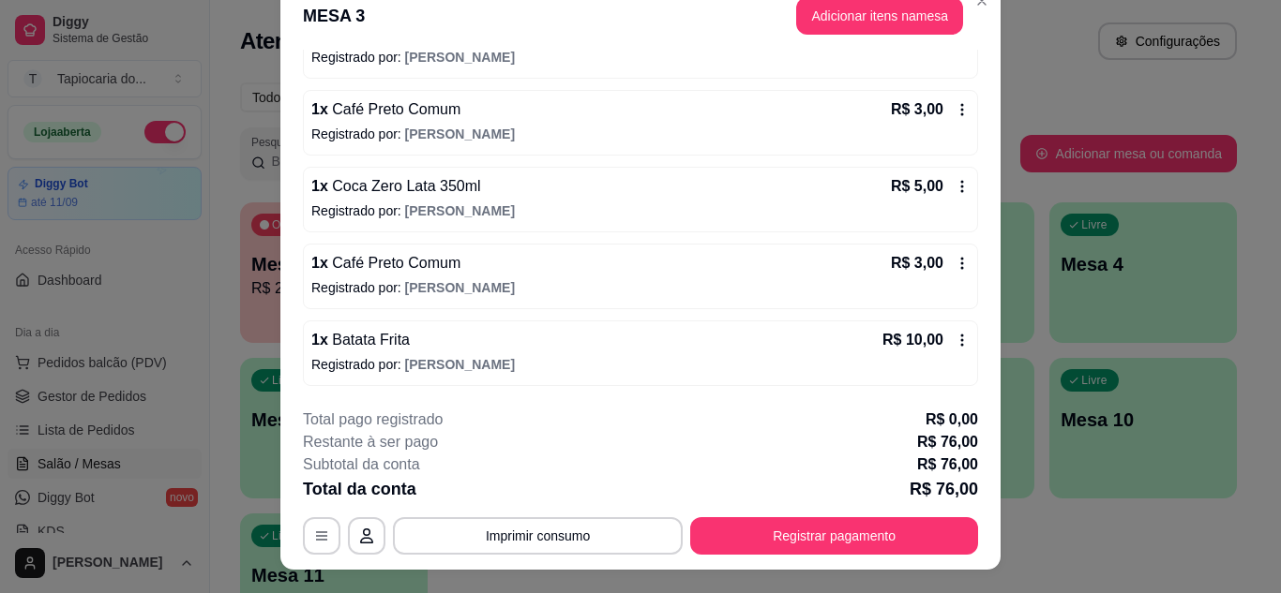
scroll to position [57, 0]
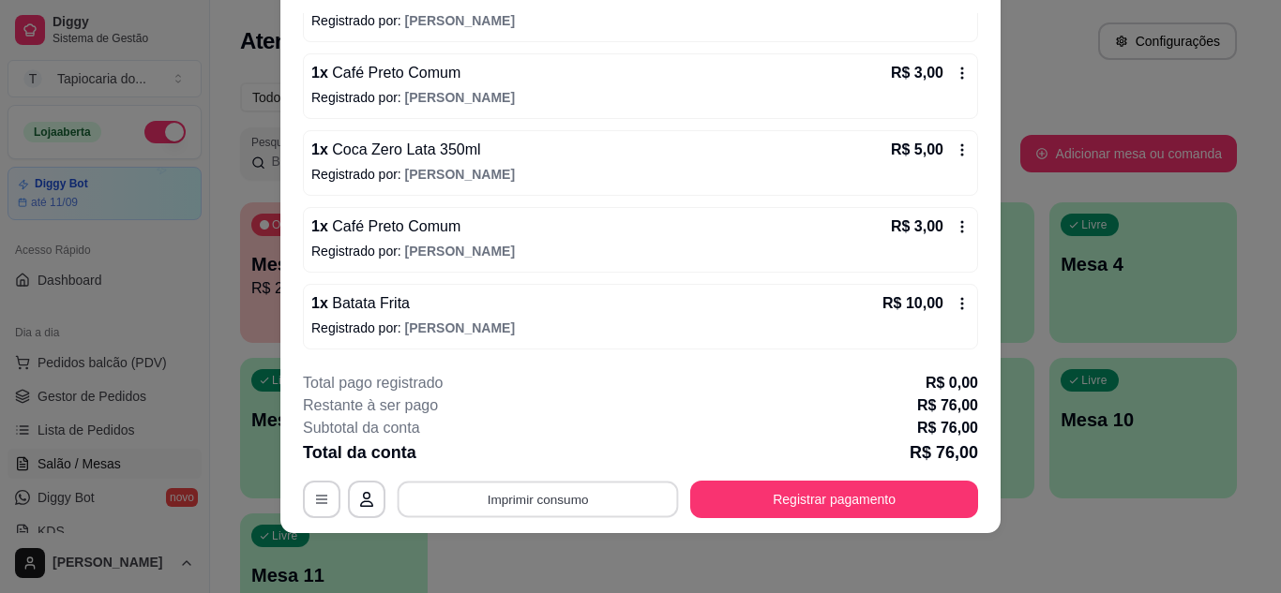
click at [523, 497] on button "Imprimir consumo" at bounding box center [537, 499] width 281 height 37
click at [548, 459] on button "Impressora" at bounding box center [537, 457] width 136 height 30
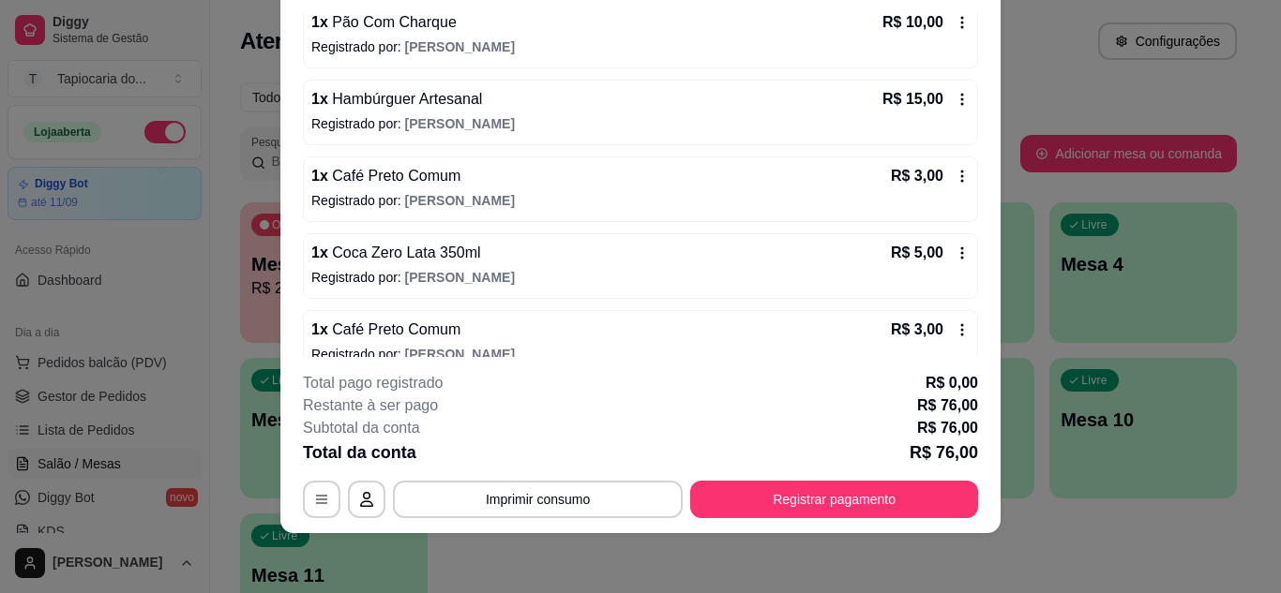
scroll to position [444, 0]
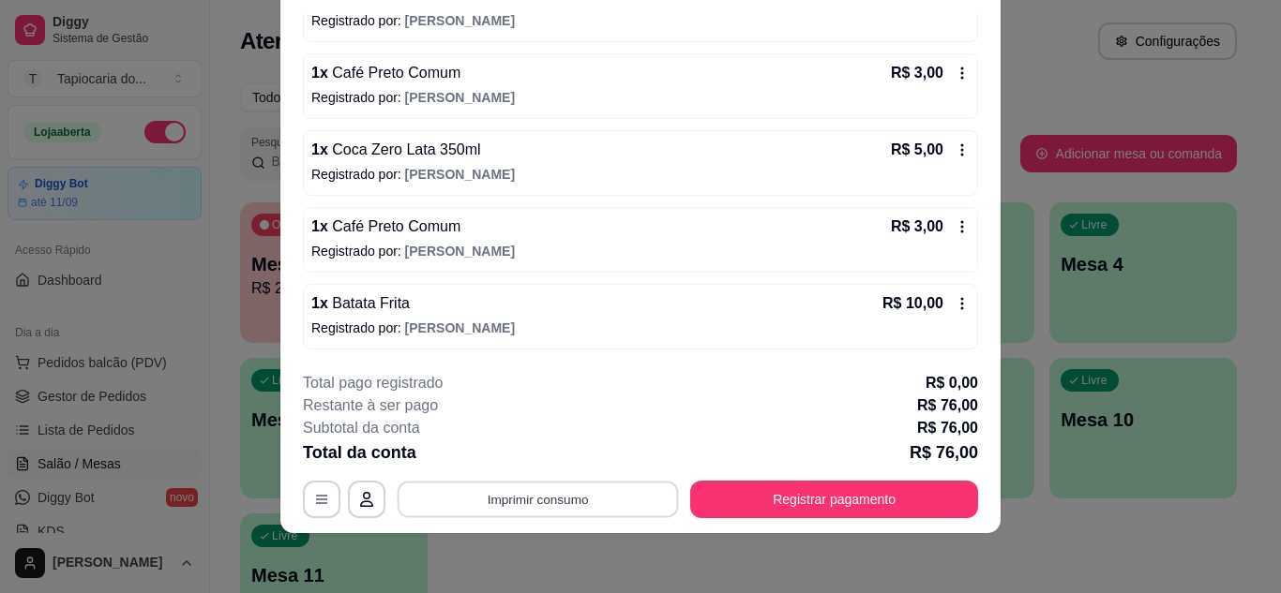
click at [528, 491] on button "Imprimir consumo" at bounding box center [537, 499] width 281 height 37
click at [565, 466] on button "Impressora" at bounding box center [536, 456] width 131 height 29
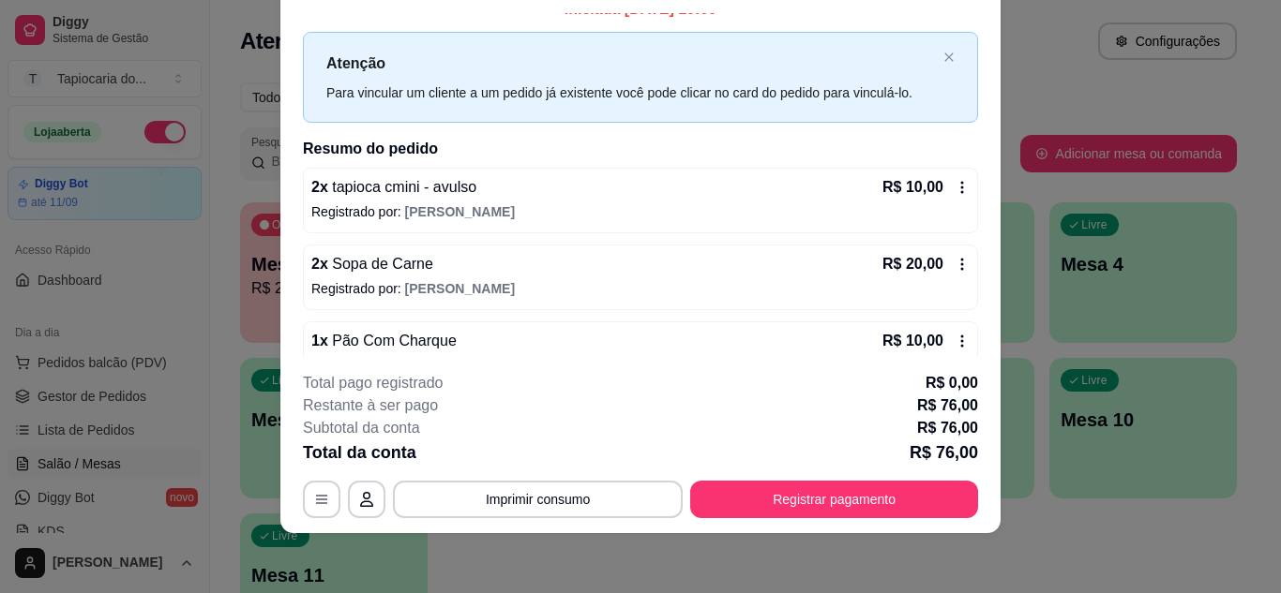
scroll to position [0, 0]
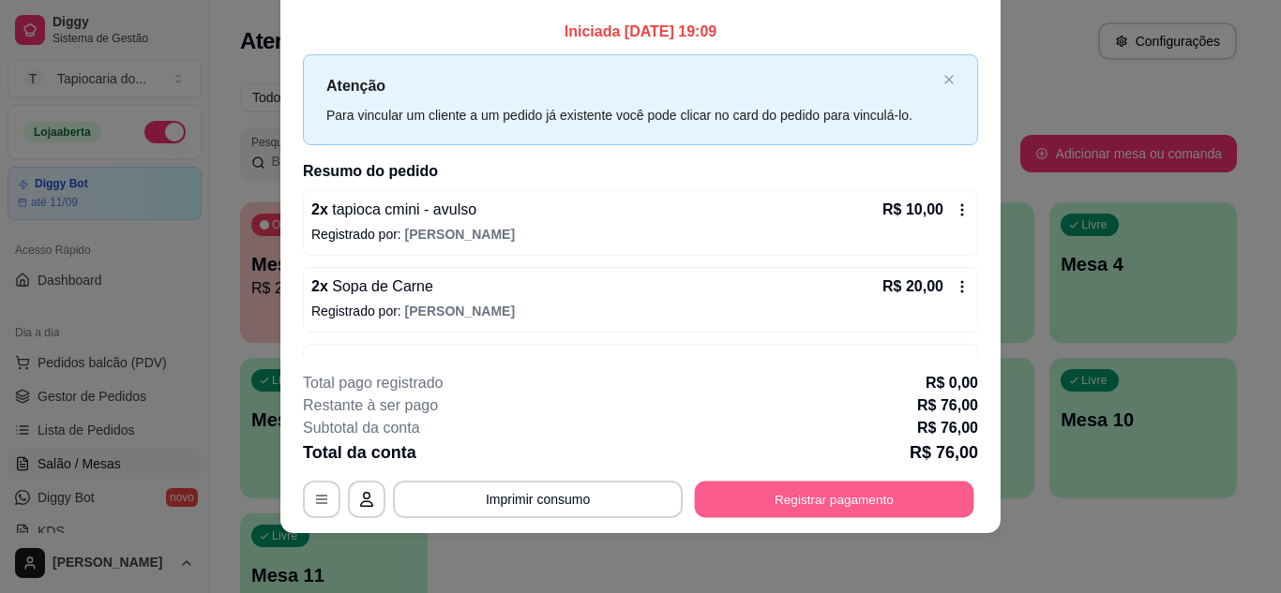
click at [901, 501] on button "Registrar pagamento" at bounding box center [834, 499] width 279 height 37
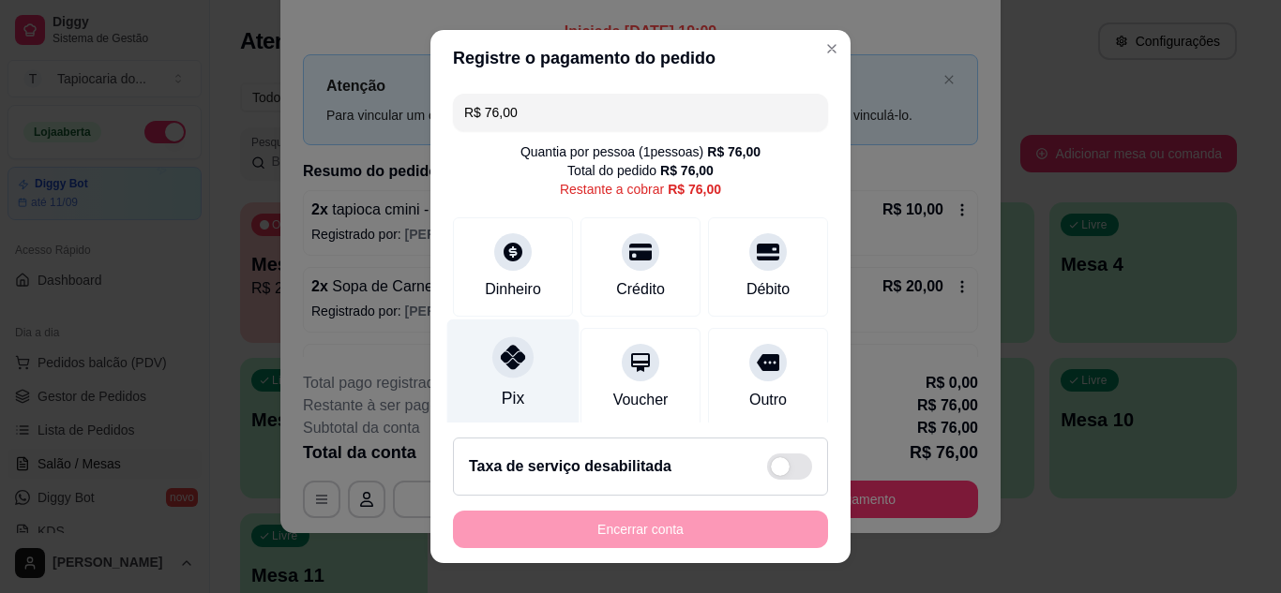
click at [503, 366] on icon at bounding box center [513, 357] width 24 height 24
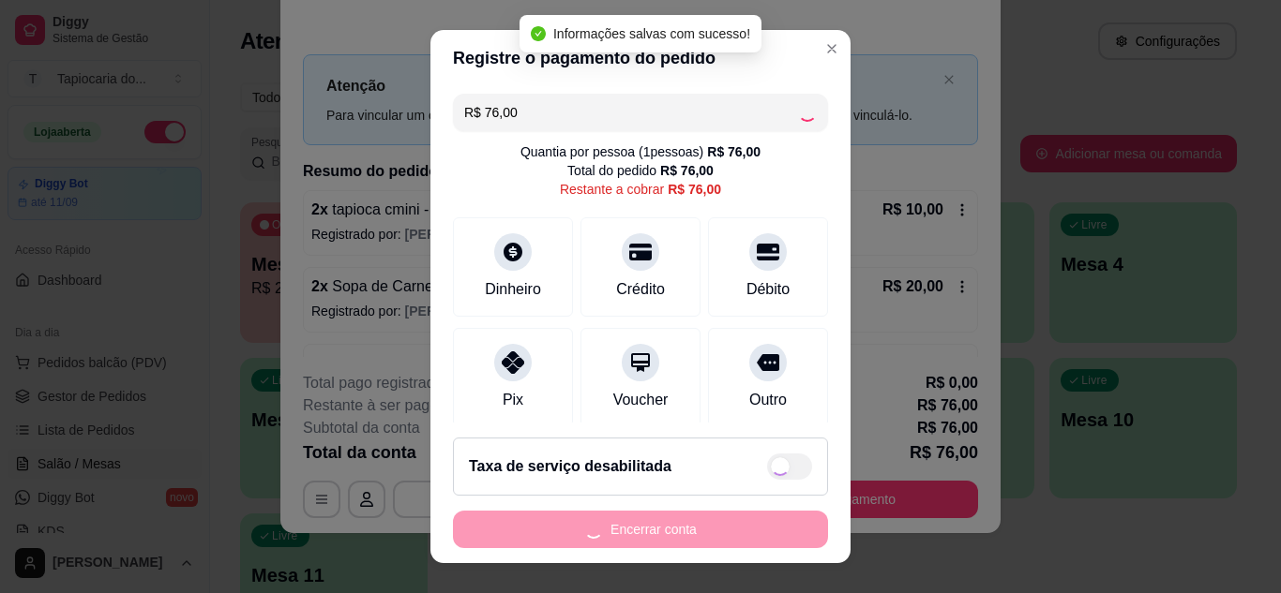
type input "R$ 0,00"
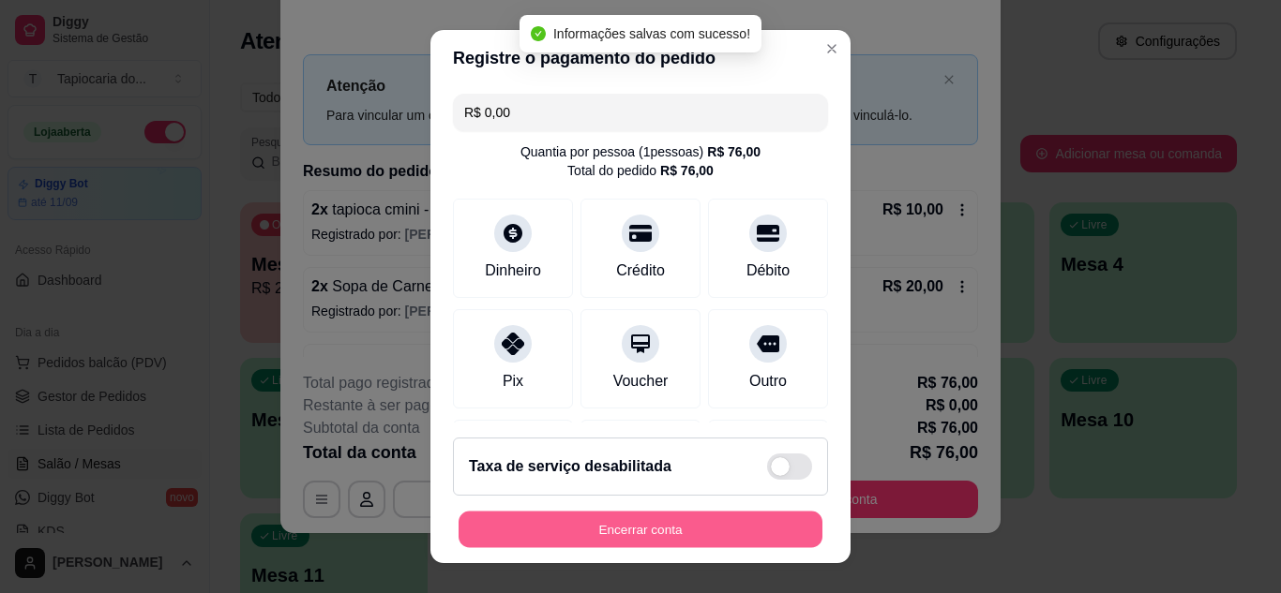
click at [637, 524] on button "Encerrar conta" at bounding box center [640, 530] width 364 height 37
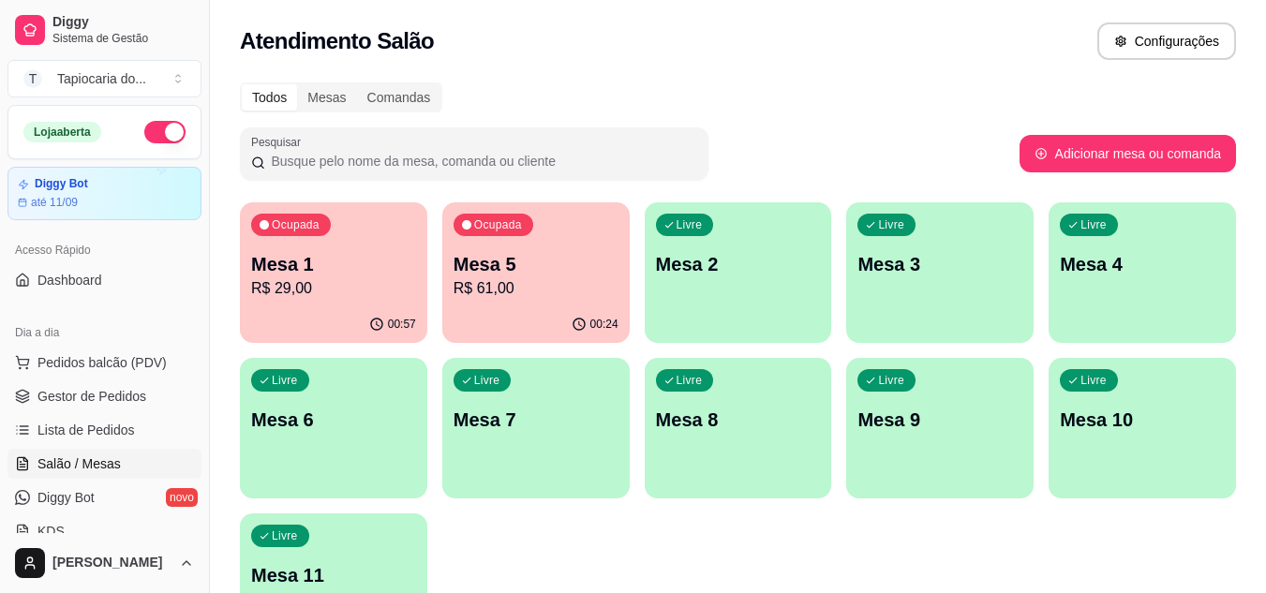
click at [336, 279] on p "R$ 29,00" at bounding box center [333, 288] width 165 height 22
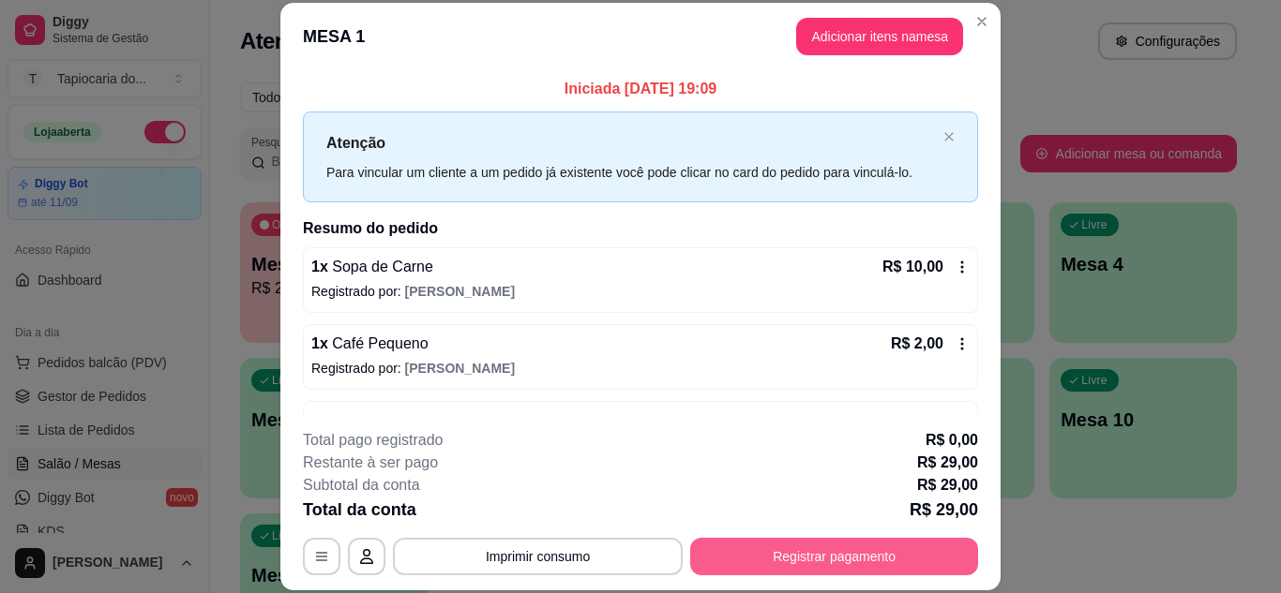
click at [827, 562] on button "Registrar pagamento" at bounding box center [834, 556] width 288 height 37
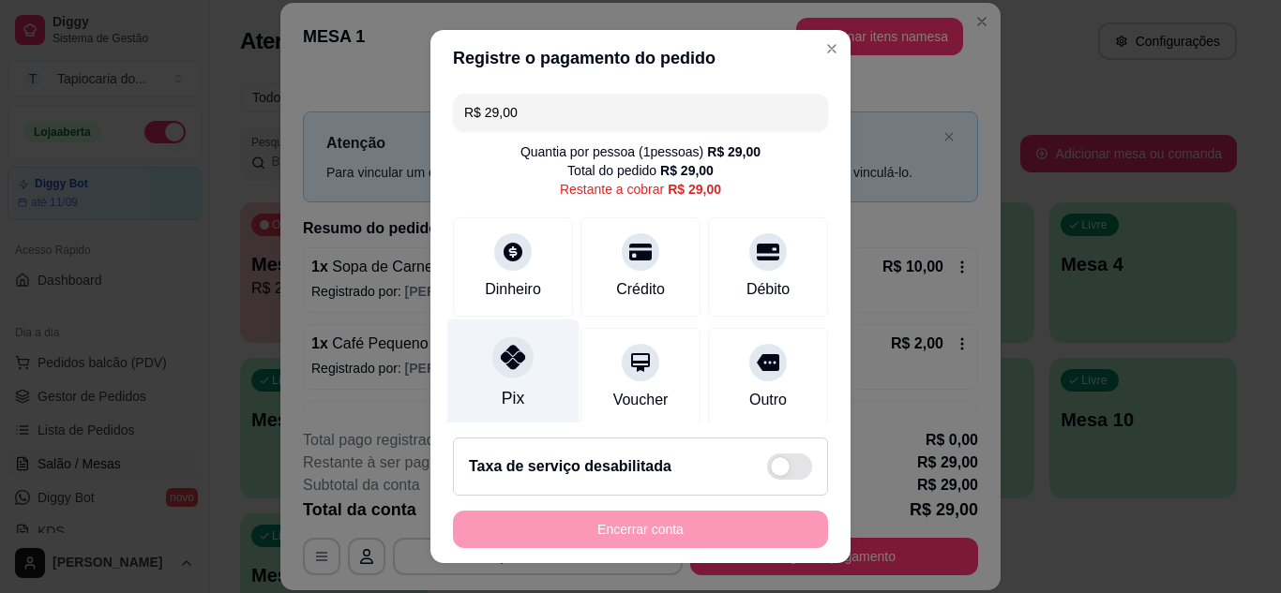
click at [516, 385] on div "Pix" at bounding box center [513, 374] width 132 height 110
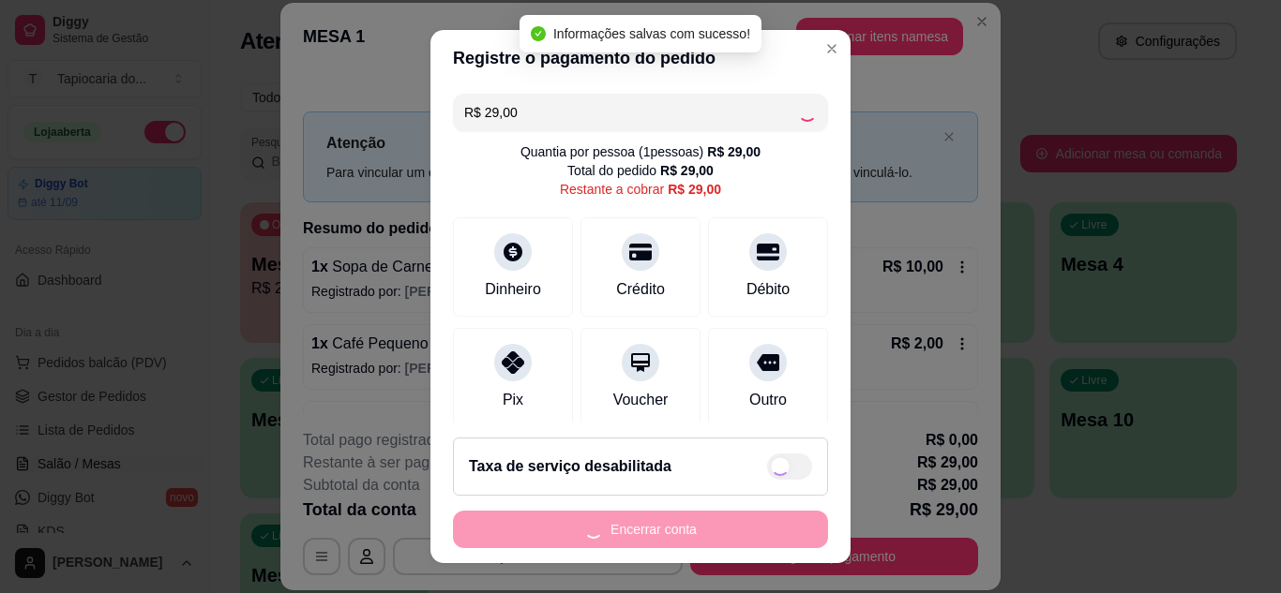
type input "R$ 0,00"
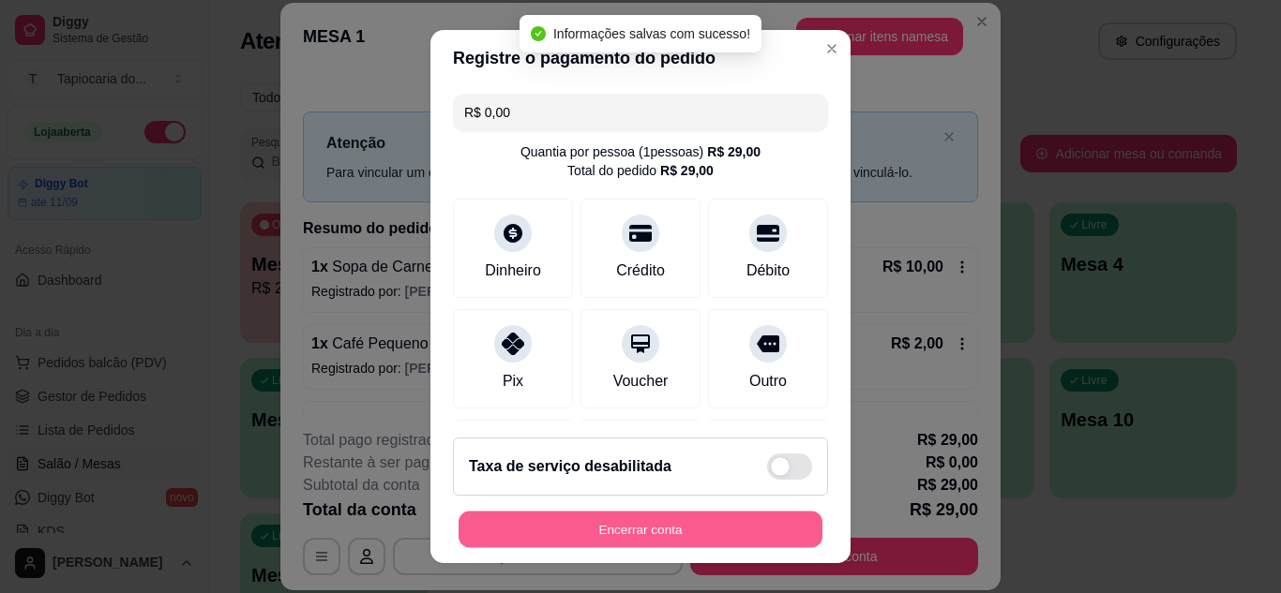
click at [695, 521] on button "Encerrar conta" at bounding box center [640, 530] width 364 height 37
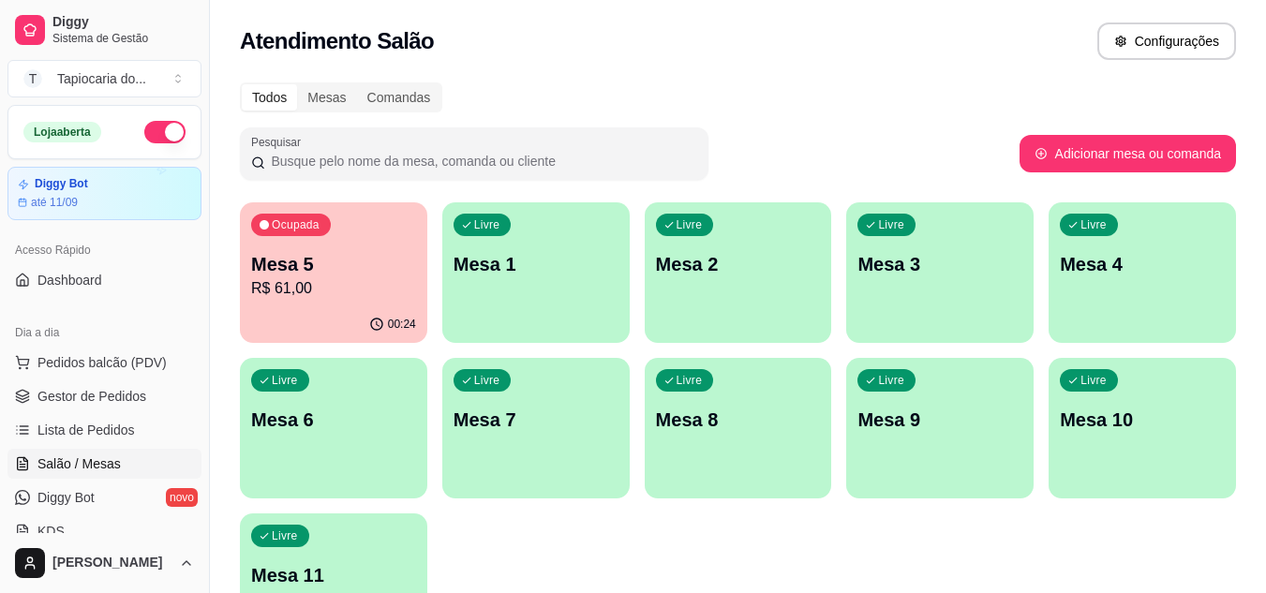
drag, startPoint x: 114, startPoint y: 394, endPoint x: 198, endPoint y: 368, distance: 87.2
click at [114, 394] on span "Gestor de Pedidos" at bounding box center [91, 396] width 109 height 19
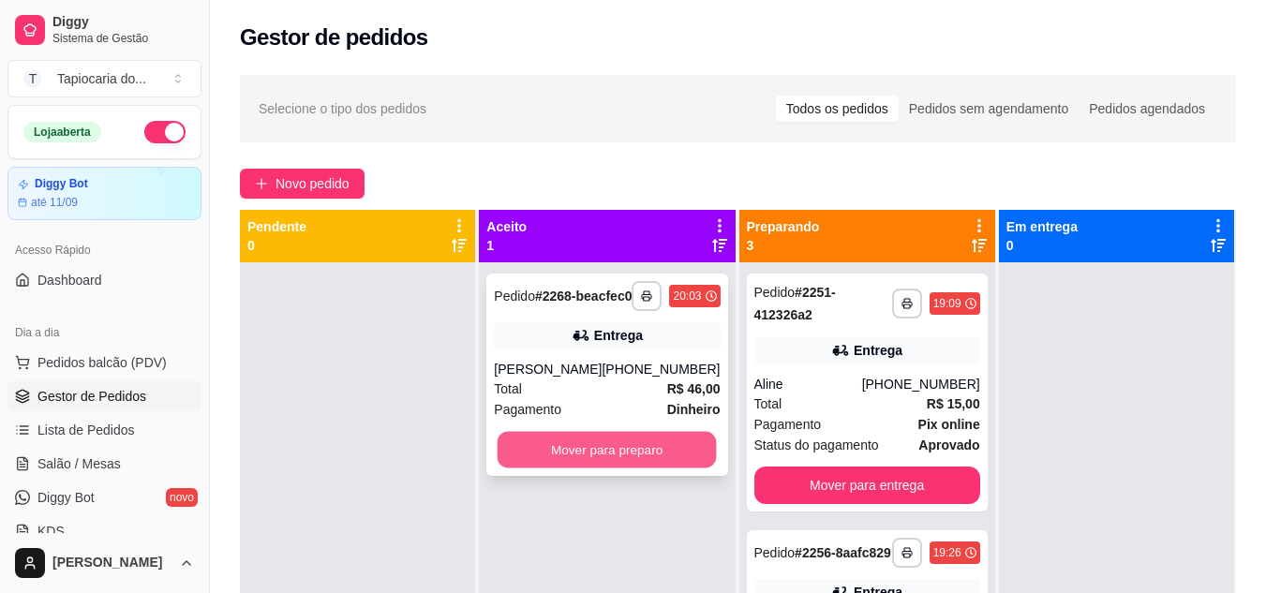
click at [652, 469] on button "Mover para preparo" at bounding box center [607, 450] width 219 height 37
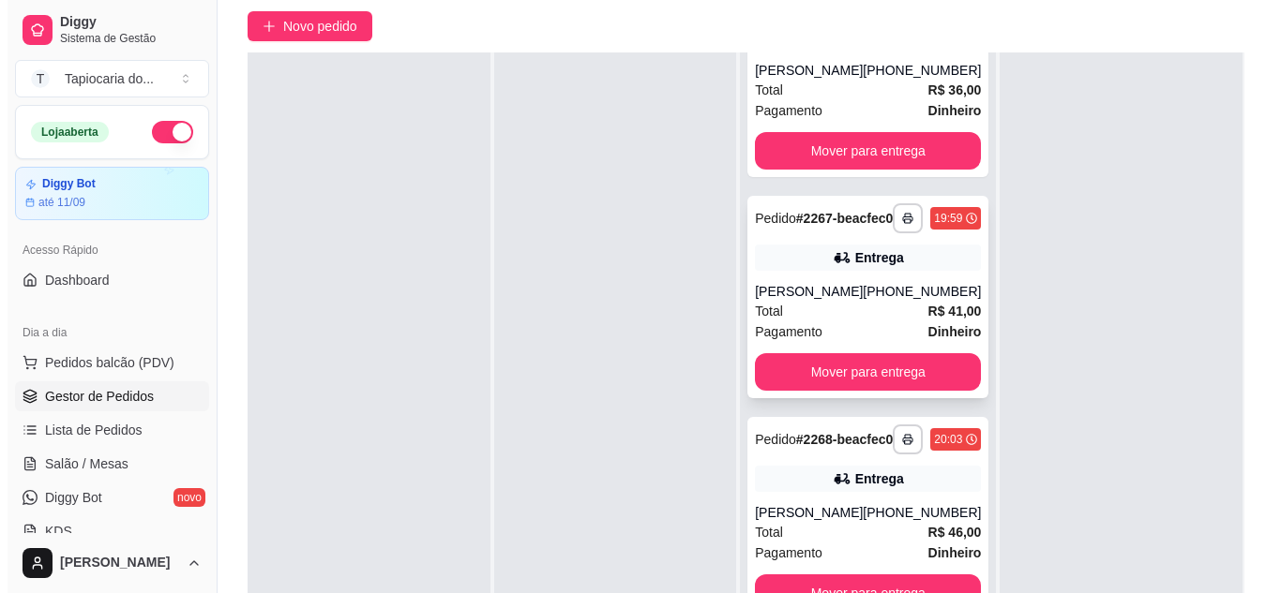
scroll to position [286, 0]
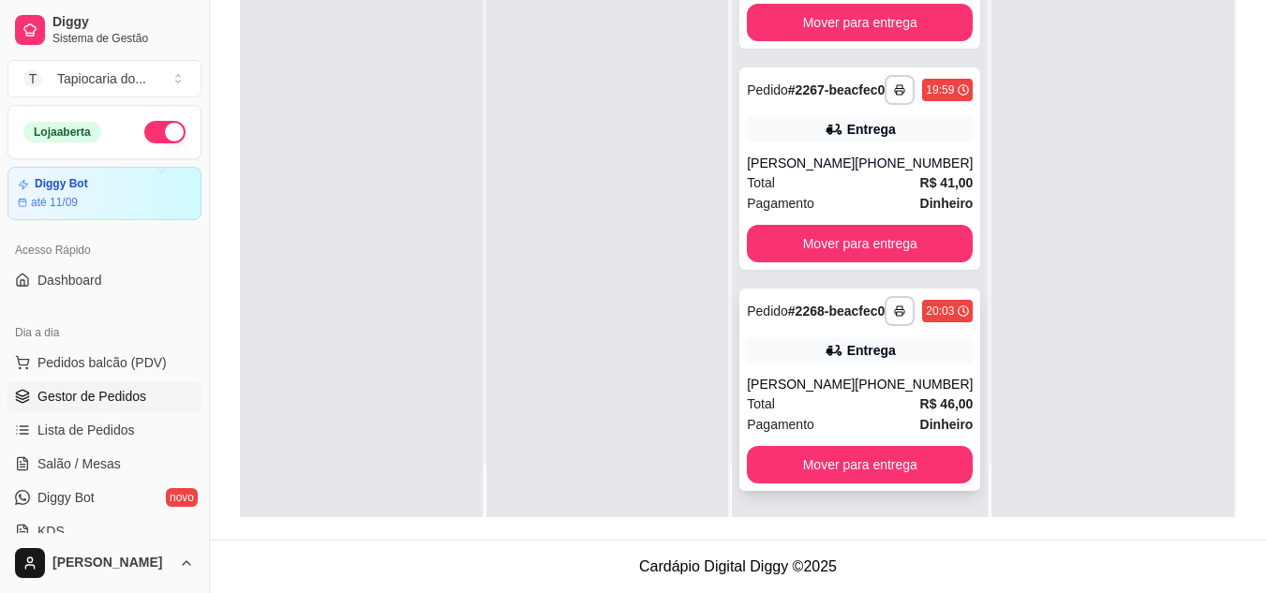
click at [891, 390] on div "[PHONE_NUMBER]" at bounding box center [914, 384] width 118 height 19
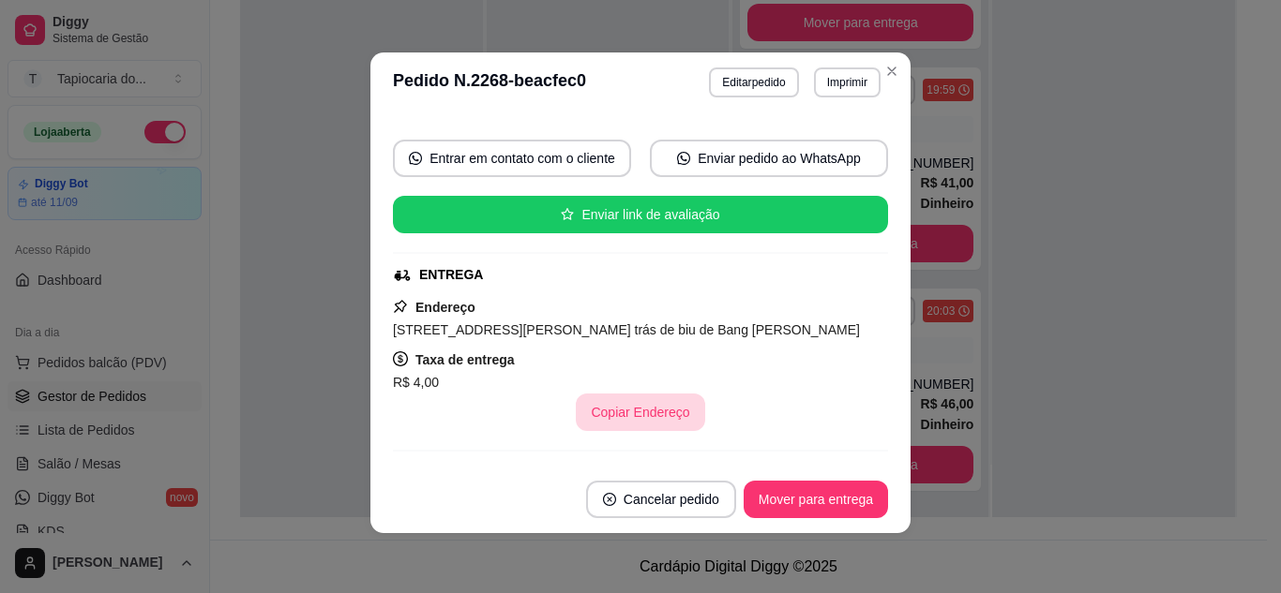
scroll to position [0, 0]
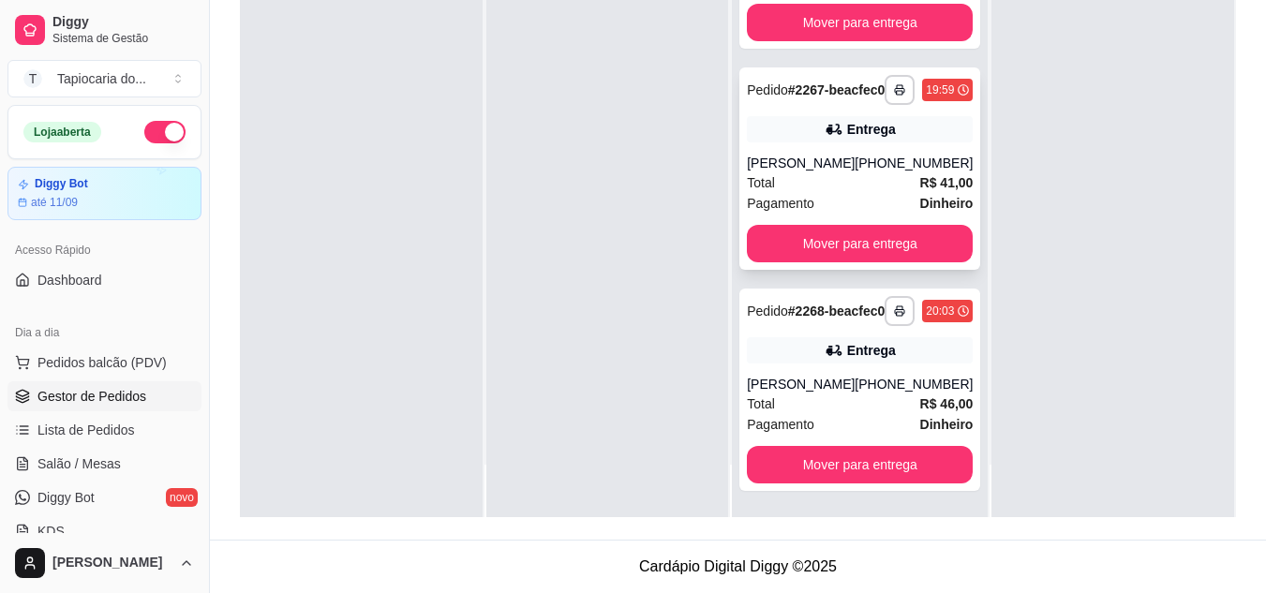
click at [875, 154] on div "[PHONE_NUMBER]" at bounding box center [914, 163] width 118 height 19
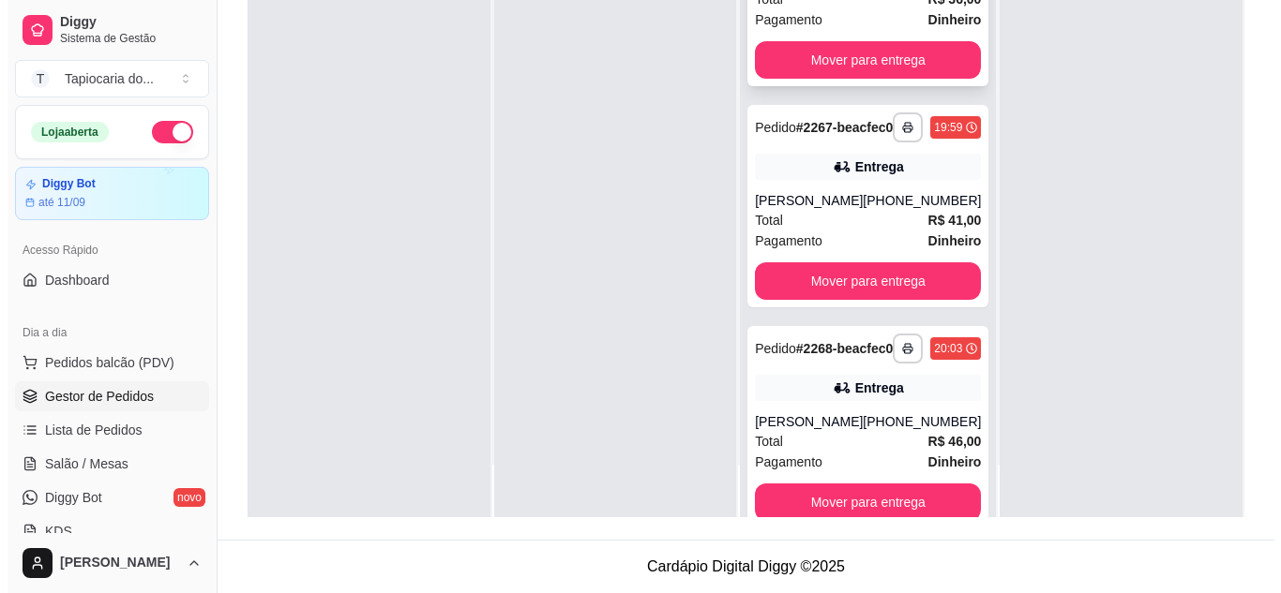
scroll to position [147, 0]
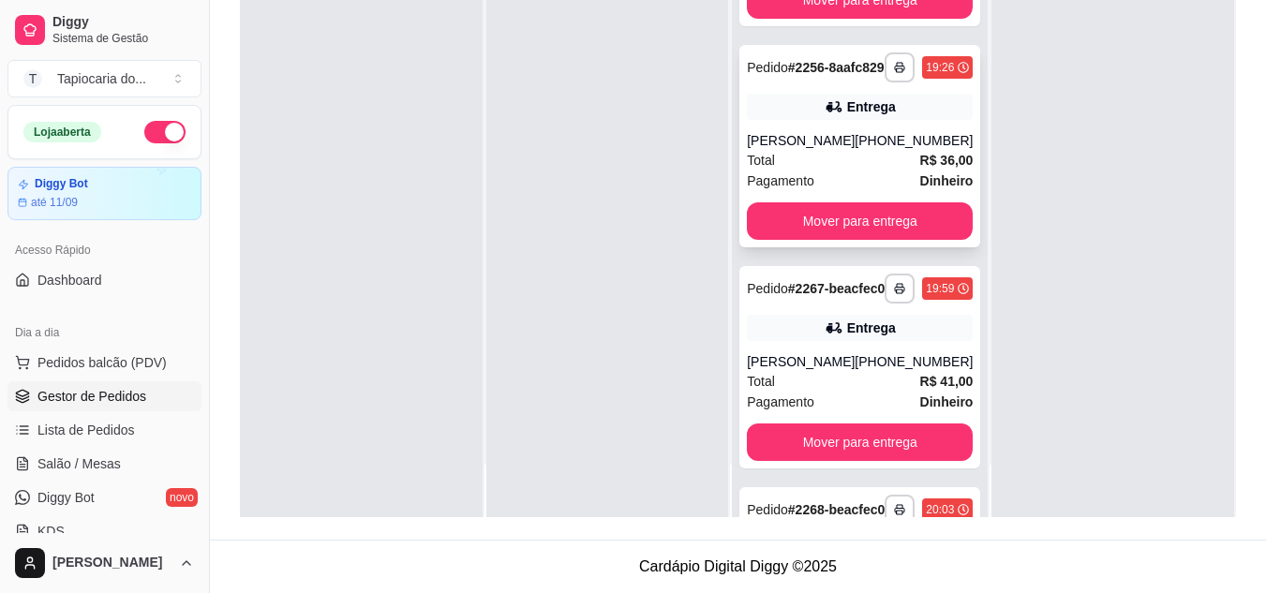
click at [921, 168] on strong "R$ 36,00" at bounding box center [947, 160] width 53 height 15
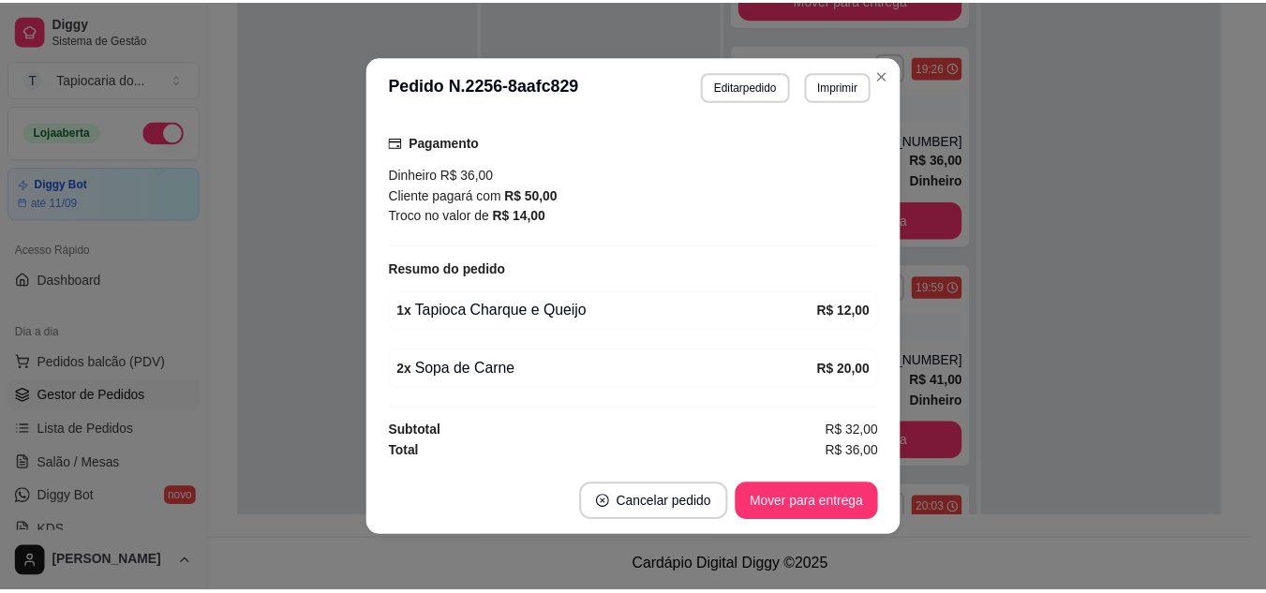
scroll to position [4, 0]
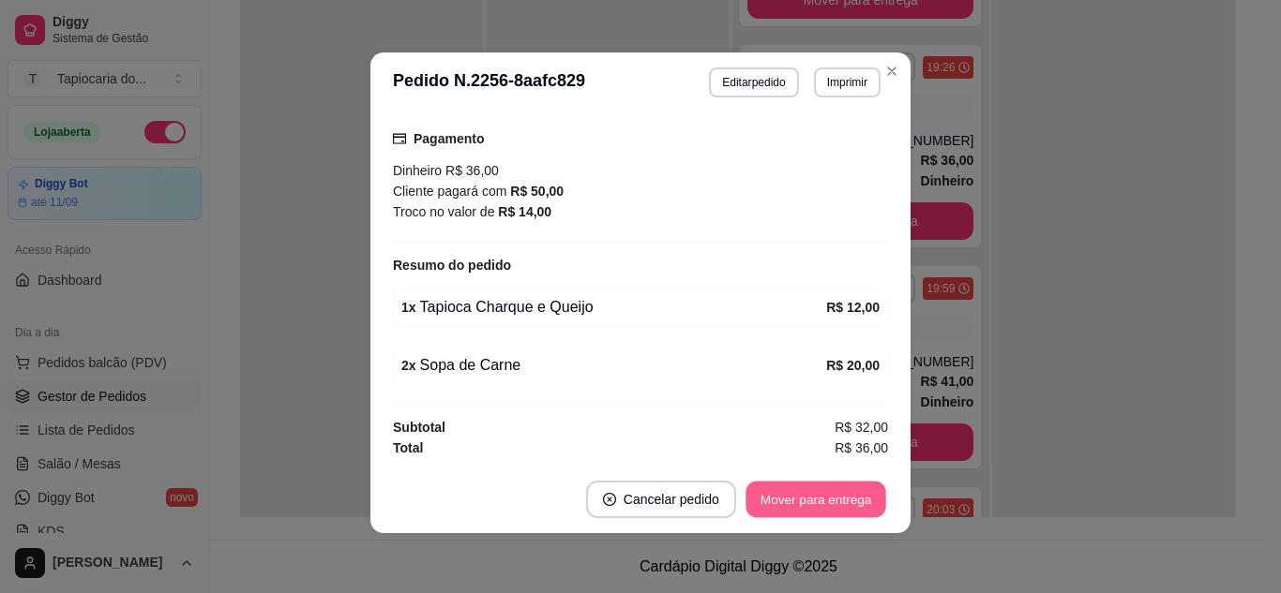
click at [824, 494] on button "Mover para entrega" at bounding box center [815, 500] width 141 height 37
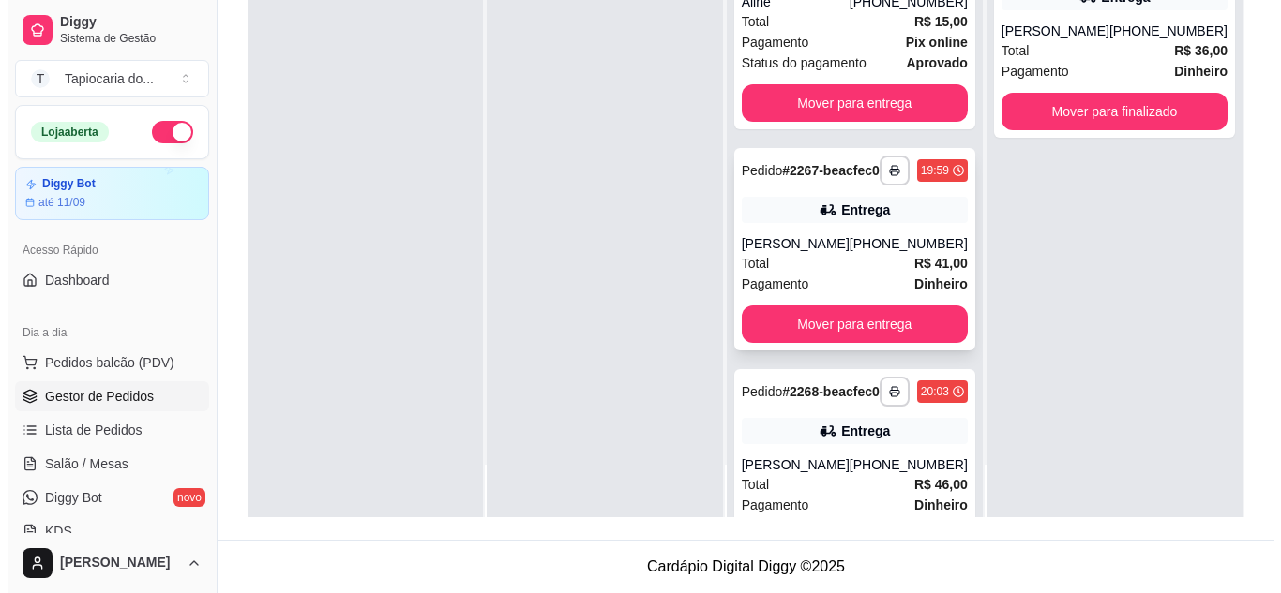
scroll to position [0, 0]
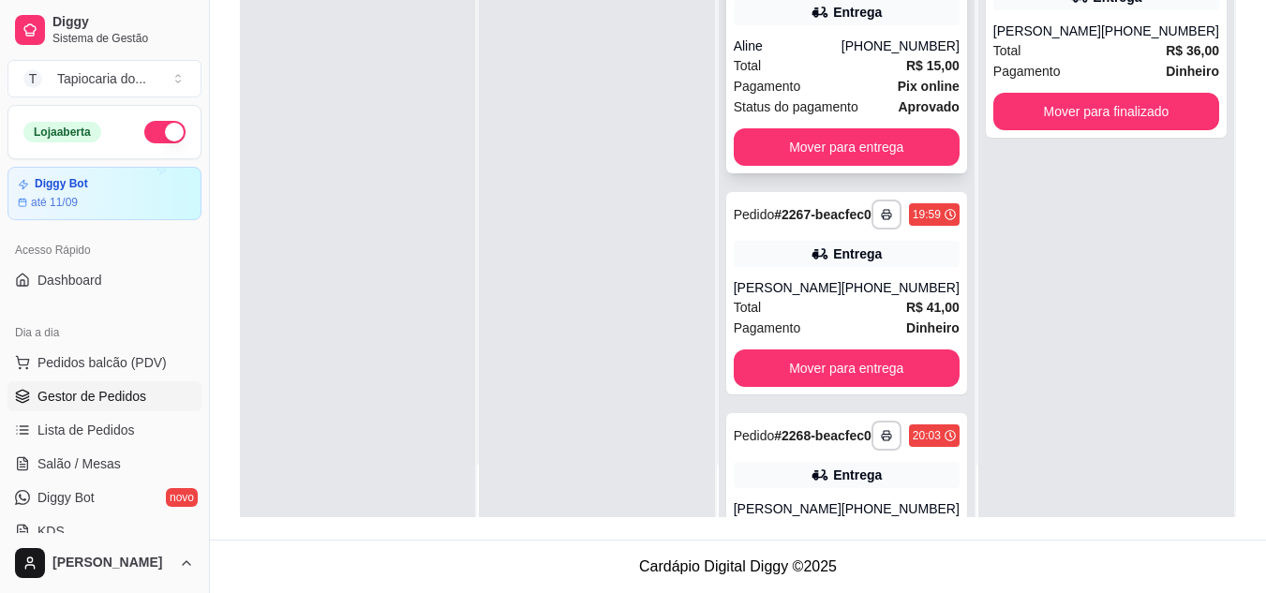
click at [910, 29] on div "**********" at bounding box center [847, 54] width 241 height 238
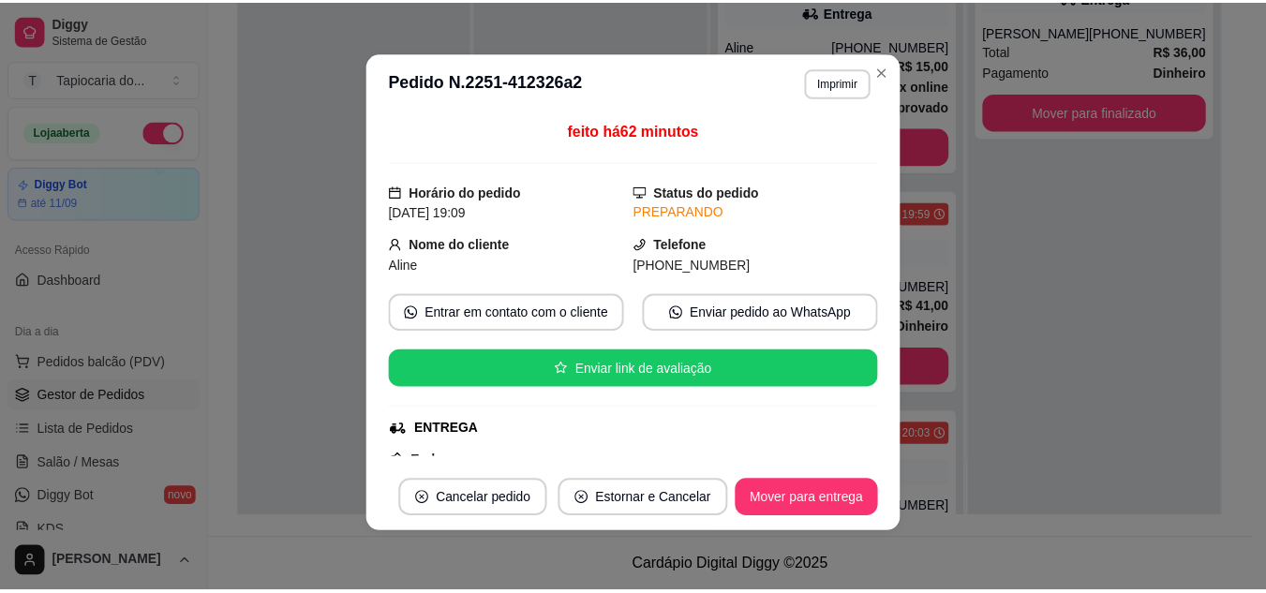
scroll to position [187, 0]
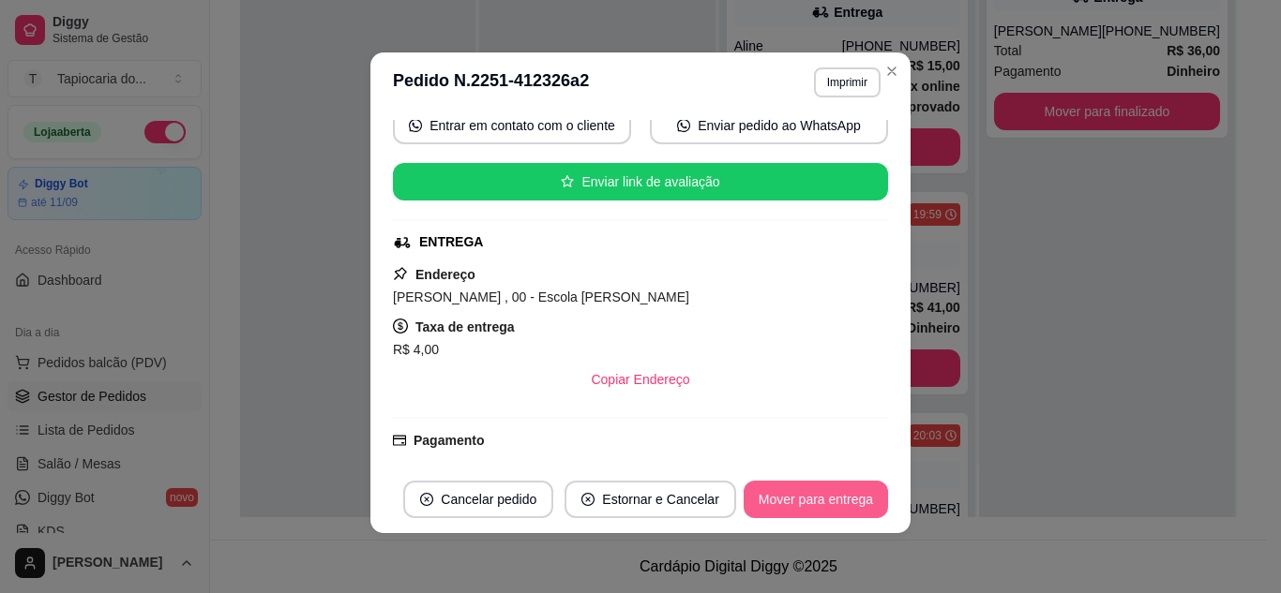
click at [841, 502] on button "Mover para entrega" at bounding box center [815, 499] width 144 height 37
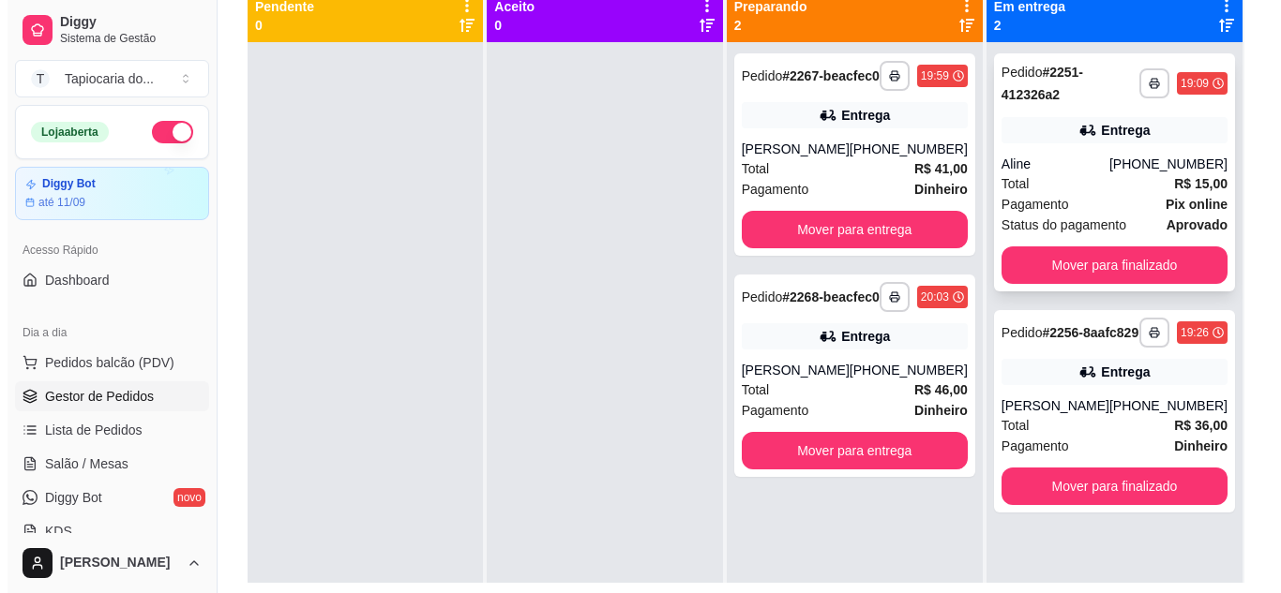
scroll to position [192, 0]
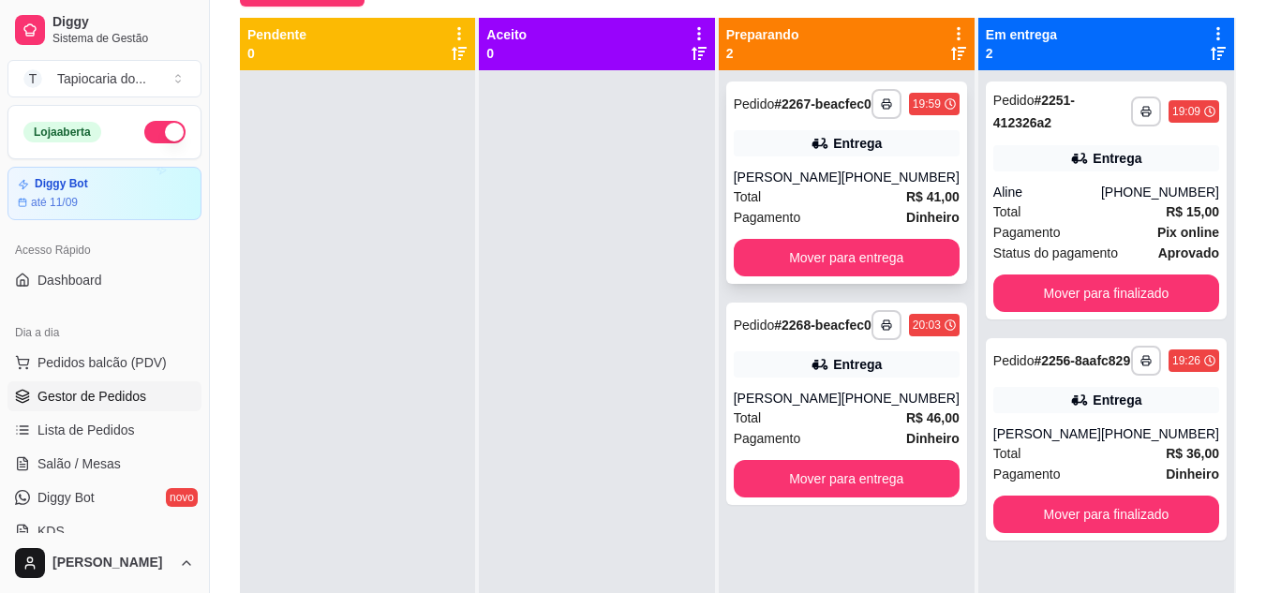
click at [886, 119] on div "**********" at bounding box center [847, 104] width 226 height 30
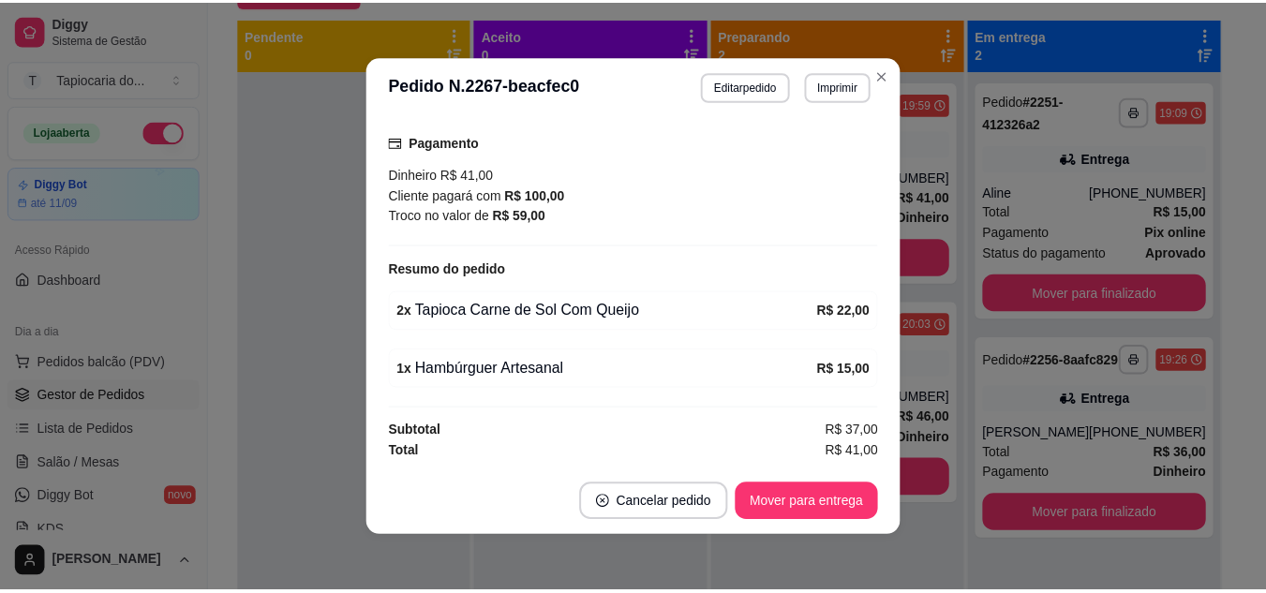
scroll to position [4, 0]
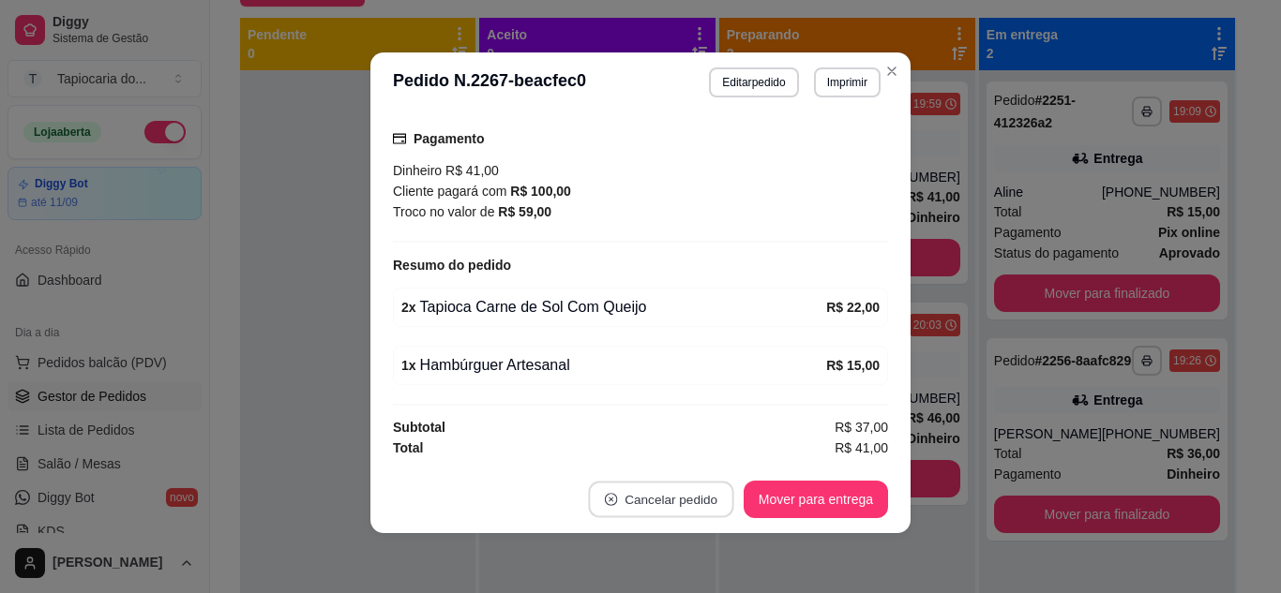
click at [652, 506] on button "Cancelar pedido" at bounding box center [660, 500] width 145 height 37
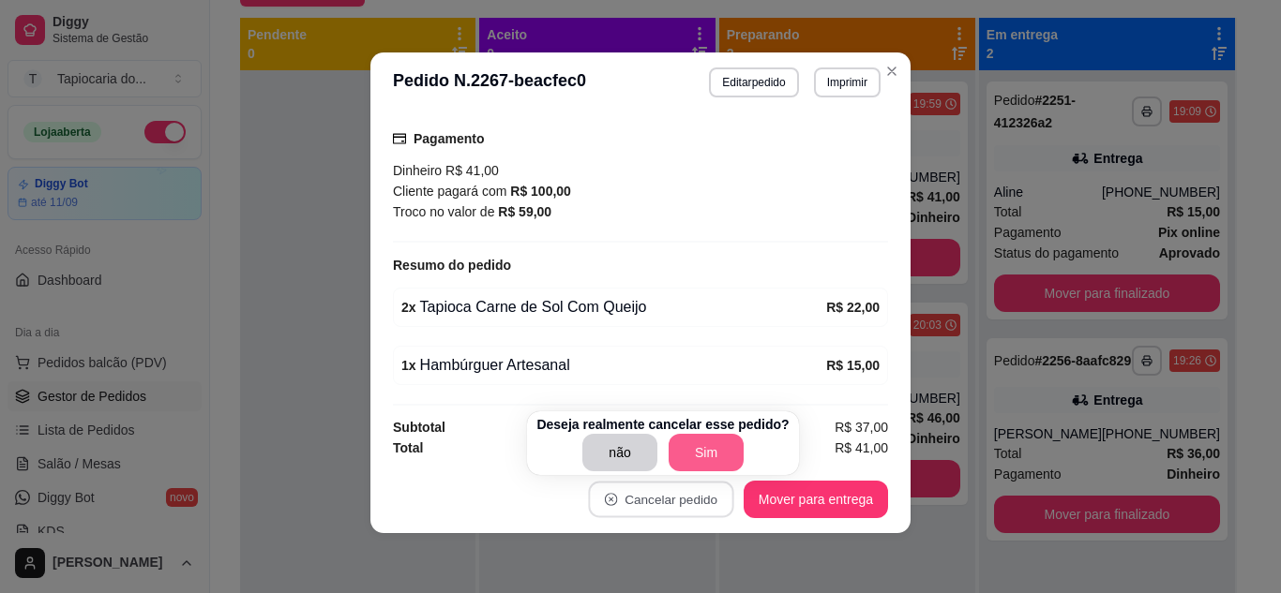
click at [695, 455] on button "Sim" at bounding box center [705, 452] width 75 height 37
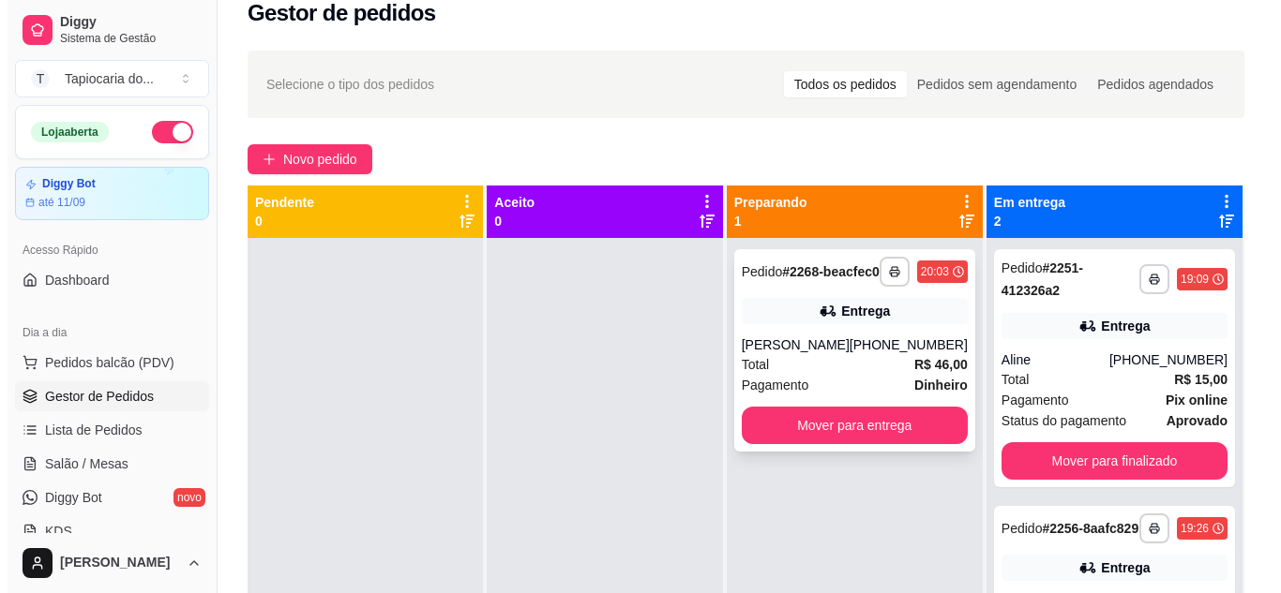
scroll to position [0, 0]
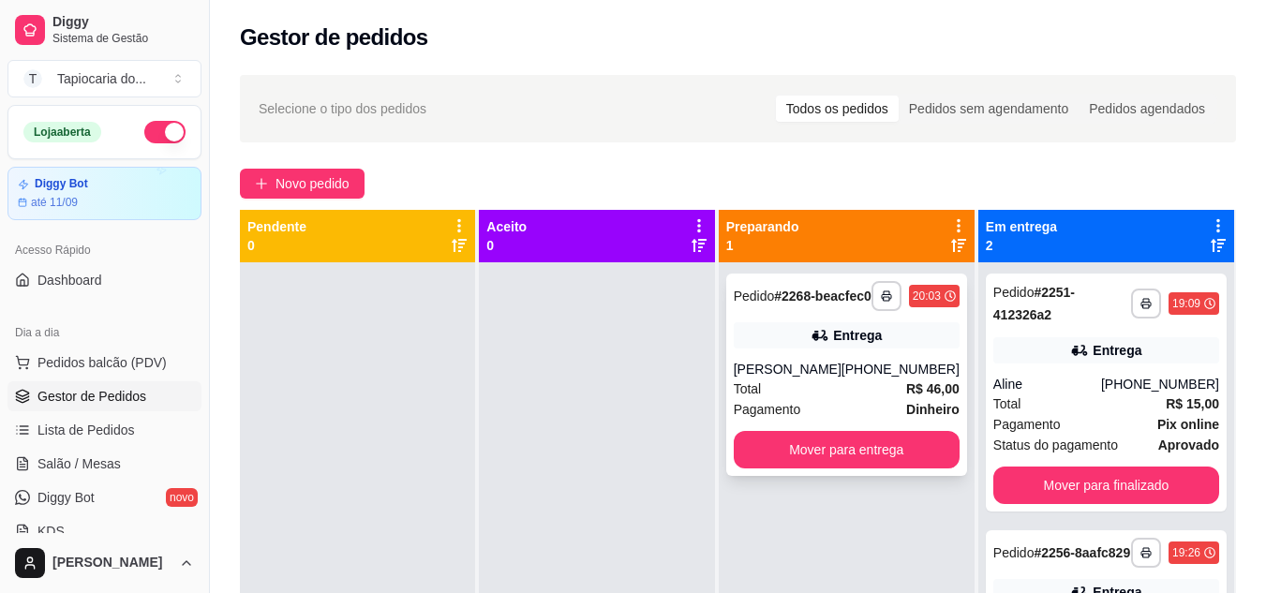
click at [826, 379] on div "[PERSON_NAME]" at bounding box center [788, 369] width 108 height 19
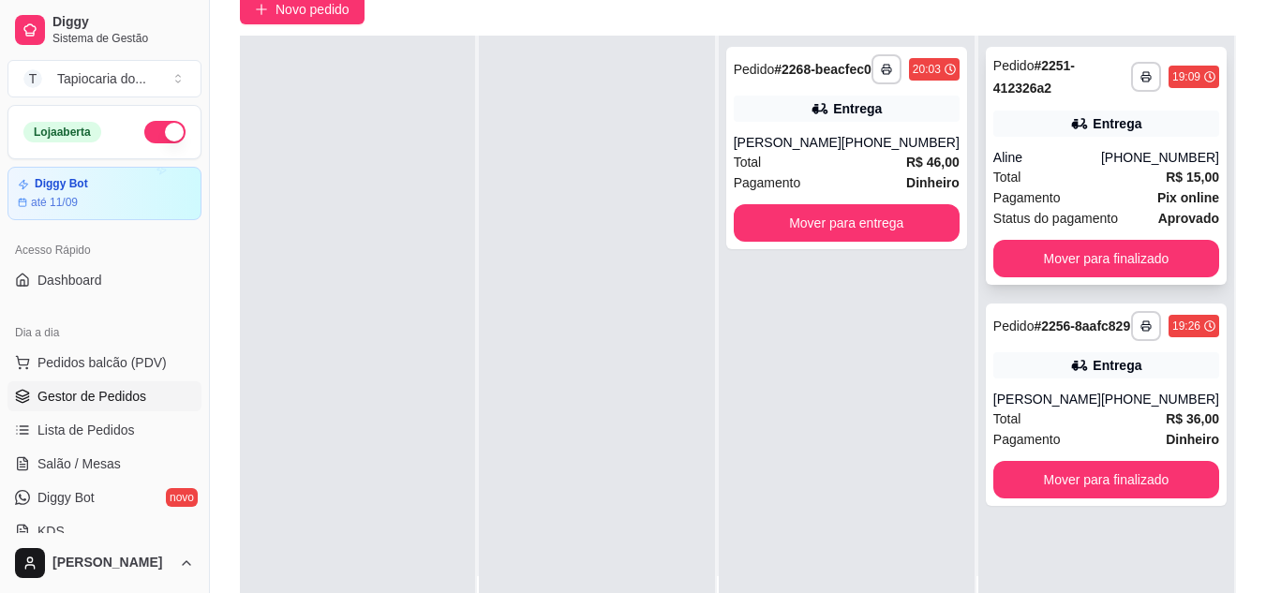
scroll to position [281, 0]
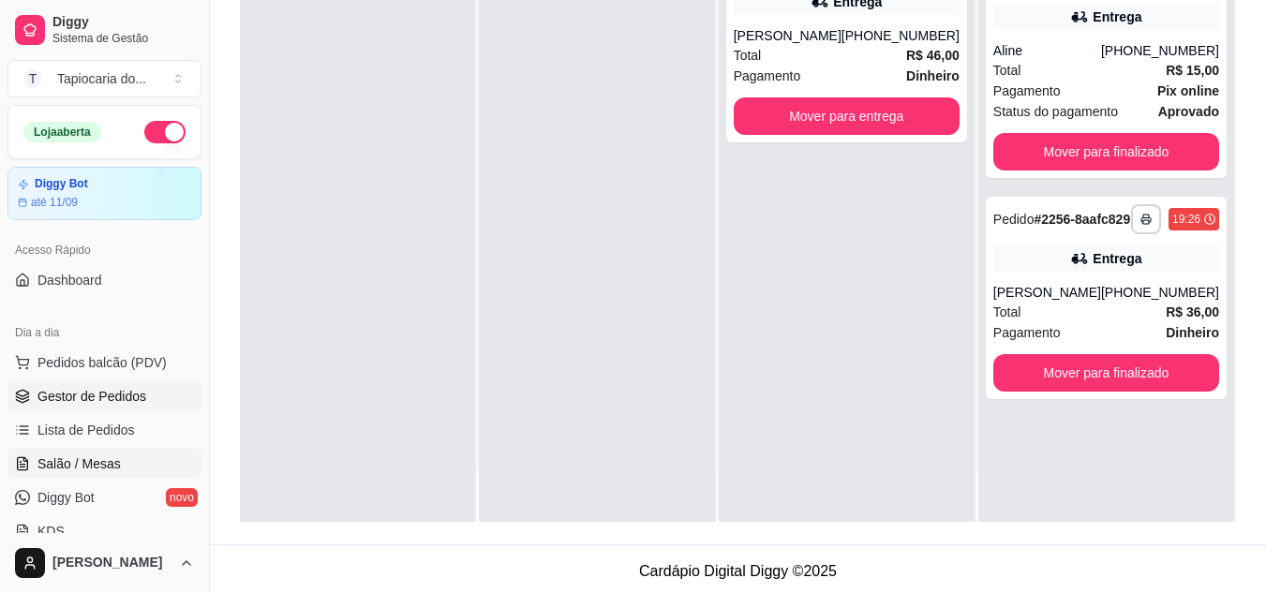
click at [100, 460] on span "Salão / Mesas" at bounding box center [78, 464] width 83 height 19
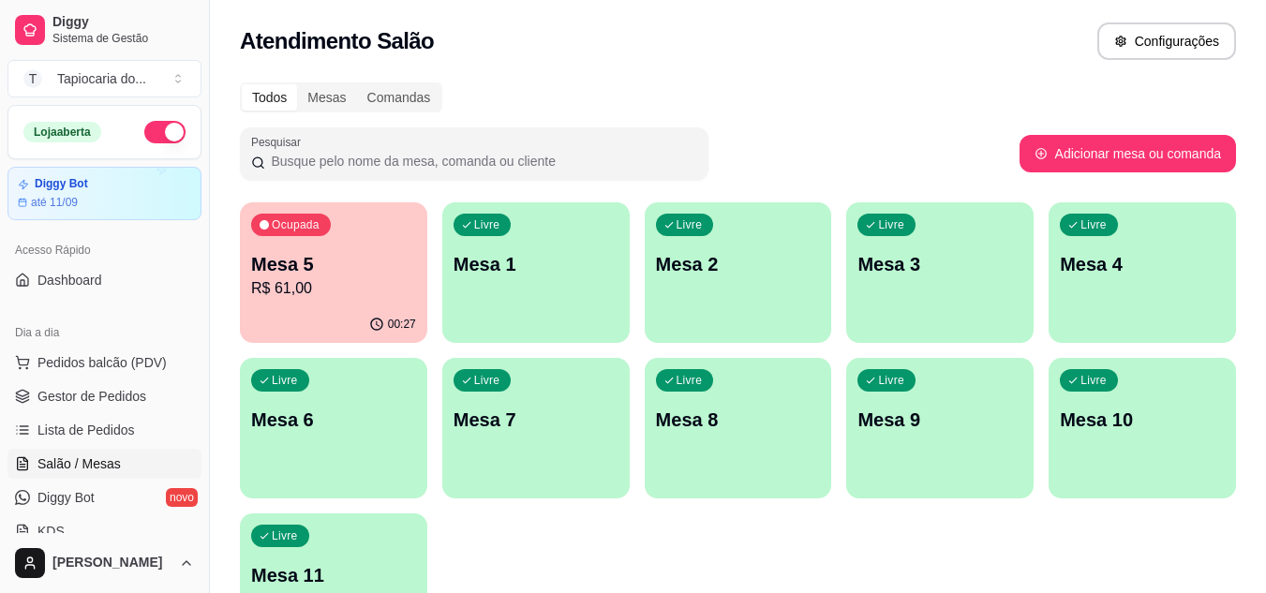
click at [261, 270] on p "Mesa 5" at bounding box center [333, 264] width 165 height 26
click at [149, 366] on span "Pedidos balcão (PDV)" at bounding box center [101, 362] width 129 height 19
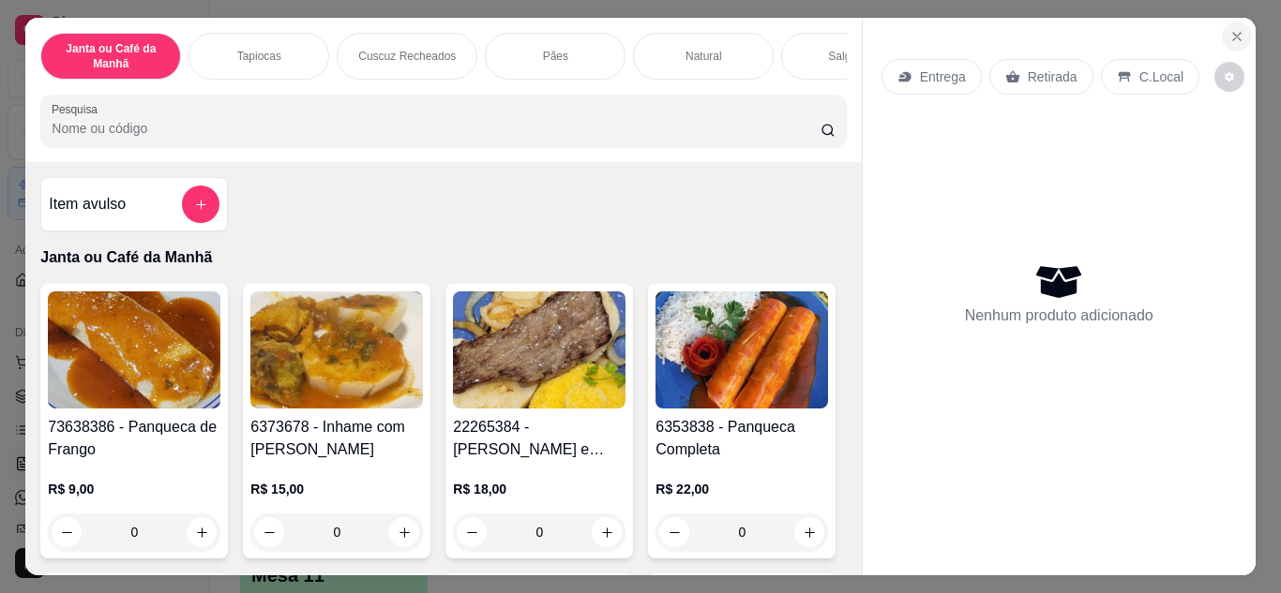
click at [1229, 34] on icon "Close" at bounding box center [1236, 36] width 15 height 15
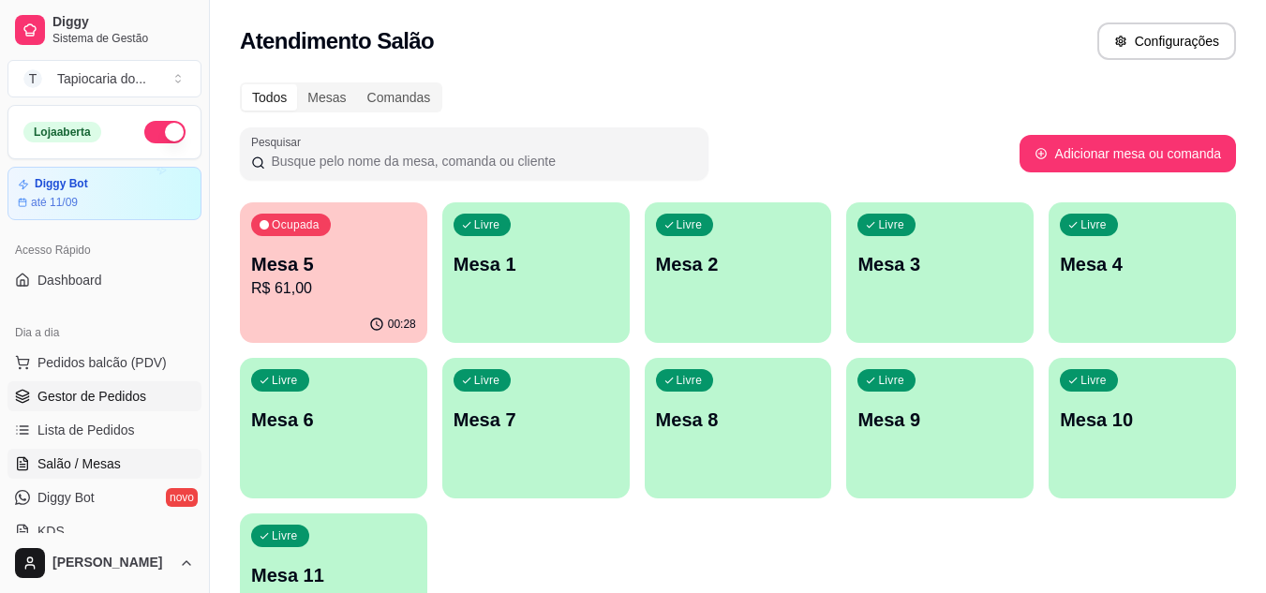
click at [15, 399] on icon at bounding box center [22, 396] width 15 height 15
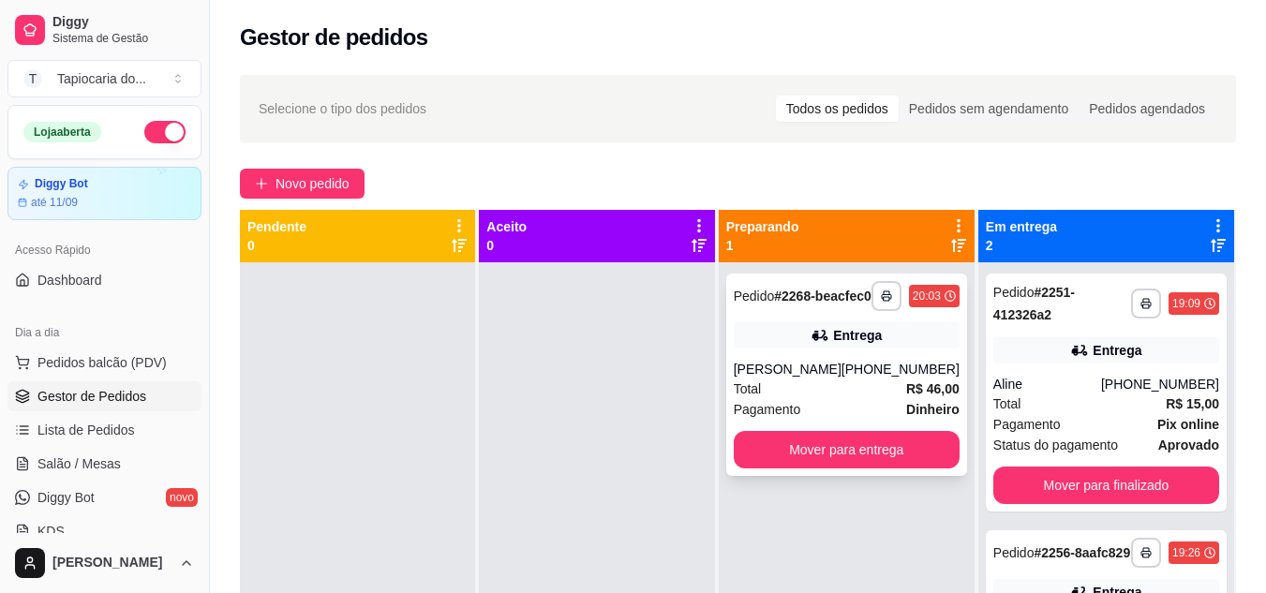
click at [790, 379] on div "[PERSON_NAME]" at bounding box center [788, 369] width 108 height 19
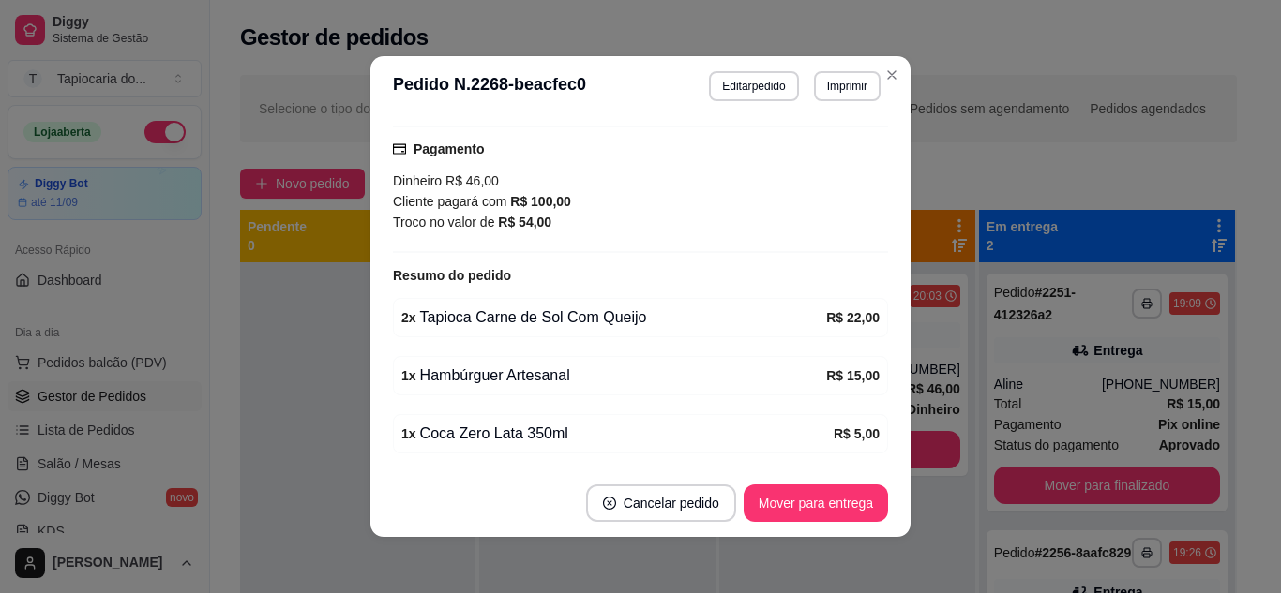
scroll to position [547, 0]
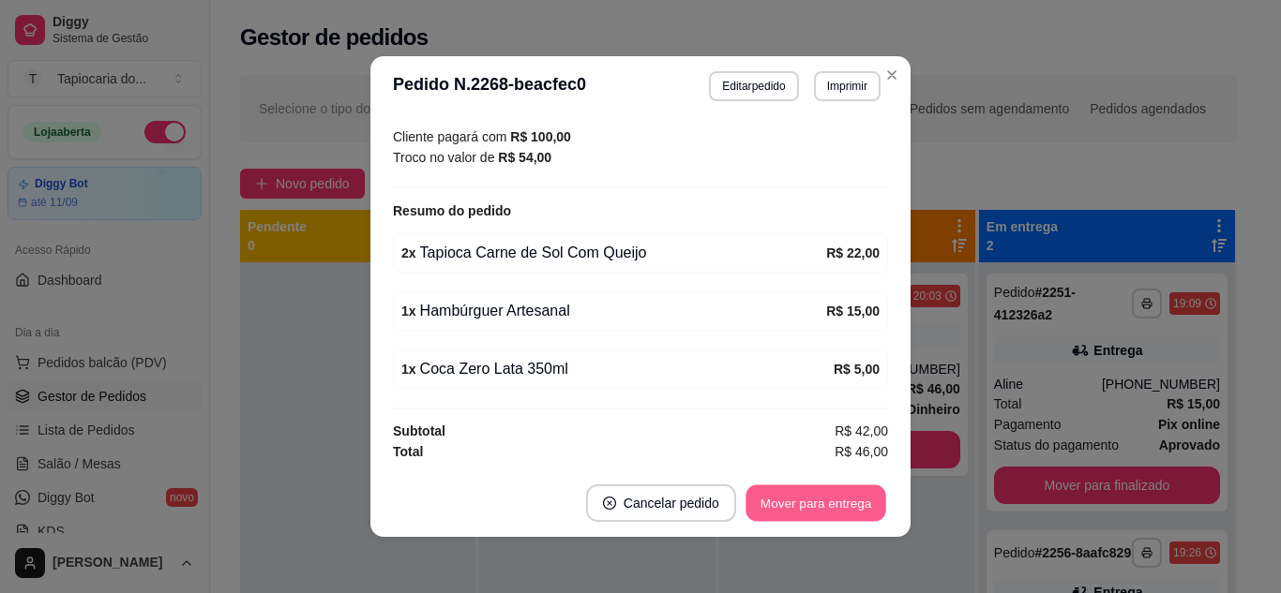
click at [800, 476] on footer "Cancelar pedido Mover para entrega" at bounding box center [640, 503] width 540 height 67
click at [806, 508] on button "Mover para entrega" at bounding box center [815, 504] width 141 height 37
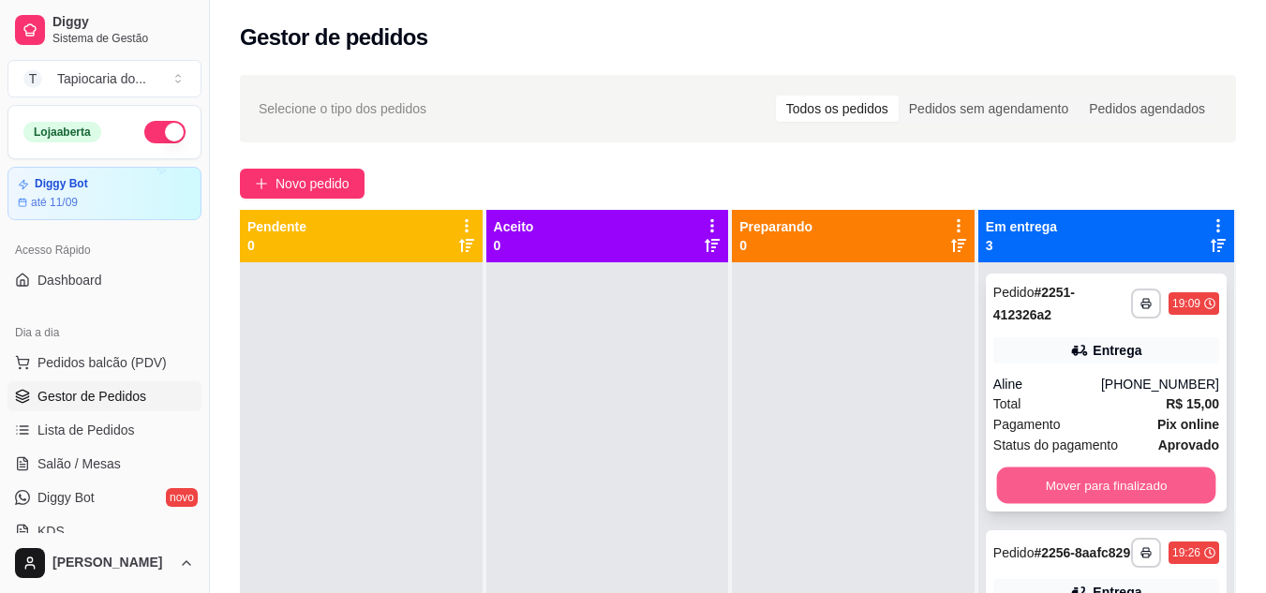
click at [1097, 484] on button "Mover para finalizado" at bounding box center [1105, 486] width 219 height 37
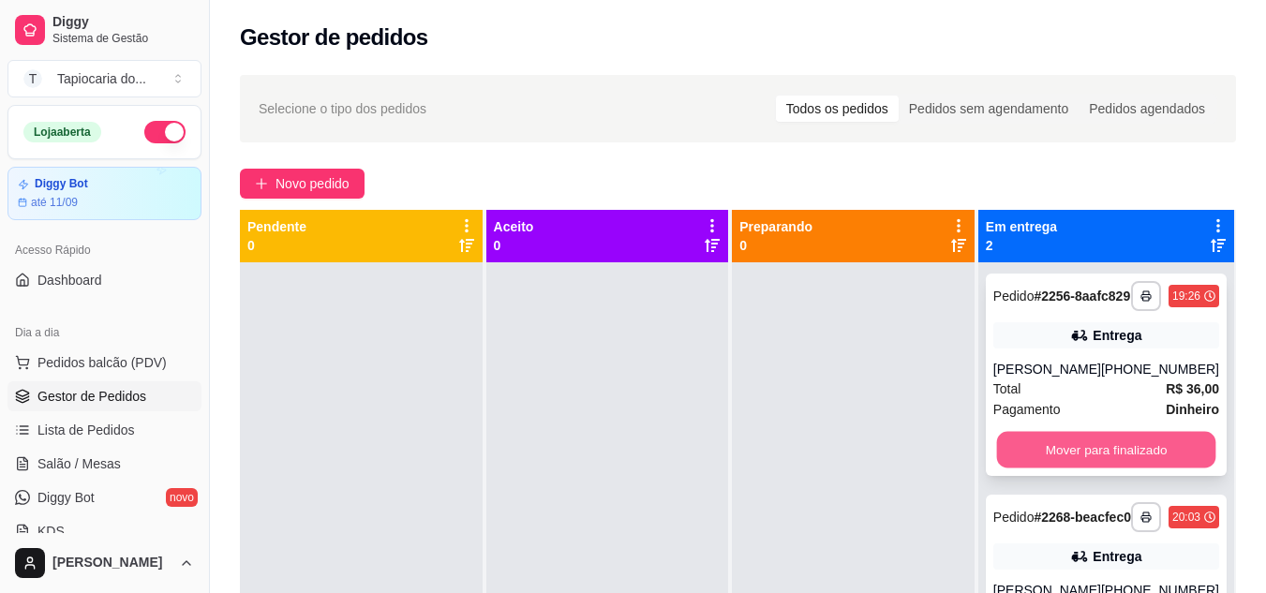
click at [1091, 455] on button "Mover para finalizado" at bounding box center [1105, 450] width 219 height 37
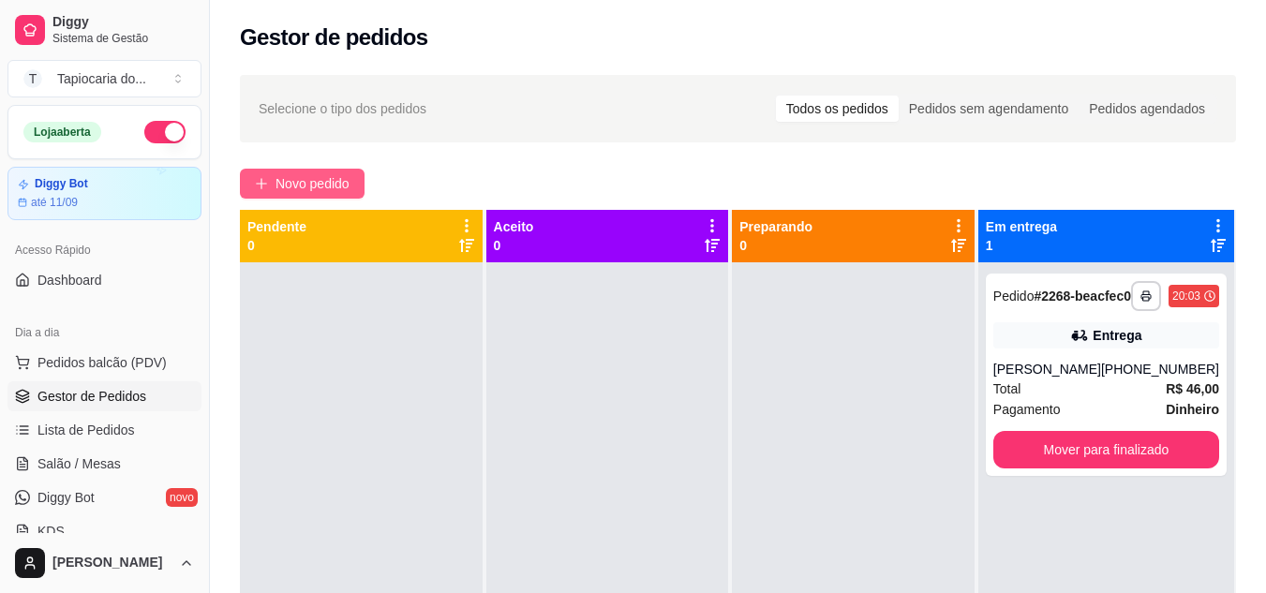
click at [322, 187] on span "Novo pedido" at bounding box center [313, 183] width 74 height 21
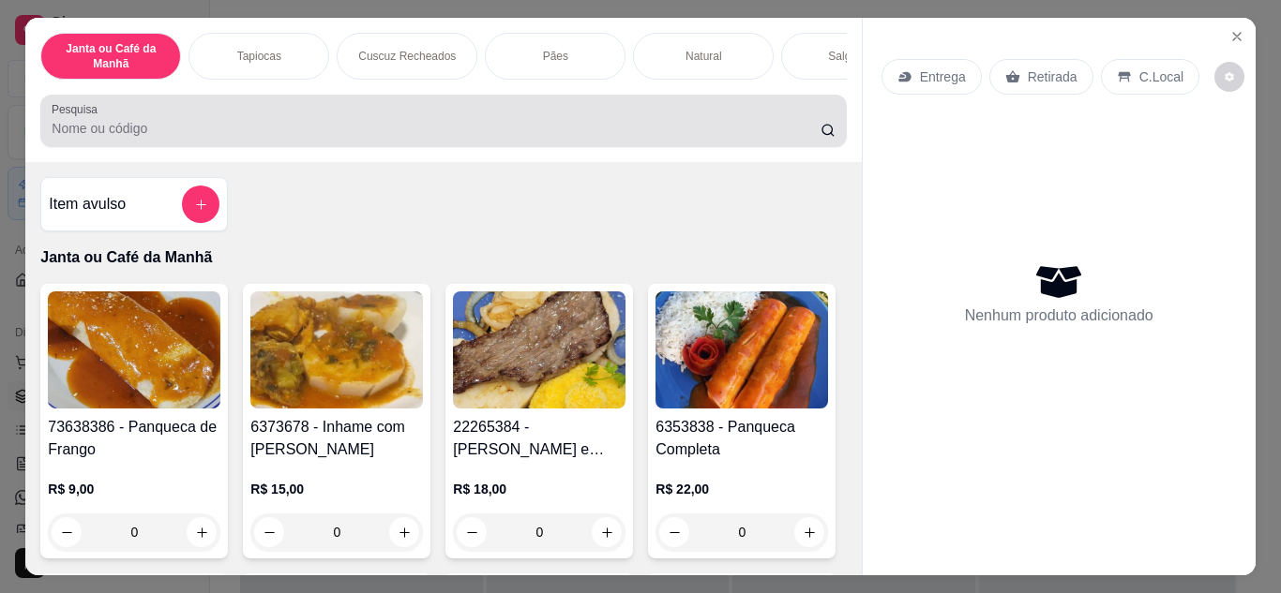
click at [445, 136] on input "Pesquisa" at bounding box center [436, 128] width 769 height 19
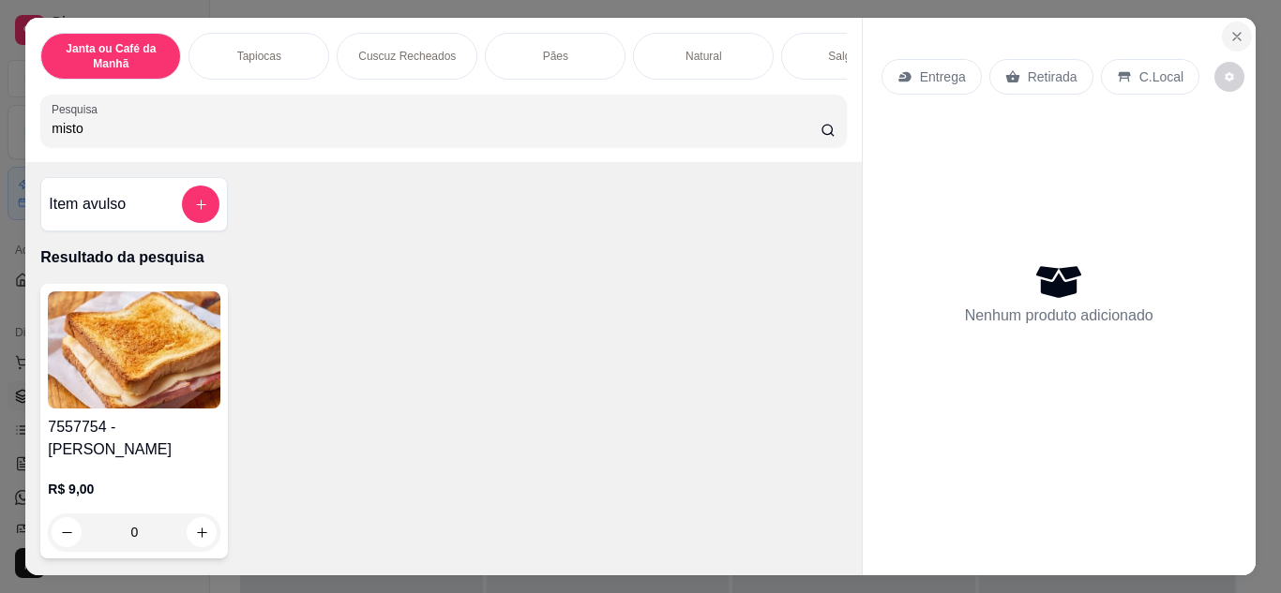
type input "misto"
click at [1235, 29] on icon "Close" at bounding box center [1236, 36] width 15 height 15
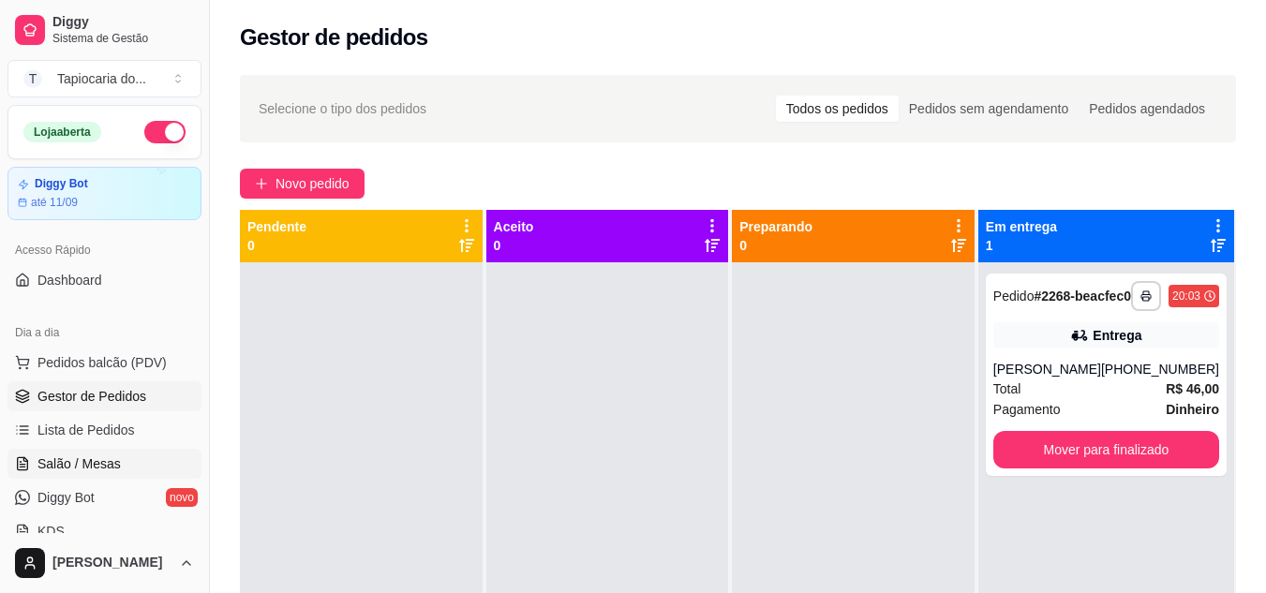
click at [89, 457] on span "Salão / Mesas" at bounding box center [78, 464] width 83 height 19
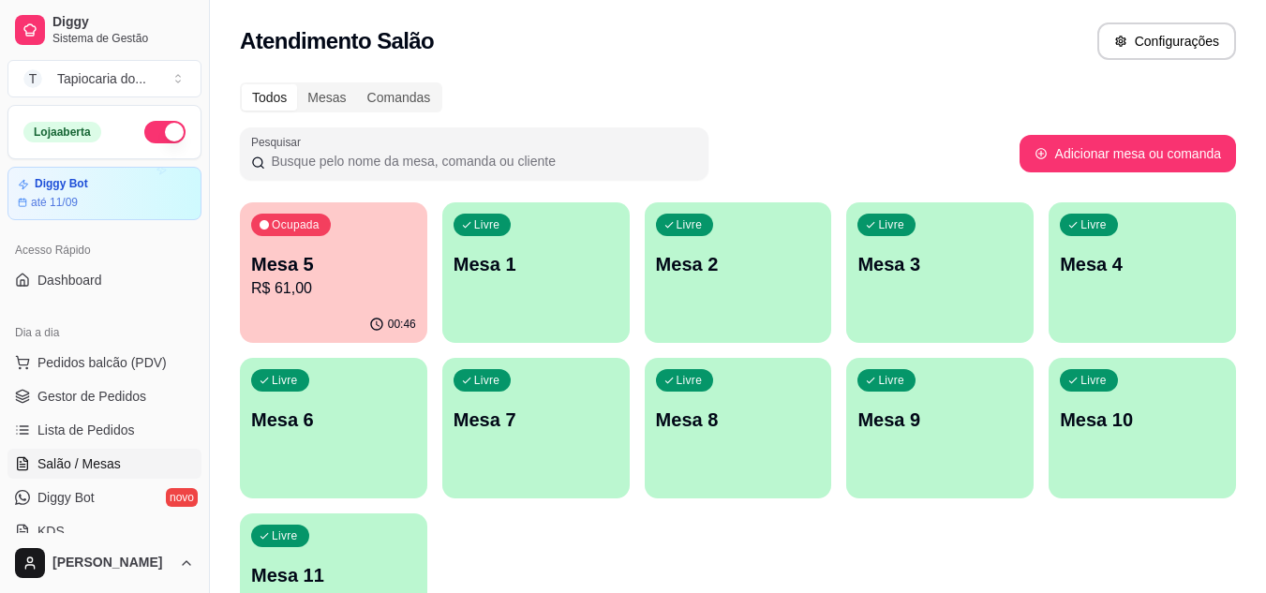
click at [350, 300] on div "Ocupada Mesa 5 R$ 61,00" at bounding box center [333, 254] width 187 height 104
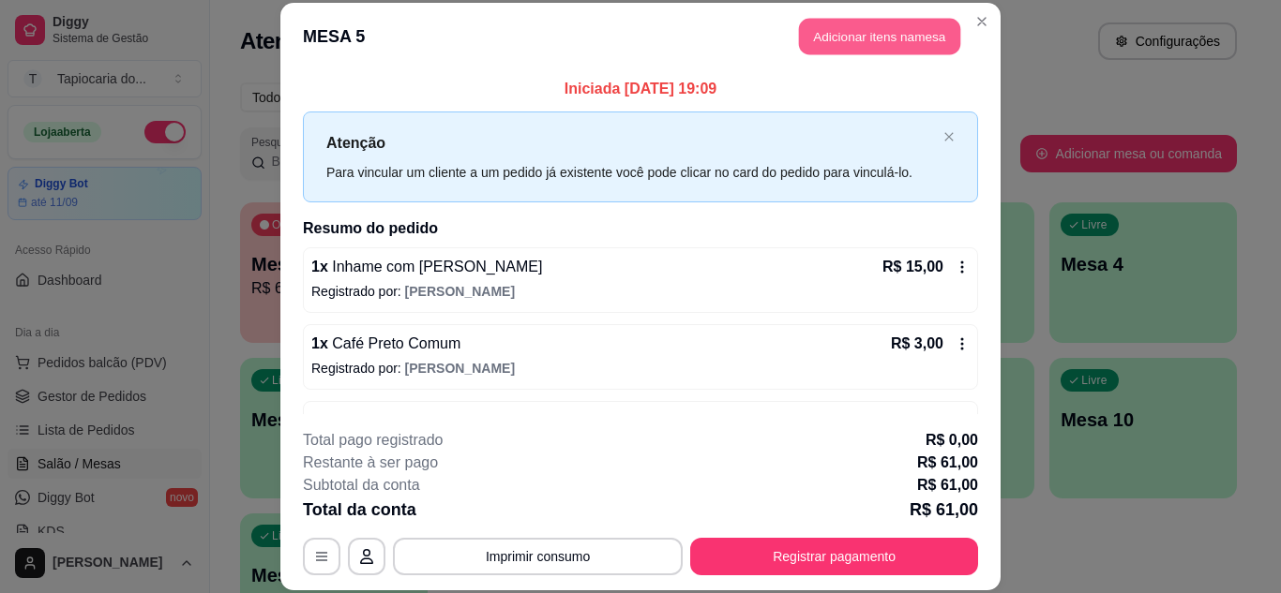
click at [922, 45] on button "Adicionar itens na mesa" at bounding box center [879, 37] width 161 height 37
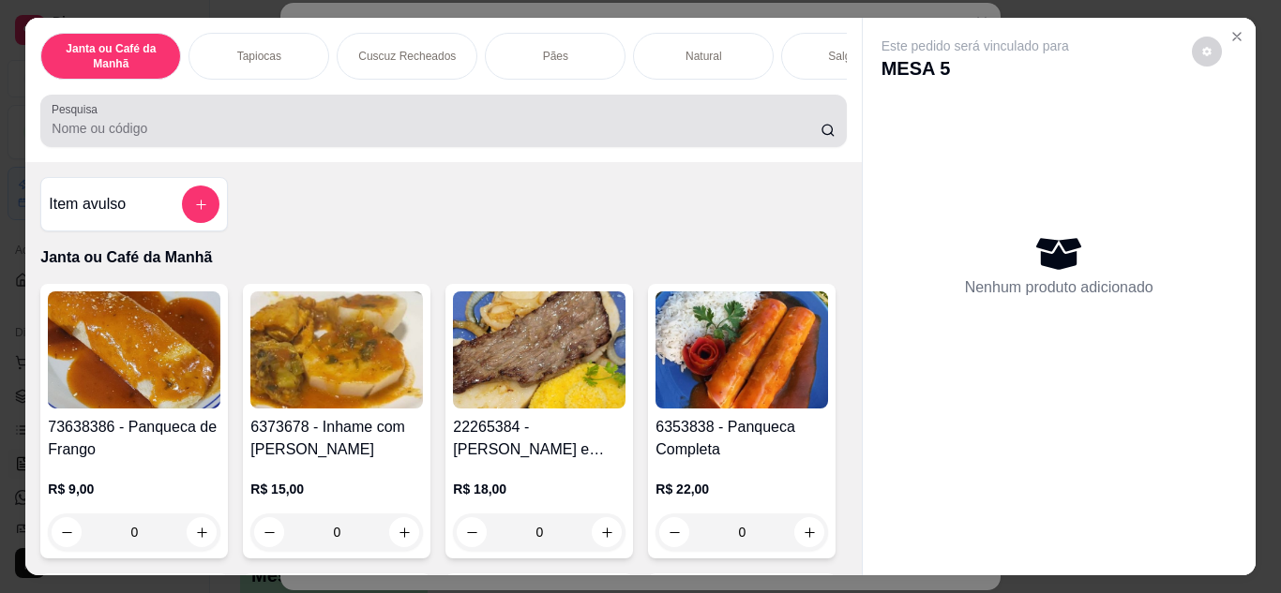
click at [801, 113] on div at bounding box center [443, 120] width 783 height 37
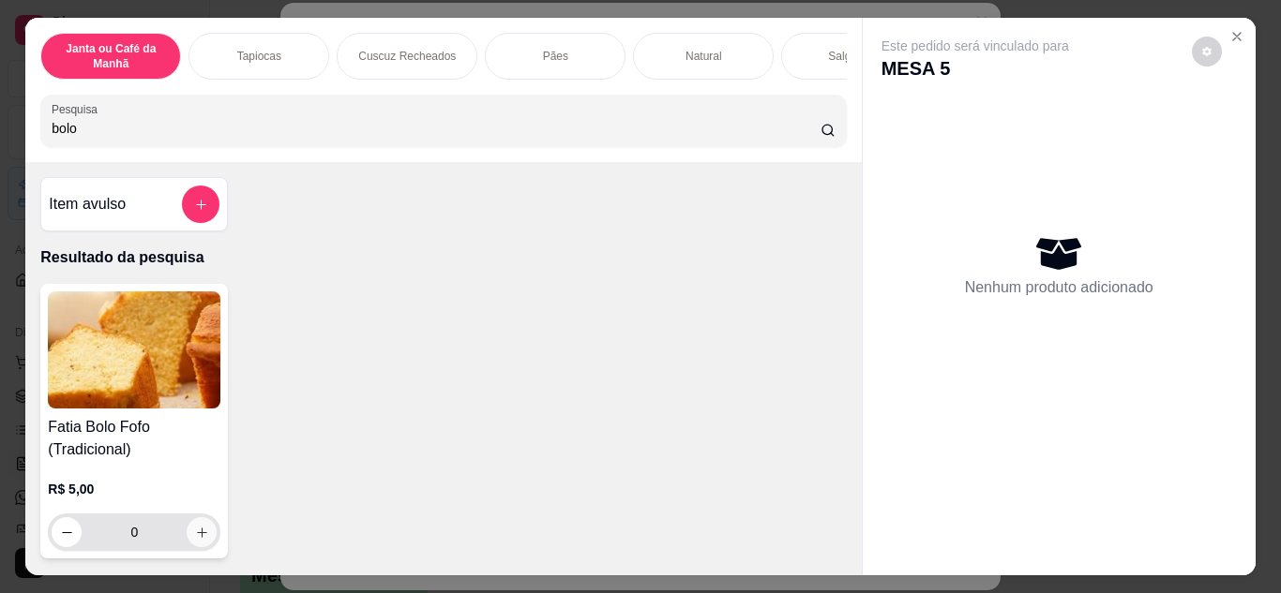
type input "bolo"
click at [199, 535] on icon "increase-product-quantity" at bounding box center [202, 533] width 14 height 14
type input "1"
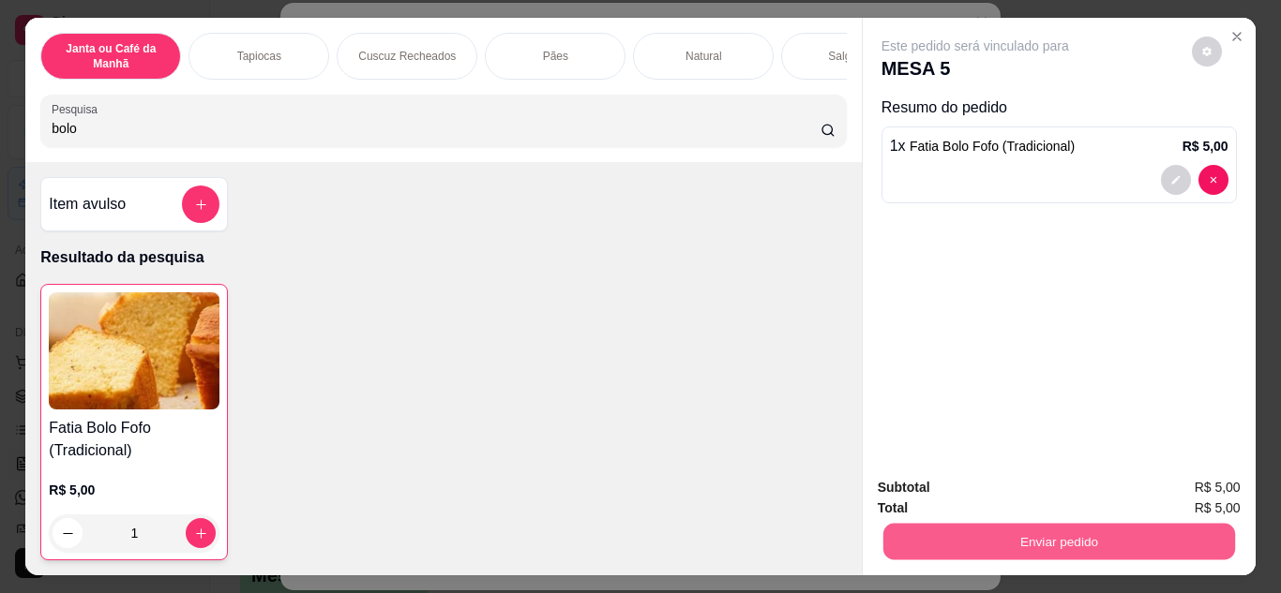
click at [932, 524] on button "Enviar pedido" at bounding box center [1058, 542] width 352 height 37
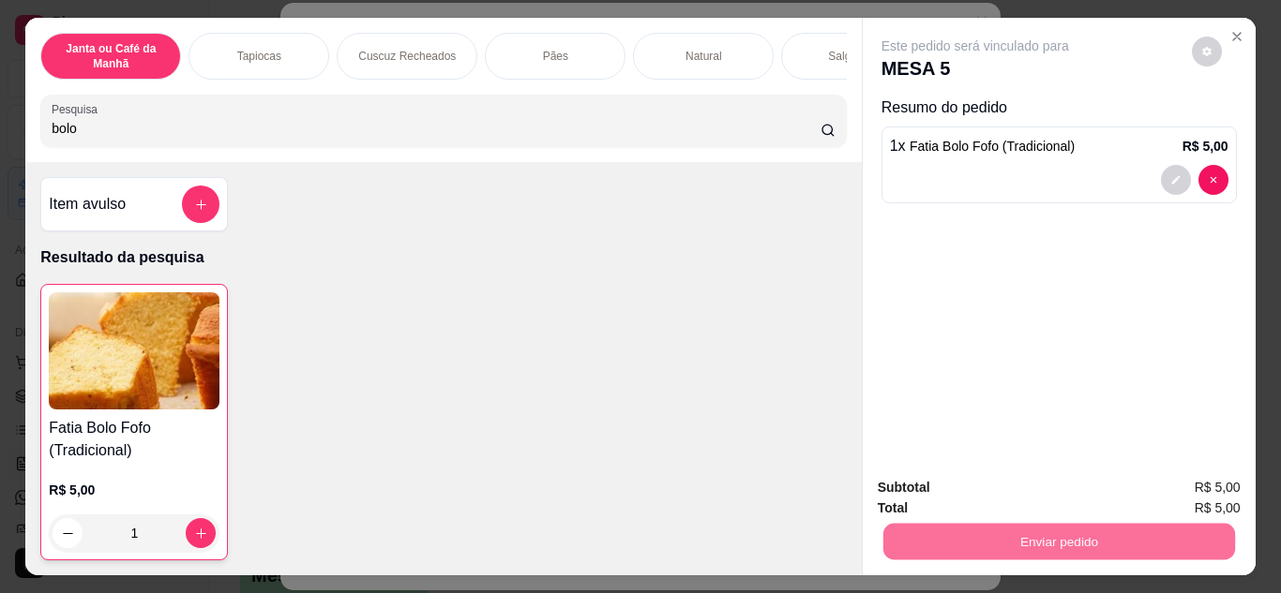
click at [923, 484] on button "Não registrar e enviar pedido" at bounding box center [996, 490] width 195 height 36
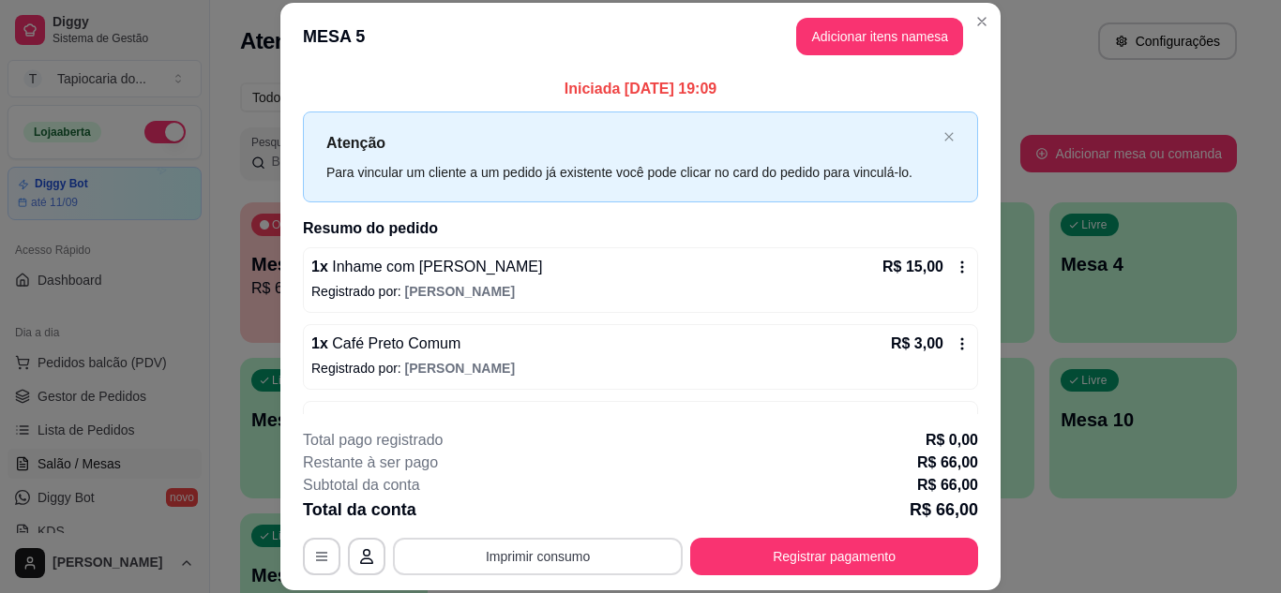
click at [644, 552] on button "Imprimir consumo" at bounding box center [538, 556] width 290 height 37
click at [591, 512] on button "Impressora" at bounding box center [536, 513] width 131 height 29
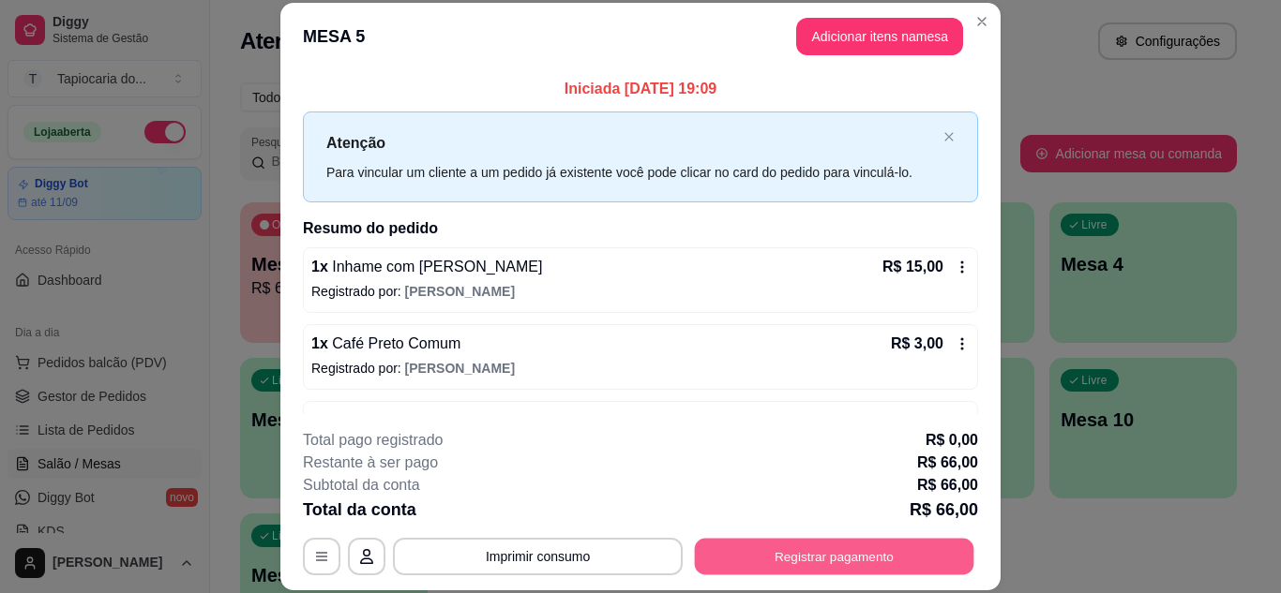
click at [957, 551] on button "Registrar pagamento" at bounding box center [834, 556] width 279 height 37
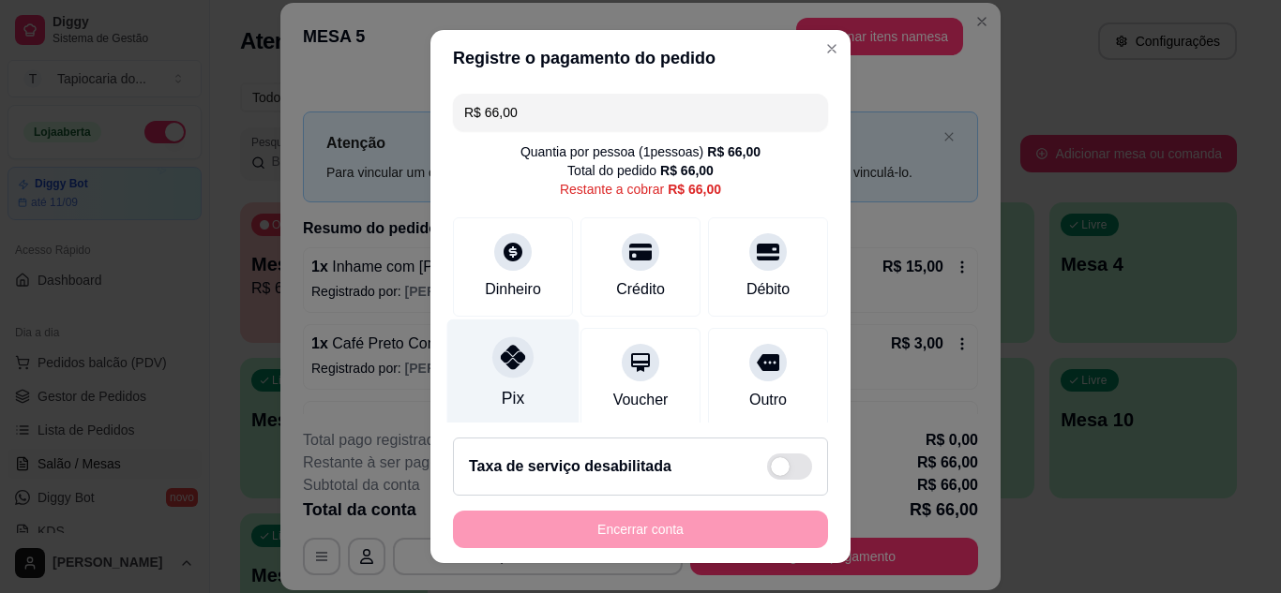
click at [462, 377] on div "Pix" at bounding box center [513, 374] width 132 height 110
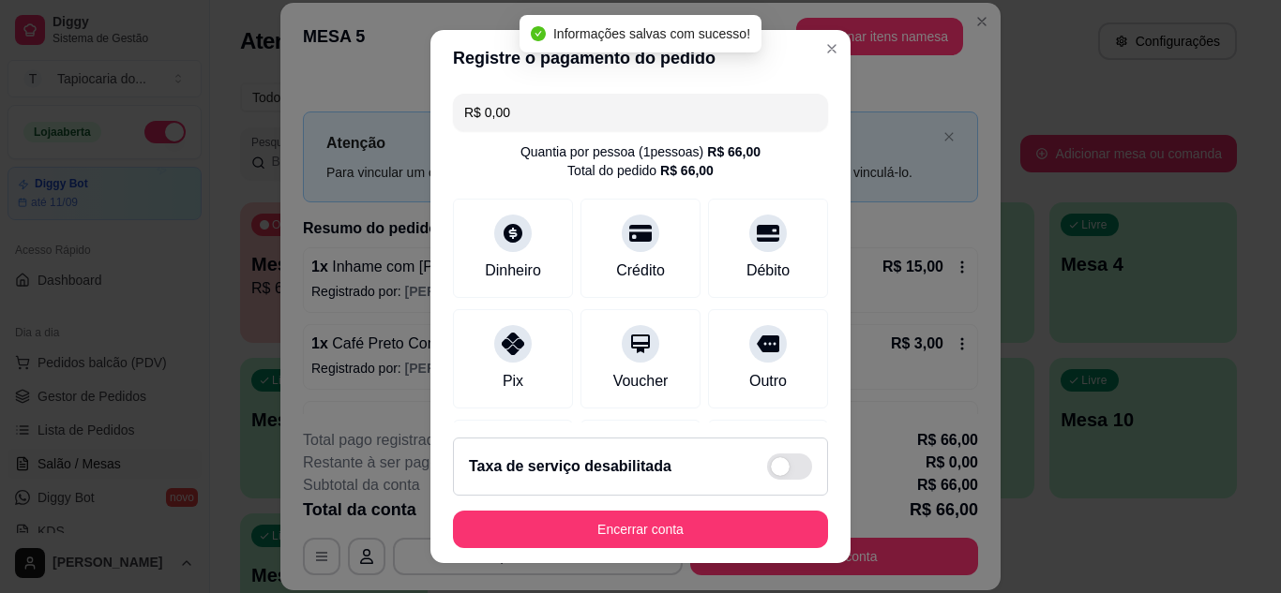
type input "R$ 0,00"
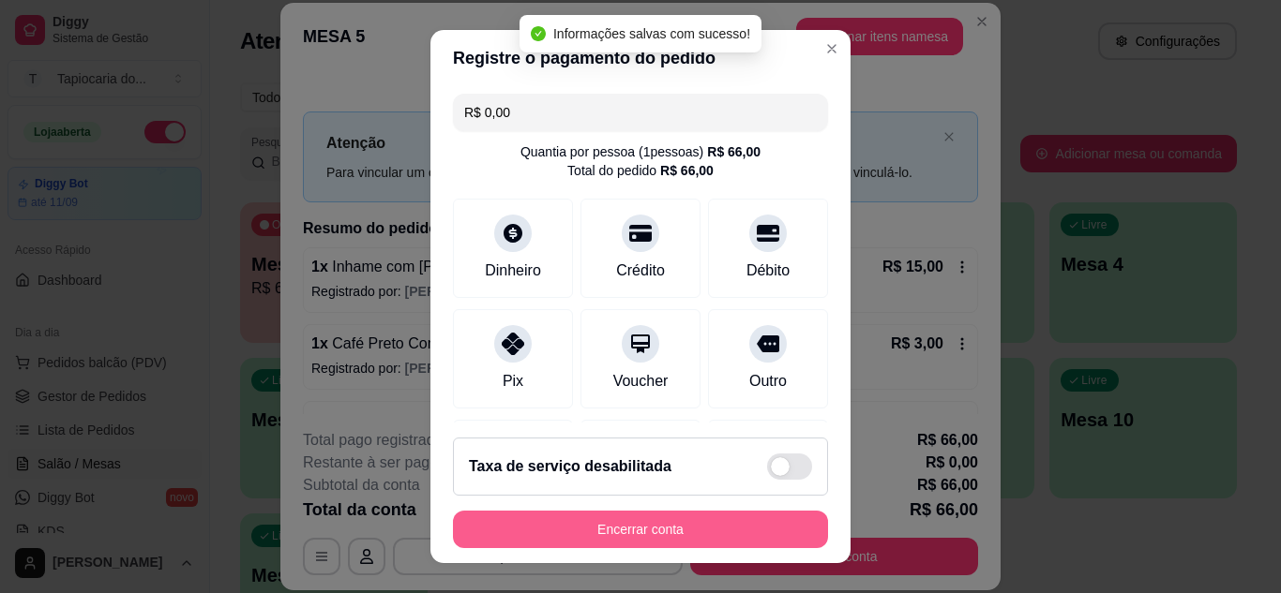
click at [621, 532] on button "Encerrar conta" at bounding box center [640, 529] width 375 height 37
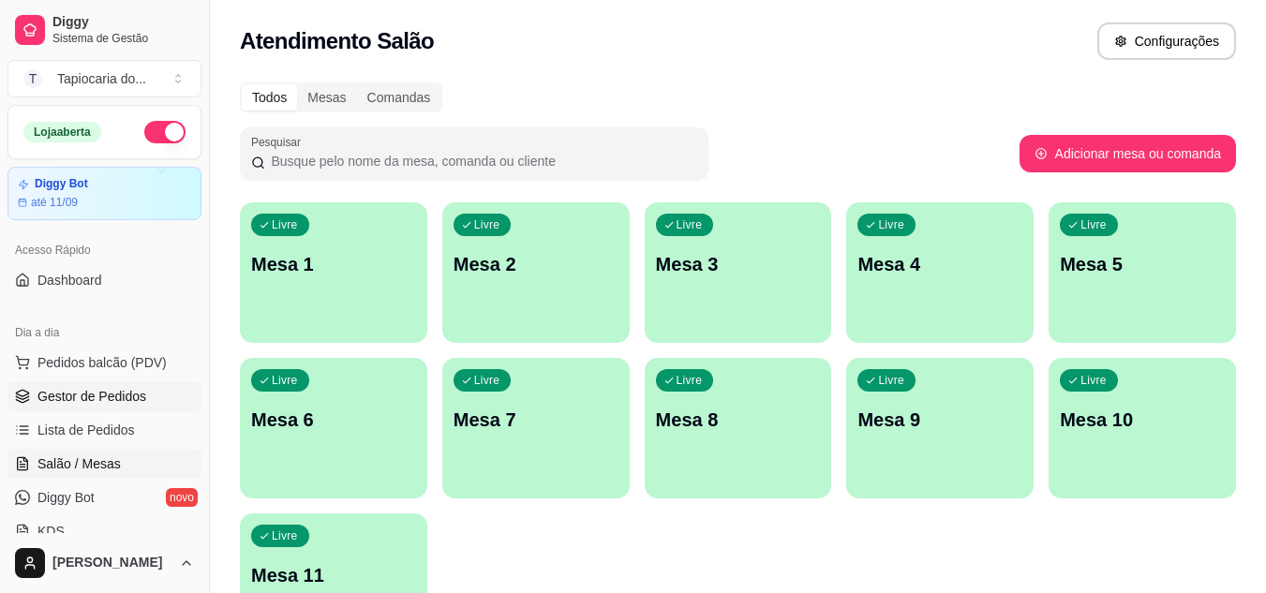
click at [134, 400] on span "Gestor de Pedidos" at bounding box center [91, 396] width 109 height 19
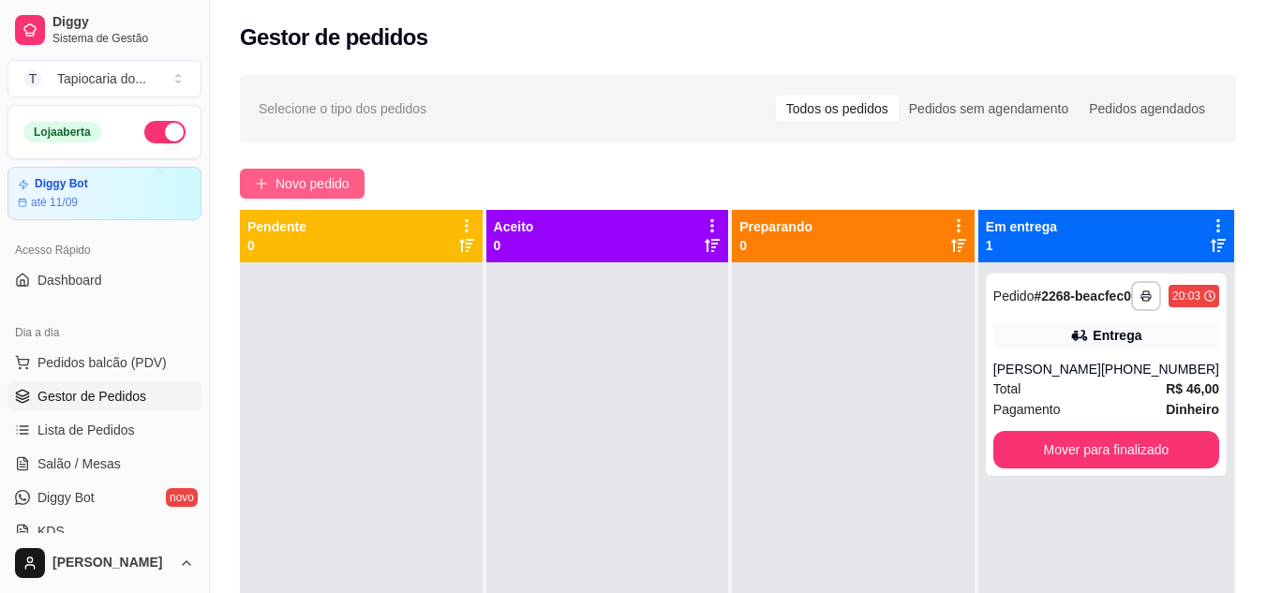
click at [266, 185] on icon "plus" at bounding box center [261, 183] width 13 height 13
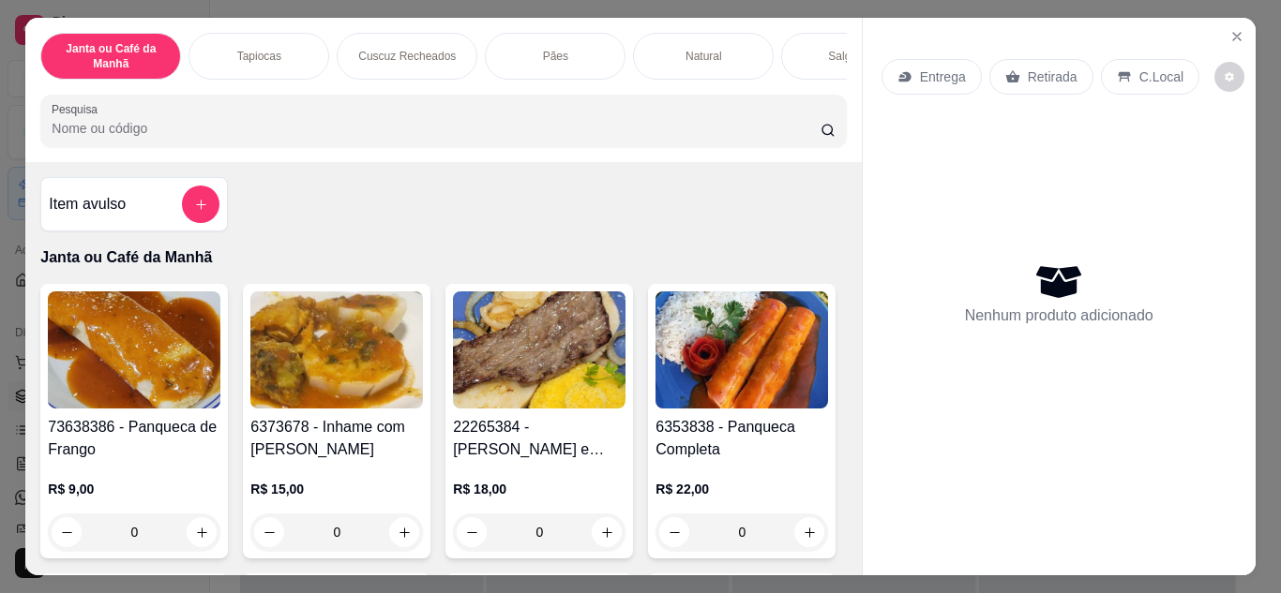
click at [591, 126] on input "Pesquisa" at bounding box center [436, 128] width 769 height 19
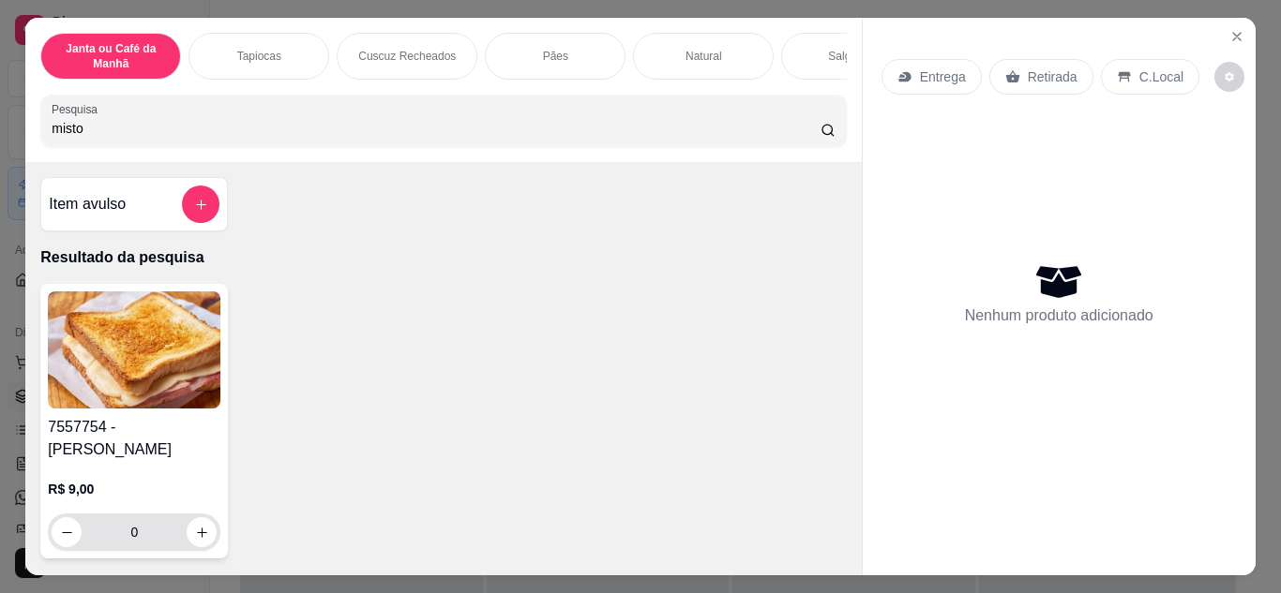
type input "misto"
click at [206, 523] on button "increase-product-quantity" at bounding box center [201, 531] width 29 height 29
type input "1"
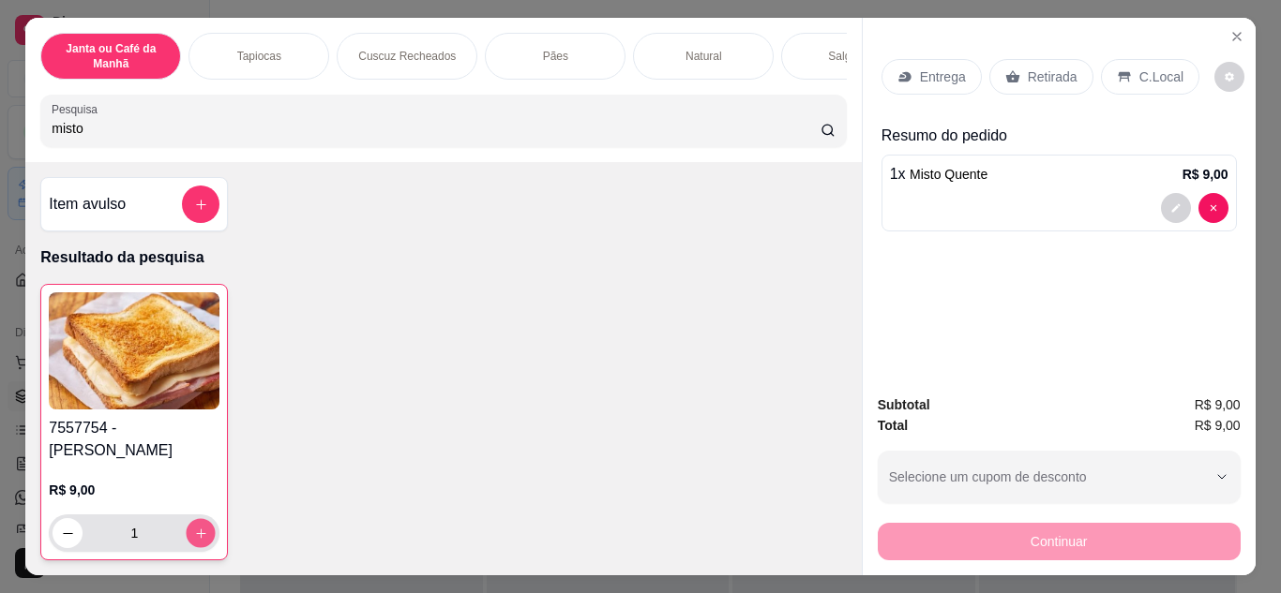
click at [197, 527] on icon "increase-product-quantity" at bounding box center [201, 534] width 14 height 14
type input "2"
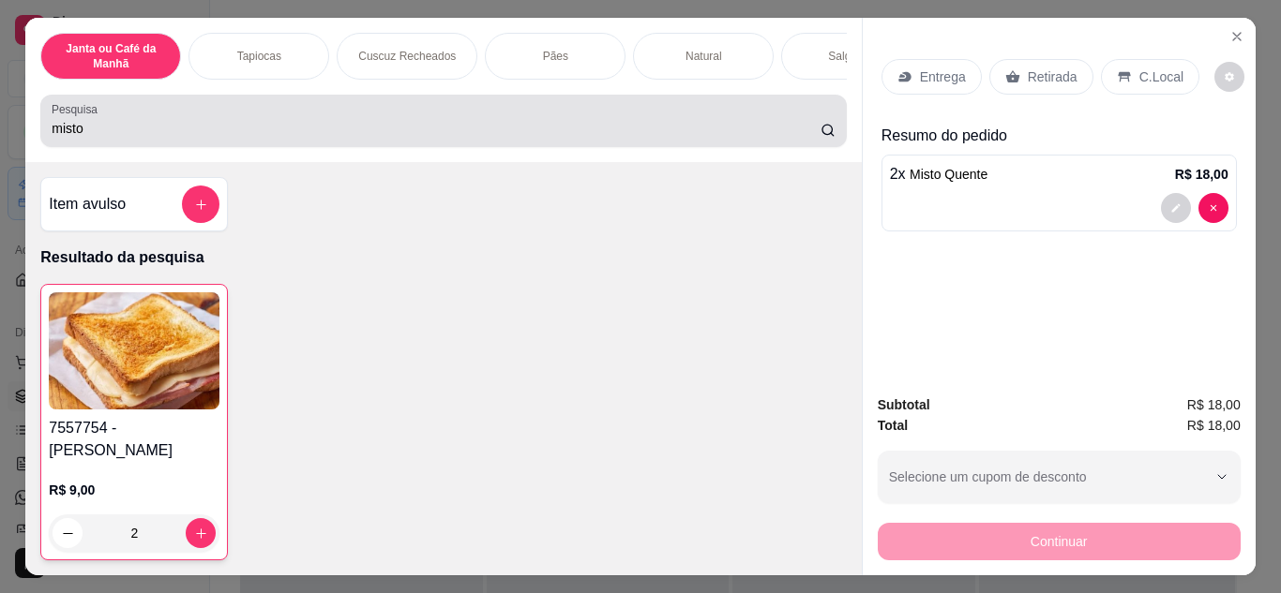
click at [328, 124] on div "misto" at bounding box center [443, 120] width 783 height 37
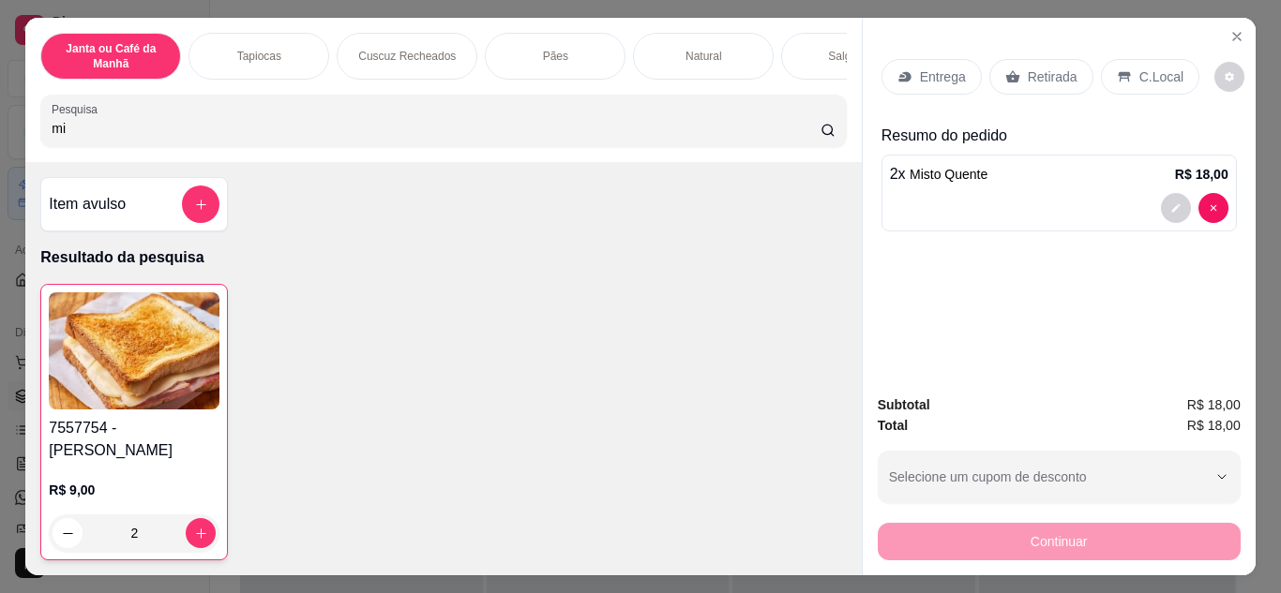
type input "m"
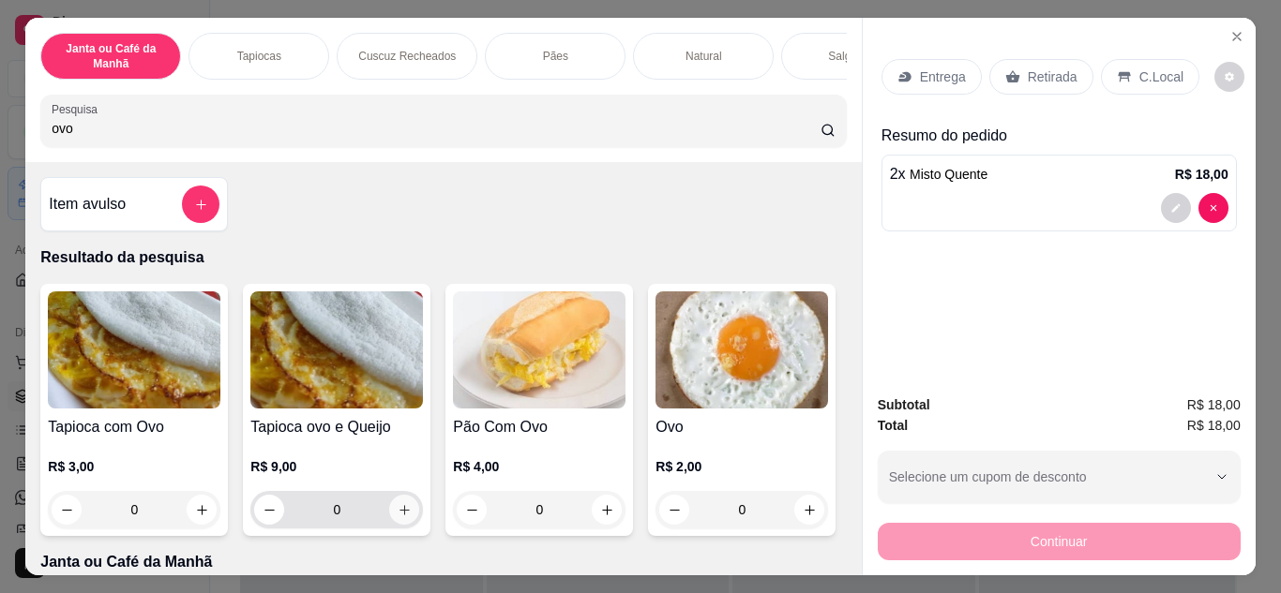
type input "ovo"
click at [393, 506] on button "increase-product-quantity" at bounding box center [404, 510] width 30 height 30
type input "1"
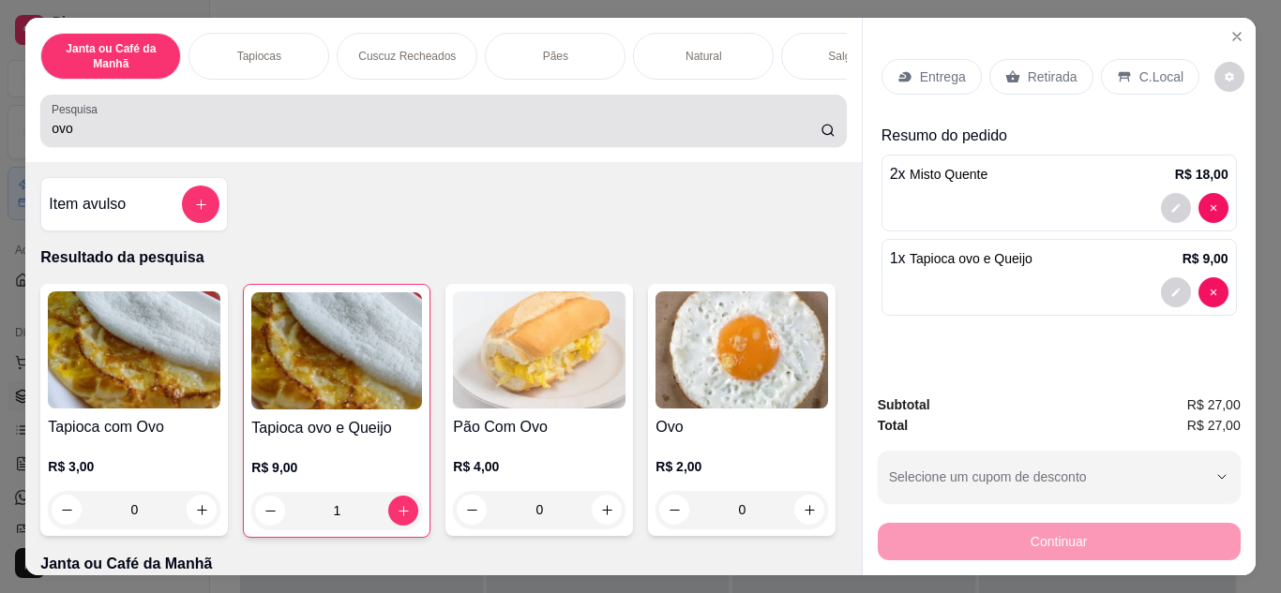
click at [495, 117] on div "ovo" at bounding box center [443, 120] width 783 height 37
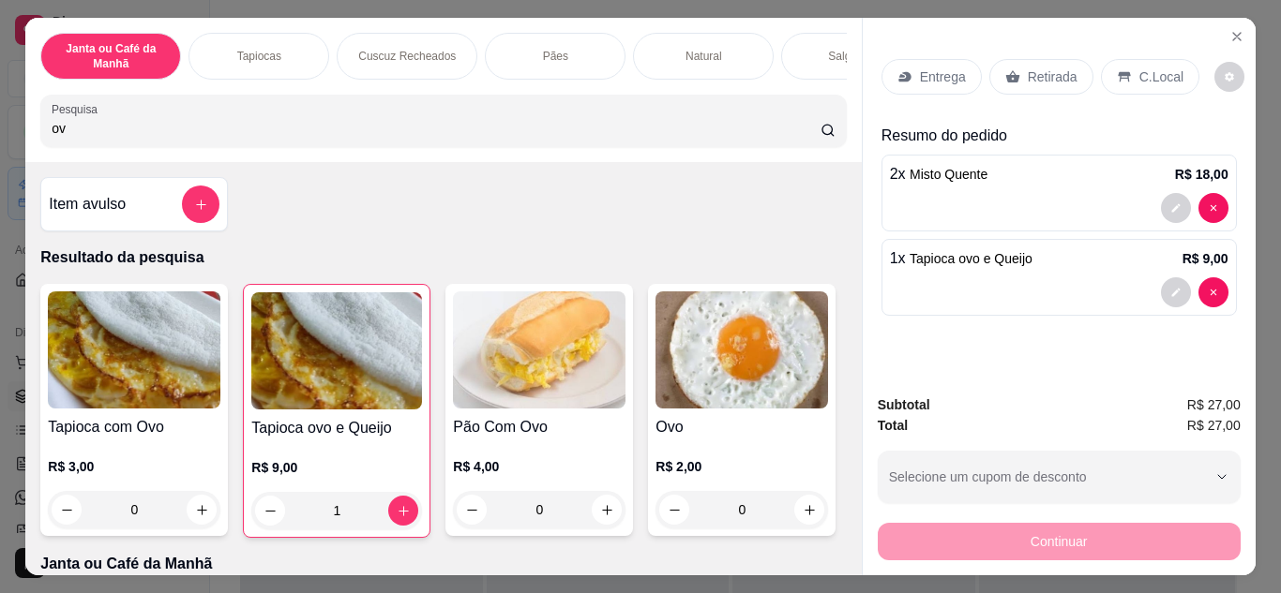
type input "o"
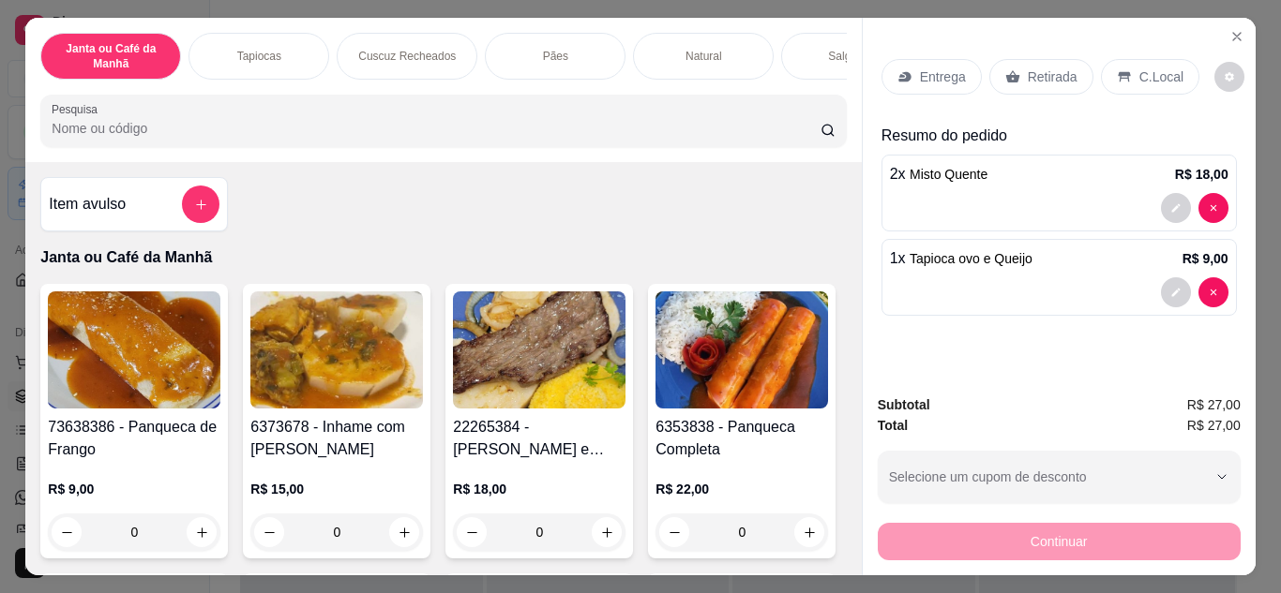
click at [368, 138] on input "Pesquisa" at bounding box center [436, 128] width 769 height 19
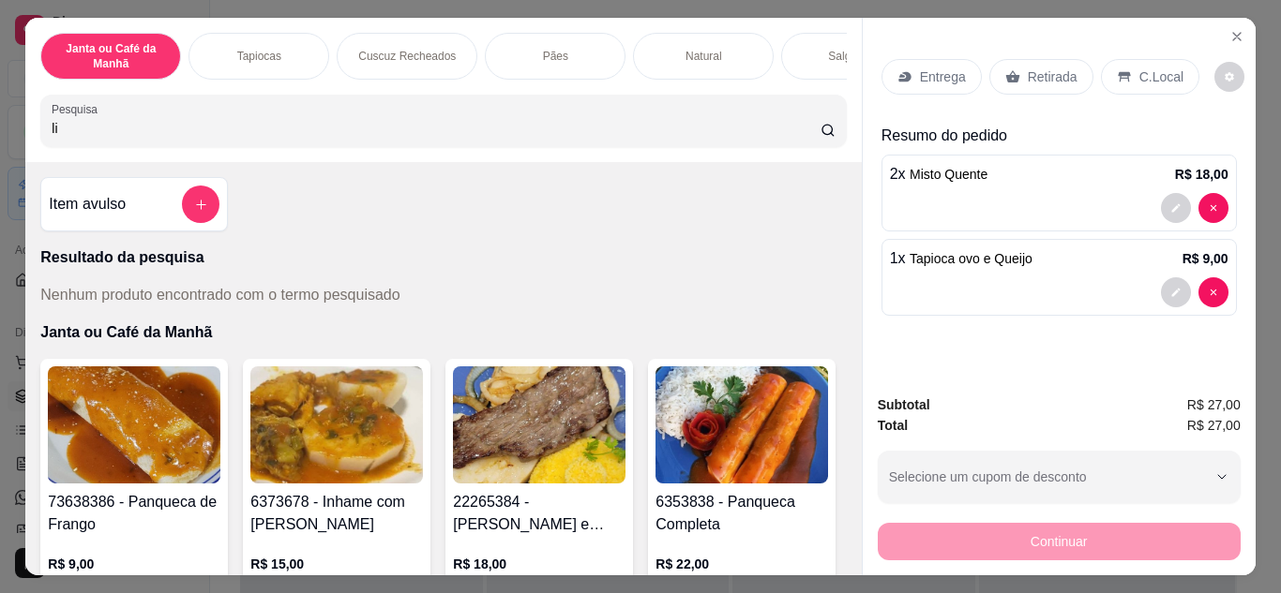
type input "l"
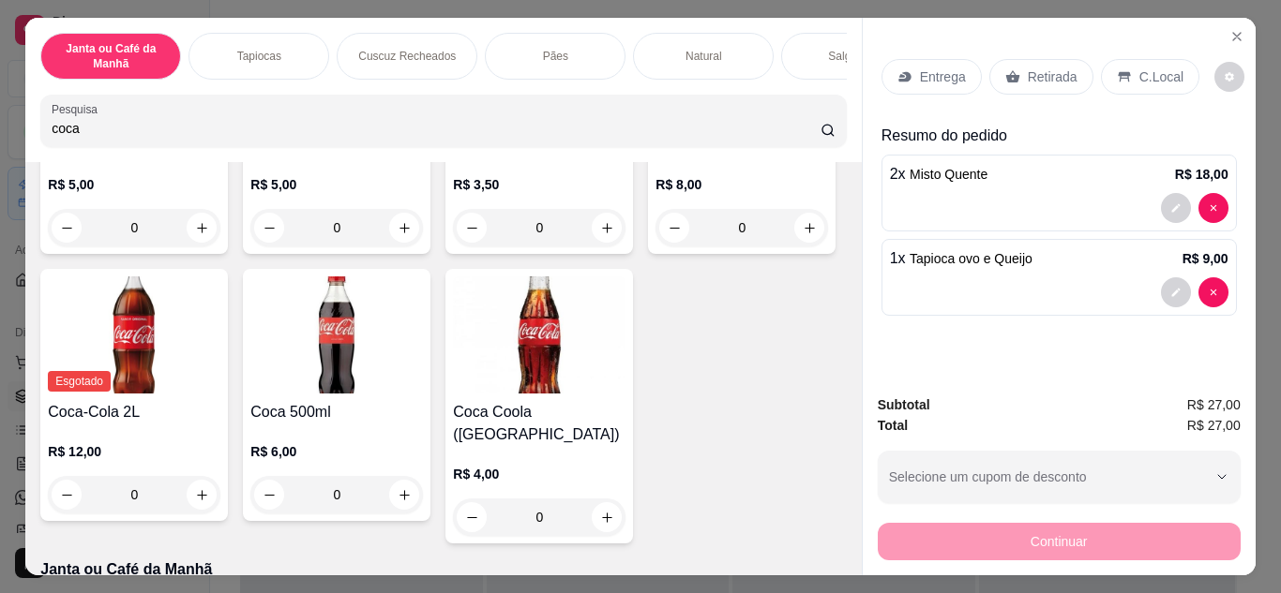
scroll to position [375, 0]
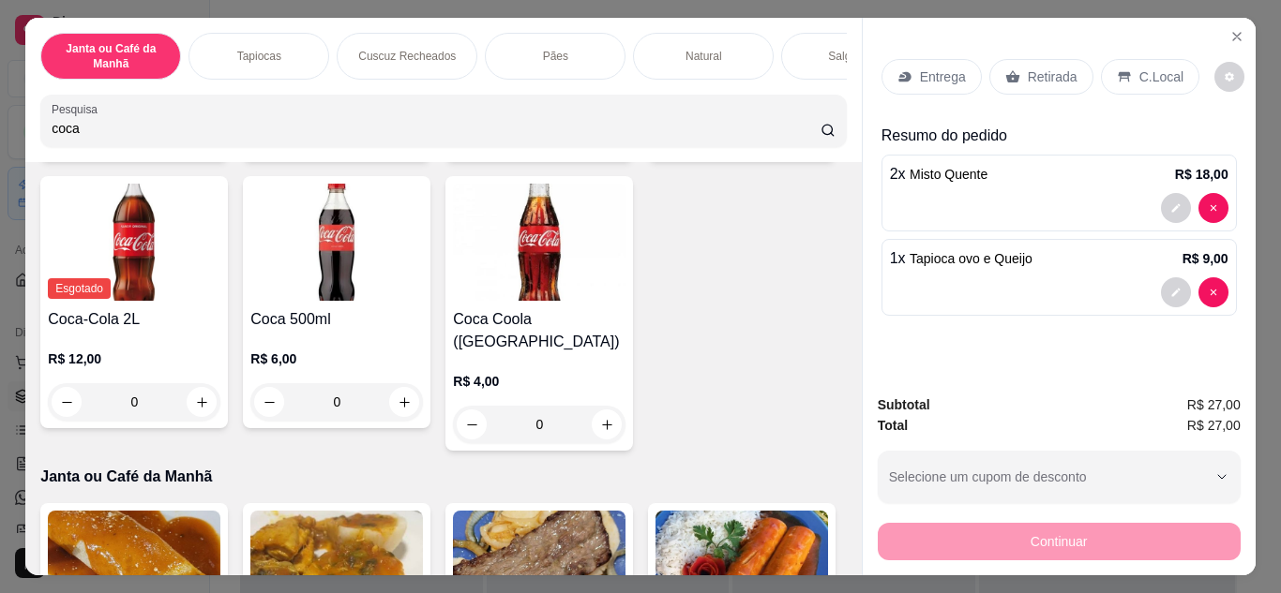
type input "coca"
click at [802, 142] on icon "increase-product-quantity" at bounding box center [809, 135] width 14 height 14
type input "1"
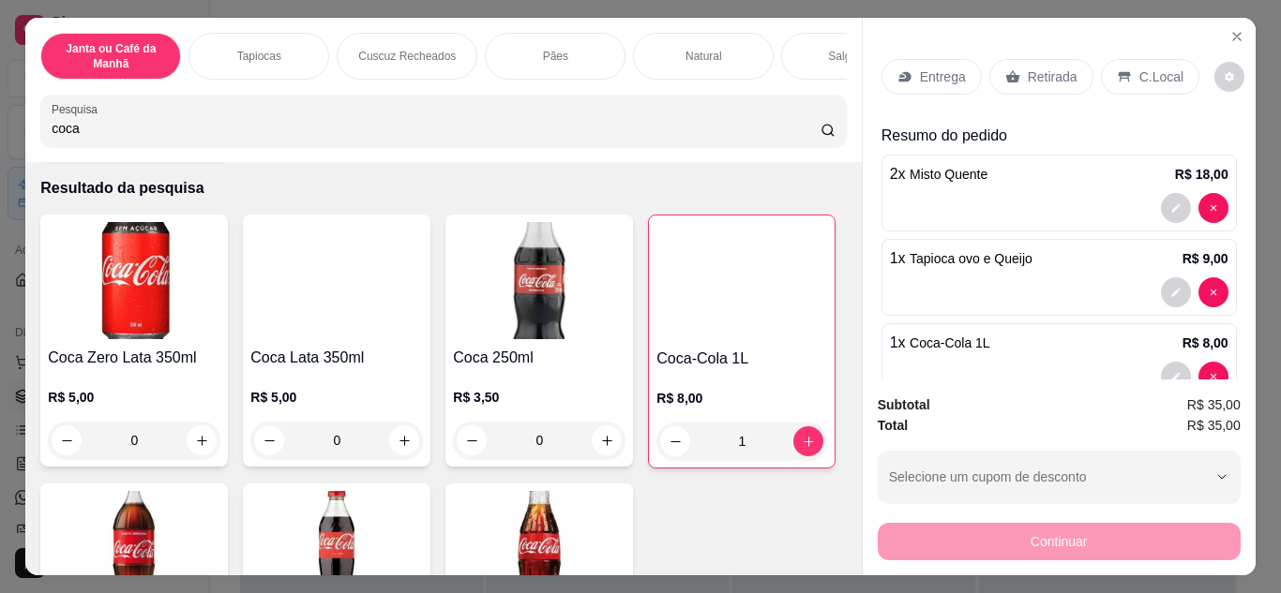
scroll to position [0, 0]
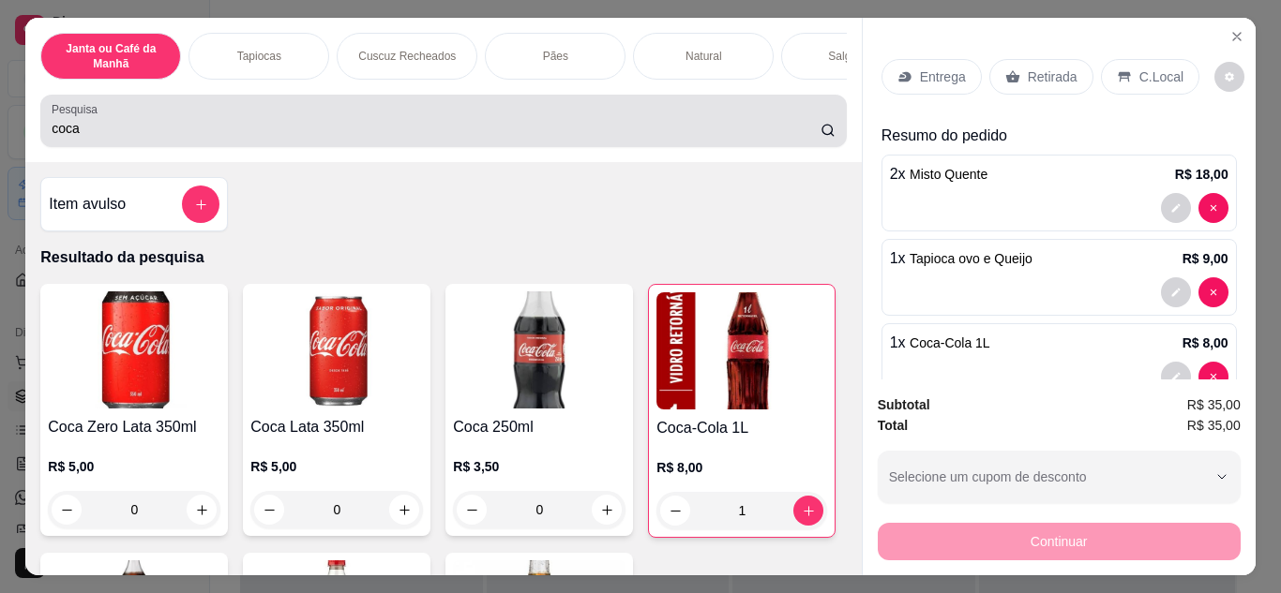
click at [330, 117] on div "coca" at bounding box center [443, 120] width 783 height 37
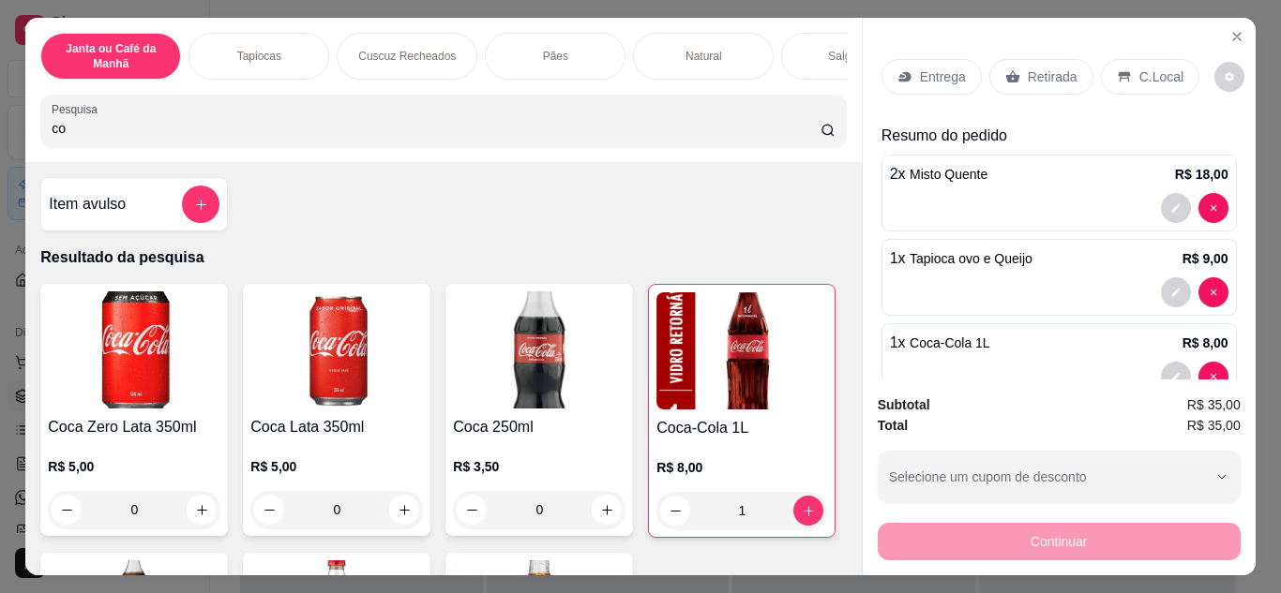
type input "c"
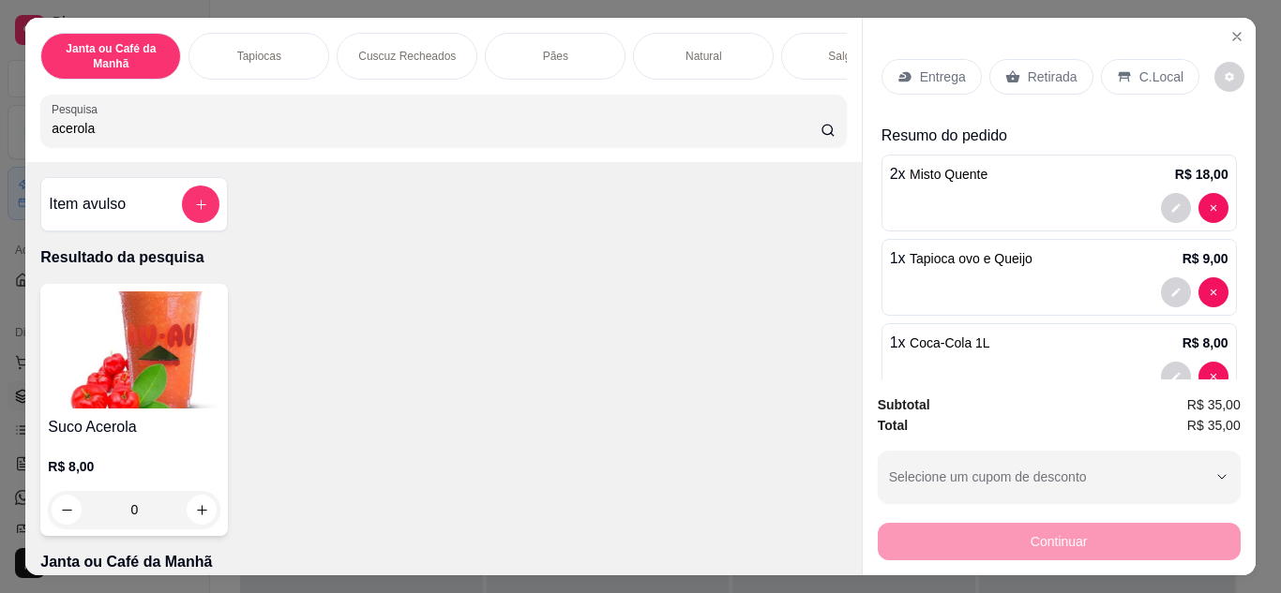
type input "acerola"
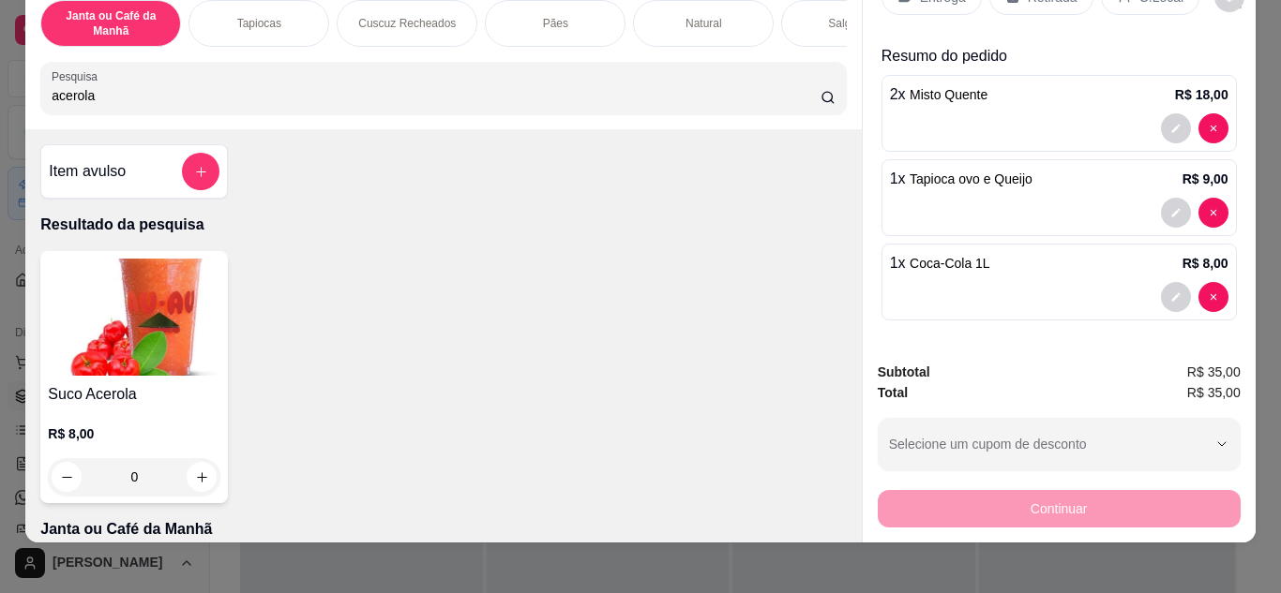
scroll to position [50, 0]
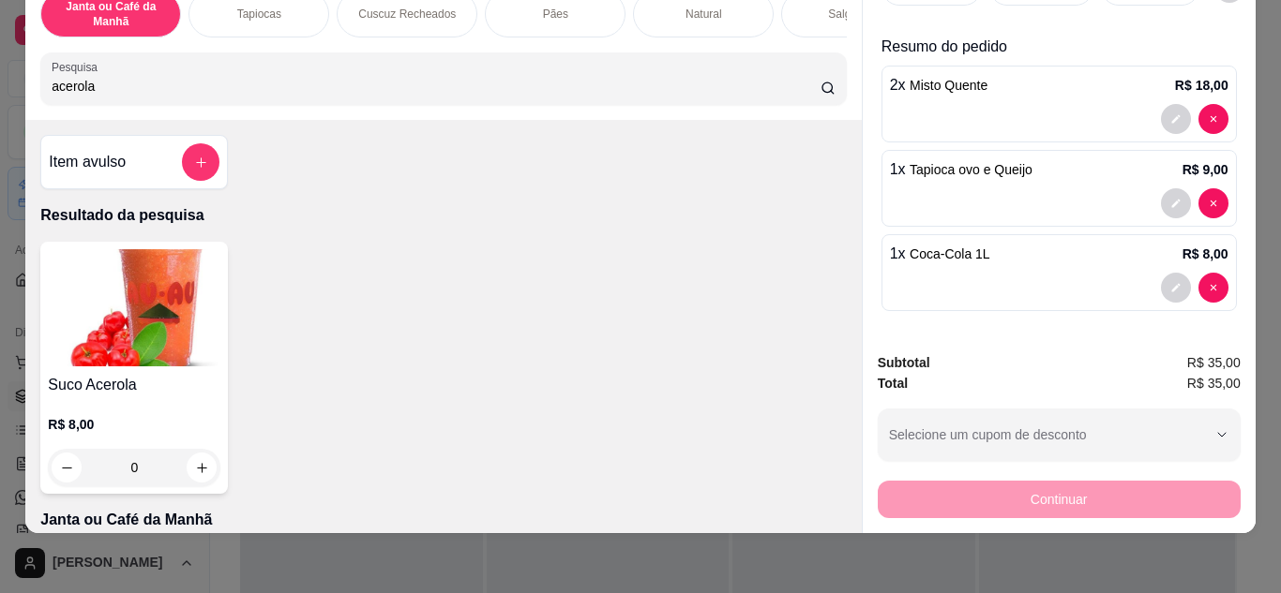
click at [974, 162] on span "Tapioca ovo e Queijo" at bounding box center [970, 169] width 123 height 15
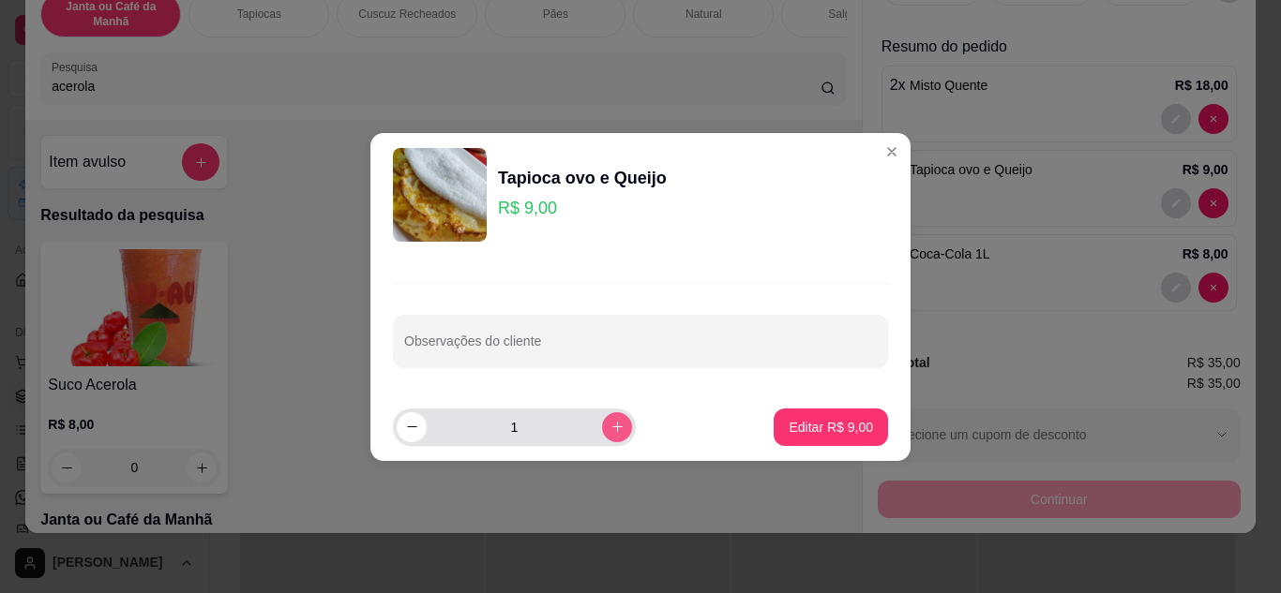
click at [610, 424] on icon "increase-product-quantity" at bounding box center [617, 427] width 14 height 14
type input "2"
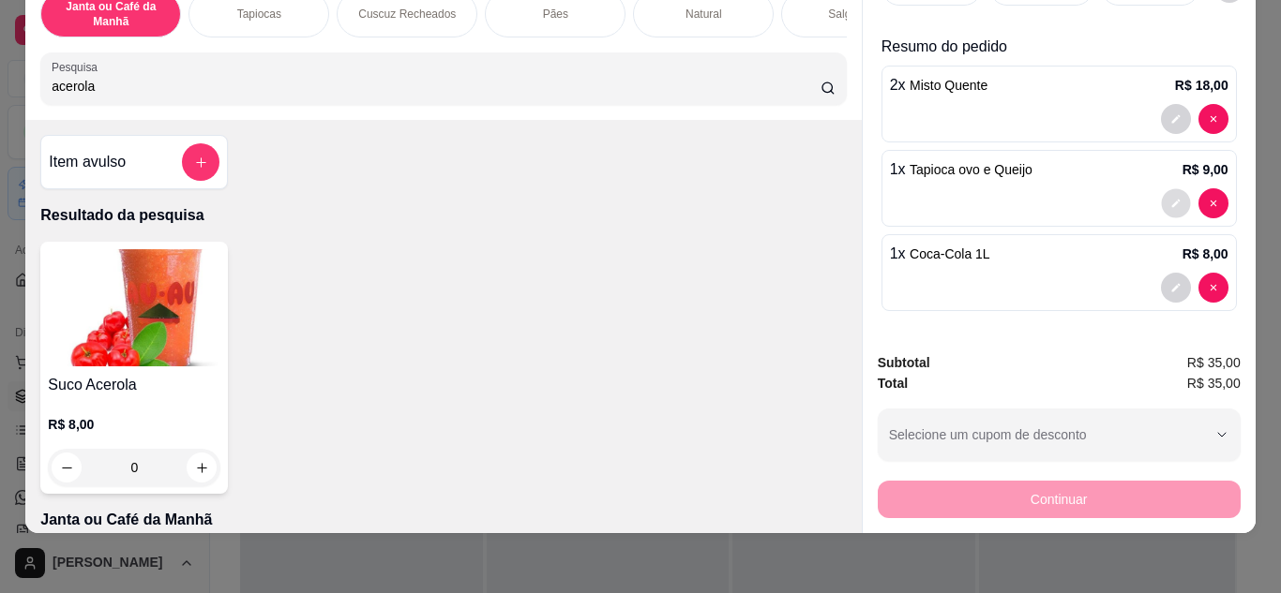
click at [1161, 196] on button "decrease-product-quantity" at bounding box center [1175, 202] width 29 height 29
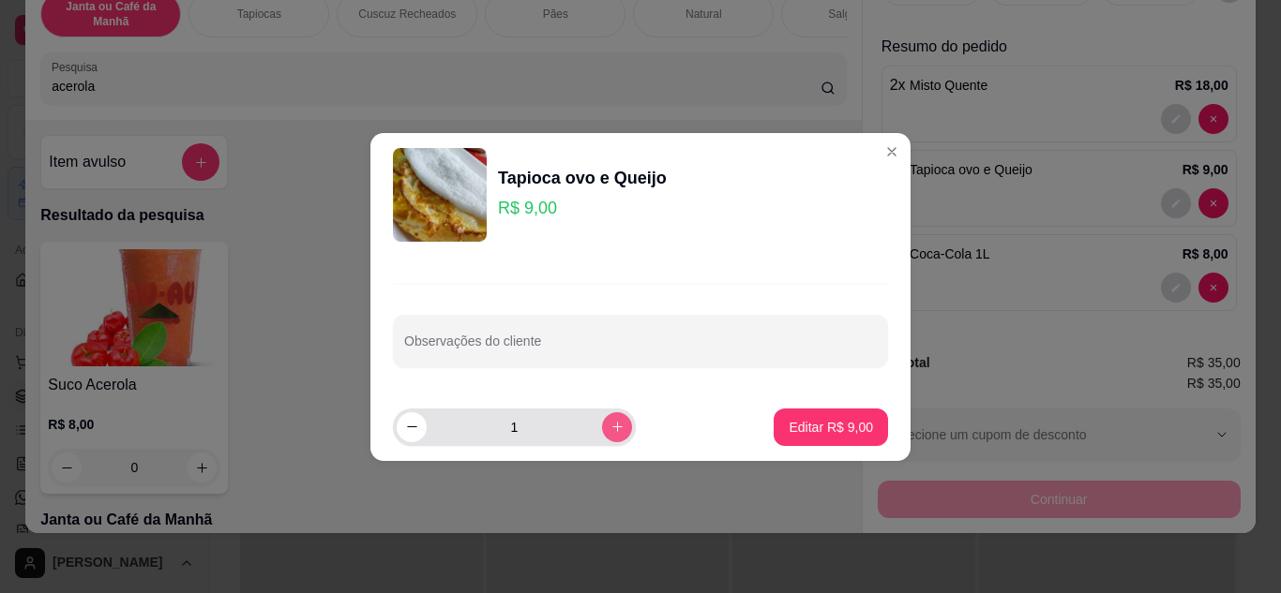
click at [602, 434] on button "increase-product-quantity" at bounding box center [617, 427] width 30 height 30
type input "2"
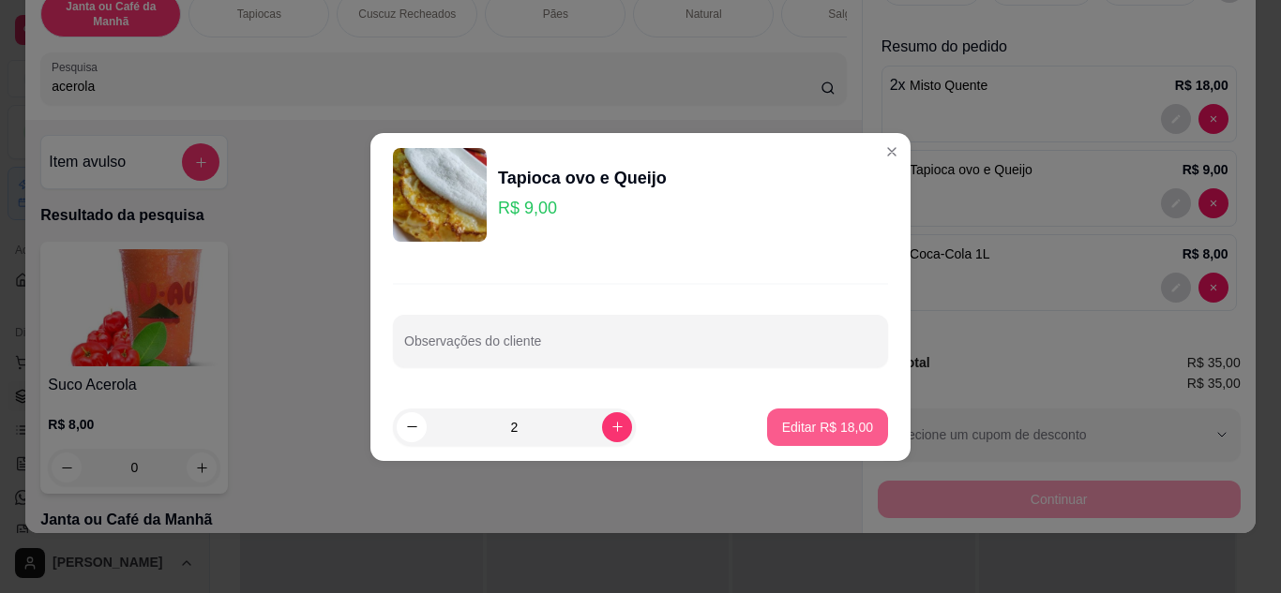
click at [812, 436] on p "Editar R$ 18,00" at bounding box center [827, 427] width 91 height 19
type input "2"
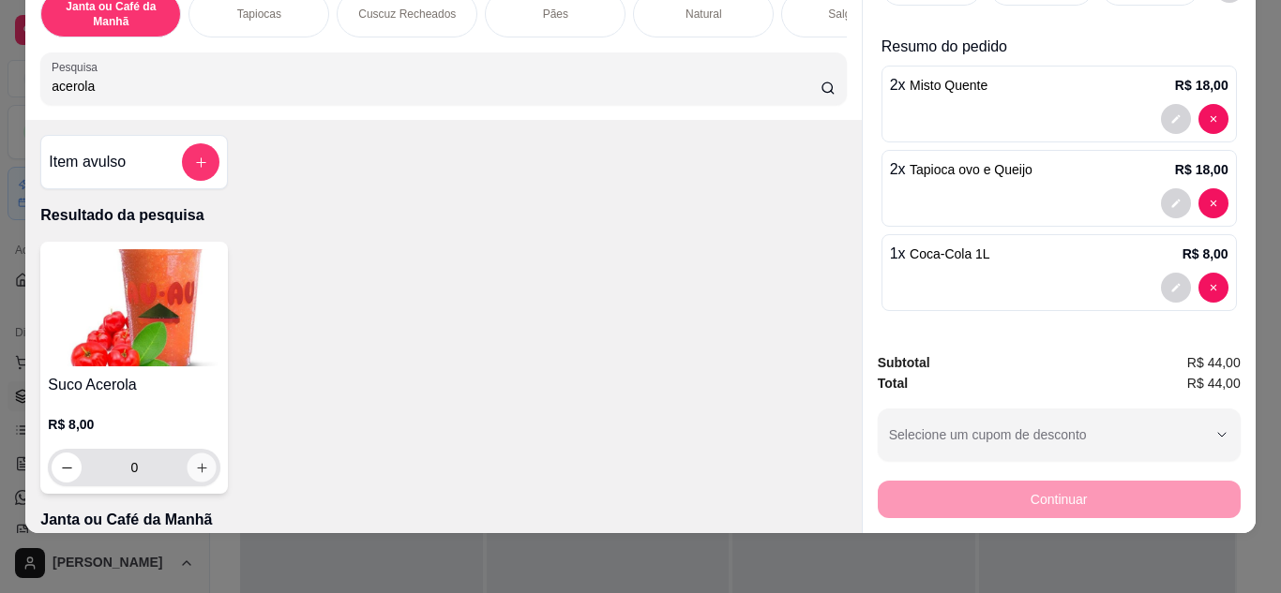
click at [209, 468] on button "increase-product-quantity" at bounding box center [201, 467] width 29 height 29
type input "1"
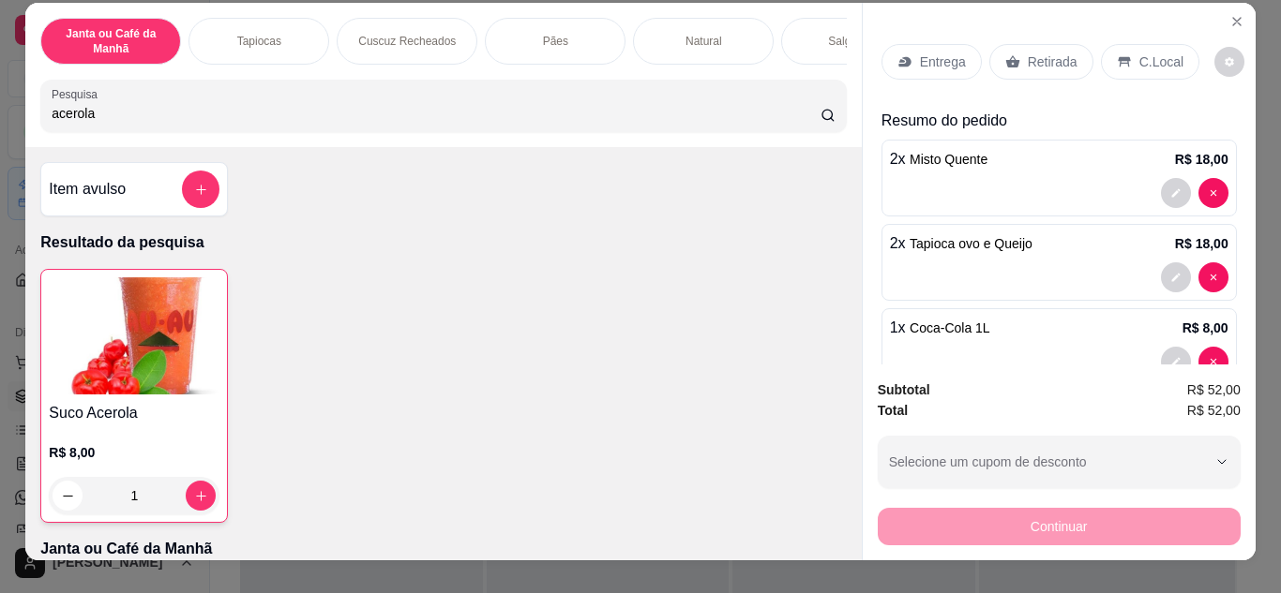
scroll to position [0, 0]
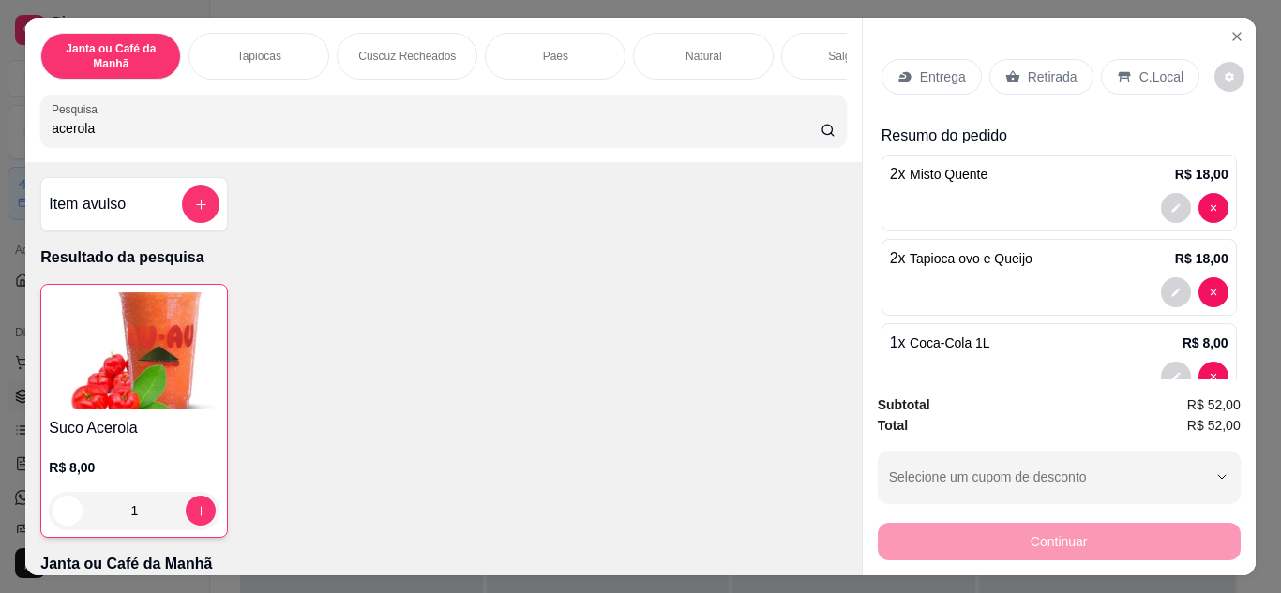
click at [920, 67] on p "Entrega" at bounding box center [943, 76] width 46 height 19
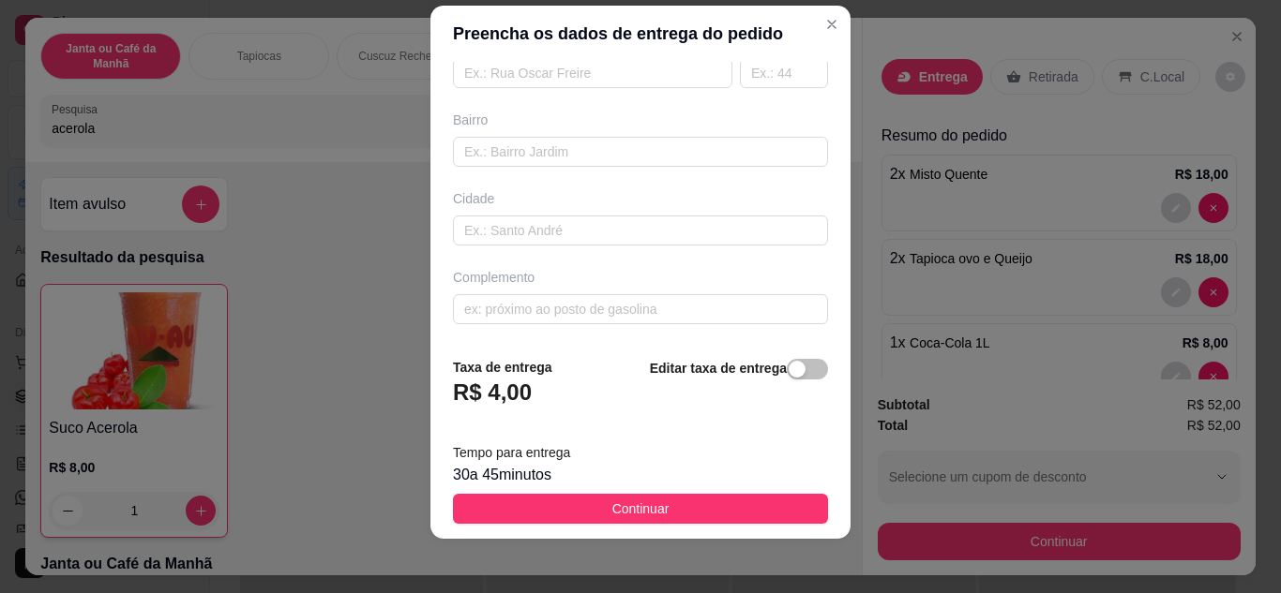
scroll to position [30, 0]
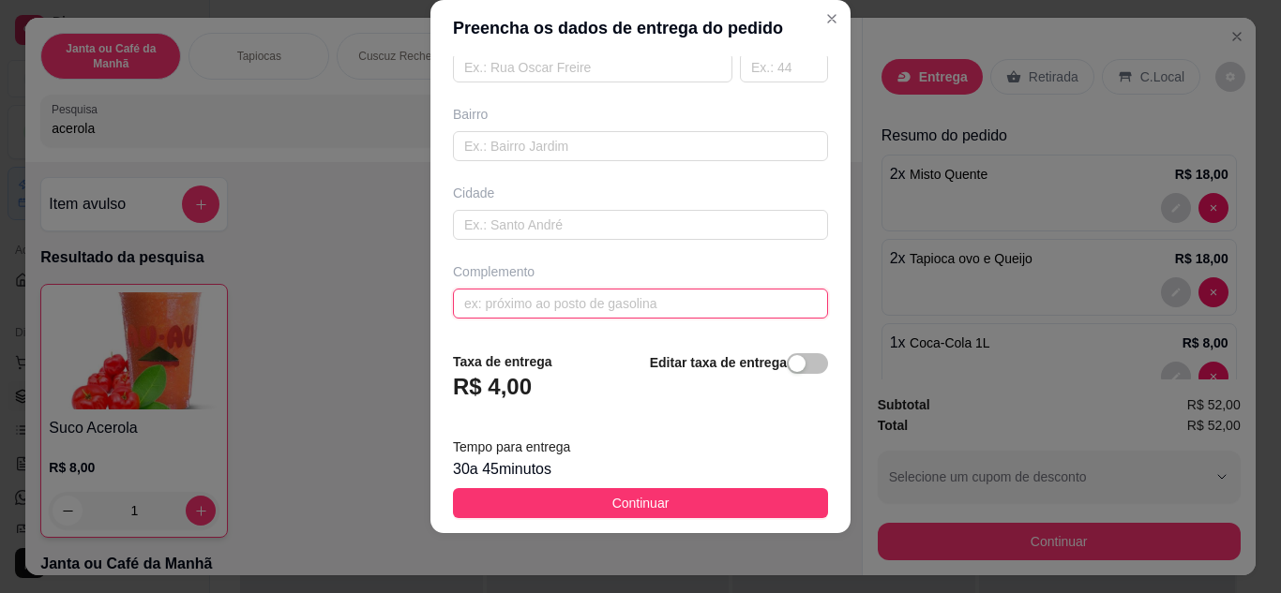
paste input "São Salvador, rua projetada 44B Entra antes da La Parmegiana, vai direto, no gi…"
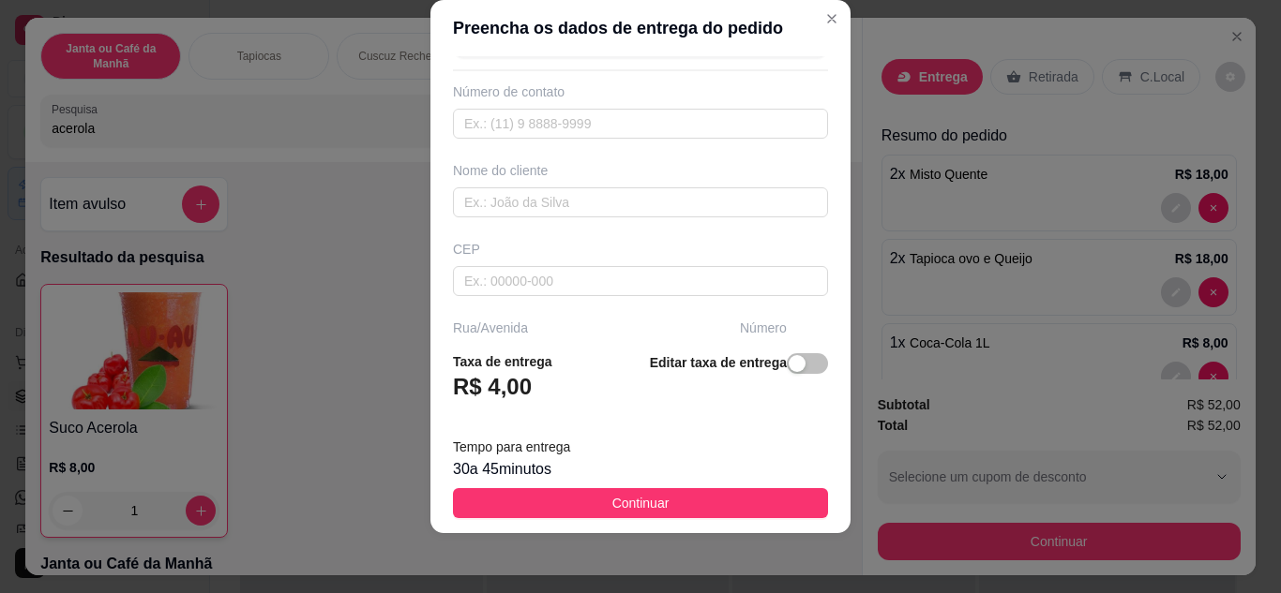
scroll to position [0, 0]
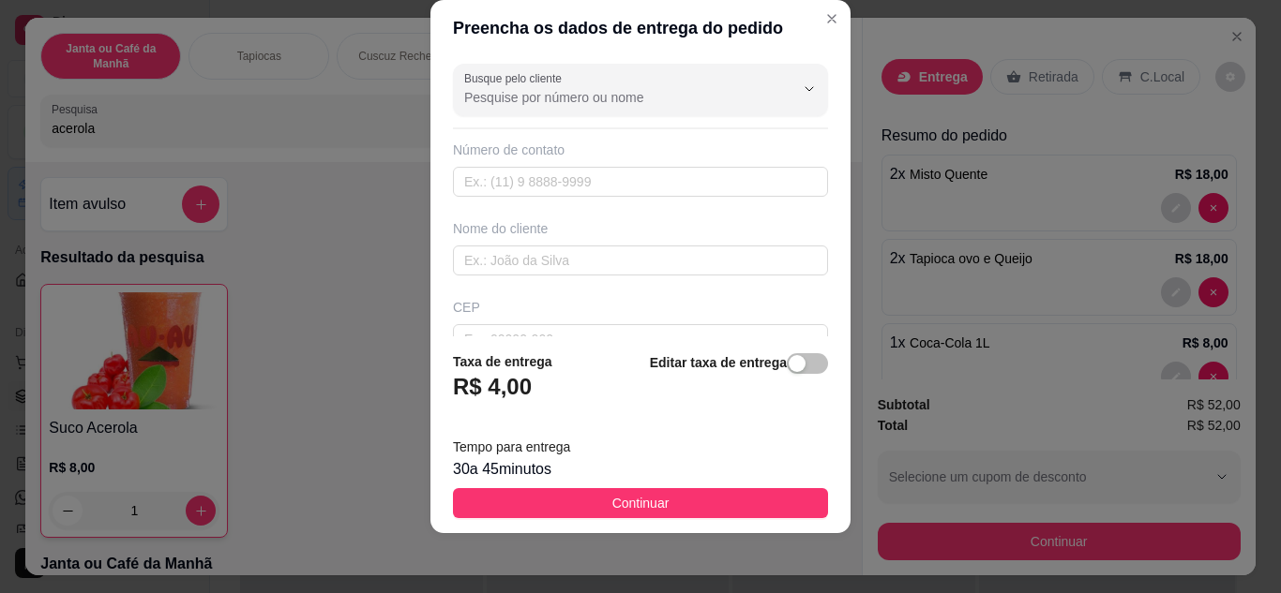
type input "São Salvador, rua projetada 44B Entra antes da La Parmegiana, vai direto, no gi…"
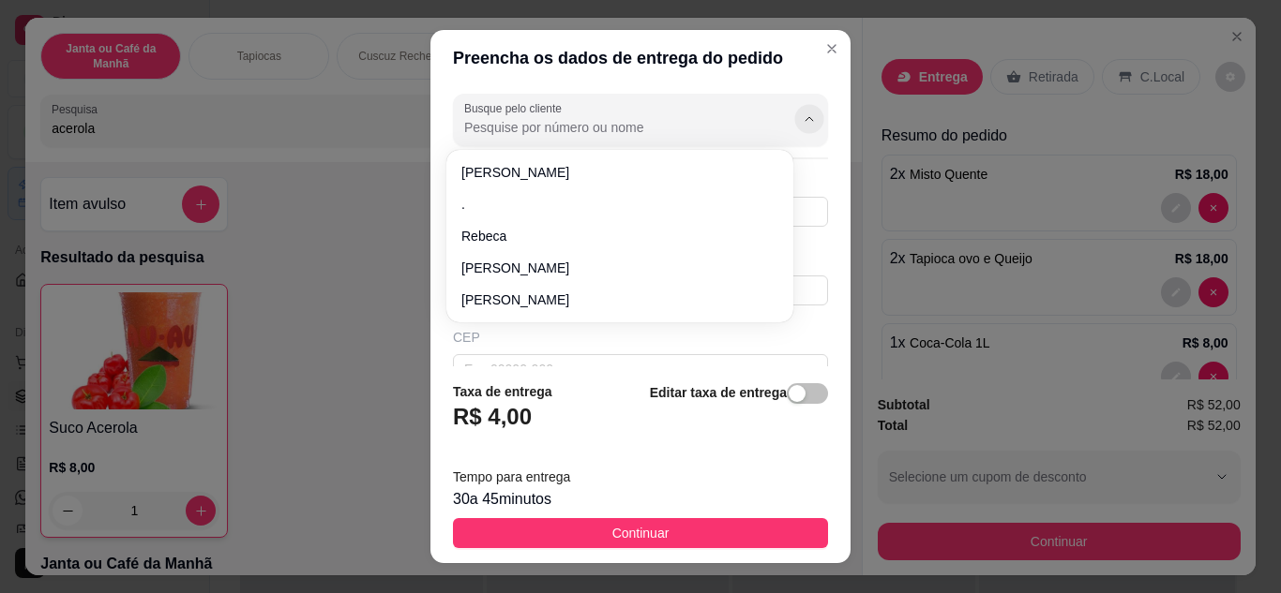
click at [794, 118] on button "Show suggestions" at bounding box center [808, 118] width 29 height 29
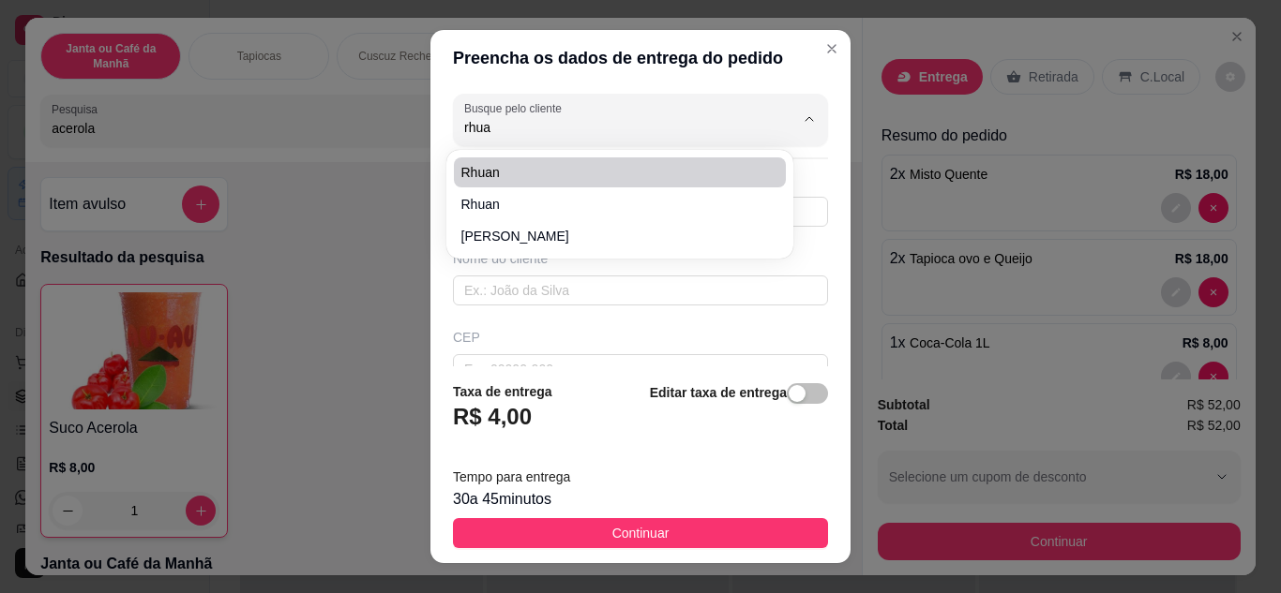
click at [568, 172] on span "Rhuan" at bounding box center [610, 172] width 298 height 19
type input "Rhuan"
type input "83974003829"
type input "Rhuan"
type input "São Salvador"
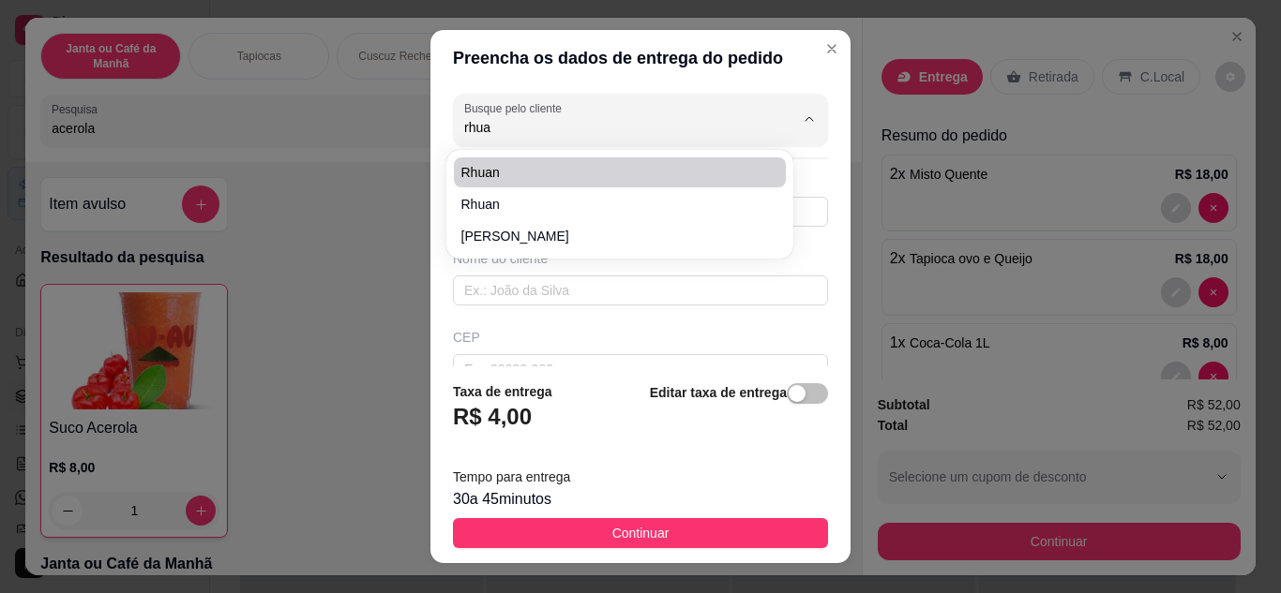
type input "Sapé"
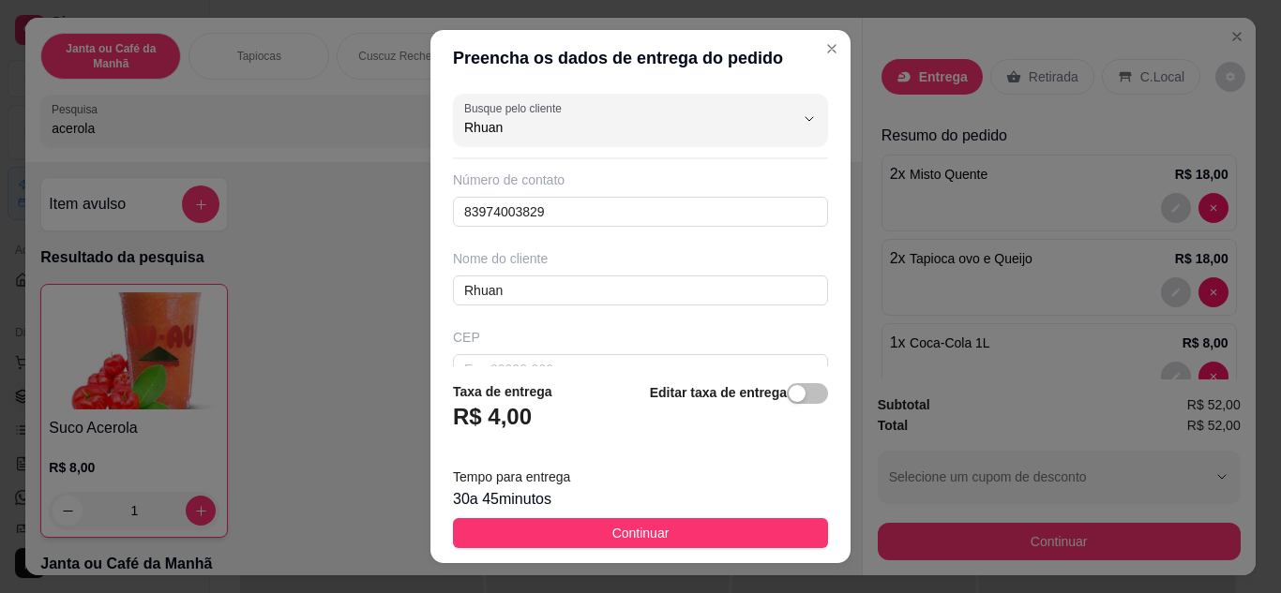
type input "São Salvador, rua projetada 44BEntra antes da La Parmegiana, vai direto, no gir…"
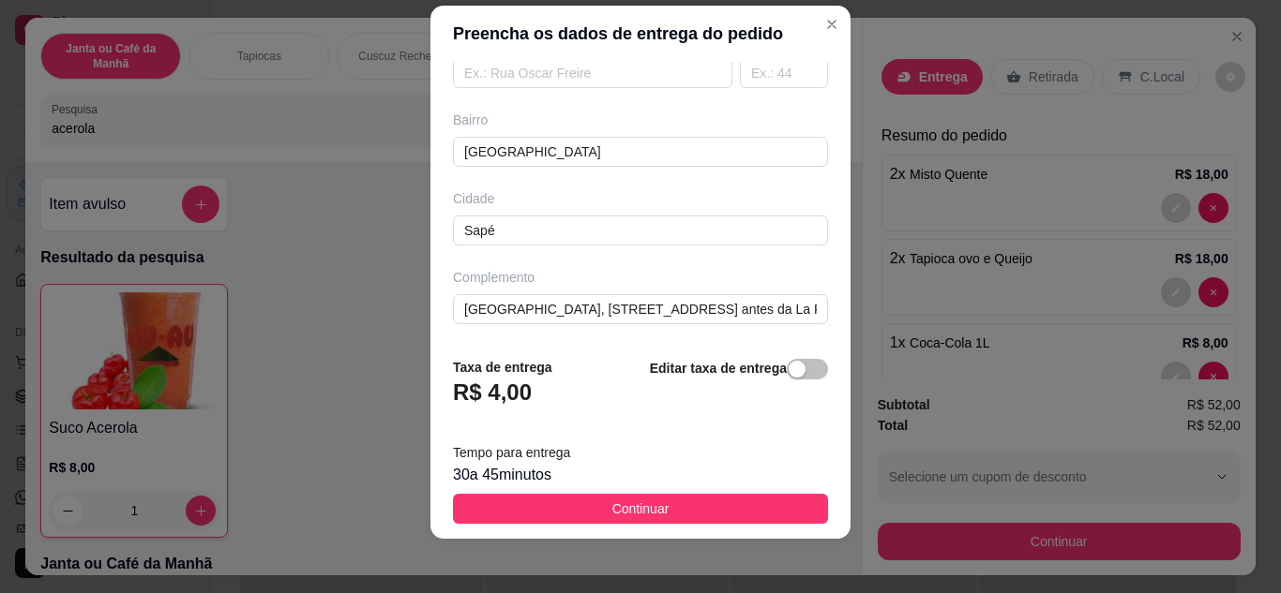
scroll to position [30, 0]
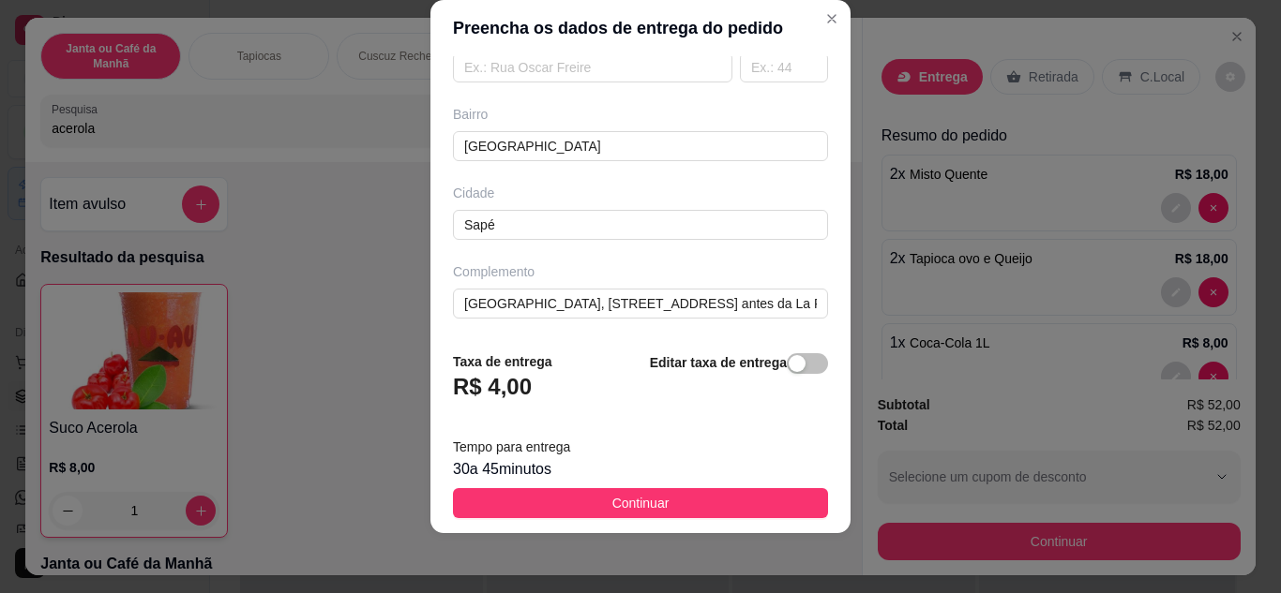
type input "Rhuan"
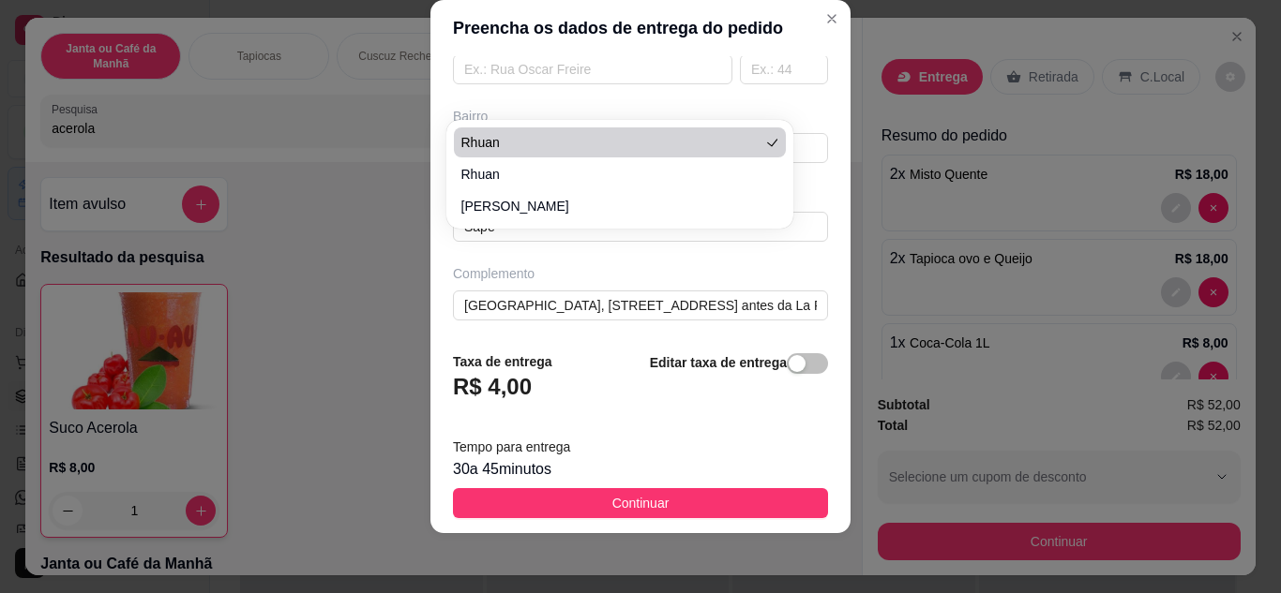
scroll to position [351, 0]
click at [800, 295] on div "Busque pelo cliente Rhuan Número de contato 83974003829 Nome do cliente Rhuan C…" at bounding box center [640, 196] width 420 height 281
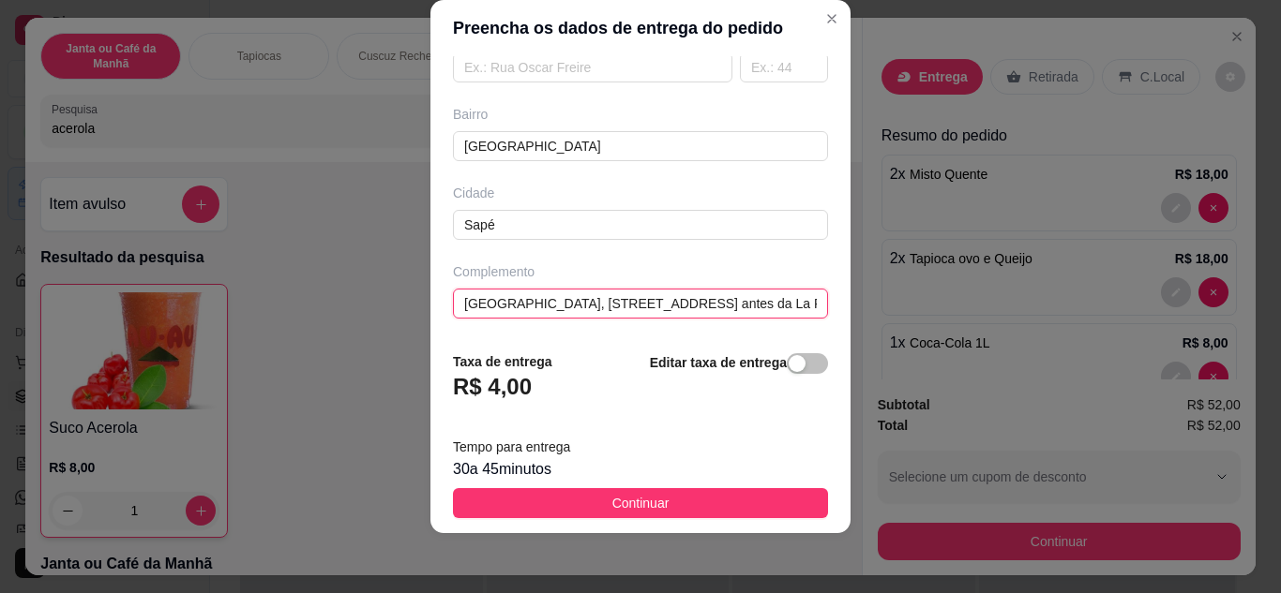
click at [769, 306] on input "São Salvador, rua projetada 44BEntra antes da La Parmegiana, vai direto, no gir…" at bounding box center [640, 304] width 375 height 30
drag, startPoint x: 769, startPoint y: 306, endPoint x: 840, endPoint y: 299, distance: 71.5
click at [840, 299] on section "Preencha os dados de entrega do pedido Busque pelo cliente Rhuan Número de cont…" at bounding box center [640, 267] width 420 height 534
click at [781, 307] on input "São Salvador, rua projetada 44BEntra antes da La Parmegiana, vai direto, no gir…" at bounding box center [640, 304] width 375 height 30
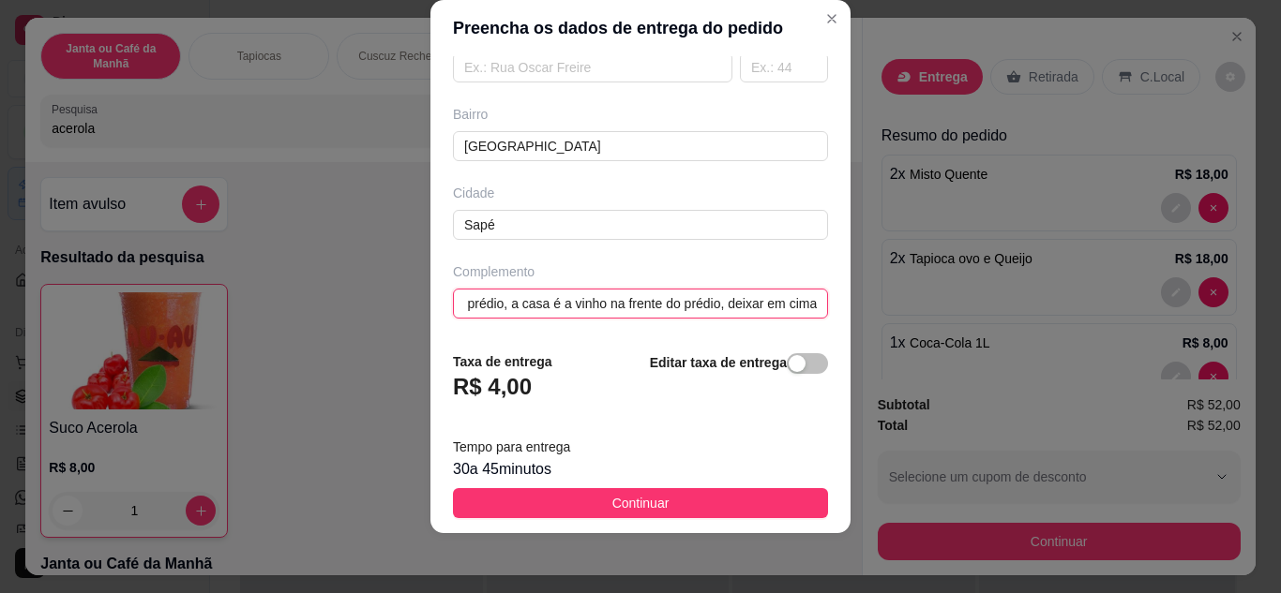
scroll to position [0, 961]
type input "São Salvador, rua projetada 44BEntra antes da La Parmegiana, vai direto, no gir…"
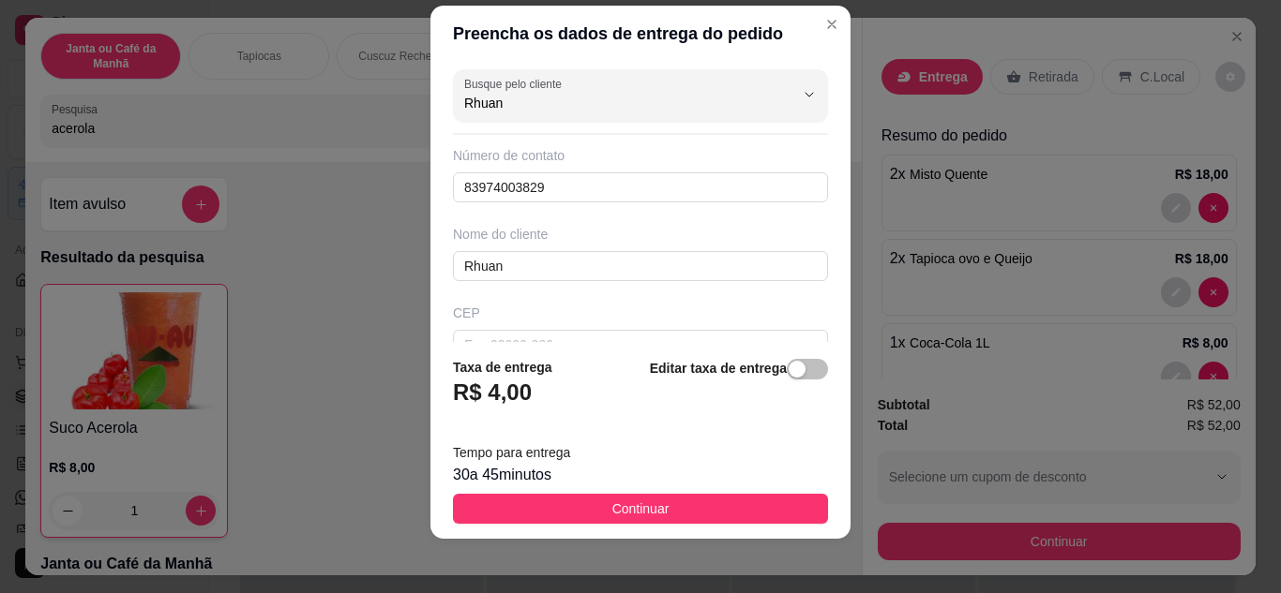
scroll to position [30, 0]
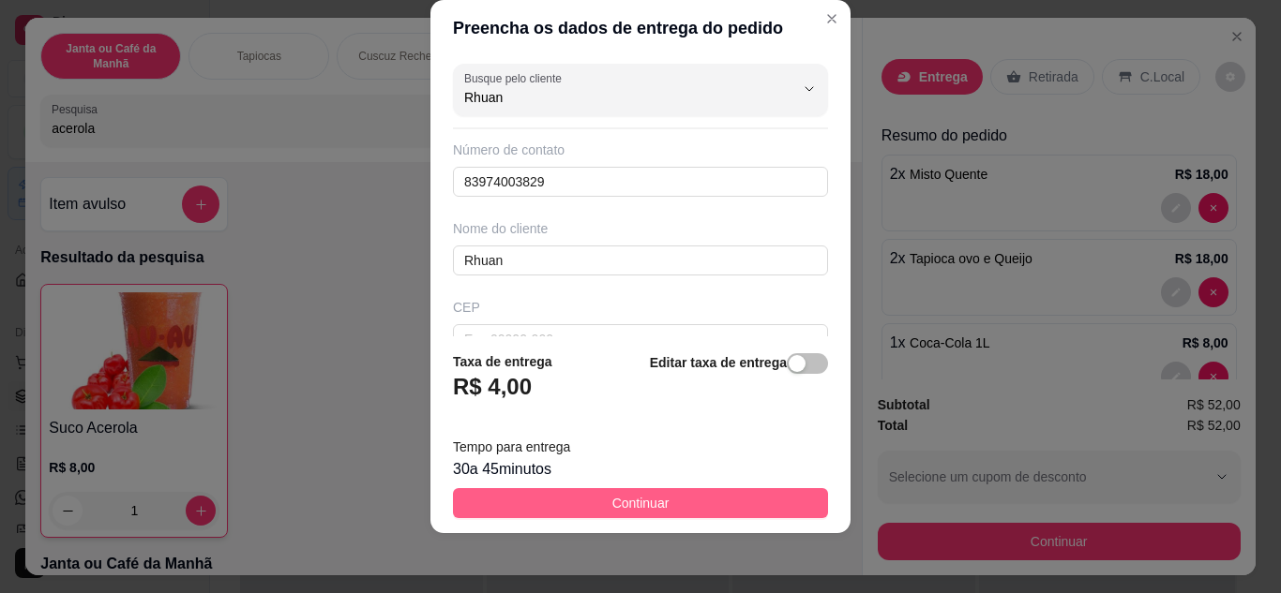
click at [700, 504] on button "Continuar" at bounding box center [640, 503] width 375 height 30
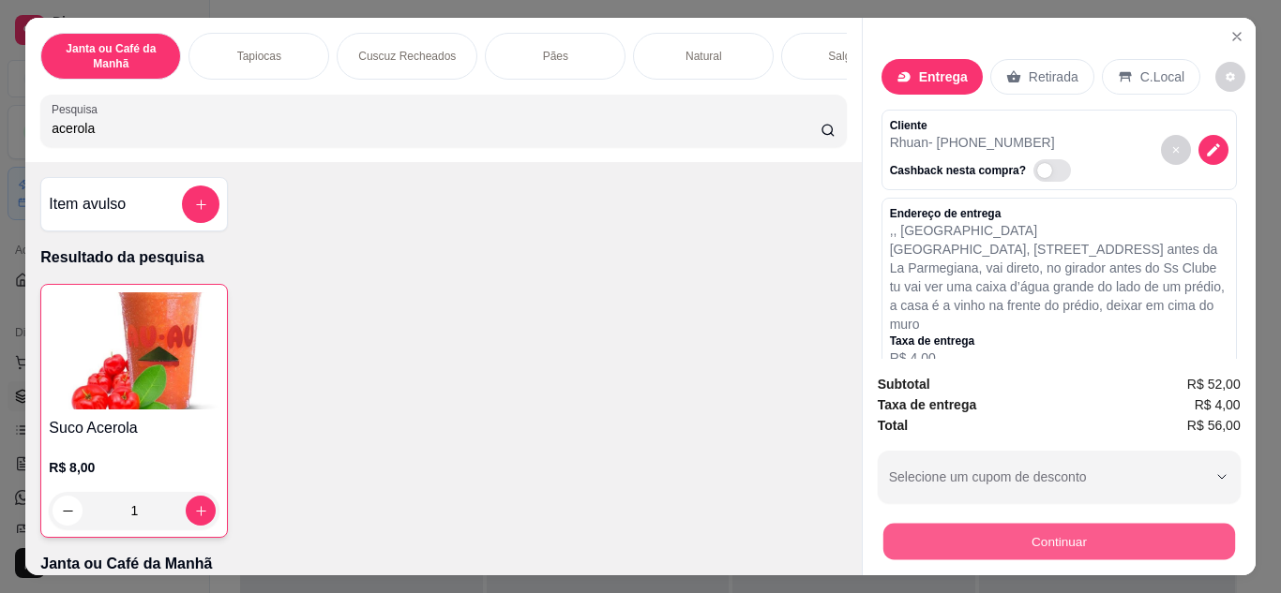
click at [991, 535] on button "Continuar" at bounding box center [1058, 542] width 352 height 37
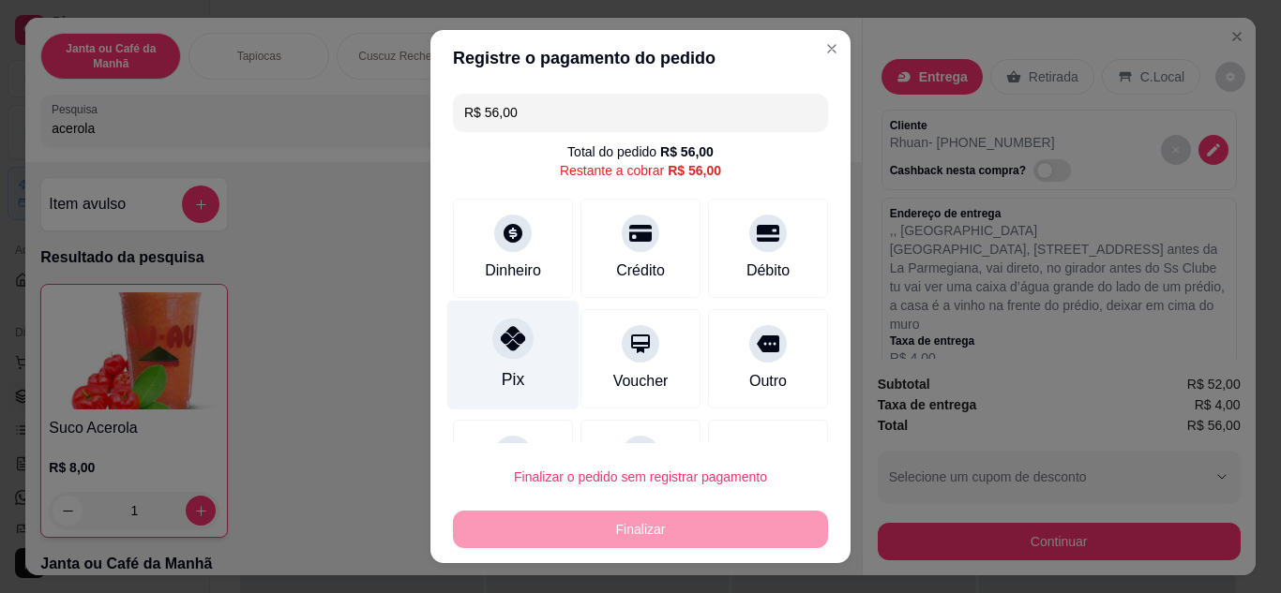
click at [506, 356] on div at bounding box center [512, 338] width 41 height 41
type input "R$ 0,00"
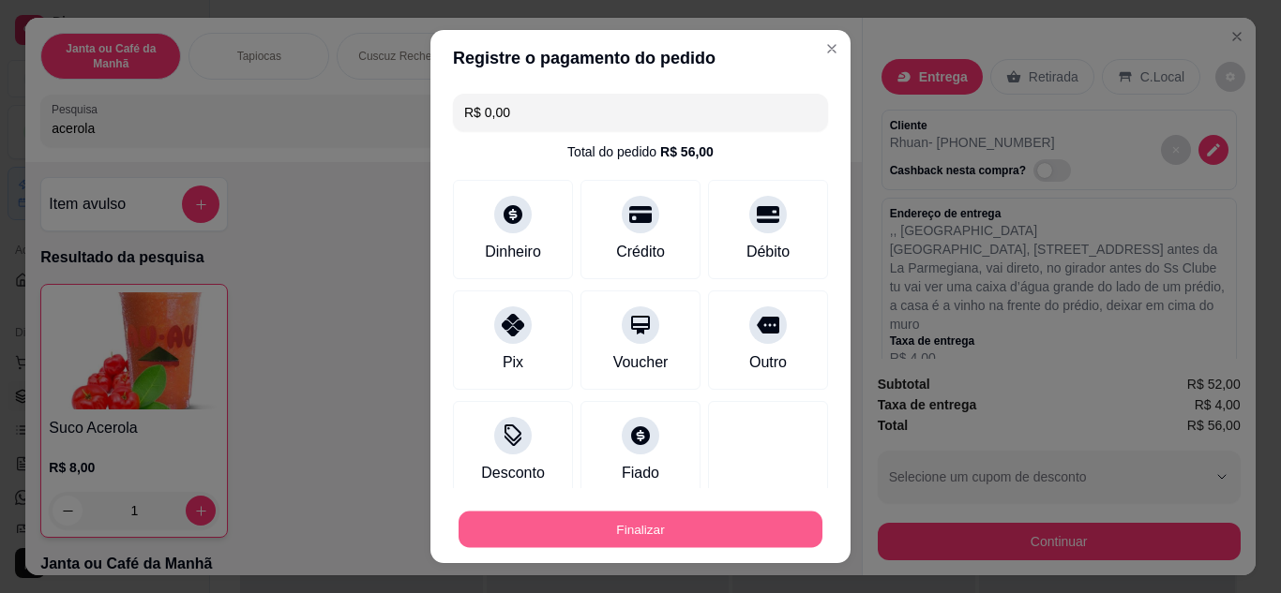
click at [615, 536] on button "Finalizar" at bounding box center [640, 530] width 364 height 37
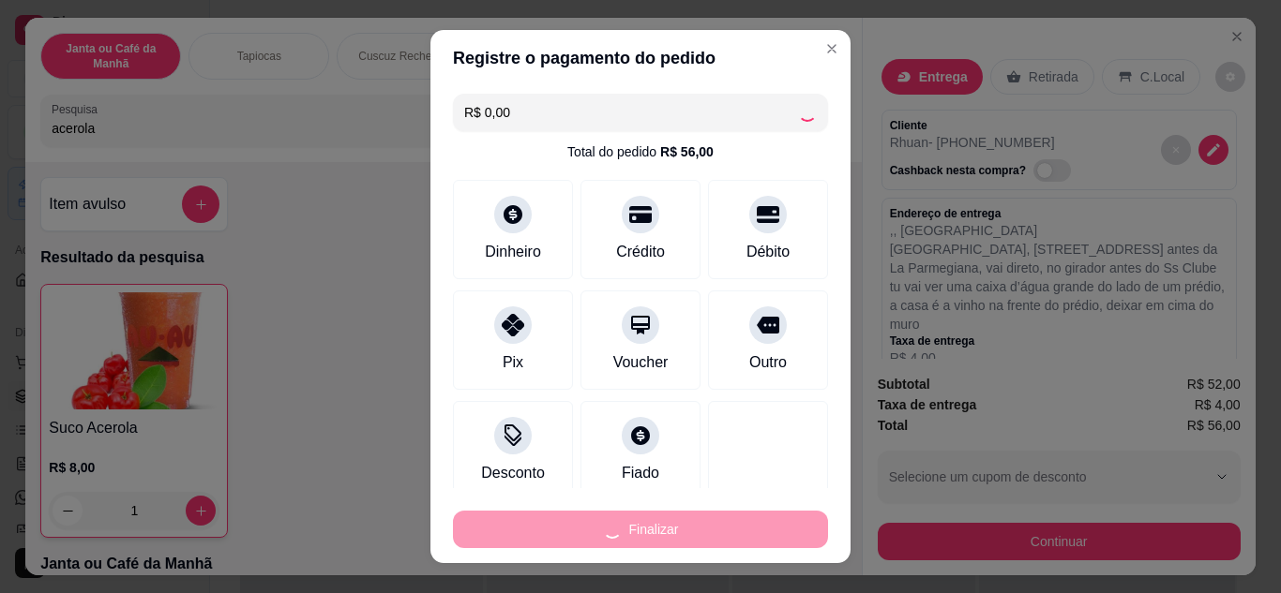
type input "0"
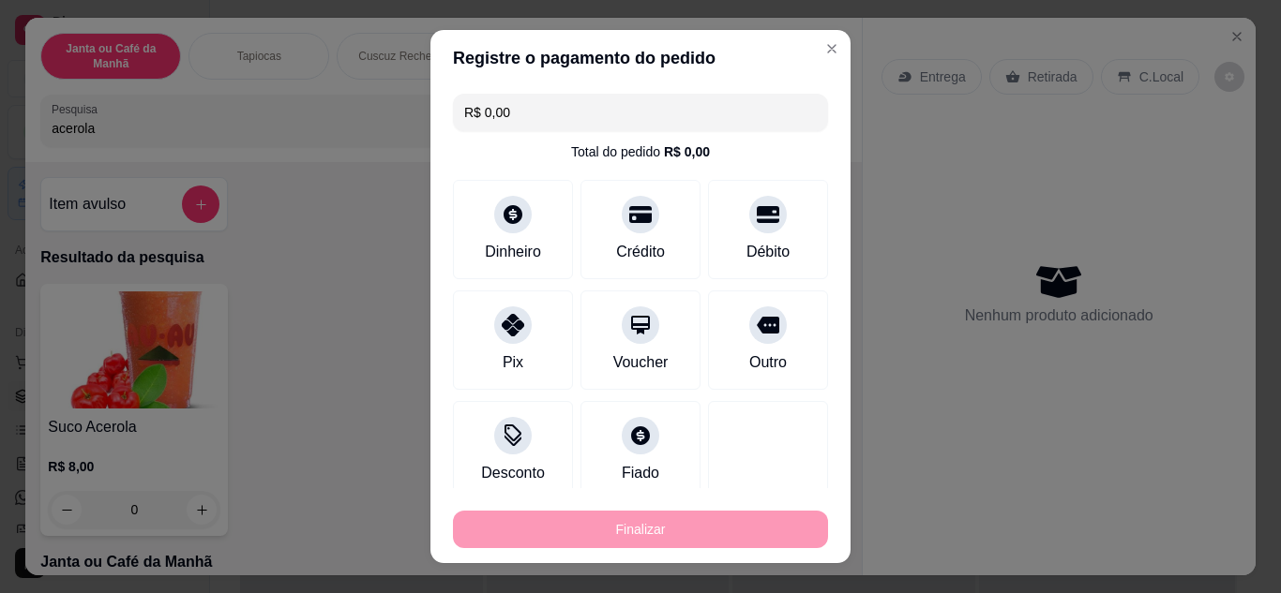
type input "-R$ 56,00"
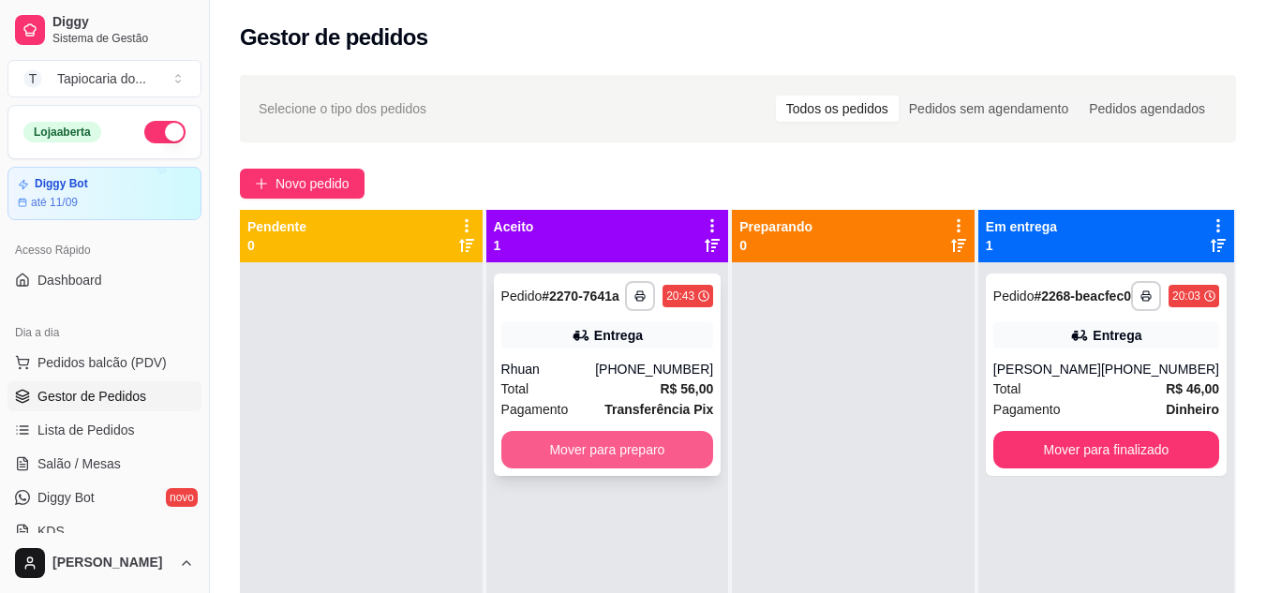
click at [596, 452] on button "Mover para preparo" at bounding box center [608, 449] width 213 height 37
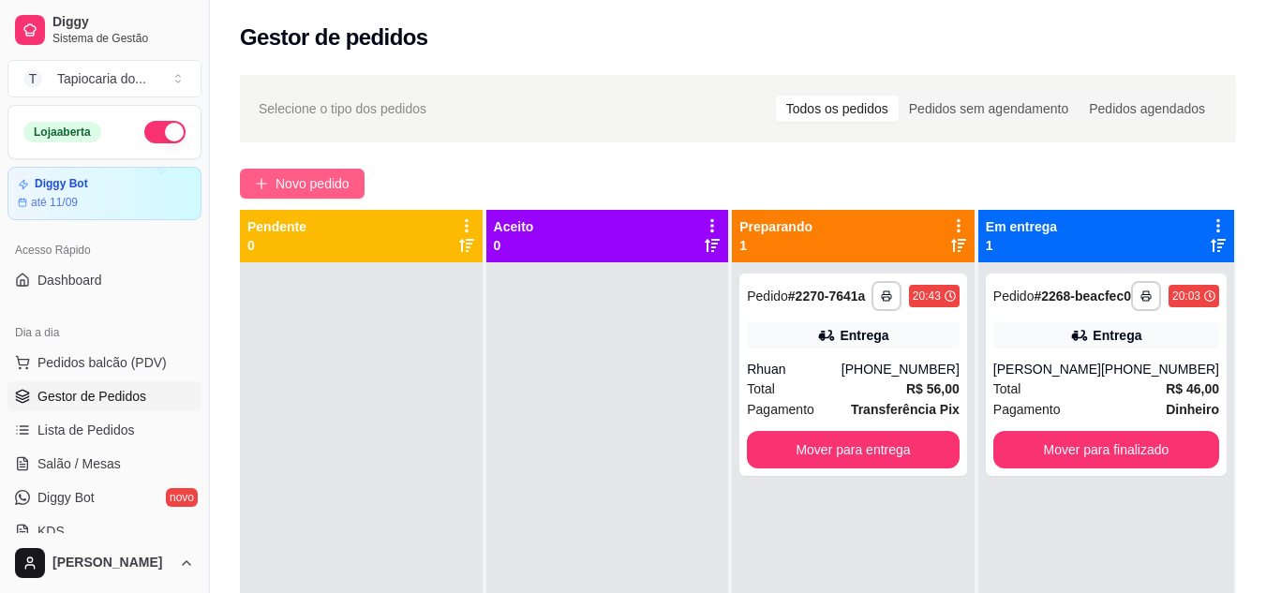
click at [306, 177] on span "Novo pedido" at bounding box center [313, 183] width 74 height 21
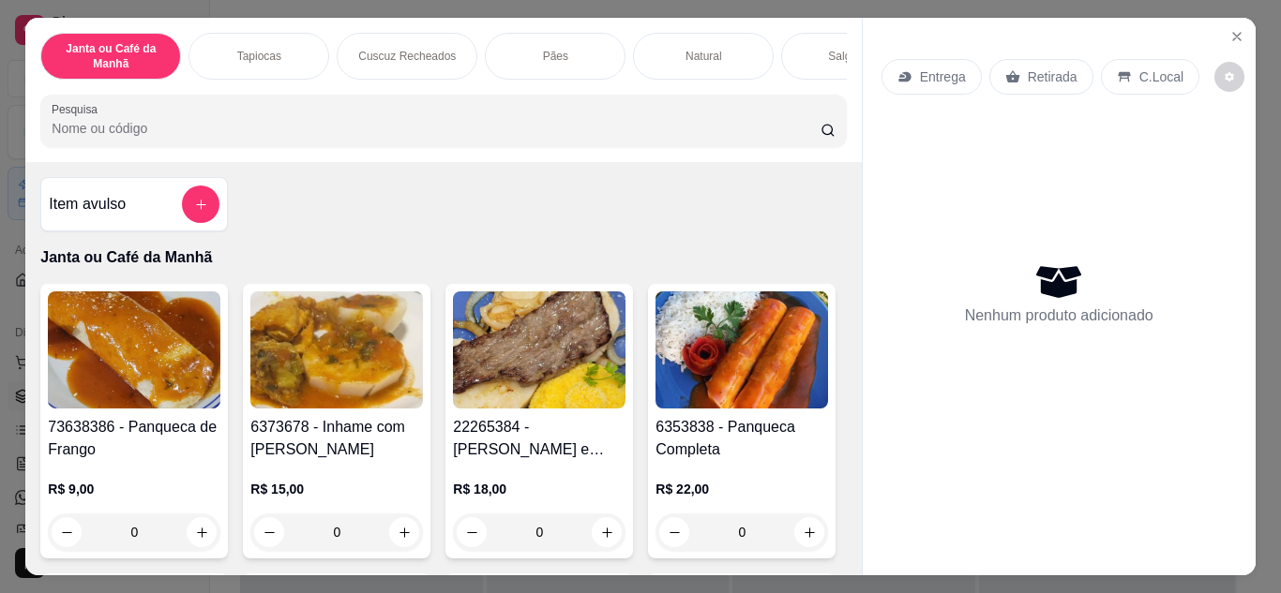
click at [371, 150] on div "Janta ou Café da Manhã Tapiocas Cuscuz Recheados Pães Natural Salgados Tapiocas…" at bounding box center [442, 90] width 835 height 144
click at [370, 138] on input "Pesquisa" at bounding box center [436, 128] width 769 height 19
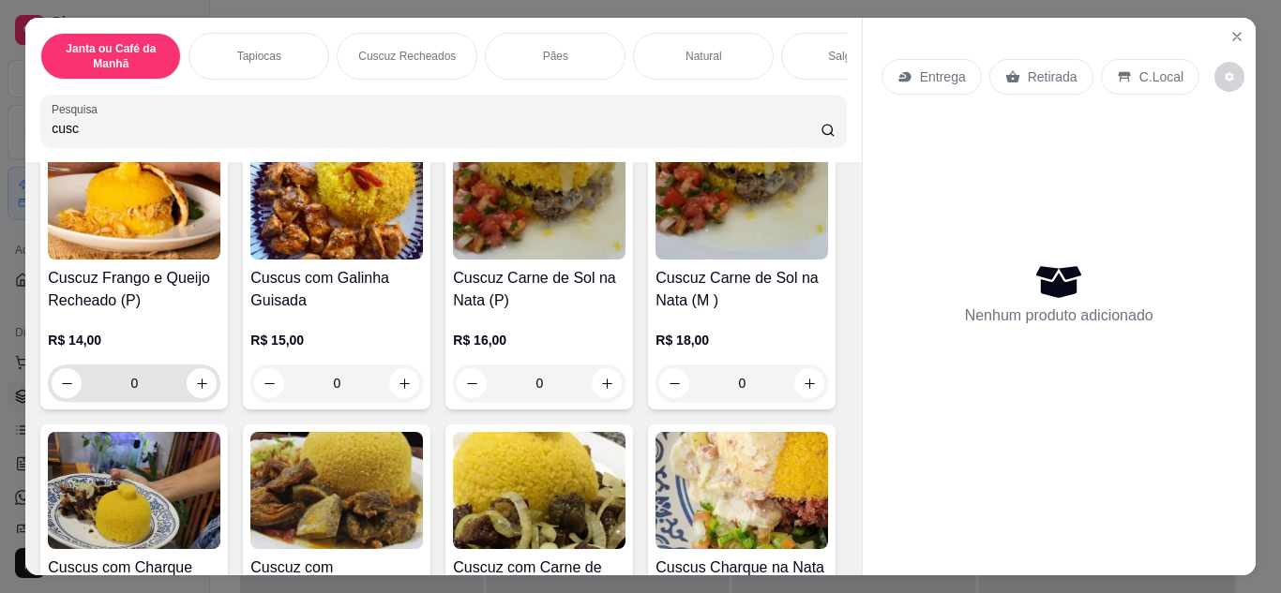
scroll to position [469, 0]
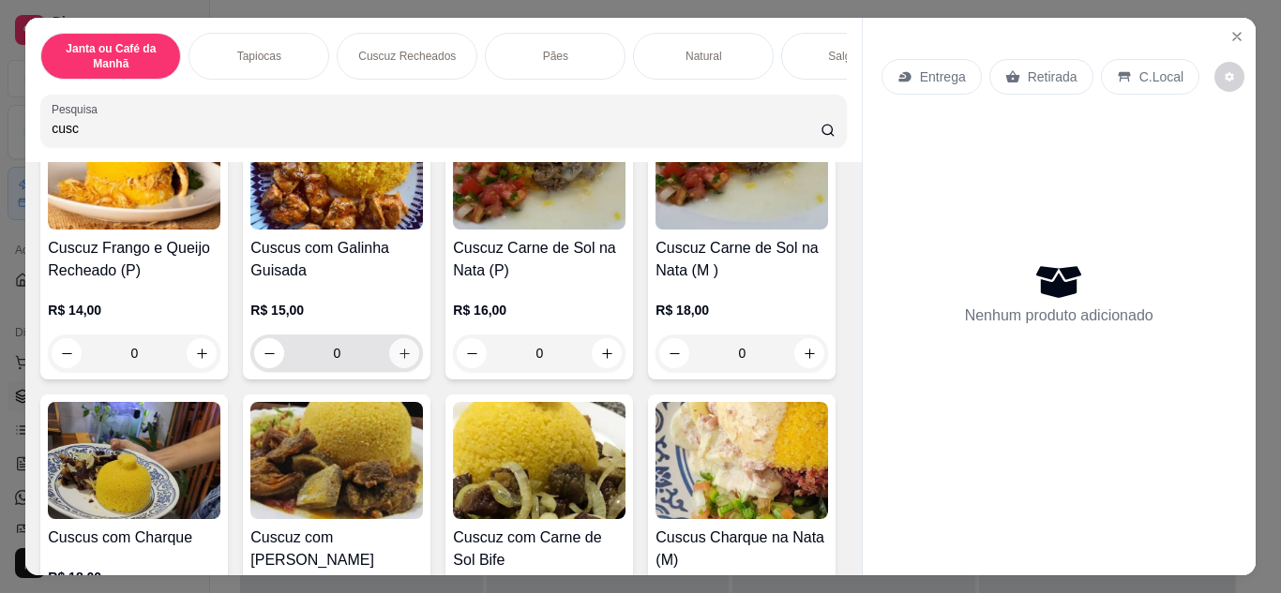
type input "cusc"
click at [419, 353] on div "0" at bounding box center [336, 353] width 165 height 37
type input "1"
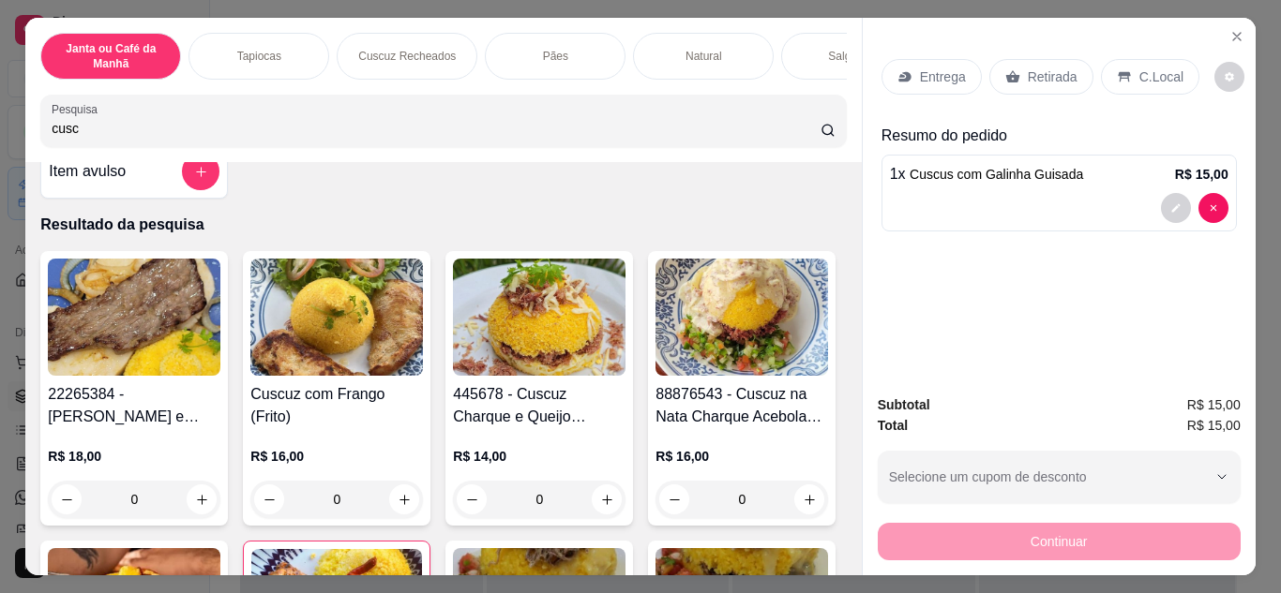
scroll to position [0, 0]
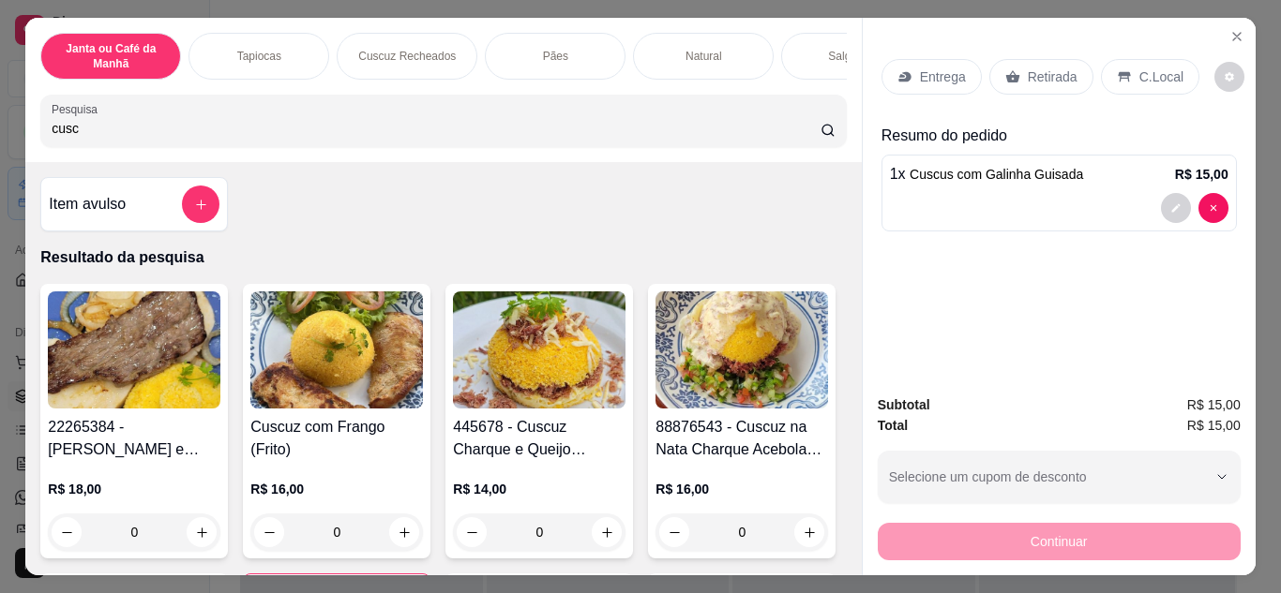
click at [897, 69] on icon at bounding box center [904, 76] width 15 height 15
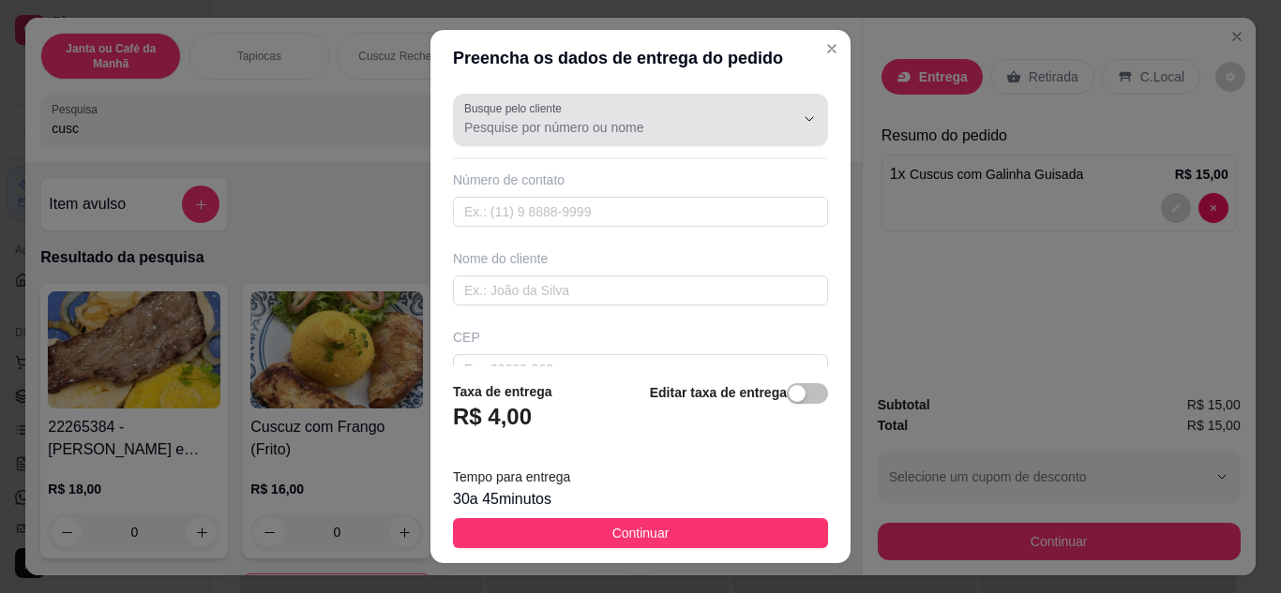
click at [616, 116] on div at bounding box center [640, 119] width 352 height 37
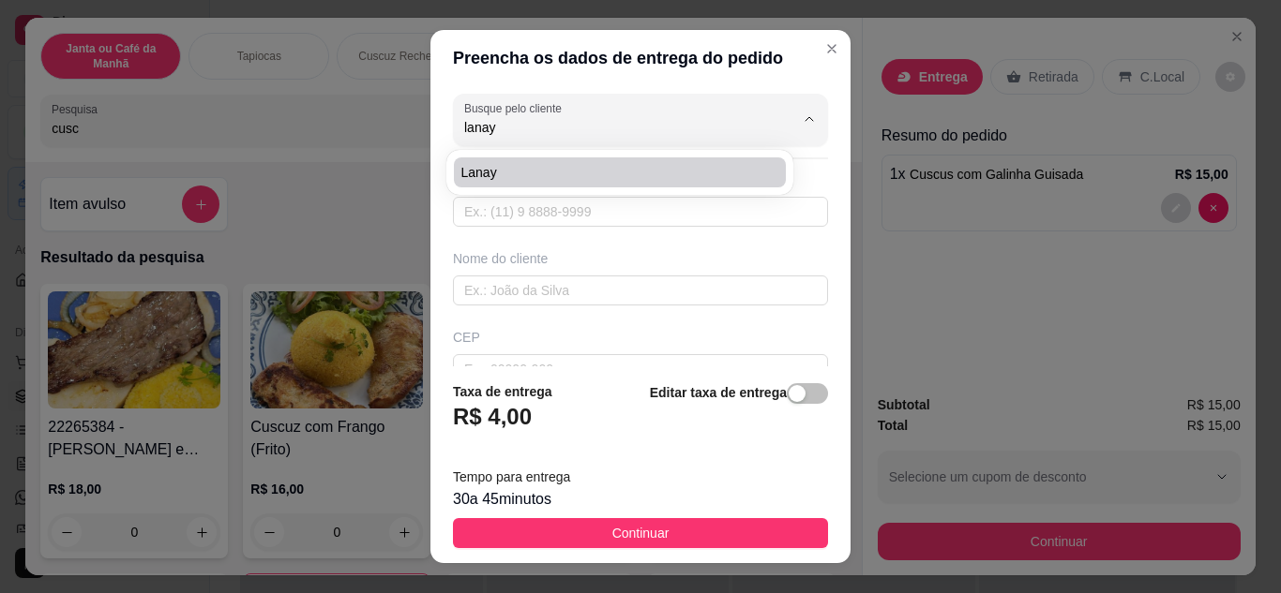
click at [594, 179] on span "Lanay" at bounding box center [610, 172] width 298 height 19
type input "Lanay"
type input "83996397834"
type input "Lanay"
type input "José marinho da Silva"
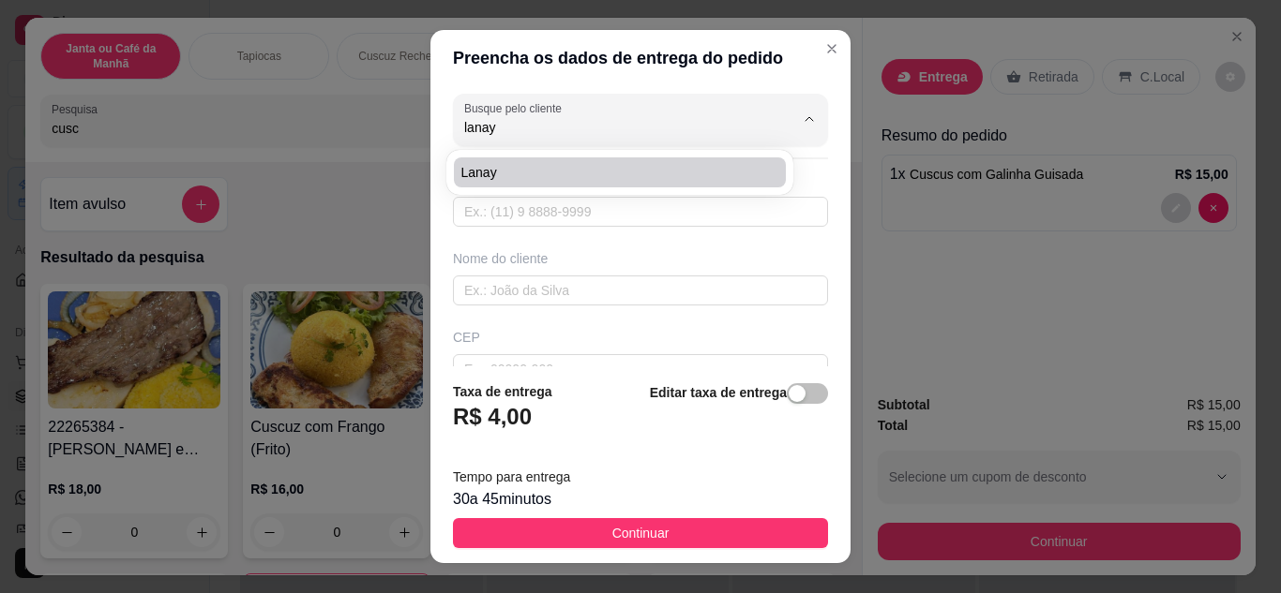
type input "65"
type input "Planalto"
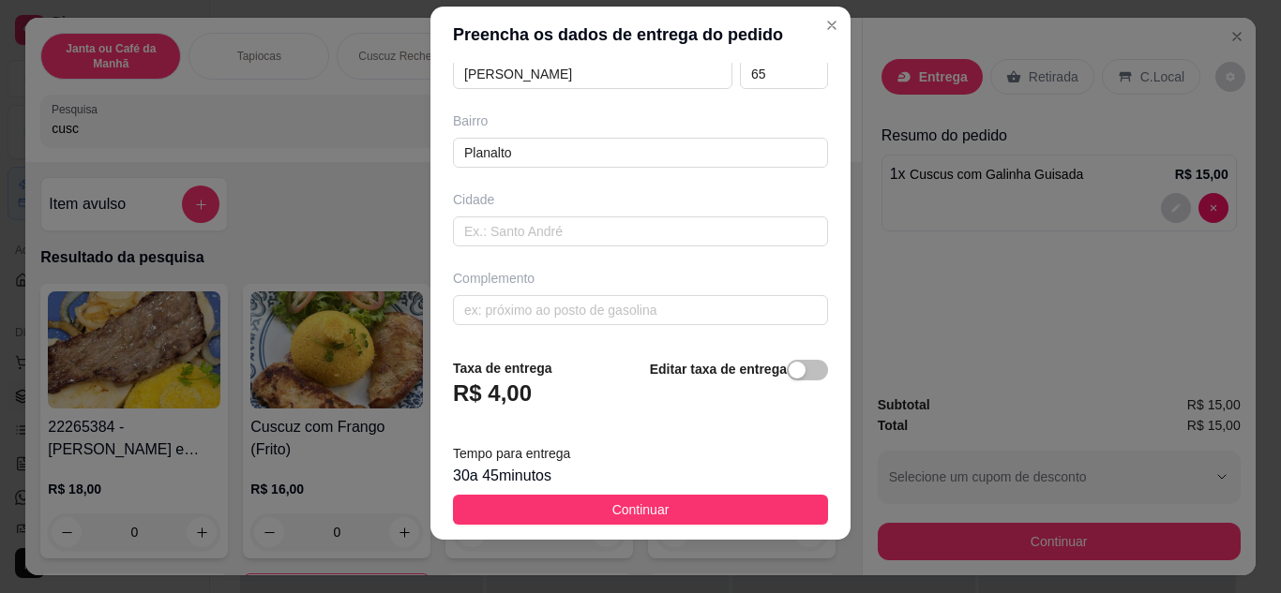
scroll to position [30, 0]
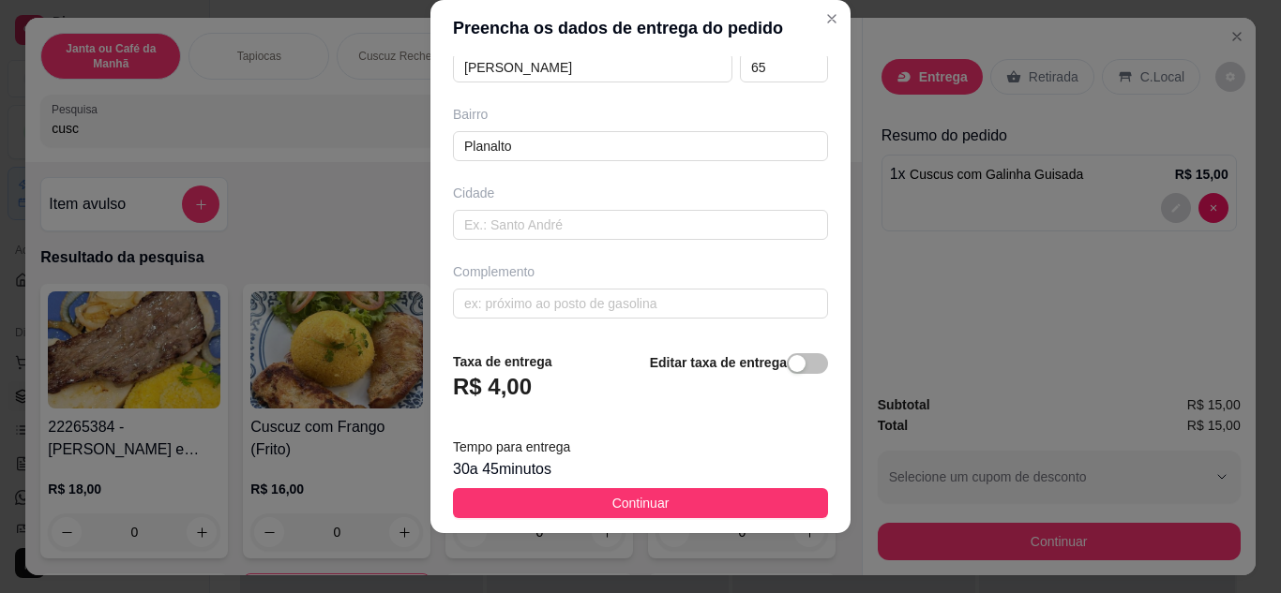
type input "Lanay"
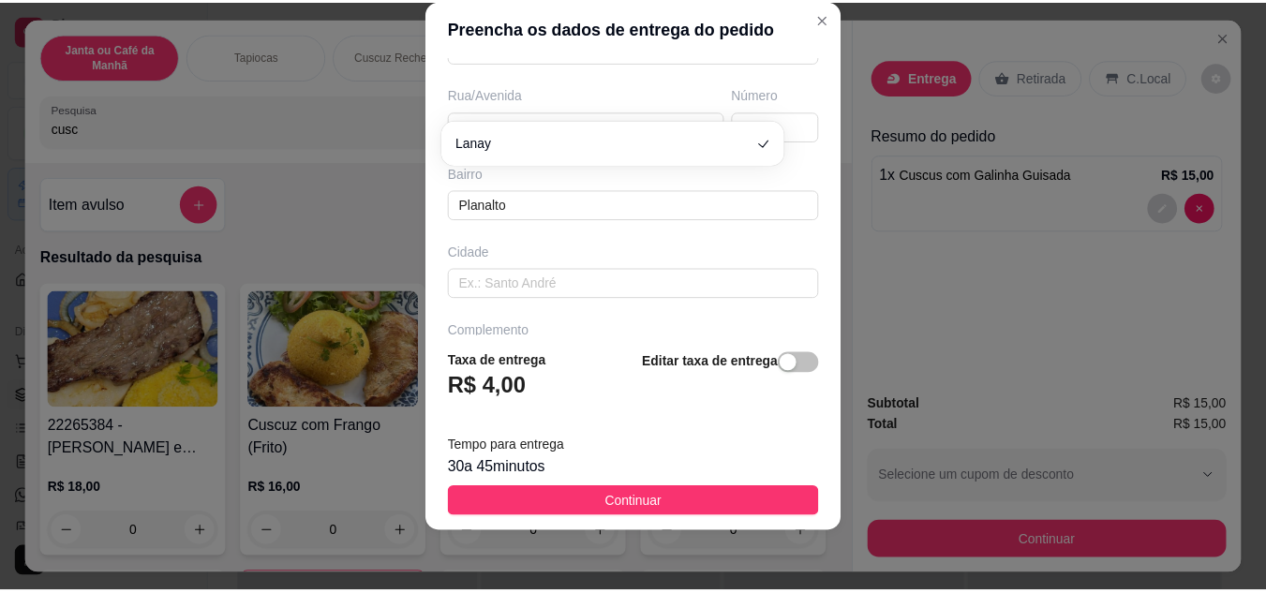
scroll to position [351, 0]
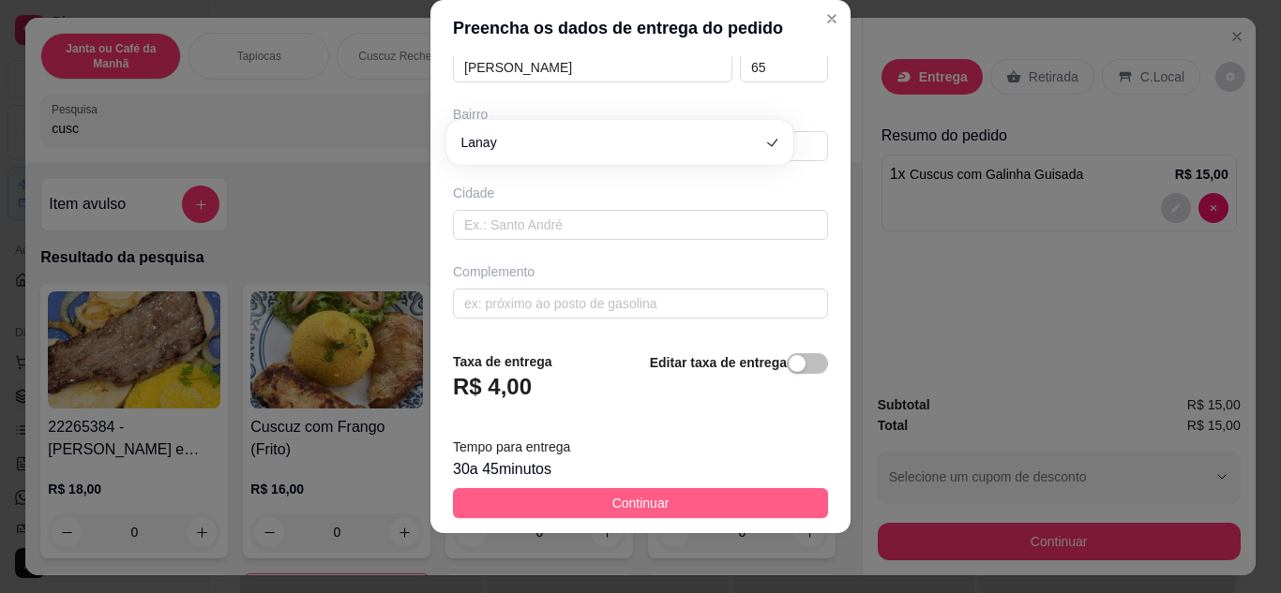
click at [764, 507] on button "Continuar" at bounding box center [640, 503] width 375 height 30
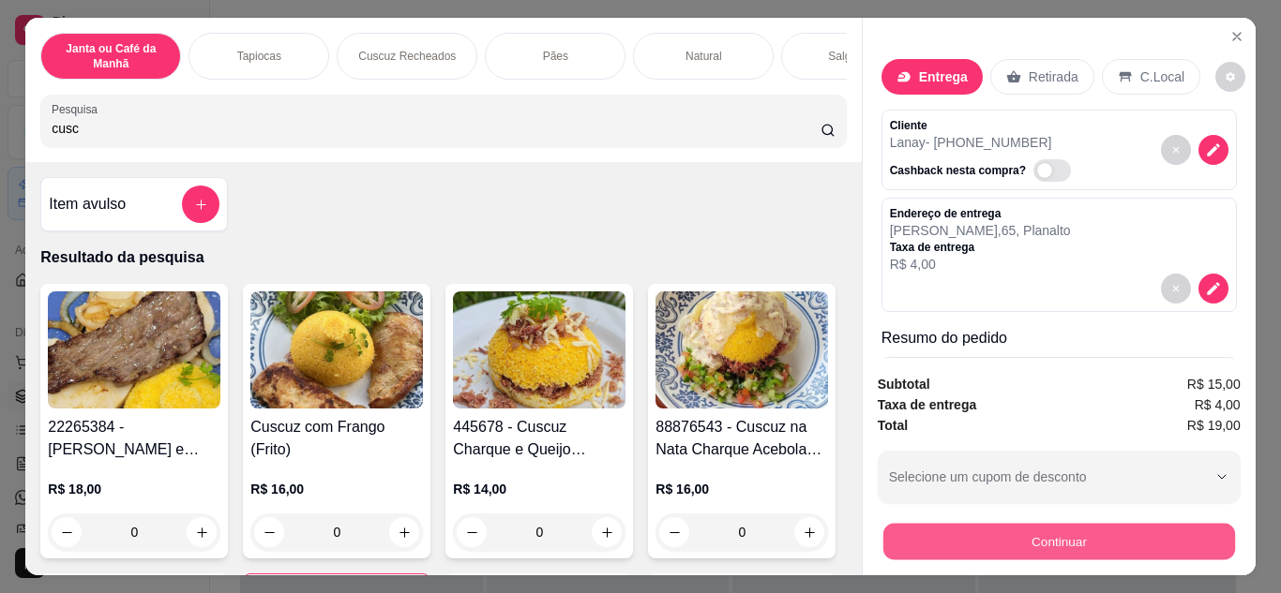
click at [1000, 530] on button "Continuar" at bounding box center [1058, 542] width 352 height 37
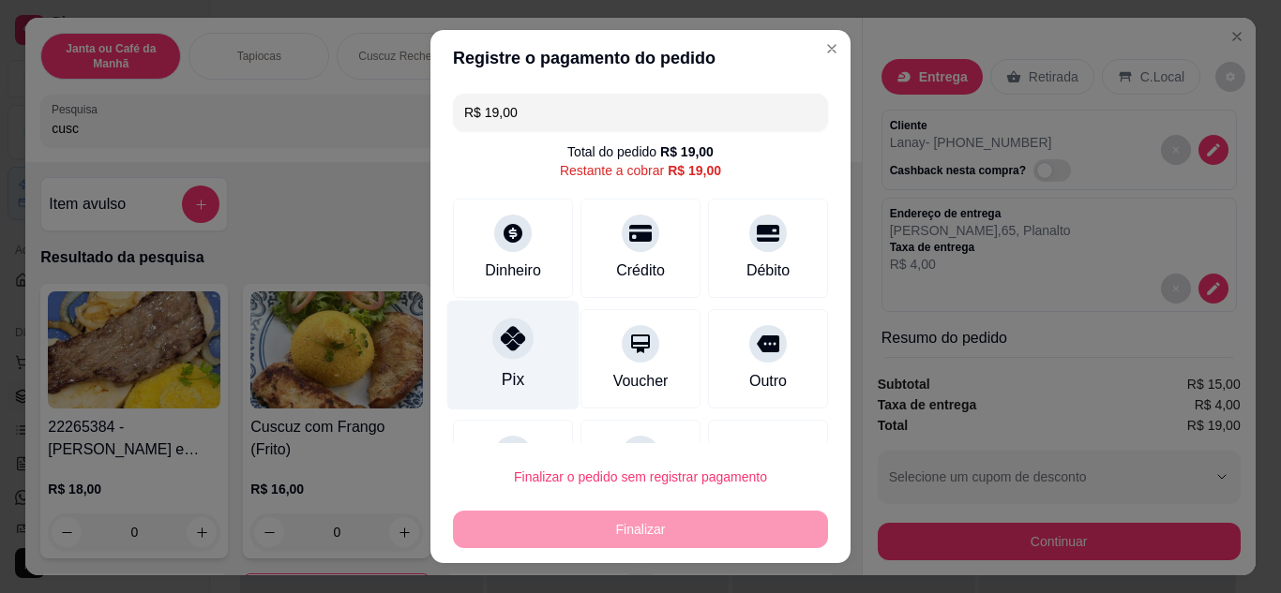
click at [476, 342] on div "Pix" at bounding box center [513, 355] width 132 height 110
type input "R$ 0,00"
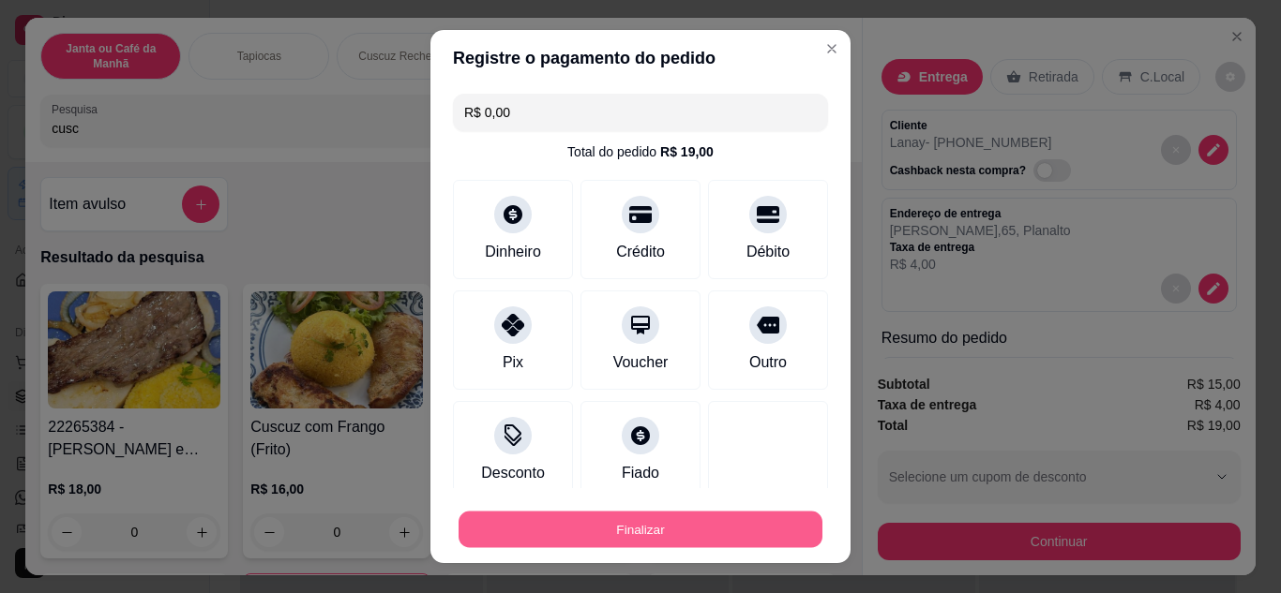
click at [639, 537] on button "Finalizar" at bounding box center [640, 530] width 364 height 37
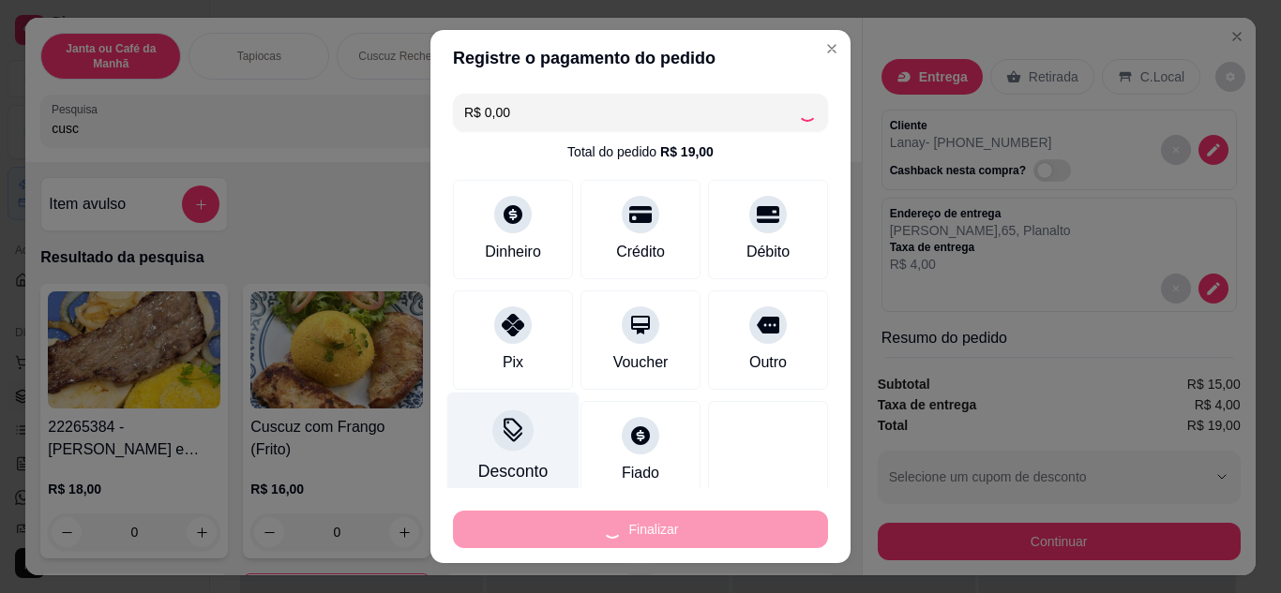
type input "0"
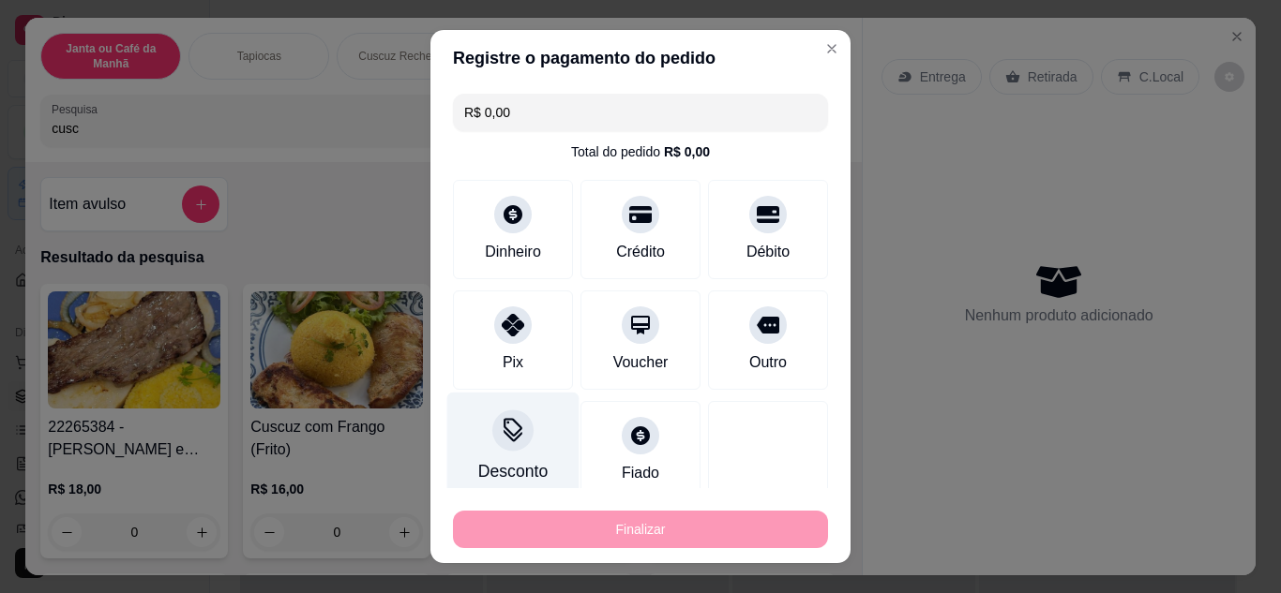
type input "-R$ 19,00"
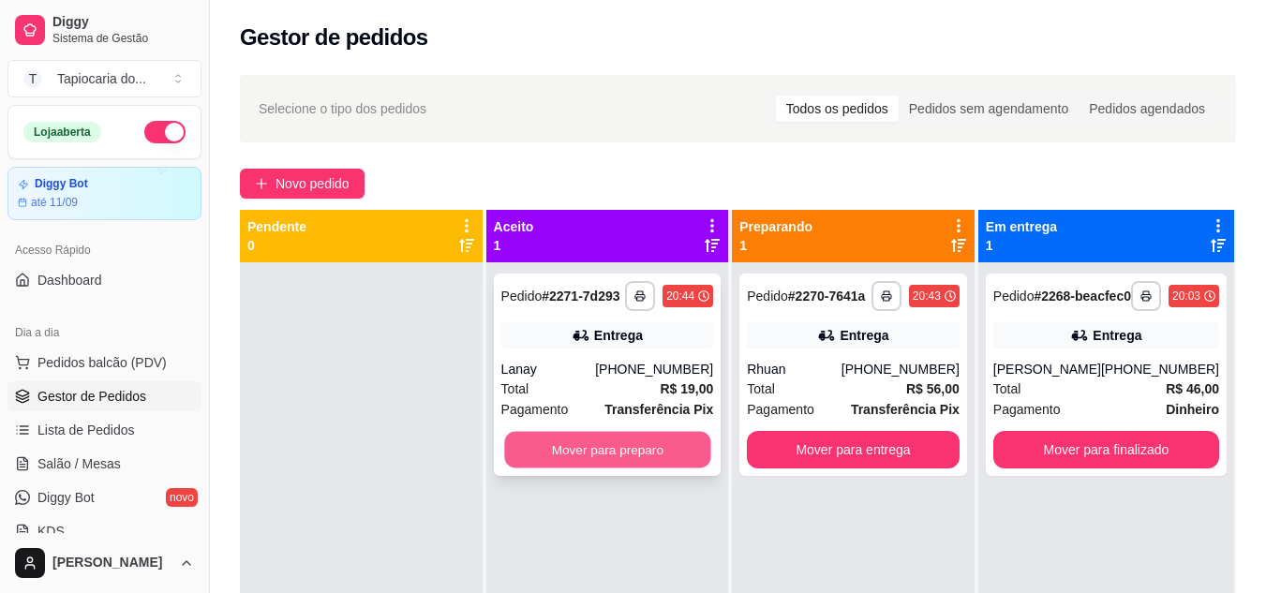
click at [575, 445] on button "Mover para preparo" at bounding box center [607, 450] width 206 height 37
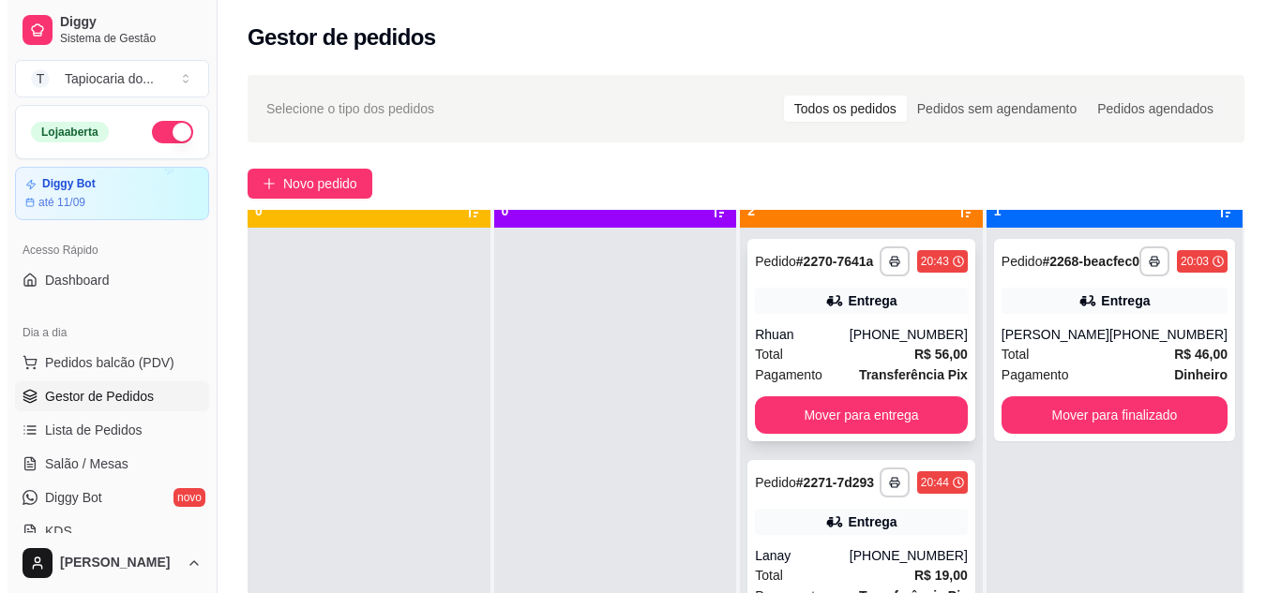
scroll to position [52, 0]
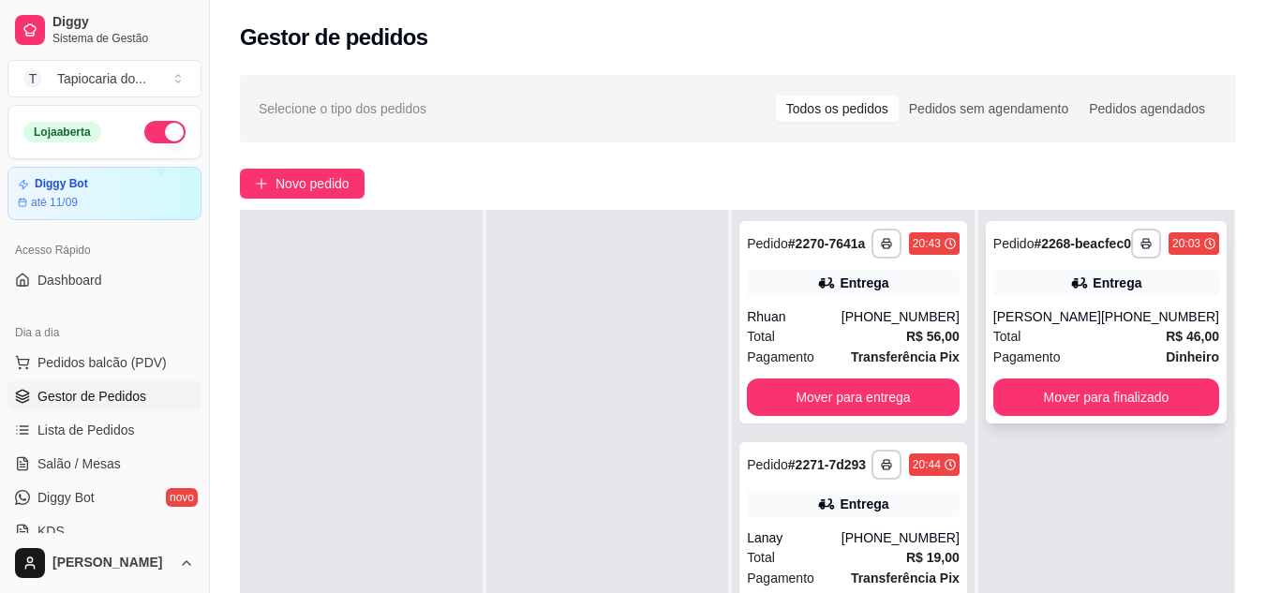
click at [1057, 411] on div "**********" at bounding box center [1106, 322] width 241 height 202
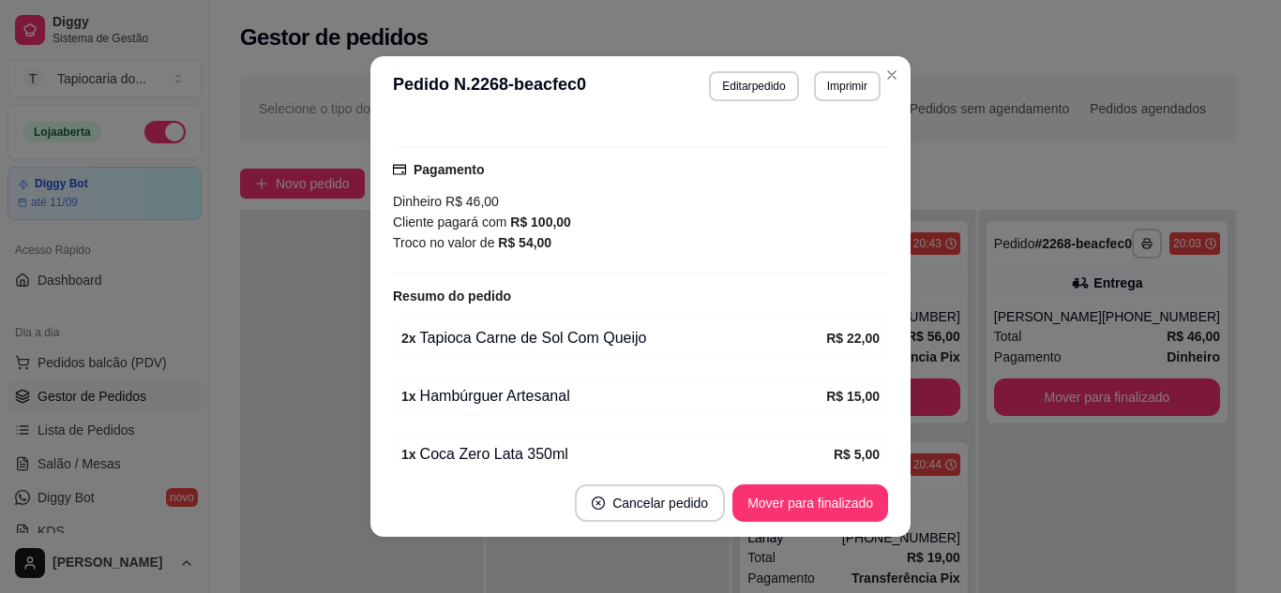
scroll to position [547, 0]
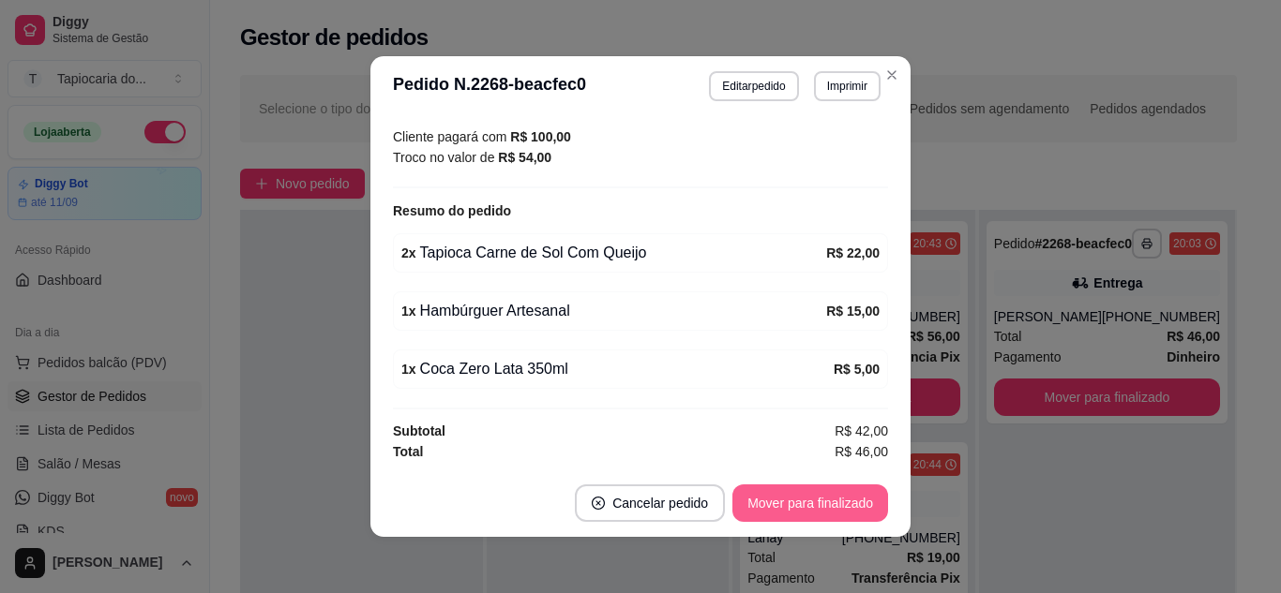
click at [763, 502] on button "Mover para finalizado" at bounding box center [810, 503] width 156 height 37
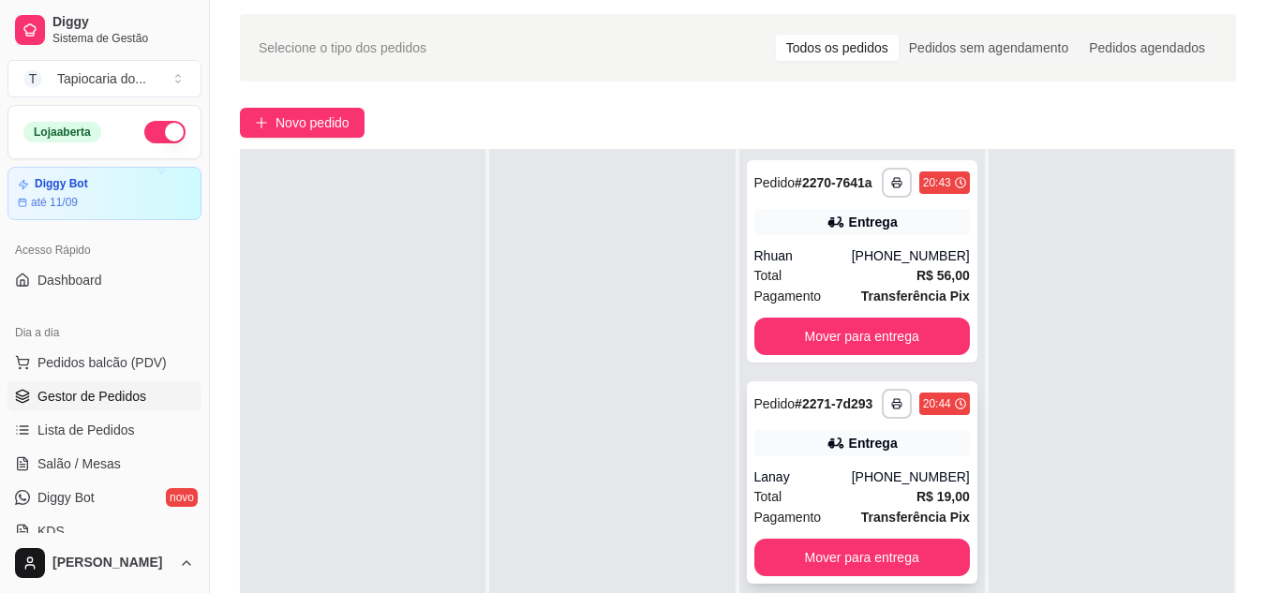
scroll to position [94, 0]
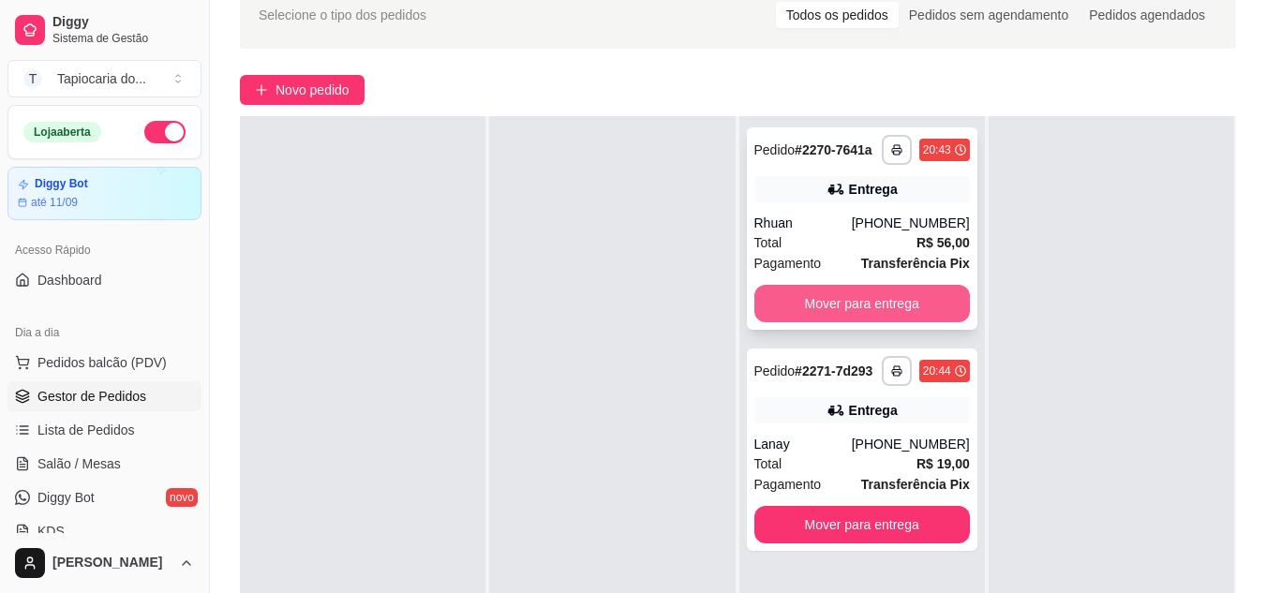
click at [886, 310] on button "Mover para entrega" at bounding box center [863, 303] width 216 height 37
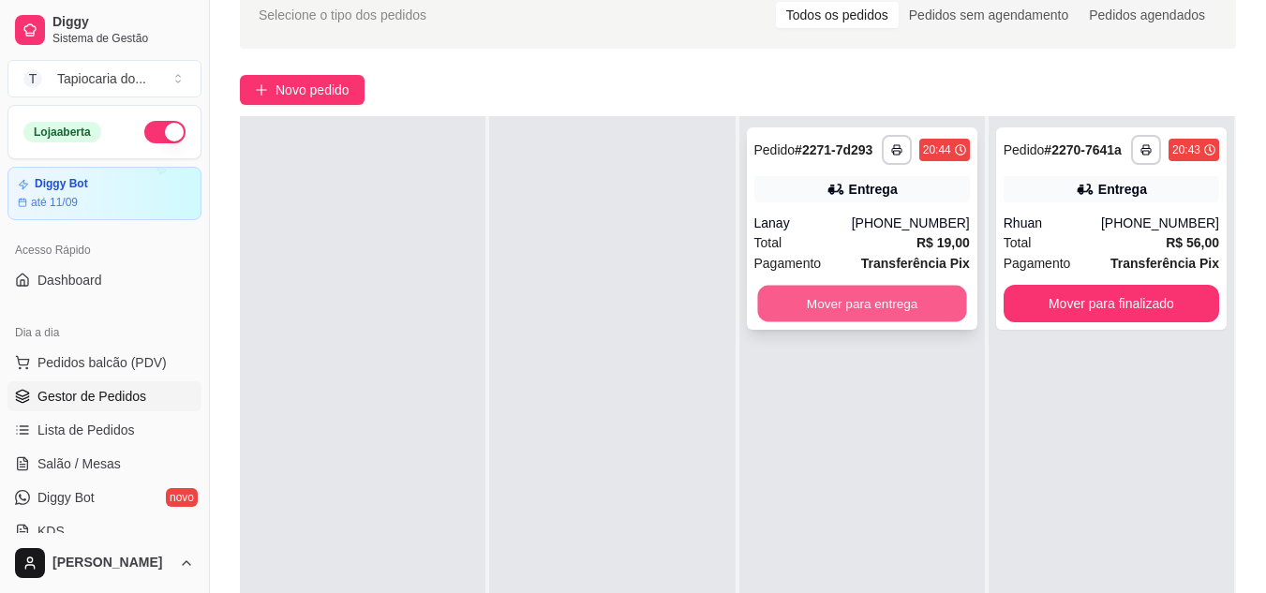
click at [854, 313] on button "Mover para entrega" at bounding box center [861, 304] width 209 height 37
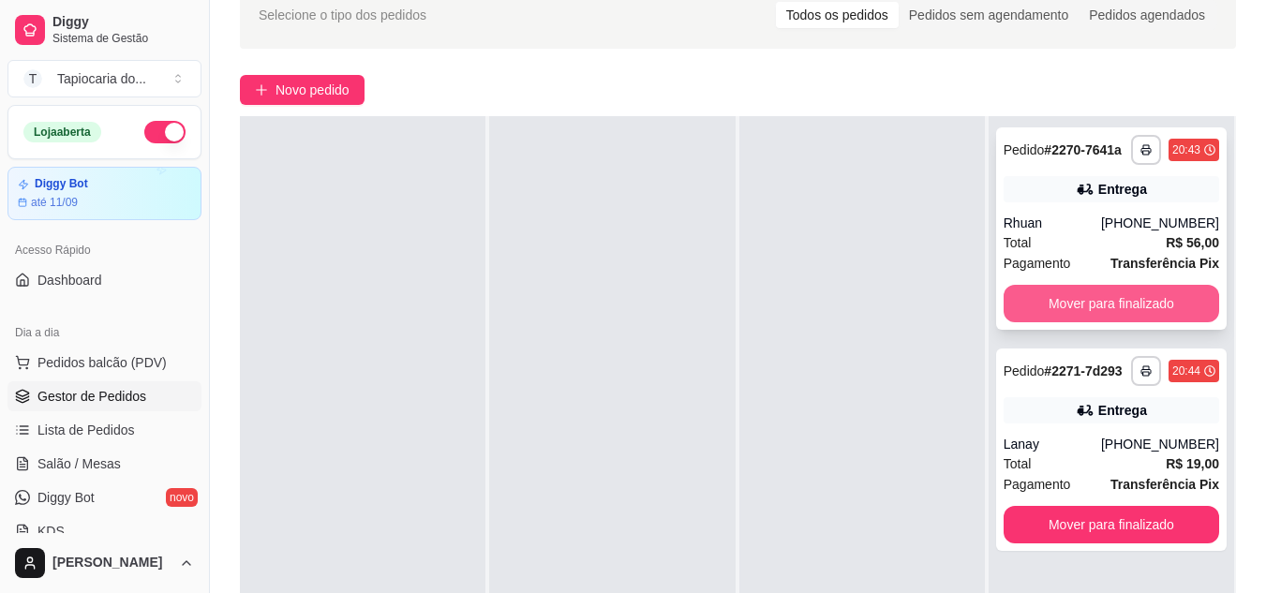
click at [1135, 311] on button "Mover para finalizado" at bounding box center [1112, 303] width 216 height 37
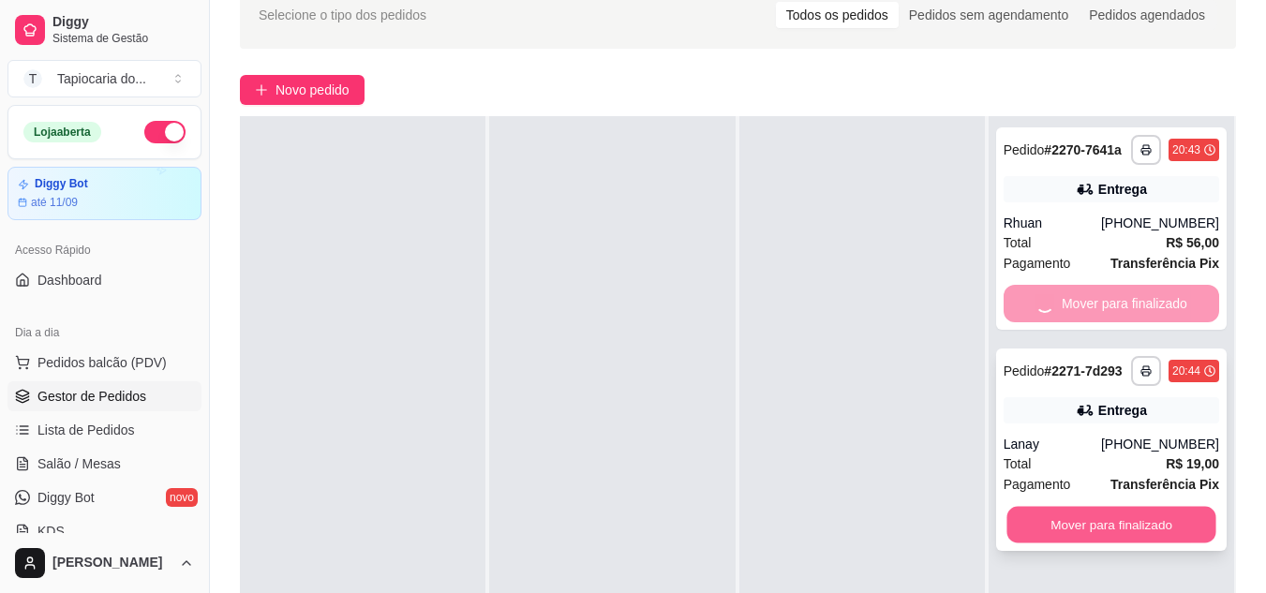
click at [1132, 526] on button "Mover para finalizado" at bounding box center [1111, 525] width 209 height 37
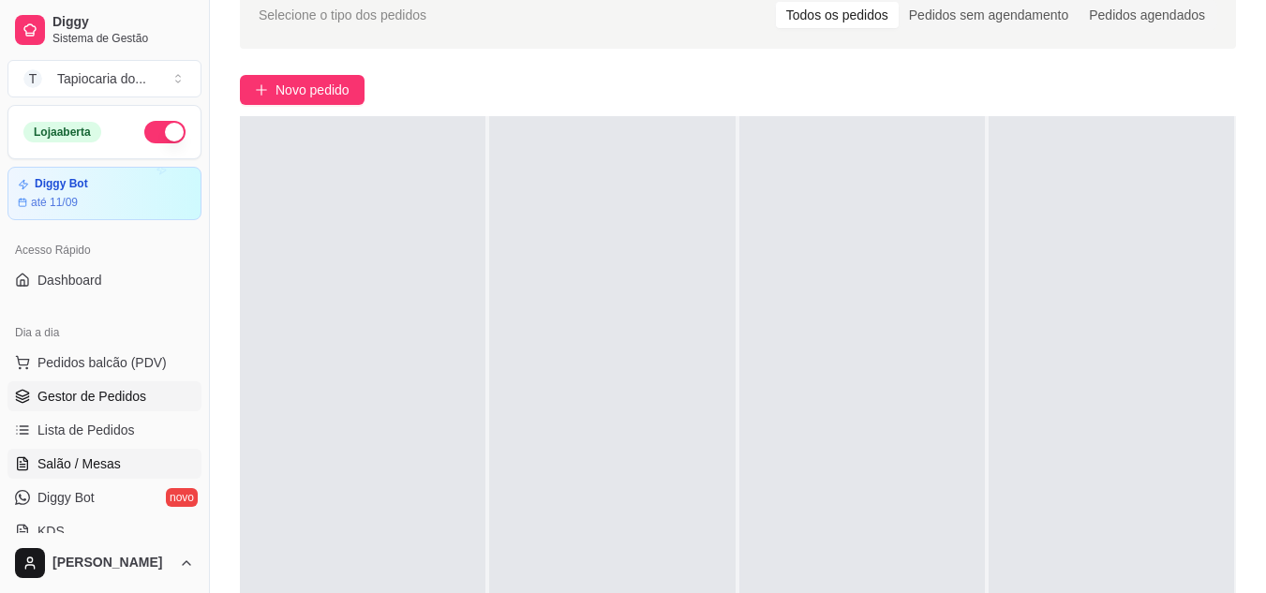
click at [127, 452] on link "Salão / Mesas" at bounding box center [104, 464] width 194 height 30
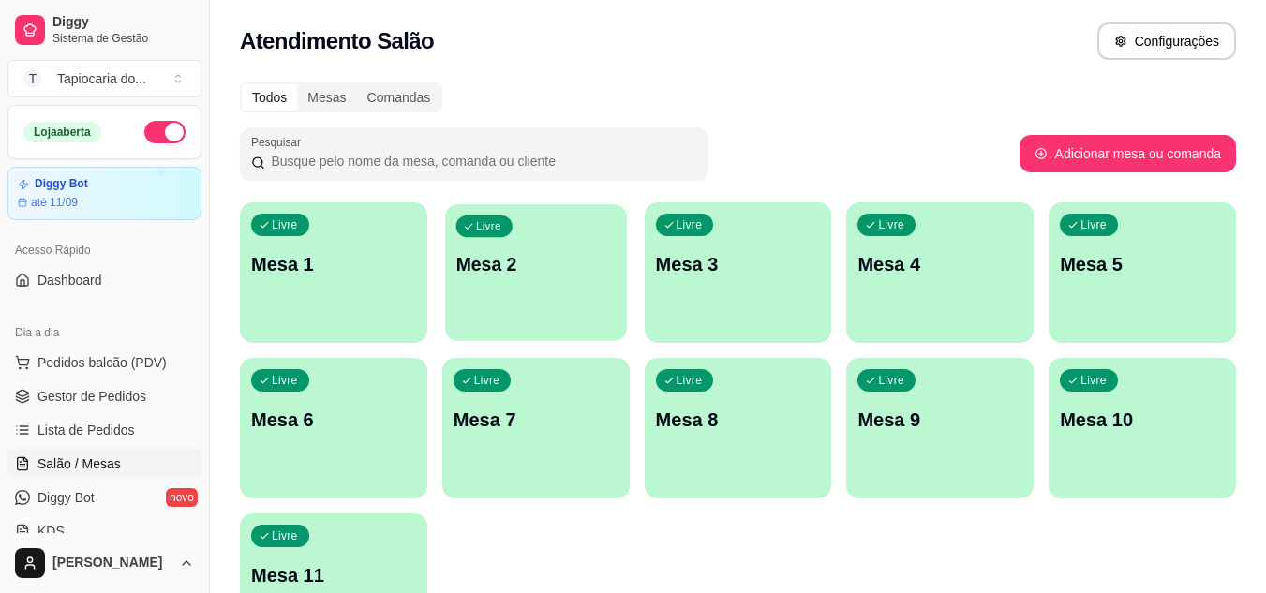
click at [506, 277] on p "Mesa 2" at bounding box center [536, 264] width 160 height 25
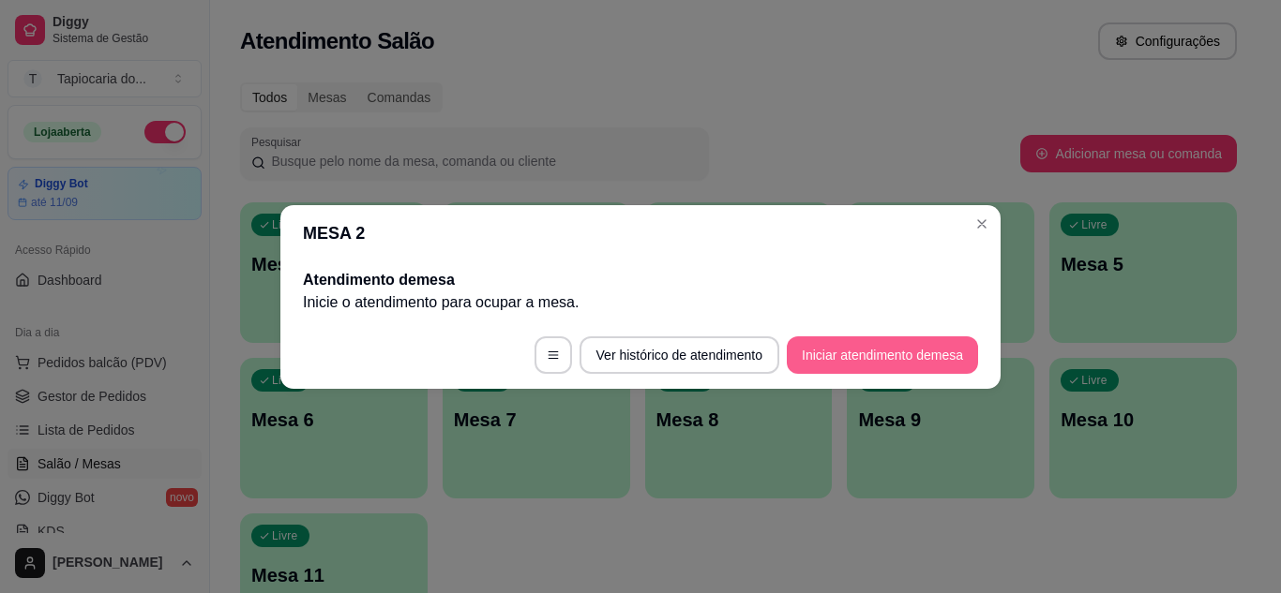
click at [824, 338] on button "Iniciar atendimento de mesa" at bounding box center [882, 355] width 191 height 37
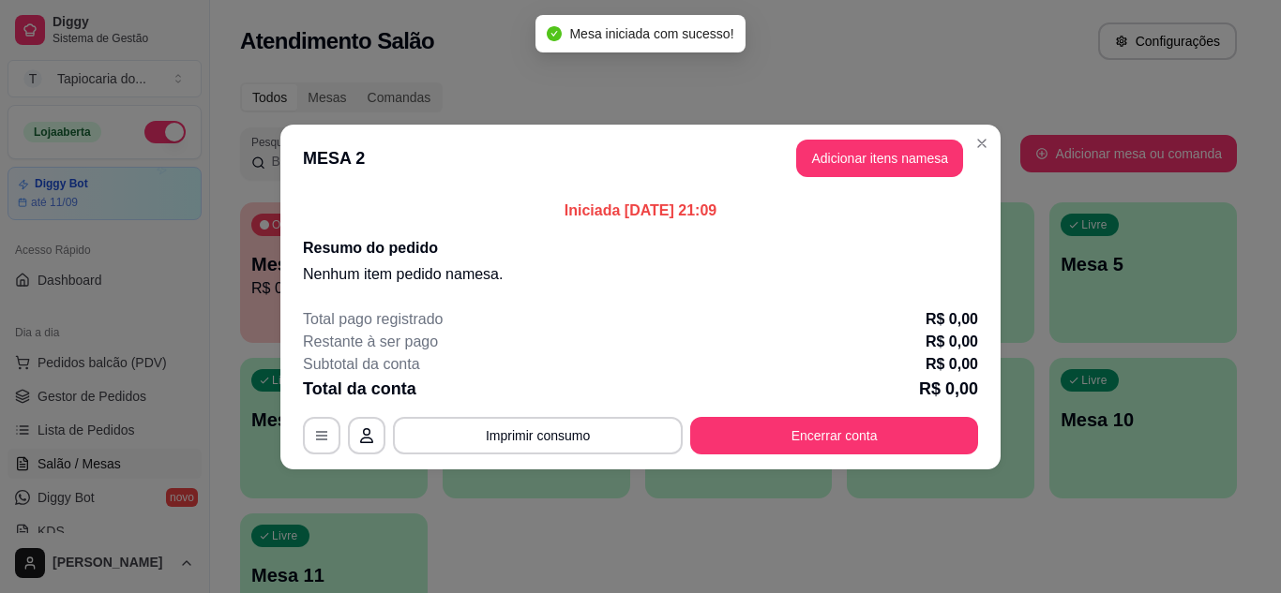
drag, startPoint x: 771, startPoint y: 158, endPoint x: 792, endPoint y: 151, distance: 22.8
click at [772, 157] on header "MESA 2 Adicionar itens na mesa" at bounding box center [640, 158] width 720 height 67
click at [817, 149] on button "Adicionar itens na mesa" at bounding box center [879, 158] width 167 height 37
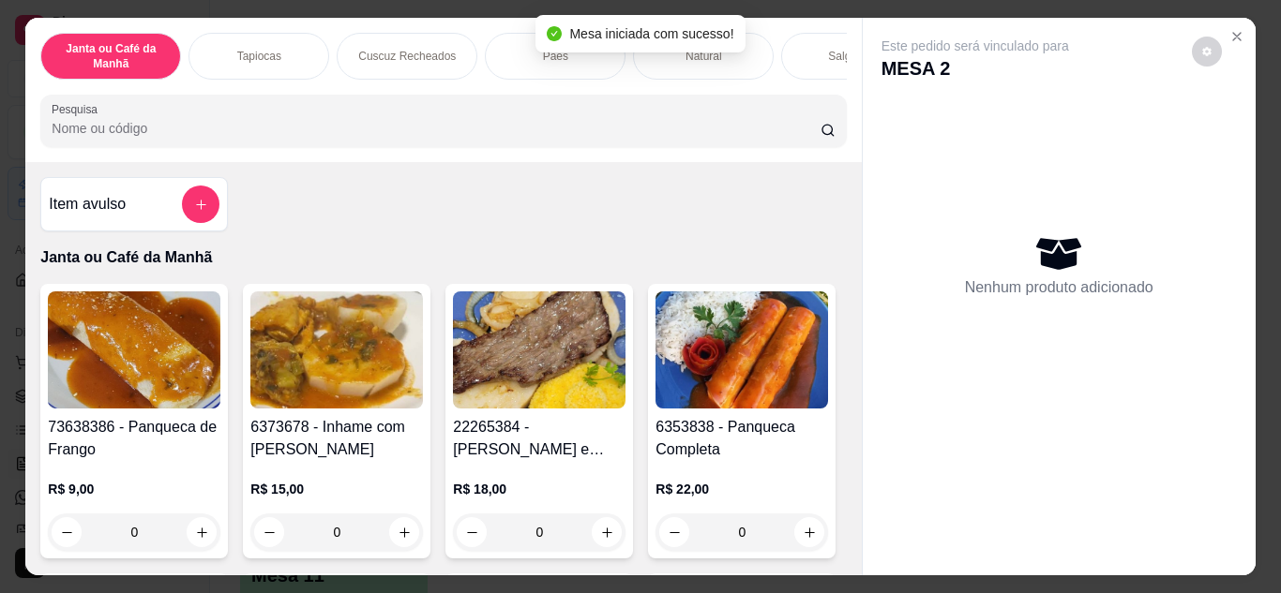
click at [696, 138] on input "Pesquisa" at bounding box center [436, 128] width 769 height 19
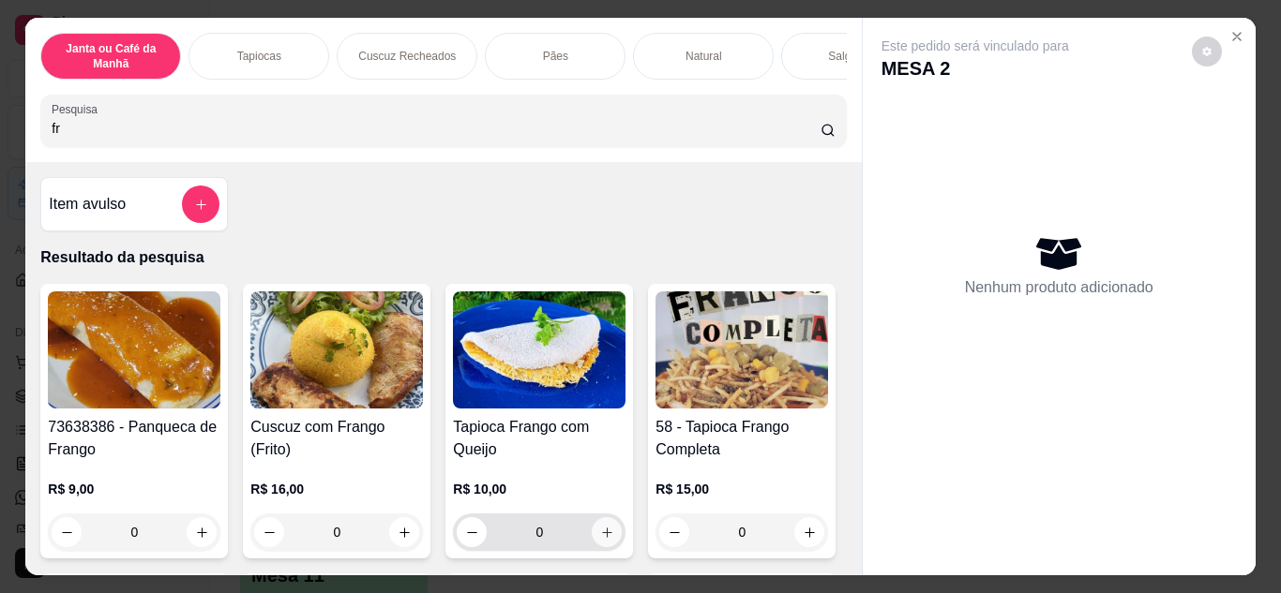
type input "fr"
click at [605, 547] on button "increase-product-quantity" at bounding box center [606, 531] width 29 height 29
type input "1"
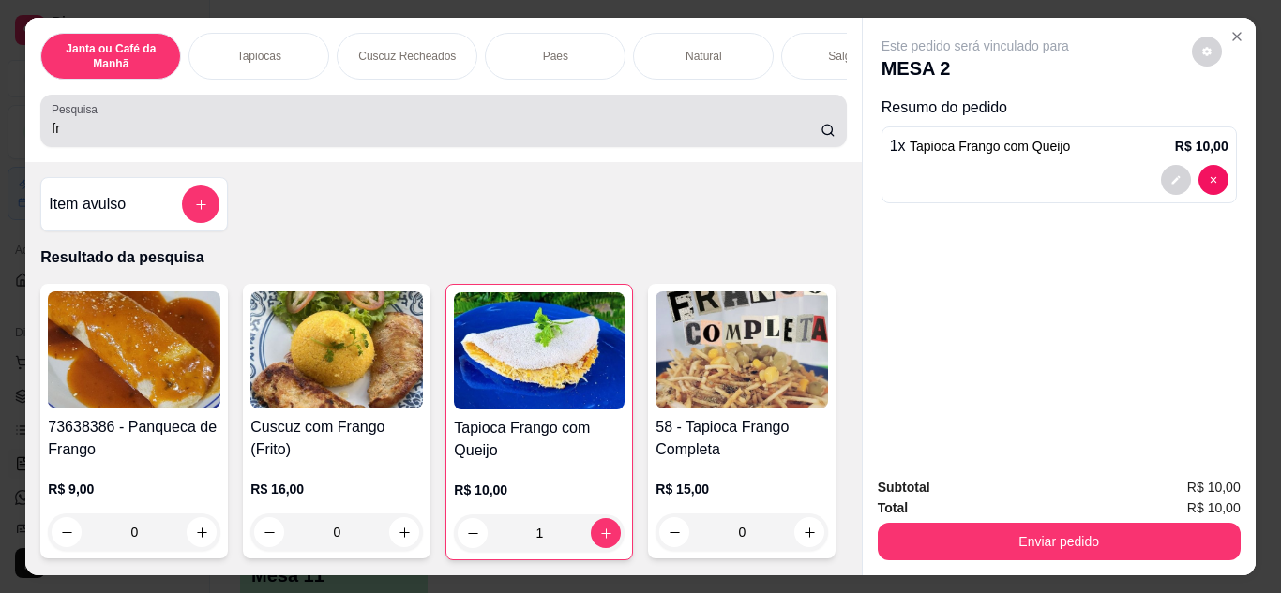
click at [612, 138] on input "fr" at bounding box center [436, 128] width 769 height 19
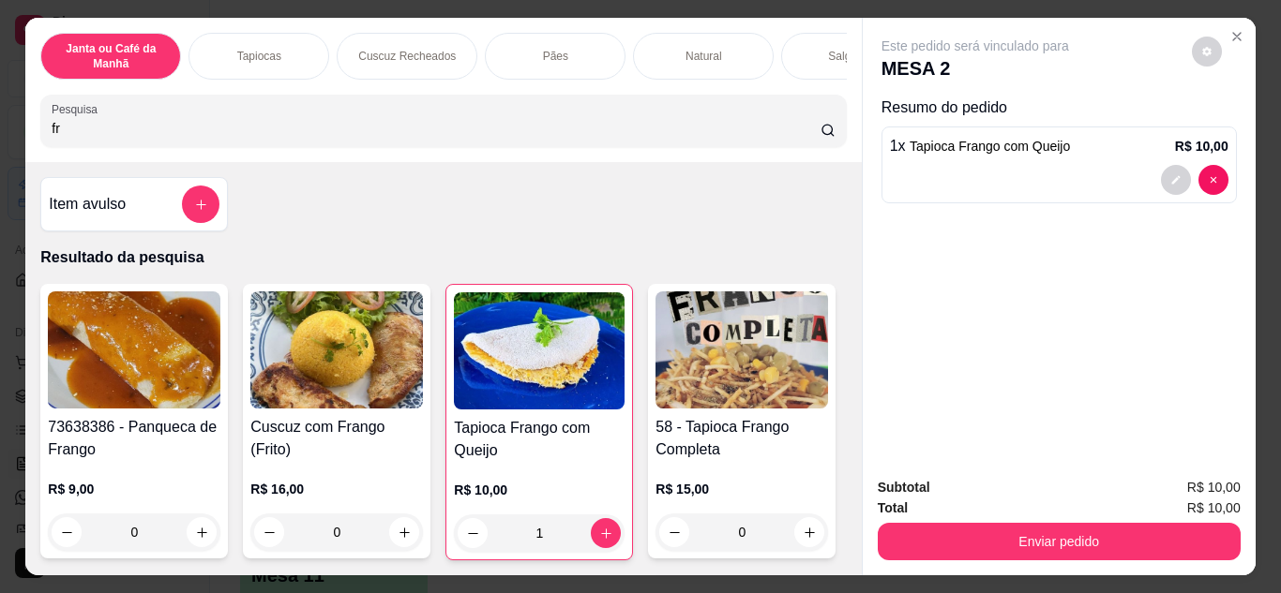
type input "f"
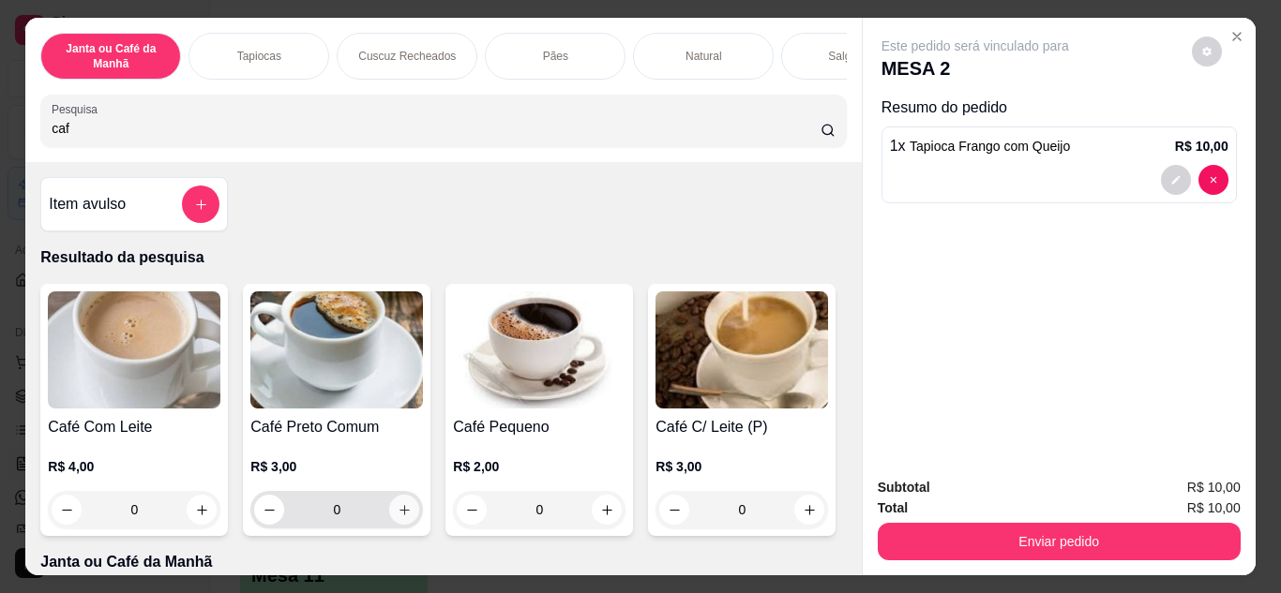
type input "caf"
click at [399, 508] on button "increase-product-quantity" at bounding box center [404, 509] width 29 height 29
type input "1"
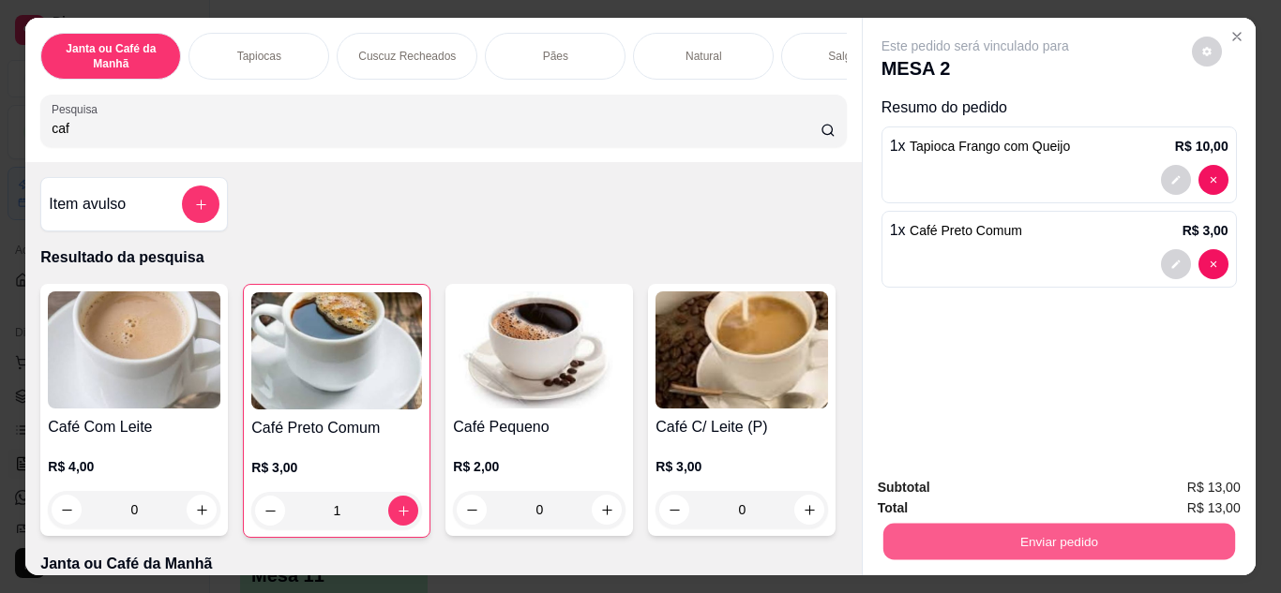
click at [1115, 540] on button "Enviar pedido" at bounding box center [1058, 542] width 352 height 37
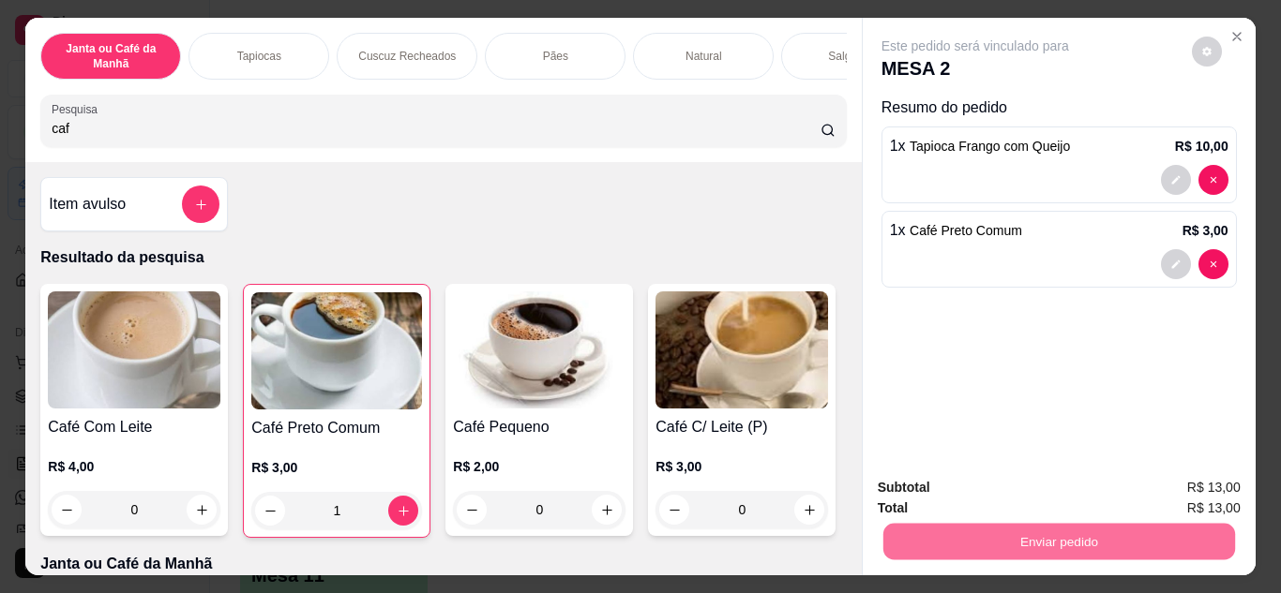
click at [1018, 483] on button "Não registrar e enviar pedido" at bounding box center [996, 489] width 189 height 35
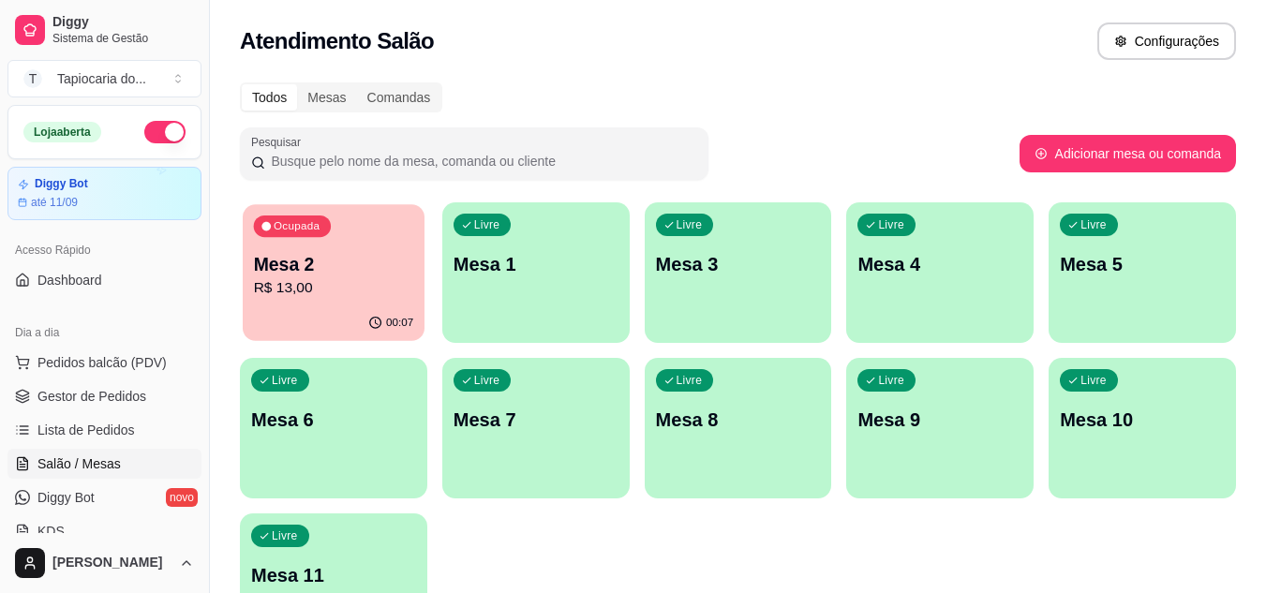
click at [379, 277] on div "Mesa 2 R$ 13,00" at bounding box center [334, 275] width 160 height 47
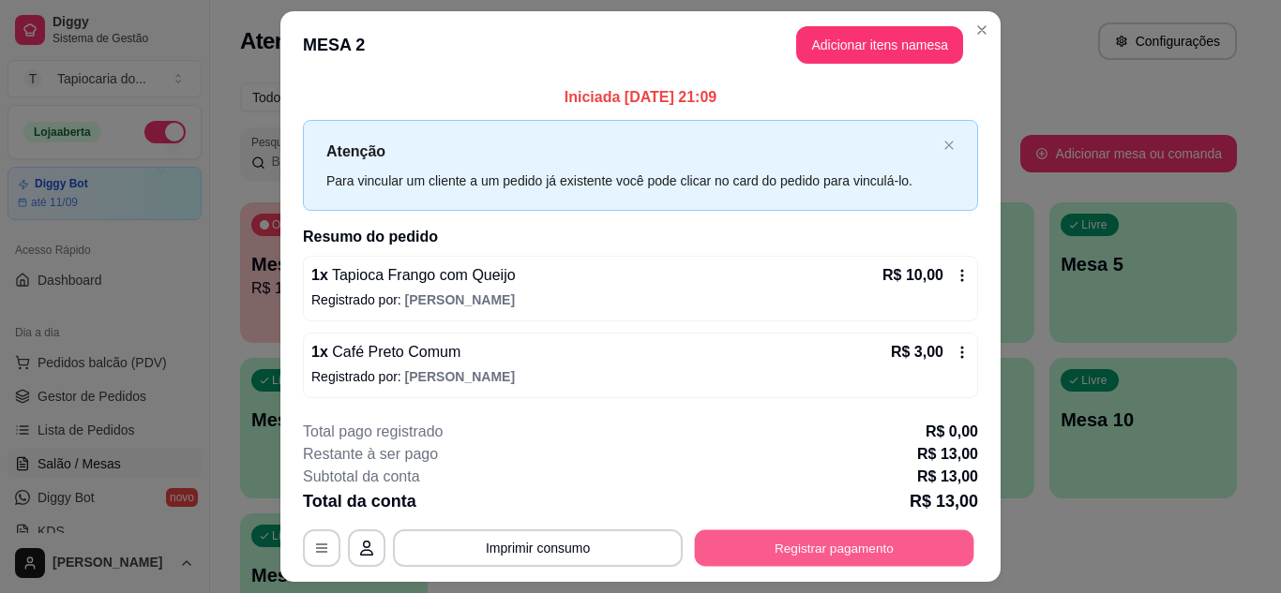
click at [756, 544] on button "Registrar pagamento" at bounding box center [834, 549] width 279 height 37
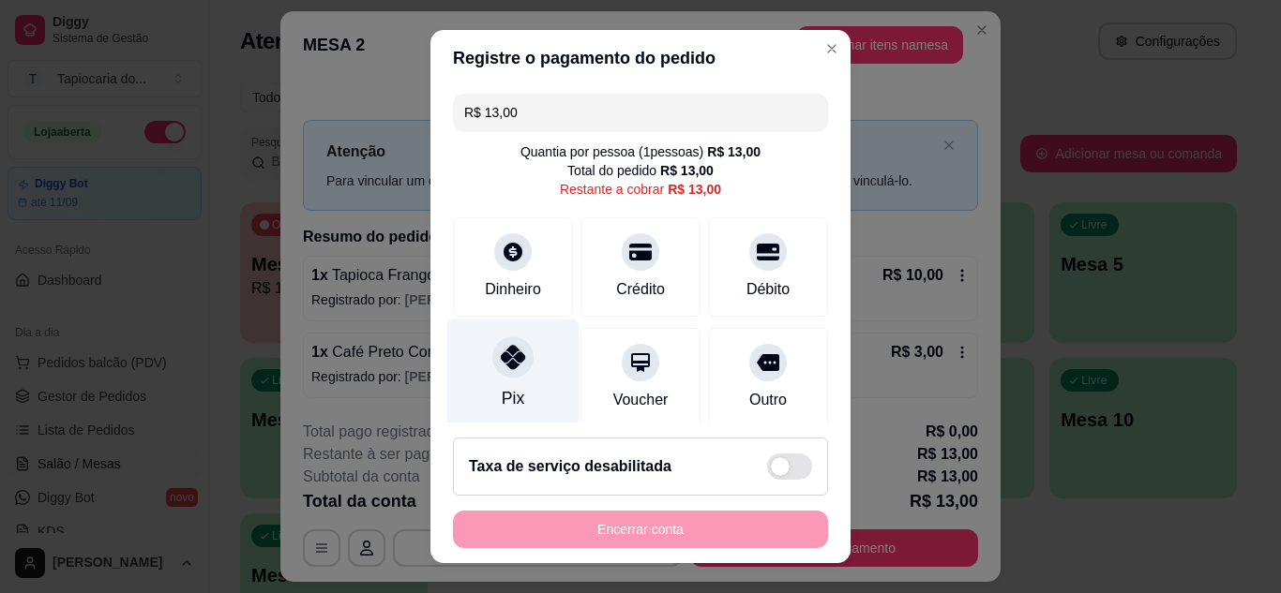
click at [503, 362] on icon at bounding box center [513, 357] width 24 height 24
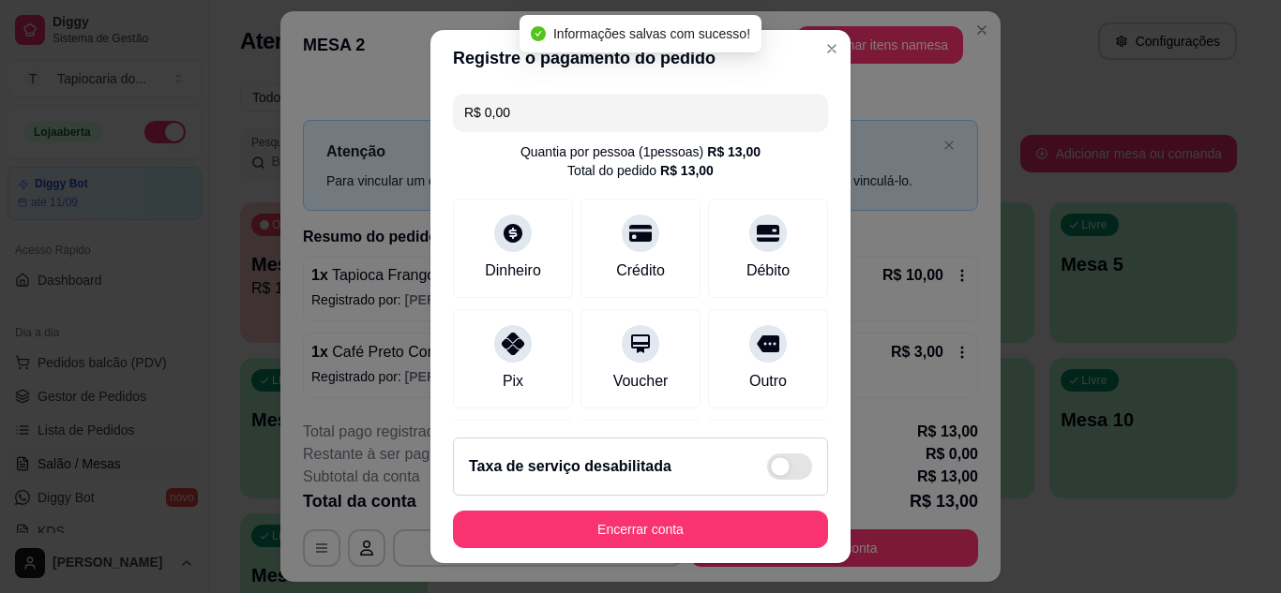
type input "R$ 0,00"
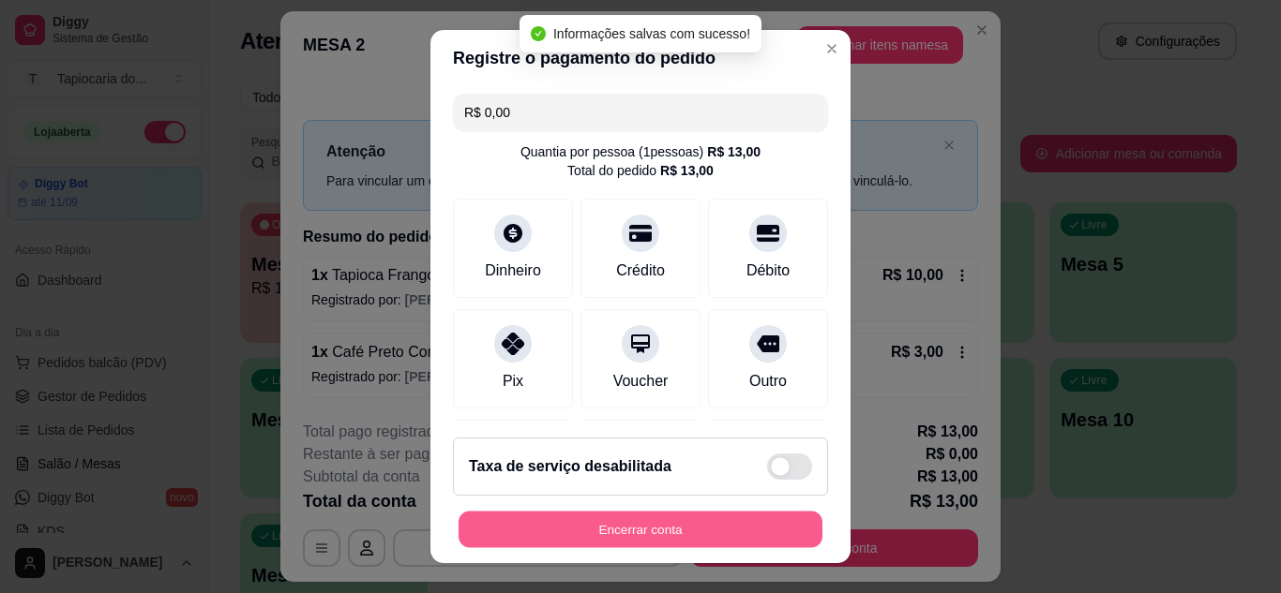
click at [583, 531] on button "Encerrar conta" at bounding box center [640, 530] width 364 height 37
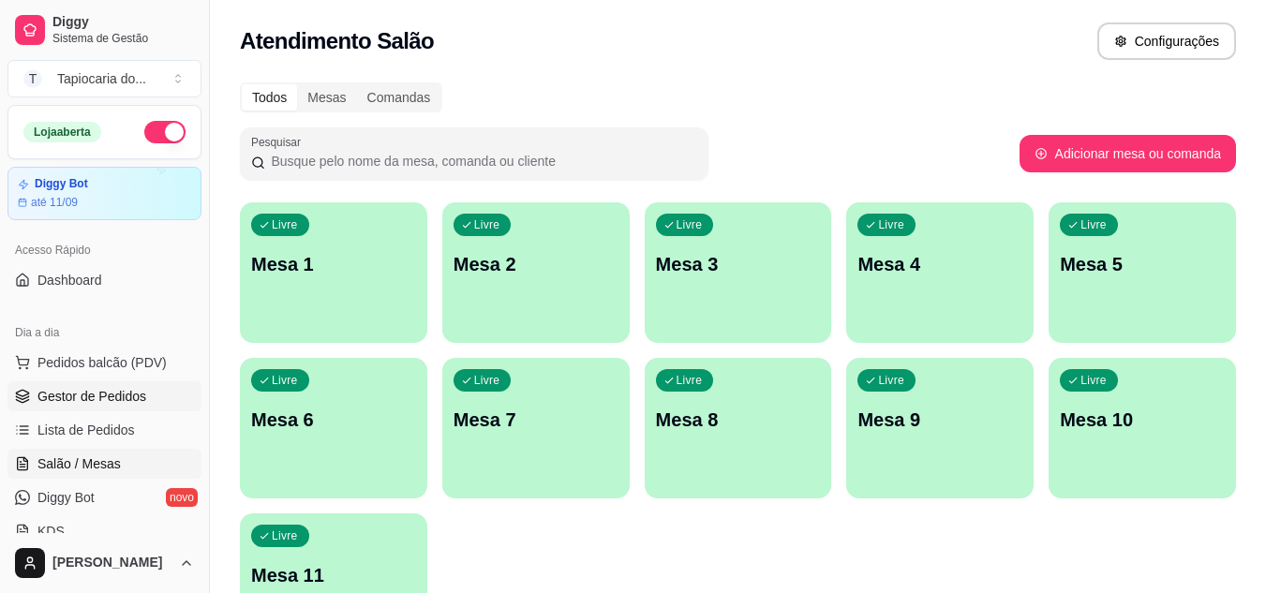
click at [160, 392] on link "Gestor de Pedidos" at bounding box center [104, 397] width 194 height 30
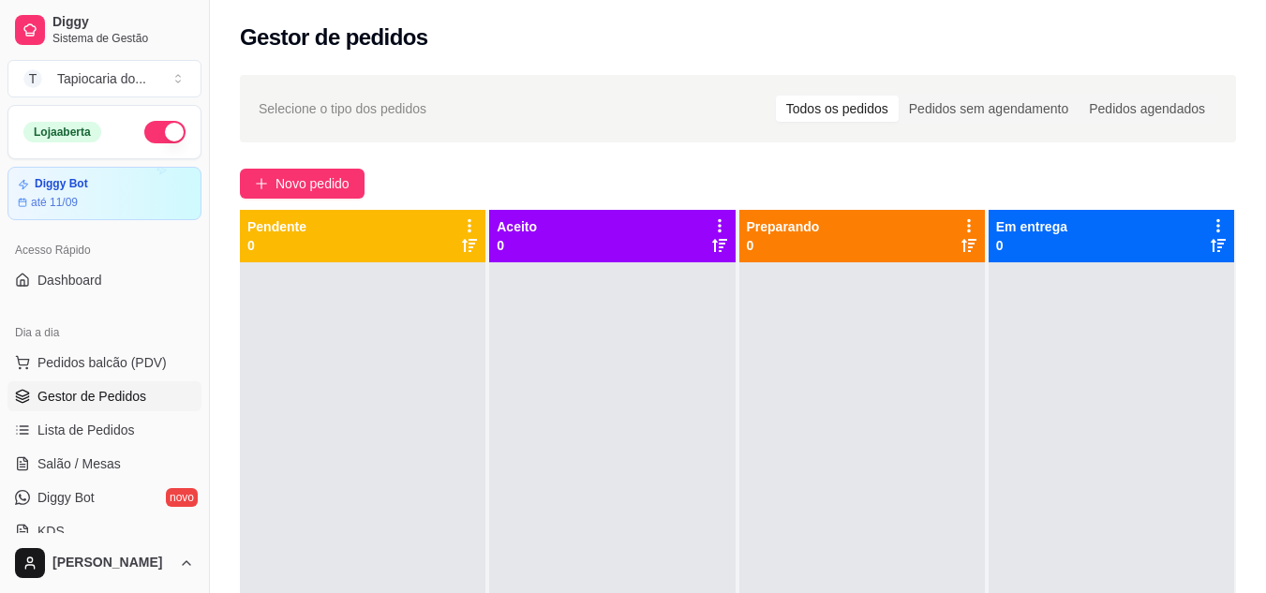
click at [51, 480] on ul "Pedidos balcão (PDV) Gestor de Pedidos Lista de Pedidos Salão / Mesas Diggy Bot…" at bounding box center [104, 447] width 194 height 199
drag, startPoint x: 45, startPoint y: 471, endPoint x: 49, endPoint y: 461, distance: 10.1
click at [45, 469] on span "Salão / Mesas" at bounding box center [78, 464] width 83 height 19
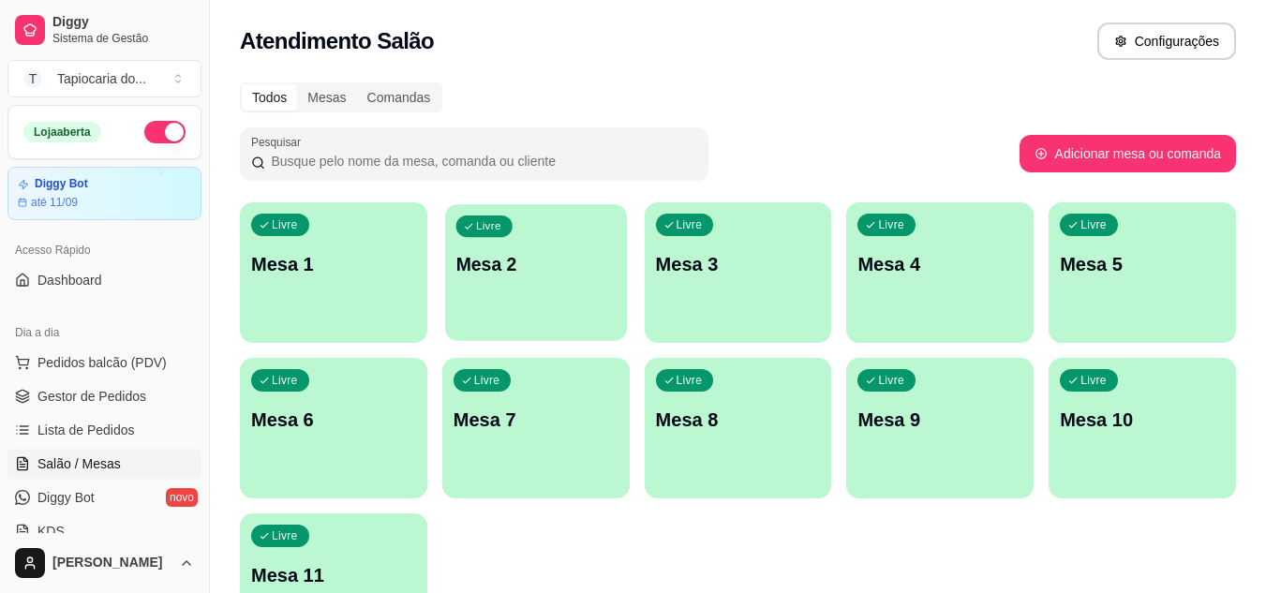
click at [558, 291] on div "Livre Mesa 2" at bounding box center [536, 261] width 182 height 114
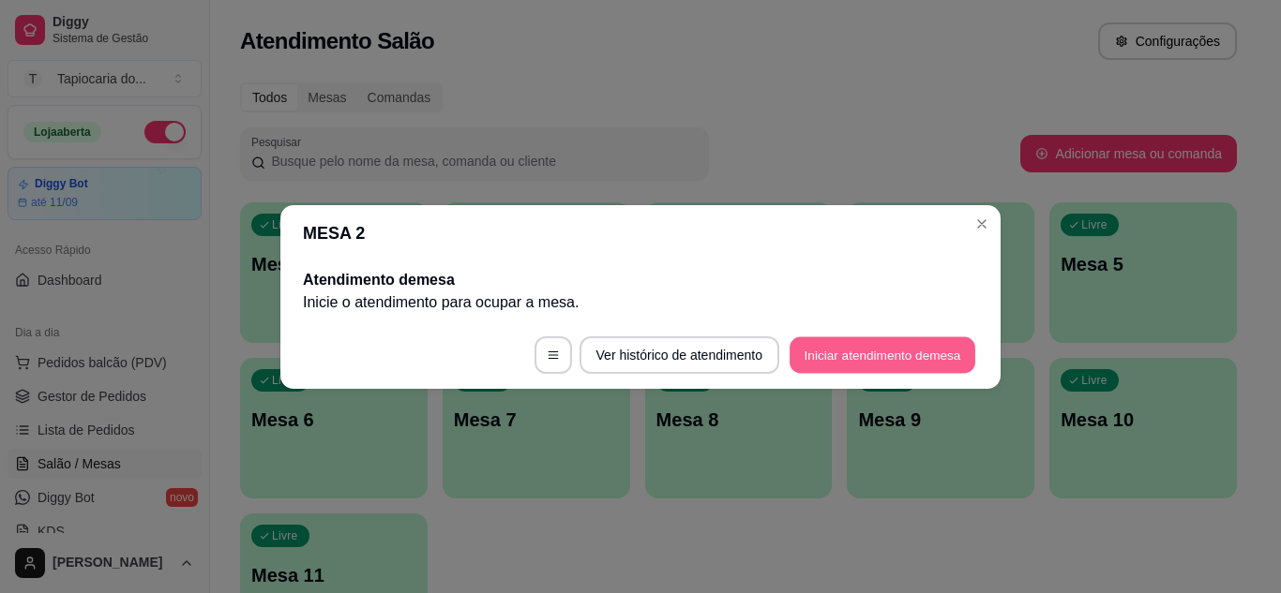
click at [907, 354] on button "Iniciar atendimento de mesa" at bounding box center [882, 355] width 186 height 37
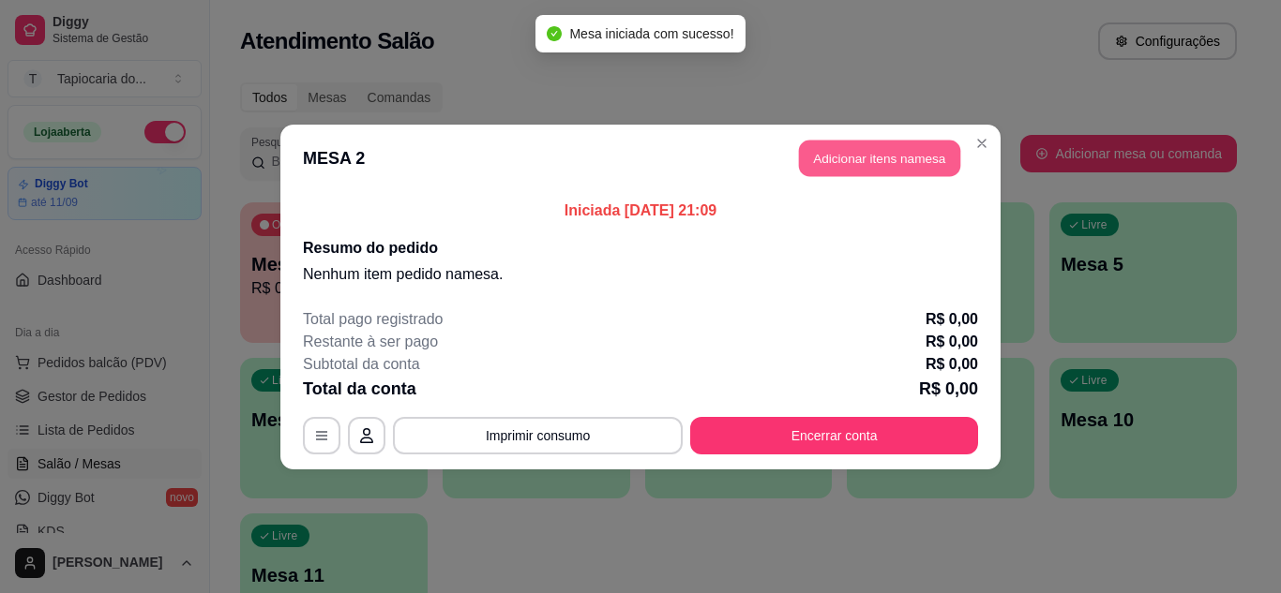
click at [903, 165] on button "Adicionar itens na mesa" at bounding box center [879, 158] width 161 height 37
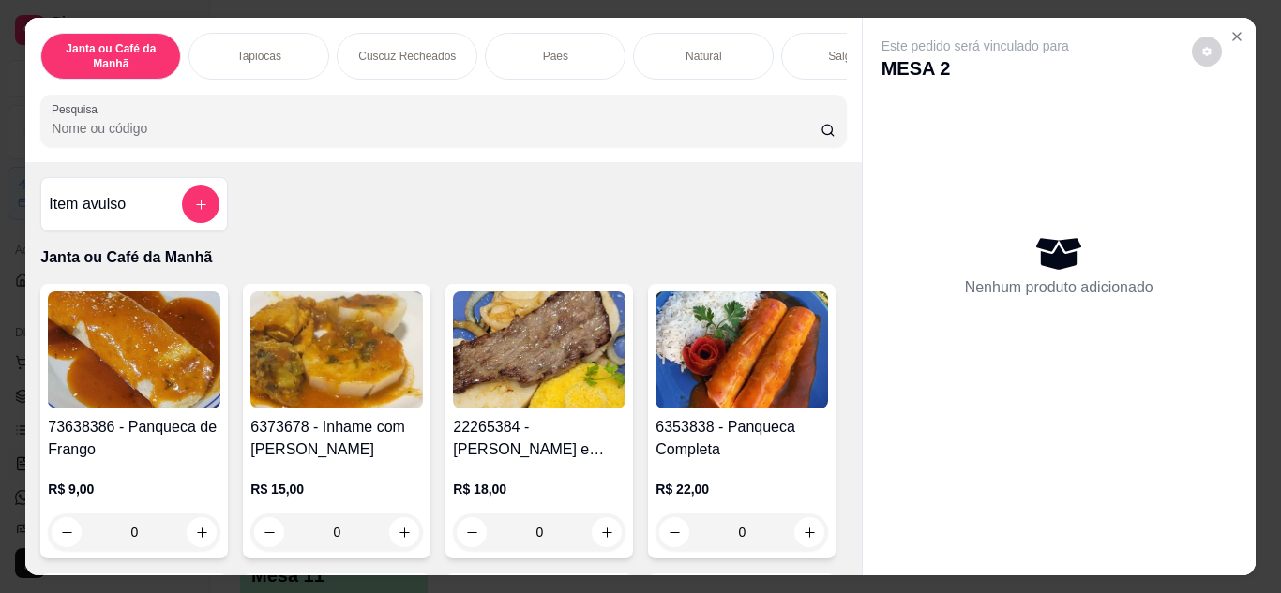
click at [740, 138] on input "Pesquisa" at bounding box center [436, 128] width 769 height 19
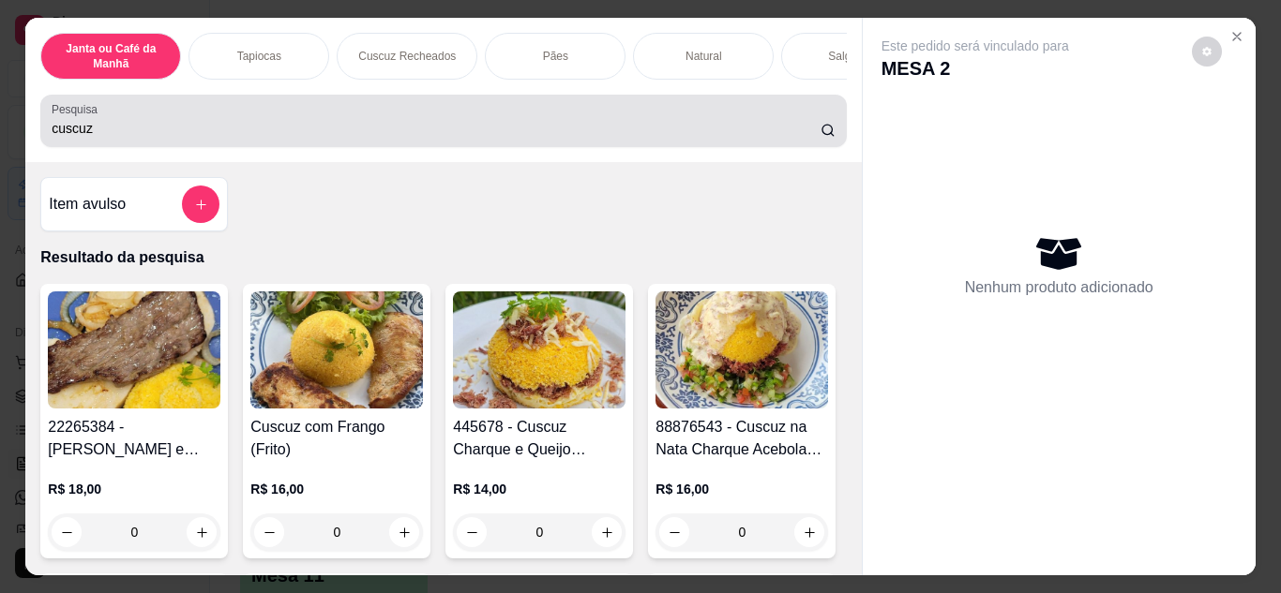
click at [508, 122] on div "cuscuz" at bounding box center [443, 120] width 783 height 37
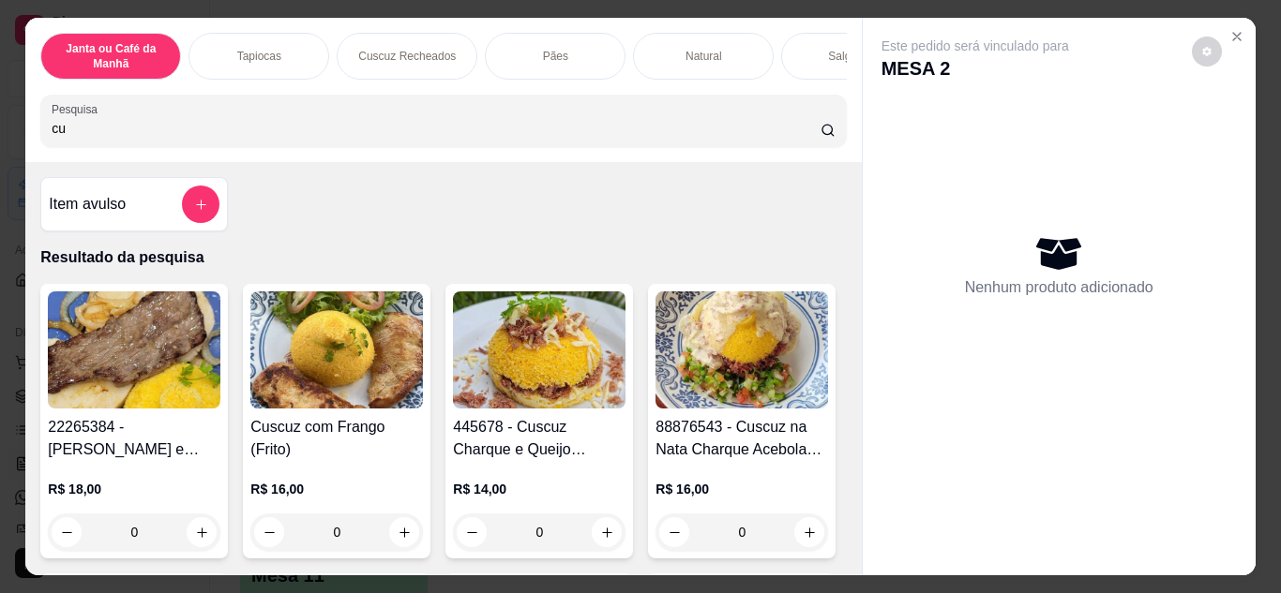
type input "c"
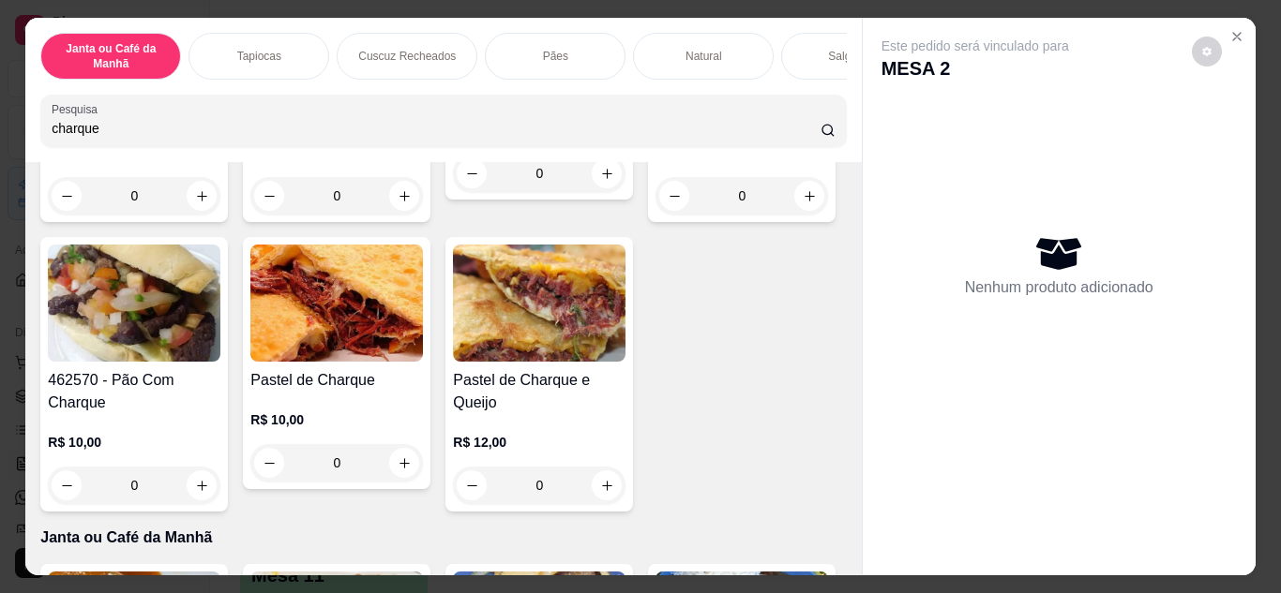
scroll to position [656, 0]
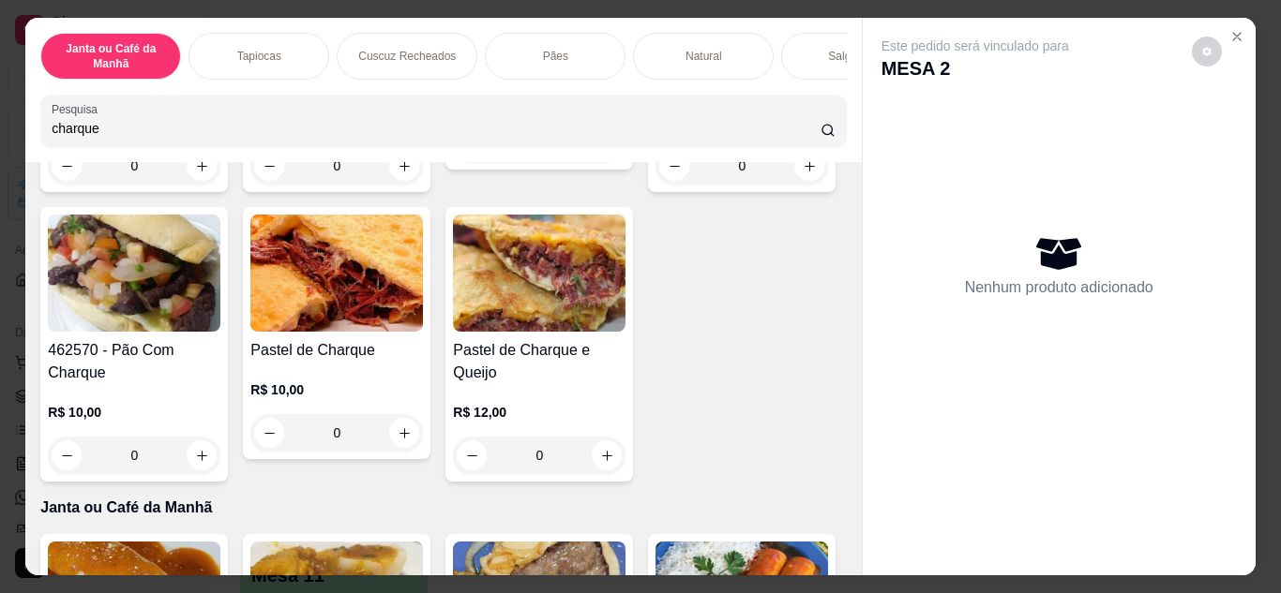
type input "charque"
click at [592, 158] on button "increase-product-quantity" at bounding box center [607, 143] width 30 height 30
type input "1"
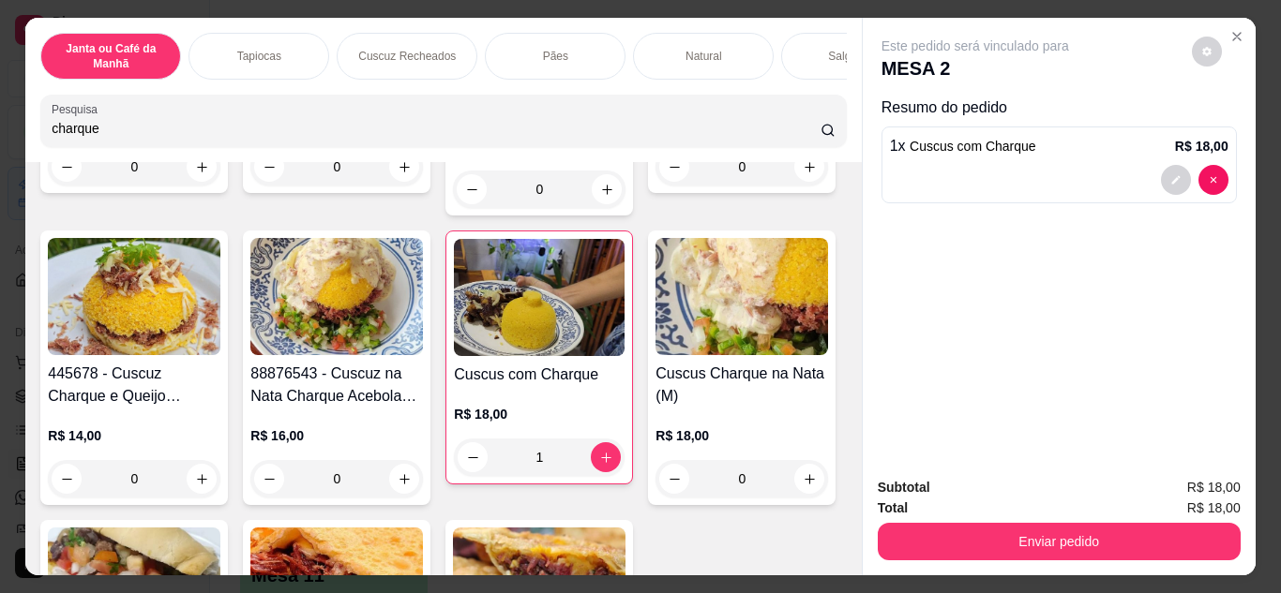
scroll to position [187, 0]
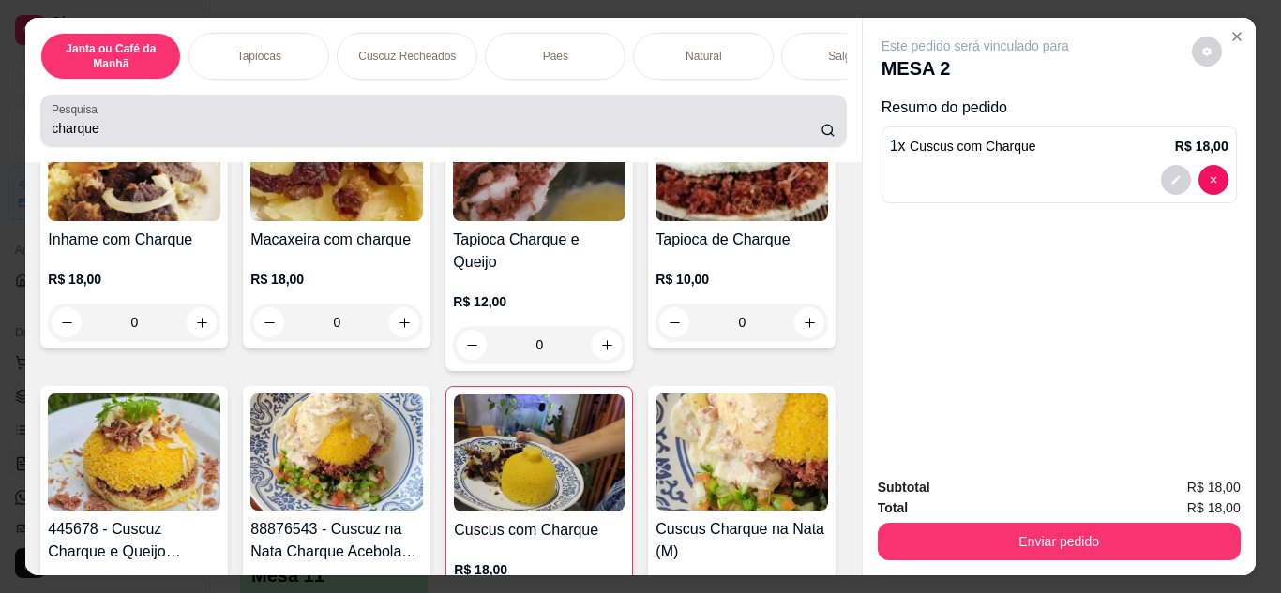
click at [457, 122] on div "charque" at bounding box center [443, 120] width 783 height 37
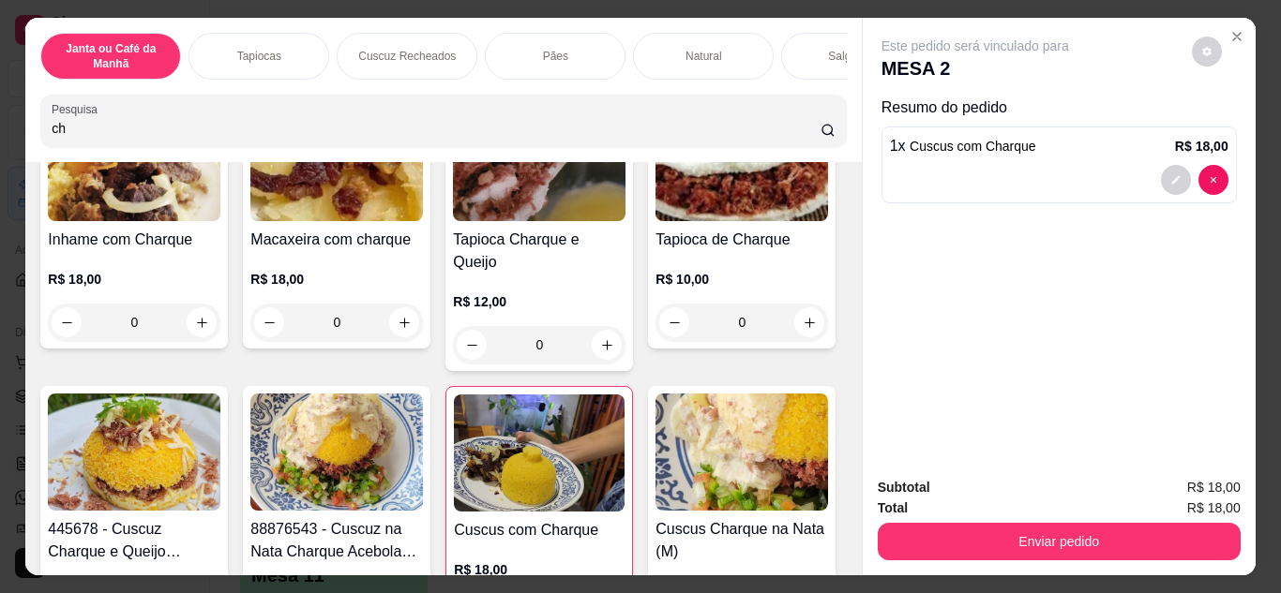
type input "c"
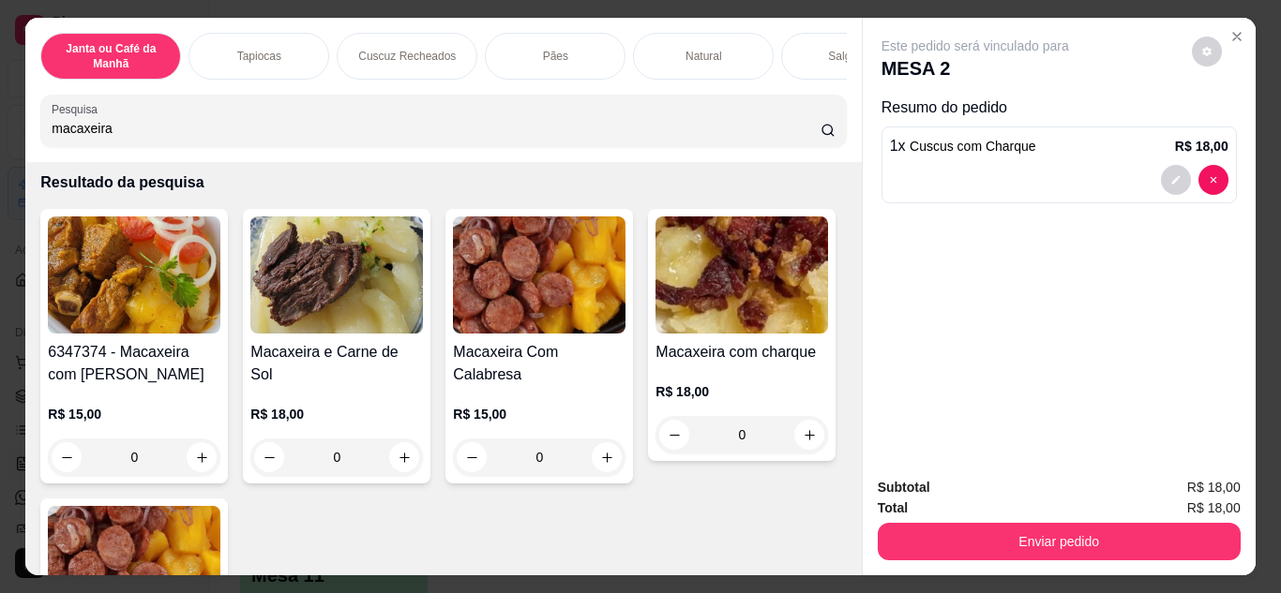
scroll to position [94, 0]
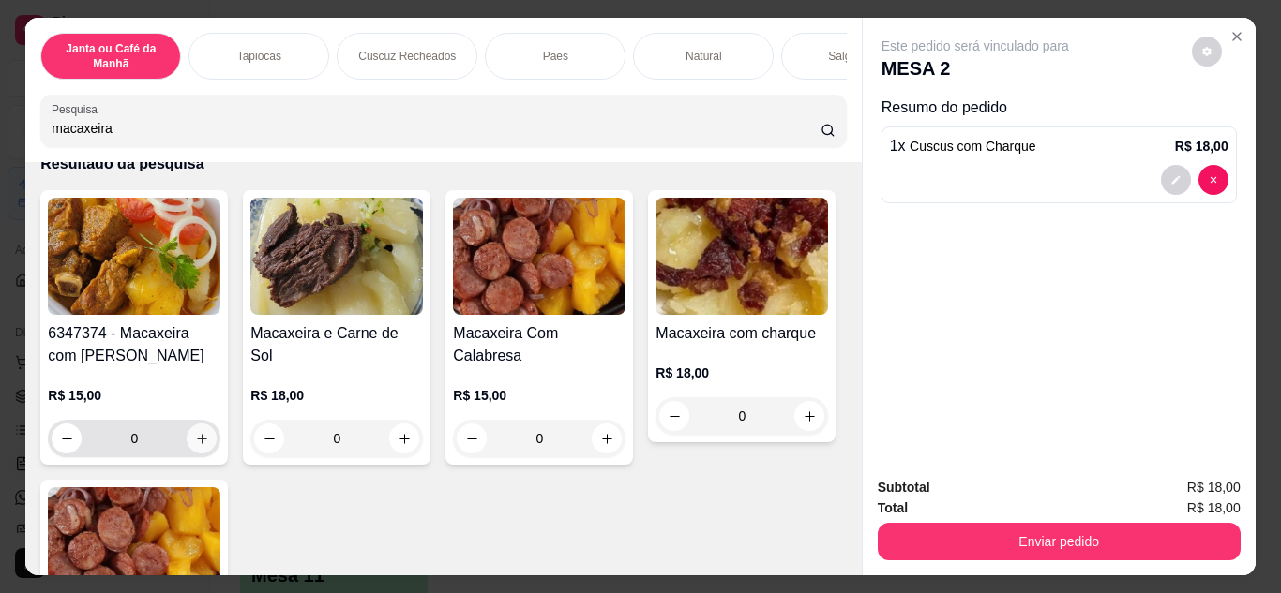
type input "macaxeira"
click at [196, 442] on icon "increase-product-quantity" at bounding box center [202, 439] width 14 height 14
type input "1"
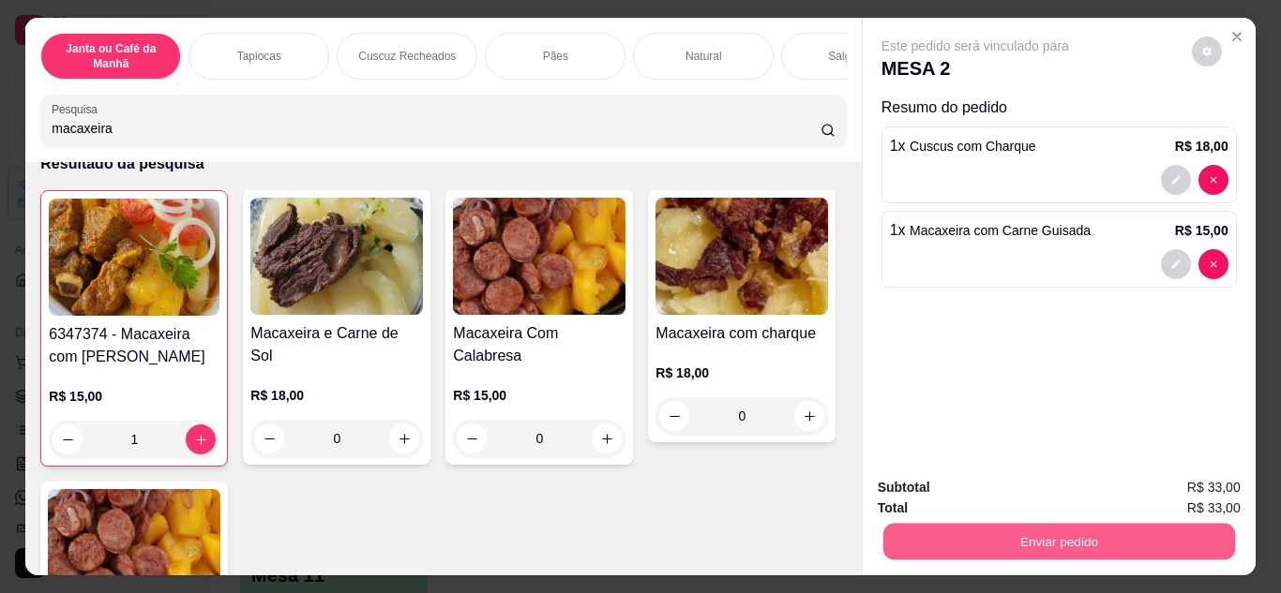
click at [1116, 541] on button "Enviar pedido" at bounding box center [1058, 542] width 352 height 37
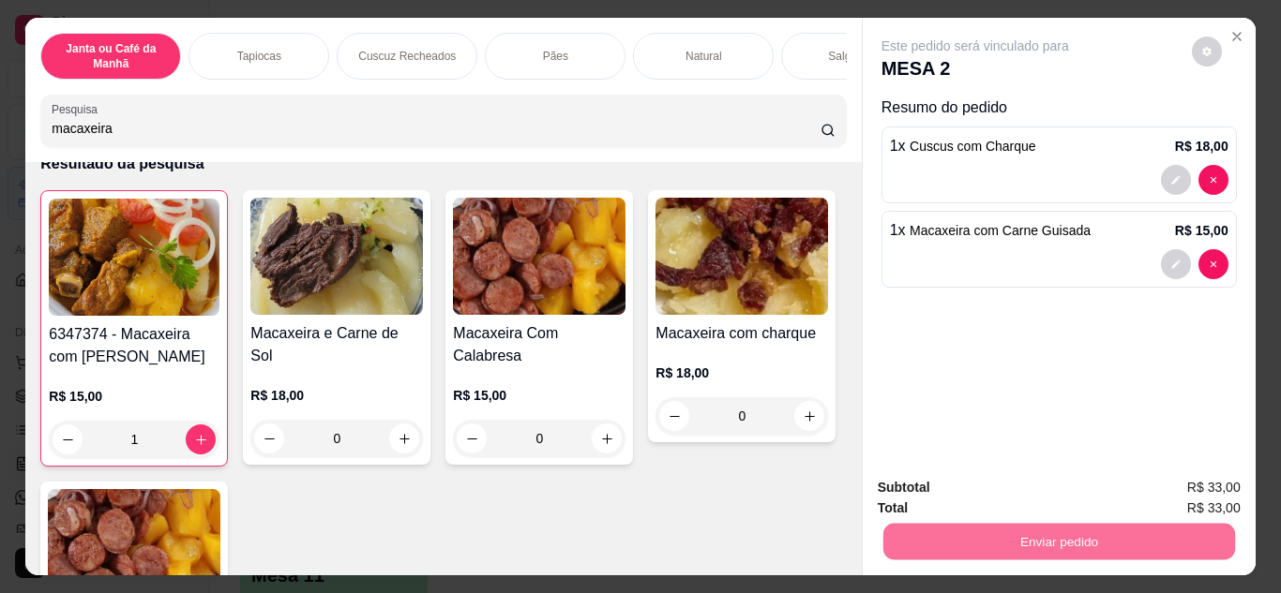
click at [1037, 502] on button "Não registrar e enviar pedido" at bounding box center [996, 489] width 189 height 35
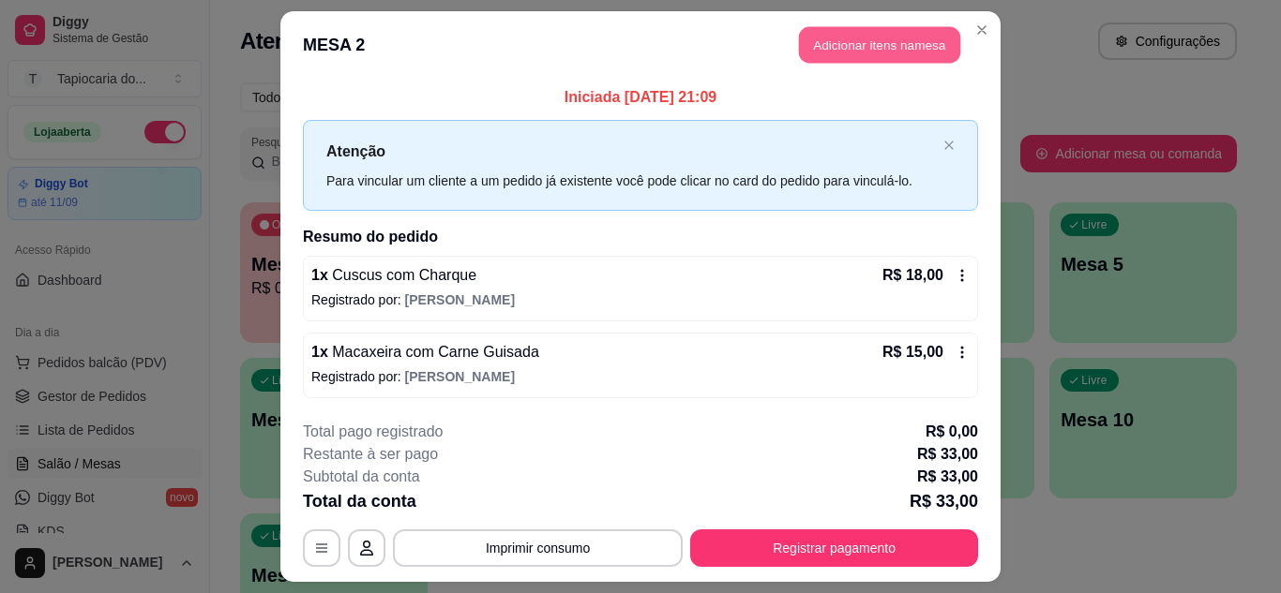
click at [941, 49] on button "Adicionar itens na mesa" at bounding box center [879, 45] width 161 height 37
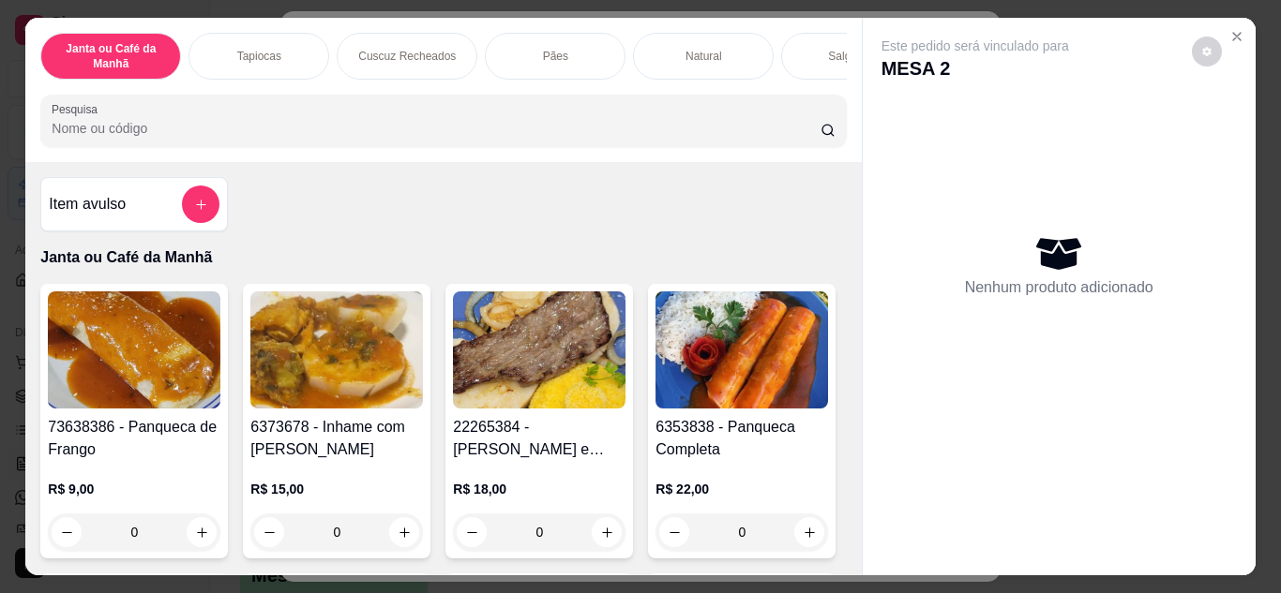
click at [301, 138] on input "Pesquisa" at bounding box center [436, 128] width 769 height 19
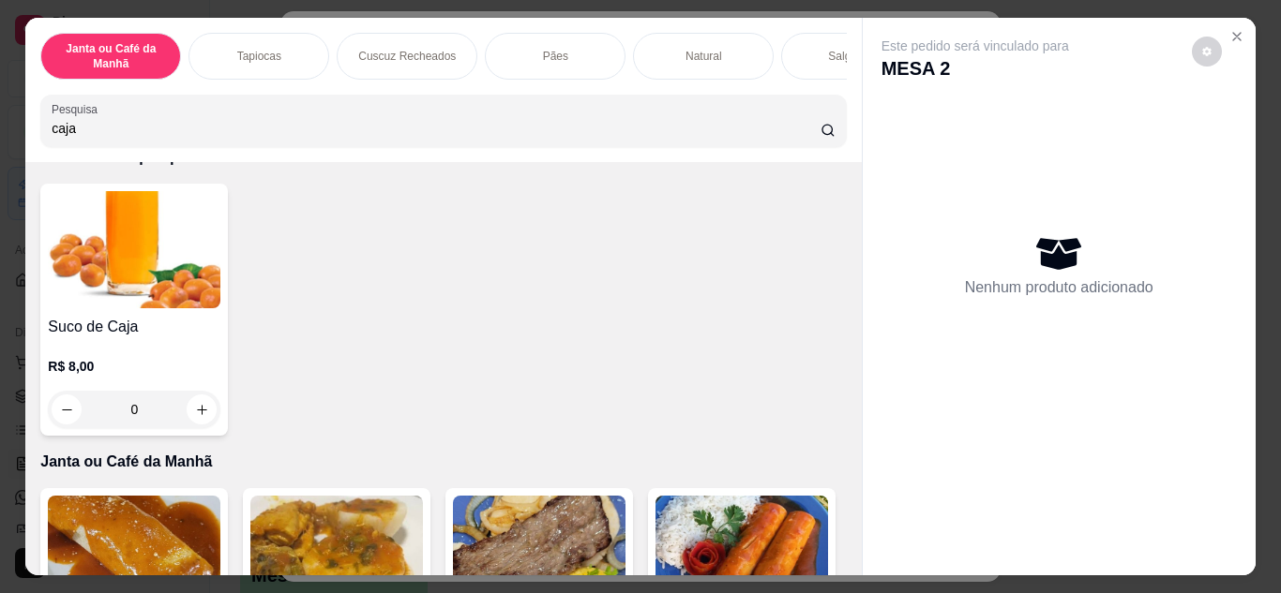
scroll to position [187, 0]
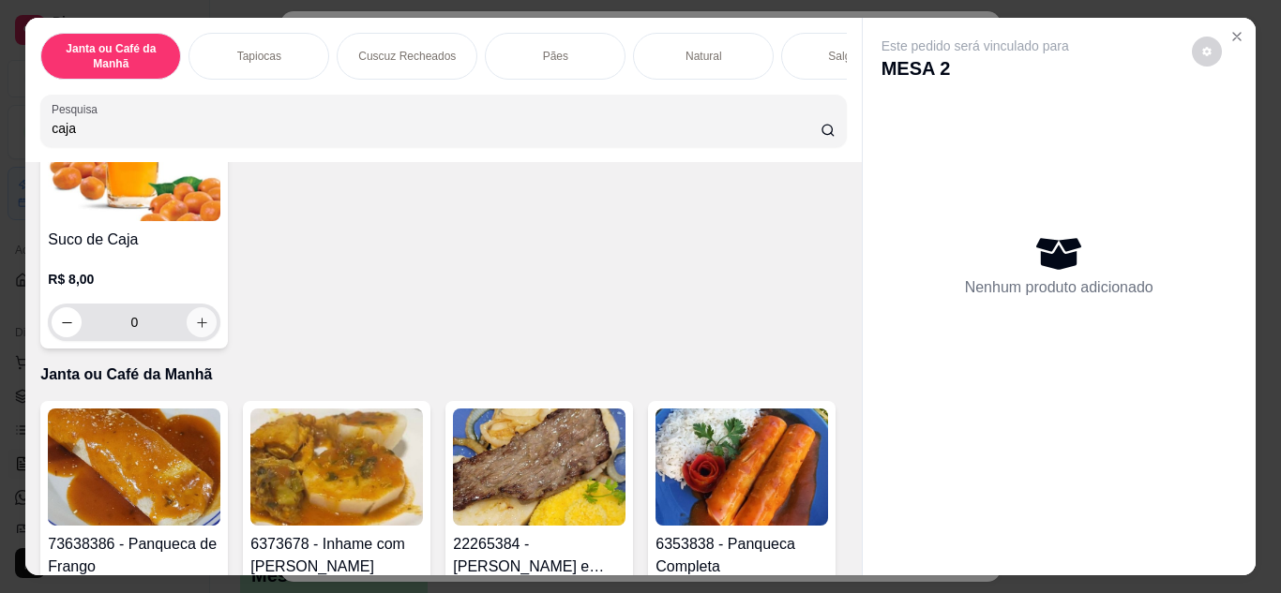
type input "caja"
click at [202, 324] on button "increase-product-quantity" at bounding box center [202, 322] width 30 height 30
type input "1"
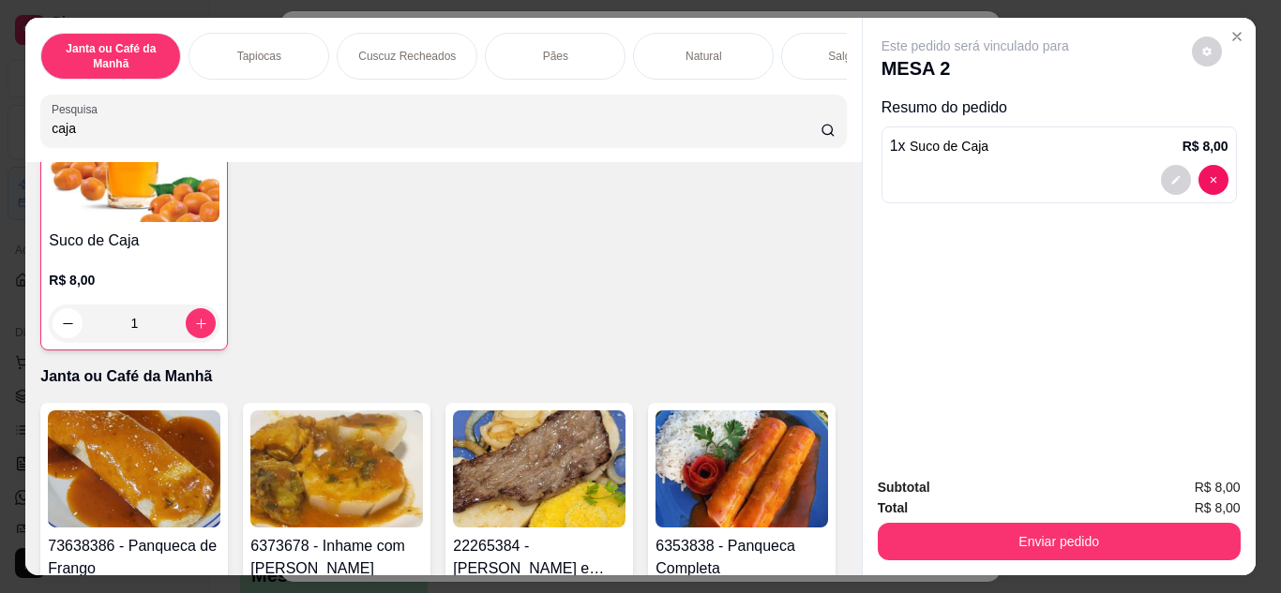
scroll to position [188, 0]
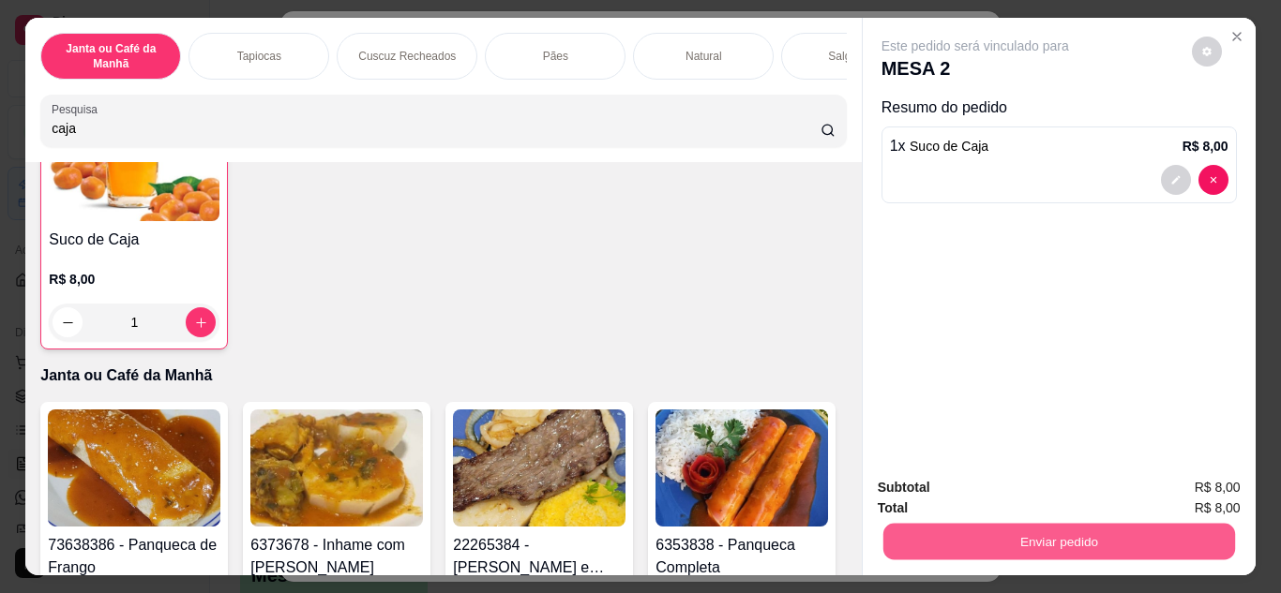
click at [1066, 532] on button "Enviar pedido" at bounding box center [1058, 542] width 352 height 37
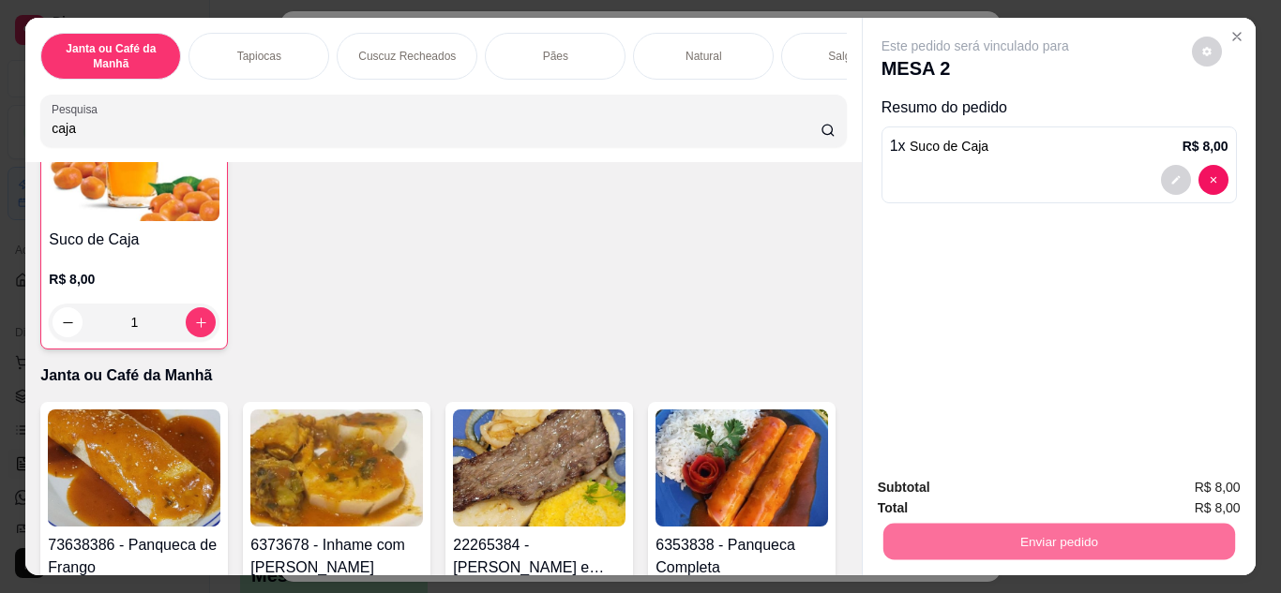
click at [1043, 476] on button "Não registrar e enviar pedido" at bounding box center [996, 488] width 189 height 35
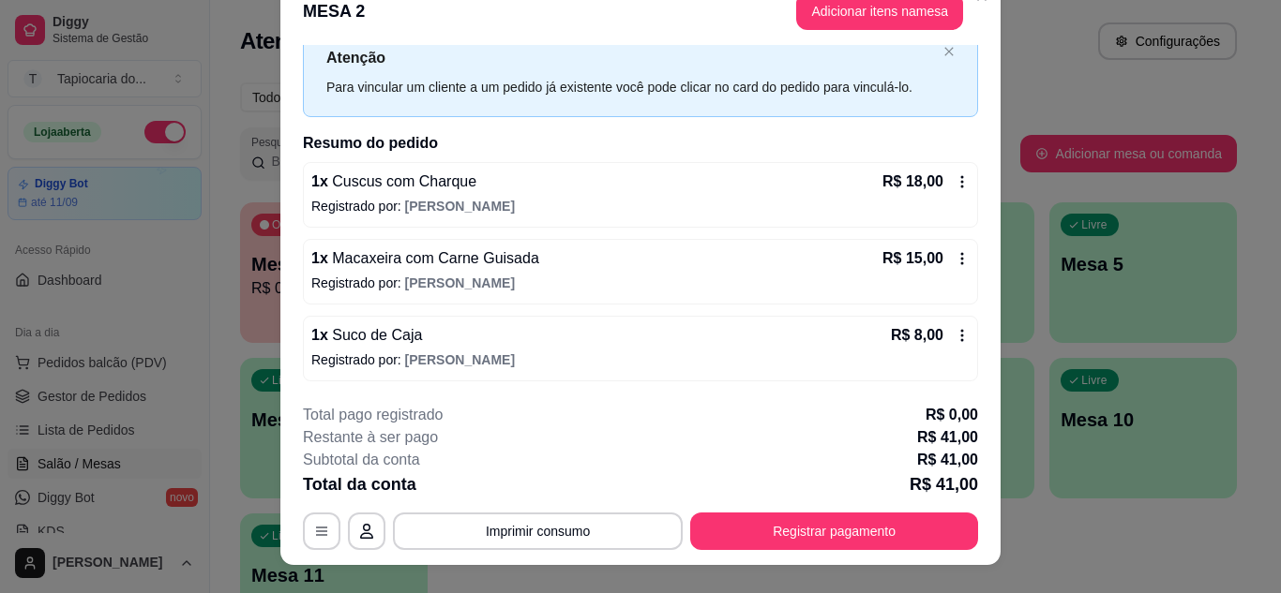
scroll to position [0, 0]
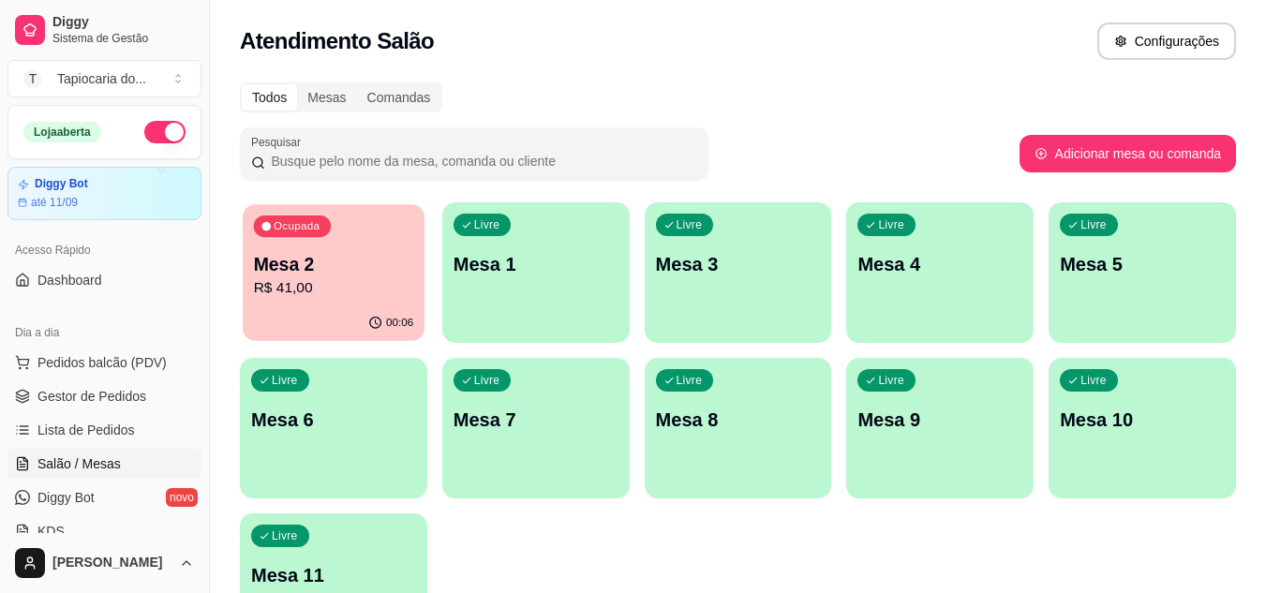
click at [376, 301] on div "Ocupada Mesa 2 R$ 41,00" at bounding box center [334, 254] width 182 height 101
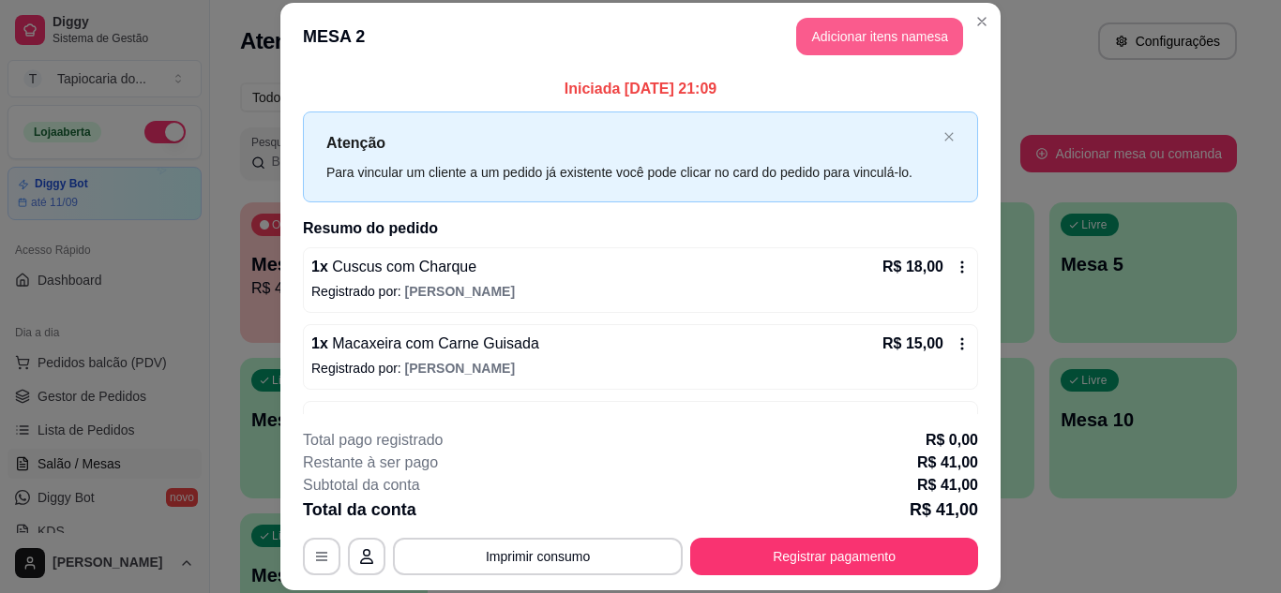
click at [821, 51] on button "Adicionar itens na mesa" at bounding box center [879, 36] width 167 height 37
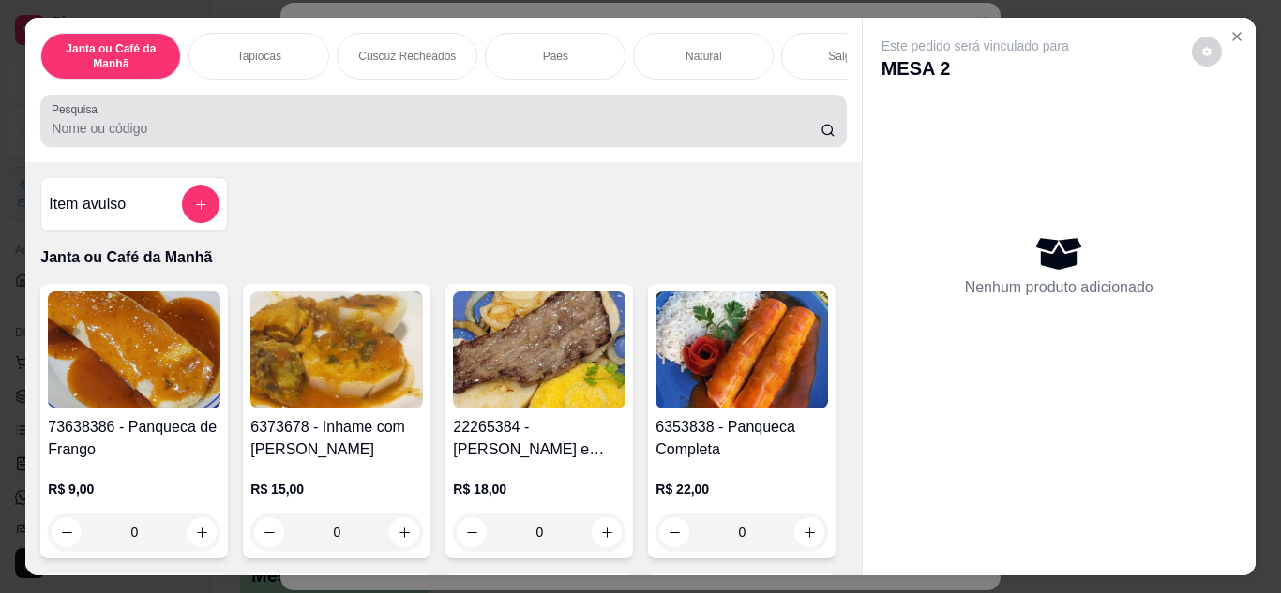
click at [749, 121] on div at bounding box center [443, 120] width 783 height 37
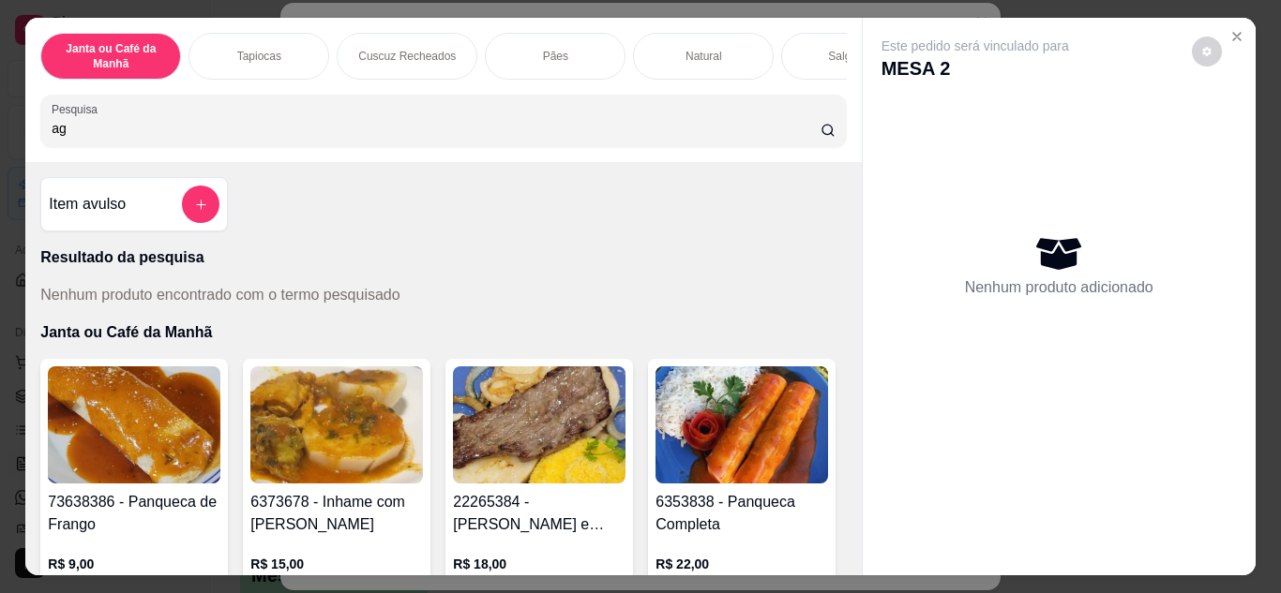
type input "a"
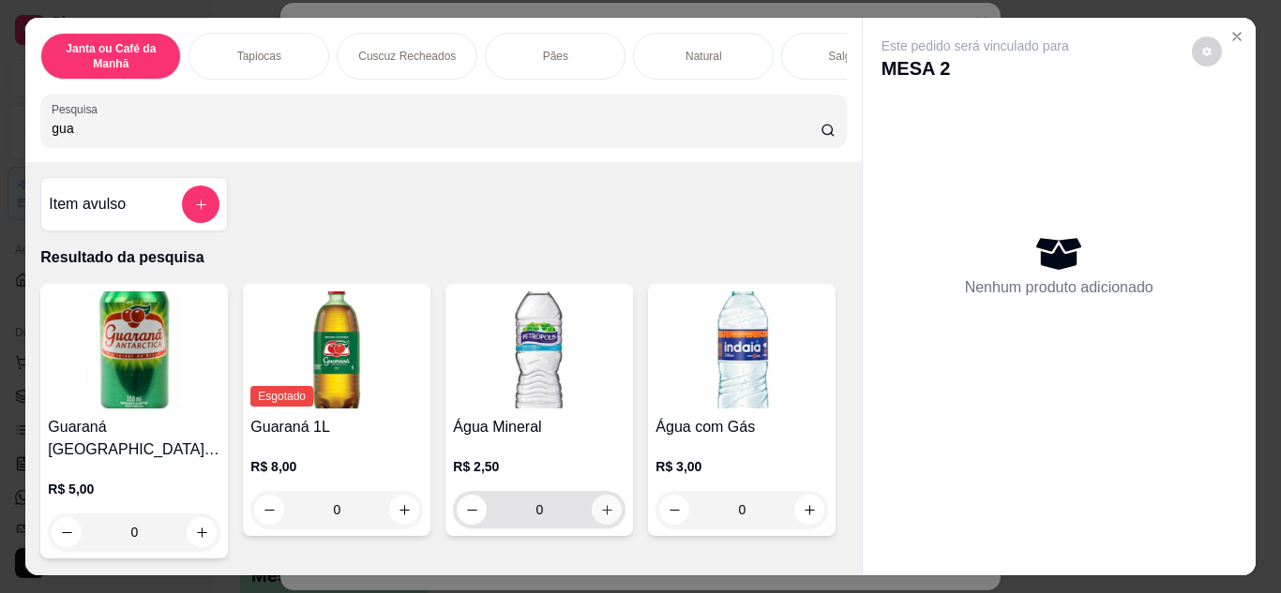
type input "gua"
click at [609, 524] on button "increase-product-quantity" at bounding box center [606, 509] width 29 height 29
type input "1"
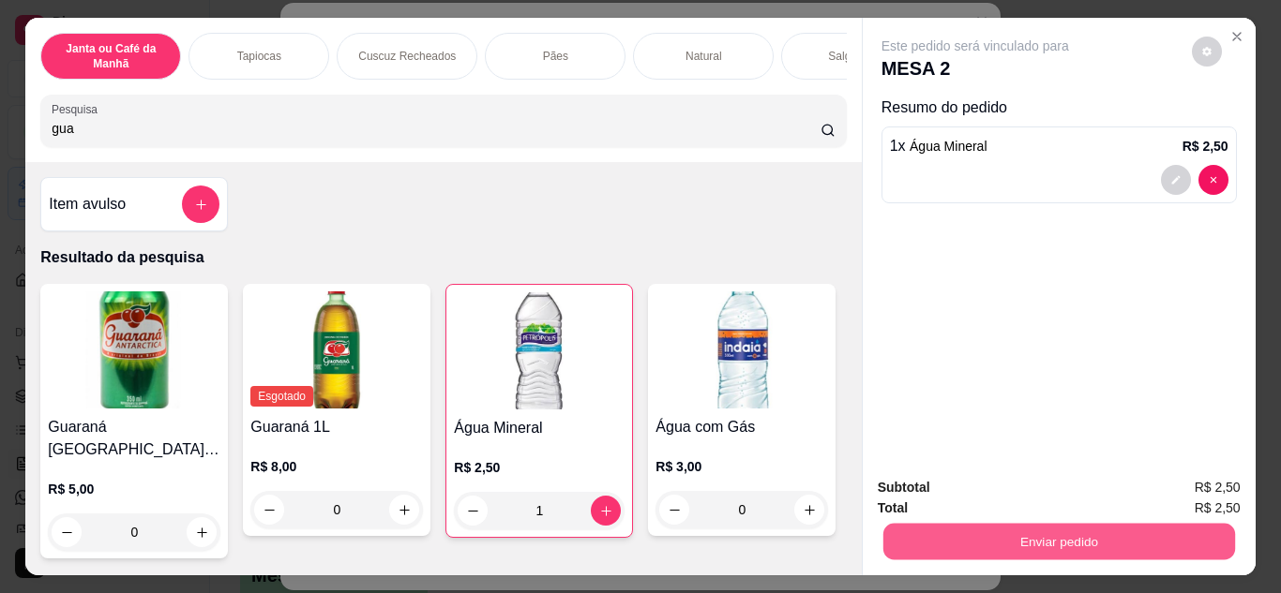
click at [1162, 538] on button "Enviar pedido" at bounding box center [1058, 542] width 352 height 37
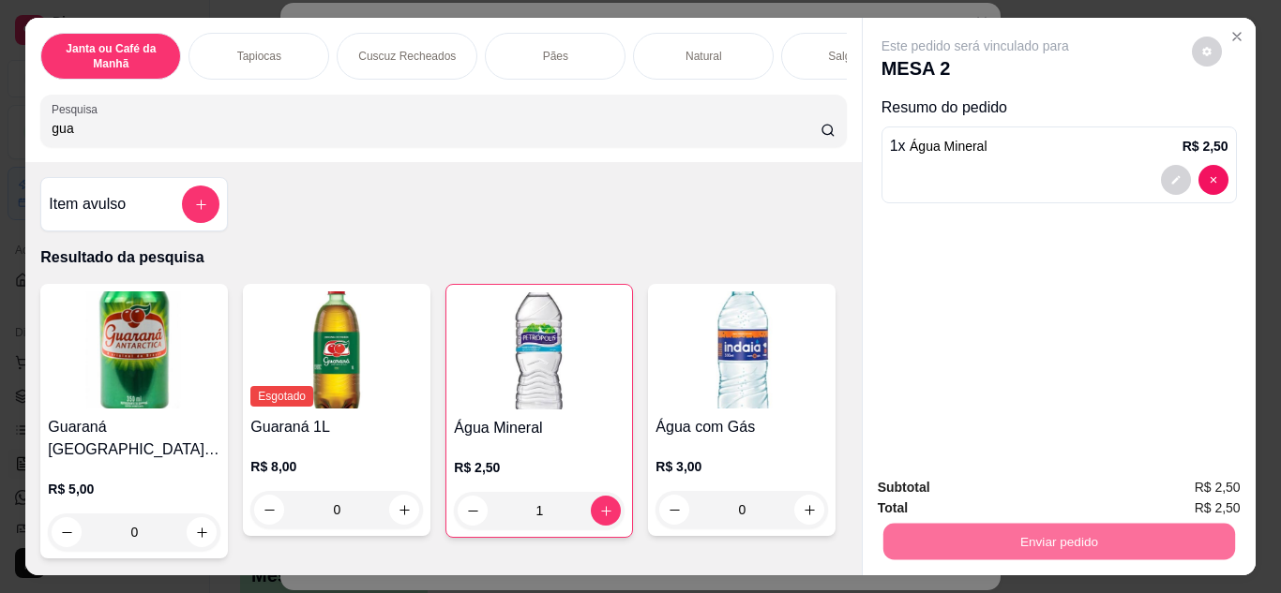
click at [1079, 489] on button "Não registrar e enviar pedido" at bounding box center [996, 489] width 189 height 35
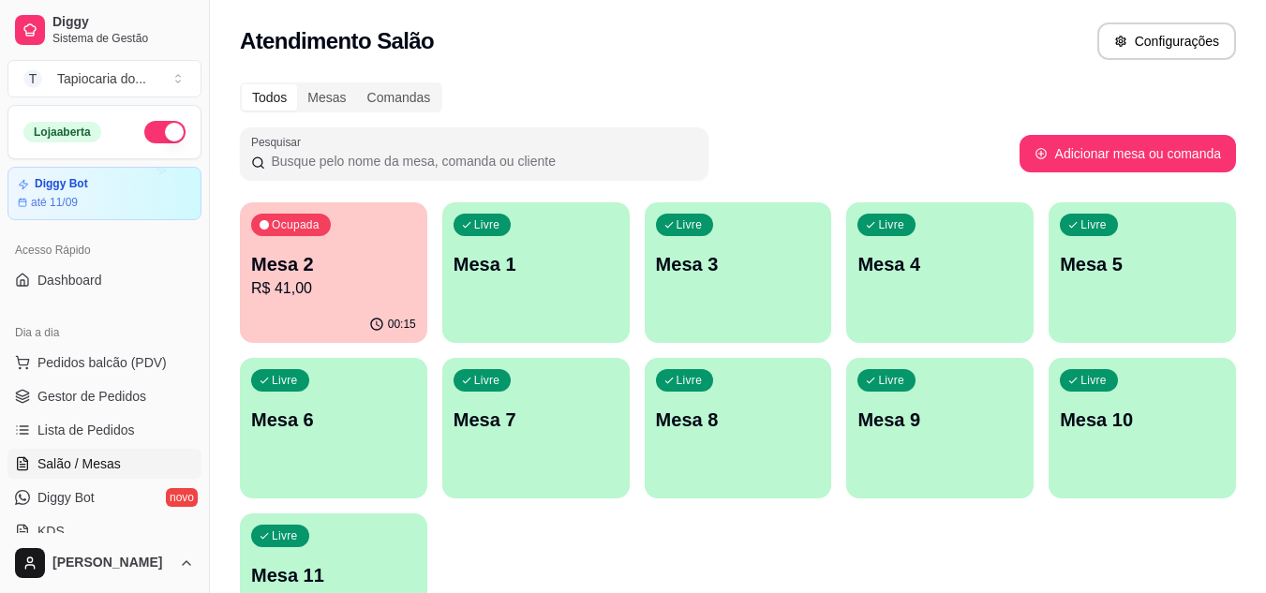
click at [145, 133] on button "button" at bounding box center [164, 132] width 41 height 22
click at [298, 205] on div "Ocupada Mesa 2 R$ 43,50" at bounding box center [334, 254] width 182 height 101
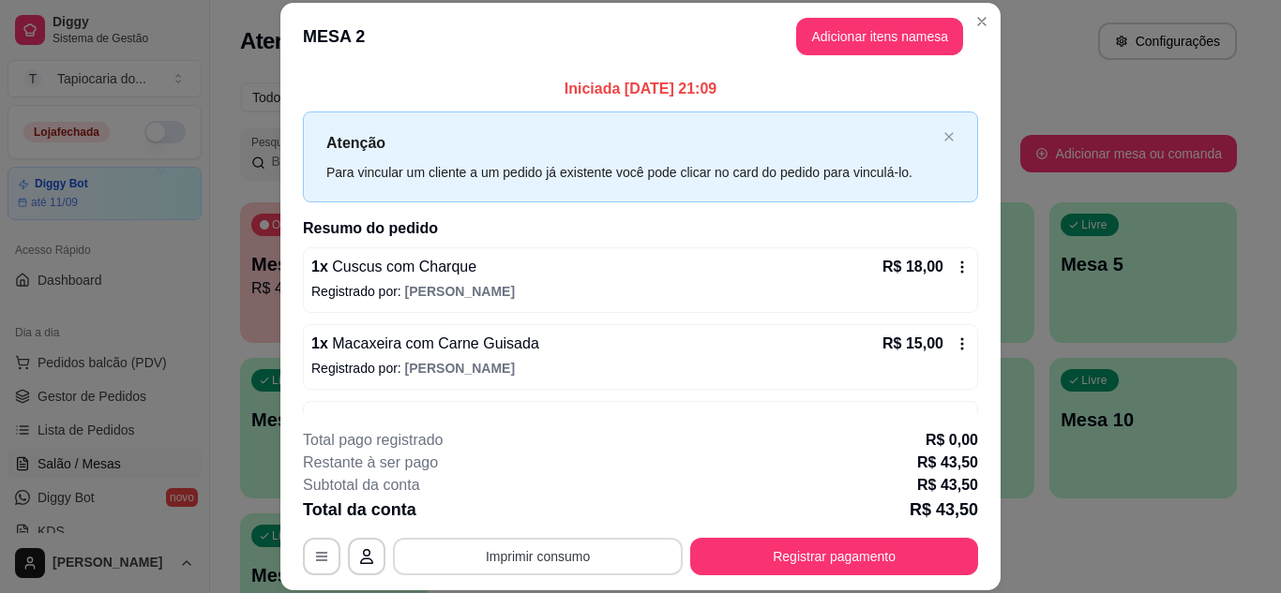
click at [609, 563] on button "Imprimir consumo" at bounding box center [538, 556] width 290 height 37
click at [567, 511] on button "Impressora" at bounding box center [536, 513] width 131 height 29
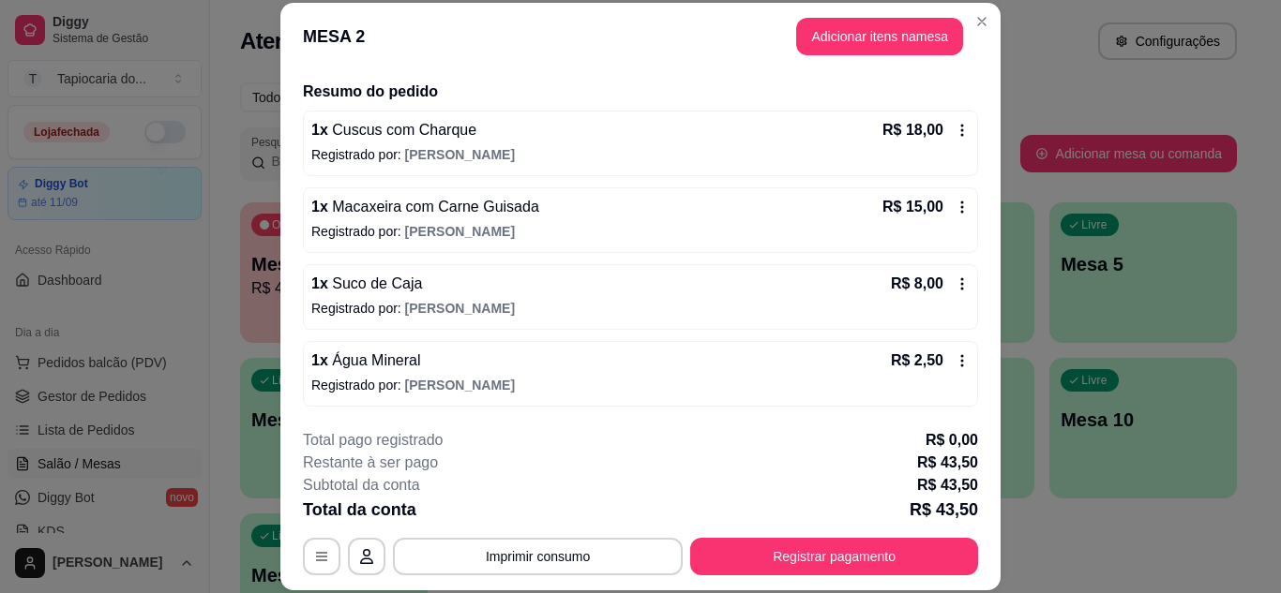
click at [790, 534] on div "**********" at bounding box center [640, 502] width 675 height 146
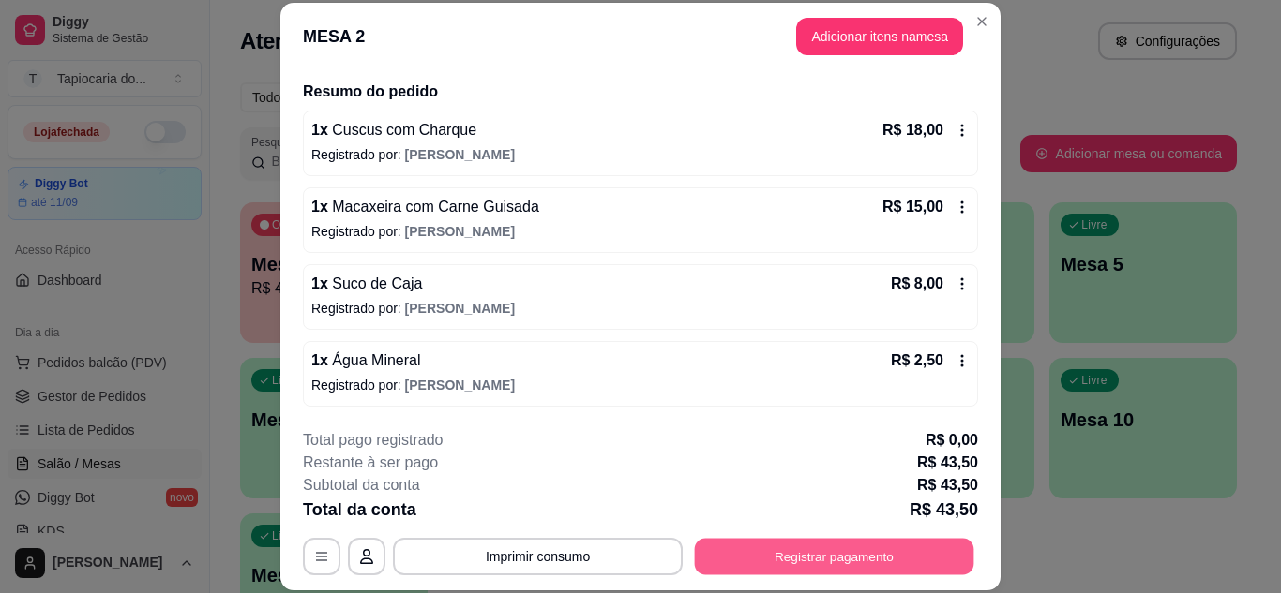
click at [790, 538] on div "**********" at bounding box center [640, 556] width 675 height 37
click at [843, 567] on button "Registrar pagamento" at bounding box center [834, 556] width 279 height 37
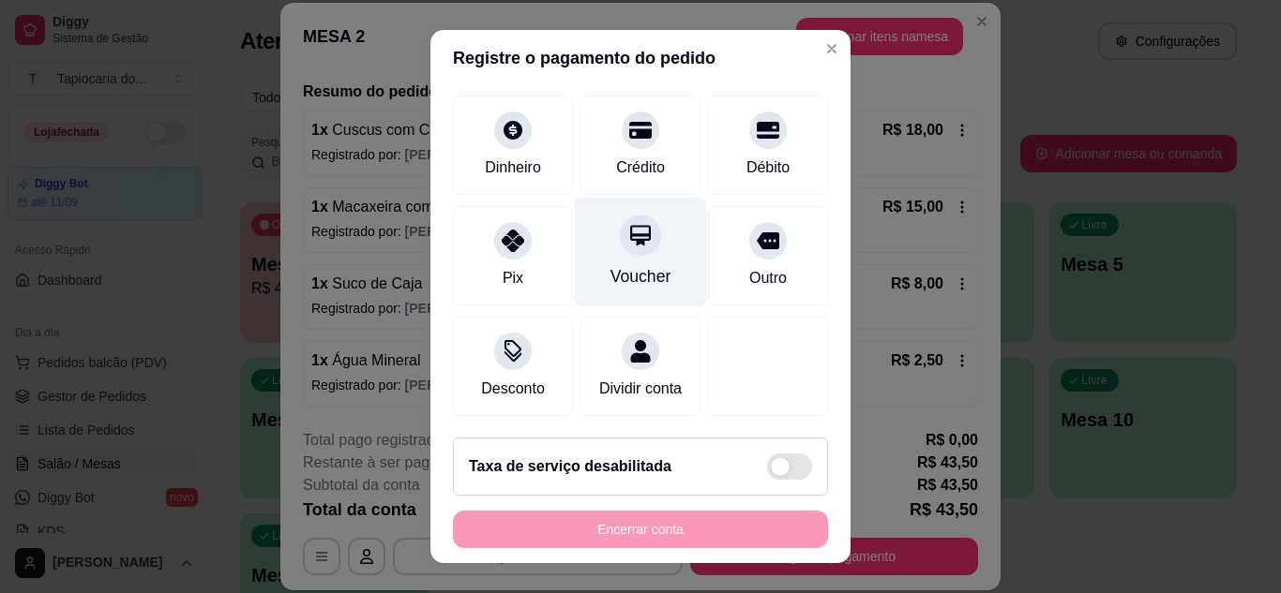
scroll to position [144, 0]
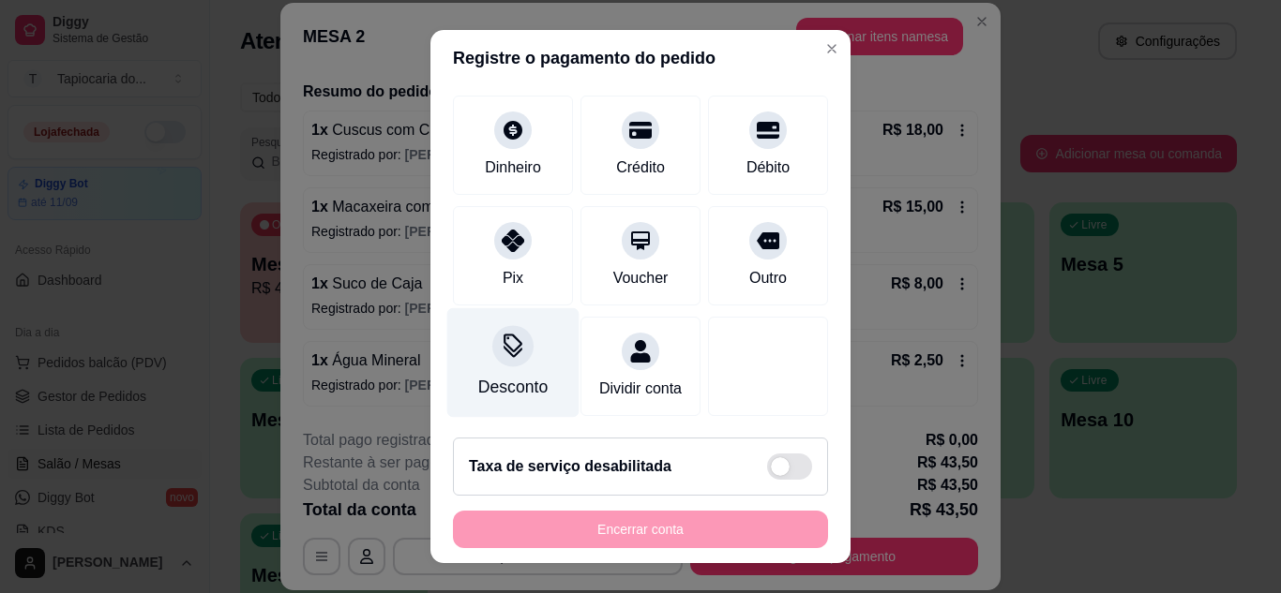
click at [517, 325] on div at bounding box center [512, 345] width 41 height 41
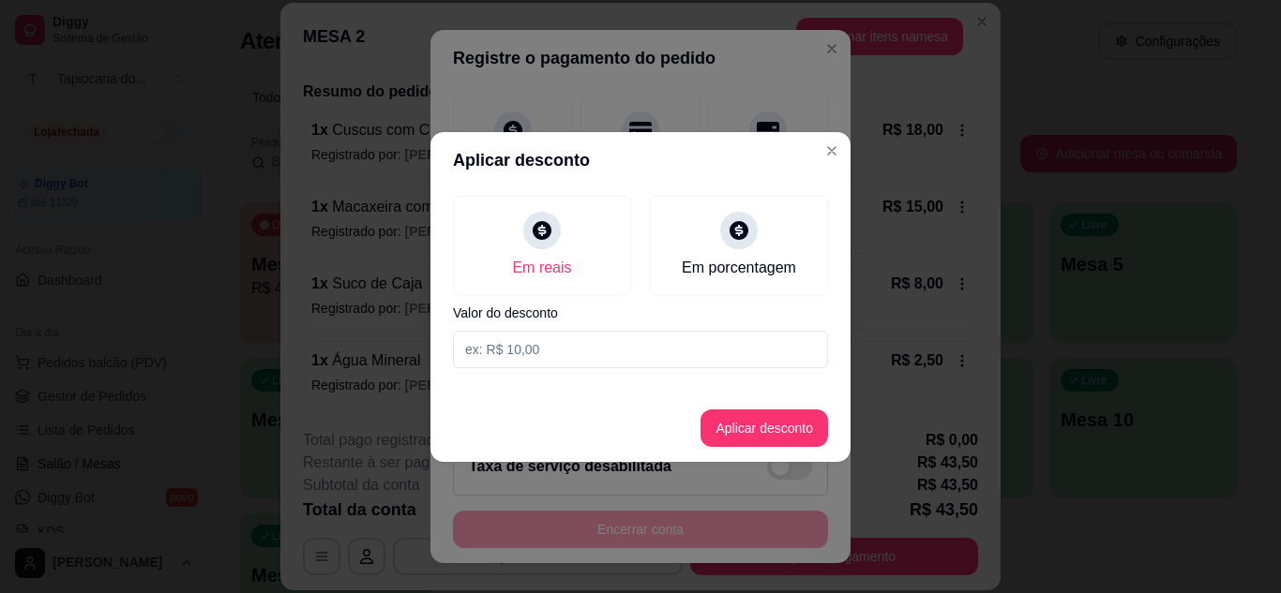
click at [526, 336] on input at bounding box center [640, 349] width 375 height 37
type input "0,50"
click at [734, 437] on button "Aplicar desconto" at bounding box center [763, 428] width 127 height 37
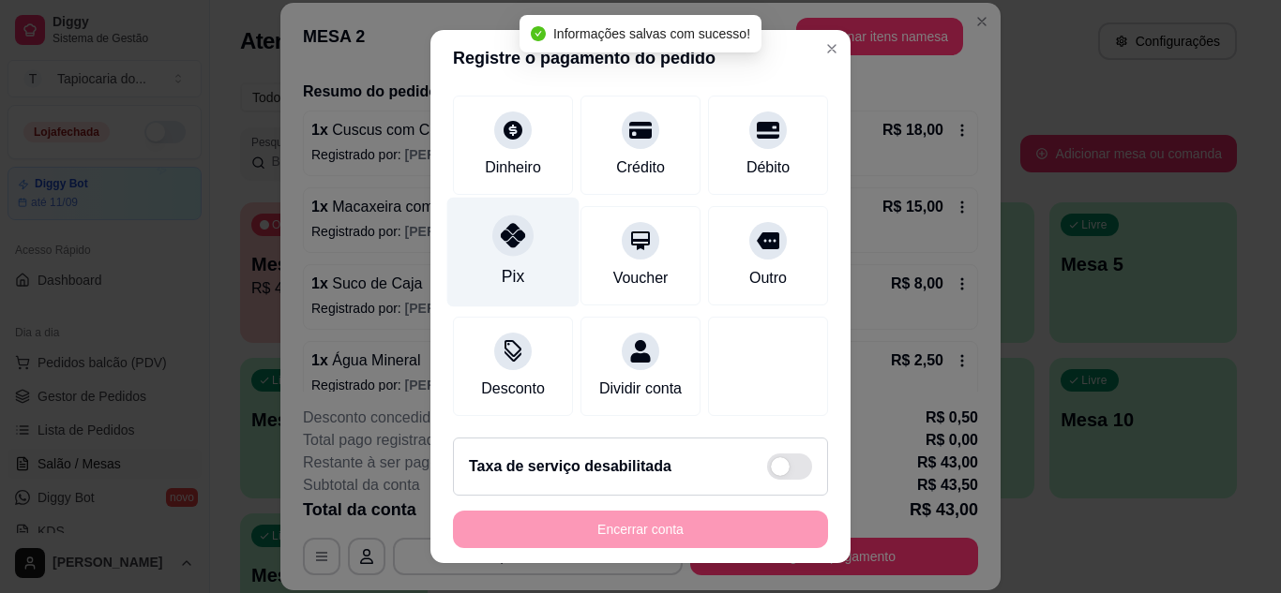
click at [468, 225] on div "Pix" at bounding box center [513, 252] width 132 height 110
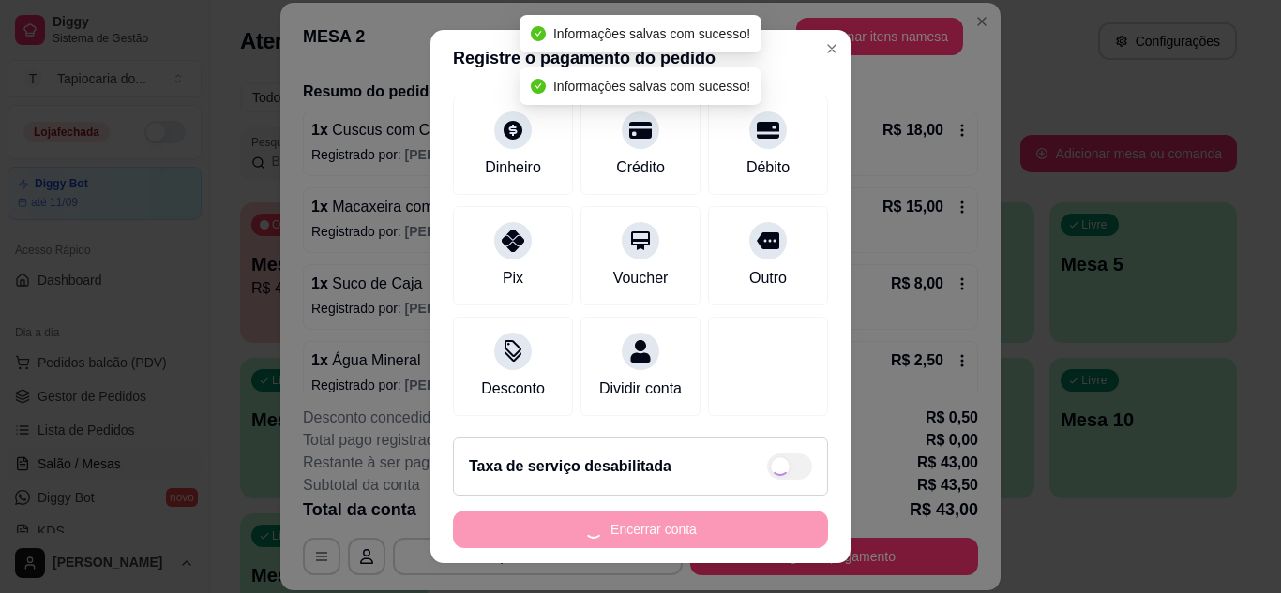
type input "R$ 0,00"
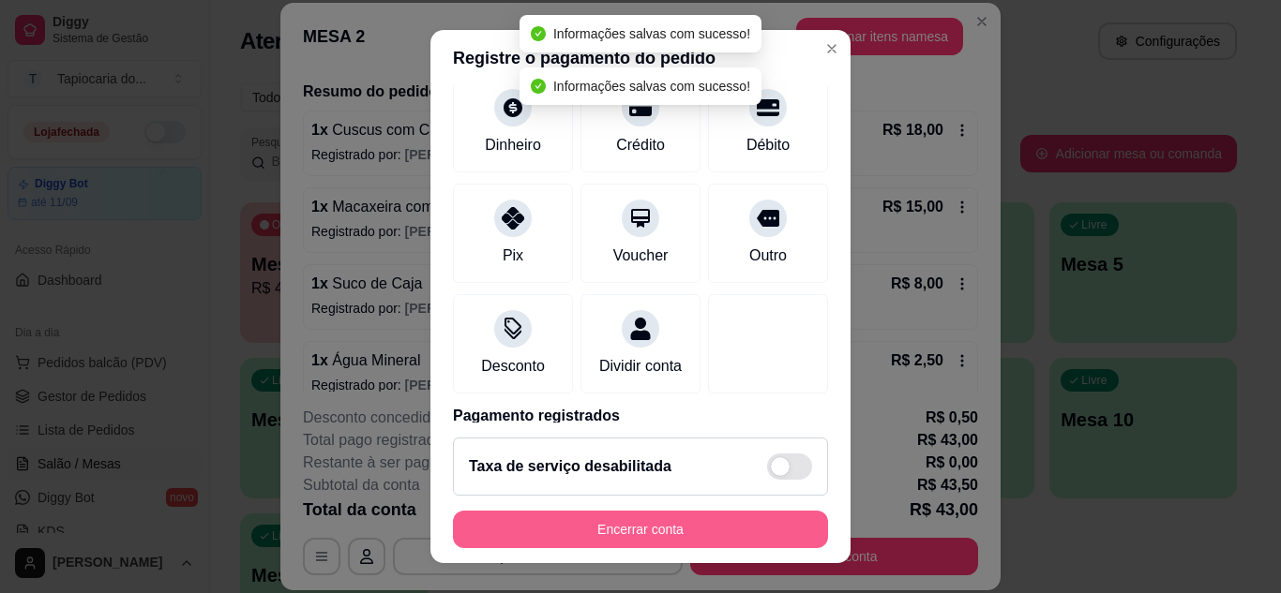
click at [592, 532] on button "Encerrar conta" at bounding box center [640, 529] width 375 height 37
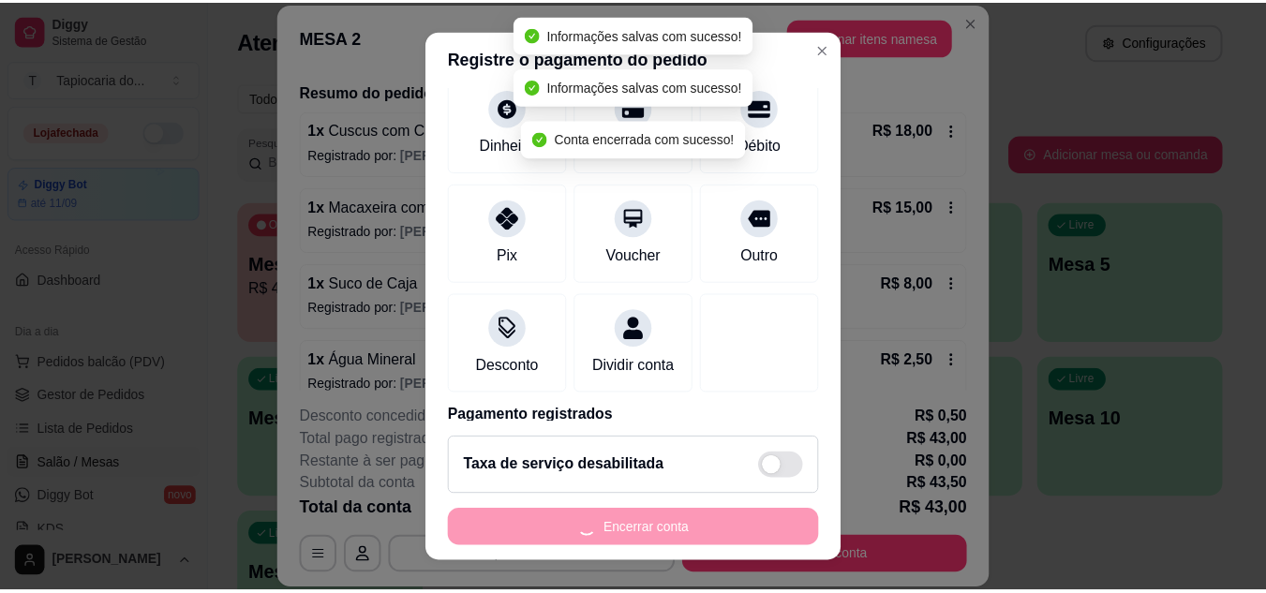
scroll to position [0, 0]
